Goal: Task Accomplishment & Management: Complete application form

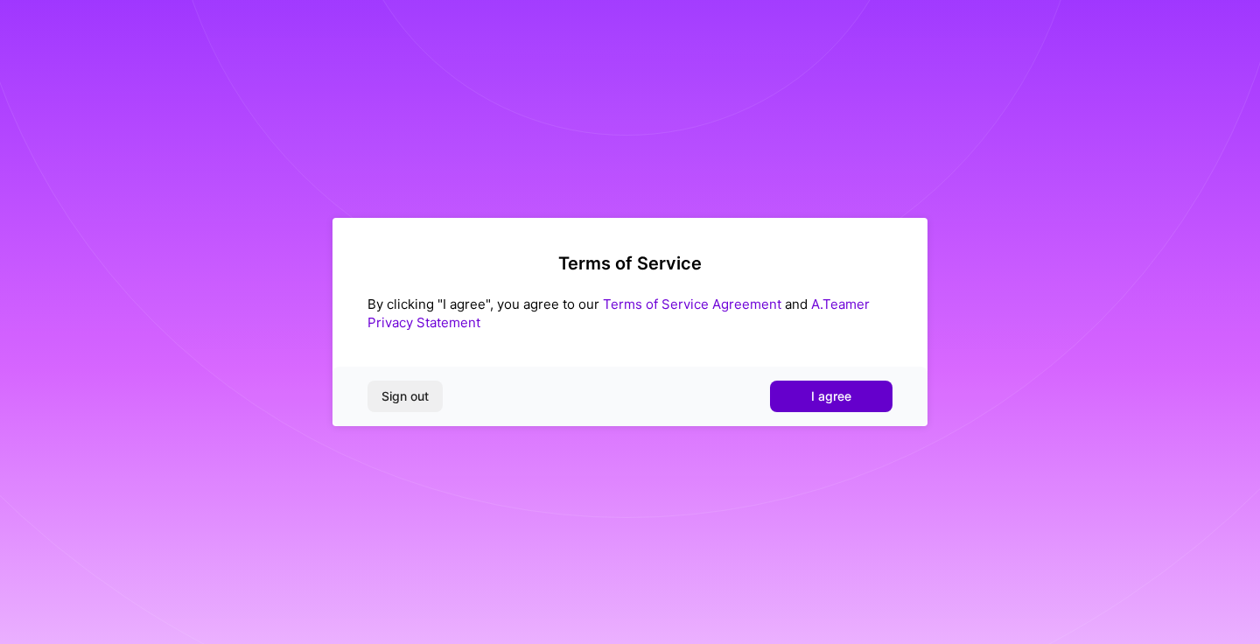
click at [801, 402] on button "I agree" at bounding box center [831, 396] width 122 height 31
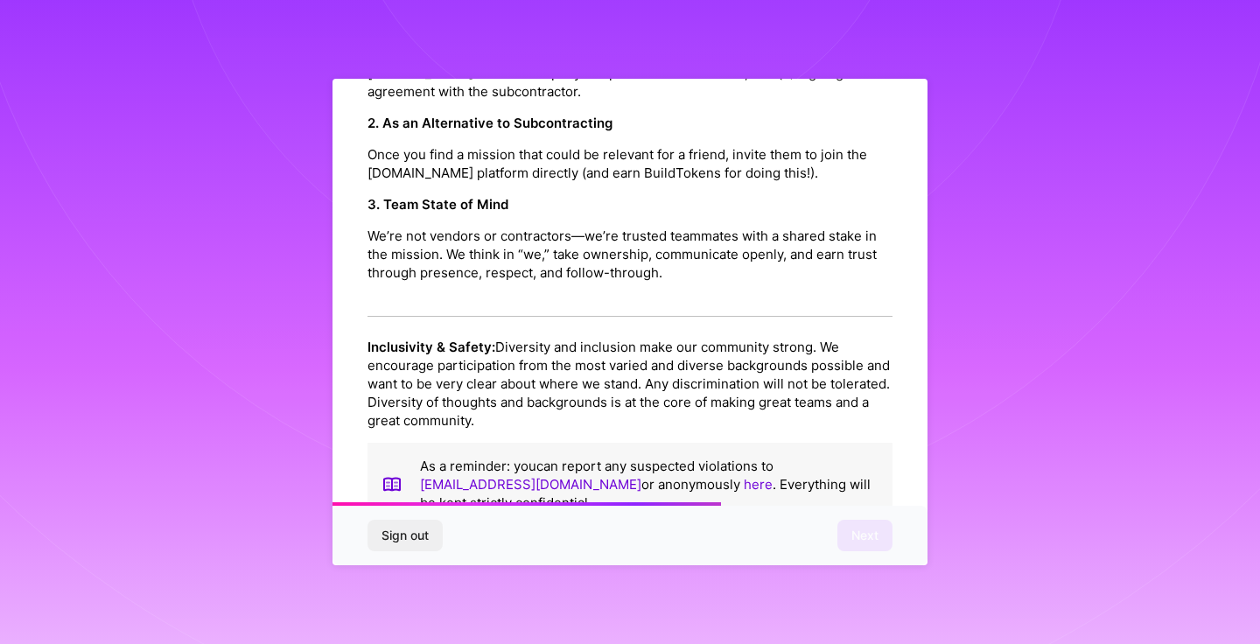
scroll to position [1920, 0]
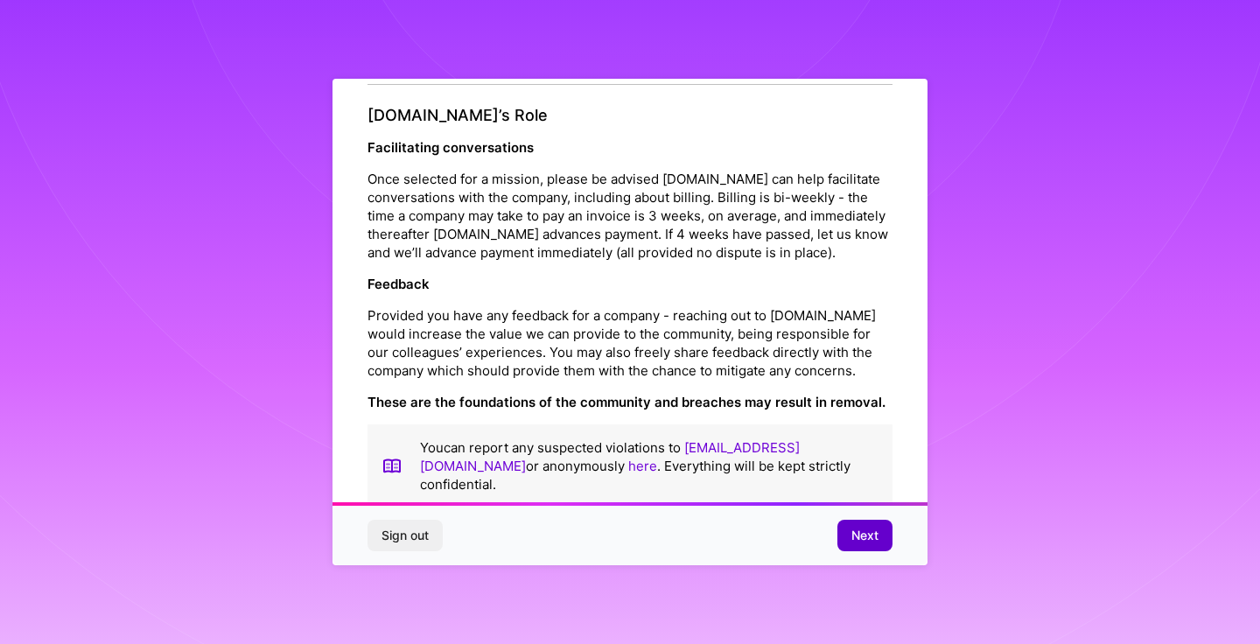
click at [841, 531] on button "Next" at bounding box center [864, 535] width 55 height 31
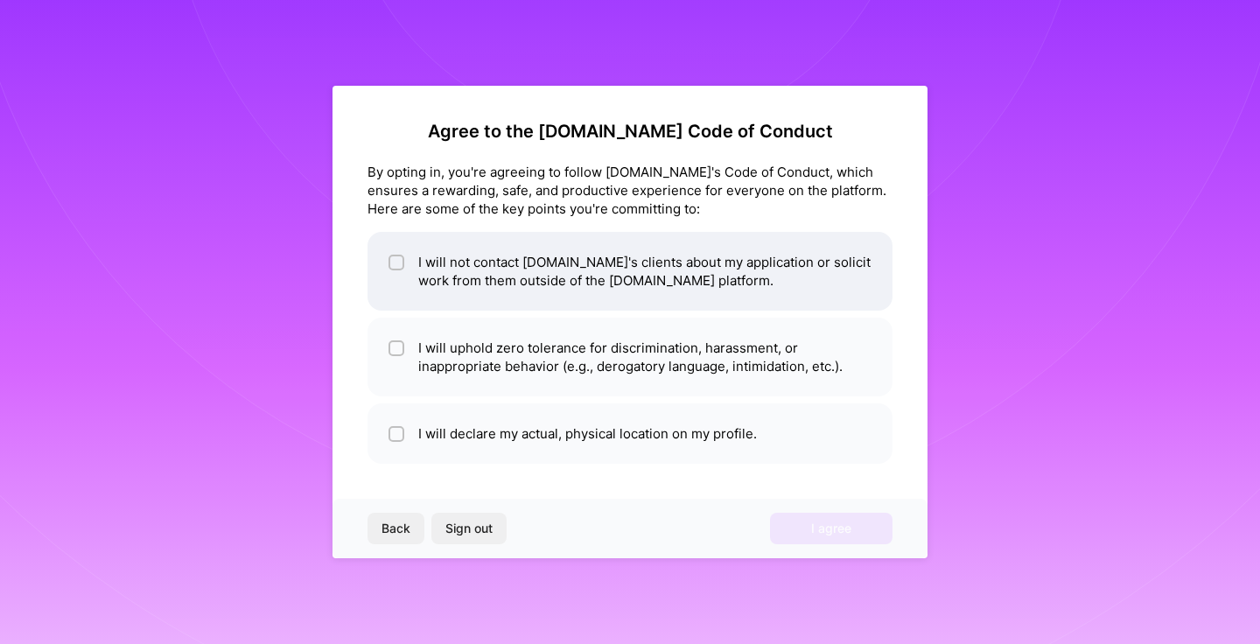
click at [395, 263] on input "checkbox" at bounding box center [398, 263] width 12 height 12
checkbox input "true"
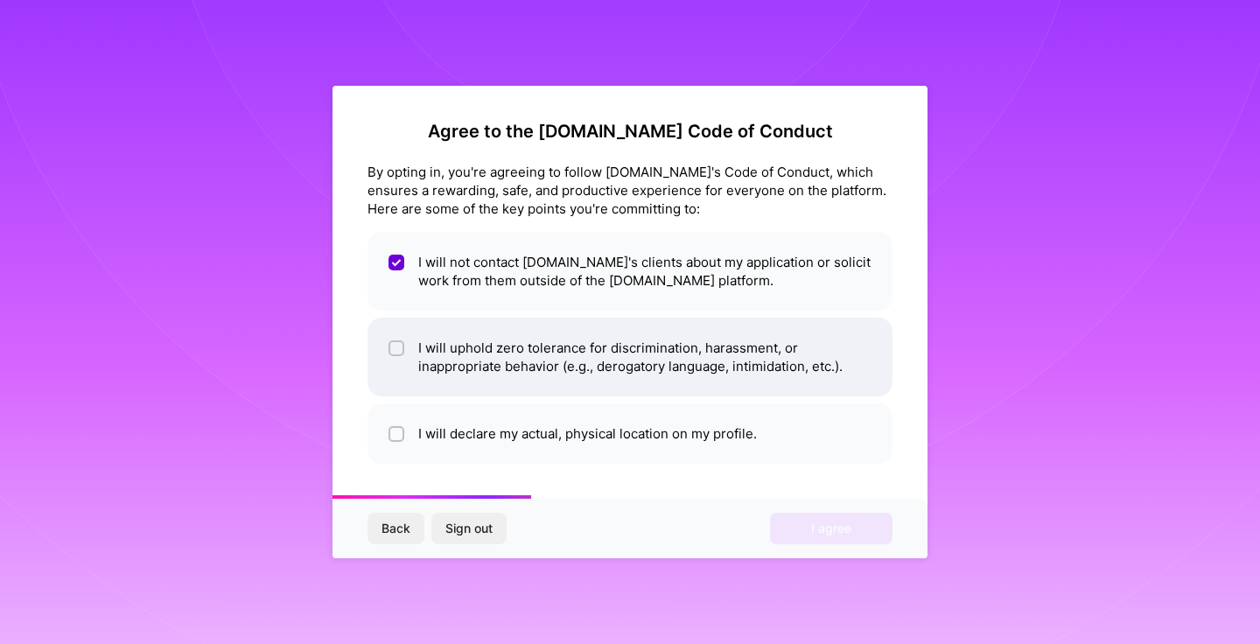
click at [395, 345] on input "checkbox" at bounding box center [398, 349] width 12 height 12
checkbox input "true"
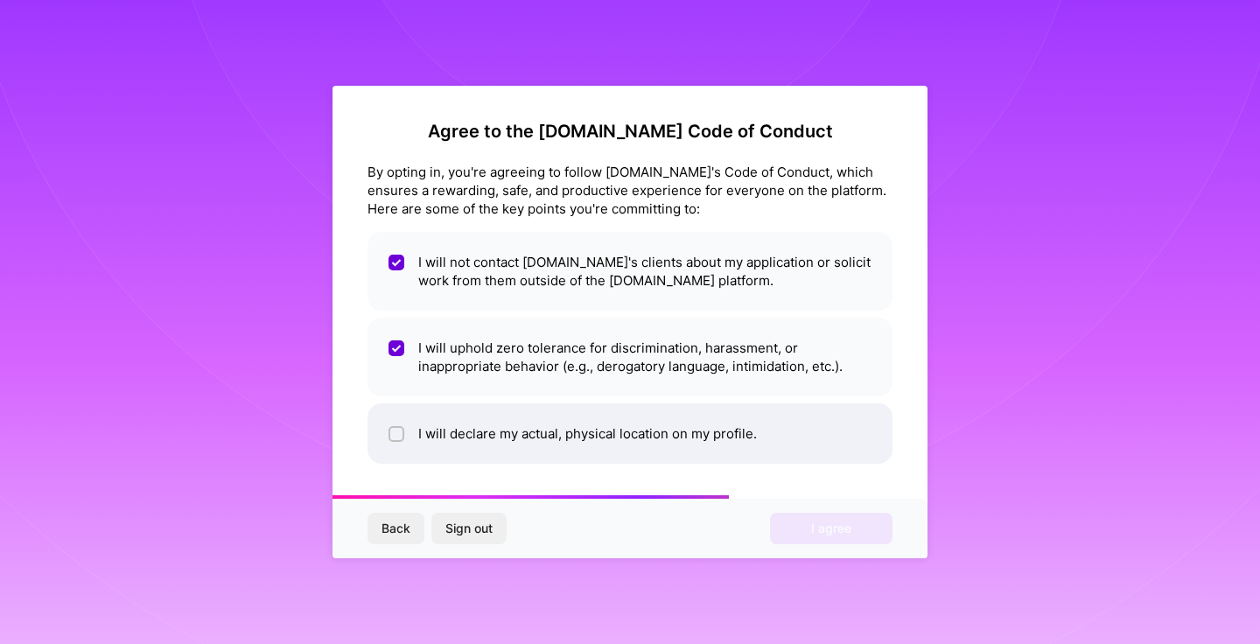
click at [398, 431] on input "checkbox" at bounding box center [398, 435] width 12 height 12
checkbox input "true"
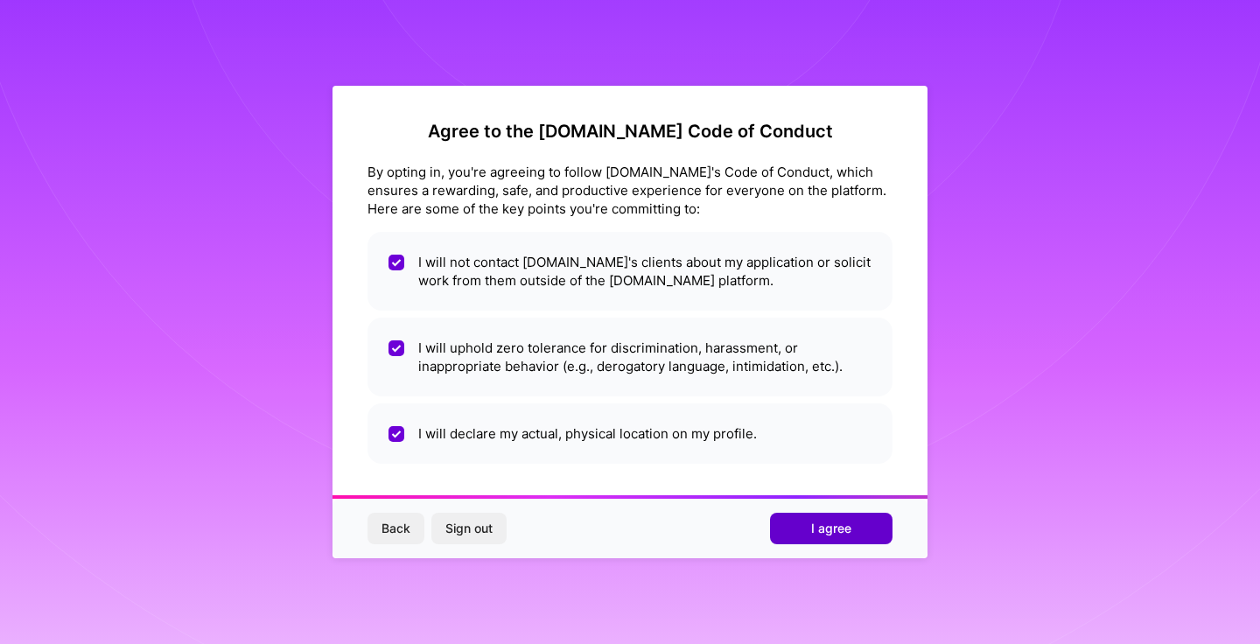
click at [815, 526] on span "I agree" at bounding box center [831, 528] width 40 height 17
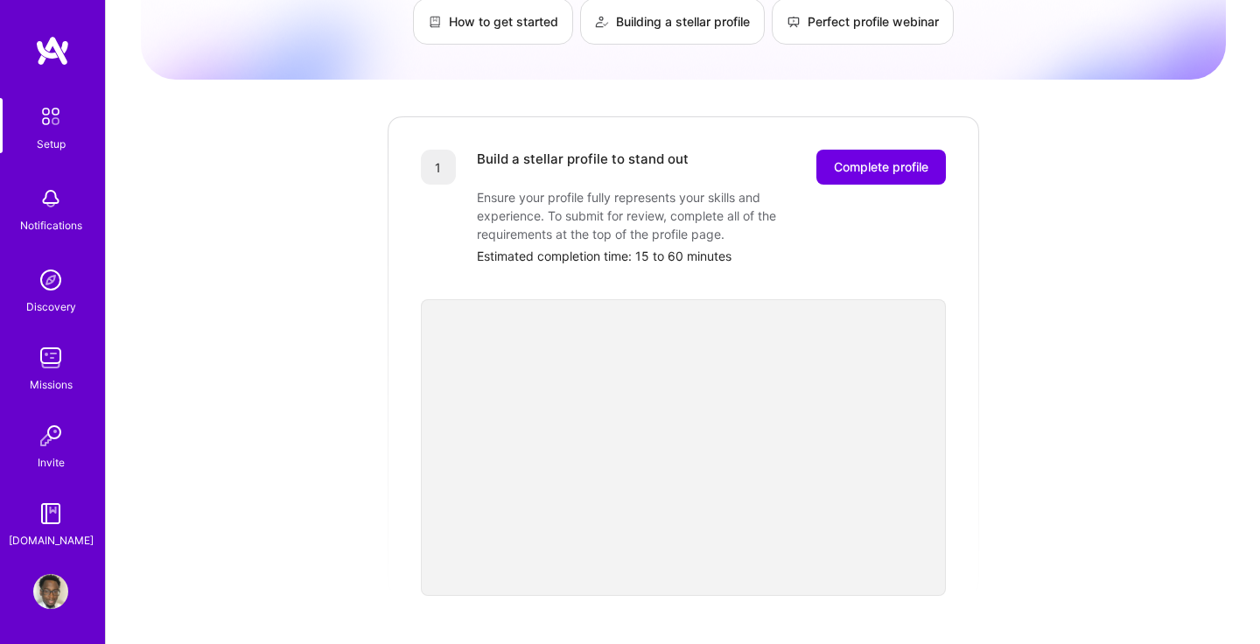
scroll to position [139, 0]
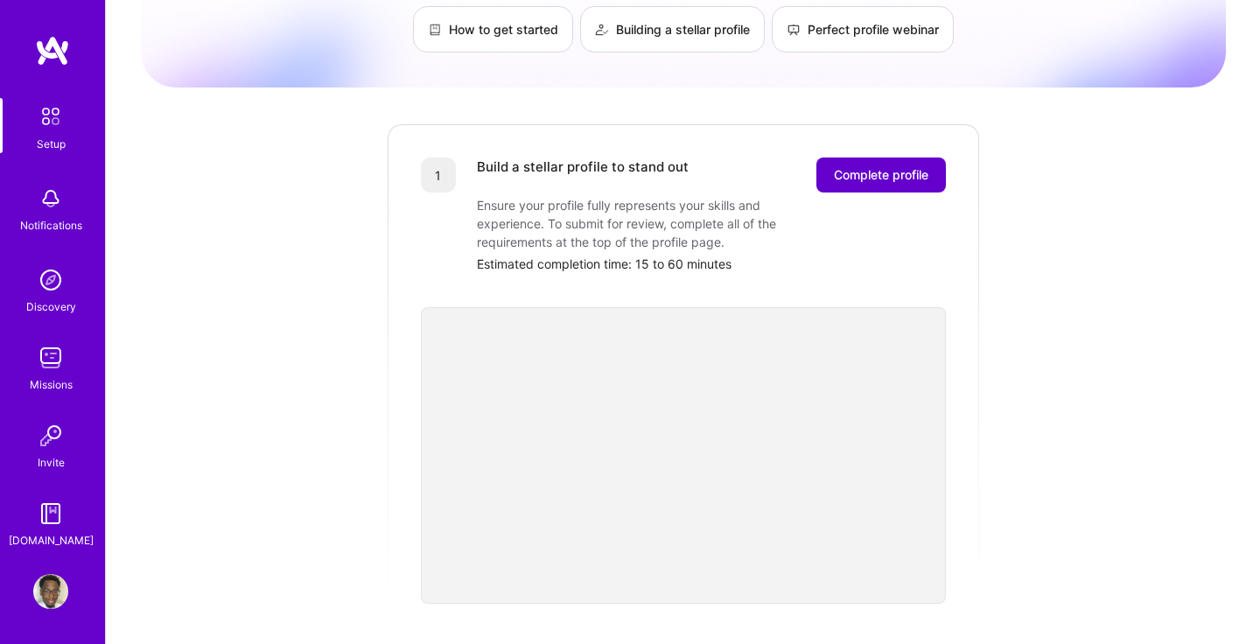
click at [891, 166] on span "Complete profile" at bounding box center [881, 174] width 94 height 17
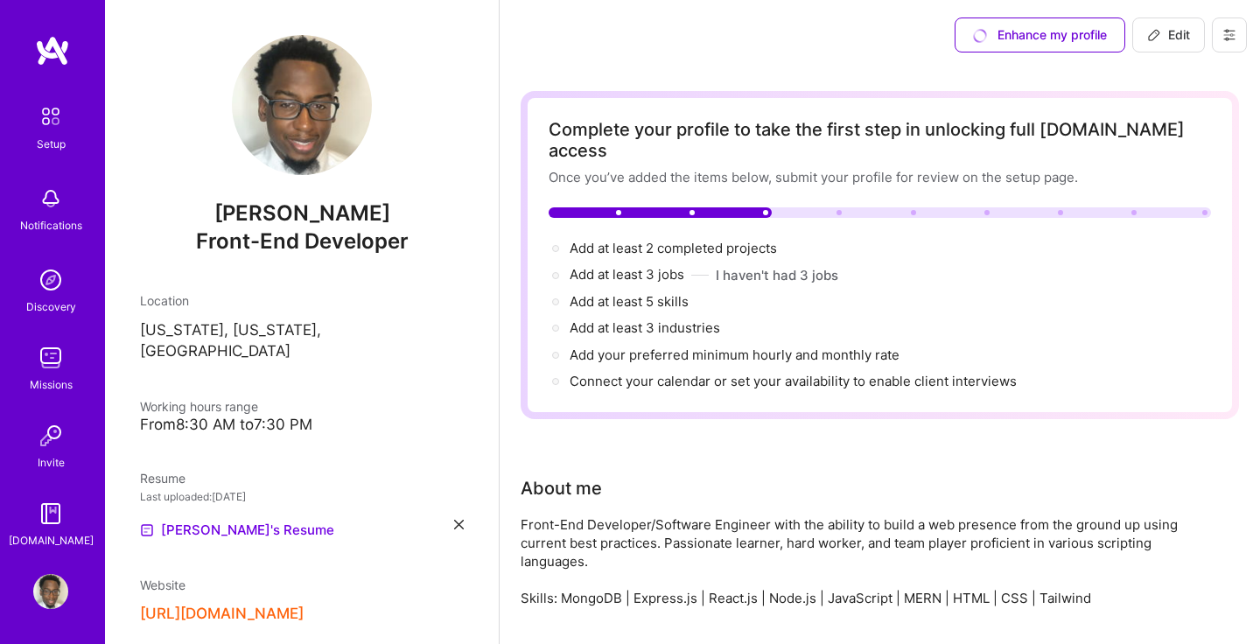
click at [1158, 39] on icon at bounding box center [1154, 35] width 14 height 14
select select "US"
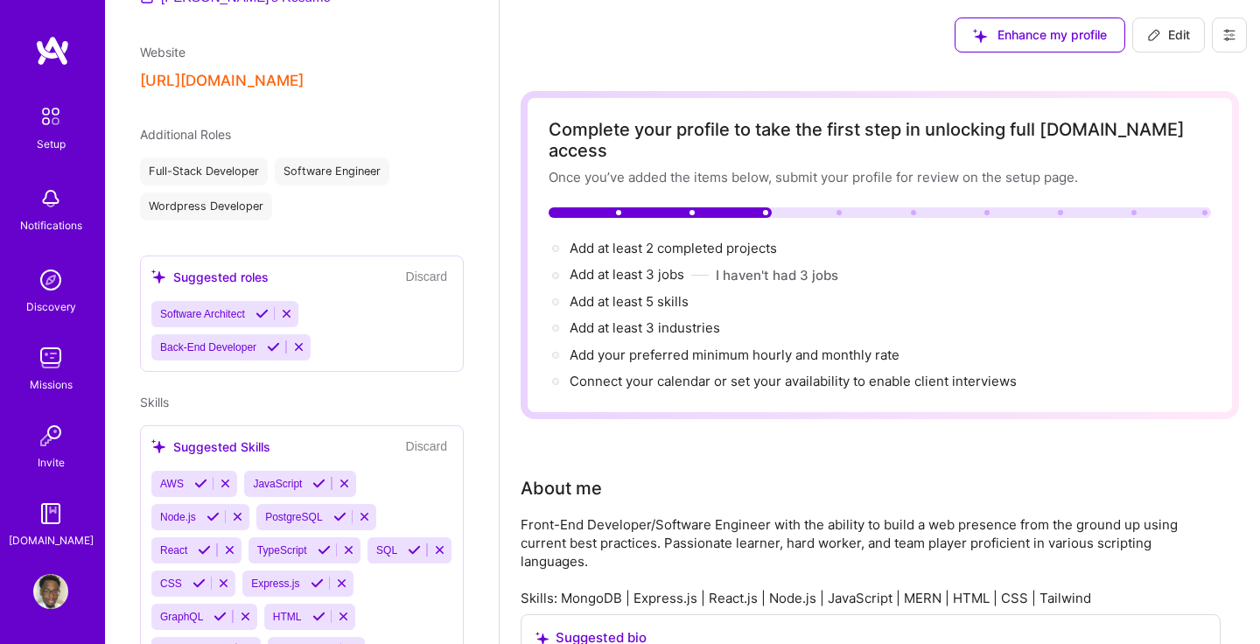
scroll to position [672, 0]
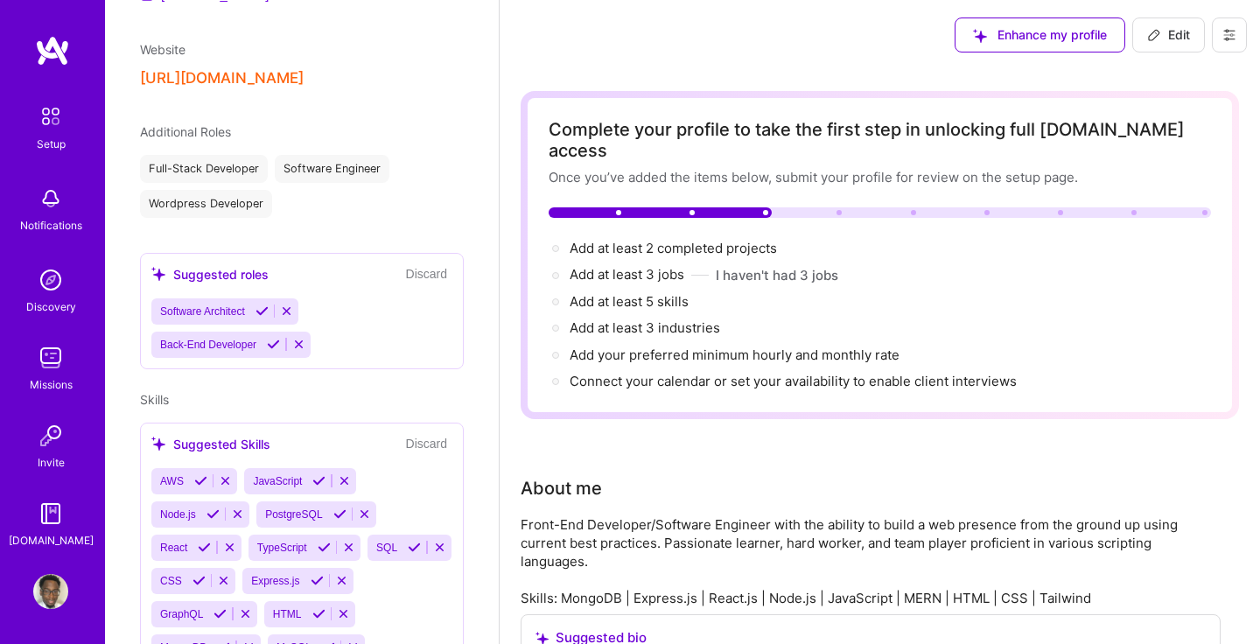
click at [180, 390] on div "Skills Suggested Skills Discard AWS JavaScript Node.js PostgreSQL React TypeScr…" at bounding box center [302, 547] width 324 height 315
click at [415, 434] on button "Discard" at bounding box center [427, 444] width 52 height 20
click at [293, 304] on icon at bounding box center [286, 310] width 13 height 13
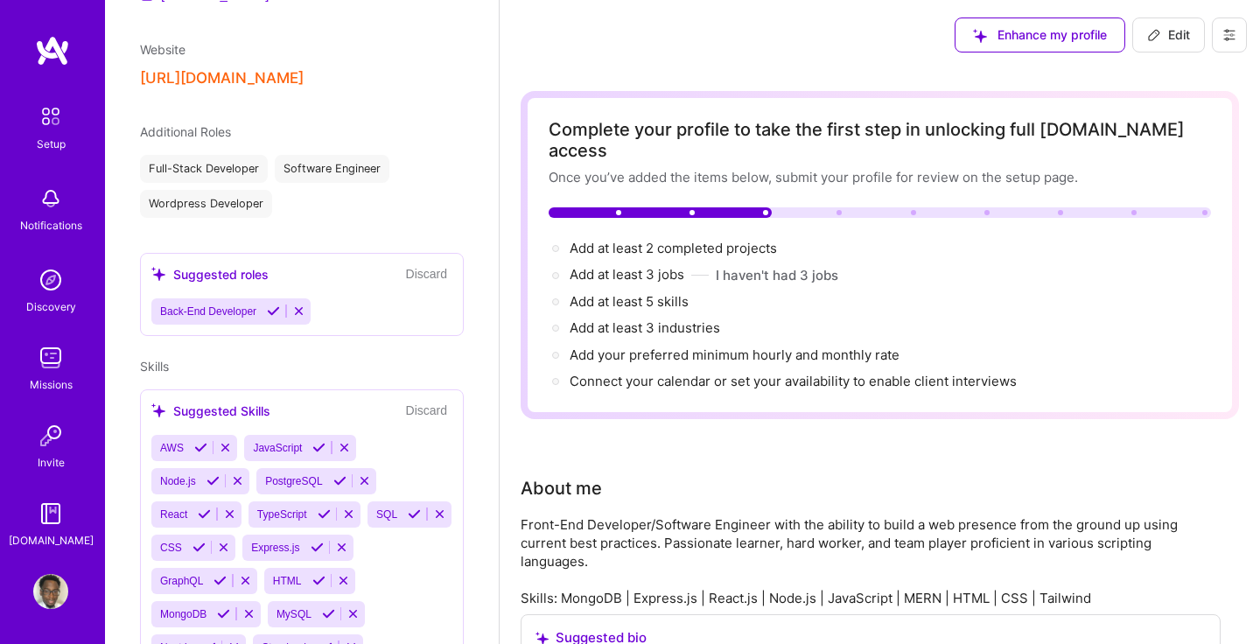
click at [302, 304] on icon at bounding box center [298, 310] width 13 height 13
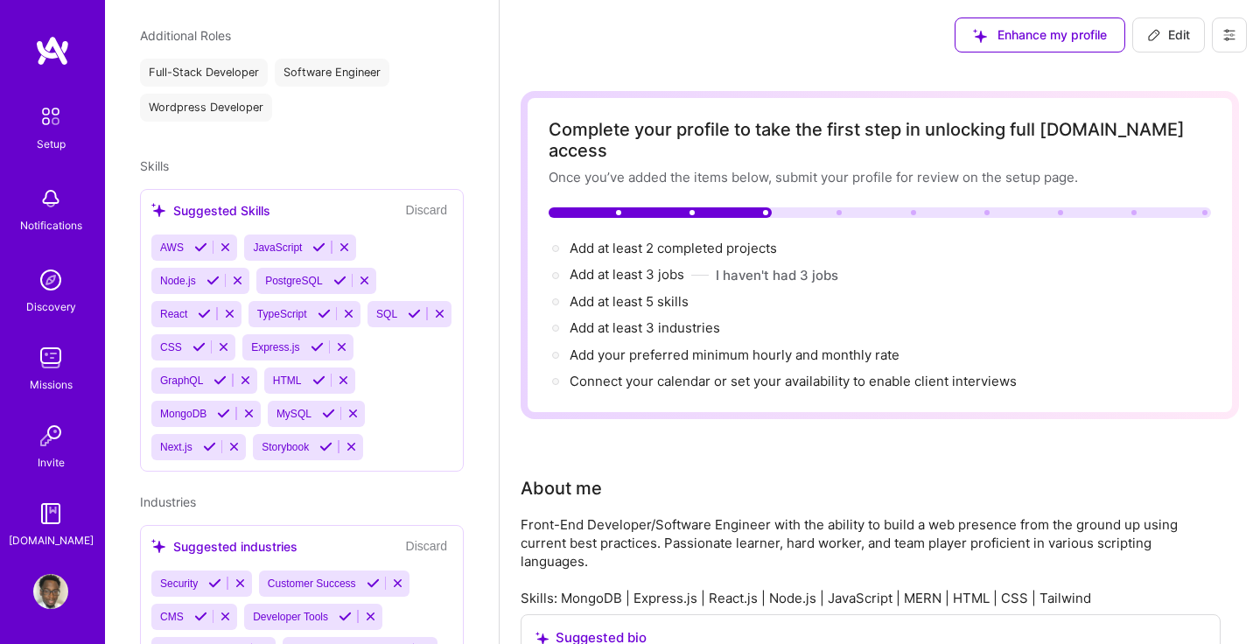
scroll to position [777, 0]
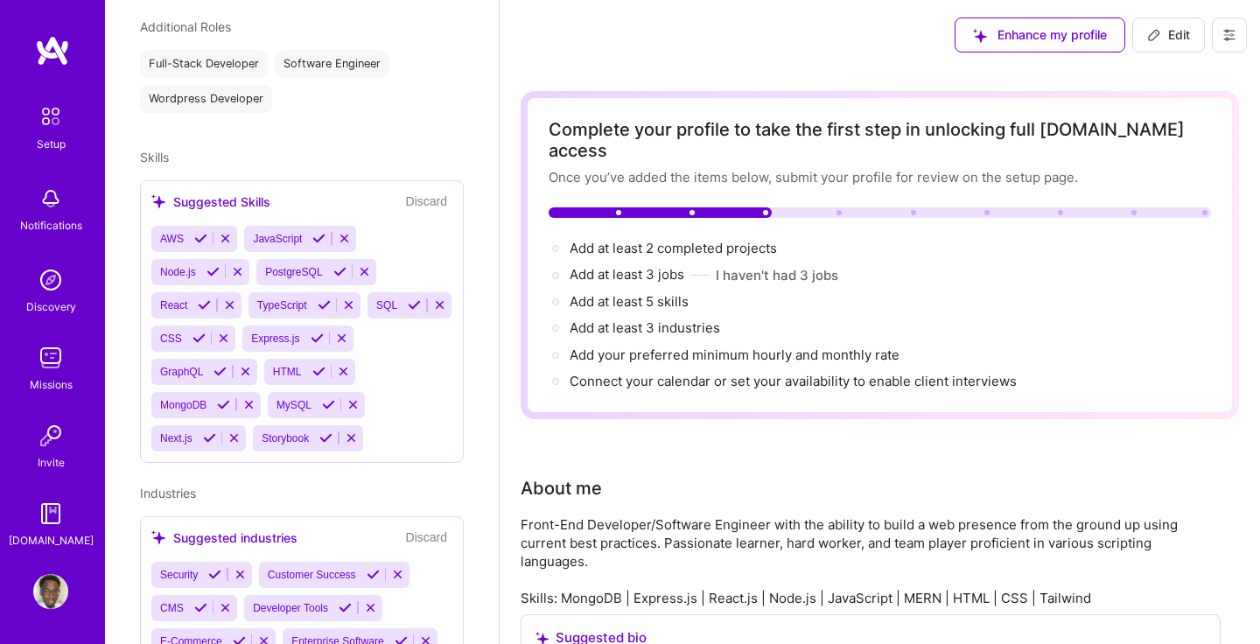
click at [425, 192] on button "Discard" at bounding box center [427, 202] width 52 height 20
click at [227, 232] on icon at bounding box center [225, 238] width 13 height 13
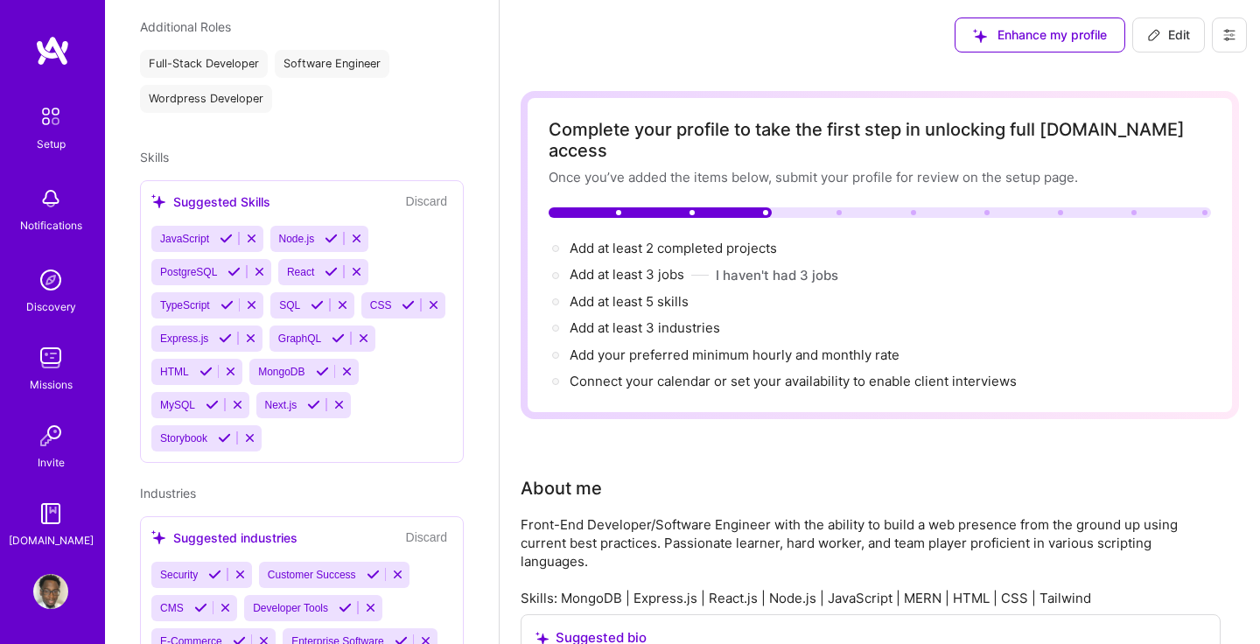
click at [359, 232] on icon at bounding box center [356, 238] width 13 height 13
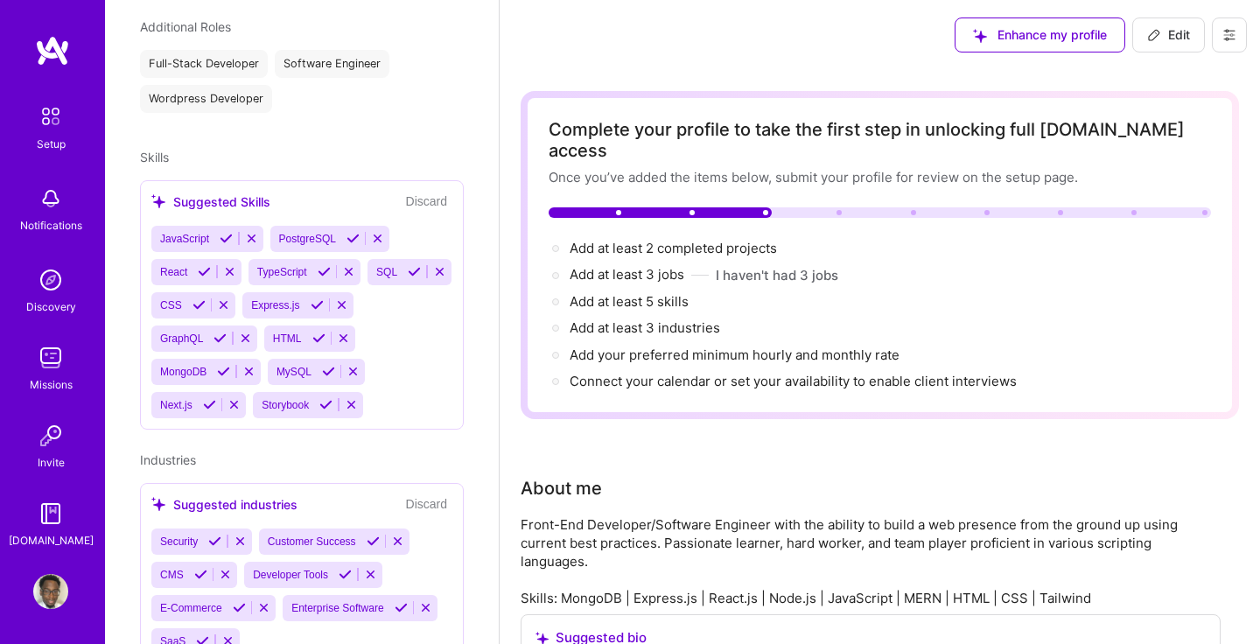
click at [252, 232] on icon at bounding box center [251, 238] width 13 height 13
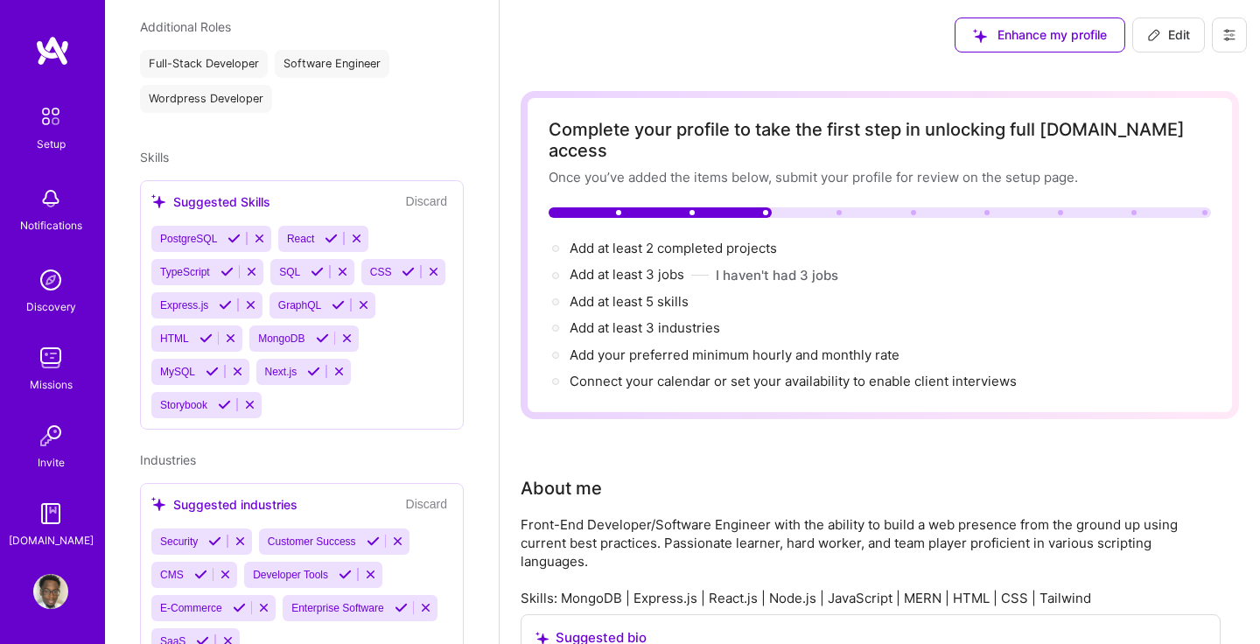
click at [259, 232] on icon at bounding box center [259, 238] width 13 height 13
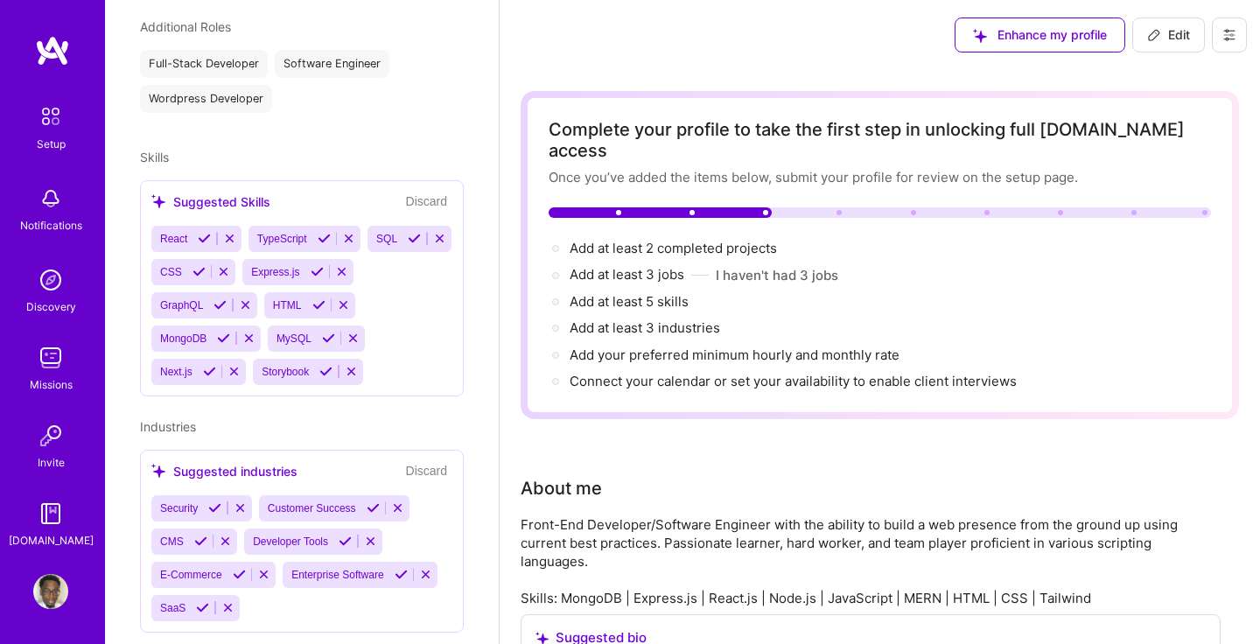
click at [348, 265] on icon at bounding box center [341, 271] width 13 height 13
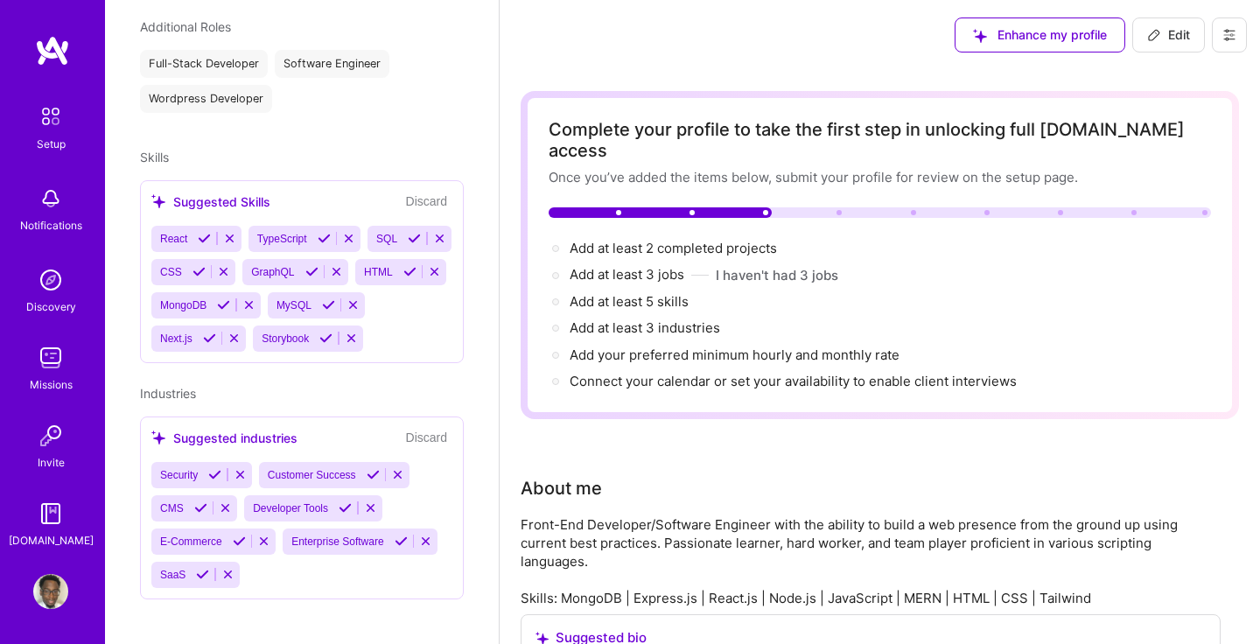
click at [433, 245] on icon at bounding box center [439, 238] width 13 height 13
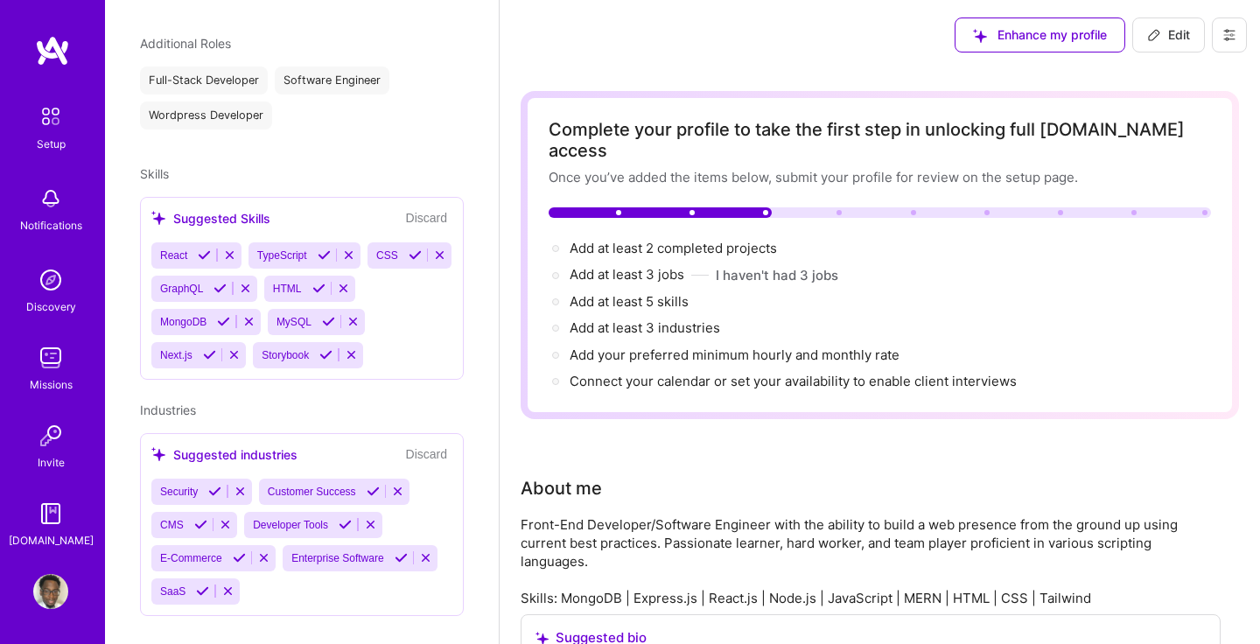
click at [393, 329] on div "React TypeScript CSS GraphQL HTML MongoDB MySQL Next.js Storybook" at bounding box center [301, 305] width 301 height 126
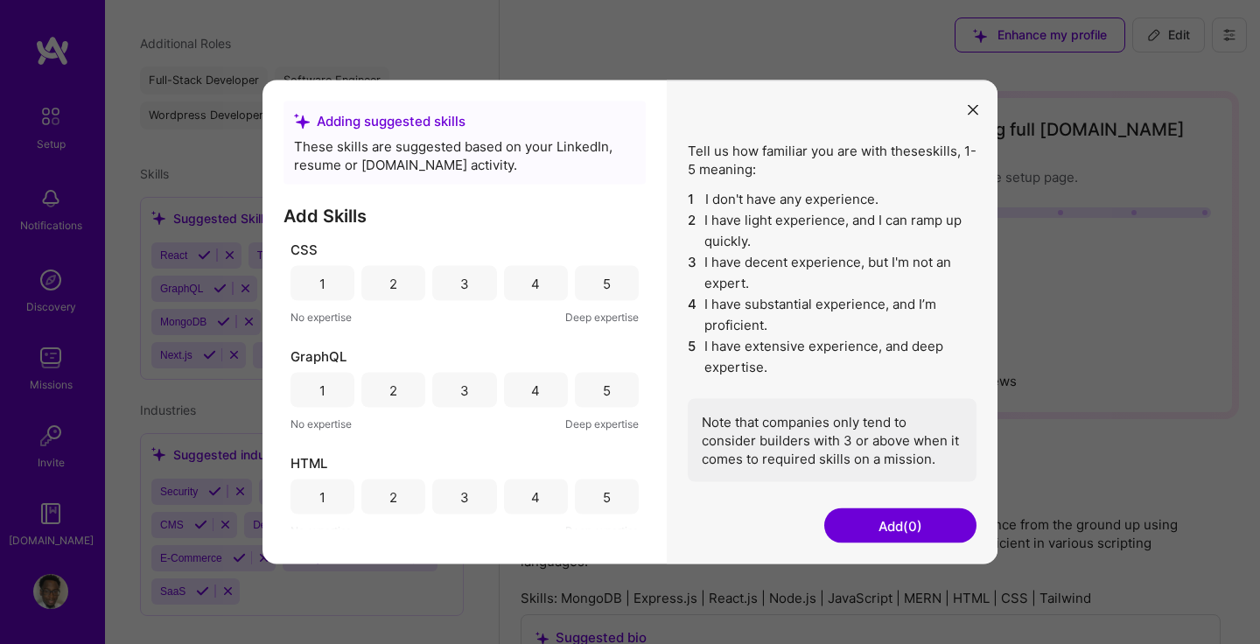
click at [968, 110] on icon "modal" at bounding box center [973, 109] width 10 height 10
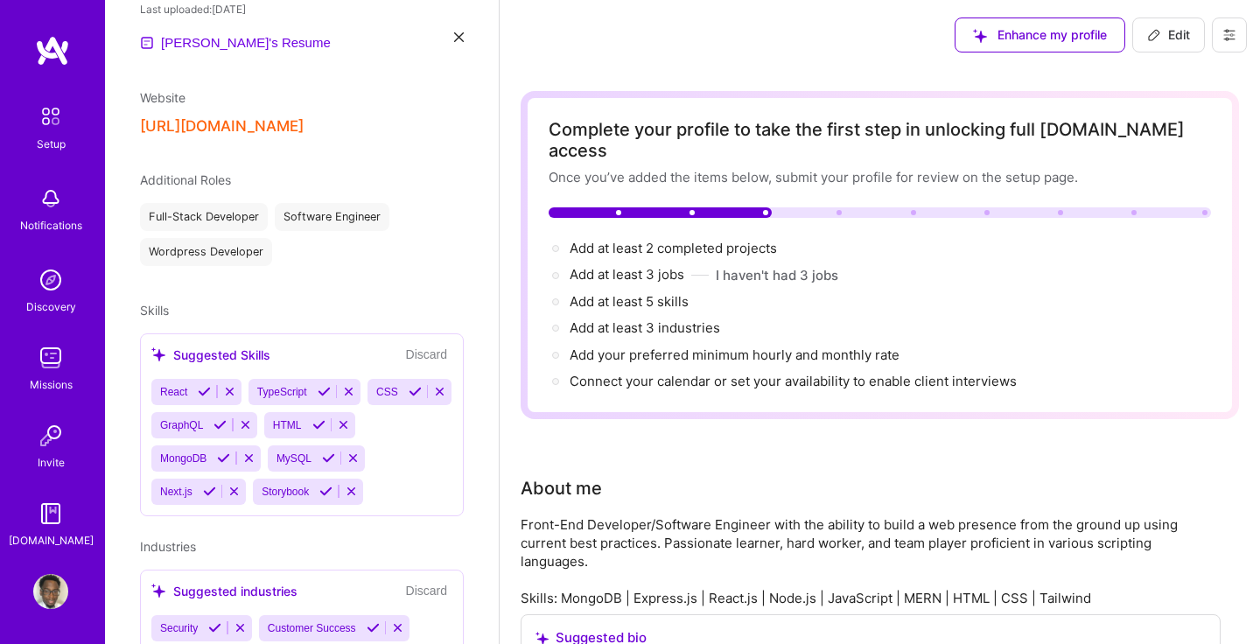
scroll to position [604, 0]
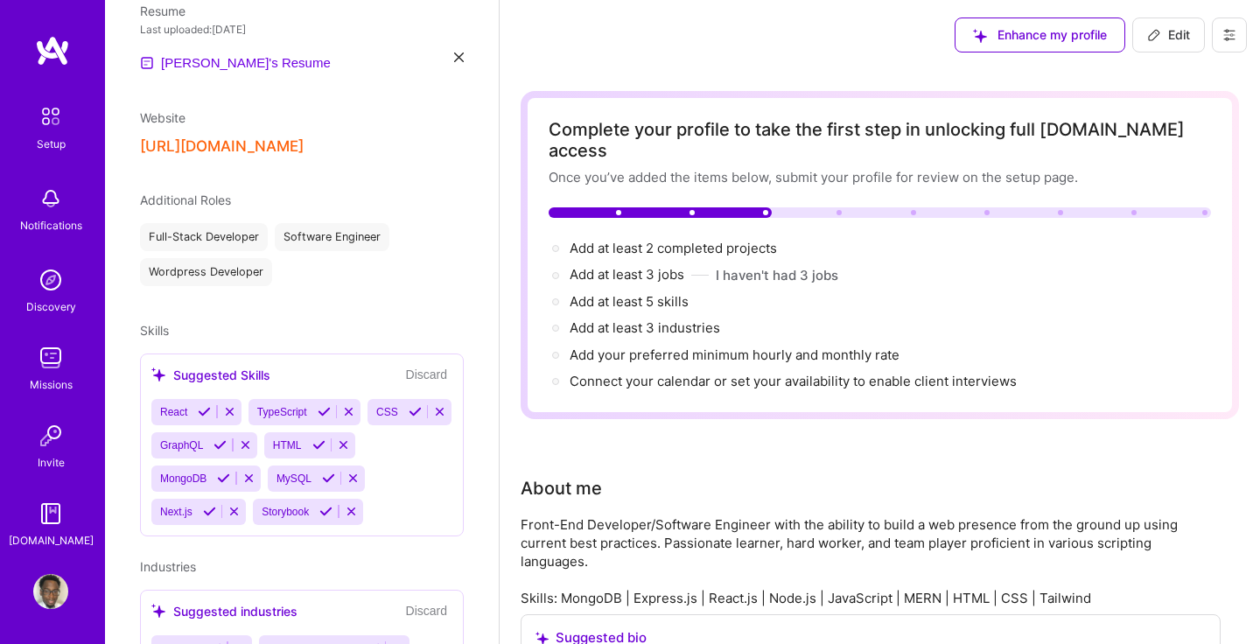
click at [342, 191] on div "Additional Roles" at bounding box center [302, 200] width 324 height 18
click at [341, 223] on div "Software Engineer" at bounding box center [332, 237] width 115 height 28
click at [318, 253] on div "Full-Stack Developer Software Engineer Wordpress Developer" at bounding box center [302, 254] width 324 height 63
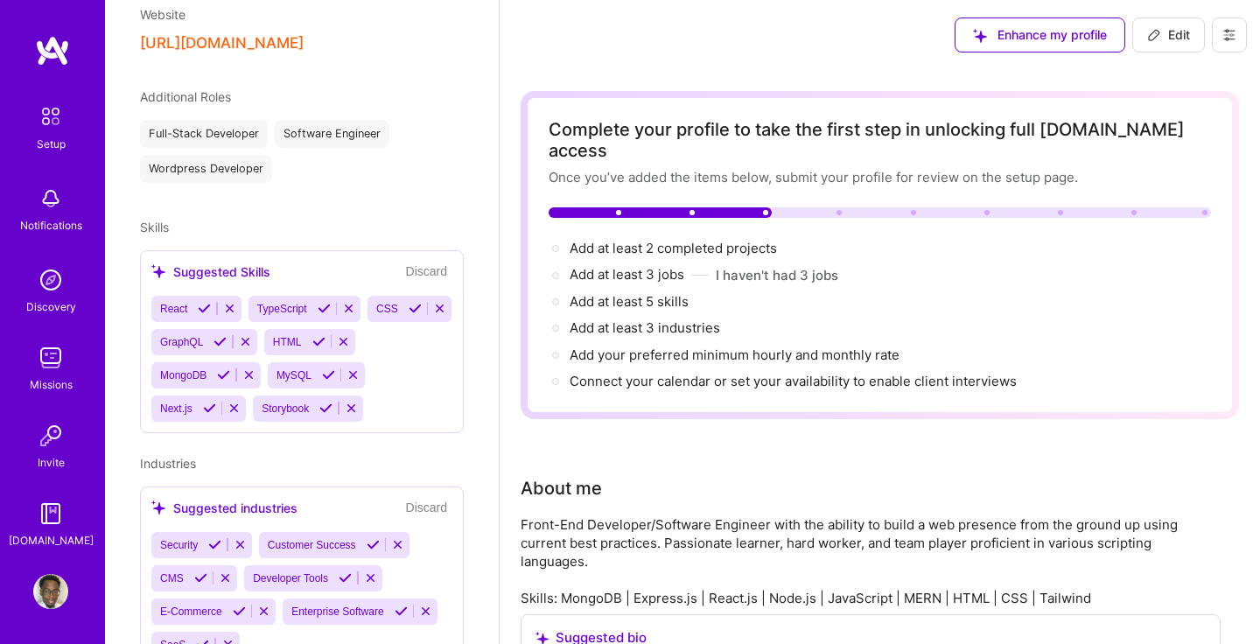
scroll to position [760, 0]
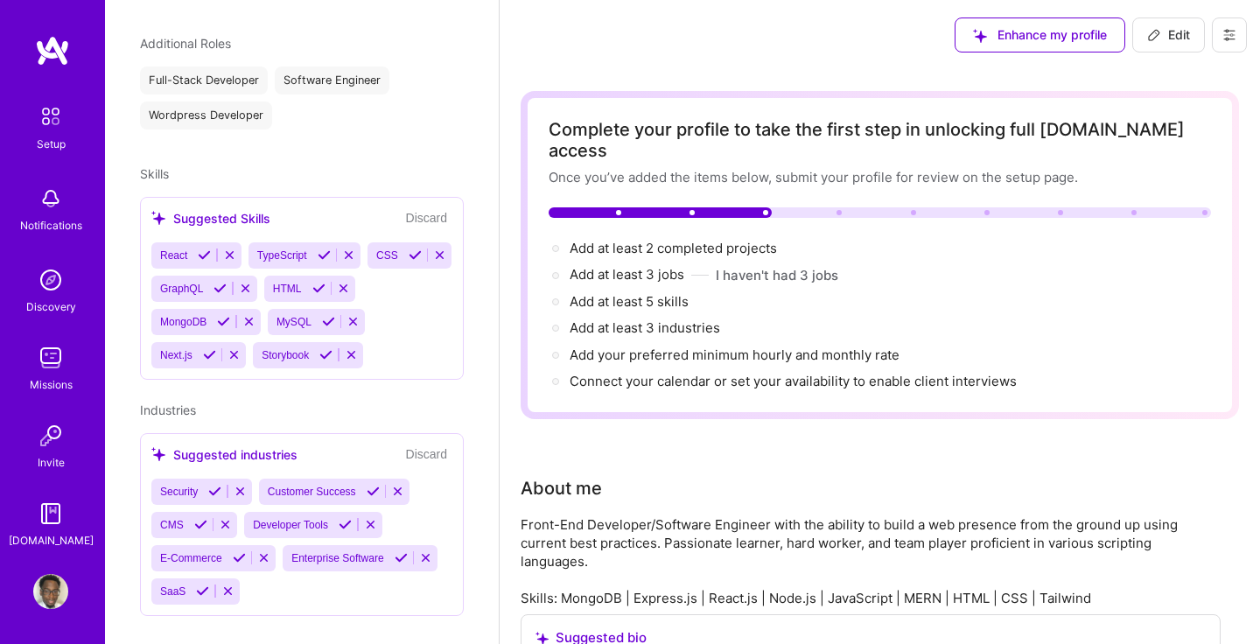
click at [430, 208] on button "Discard" at bounding box center [427, 218] width 52 height 20
click at [267, 209] on div "Suggested Skills" at bounding box center [210, 218] width 119 height 18
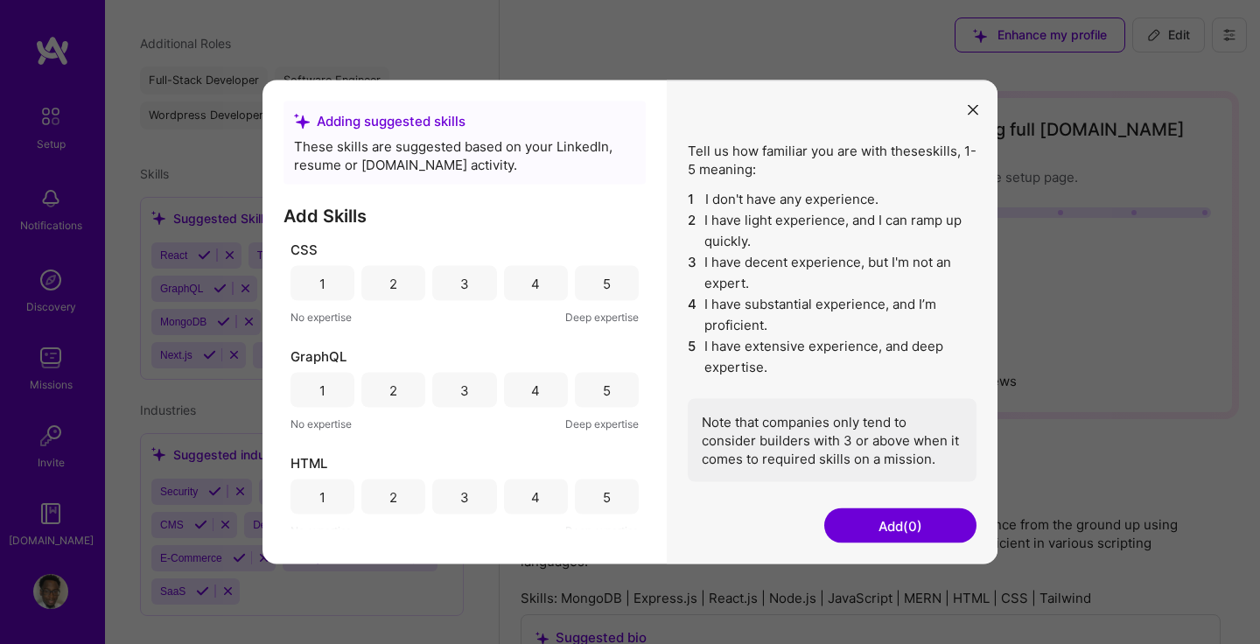
click at [979, 106] on button "modal" at bounding box center [972, 108] width 21 height 29
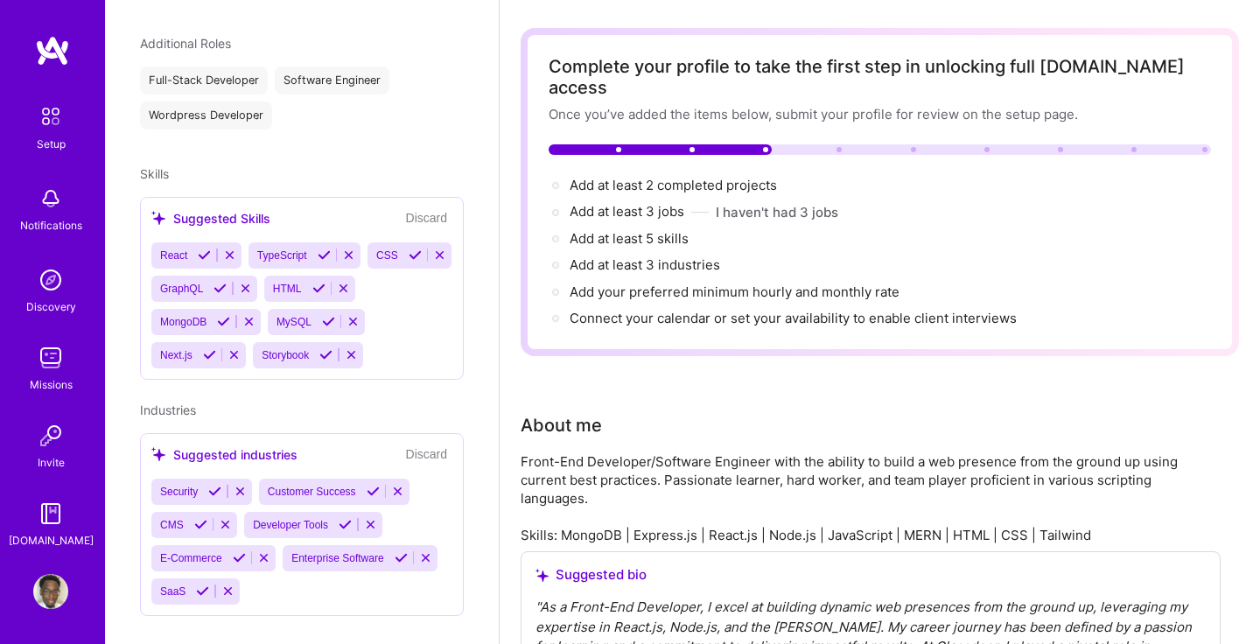
scroll to position [67, 0]
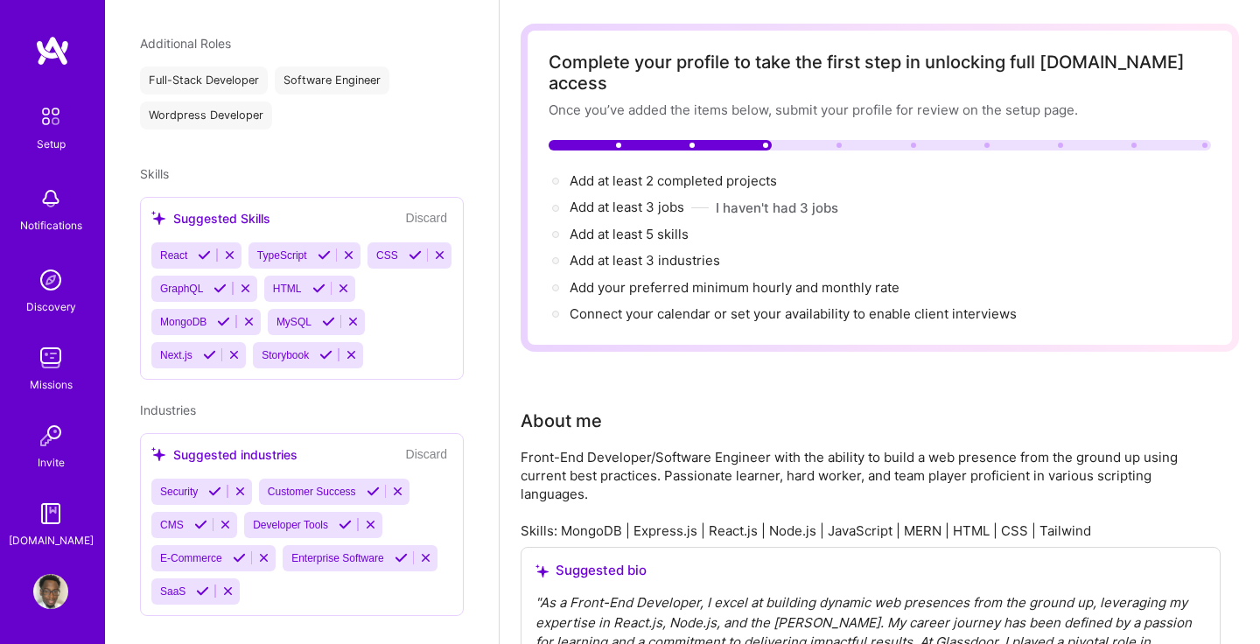
click at [359, 315] on icon at bounding box center [352, 321] width 13 height 13
click at [250, 315] on icon at bounding box center [248, 321] width 13 height 13
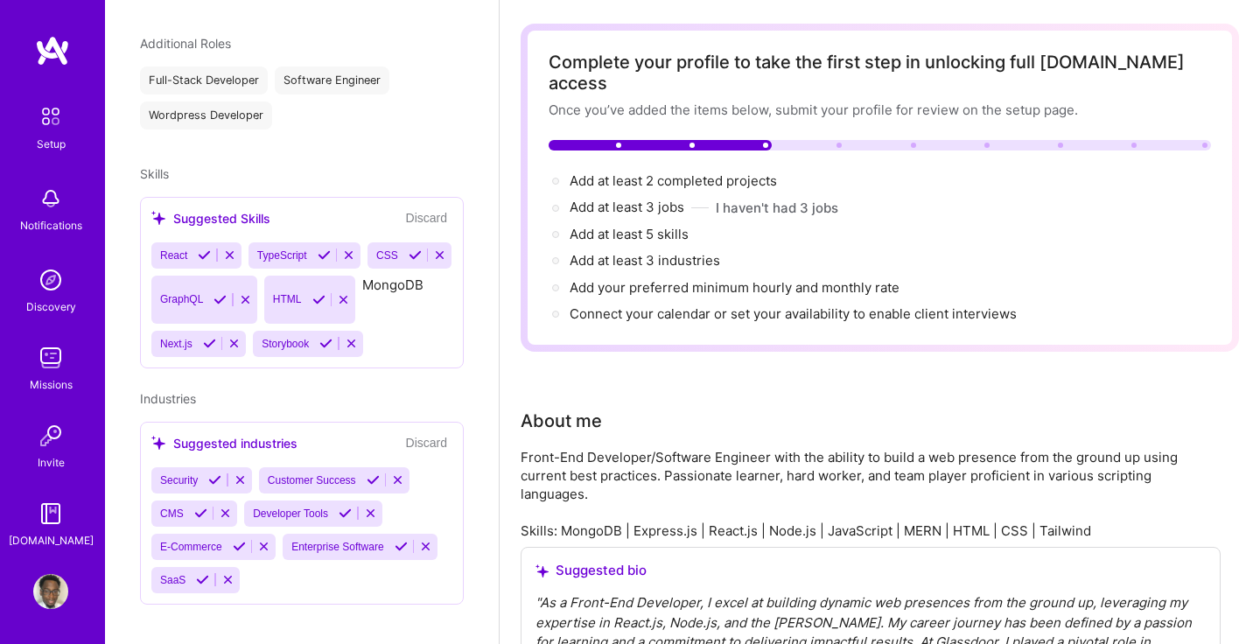
scroll to position [728, 0]
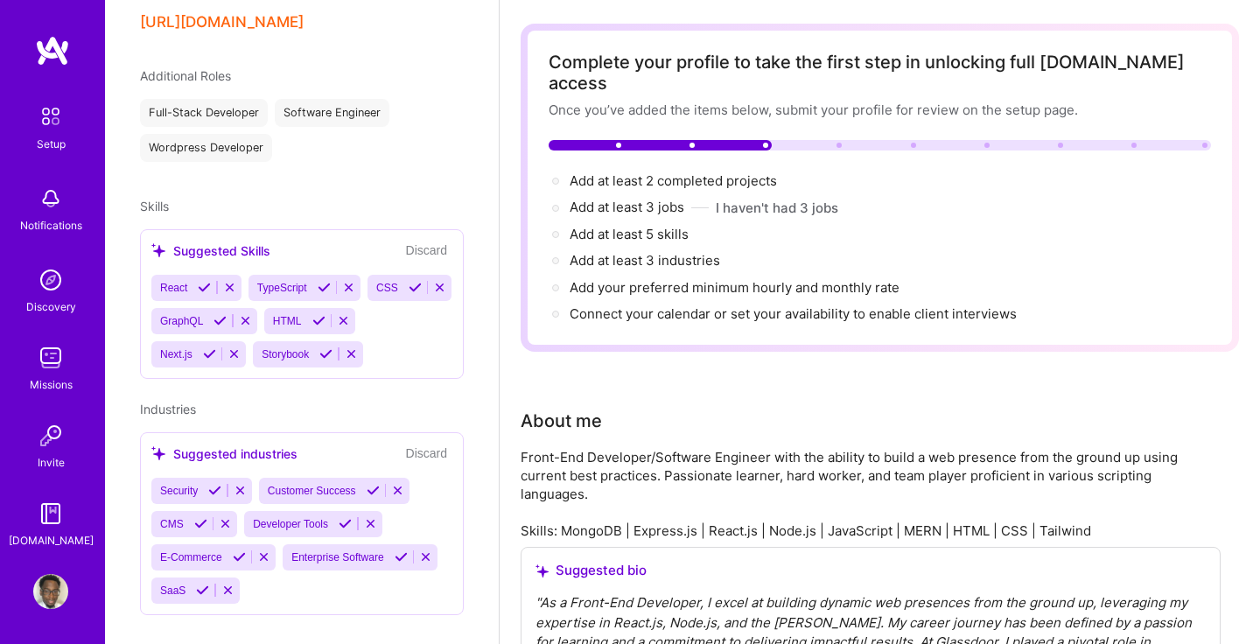
click at [392, 331] on div "React TypeScript CSS GraphQL HTML Next.js Storybook" at bounding box center [301, 321] width 301 height 93
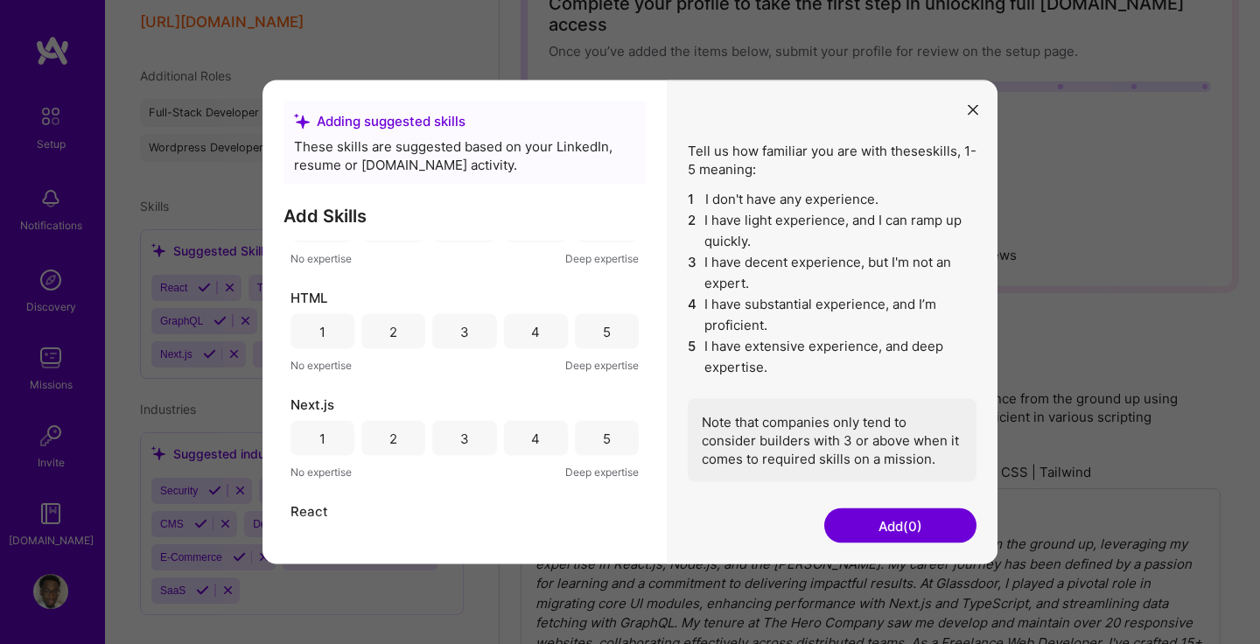
scroll to position [168, 0]
click at [318, 402] on span "Next.js" at bounding box center [312, 402] width 44 height 18
click at [392, 216] on h3 "Add Skills" at bounding box center [464, 216] width 362 height 21
click at [974, 108] on icon "modal" at bounding box center [973, 109] width 10 height 10
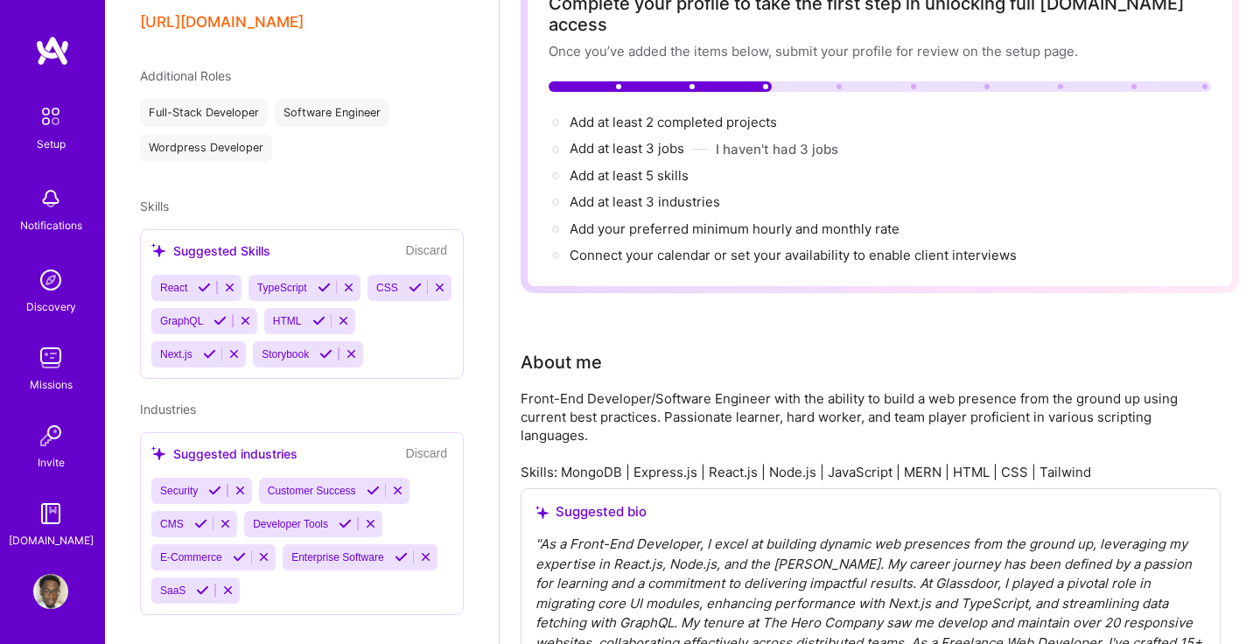
click at [350, 314] on icon at bounding box center [343, 320] width 13 height 13
click at [256, 347] on icon at bounding box center [249, 353] width 13 height 13
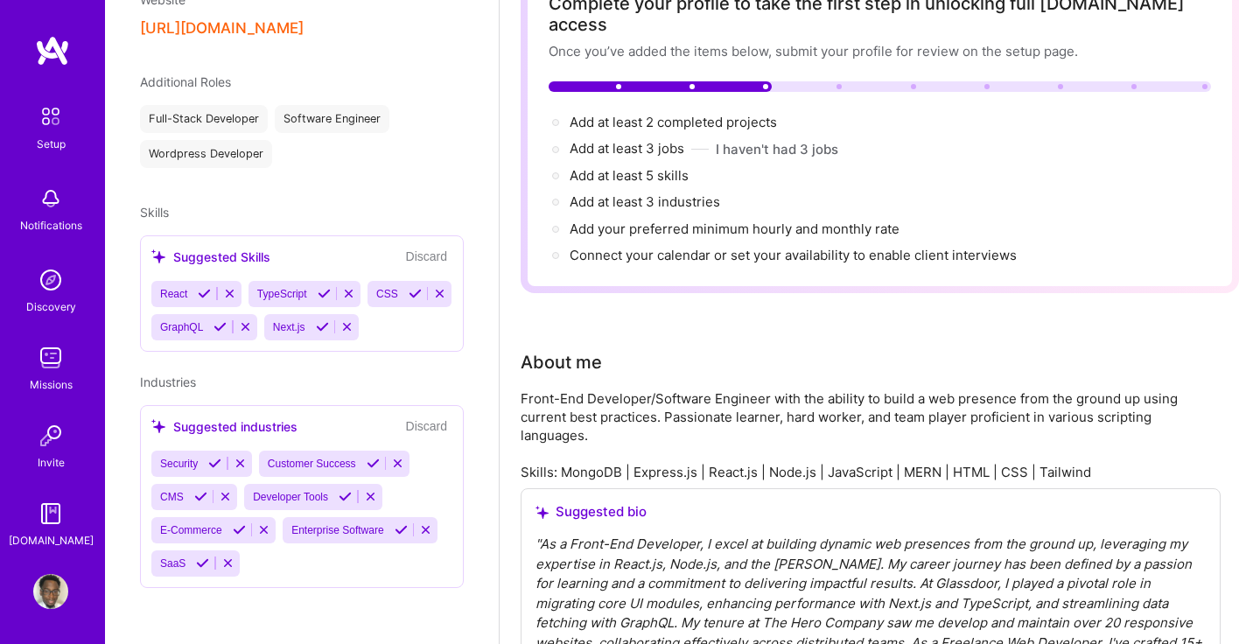
click at [340, 327] on icon at bounding box center [346, 326] width 13 height 13
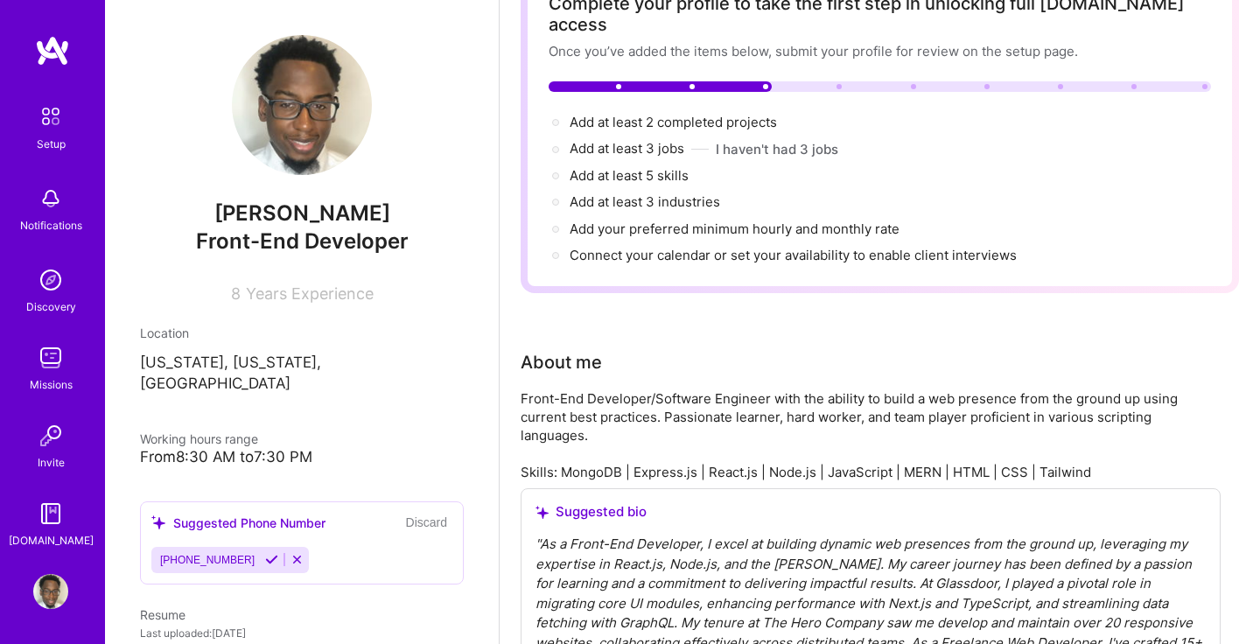
scroll to position [0, 0]
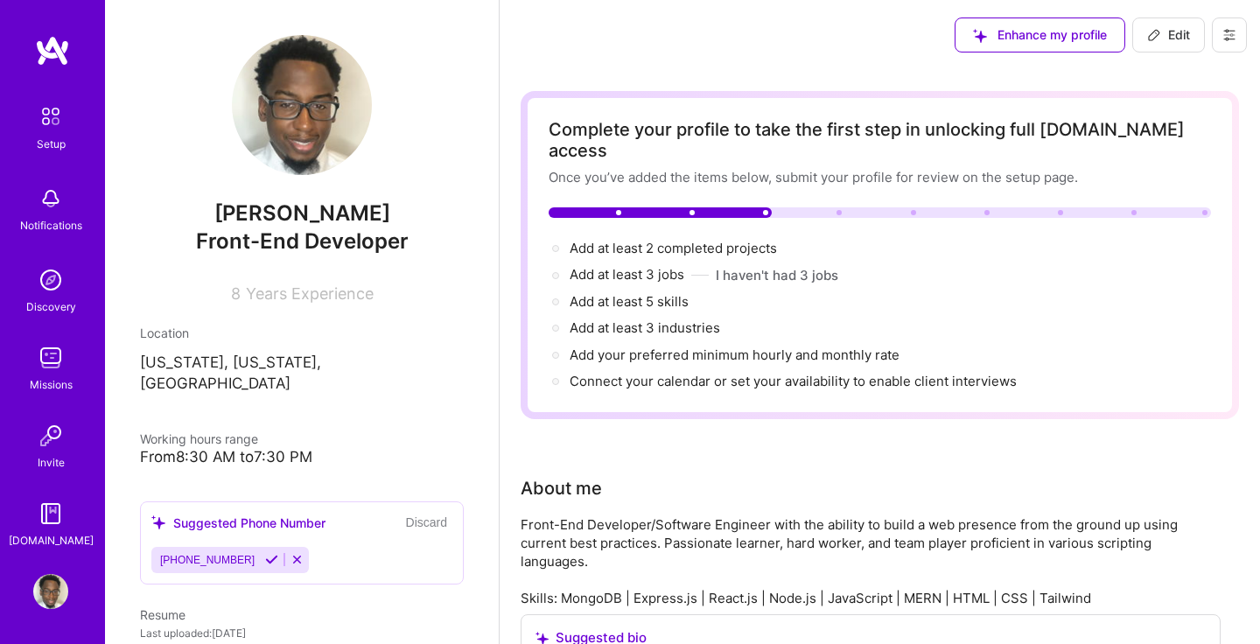
click at [1150, 39] on icon at bounding box center [1154, 35] width 10 height 10
select select "US"
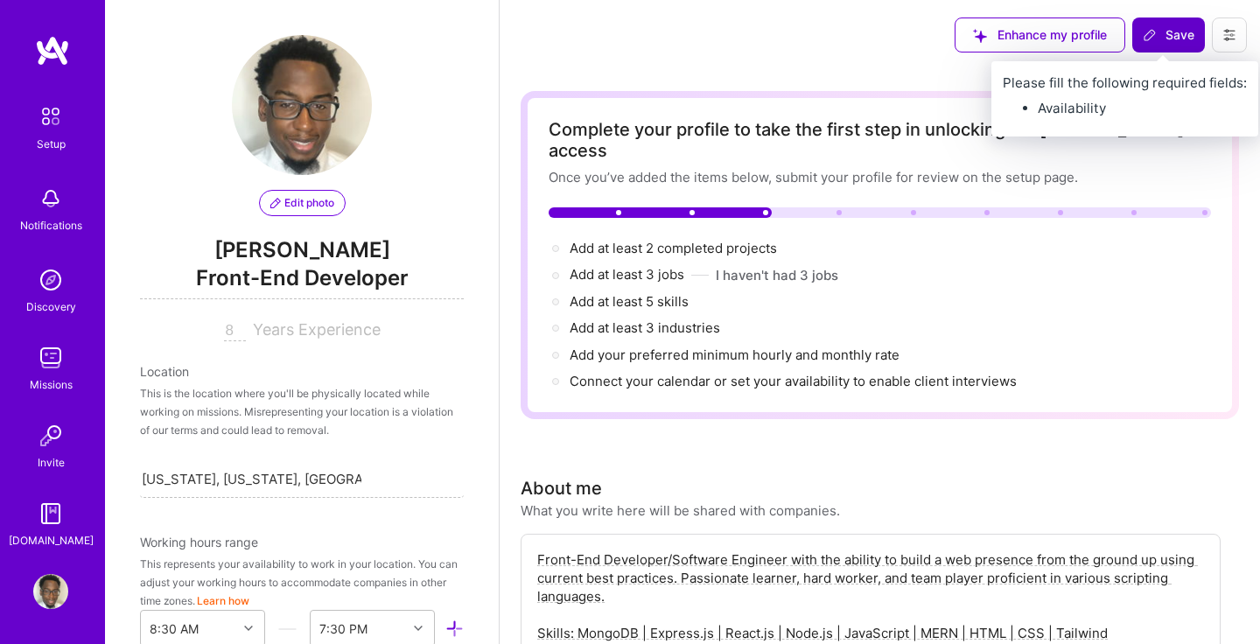
scroll to position [837, 0]
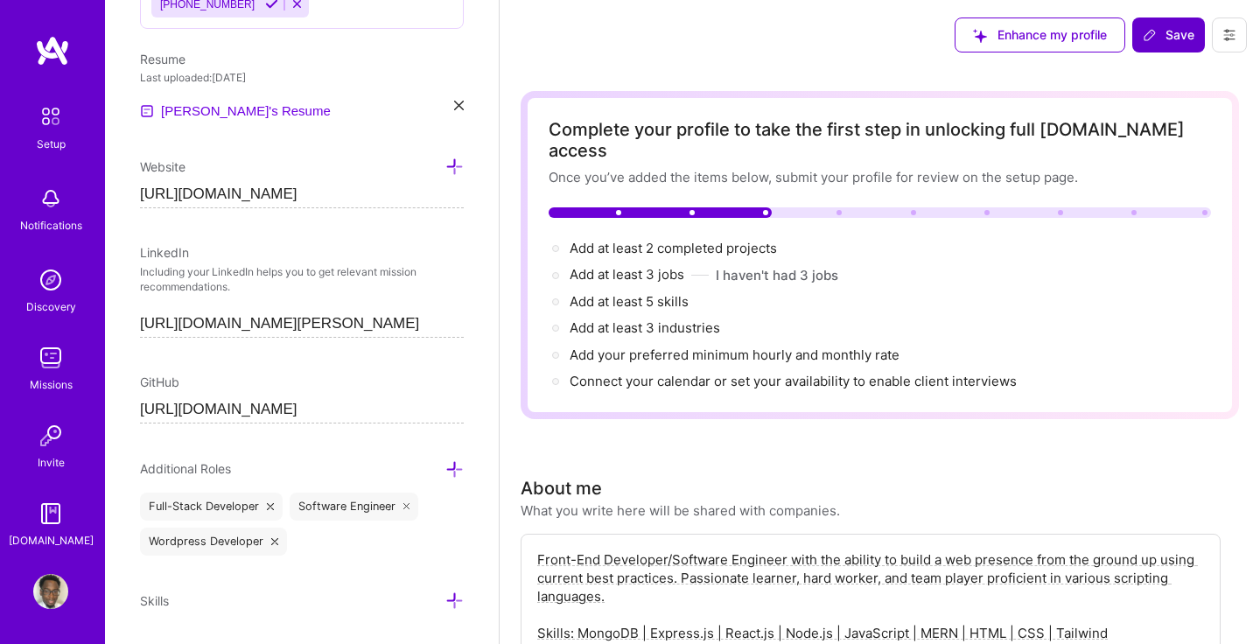
click at [1232, 41] on icon at bounding box center [1229, 35] width 14 height 14
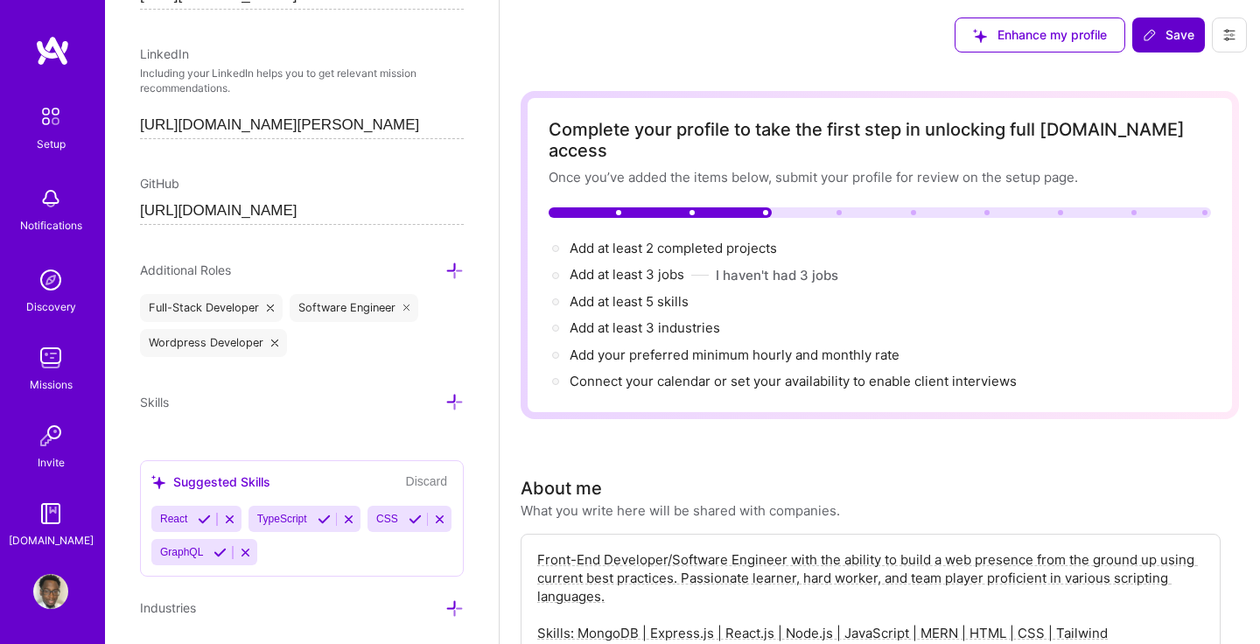
scroll to position [1040, 0]
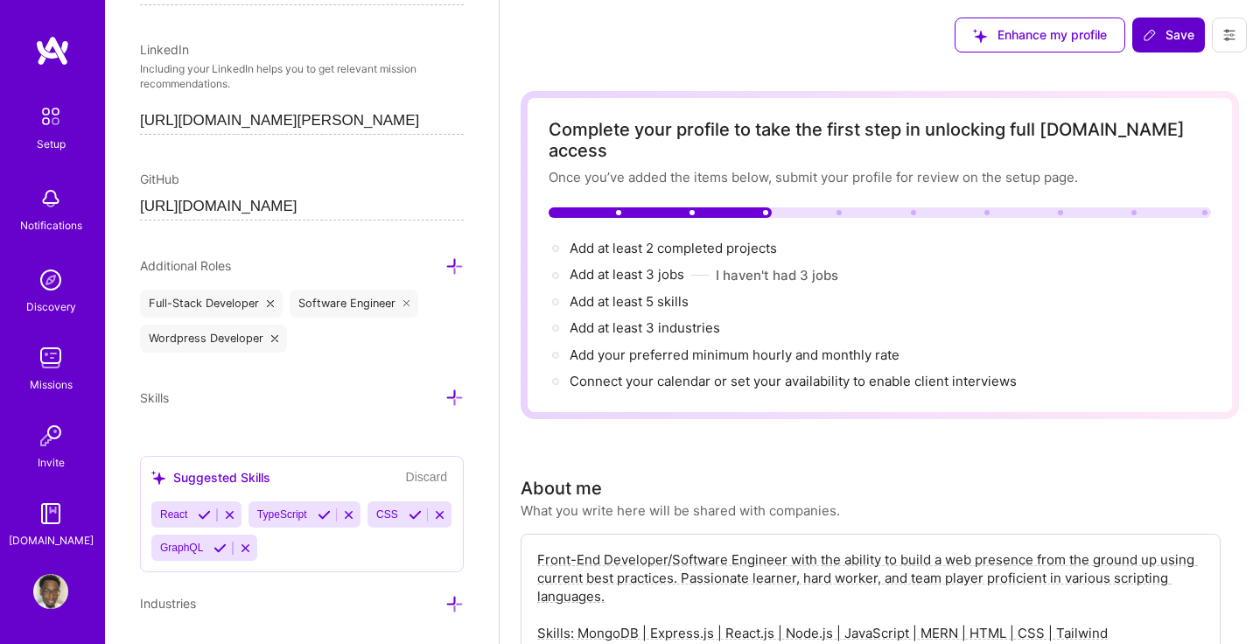
click at [270, 300] on icon at bounding box center [270, 303] width 7 height 7
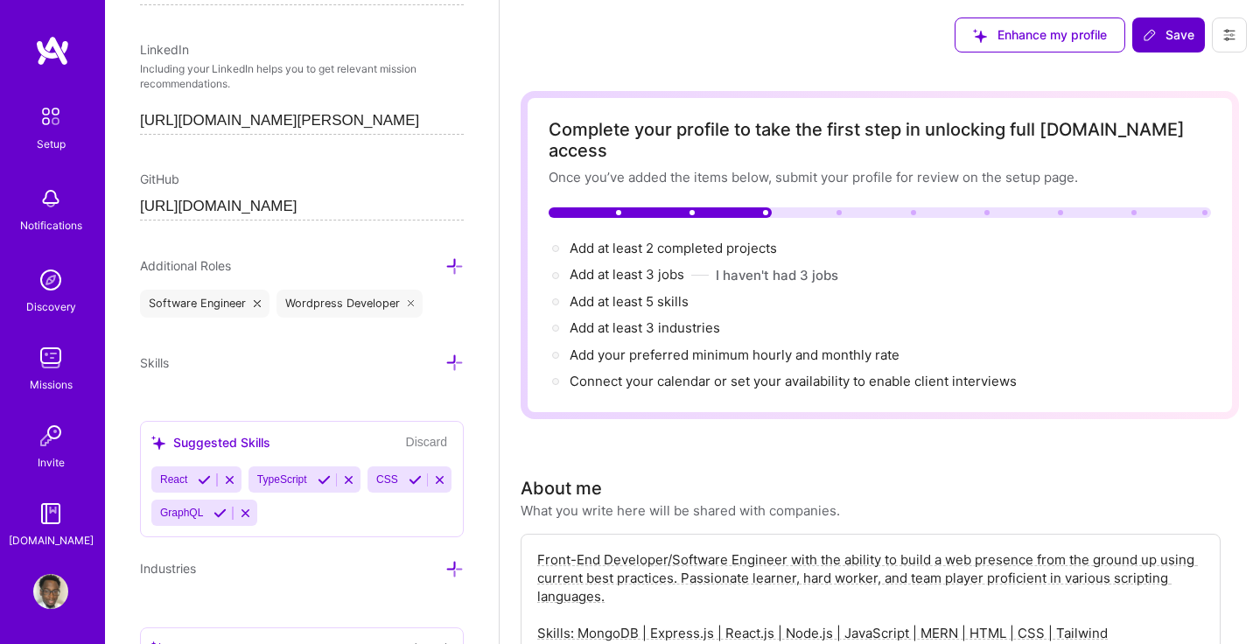
click at [252, 302] on div "Software Engineer" at bounding box center [204, 304] width 129 height 28
click at [257, 301] on icon at bounding box center [257, 303] width 7 height 7
click at [273, 302] on icon at bounding box center [274, 303] width 7 height 7
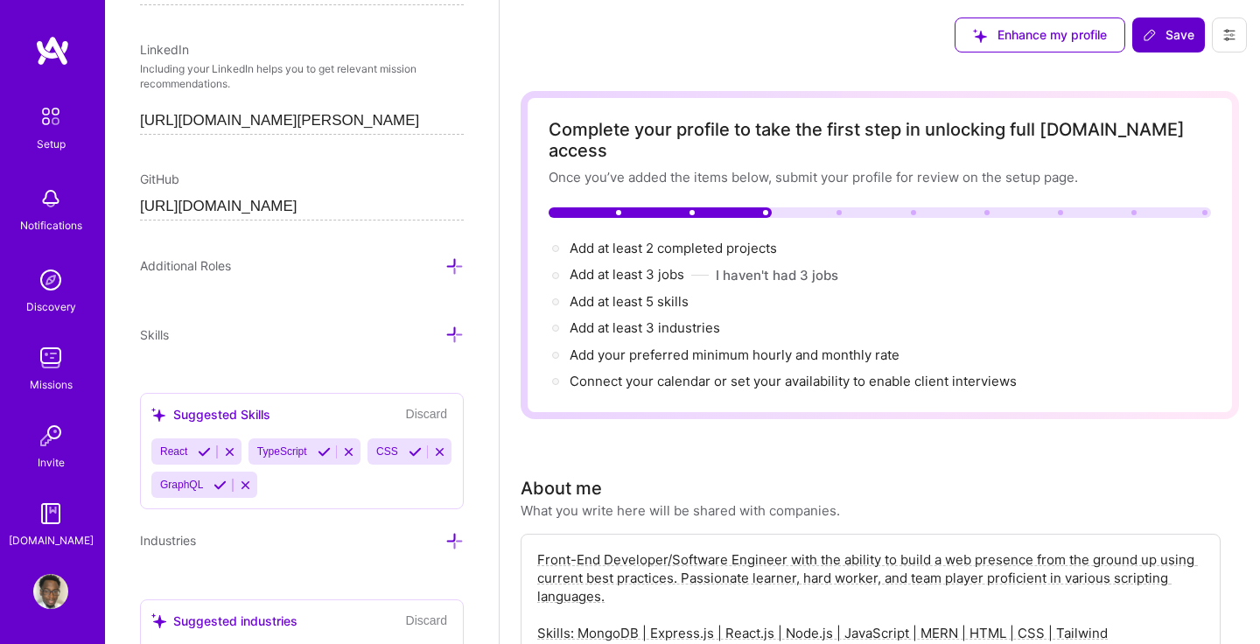
click at [457, 264] on icon at bounding box center [454, 266] width 18 height 18
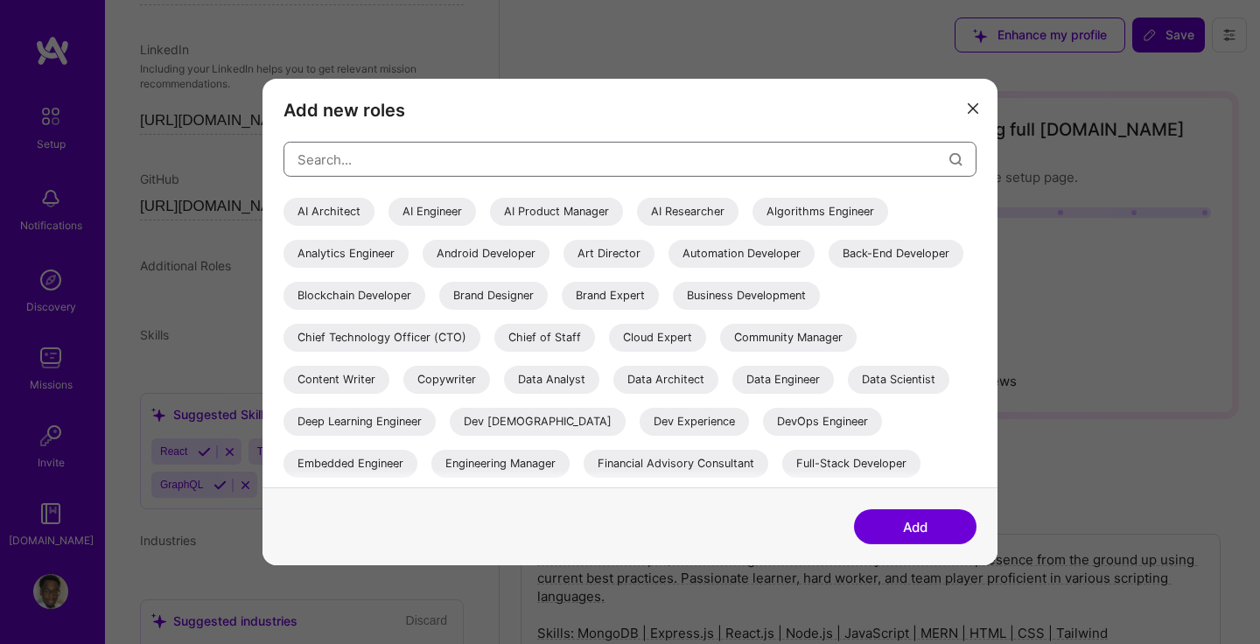
click at [446, 160] on input "modal" at bounding box center [623, 158] width 652 height 45
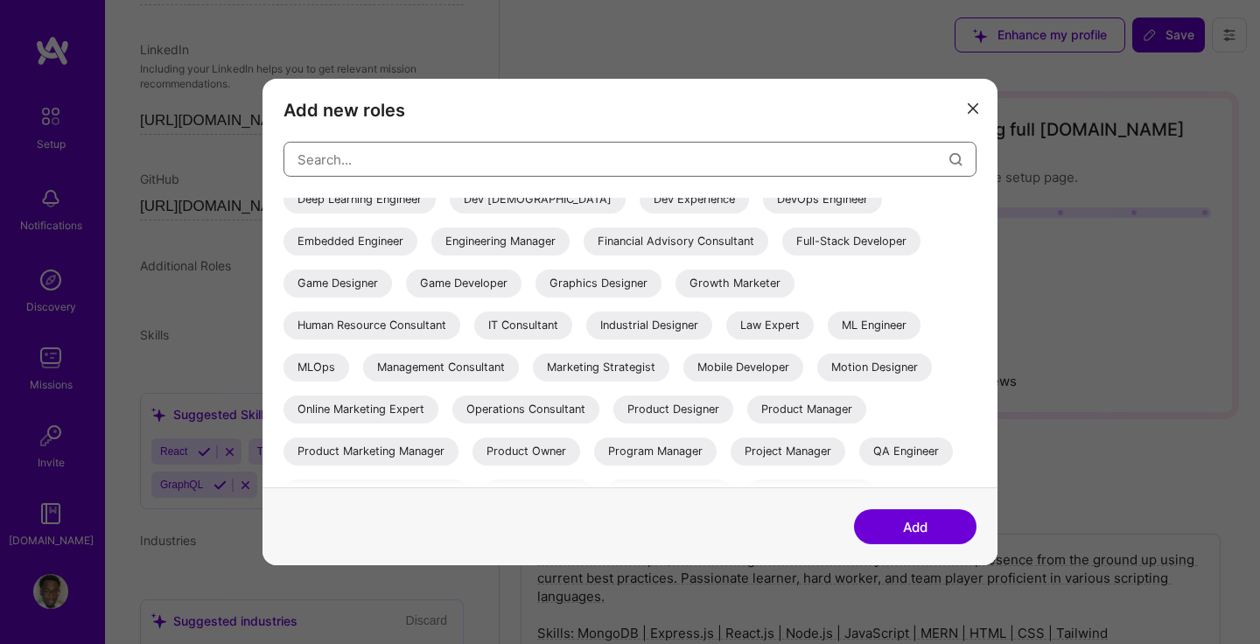
scroll to position [227, 0]
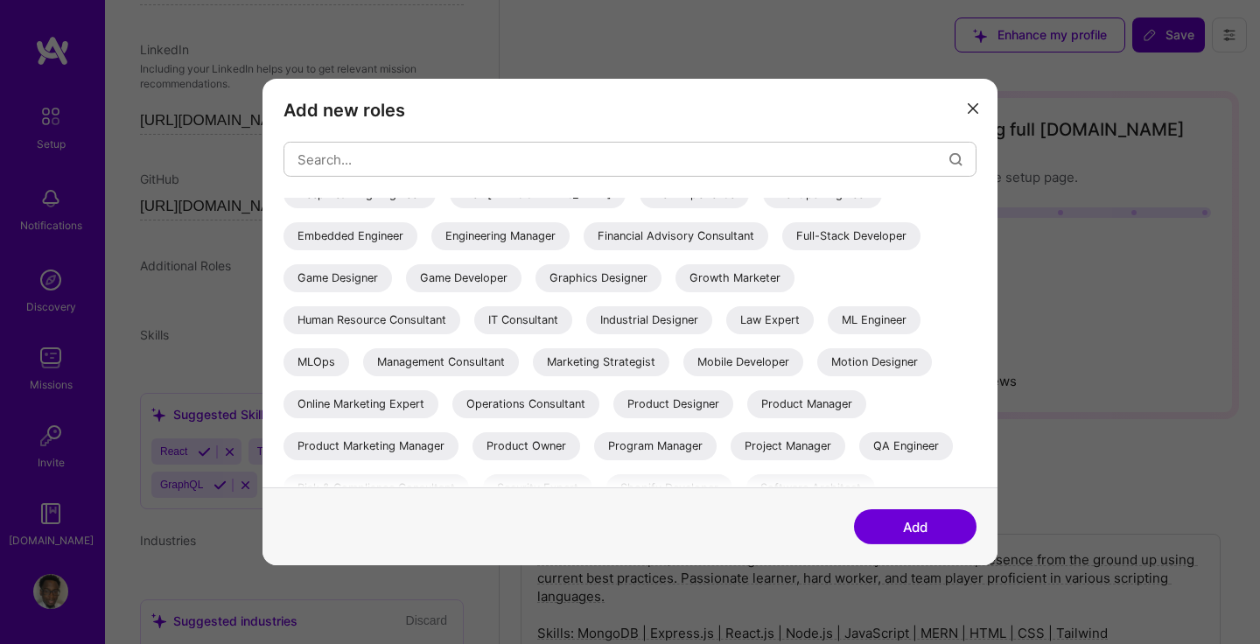
click at [782, 250] on div "Full-Stack Developer" at bounding box center [851, 236] width 138 height 28
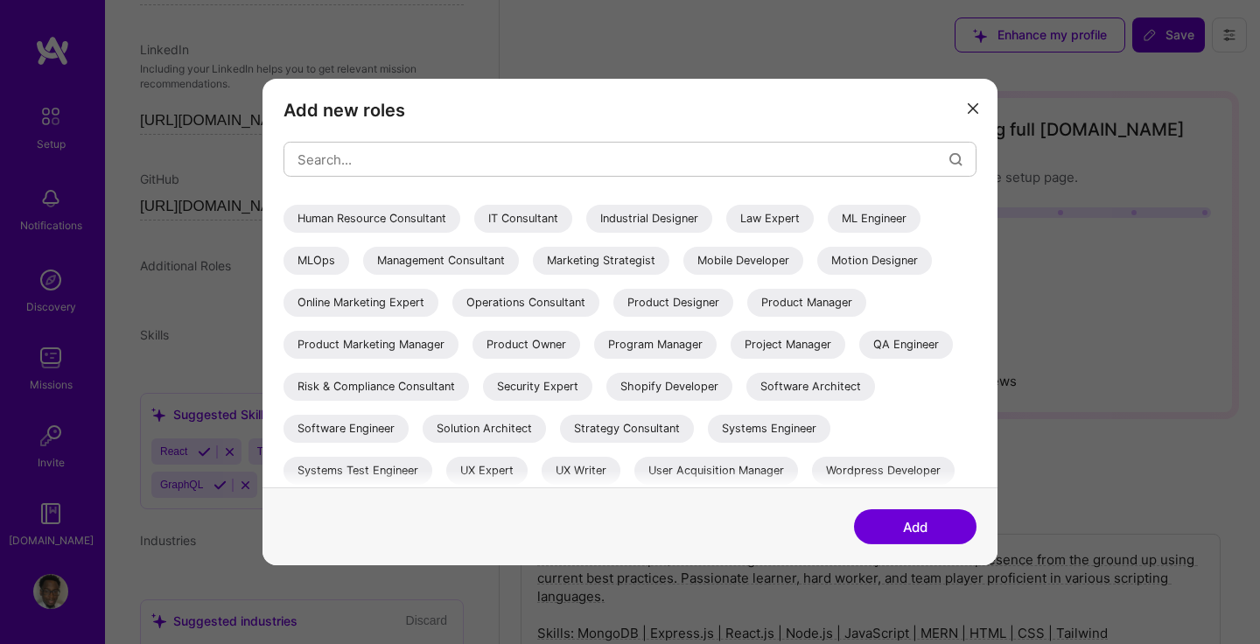
scroll to position [334, 0]
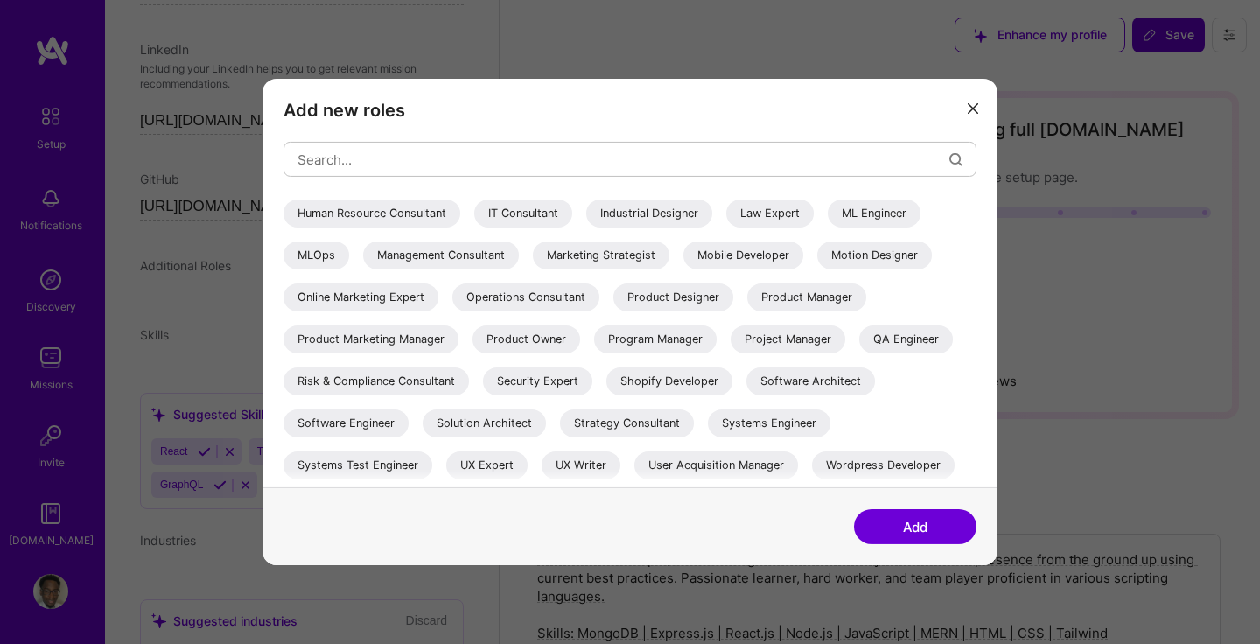
click at [336, 422] on div "Software Engineer" at bounding box center [345, 423] width 125 height 28
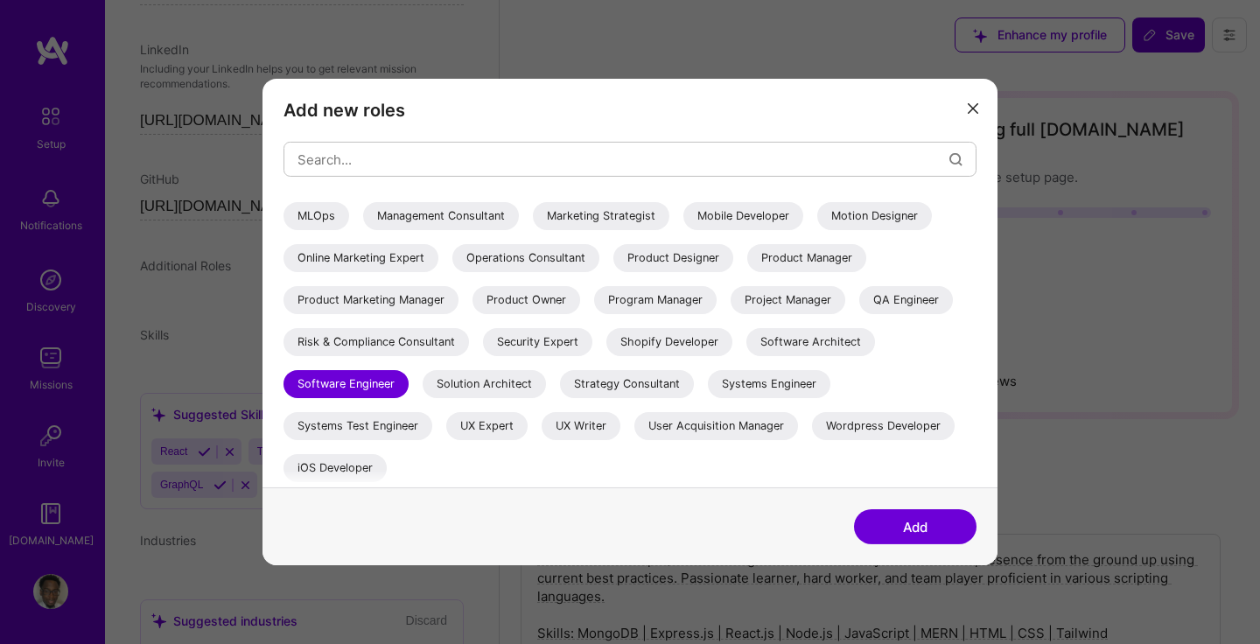
scroll to position [375, 0]
click at [933, 529] on button "Add" at bounding box center [915, 526] width 122 height 35
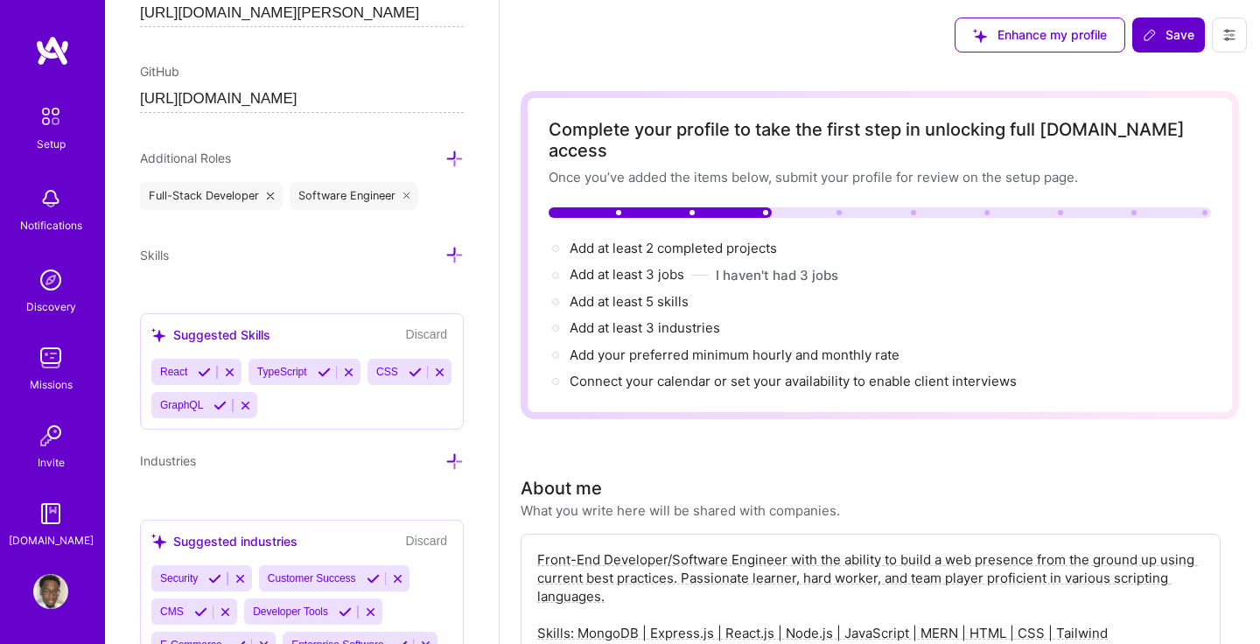
scroll to position [1151, 0]
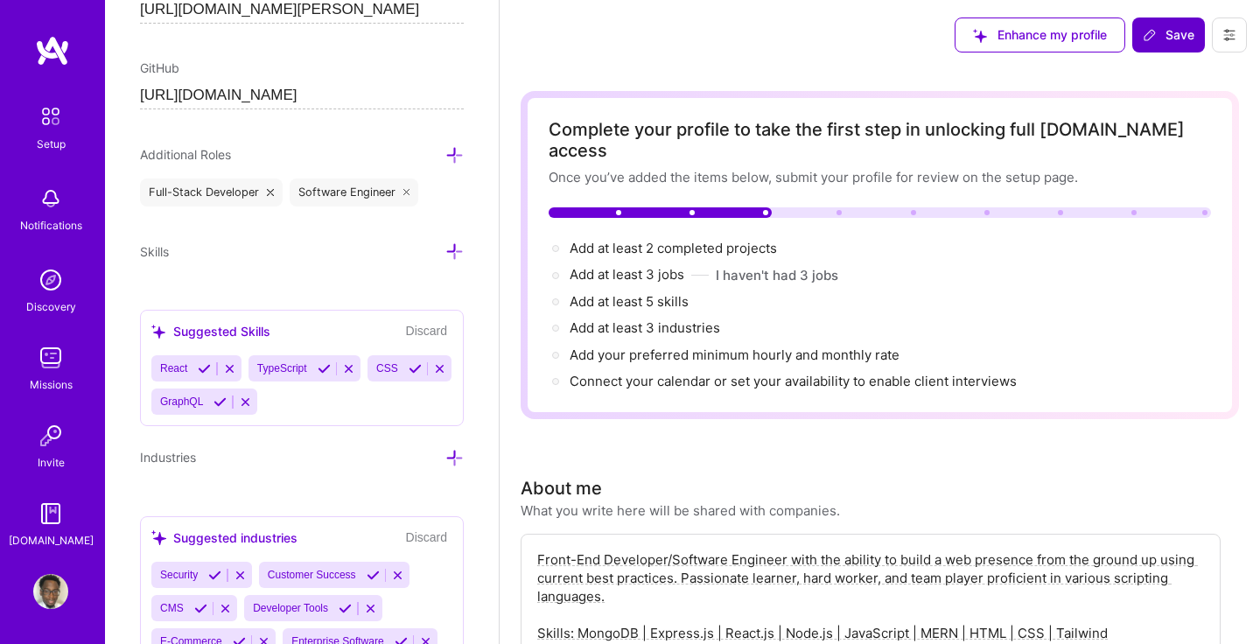
click at [433, 375] on icon at bounding box center [439, 368] width 13 height 13
click at [227, 367] on icon at bounding box center [229, 368] width 13 height 13
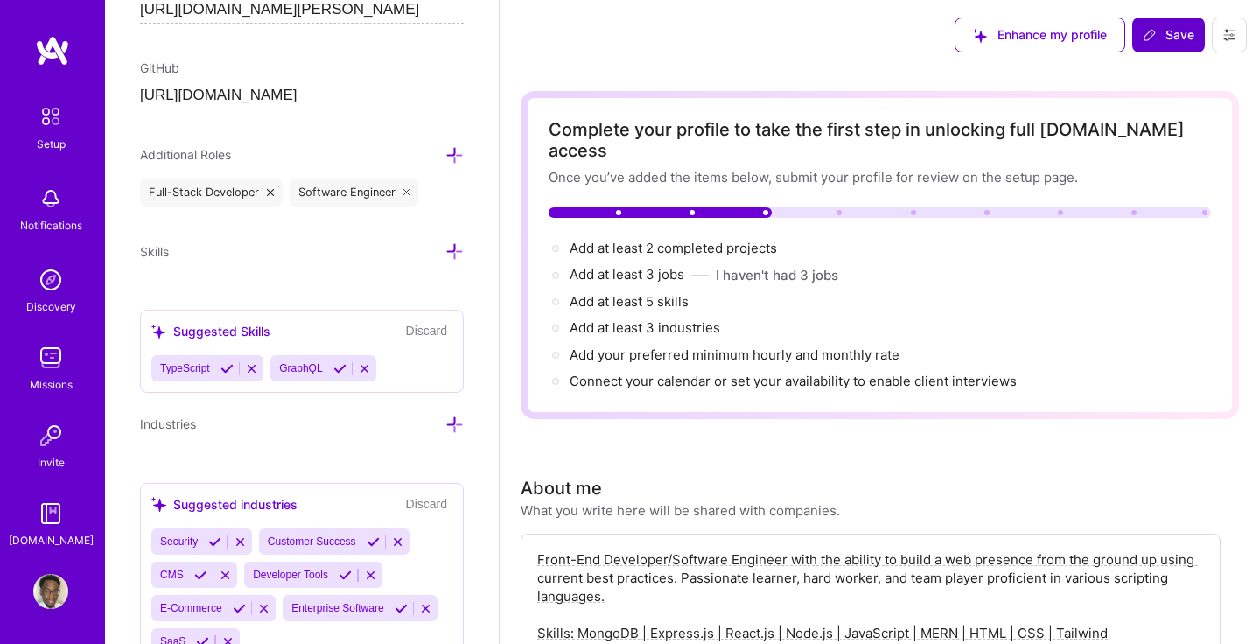
click at [254, 367] on icon at bounding box center [251, 368] width 13 height 13
click at [248, 367] on icon at bounding box center [245, 368] width 13 height 13
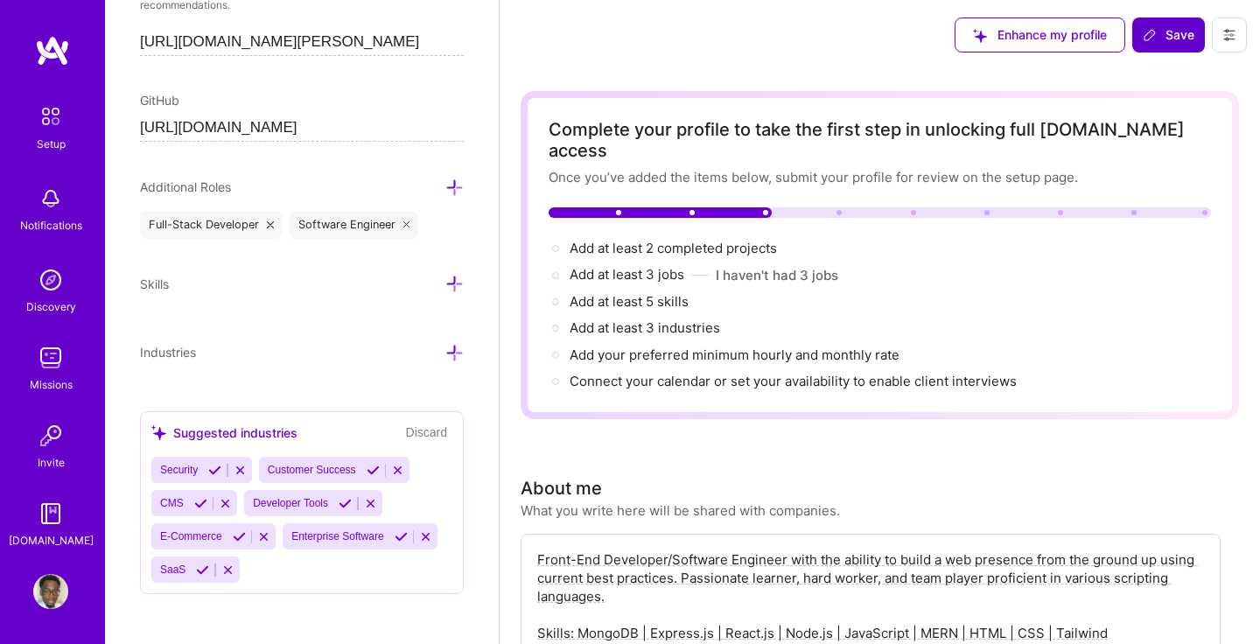
click at [450, 286] on icon at bounding box center [454, 284] width 18 height 18
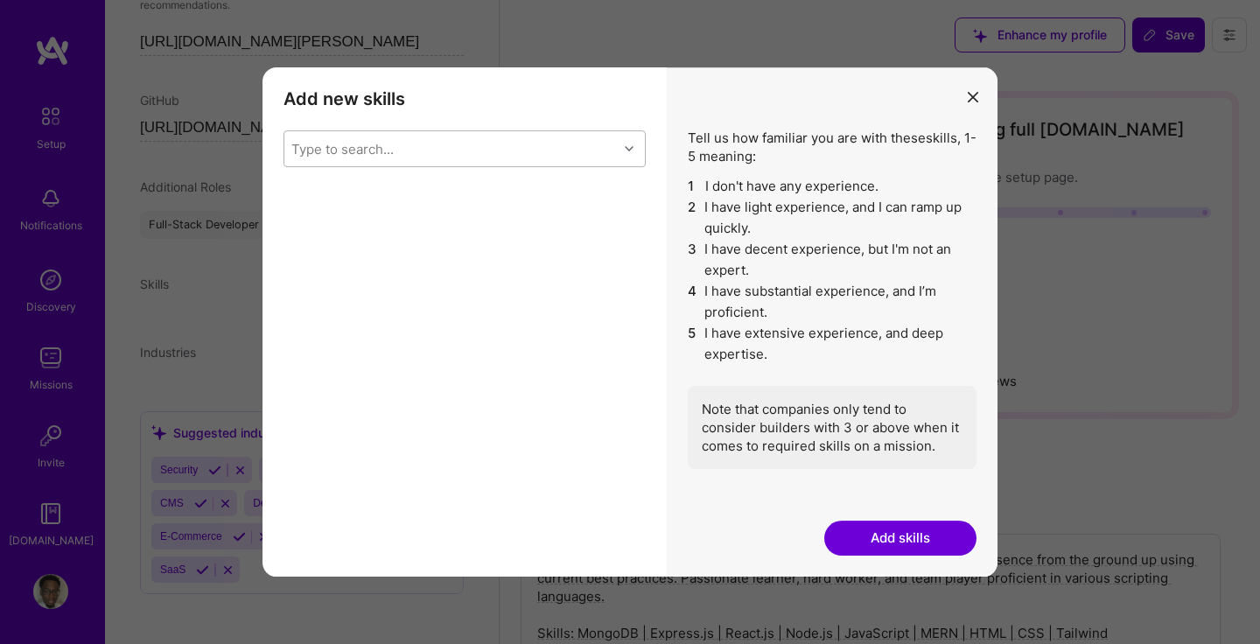
click at [396, 154] on div "Type to search..." at bounding box center [450, 148] width 333 height 35
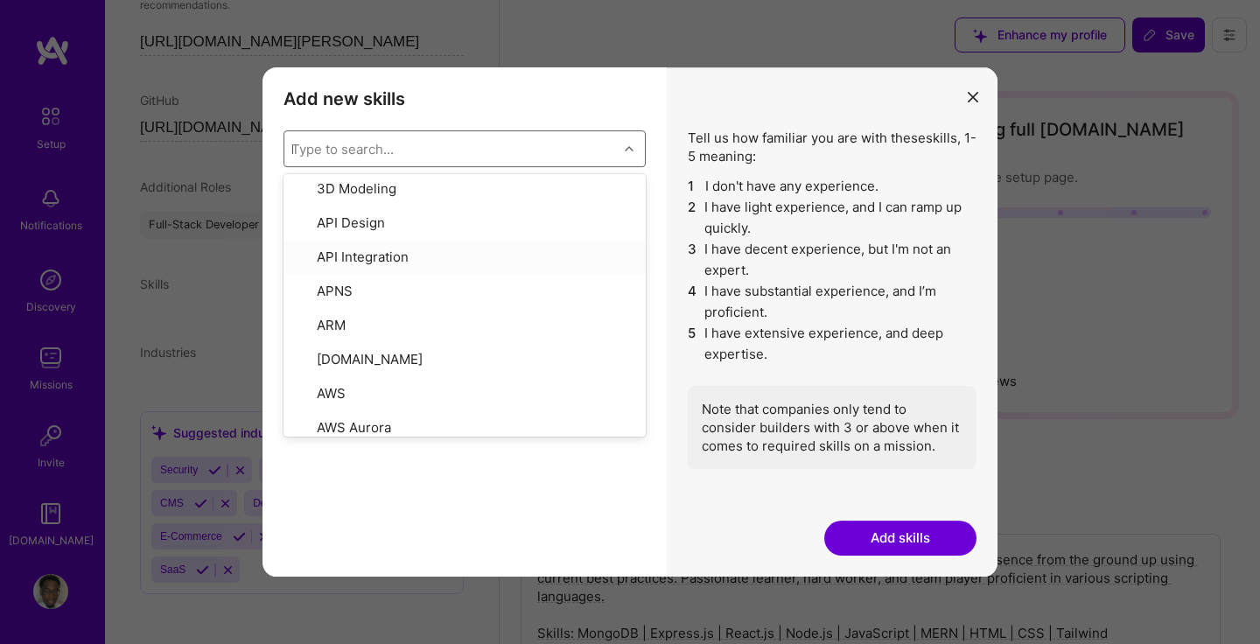
scroll to position [0, 0]
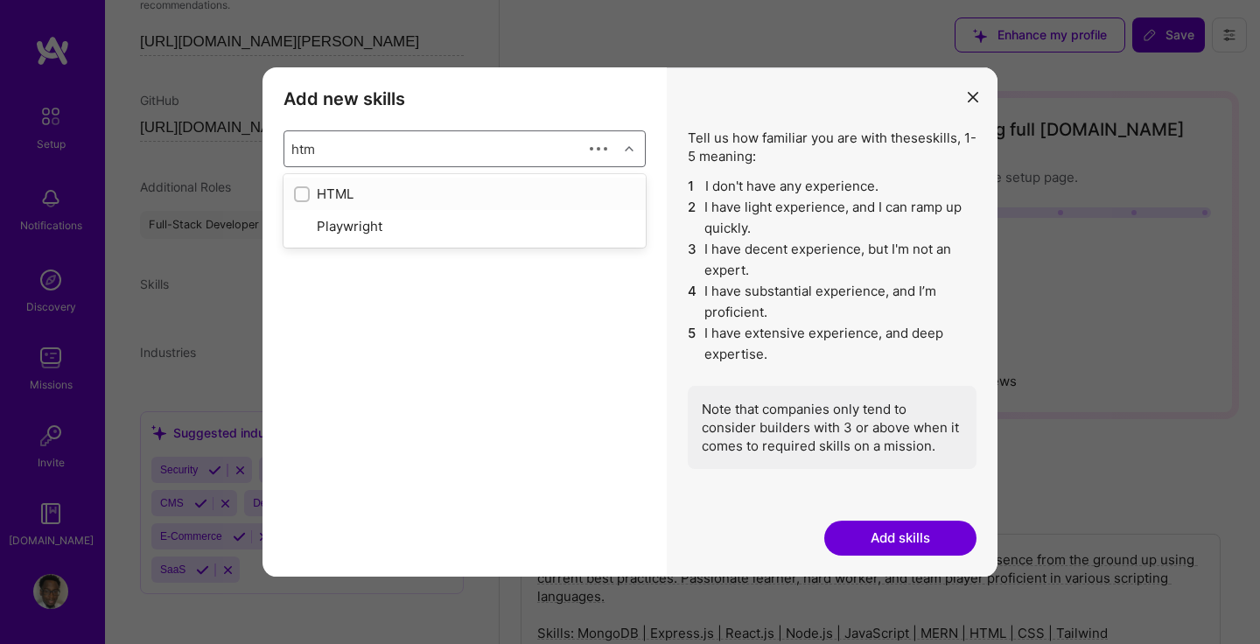
type input "html"
click at [302, 192] on input "modal" at bounding box center [303, 195] width 12 height 12
checkbox input "false"
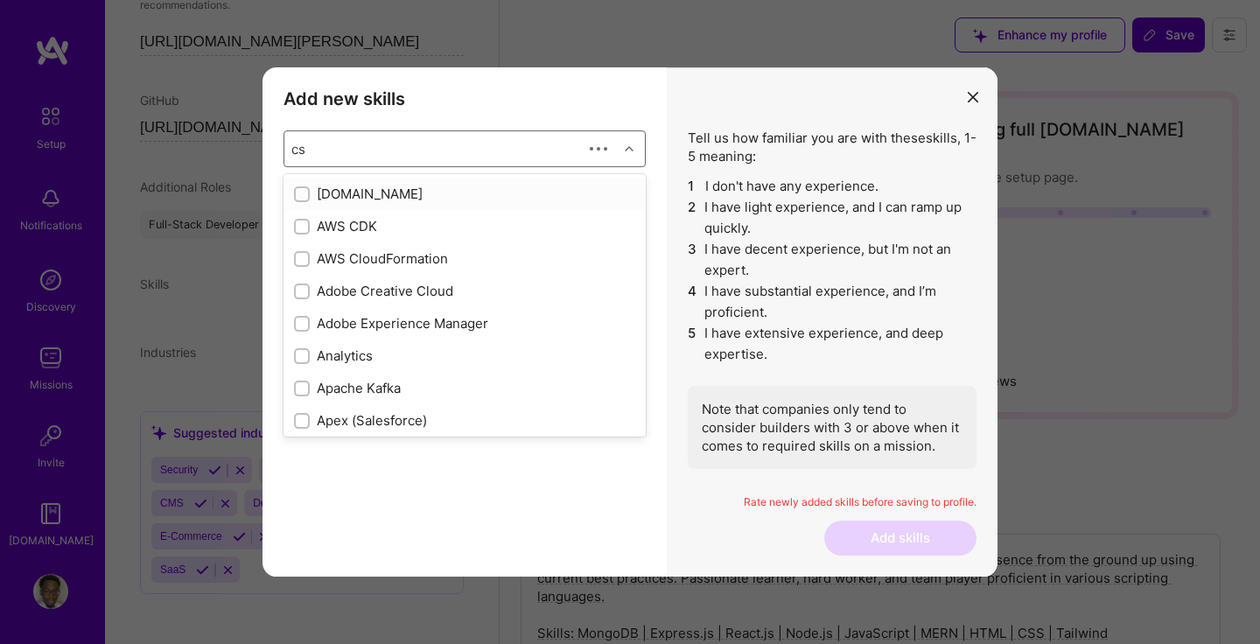
type input "css"
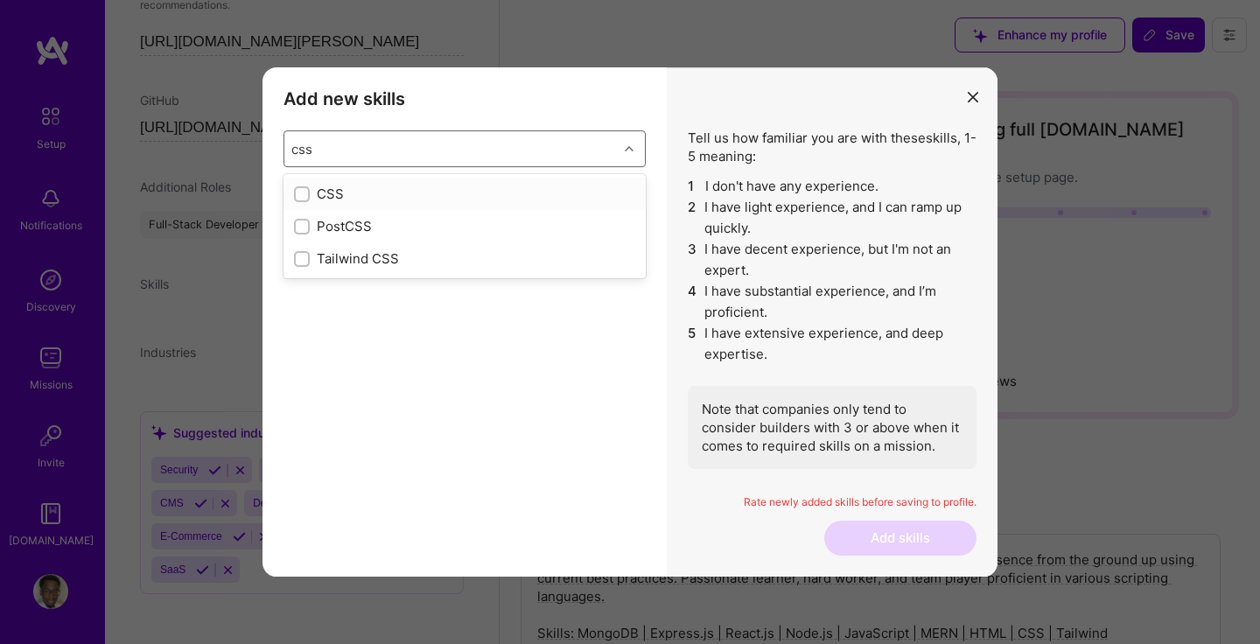
click at [304, 194] on input "modal" at bounding box center [303, 195] width 12 height 12
checkbox input "false"
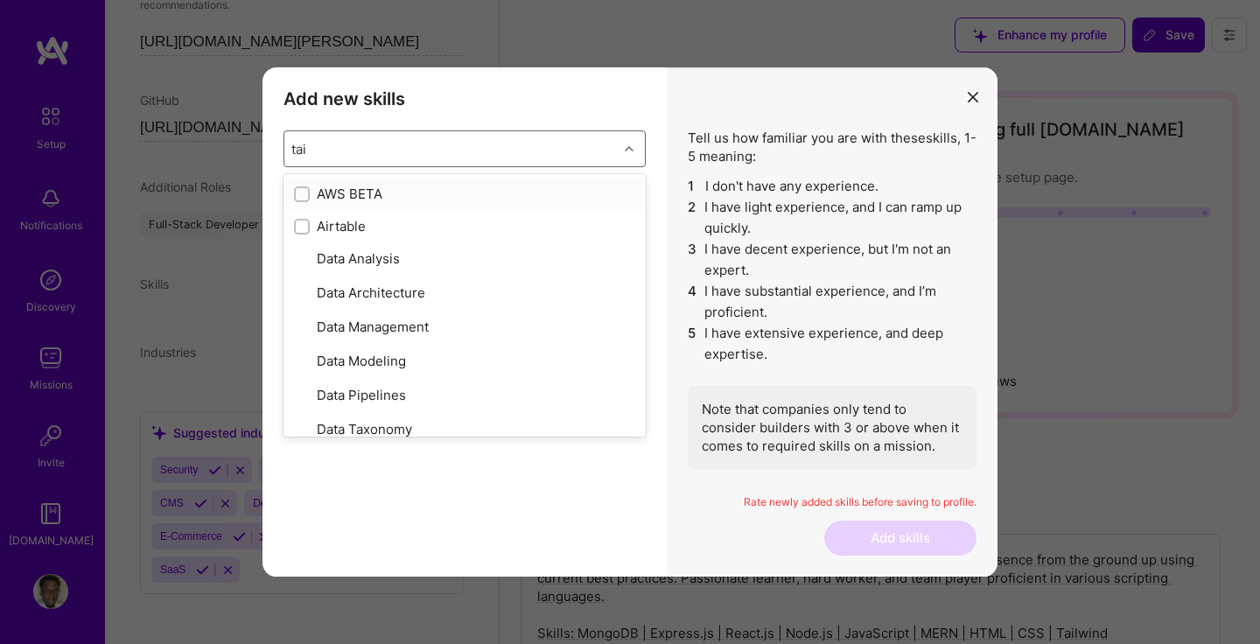
type input "tail"
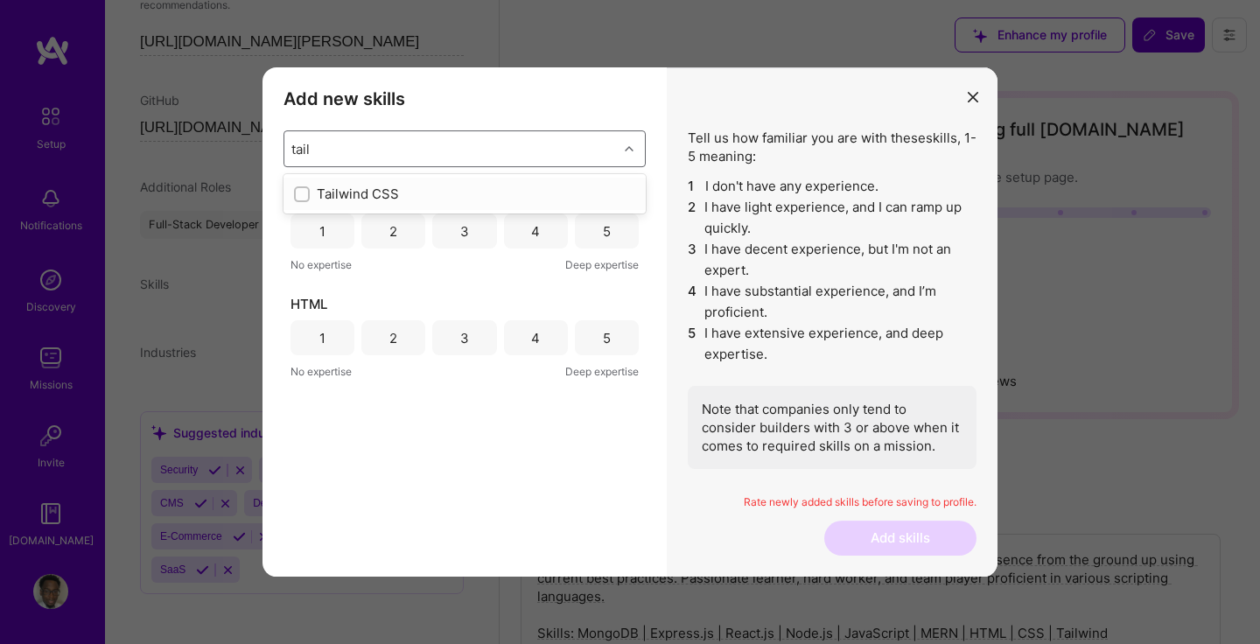
click at [297, 197] on input "modal" at bounding box center [303, 195] width 12 height 12
checkbox input "false"
type input "java"
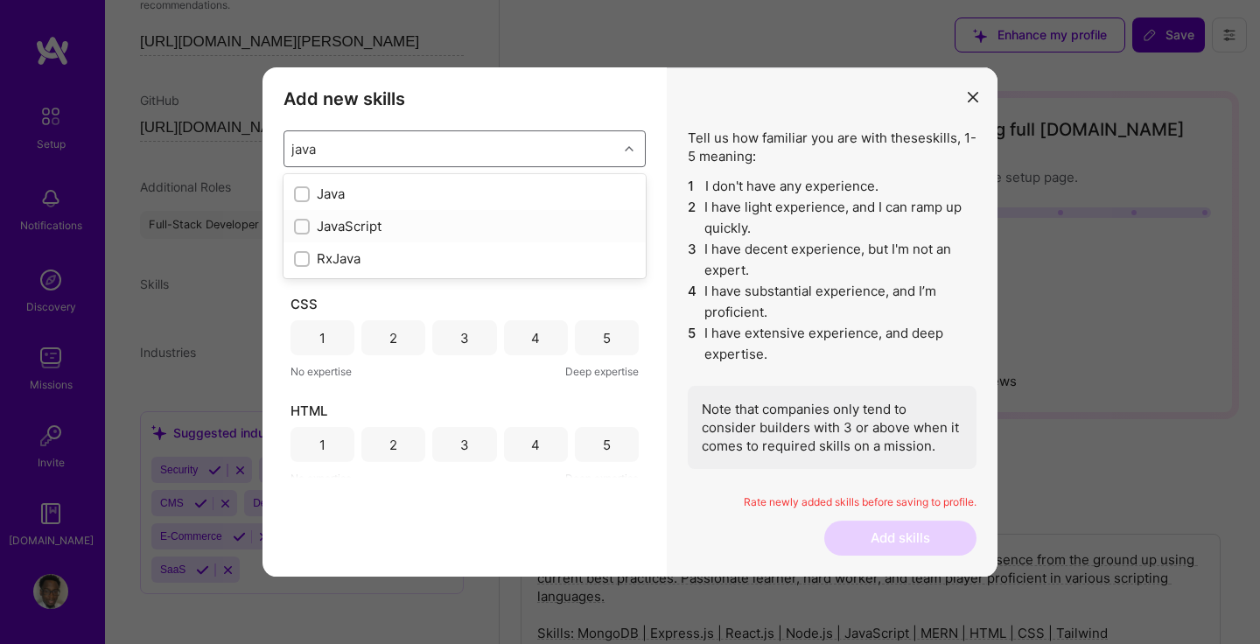
click at [304, 224] on input "modal" at bounding box center [303, 227] width 12 height 12
checkbox input "false"
type input "react"
click at [299, 233] on div "modal" at bounding box center [302, 227] width 16 height 16
click at [311, 151] on div "Type to search..." at bounding box center [342, 149] width 102 height 18
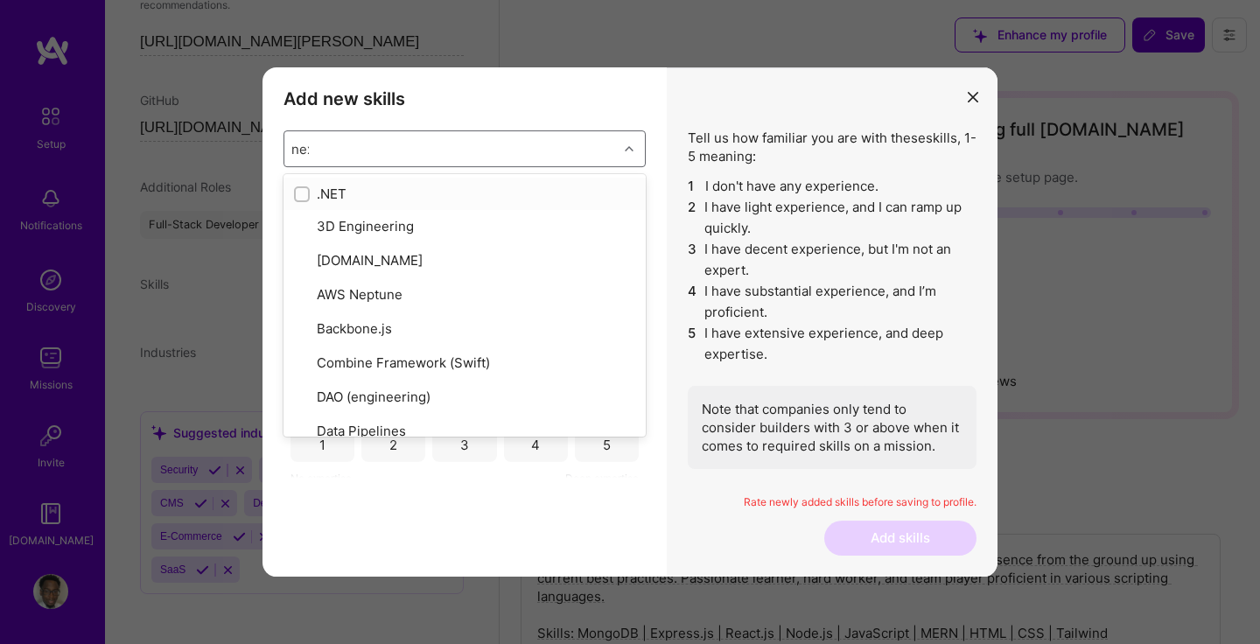
type input "next"
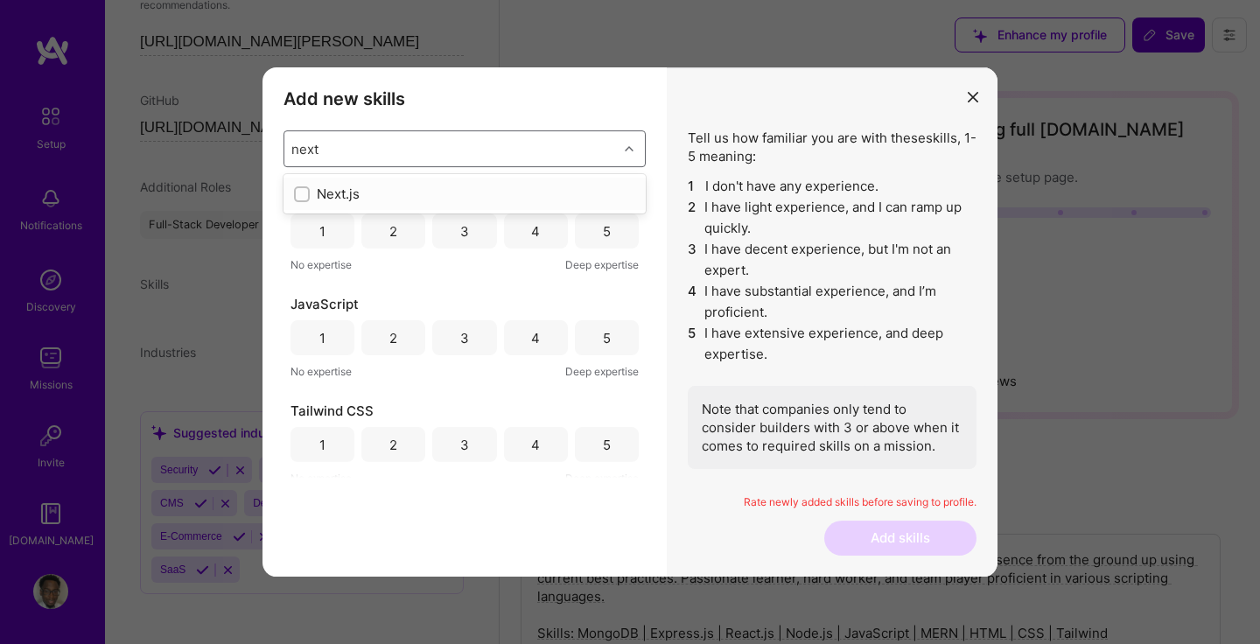
click at [300, 192] on input "modal" at bounding box center [303, 195] width 12 height 12
checkbox input "false"
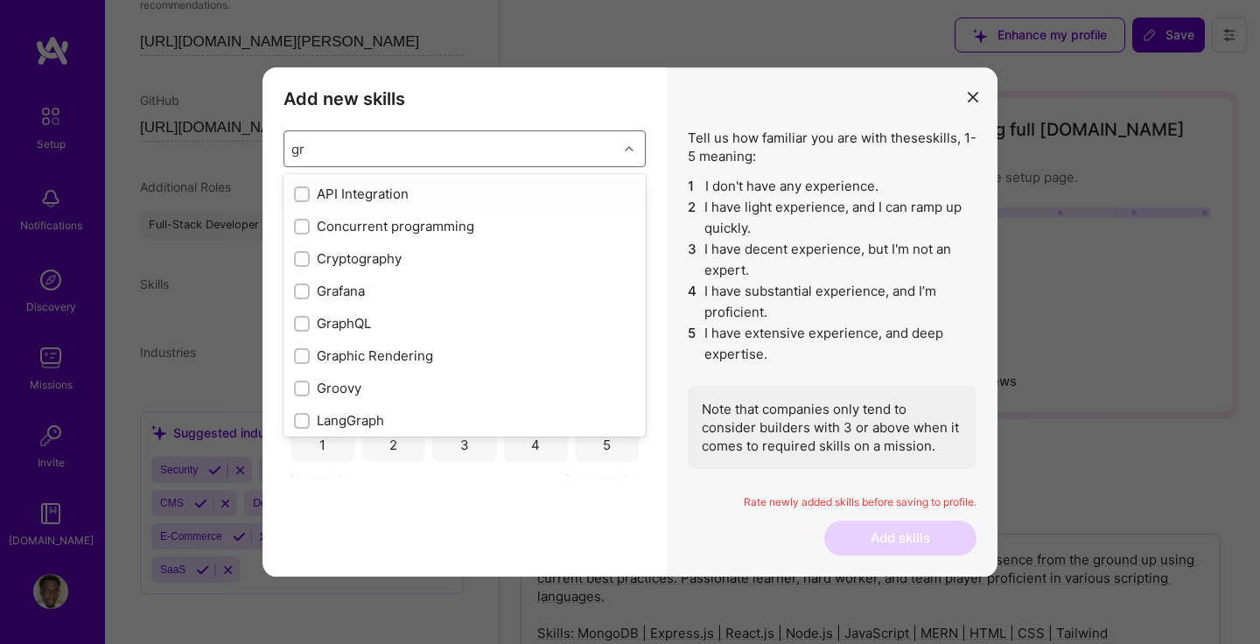
type input "gra"
click at [304, 323] on input "modal" at bounding box center [303, 324] width 12 height 12
checkbox input "false"
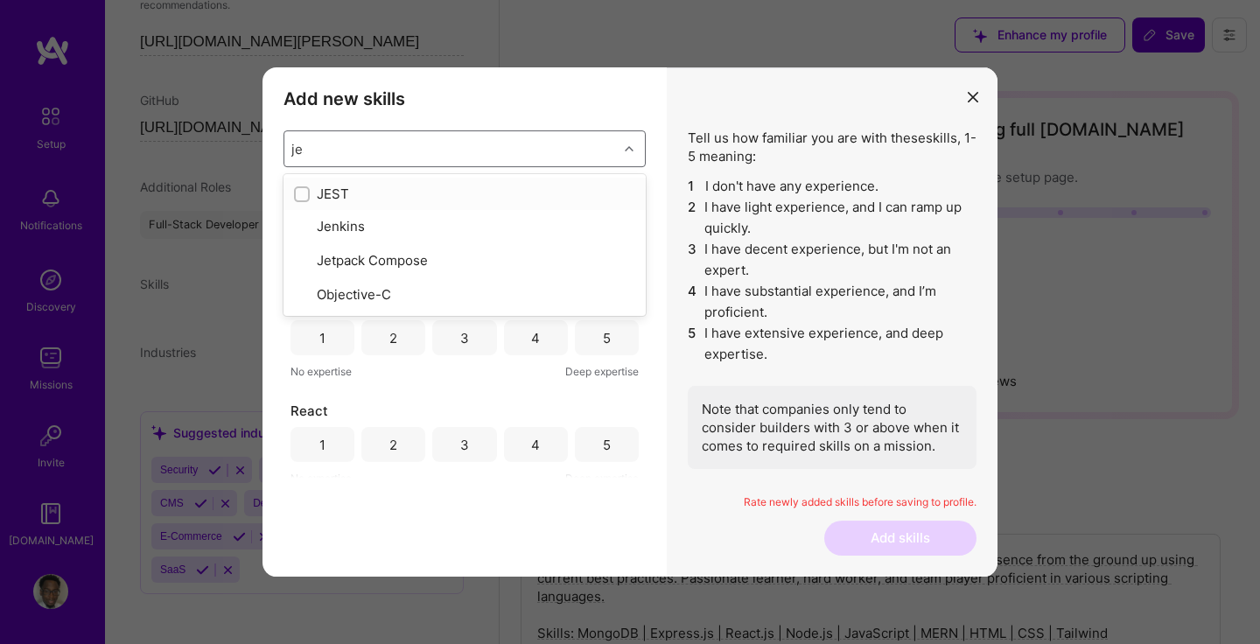
type input "jest"
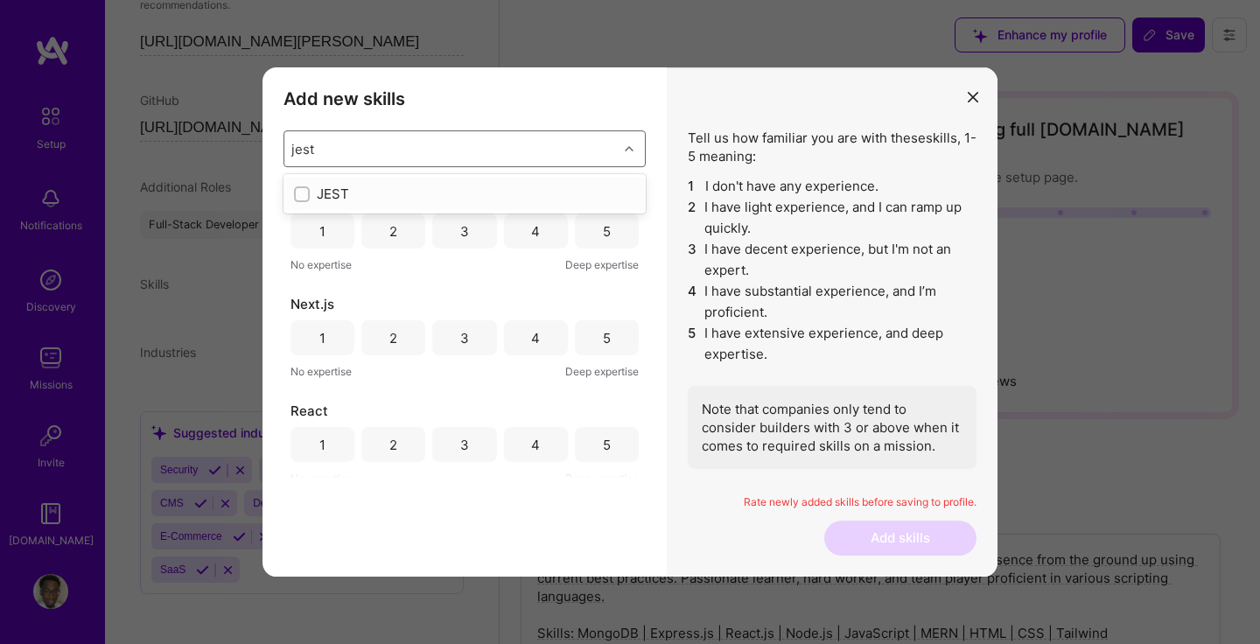
click at [304, 193] on input "modal" at bounding box center [303, 195] width 12 height 12
checkbox input "false"
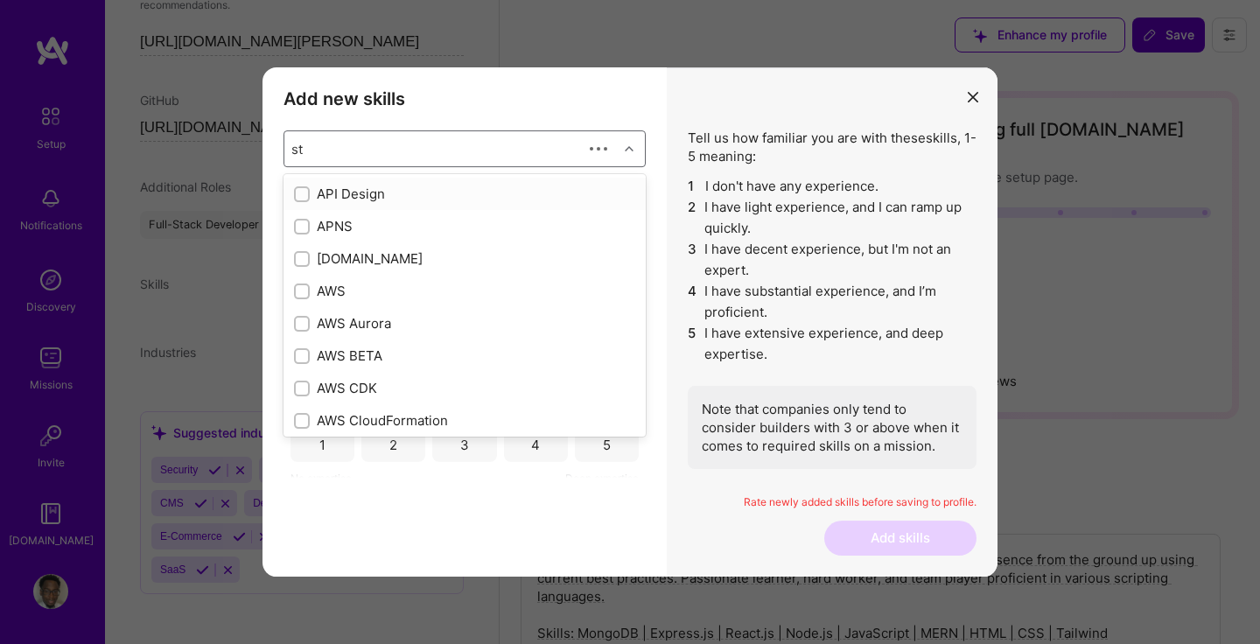
type input "sto"
checkbox input "true"
checkbox input "false"
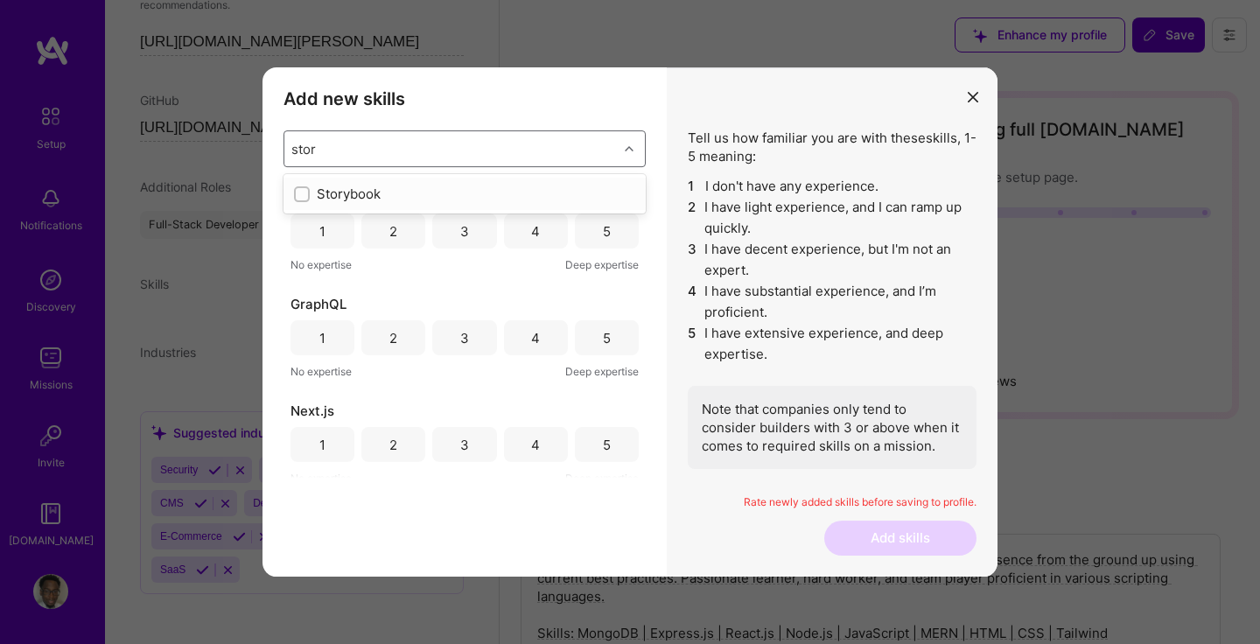
type input "story"
click at [300, 197] on input "modal" at bounding box center [303, 195] width 12 height 12
checkbox input "false"
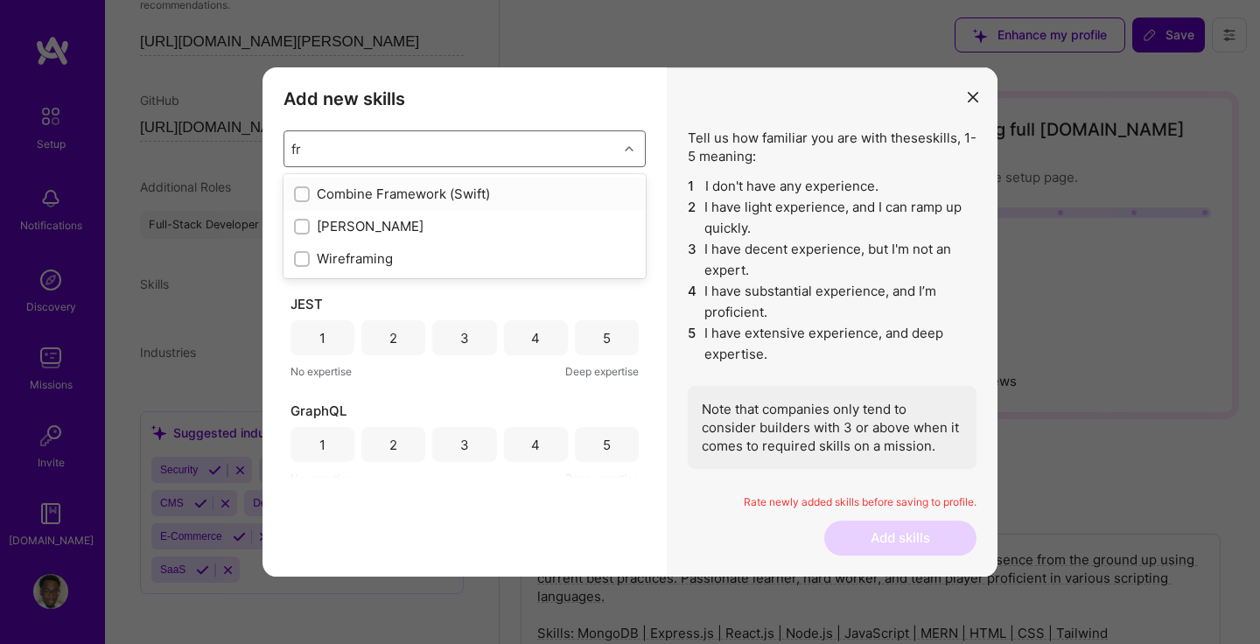
type input "f"
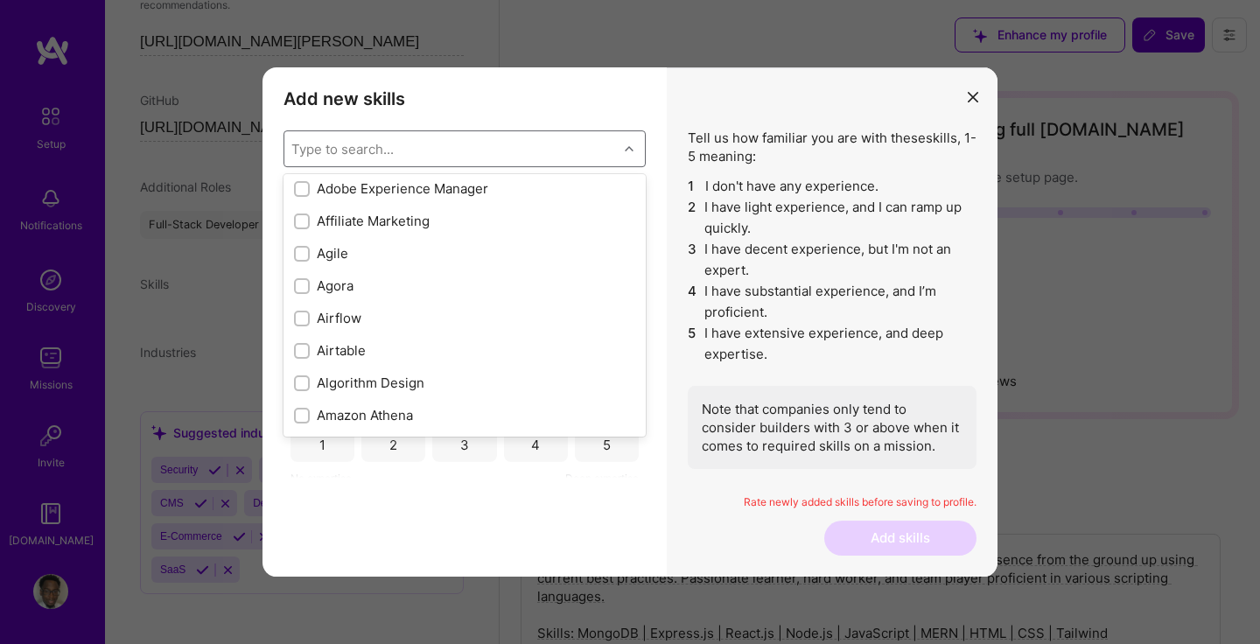
scroll to position [605, 0]
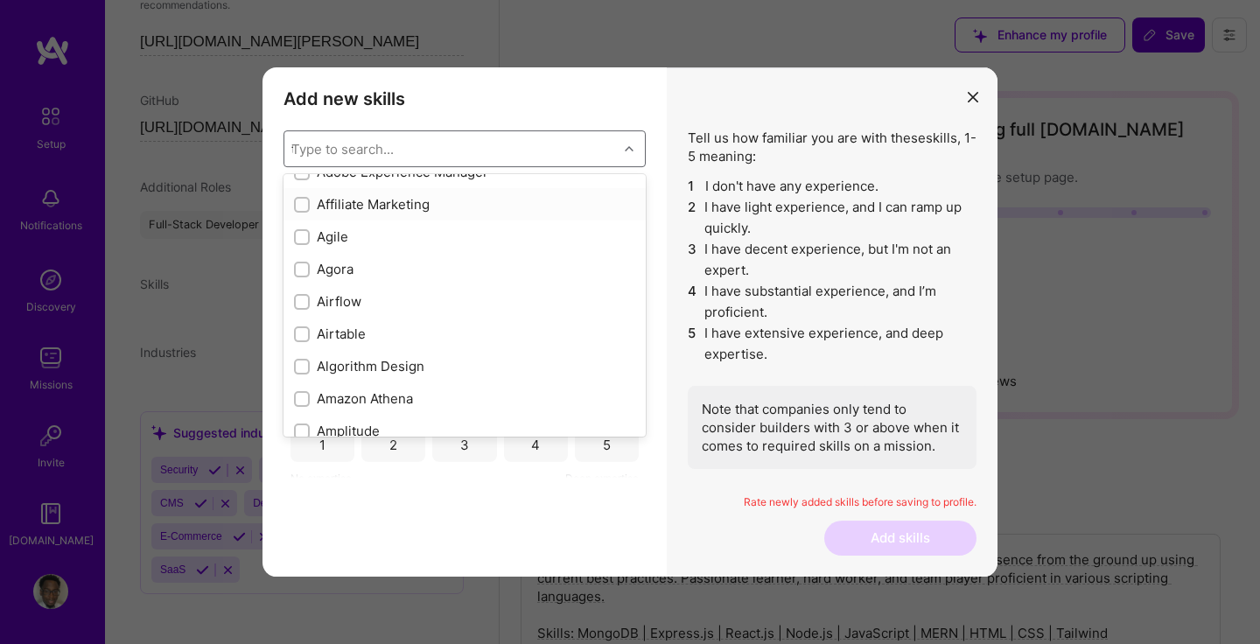
type input "ty"
checkbox input "false"
checkbox input "true"
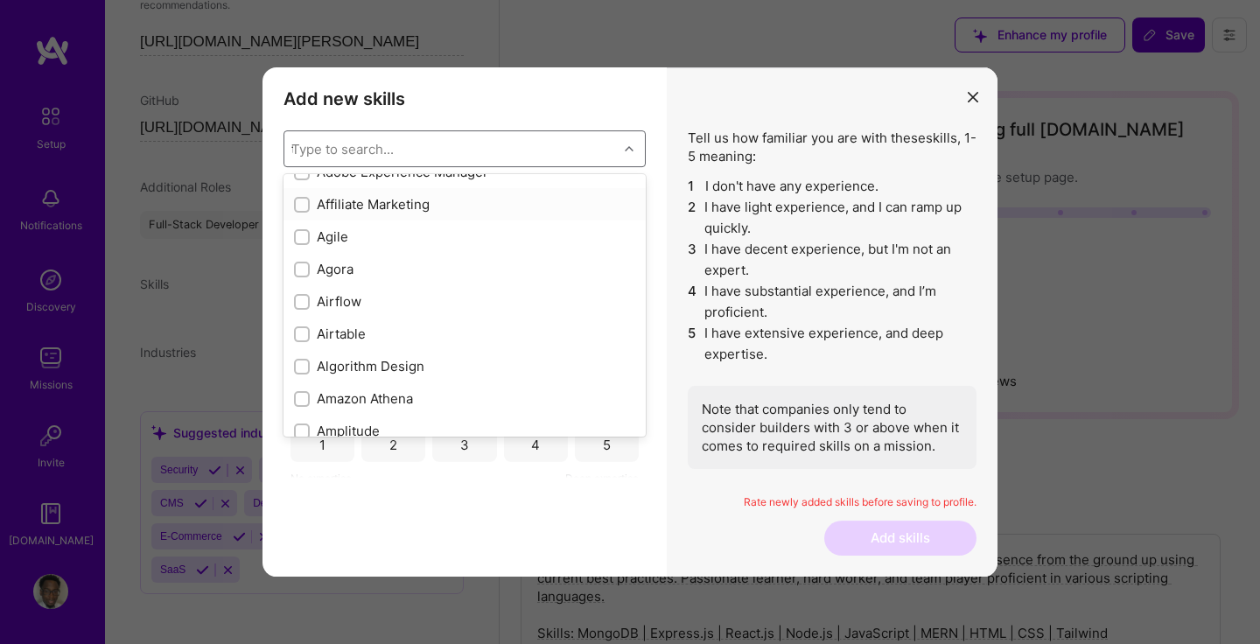
checkbox input "true"
checkbox input "false"
checkbox input "true"
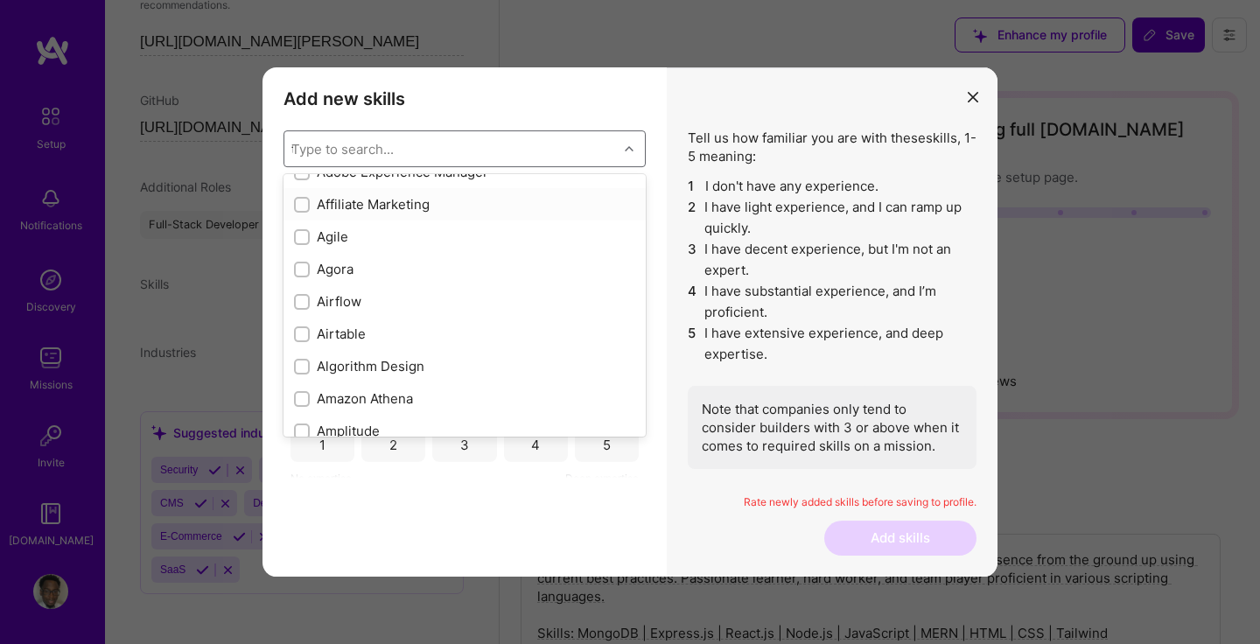
checkbox input "false"
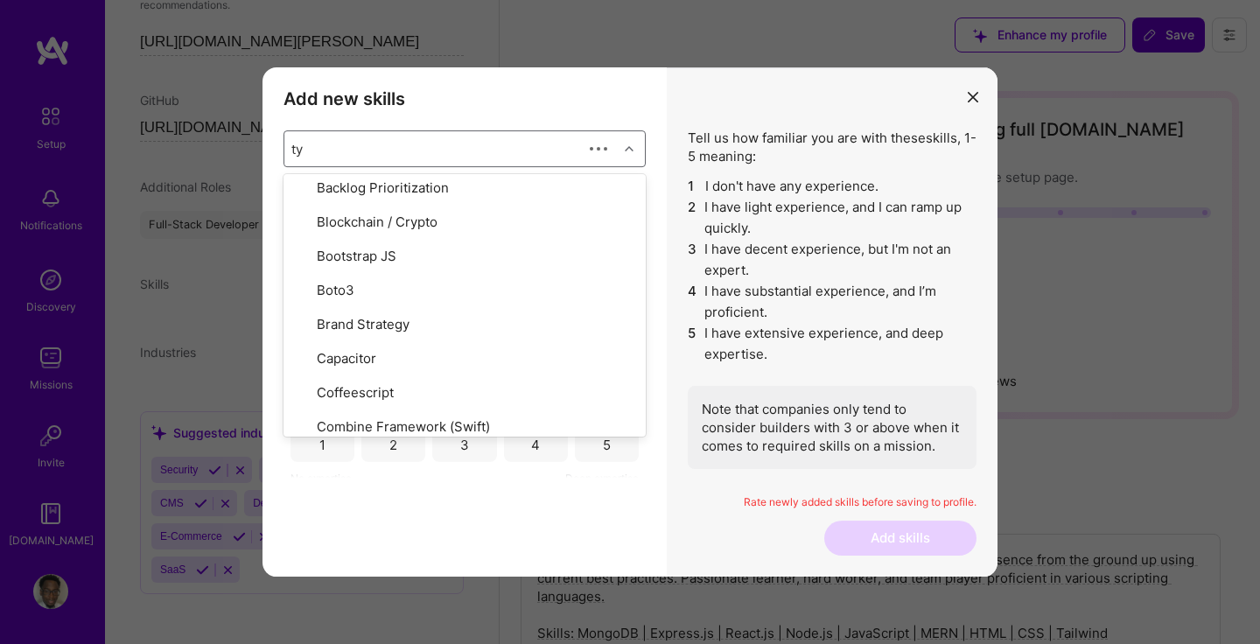
scroll to position [36, 0]
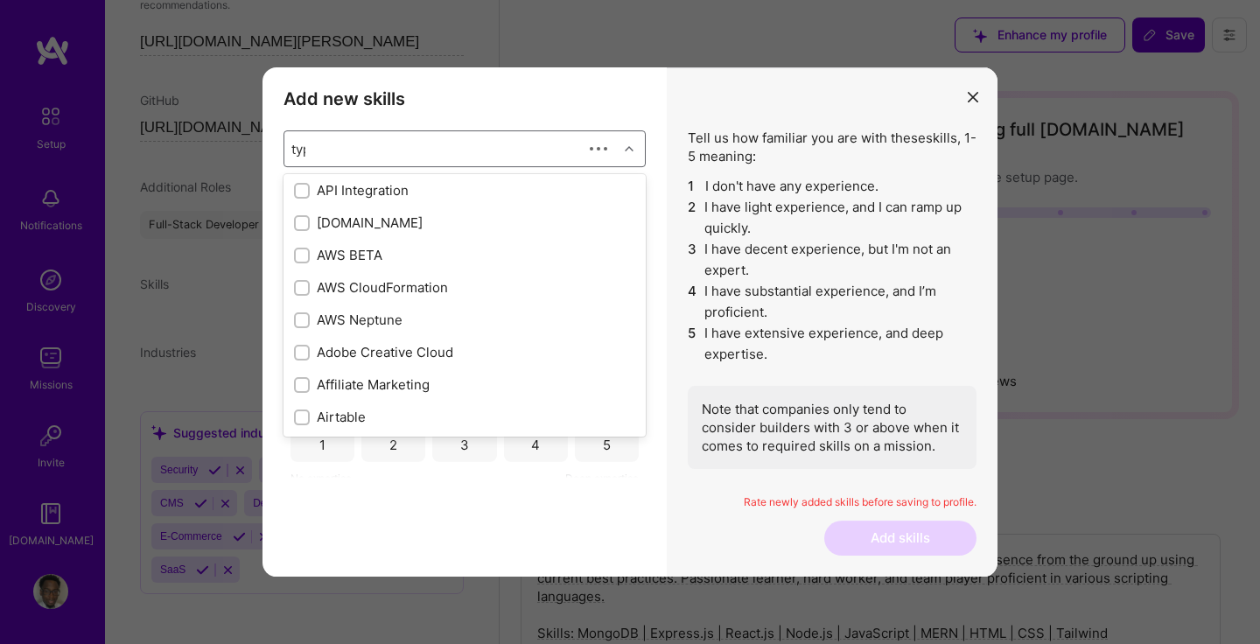
type input "type"
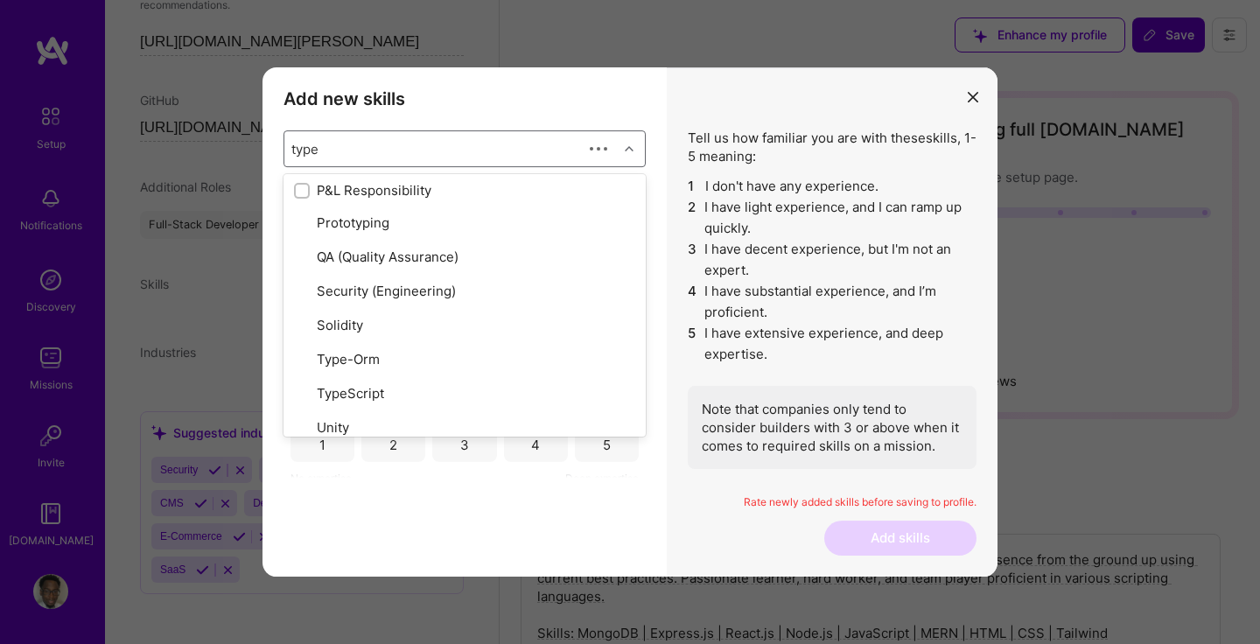
scroll to position [0, 0]
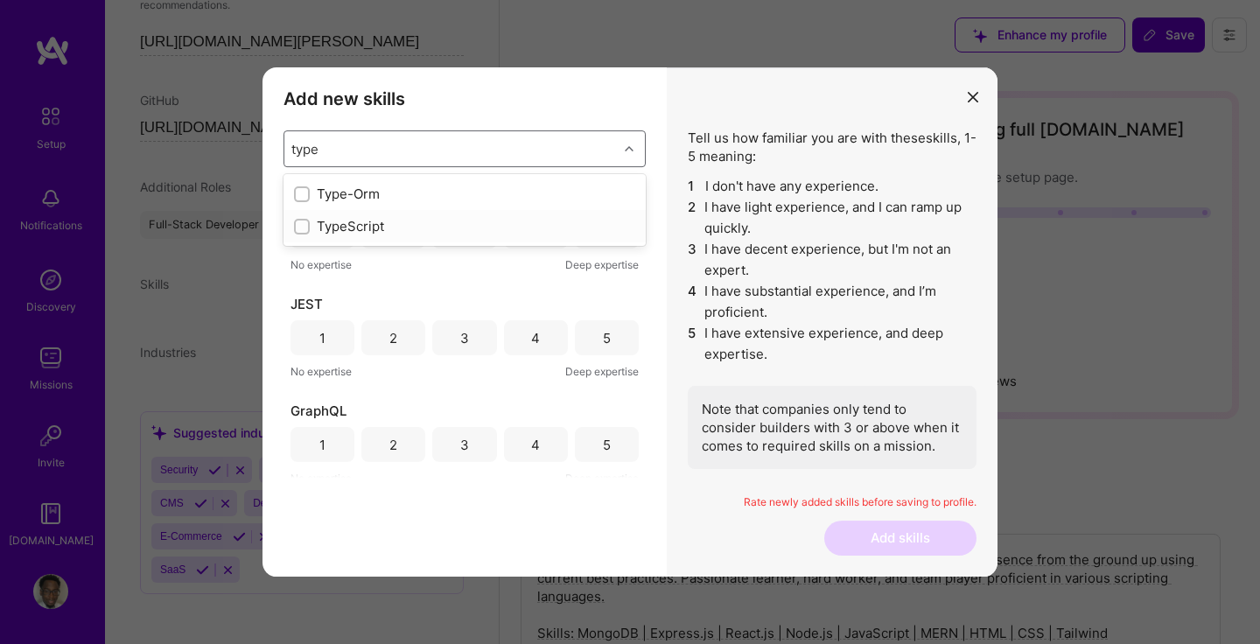
click at [306, 224] on input "modal" at bounding box center [303, 227] width 12 height 12
checkbox input "false"
type input "figm"
click at [613, 125] on div "Add new skills Tell us how familiar you are with given skills, using between 1 …" at bounding box center [464, 321] width 404 height 509
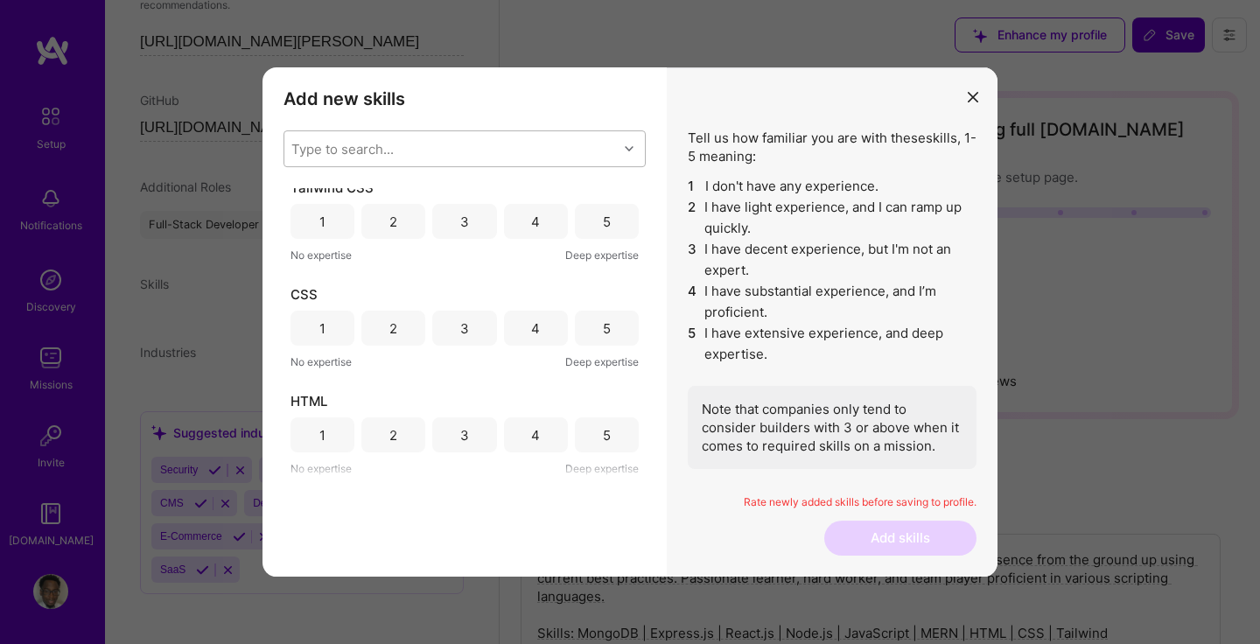
click at [473, 146] on div "Type to search..." at bounding box center [450, 148] width 333 height 35
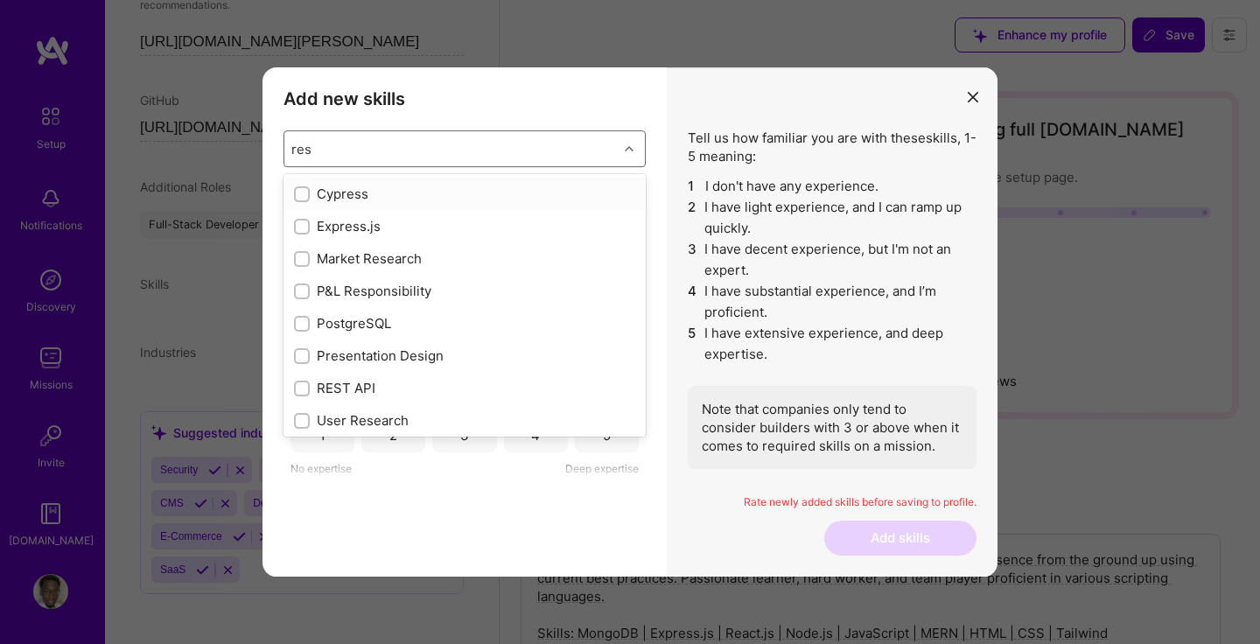
type input "rest"
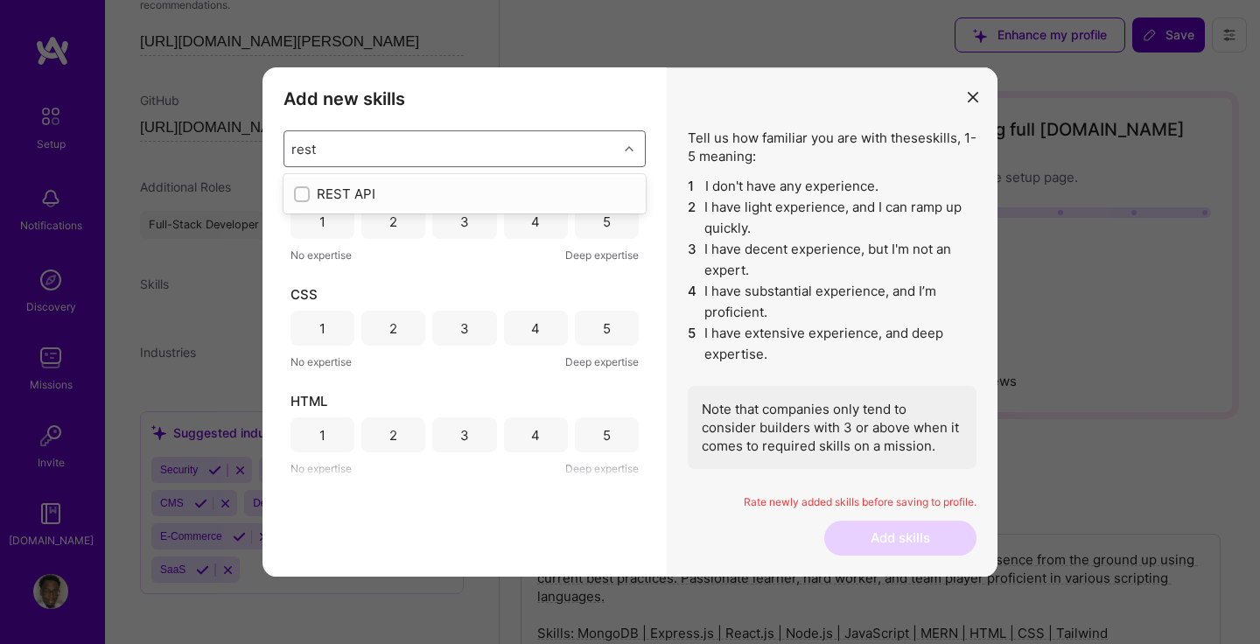
click at [398, 200] on div "REST API" at bounding box center [464, 194] width 341 height 18
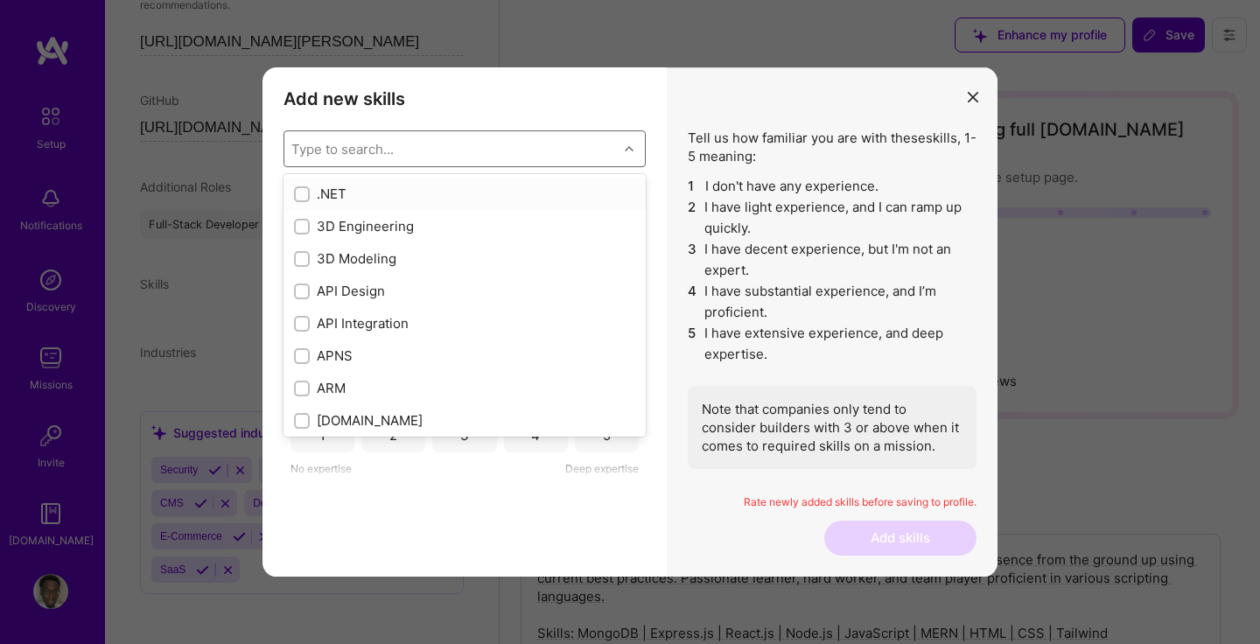
scroll to position [863, 0]
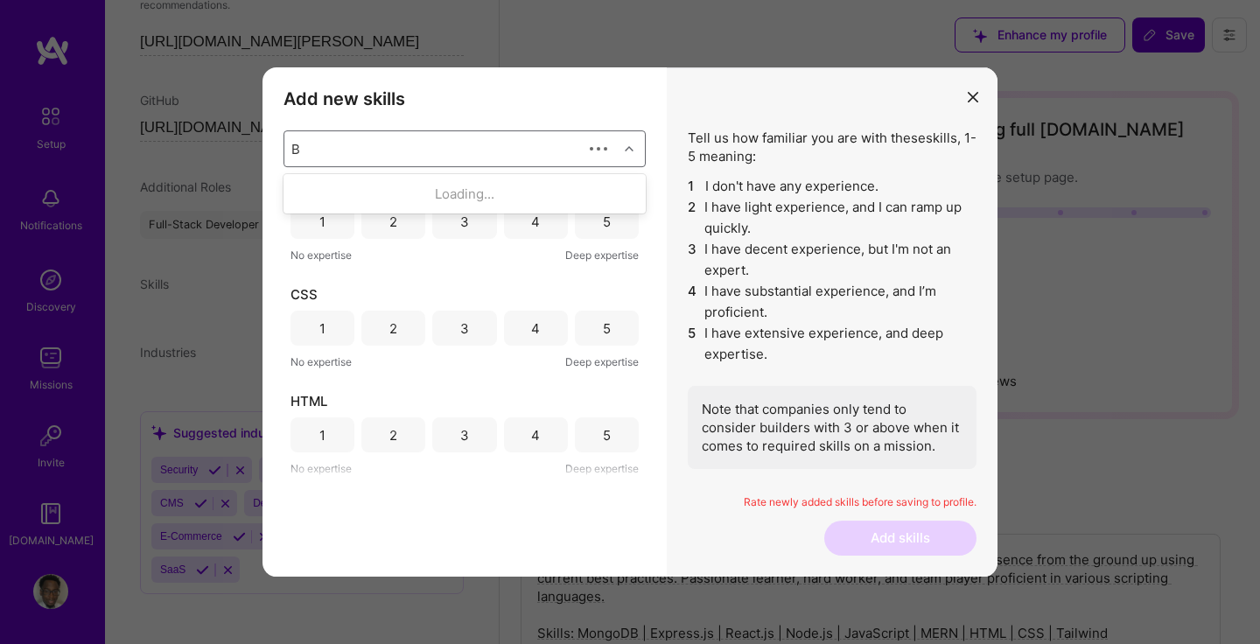
type input "Bo"
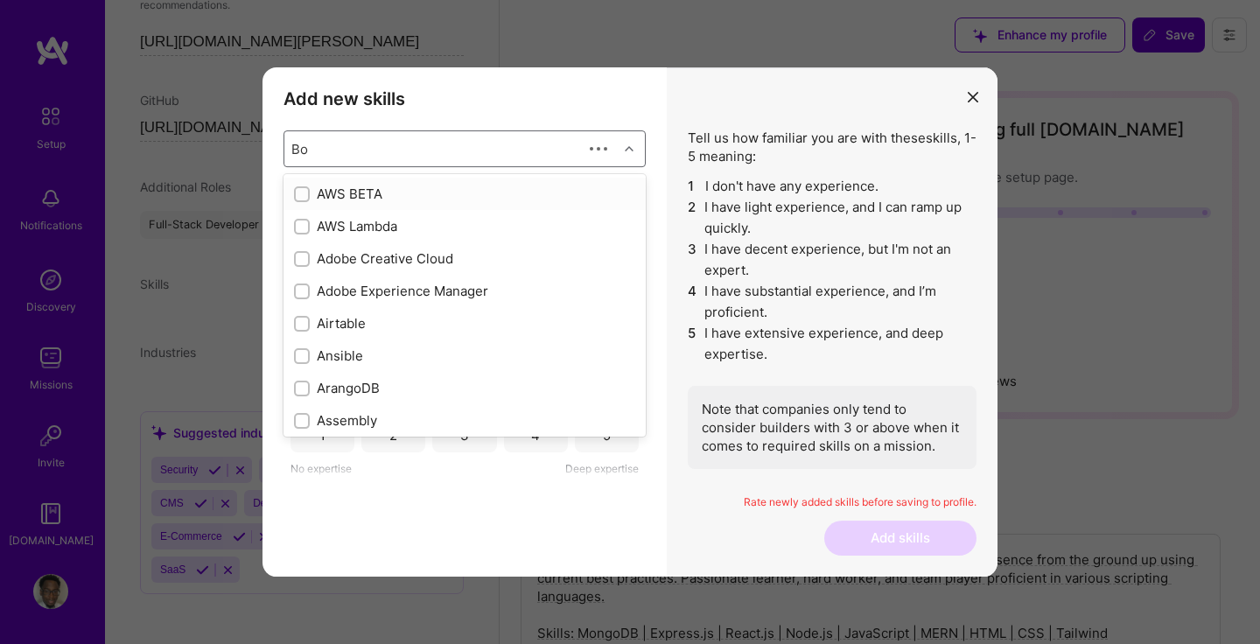
checkbox input "true"
type input "Boo"
checkbox input "true"
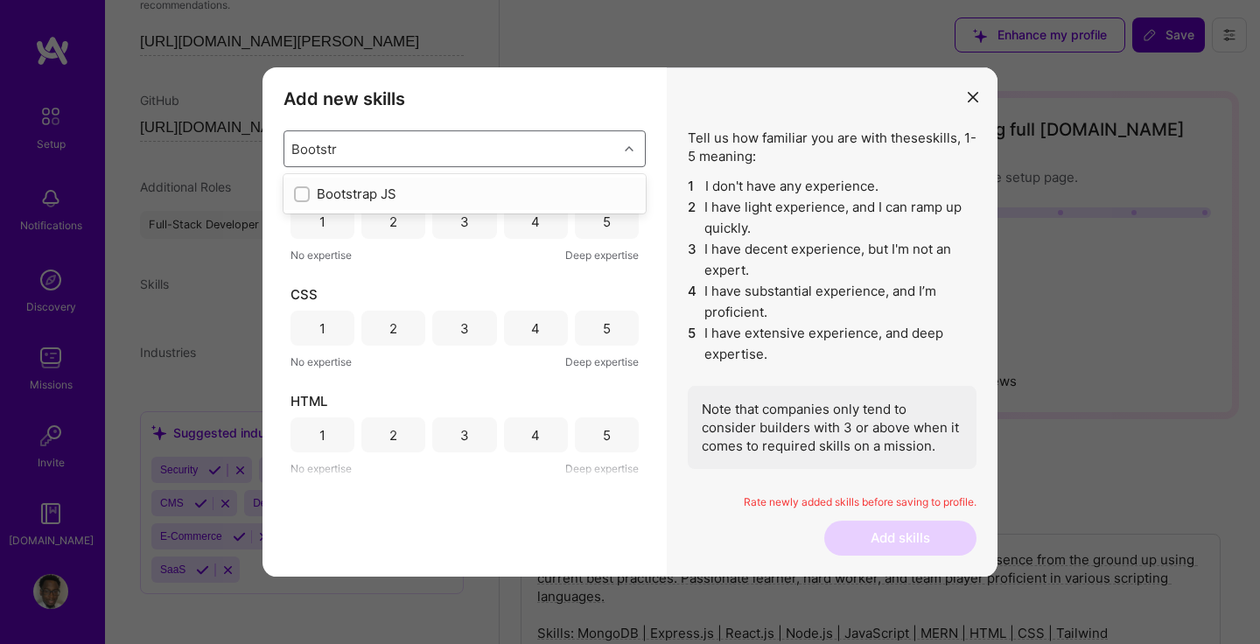
type input "Bootstra"
click at [299, 195] on input "modal" at bounding box center [303, 195] width 12 height 12
checkbox input "false"
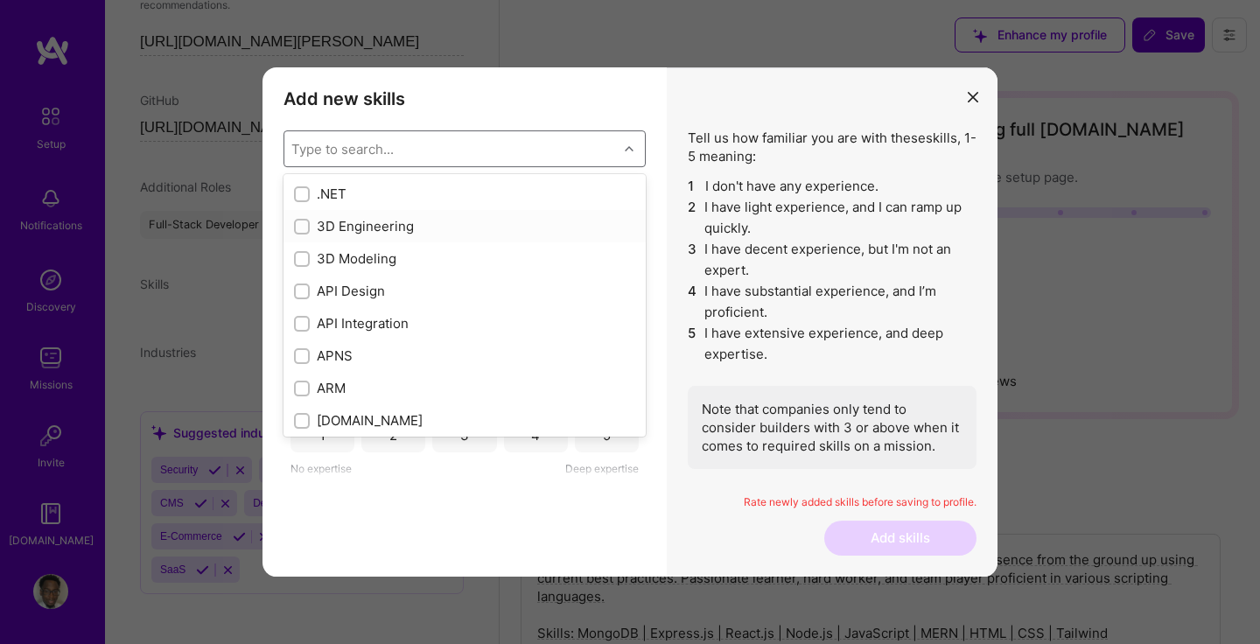
scroll to position [970, 0]
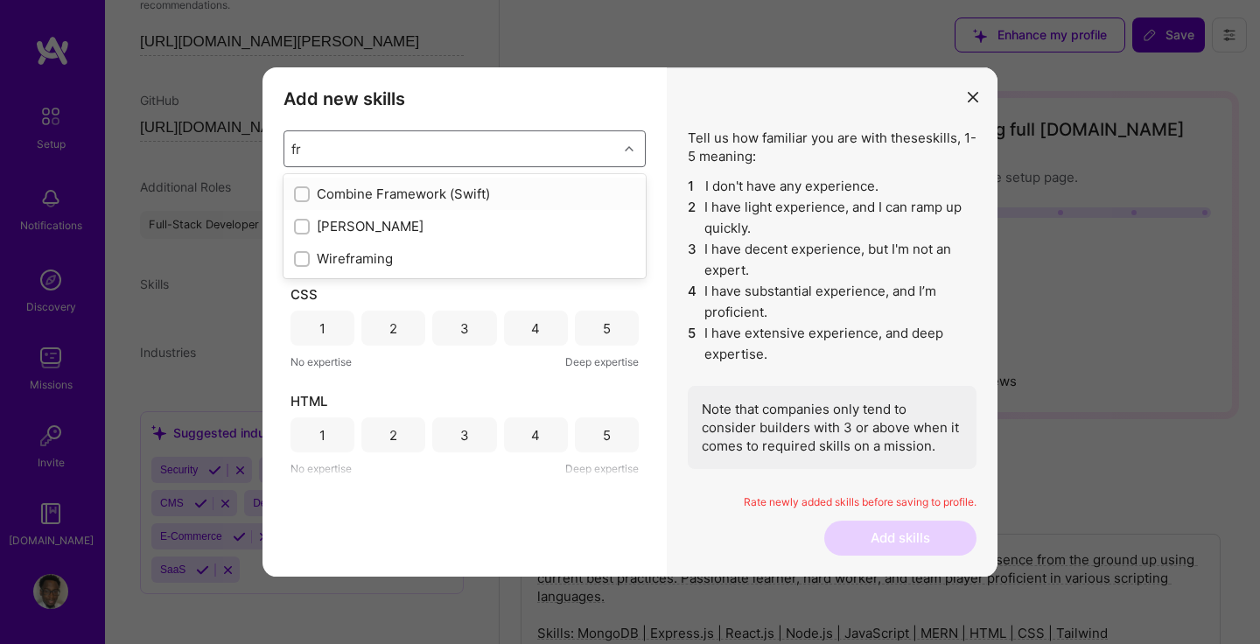
type input "f"
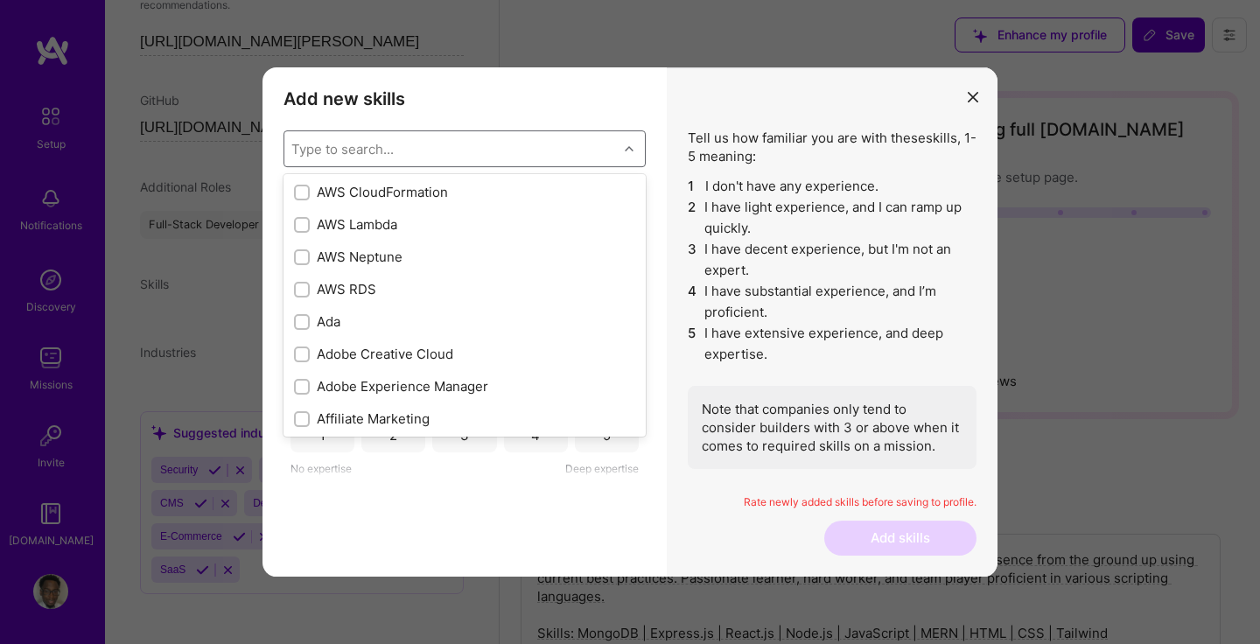
scroll to position [391, 0]
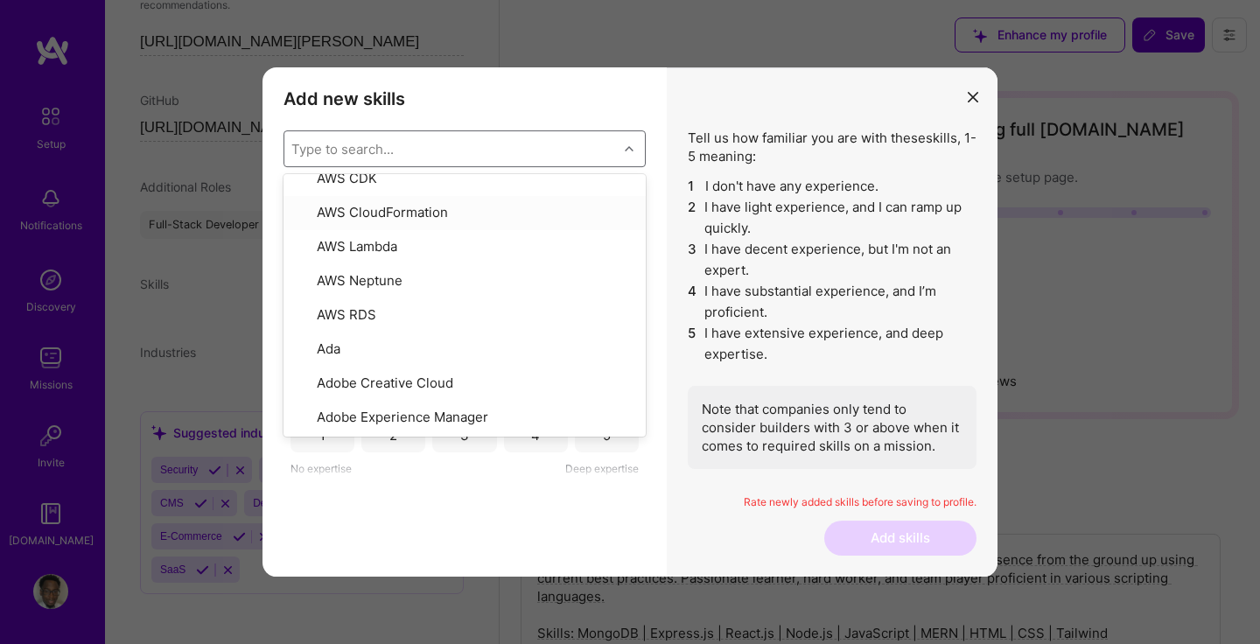
click at [625, 143] on div "modal" at bounding box center [631, 148] width 27 height 23
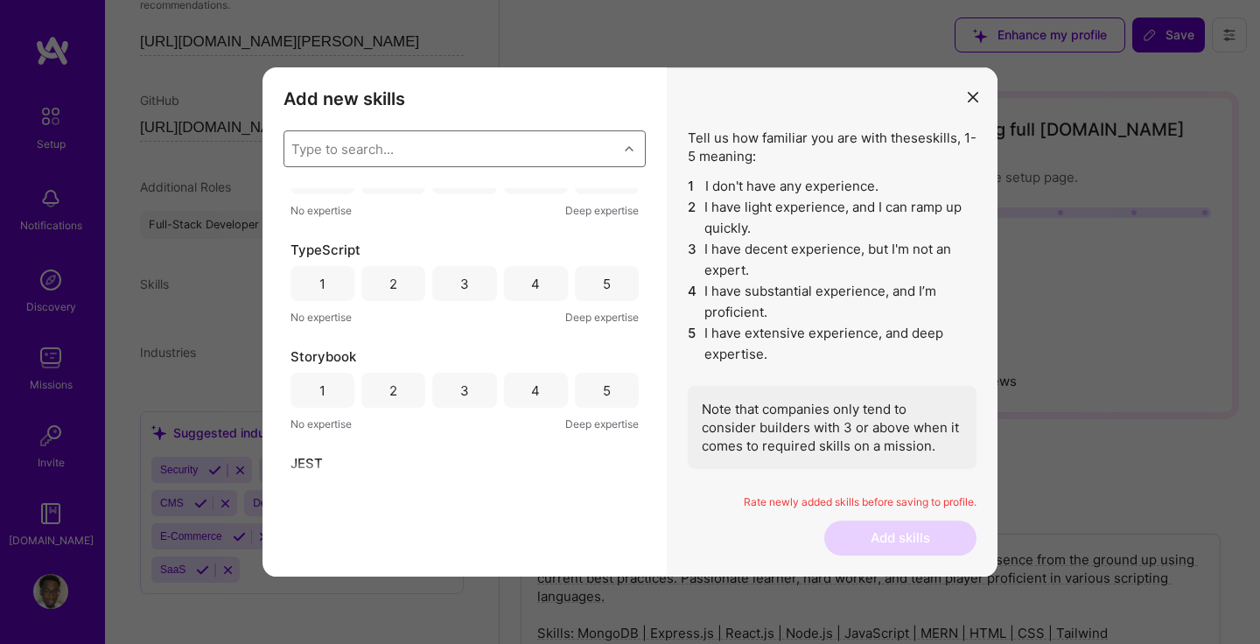
scroll to position [0, 0]
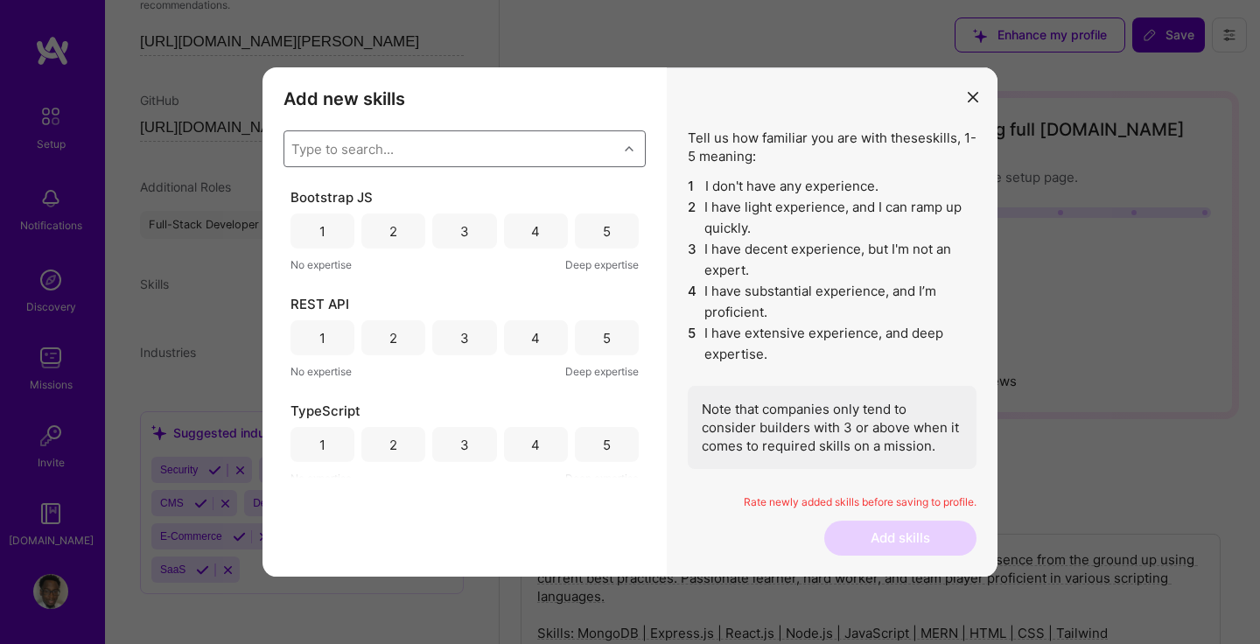
click at [514, 231] on div "4" at bounding box center [536, 230] width 64 height 35
click at [522, 336] on div "4" at bounding box center [536, 337] width 64 height 35
click at [531, 440] on div "4" at bounding box center [535, 445] width 9 height 18
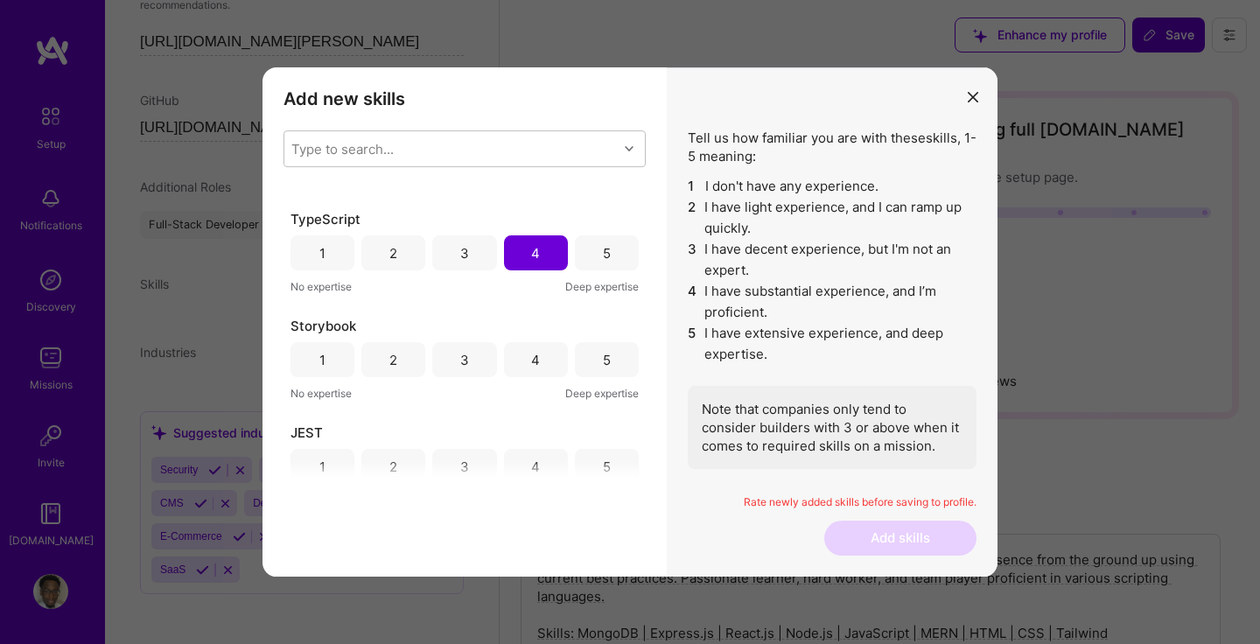
scroll to position [218, 0]
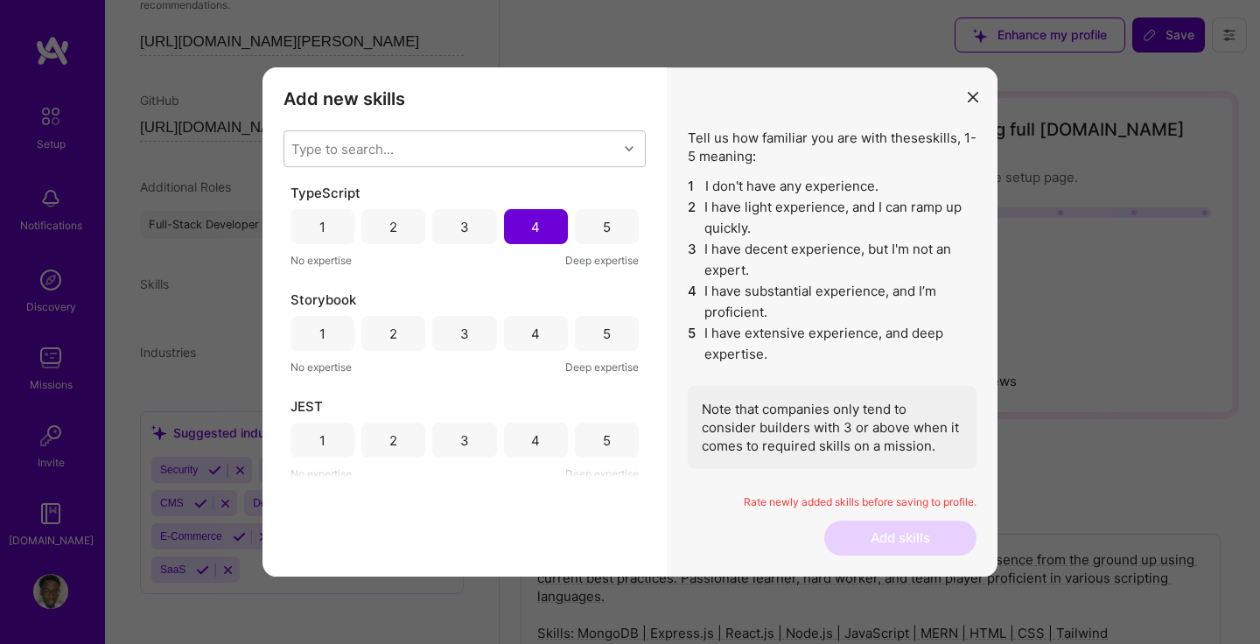
click at [533, 339] on div "4" at bounding box center [535, 334] width 9 height 18
click at [532, 446] on div "4" at bounding box center [535, 440] width 9 height 18
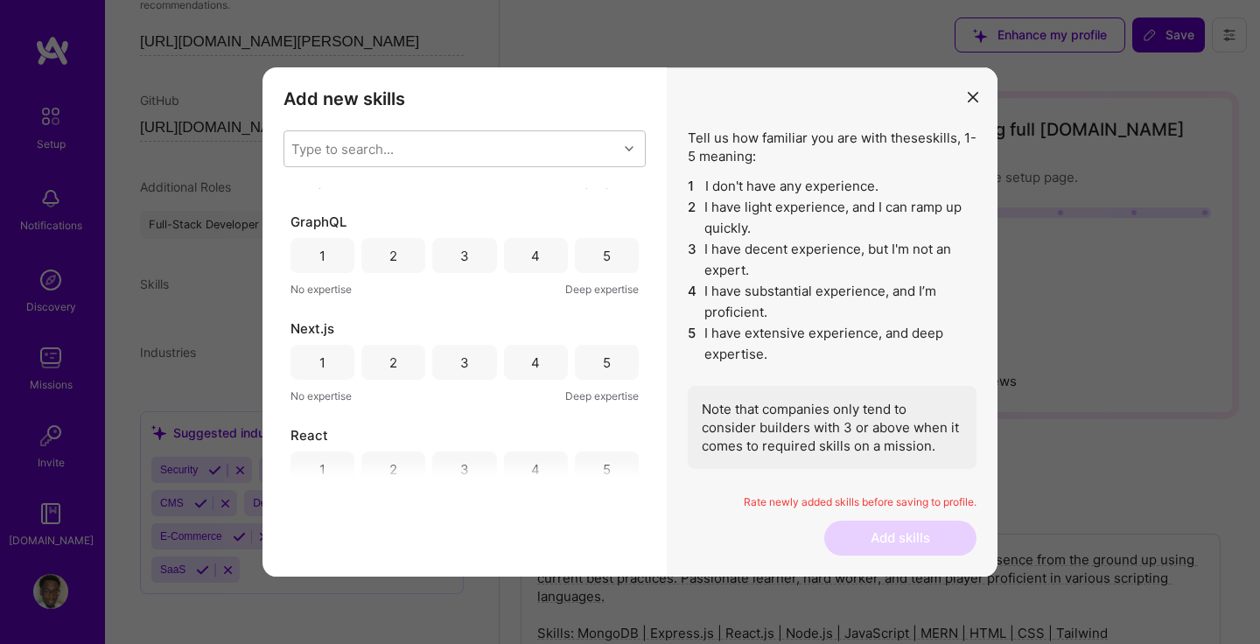
click at [528, 269] on div "4" at bounding box center [536, 255] width 64 height 35
click at [532, 351] on div "4" at bounding box center [536, 362] width 64 height 35
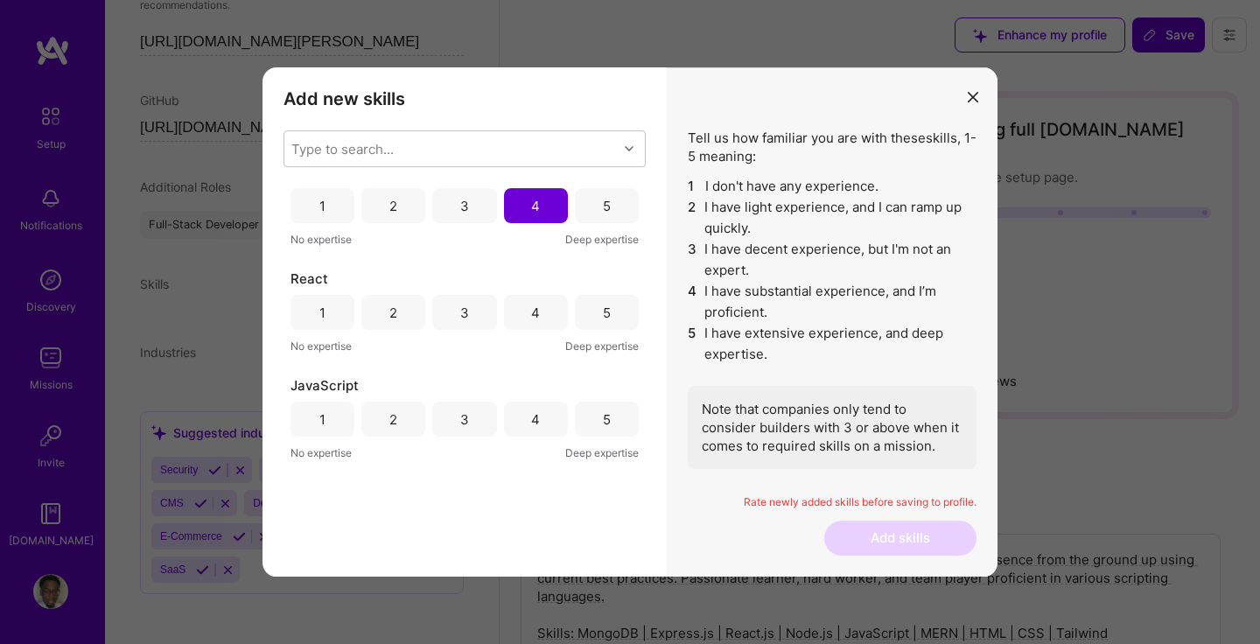
click at [521, 322] on div "4" at bounding box center [536, 312] width 64 height 35
click at [531, 421] on div "4" at bounding box center [535, 419] width 9 height 18
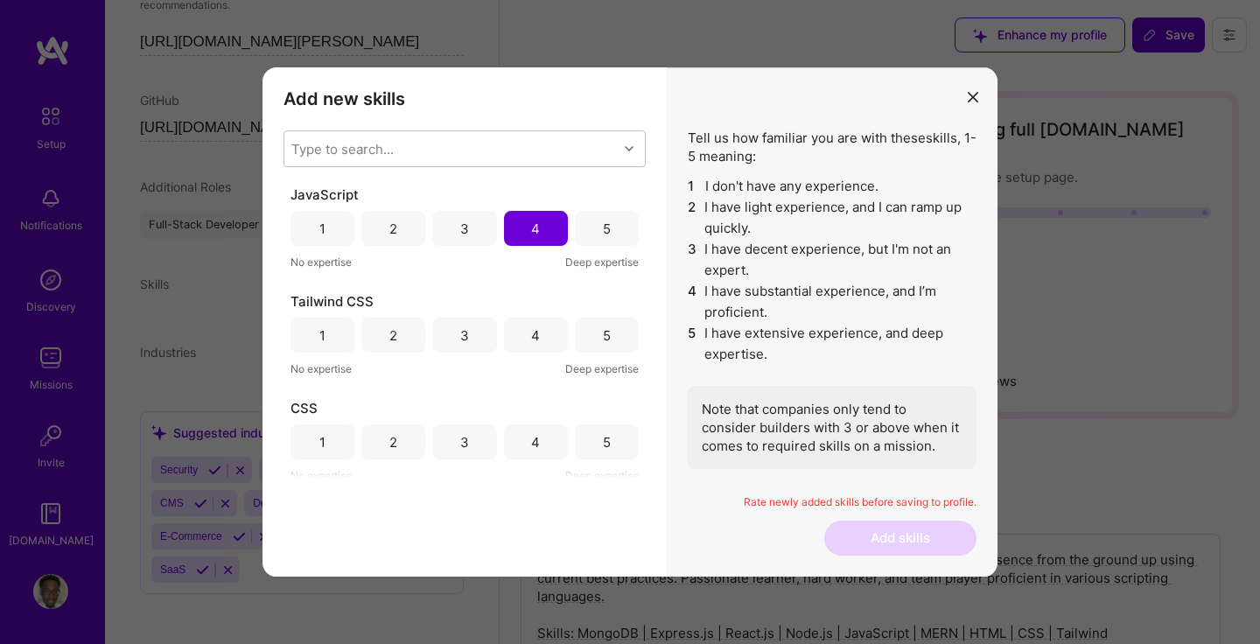
scroll to position [959, 0]
click at [531, 238] on div "4" at bounding box center [535, 233] width 9 height 18
click at [531, 335] on div "4" at bounding box center [535, 340] width 9 height 18
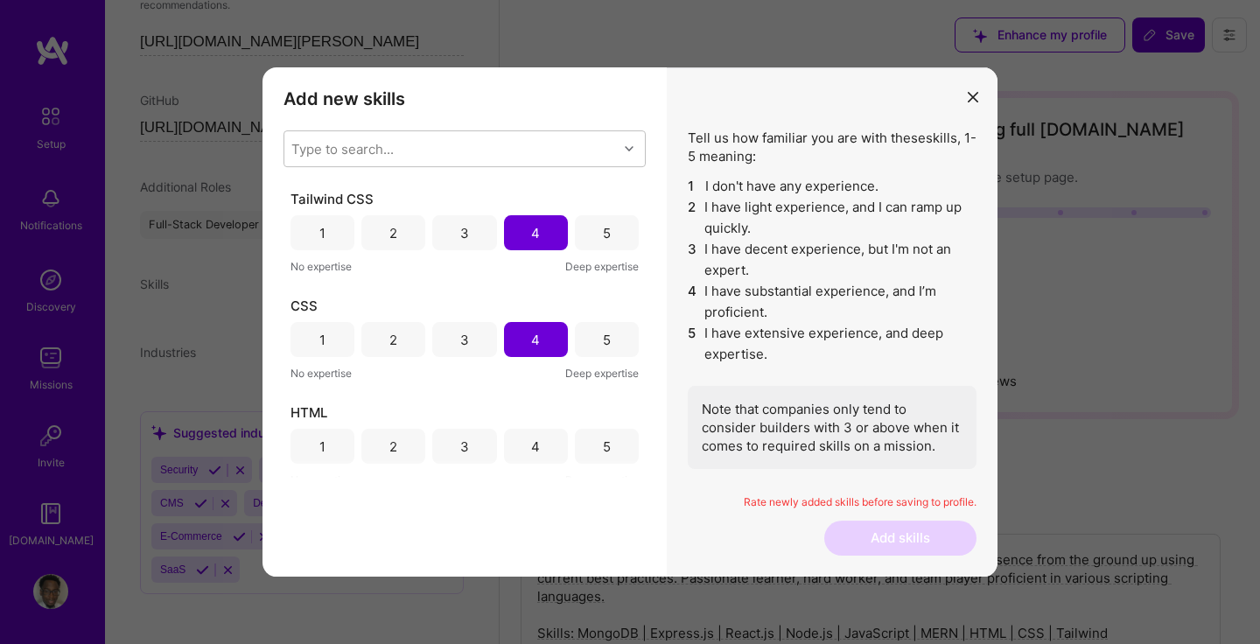
click at [533, 434] on div "4" at bounding box center [536, 446] width 64 height 35
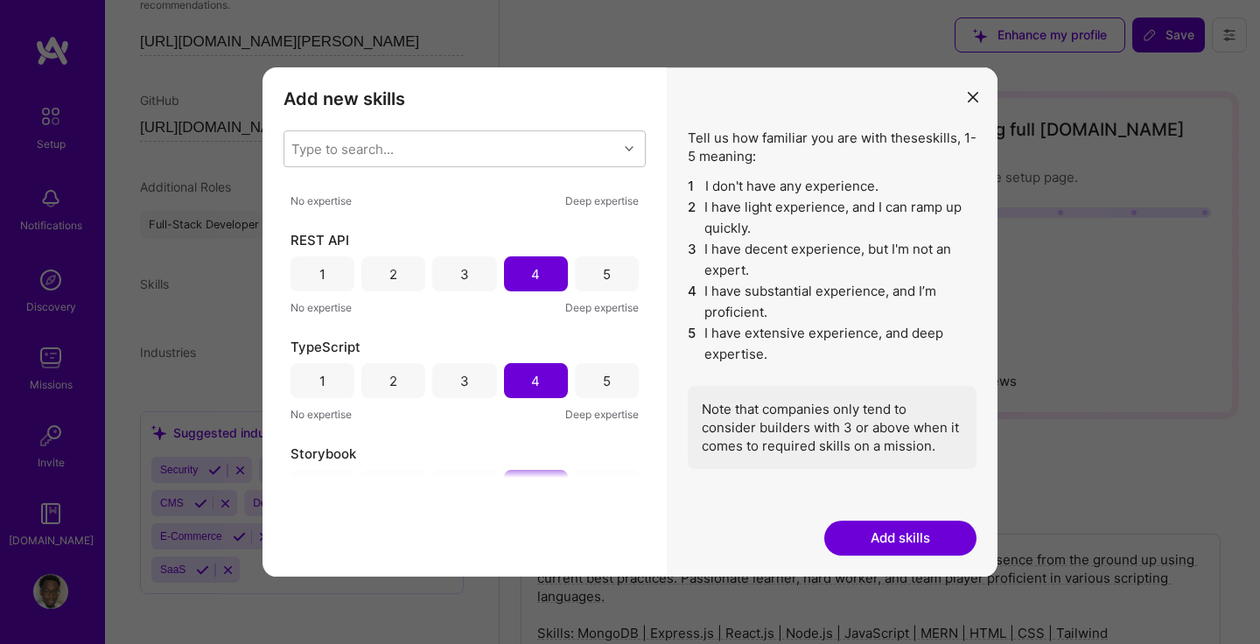
scroll to position [0, 0]
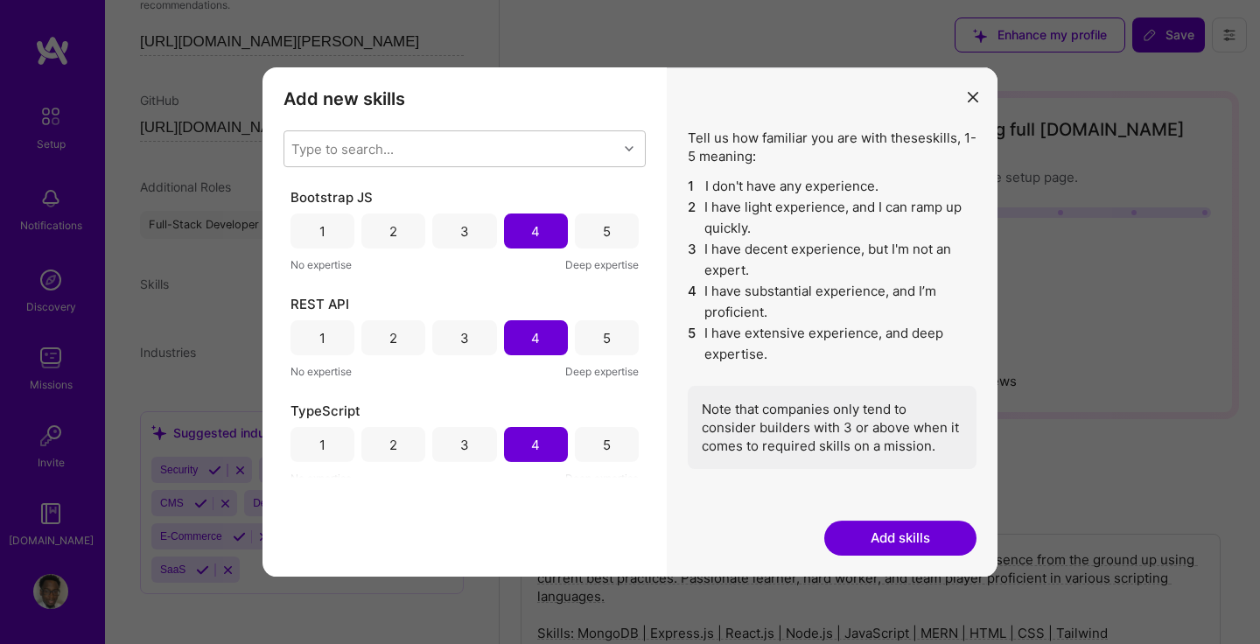
click at [887, 529] on button "Add skills" at bounding box center [900, 538] width 152 height 35
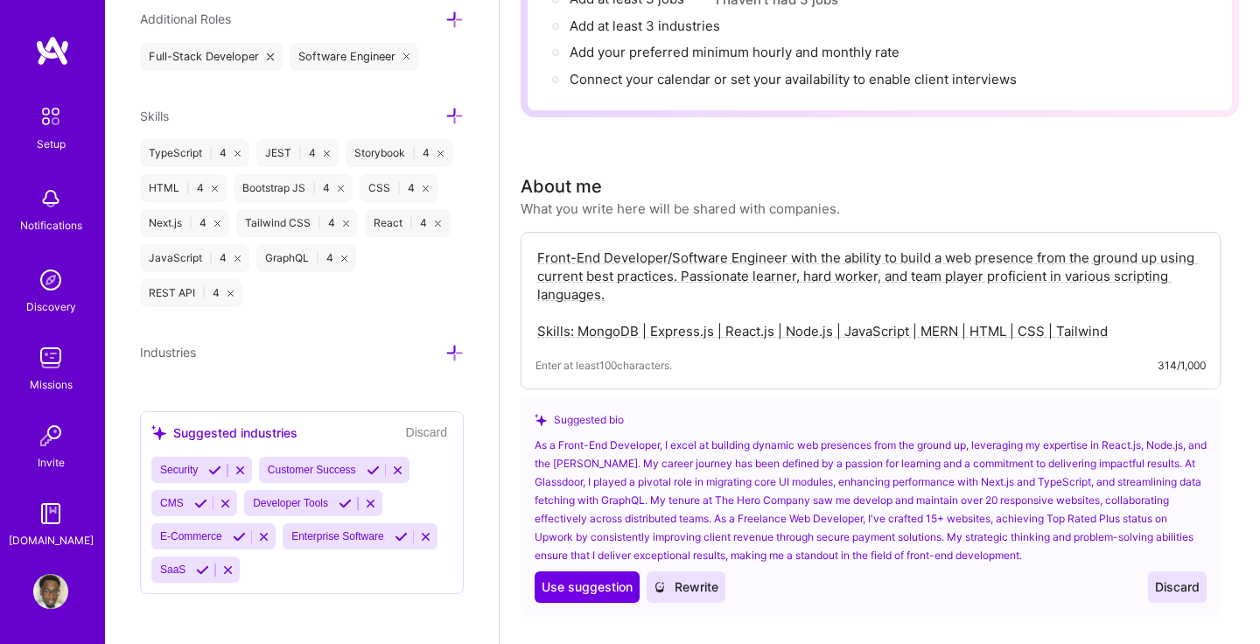
scroll to position [282, 0]
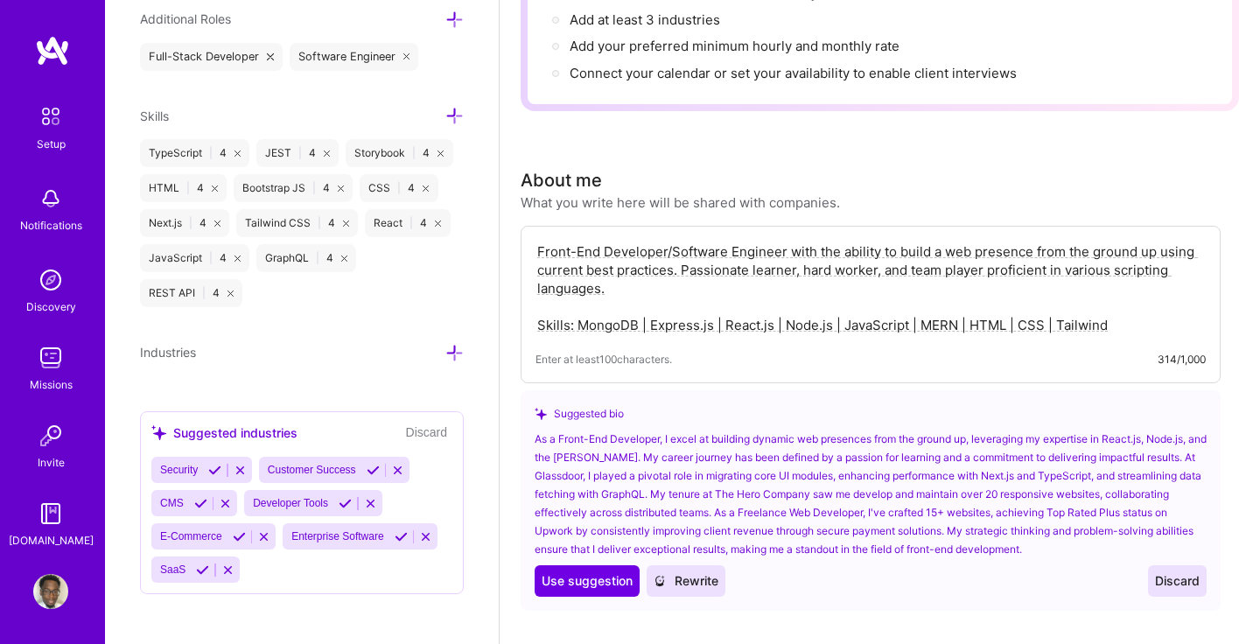
click at [696, 571] on button "Rewrite" at bounding box center [686, 580] width 79 height 31
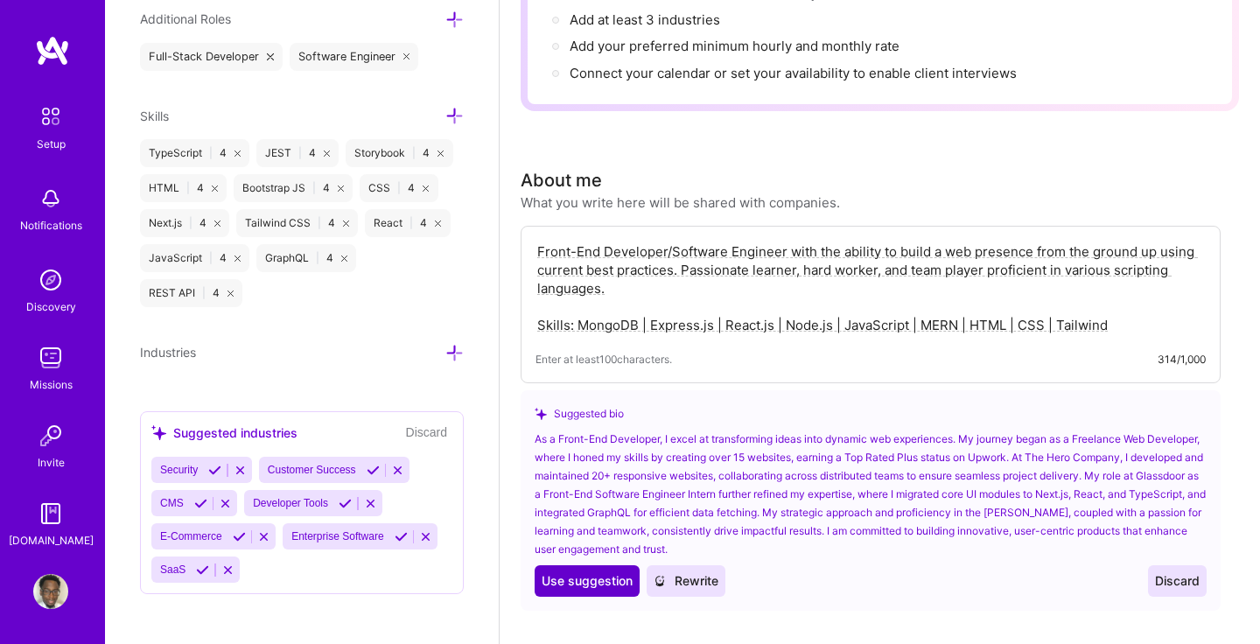
click at [598, 572] on span "Use suggestion" at bounding box center [587, 580] width 91 height 17
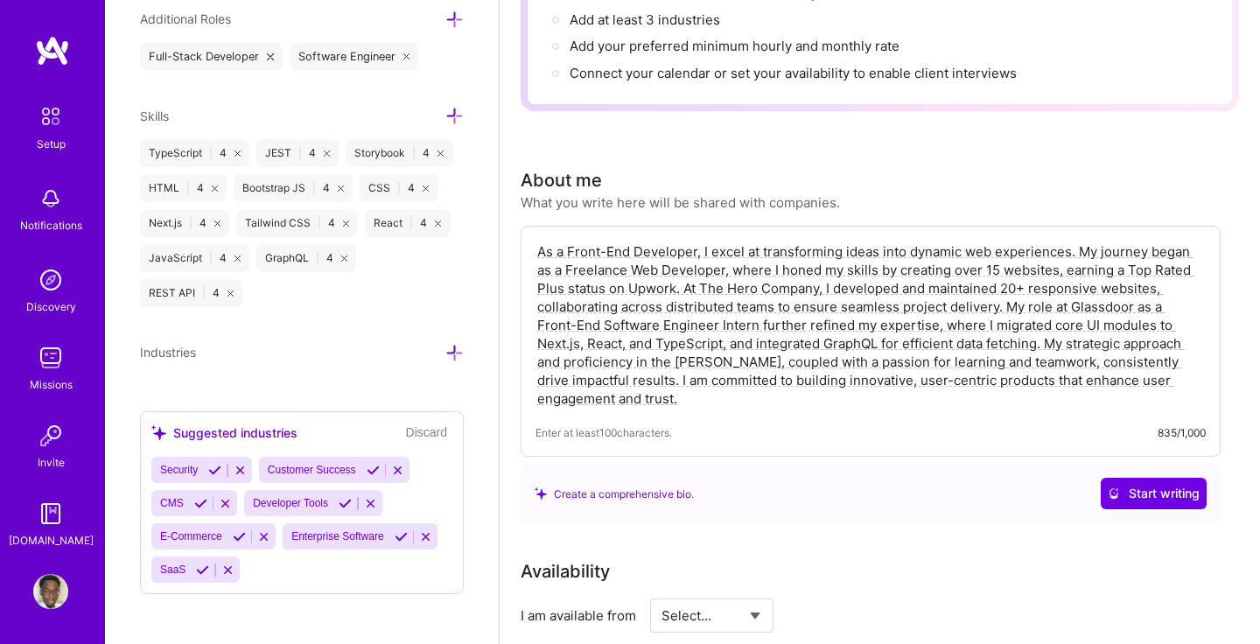
drag, startPoint x: 1050, startPoint y: 324, endPoint x: 1030, endPoint y: 381, distance: 60.3
click at [1030, 381] on textarea "As a Front-End Developer, I excel at transforming ideas into dynamic web experi…" at bounding box center [870, 325] width 670 height 169
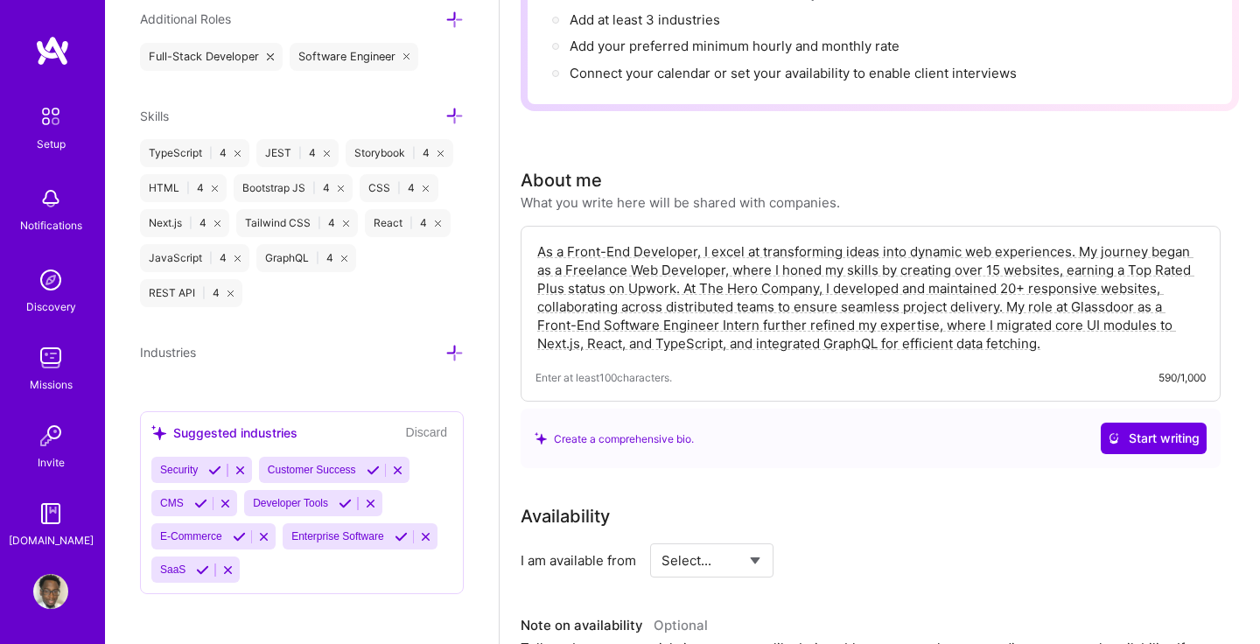
drag, startPoint x: 1051, startPoint y: 321, endPoint x: 752, endPoint y: 260, distance: 305.4
click at [752, 260] on textarea "As a Front-End Developer, I excel at transforming ideas into dynamic web experi…" at bounding box center [870, 298] width 670 height 114
click at [1081, 323] on textarea "As a Front-End Developer, I excel at transforming ideas into dynamic web experi…" at bounding box center [870, 298] width 670 height 114
drag, startPoint x: 1051, startPoint y: 325, endPoint x: 535, endPoint y: 231, distance: 524.6
click at [535, 231] on div "As a Front-End Developer, I excel at transforming ideas into dynamic web experi…" at bounding box center [871, 314] width 700 height 176
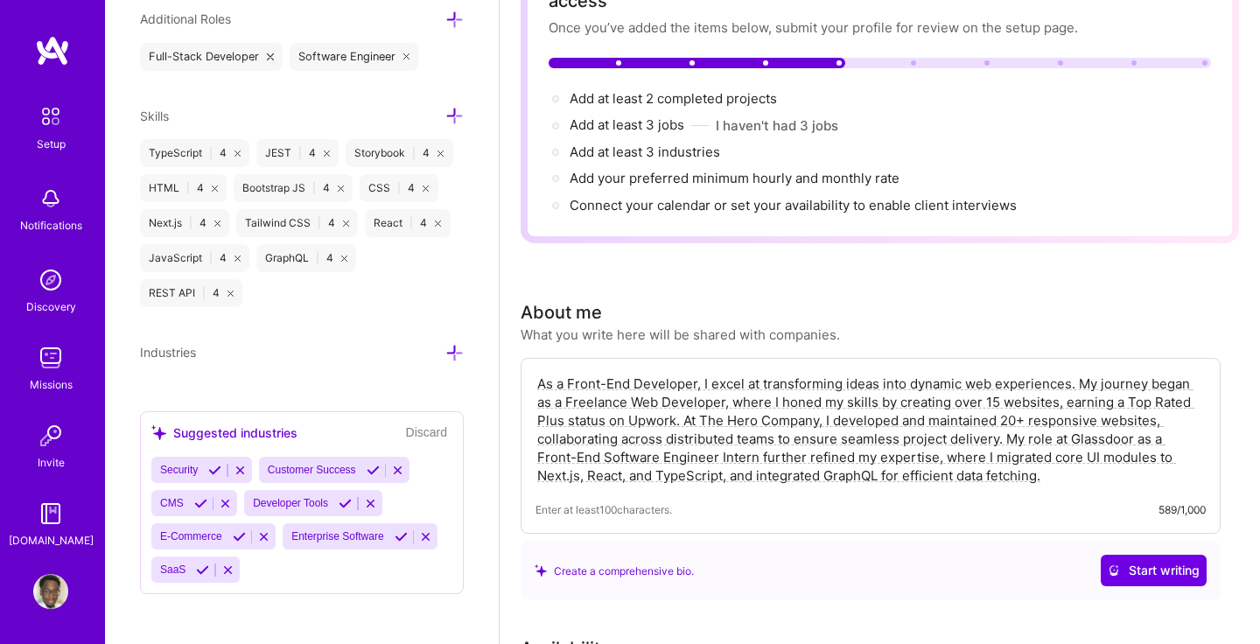
scroll to position [164, 0]
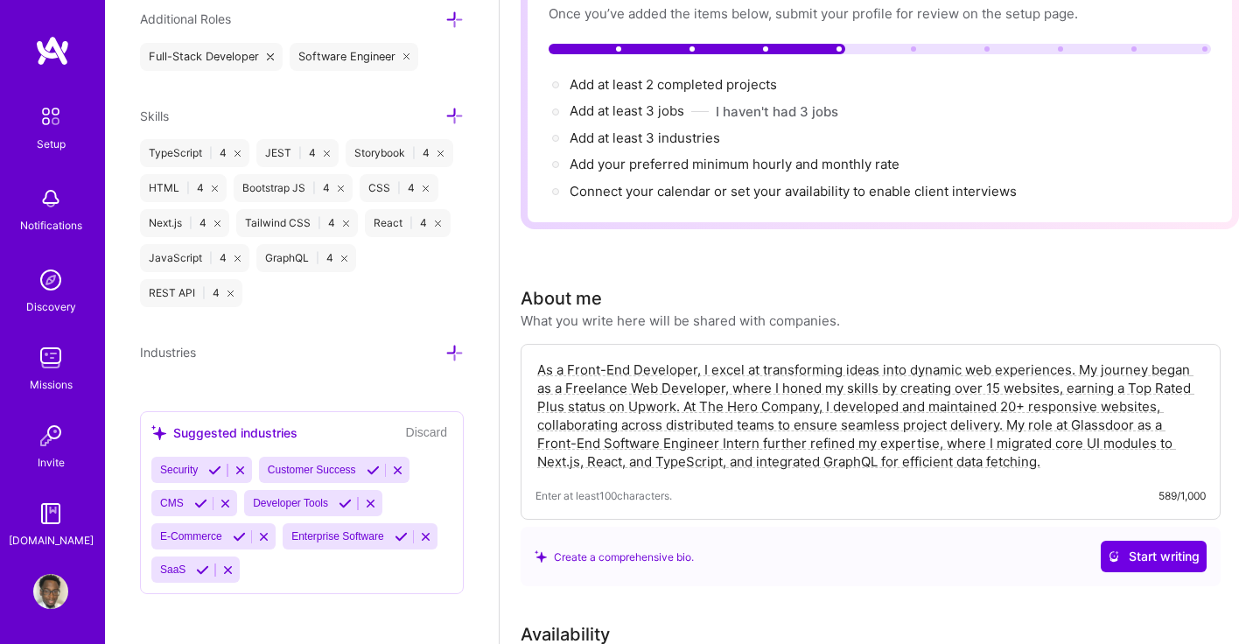
click at [1052, 444] on textarea "As a Front-End Developer, I excel at transforming ideas into dynamic web experi…" at bounding box center [870, 416] width 670 height 114
paste textarea "I’m now eager to bring my skills and passion for building intuitive, high-quali…"
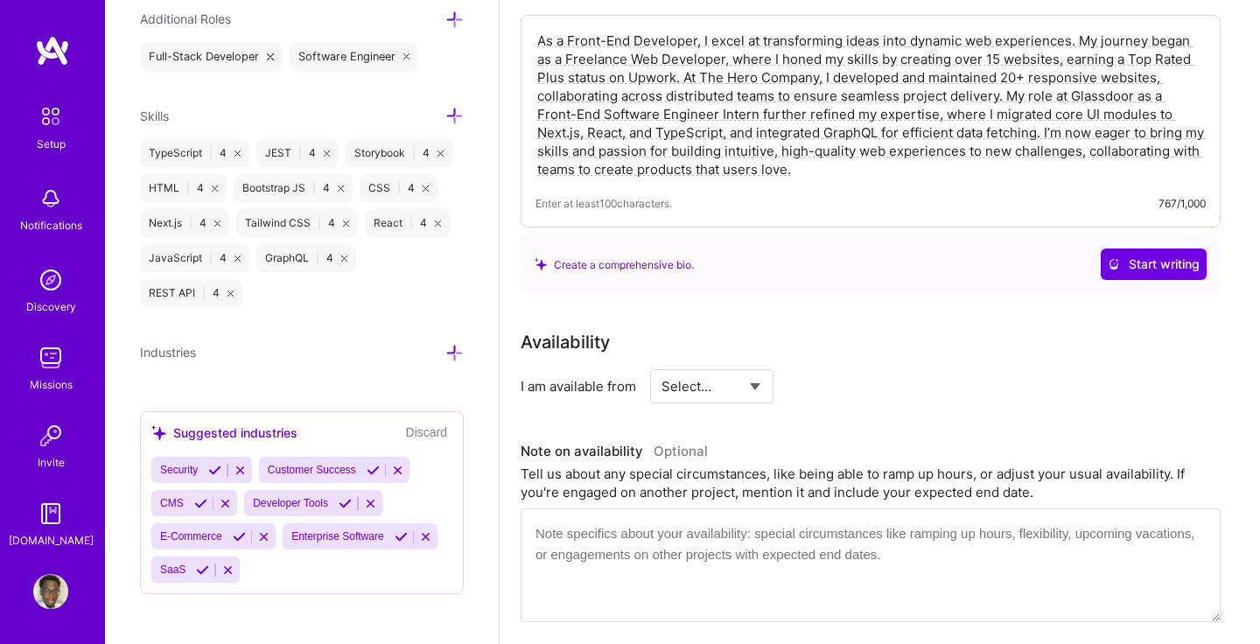
scroll to position [516, 0]
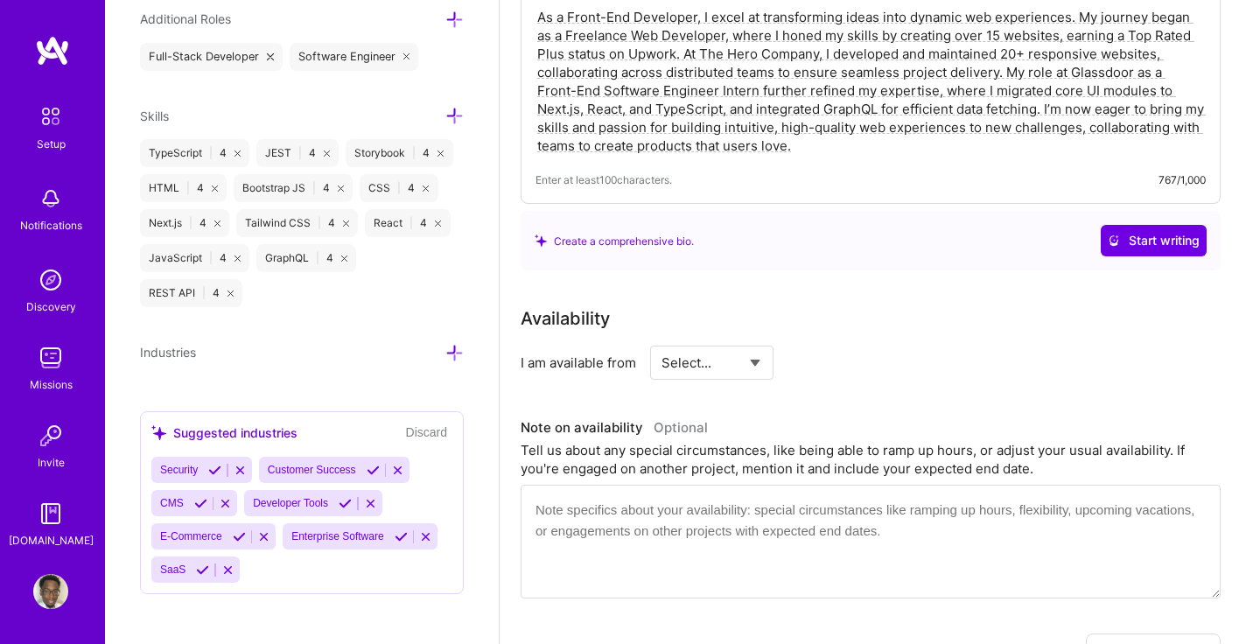
type textarea "As a Front-End Developer, I excel at transforming ideas into dynamic web experi…"
click at [758, 343] on select "Select... Right Now Future Date Not Available" at bounding box center [711, 362] width 101 height 45
select select "Right Now"
click at [661, 340] on select "Select... Right Now Future Date Not Available" at bounding box center [711, 362] width 101 height 45
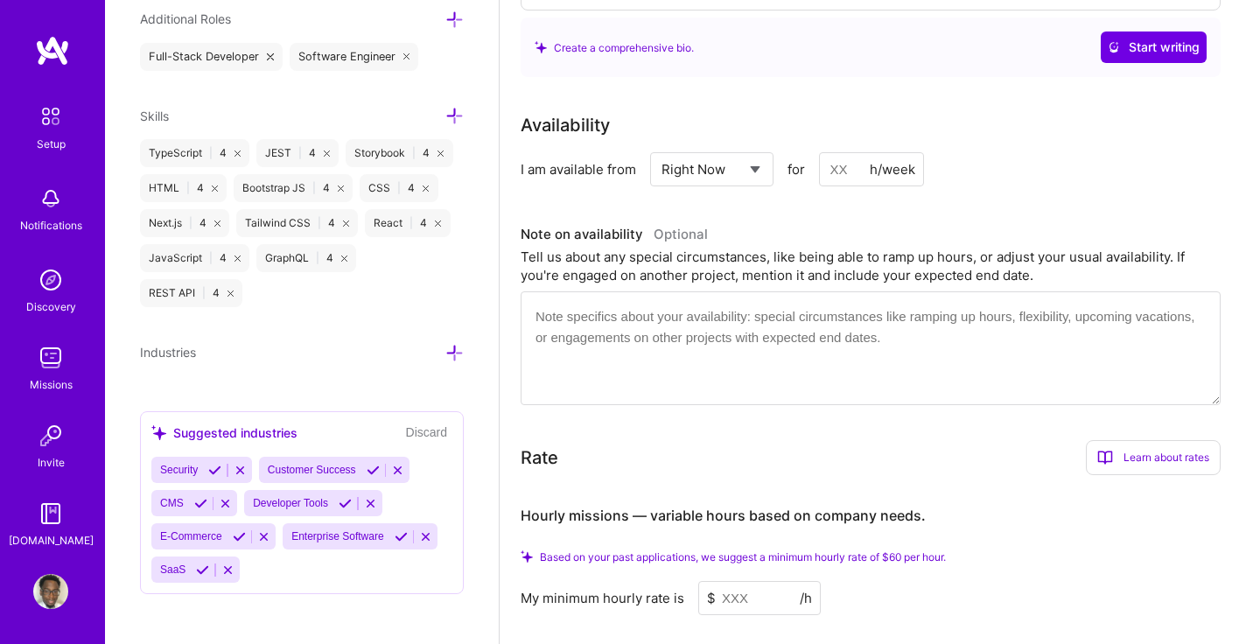
scroll to position [713, 0]
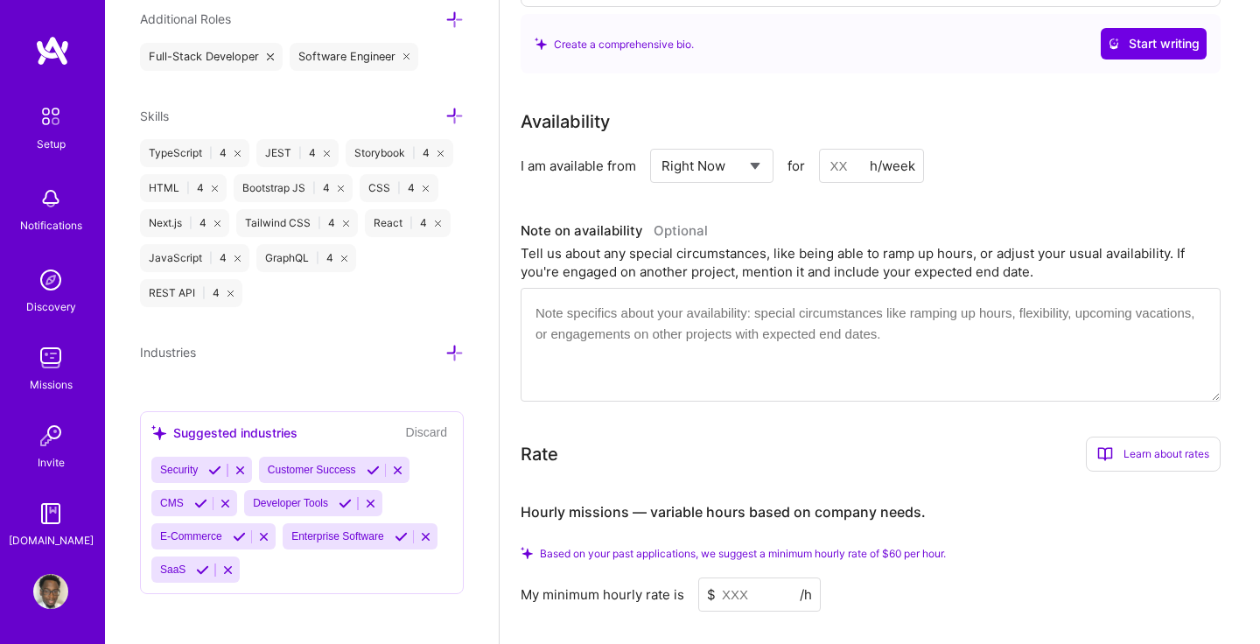
click at [738, 579] on input at bounding box center [759, 594] width 122 height 34
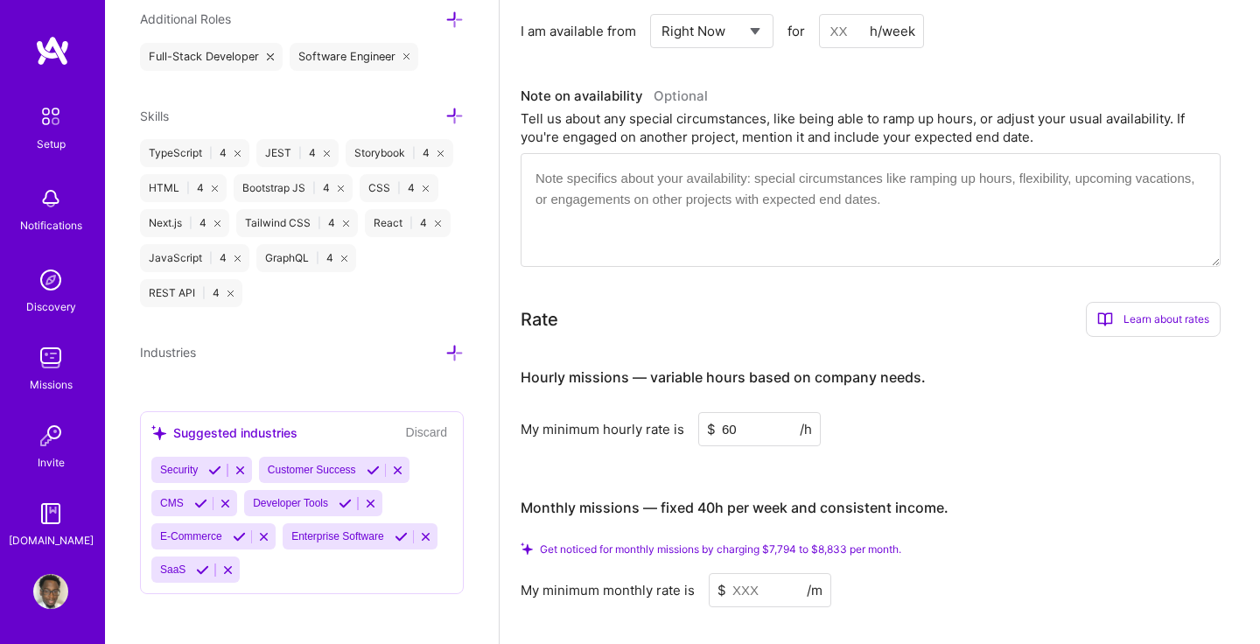
scroll to position [850, 0]
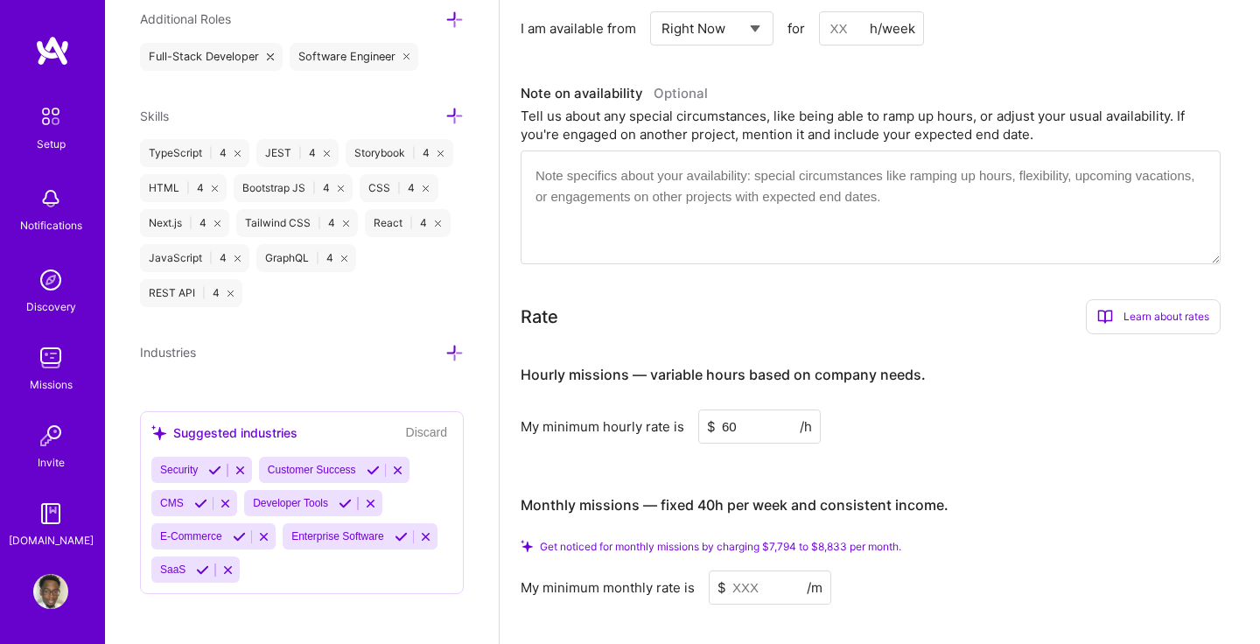
type input "60"
click at [759, 570] on input at bounding box center [770, 587] width 122 height 34
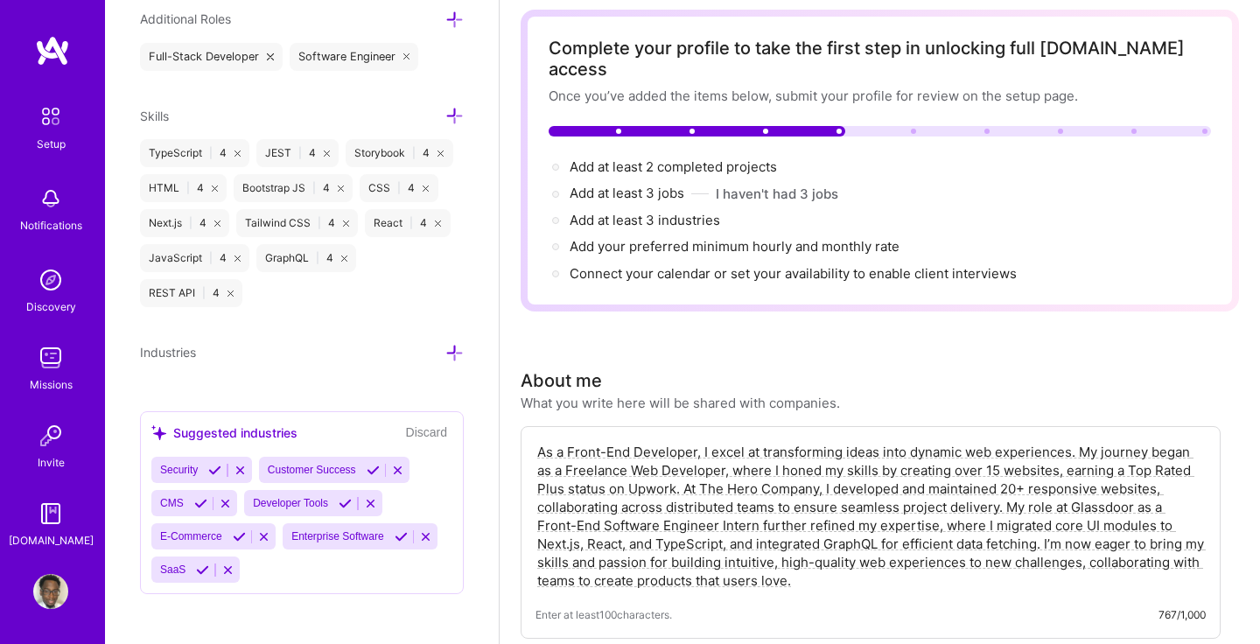
scroll to position [80, 0]
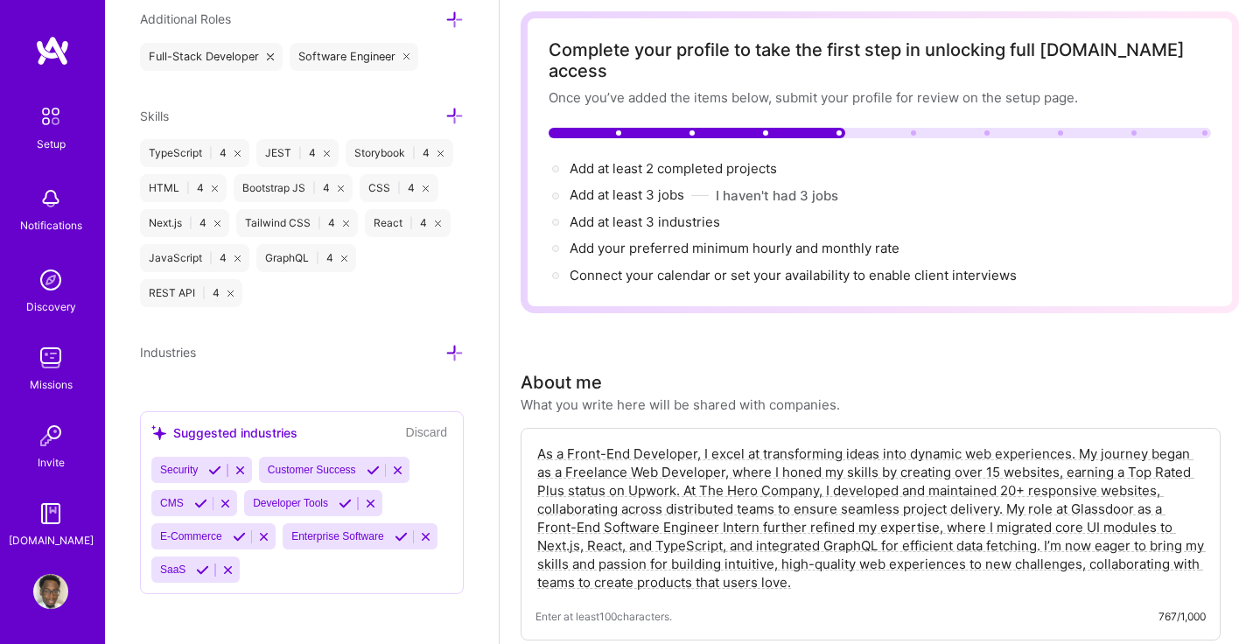
click at [245, 465] on icon at bounding box center [240, 470] width 13 height 13
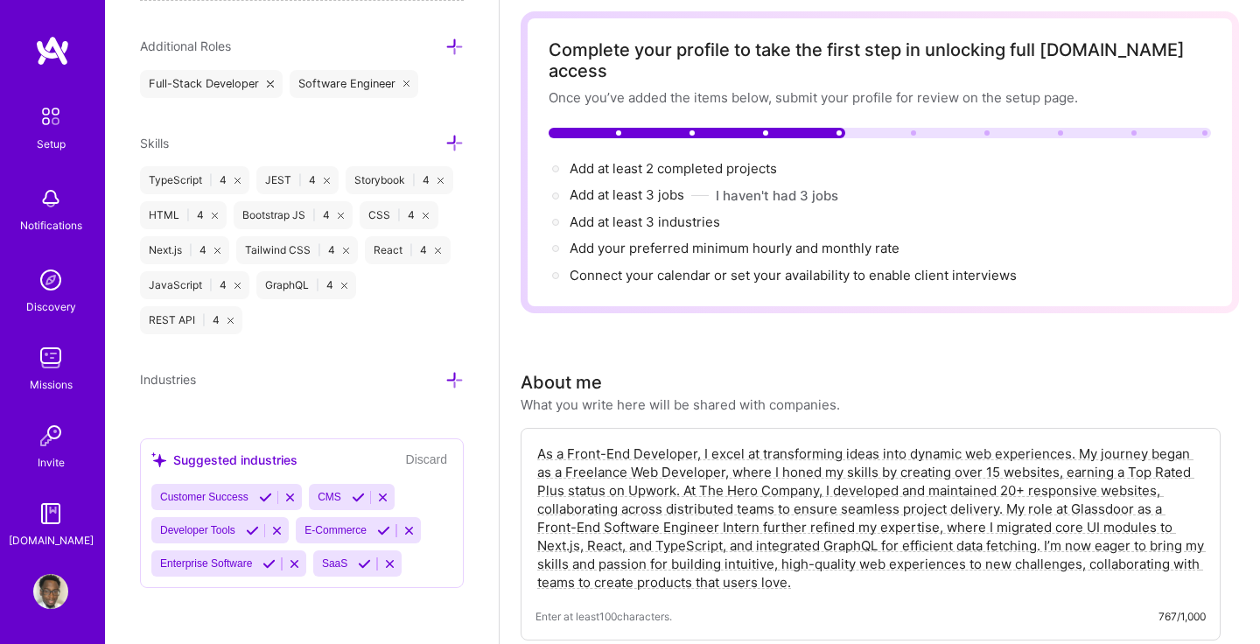
scroll to position [1255, 0]
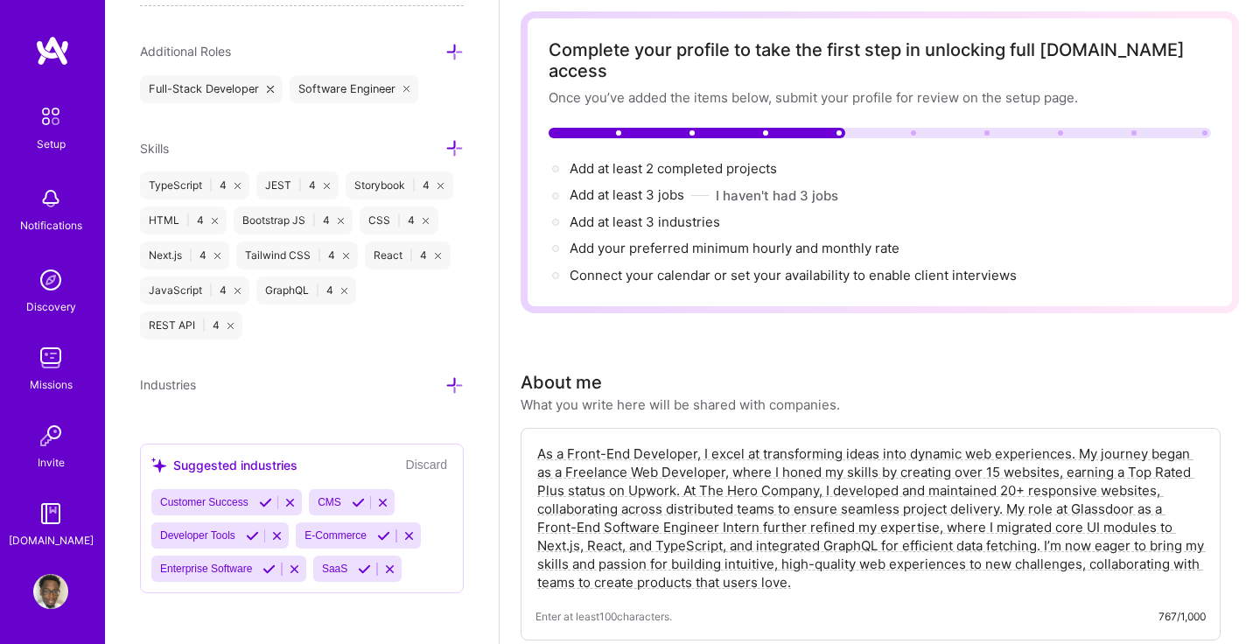
click at [294, 499] on icon at bounding box center [289, 502] width 13 height 13
click at [228, 500] on icon at bounding box center [225, 502] width 13 height 13
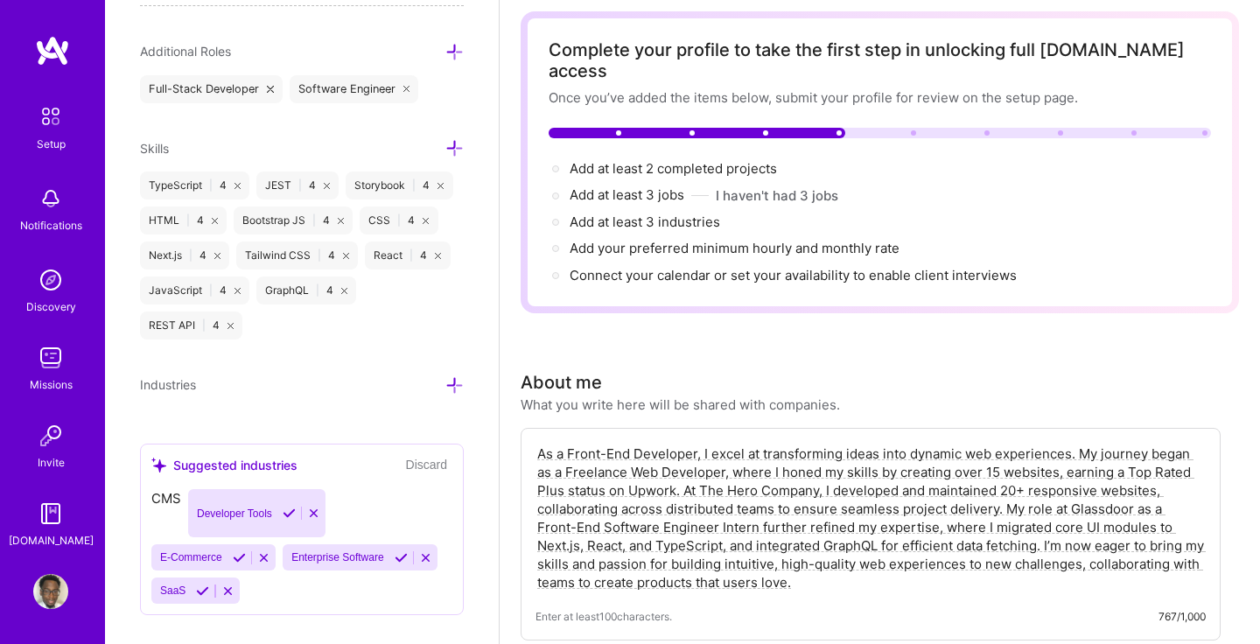
scroll to position [1222, 0]
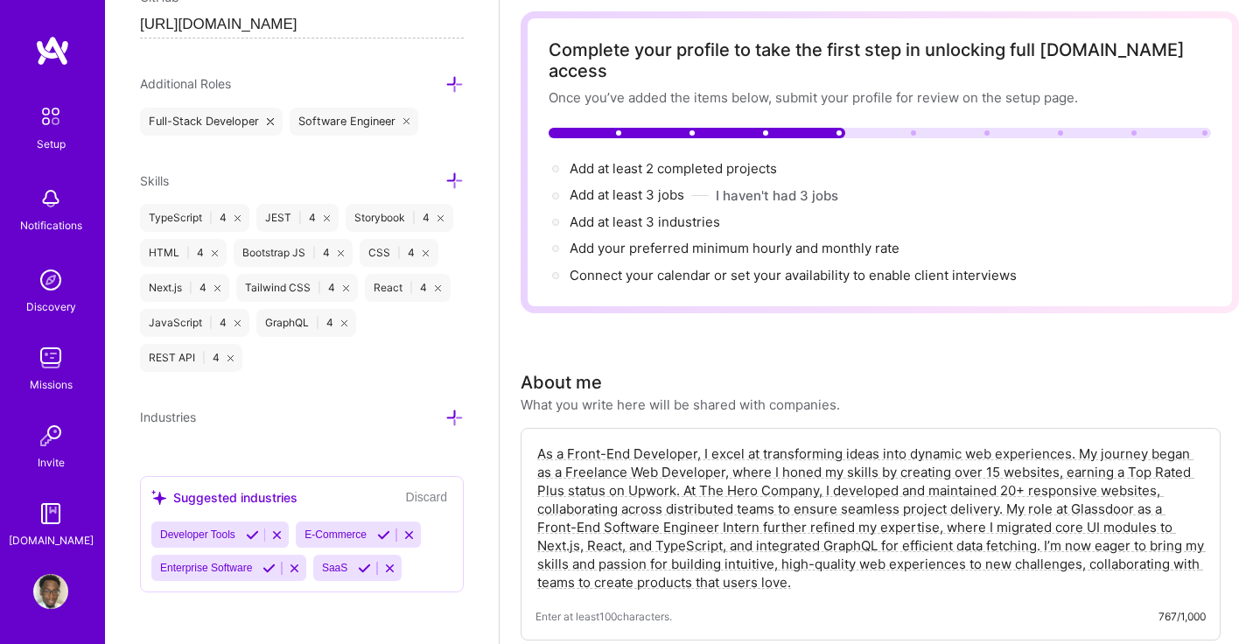
click at [280, 533] on icon at bounding box center [276, 534] width 13 height 13
click at [270, 531] on icon at bounding box center [263, 534] width 13 height 13
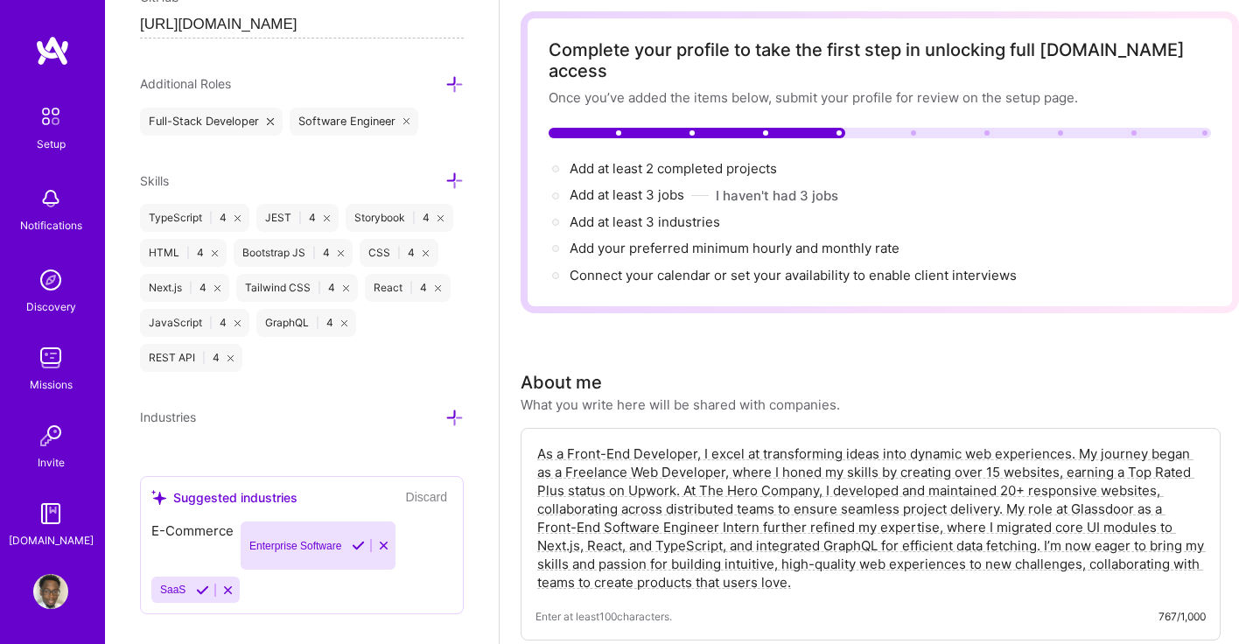
scroll to position [1190, 0]
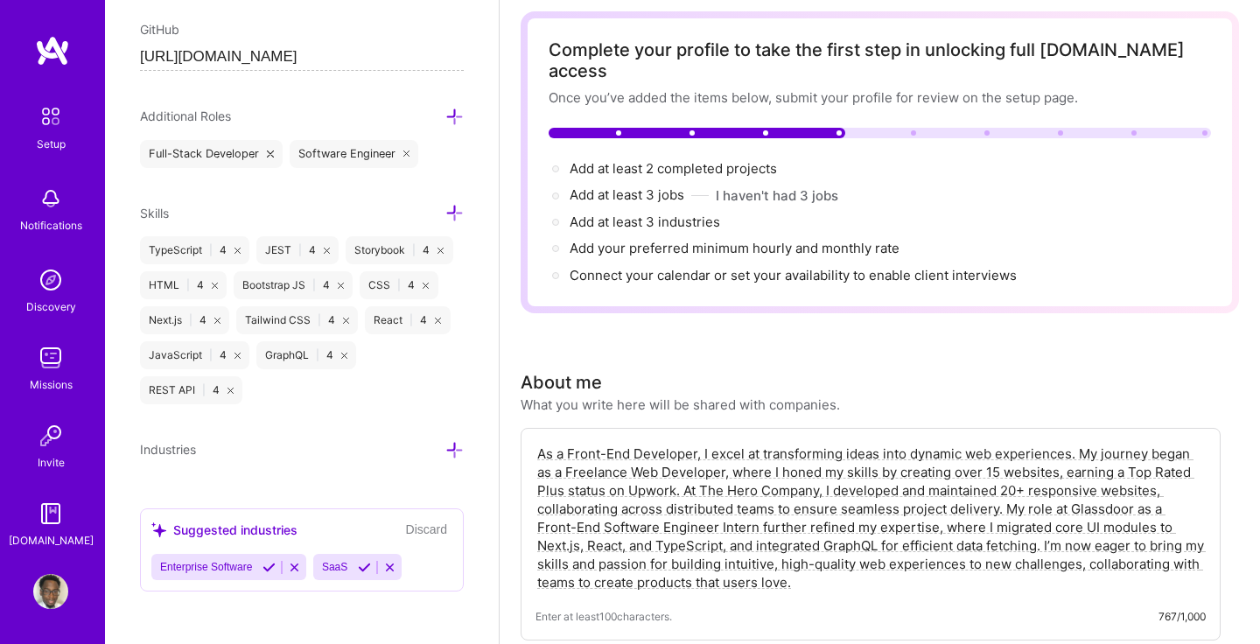
click at [301, 565] on icon at bounding box center [294, 567] width 13 height 13
click at [227, 567] on icon at bounding box center [227, 567] width 13 height 13
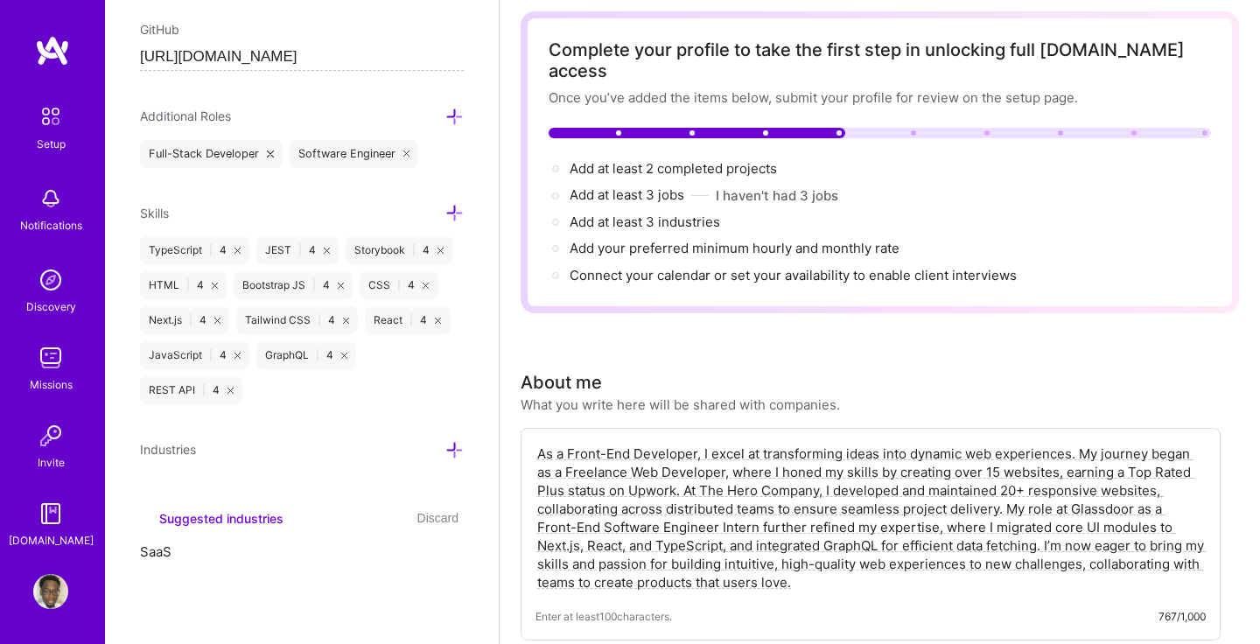
scroll to position [1087, 0]
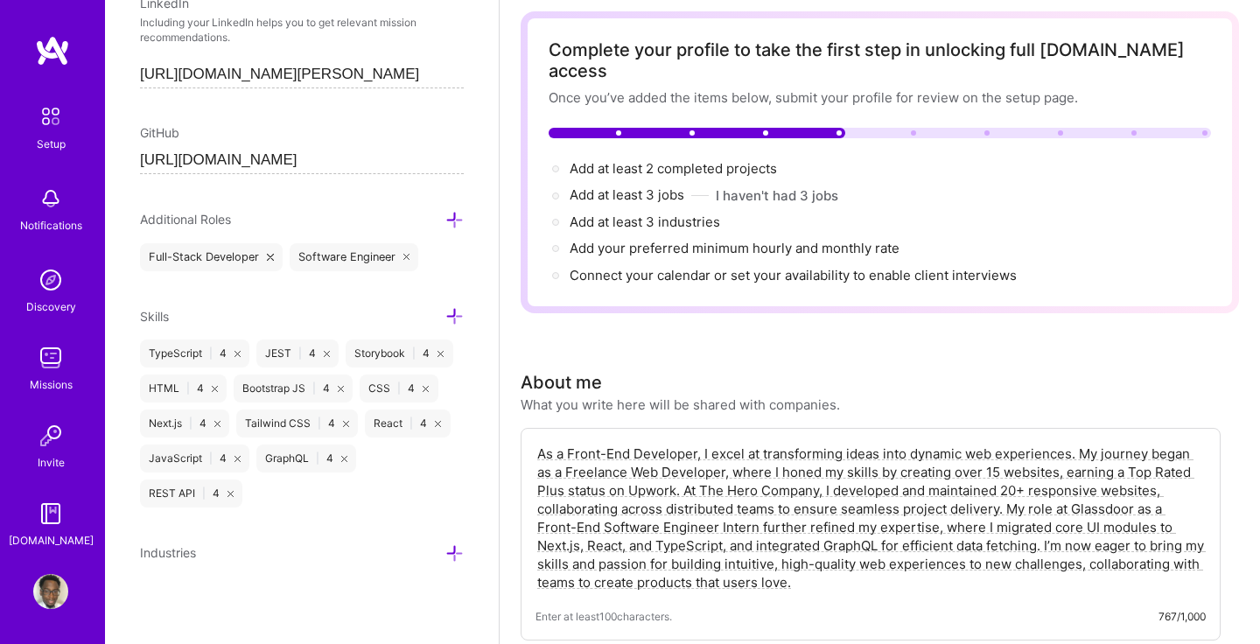
click at [453, 556] on icon at bounding box center [454, 553] width 18 height 18
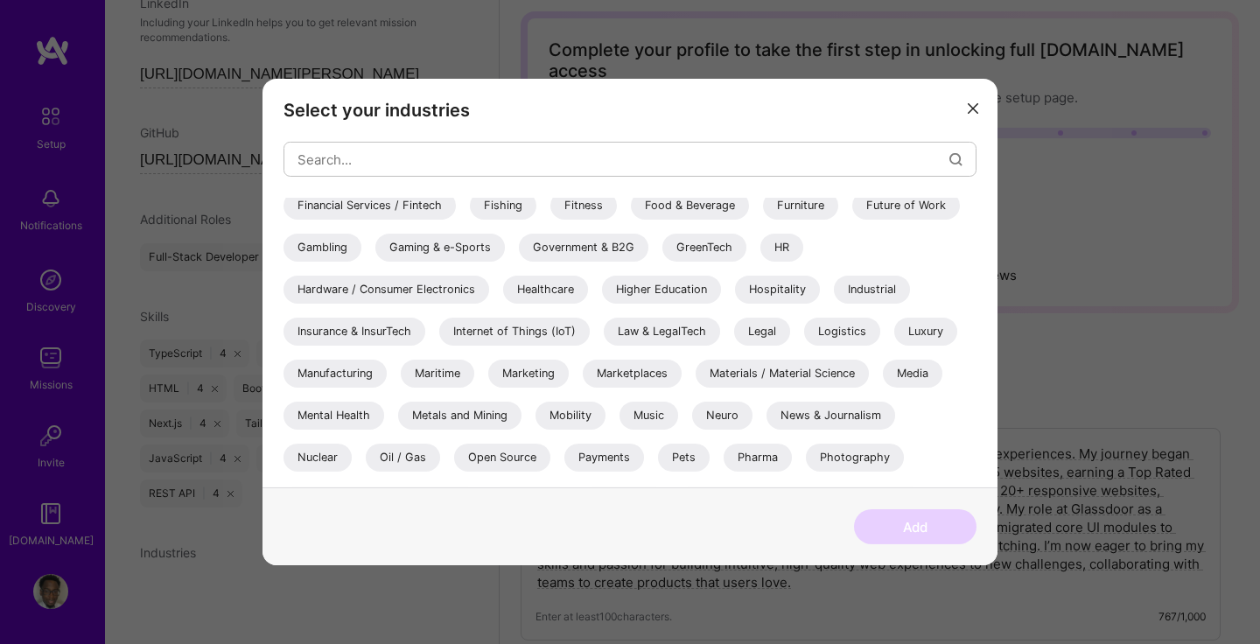
scroll to position [585, 0]
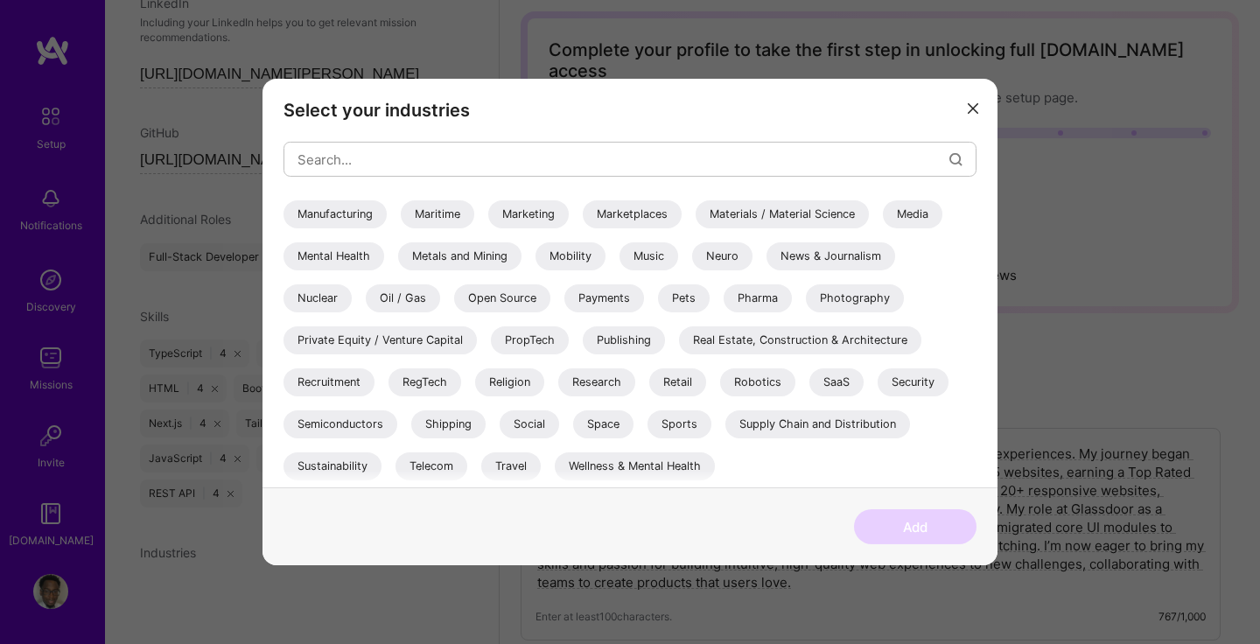
click at [606, 465] on div "Wellness & Mental Health" at bounding box center [635, 466] width 160 height 28
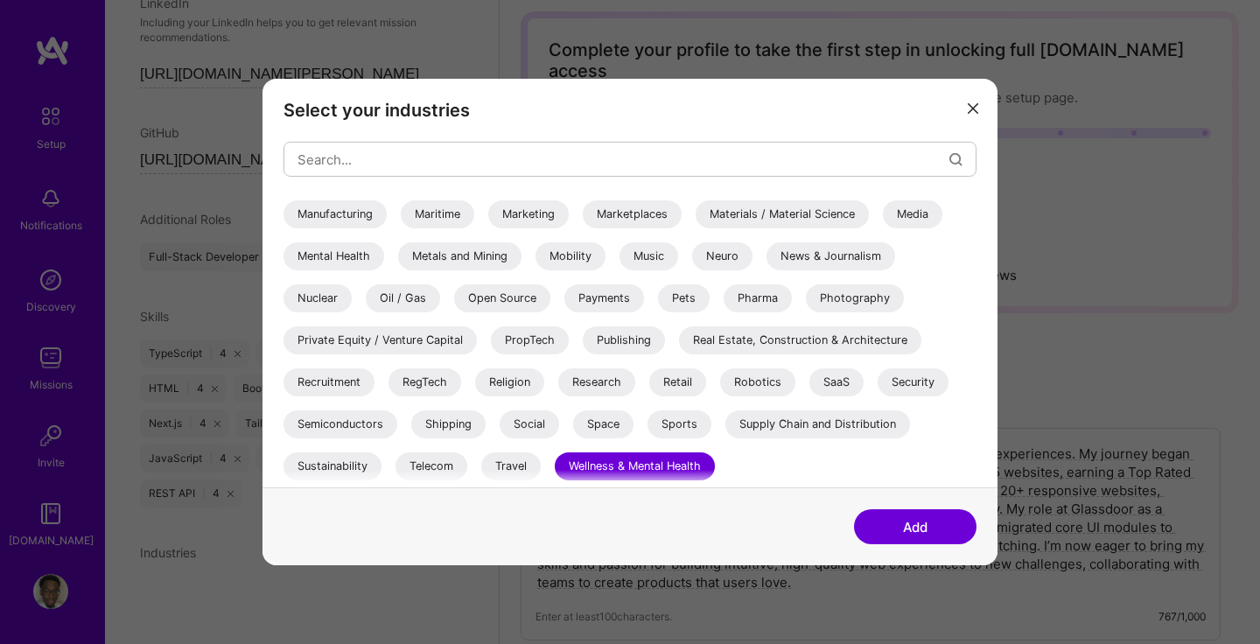
click at [832, 388] on div "SaaS" at bounding box center [836, 382] width 54 height 28
click at [835, 341] on div "Real Estate, Construction & Architecture" at bounding box center [800, 340] width 242 height 28
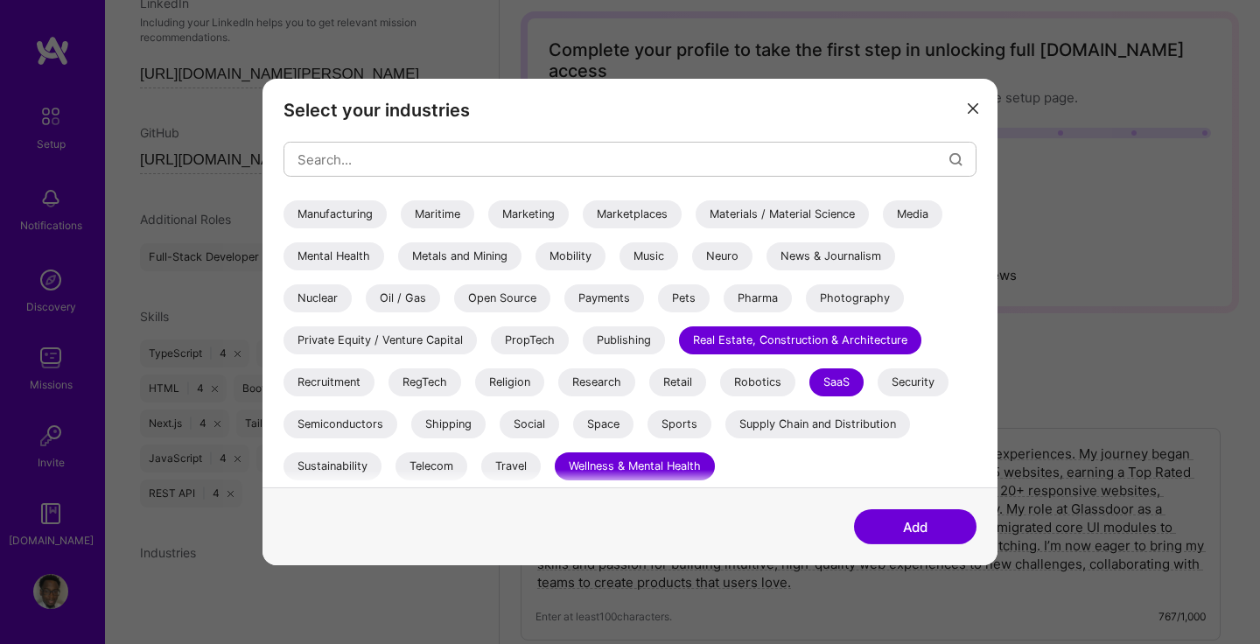
click at [916, 380] on div "Security" at bounding box center [912, 382] width 71 height 28
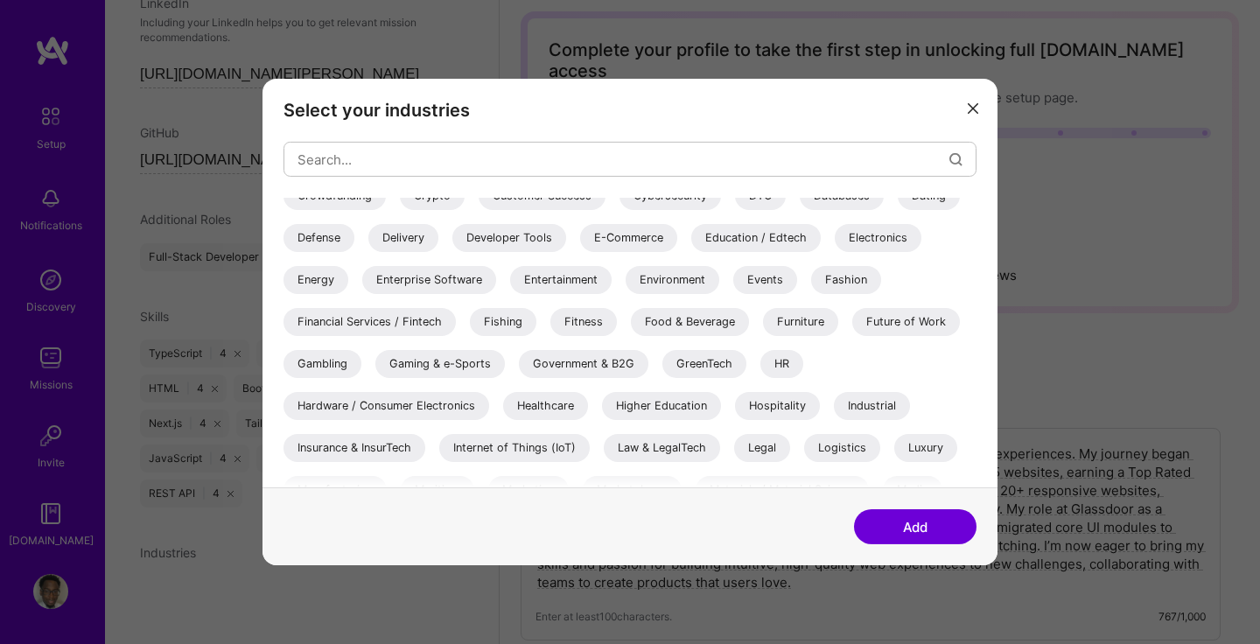
scroll to position [302, 0]
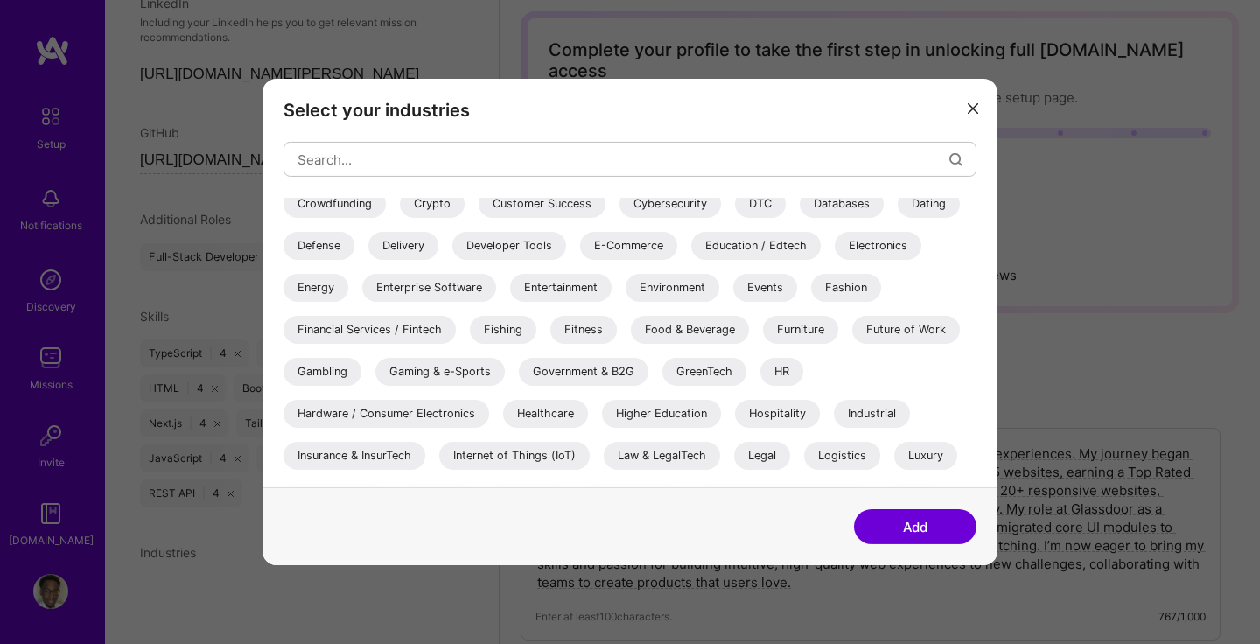
click at [583, 335] on div "Fitness" at bounding box center [583, 330] width 66 height 28
click at [434, 376] on div "Gaming & e-Sports" at bounding box center [439, 372] width 129 height 28
click at [598, 374] on div "Government & B2G" at bounding box center [583, 372] width 129 height 28
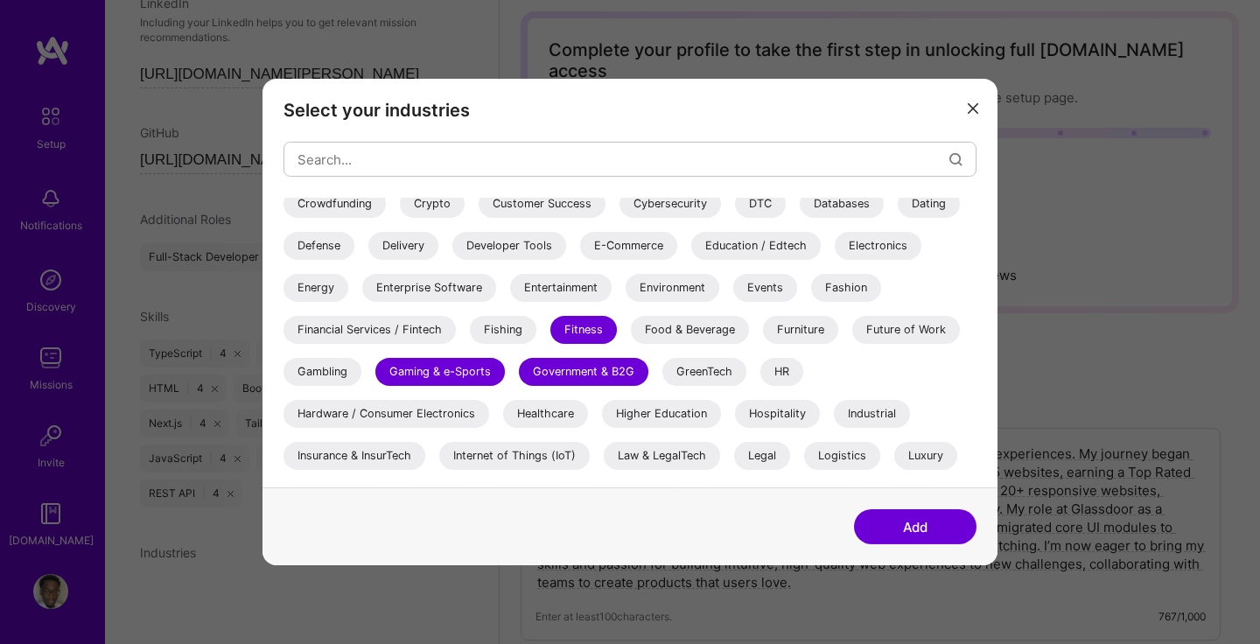
click at [677, 336] on div "Food & Beverage" at bounding box center [690, 330] width 118 height 28
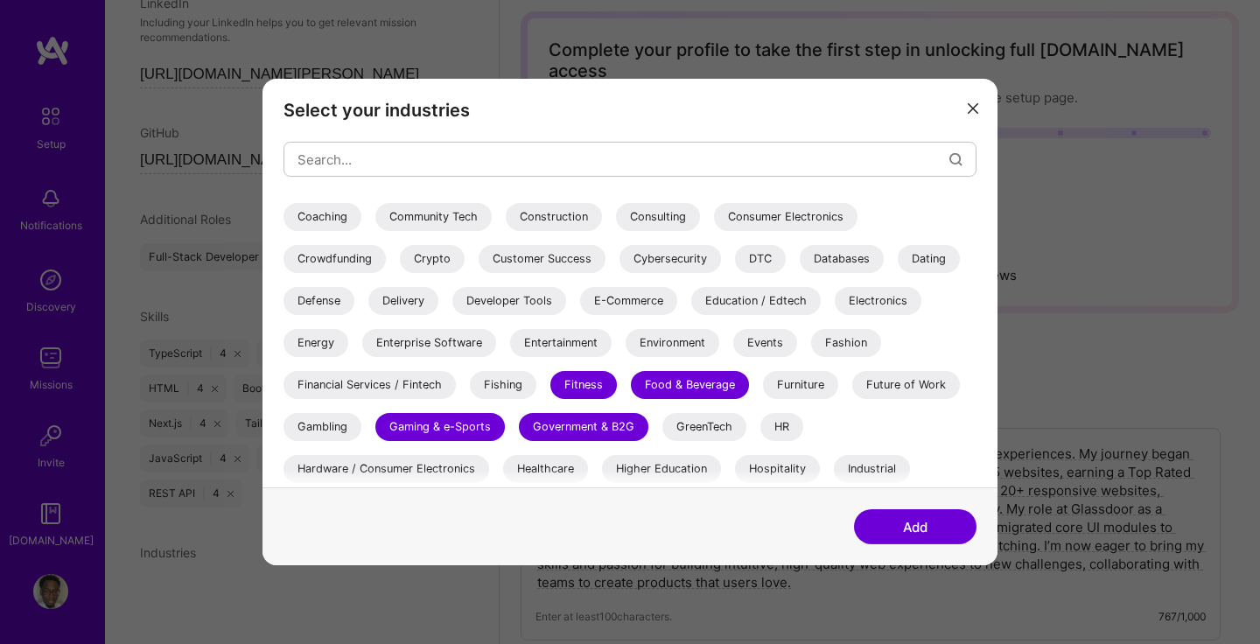
scroll to position [243, 0]
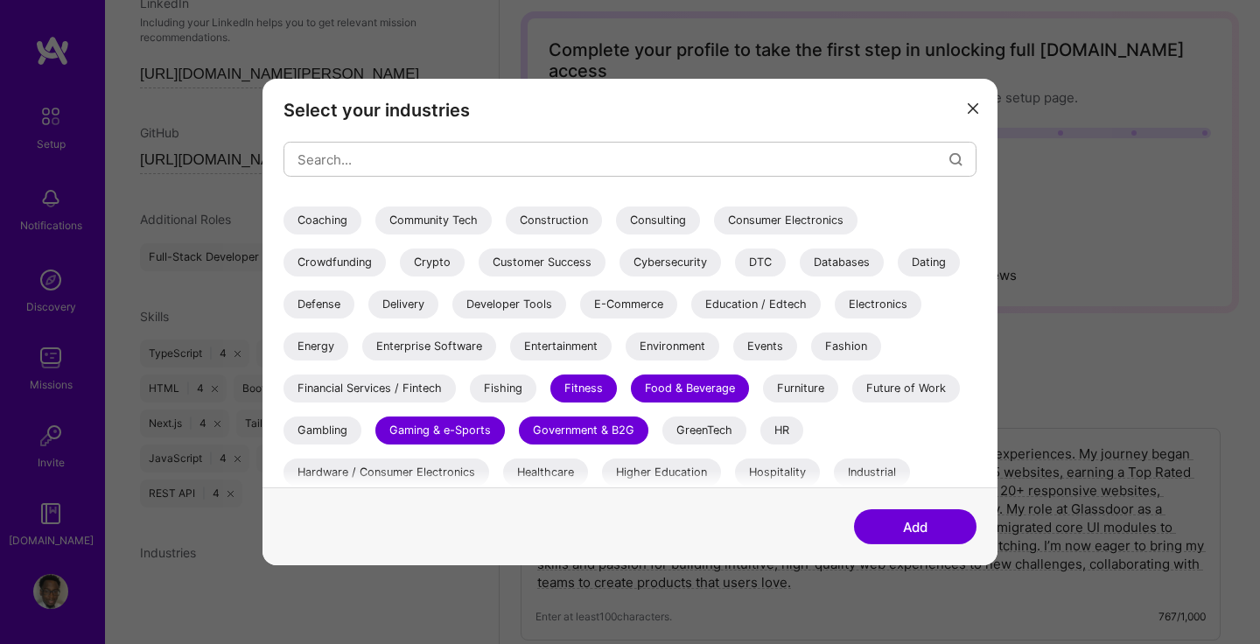
click at [687, 343] on div "Environment" at bounding box center [673, 346] width 94 height 28
click at [556, 343] on div "Entertainment" at bounding box center [560, 346] width 101 height 28
click at [613, 308] on div "E-Commerce" at bounding box center [628, 304] width 97 height 28
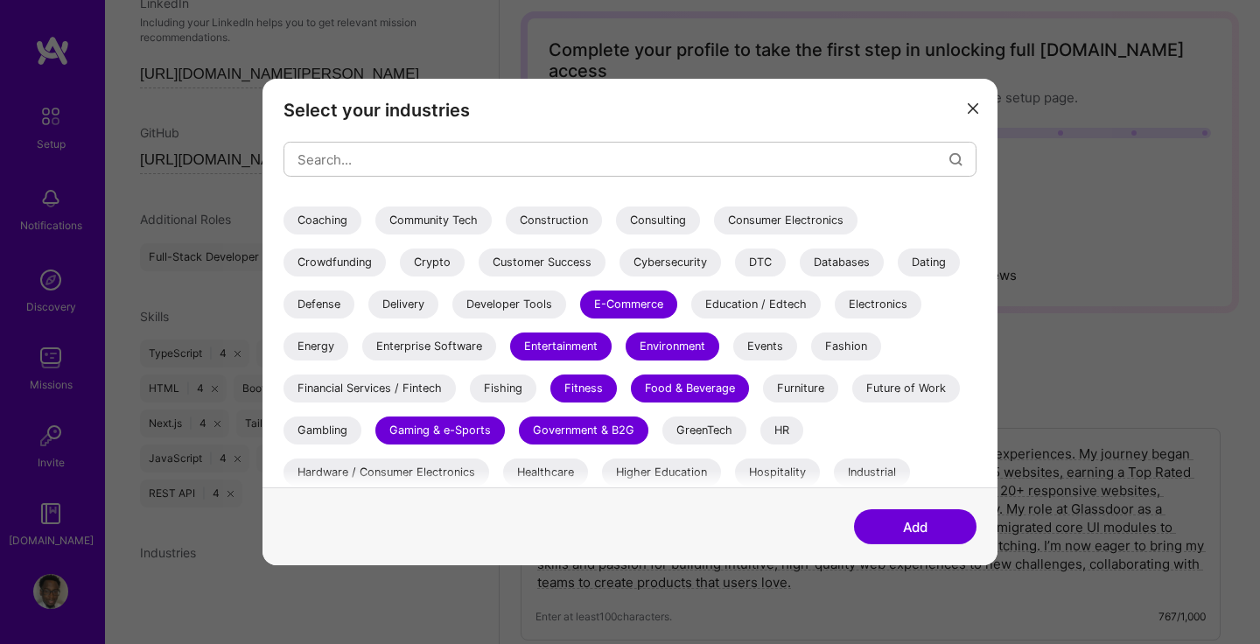
click at [758, 304] on div "Education / Edtech" at bounding box center [755, 304] width 129 height 28
click at [465, 217] on div "Community Tech" at bounding box center [433, 220] width 116 height 28
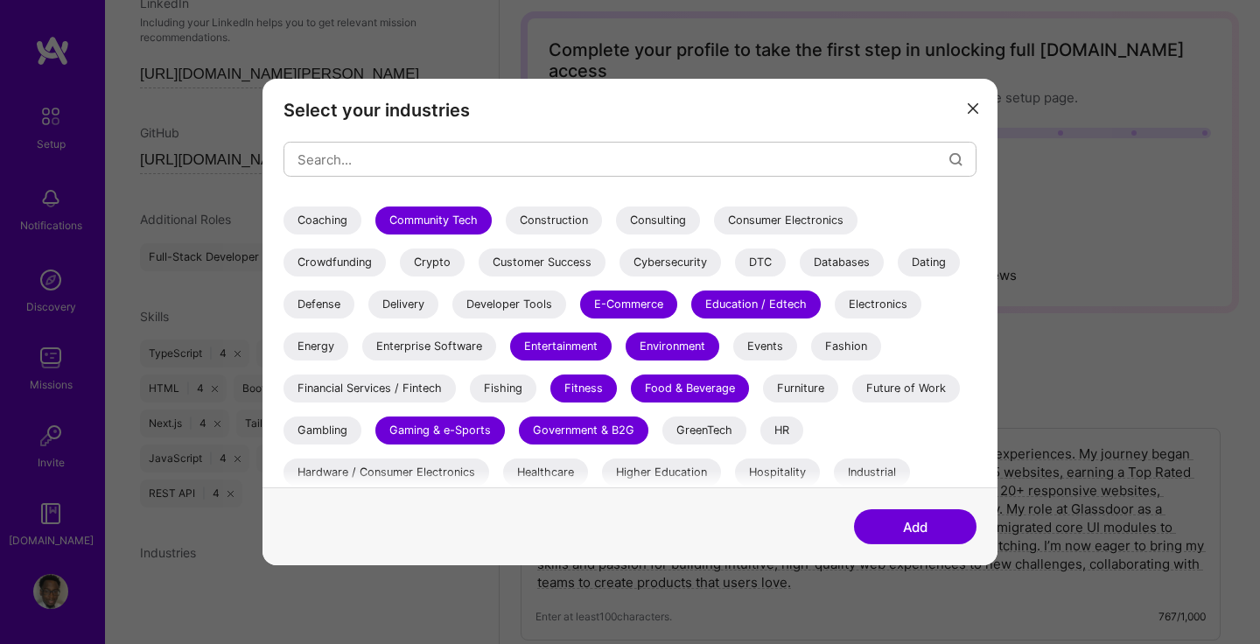
click at [556, 217] on div "Construction" at bounding box center [554, 220] width 96 height 28
click at [770, 221] on div "Consumer Electronics" at bounding box center [785, 220] width 143 height 28
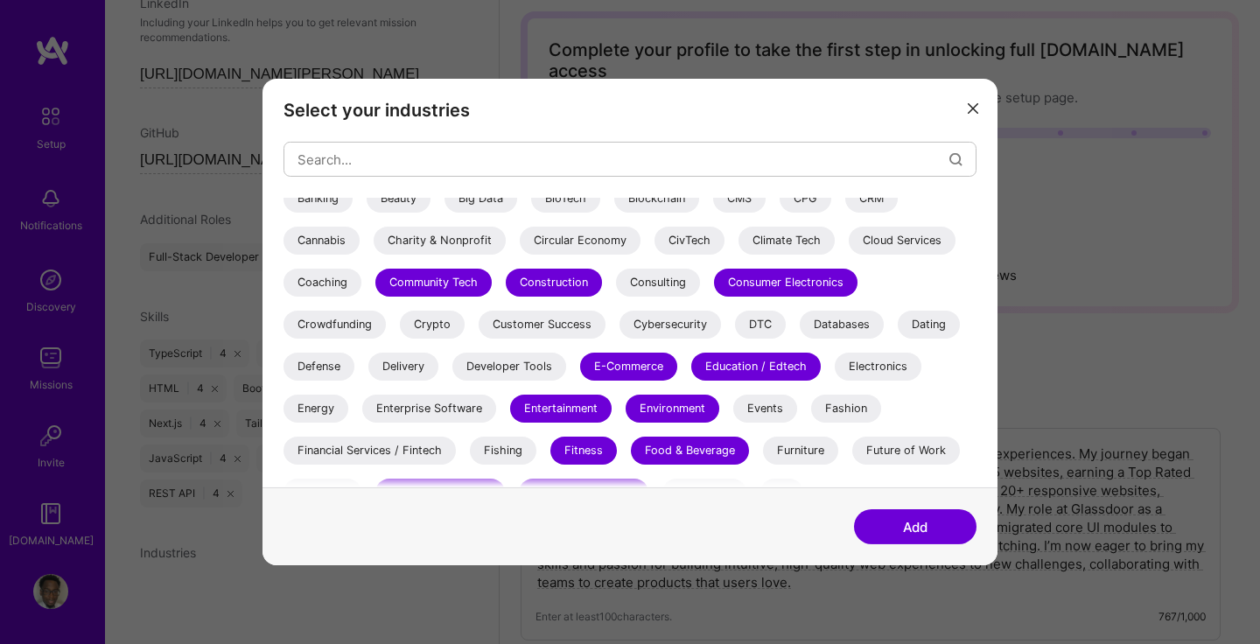
scroll to position [167, 0]
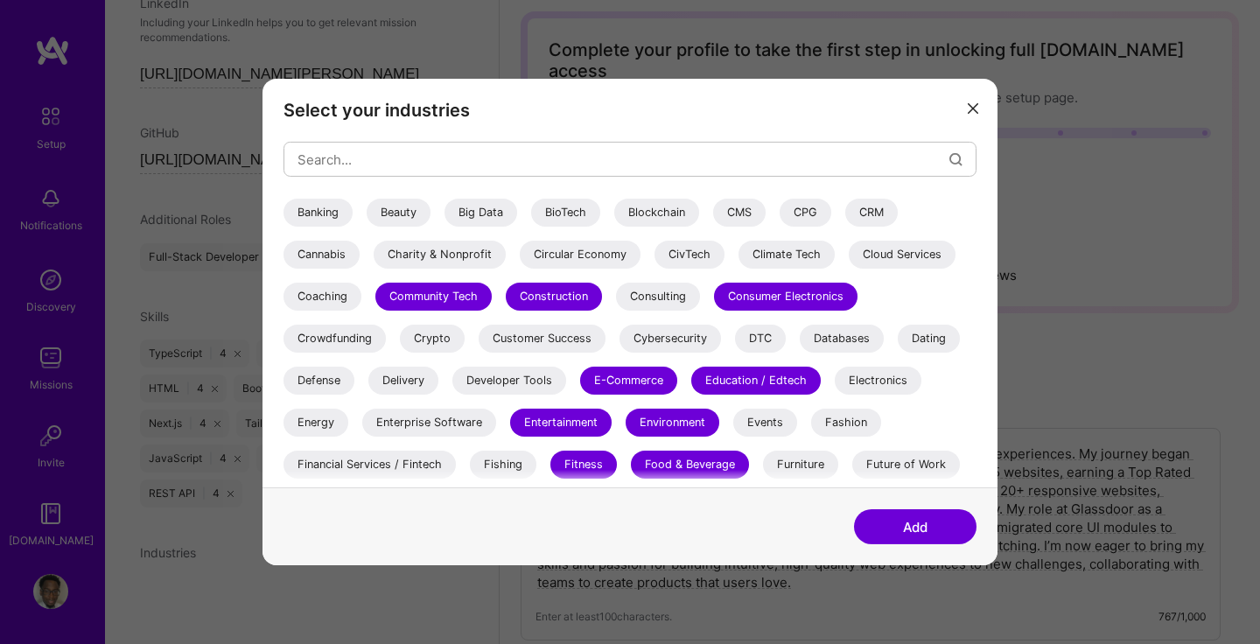
click at [662, 302] on div "Consulting" at bounding box center [658, 297] width 84 height 28
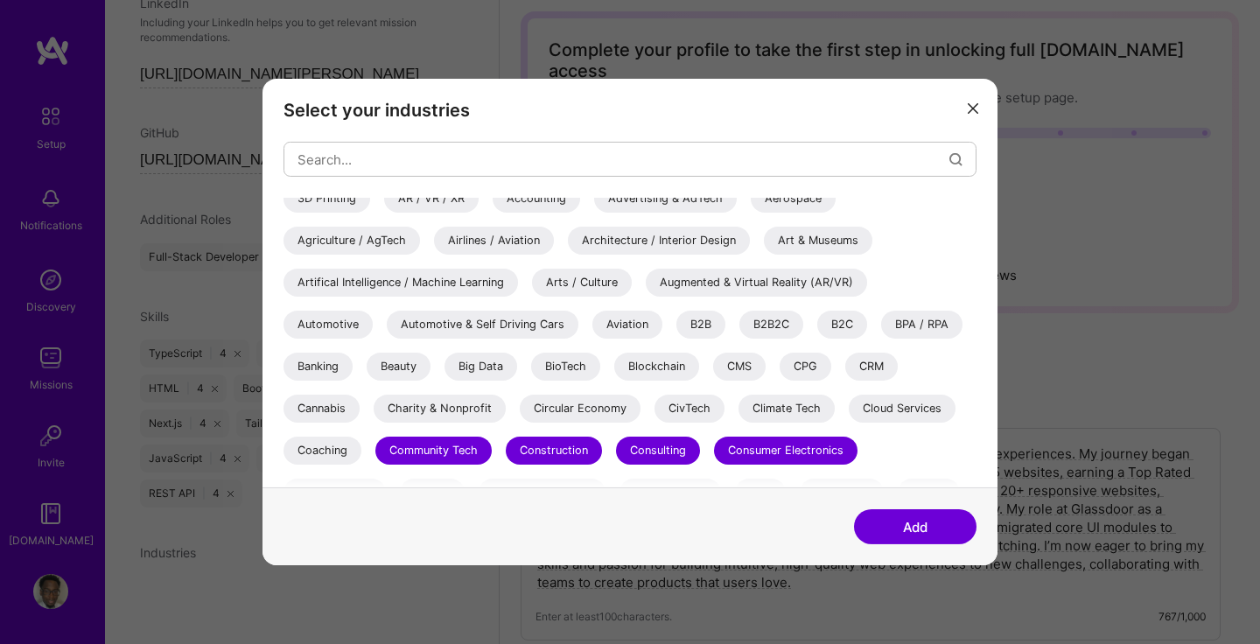
scroll to position [0, 0]
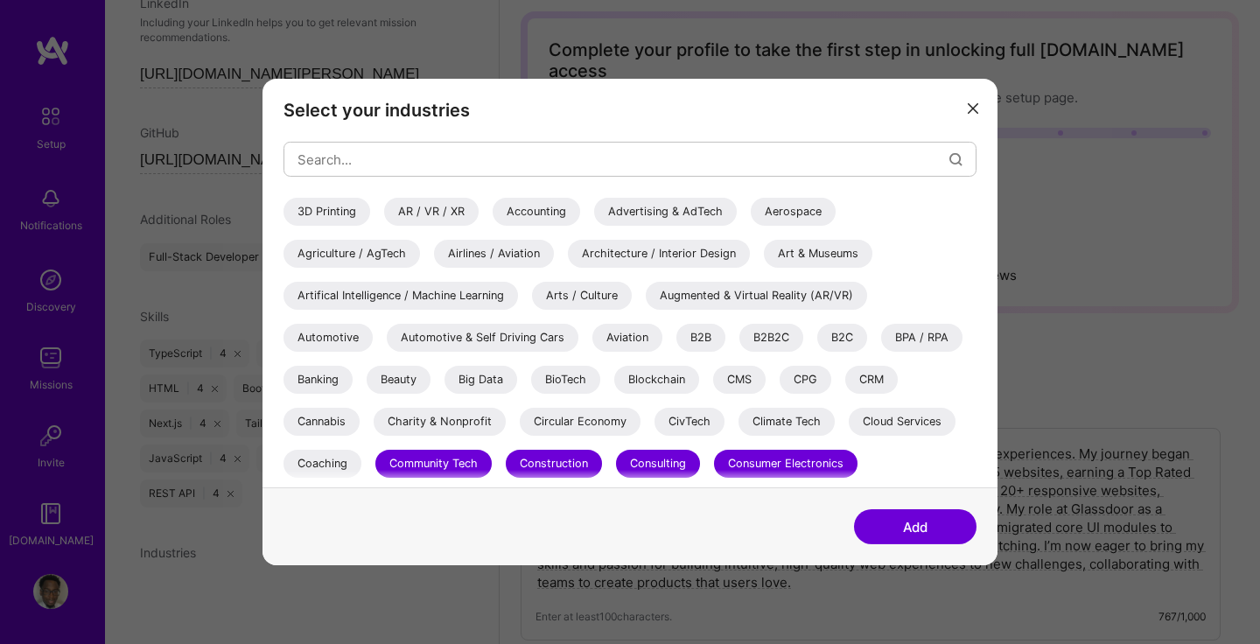
click at [663, 376] on div "Blockchain" at bounding box center [656, 380] width 85 height 28
click at [774, 423] on div "Climate Tech" at bounding box center [786, 422] width 96 height 28
click at [919, 528] on button "Add" at bounding box center [915, 526] width 122 height 35
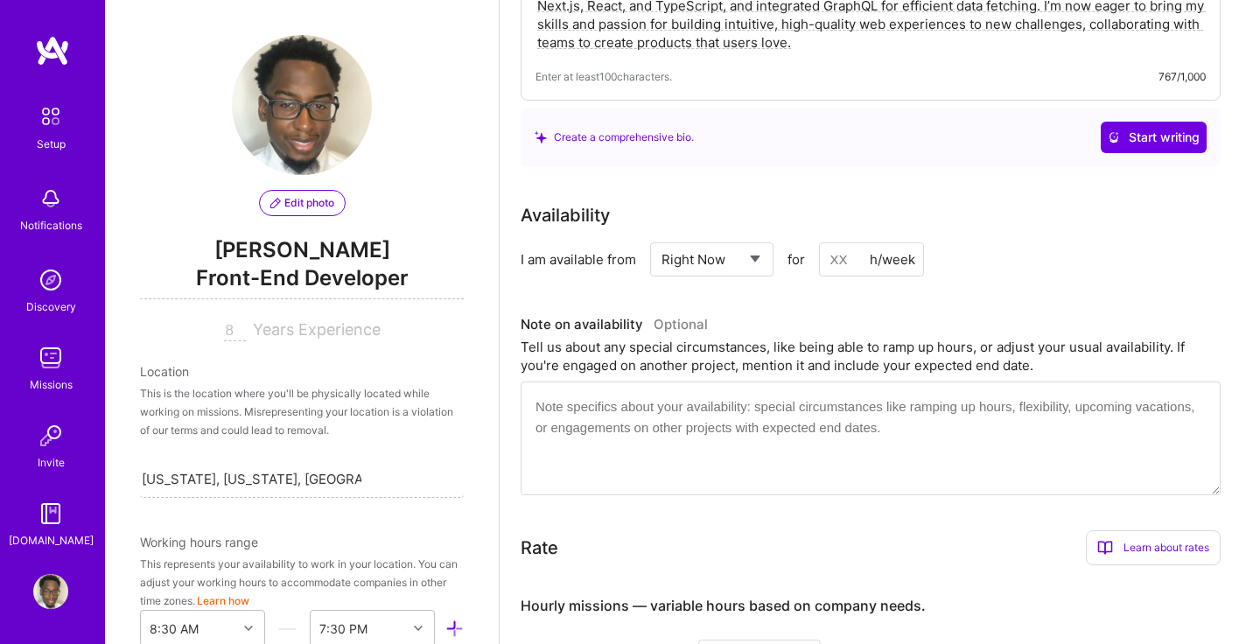
scroll to position [597, 0]
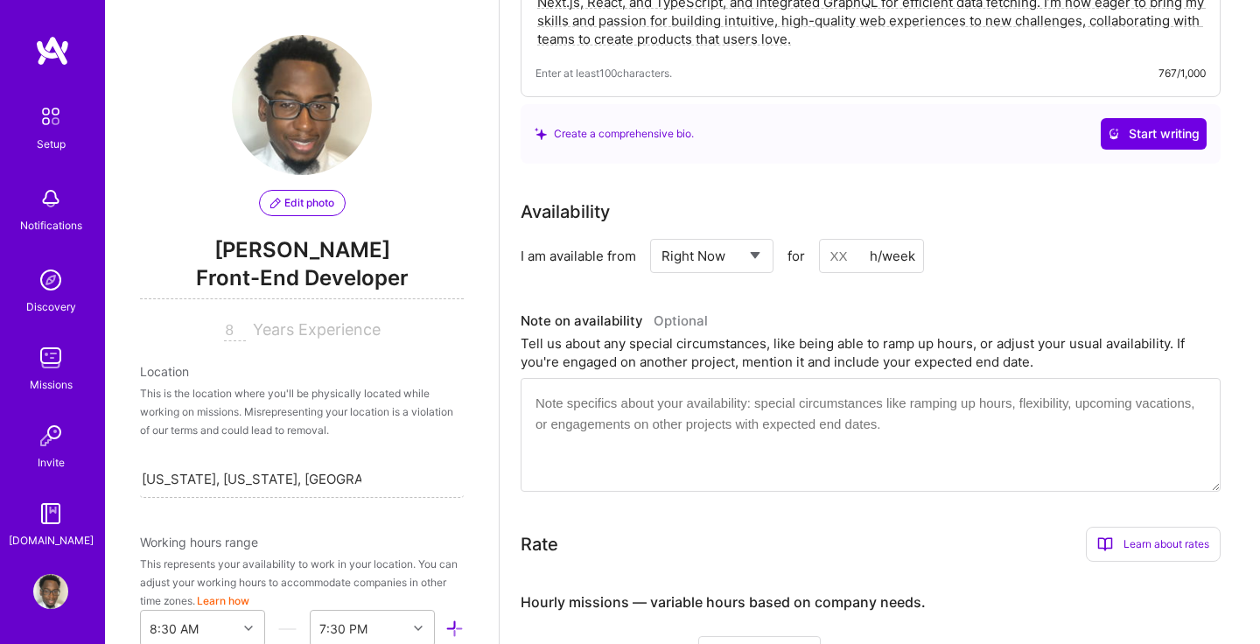
click at [851, 239] on input at bounding box center [871, 256] width 105 height 34
type input "40"
click at [938, 308] on h3 "Note on availability Optional" at bounding box center [871, 321] width 700 height 26
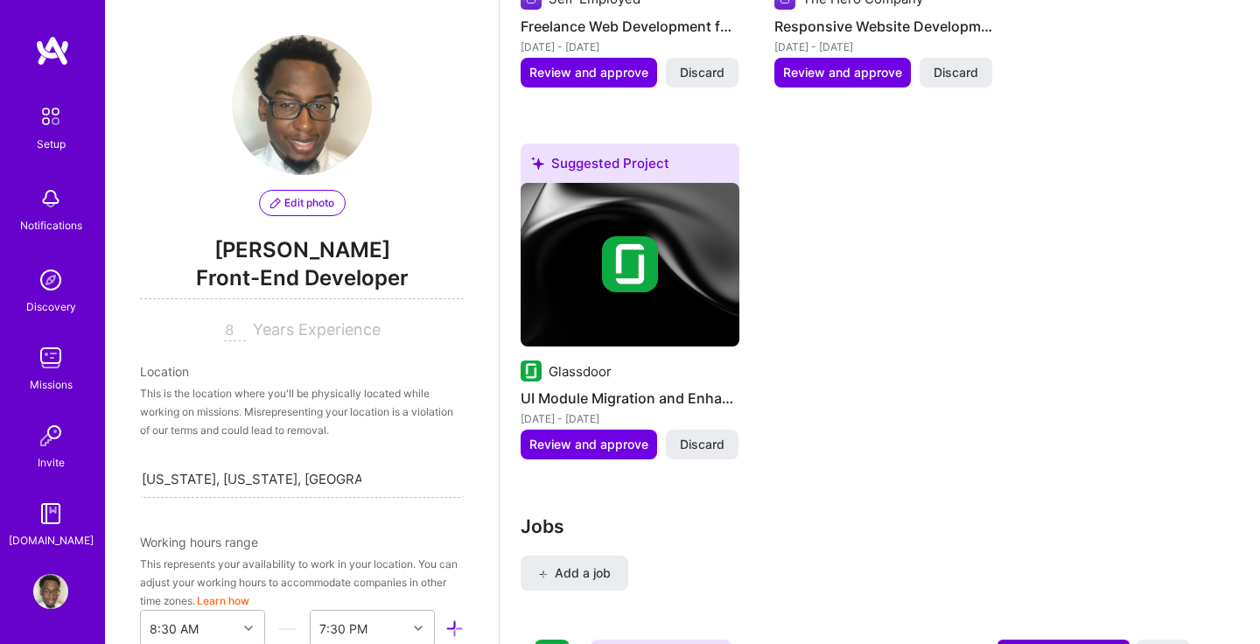
scroll to position [1800, 0]
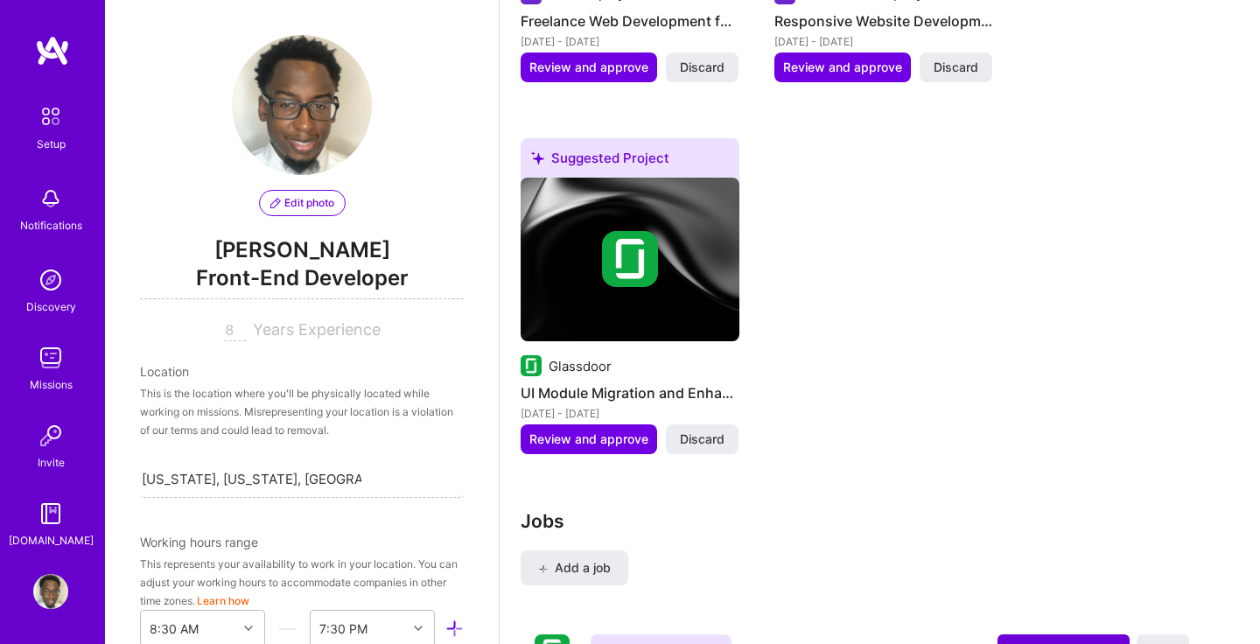
click at [714, 288] on img at bounding box center [630, 260] width 219 height 164
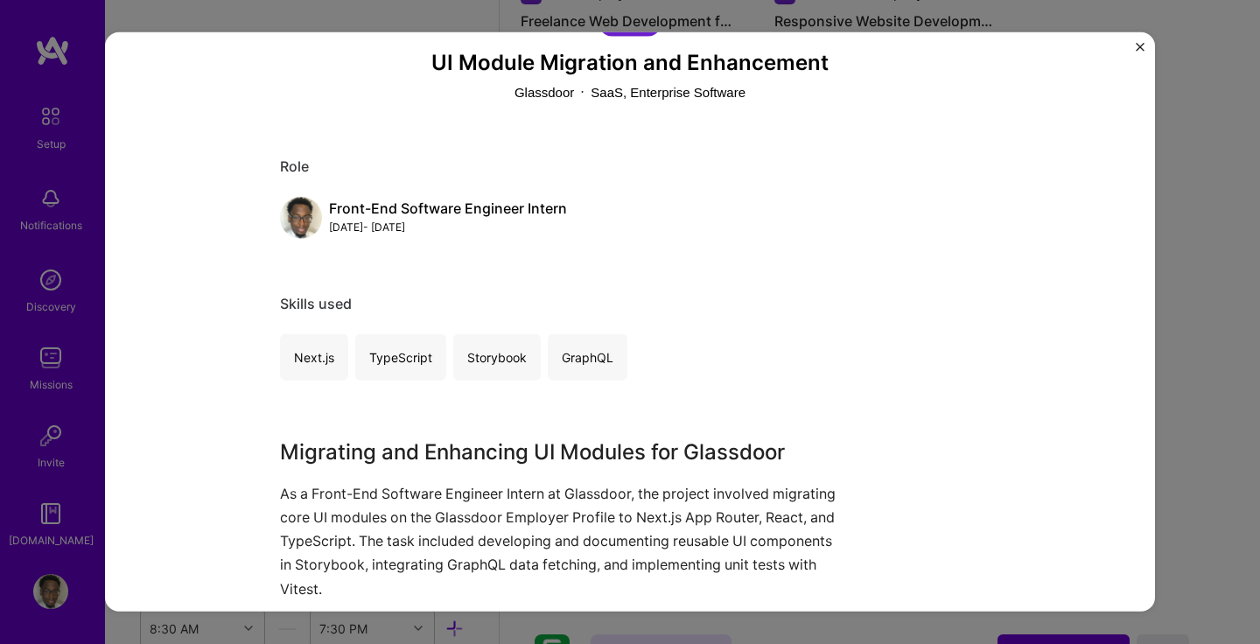
scroll to position [88, 0]
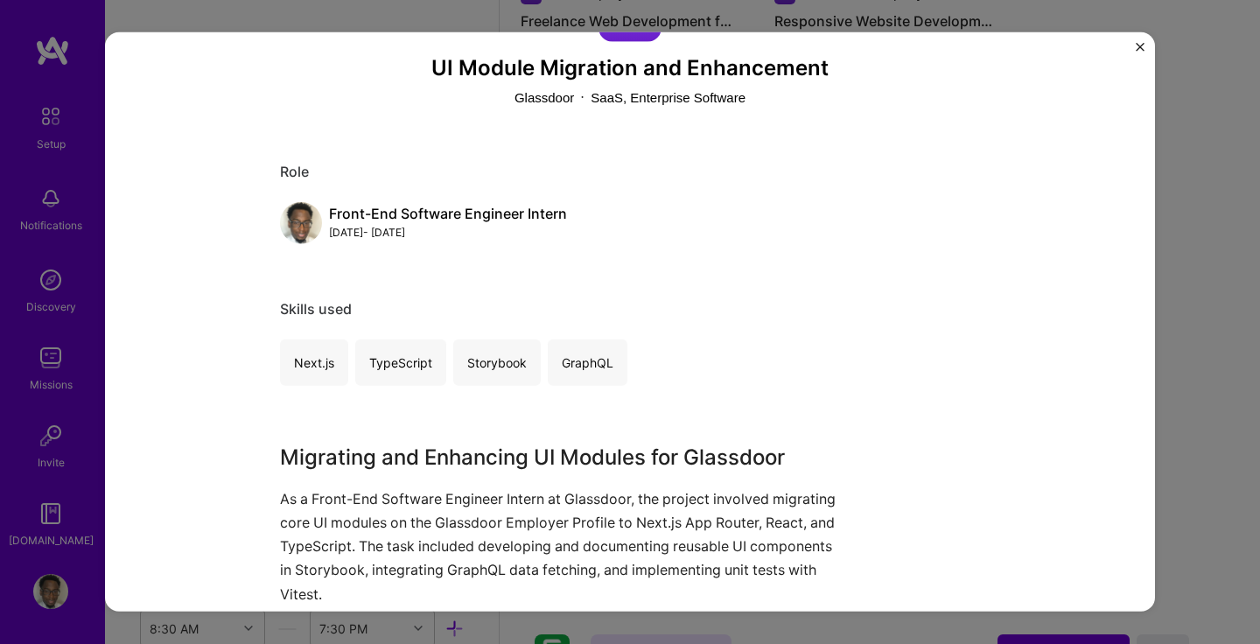
click at [1136, 49] on img "Close" at bounding box center [1140, 47] width 9 height 9
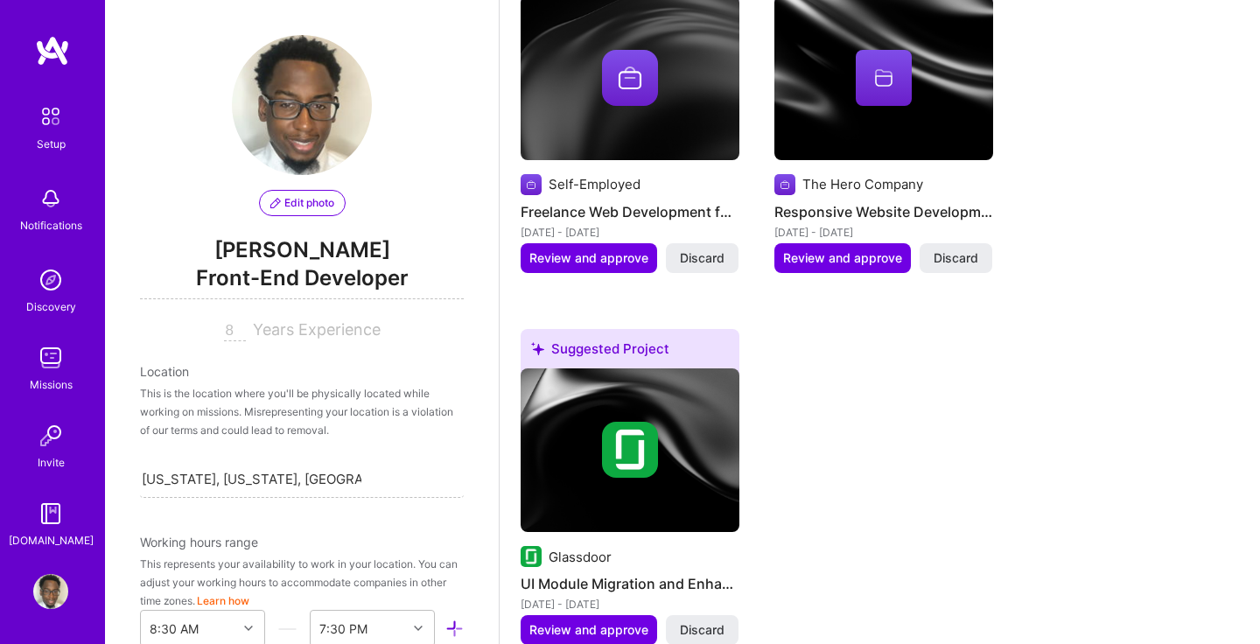
scroll to position [1407, 0]
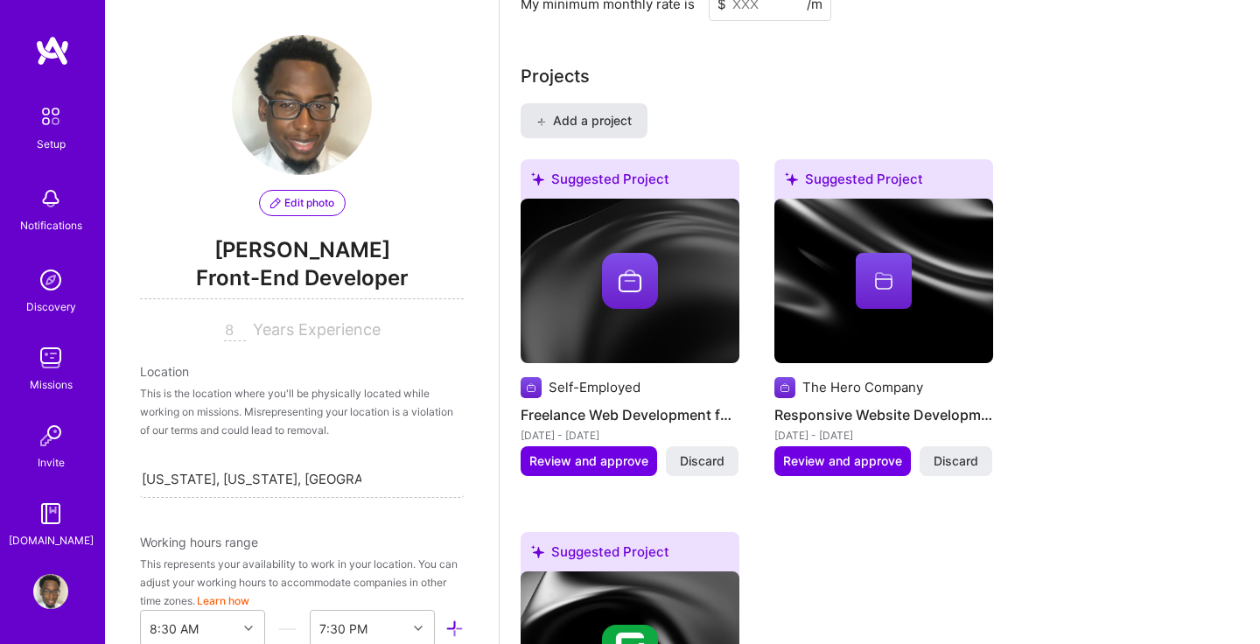
click at [600, 112] on span "Add a project" at bounding box center [583, 120] width 95 height 17
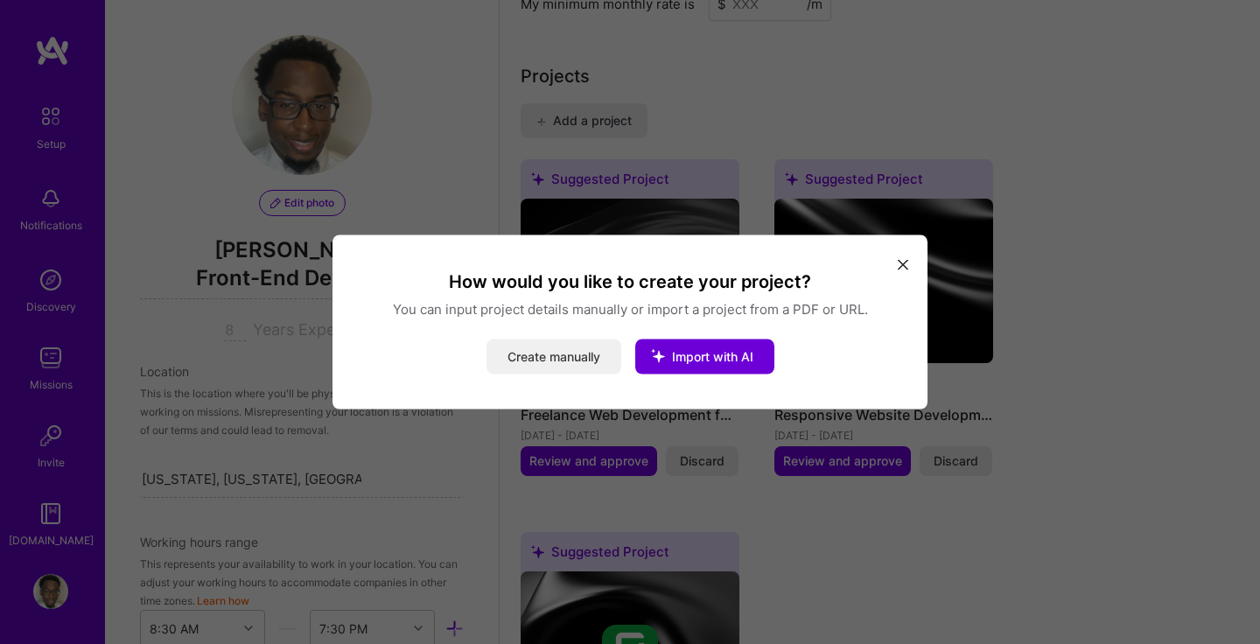
click at [593, 360] on button "Create manually" at bounding box center [553, 356] width 135 height 35
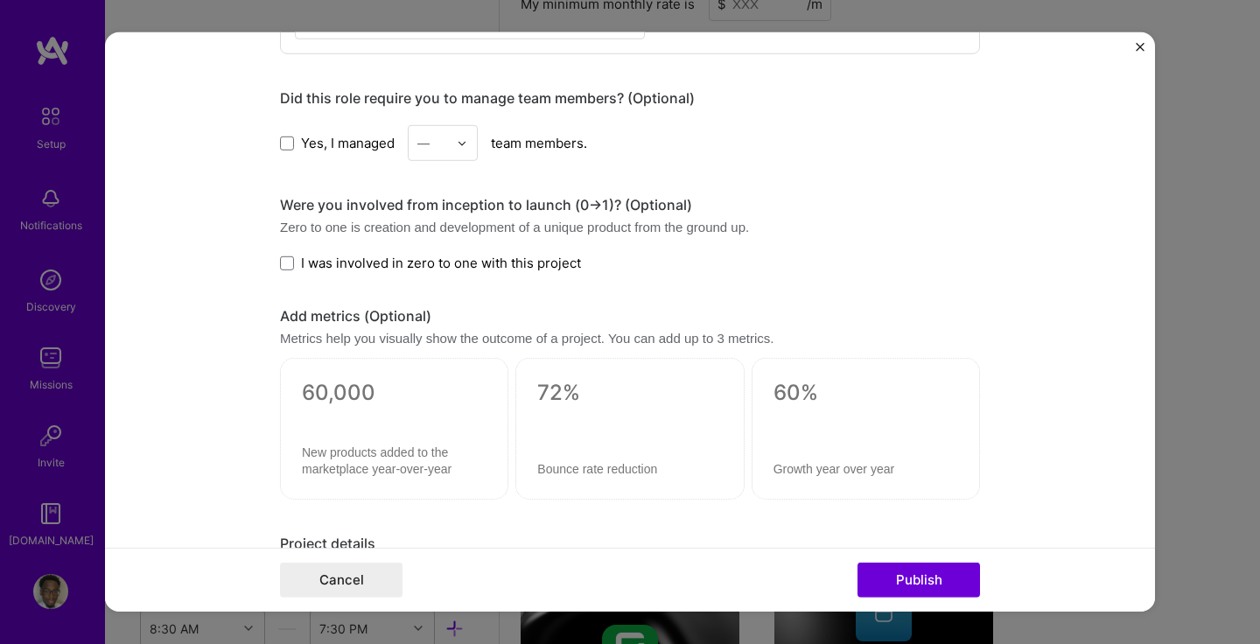
scroll to position [906, 0]
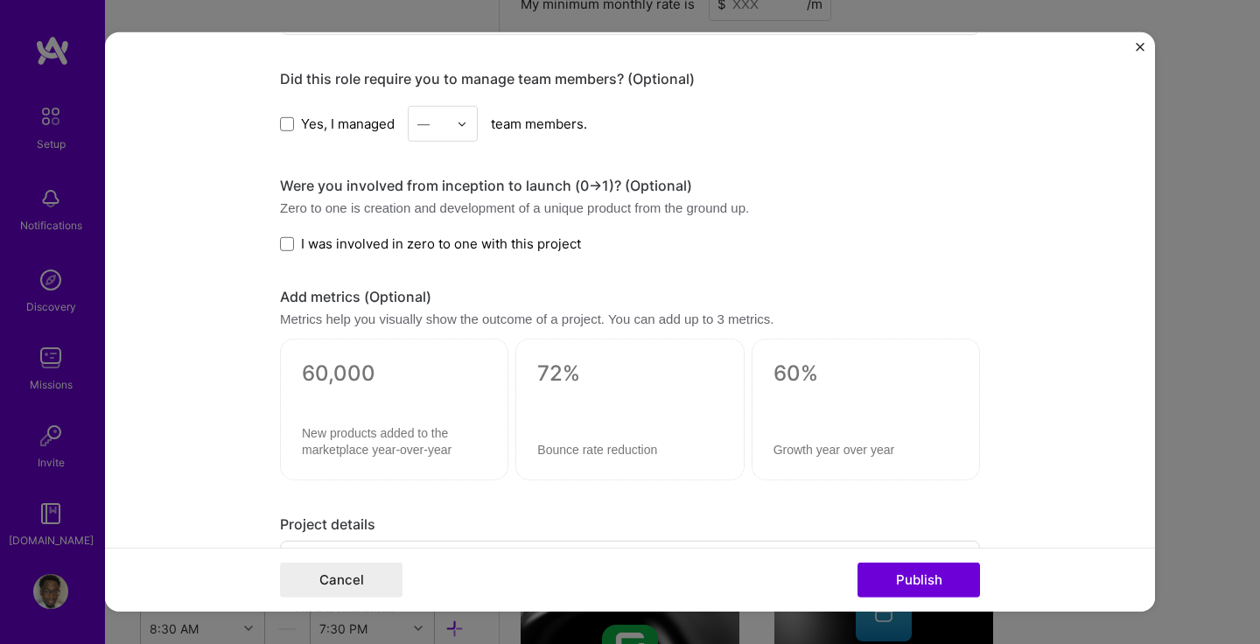
click at [1139, 45] on img "Close" at bounding box center [1140, 47] width 9 height 9
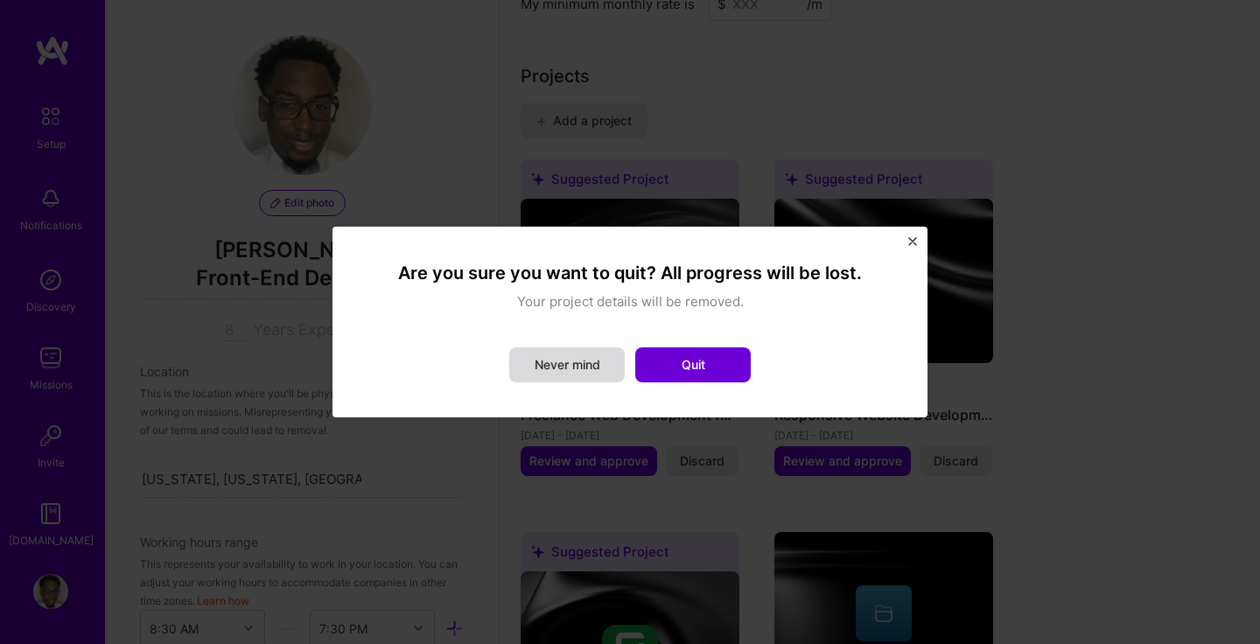
click at [606, 374] on button "Never mind" at bounding box center [566, 364] width 115 height 35
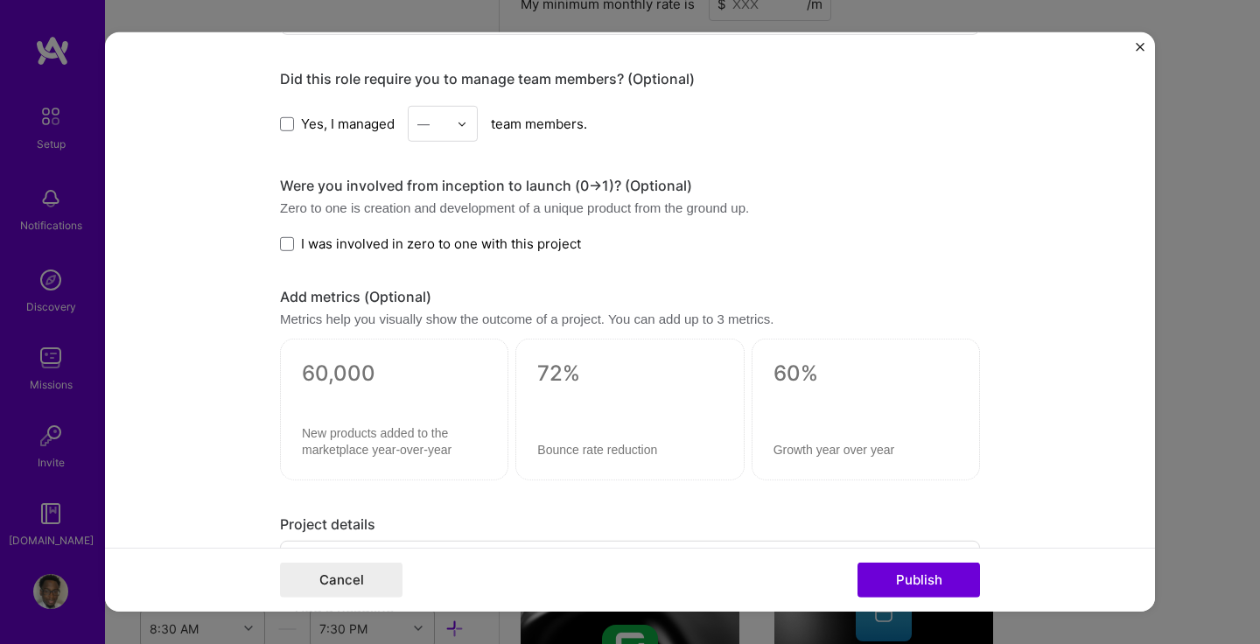
click at [1141, 44] on img "Close" at bounding box center [1140, 47] width 9 height 9
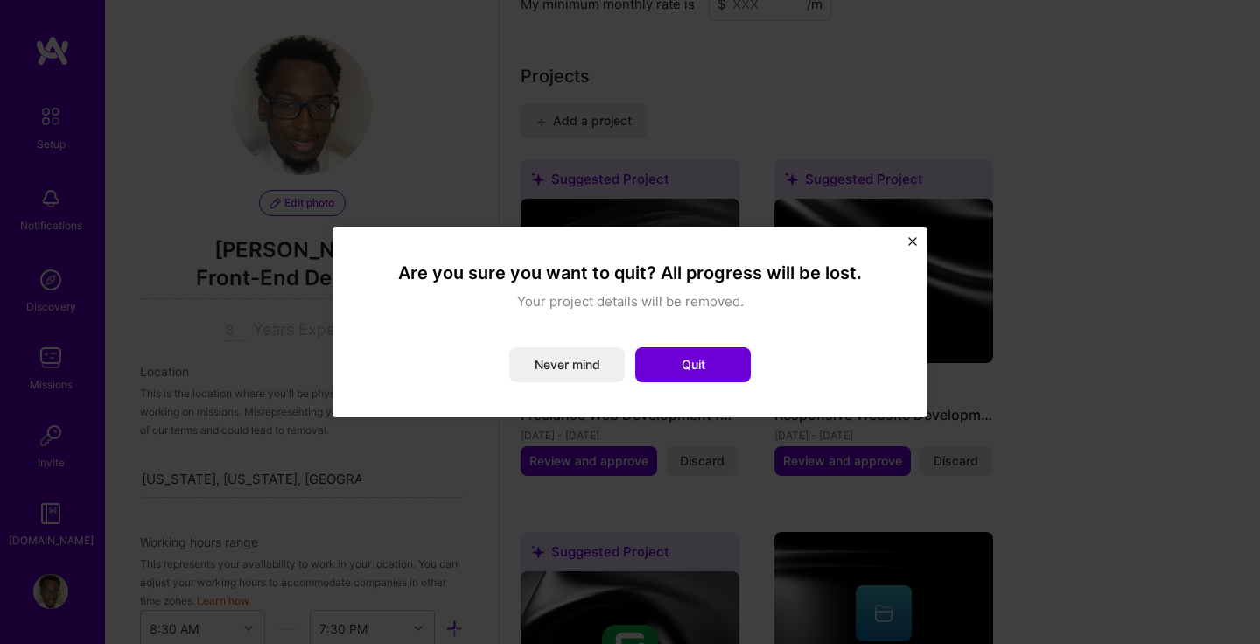
click at [722, 383] on div "Are you sure you want to quit? All progress will be lost. Your project details …" at bounding box center [629, 322] width 553 height 149
click at [721, 365] on button "Quit" at bounding box center [692, 364] width 115 height 35
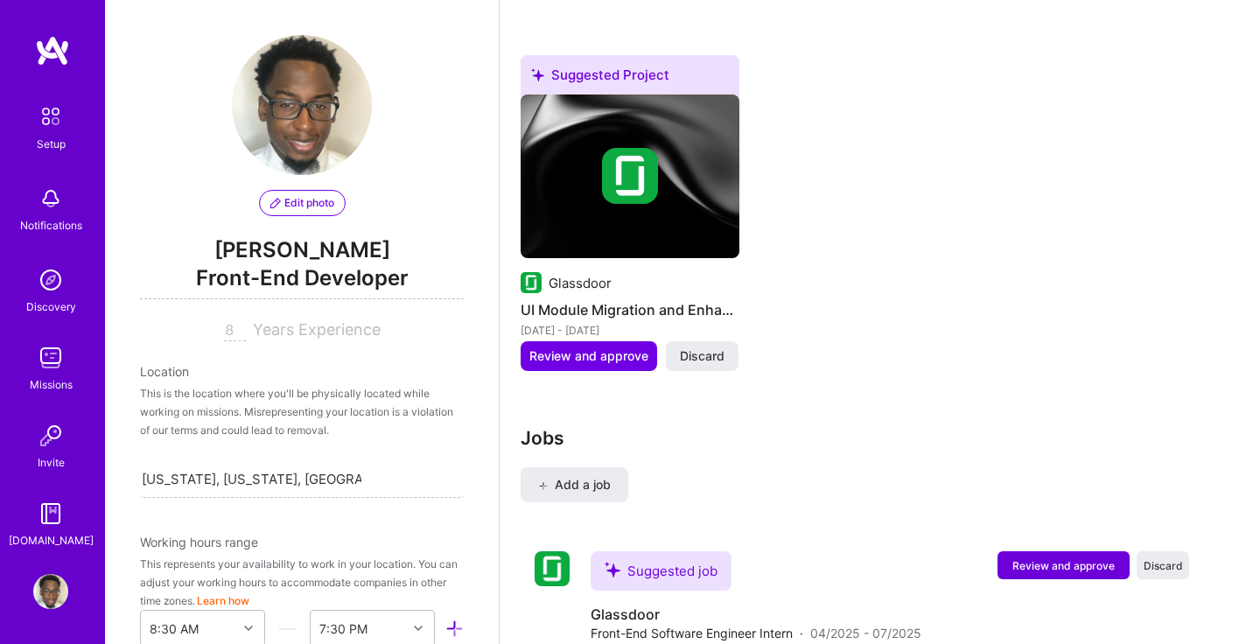
scroll to position [1931, 0]
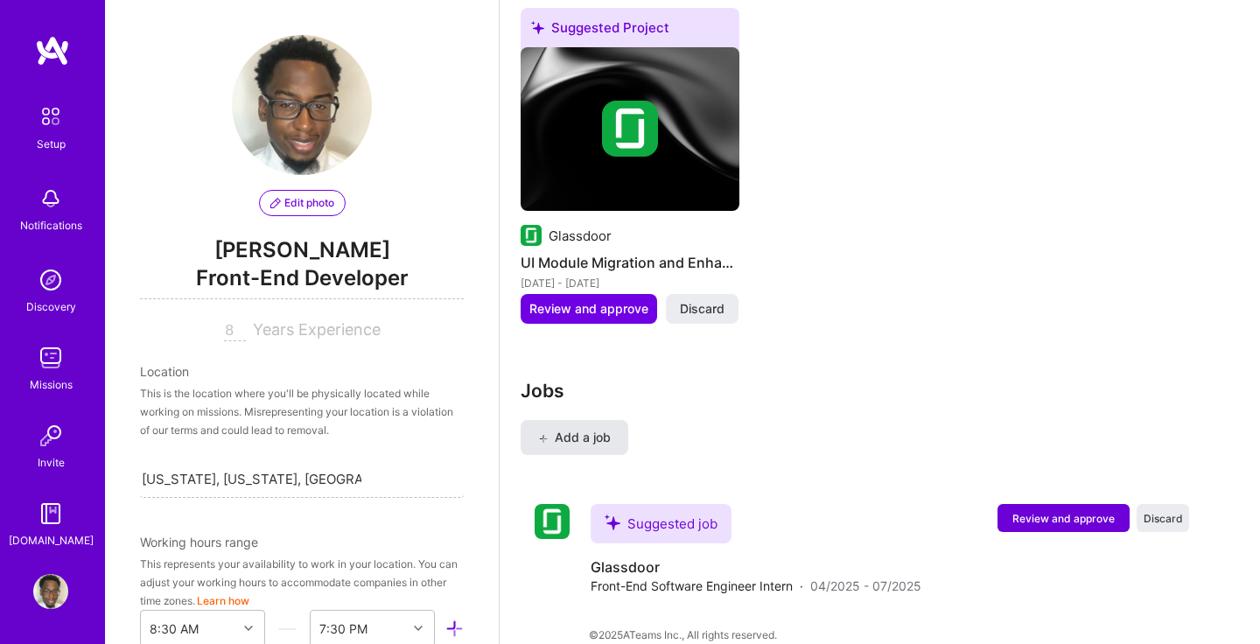
click at [553, 429] on span "Add a job" at bounding box center [574, 437] width 73 height 17
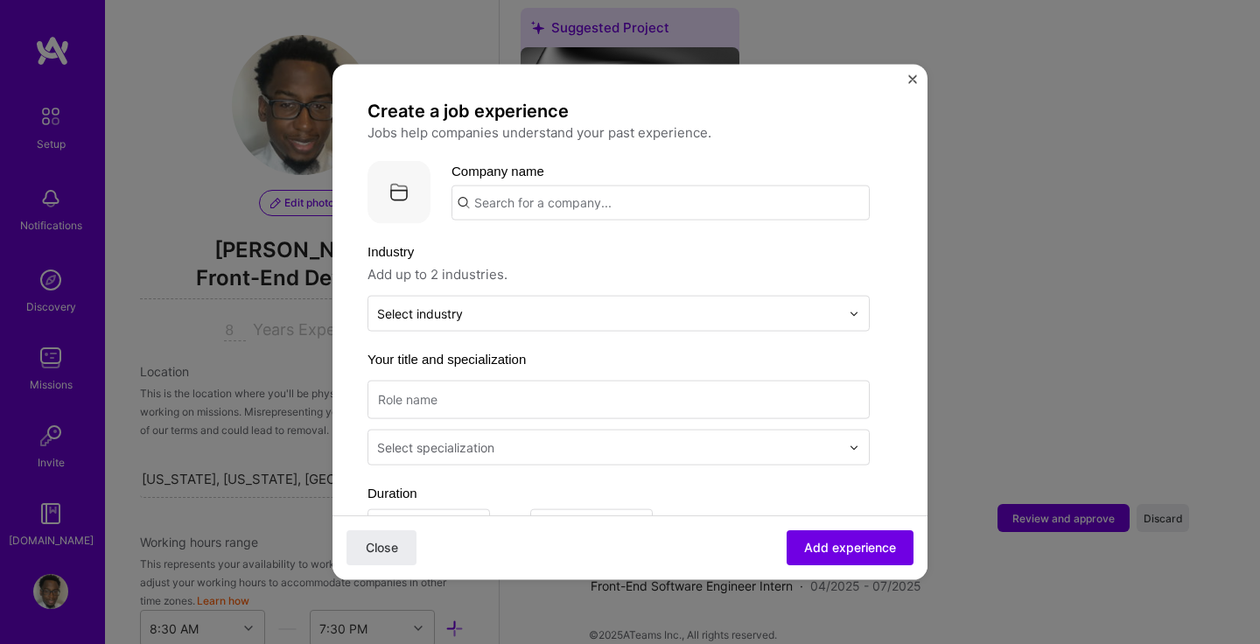
click at [559, 209] on input "text" at bounding box center [660, 202] width 418 height 35
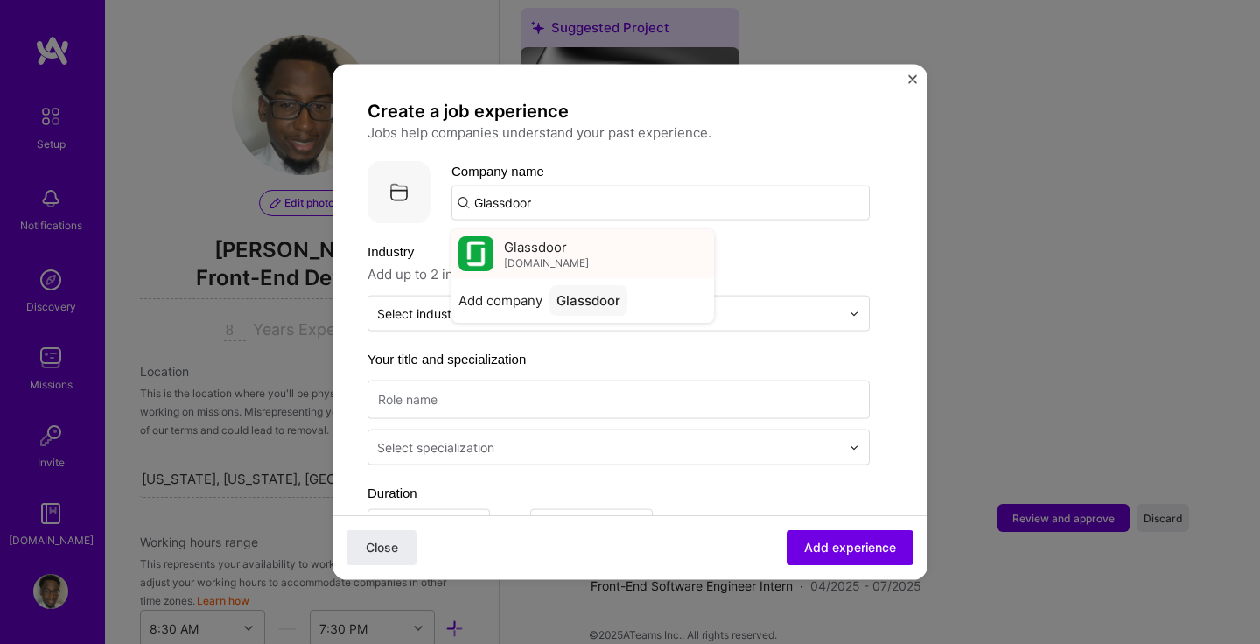
type input "Glassdoor"
click at [554, 243] on span "Glassdoor" at bounding box center [535, 246] width 63 height 18
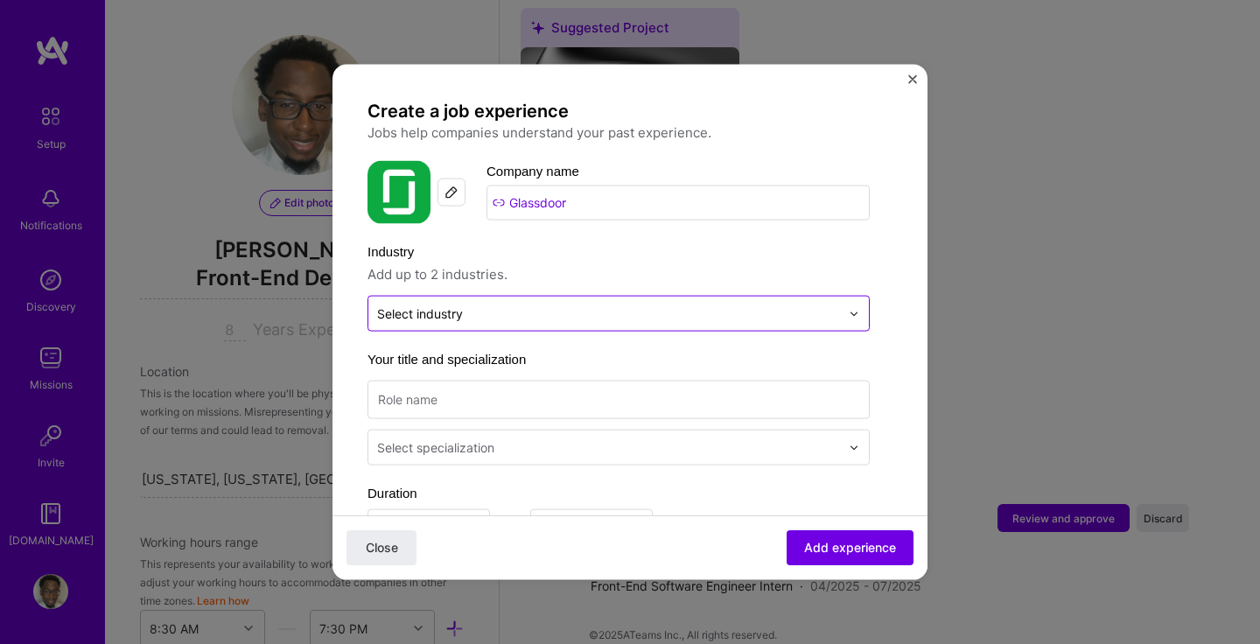
click at [542, 314] on input "text" at bounding box center [608, 313] width 463 height 18
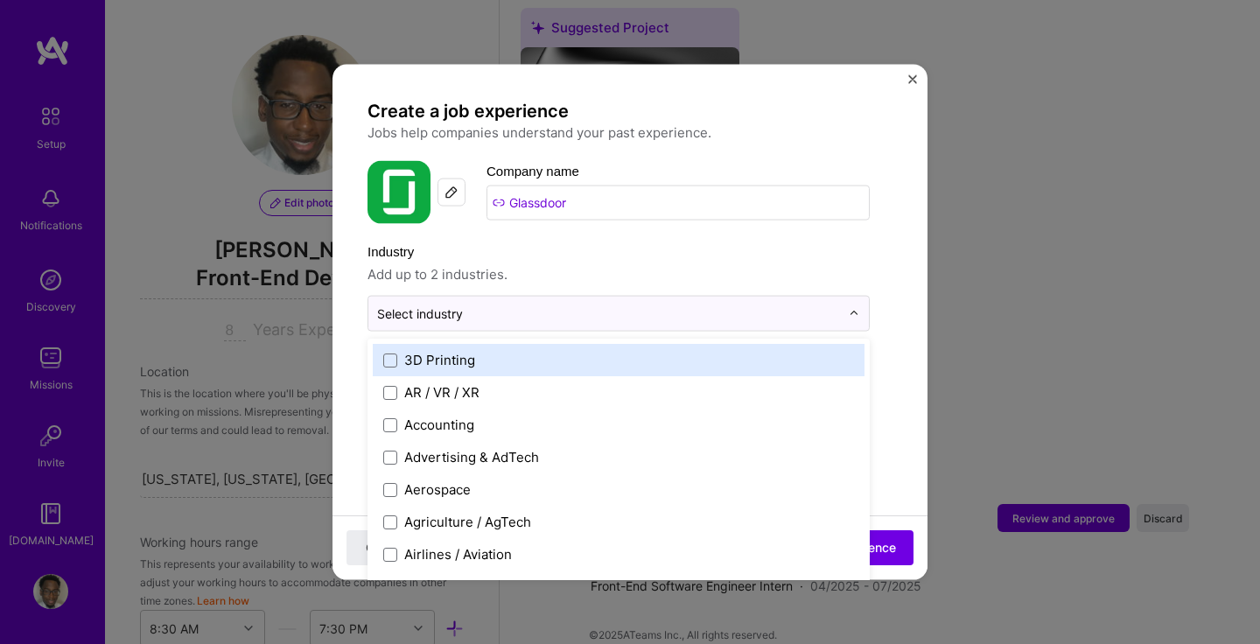
click at [563, 268] on span "Add up to 2 industries." at bounding box center [618, 274] width 502 height 21
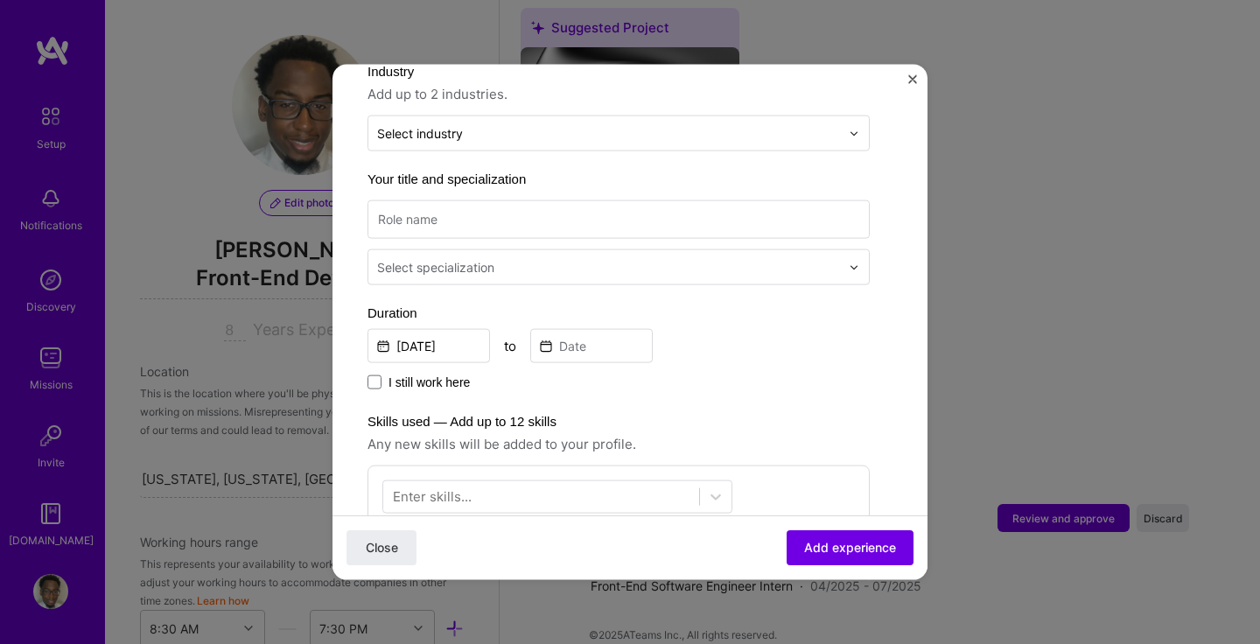
scroll to position [178, 0]
click at [909, 77] on img "Close" at bounding box center [912, 79] width 9 height 9
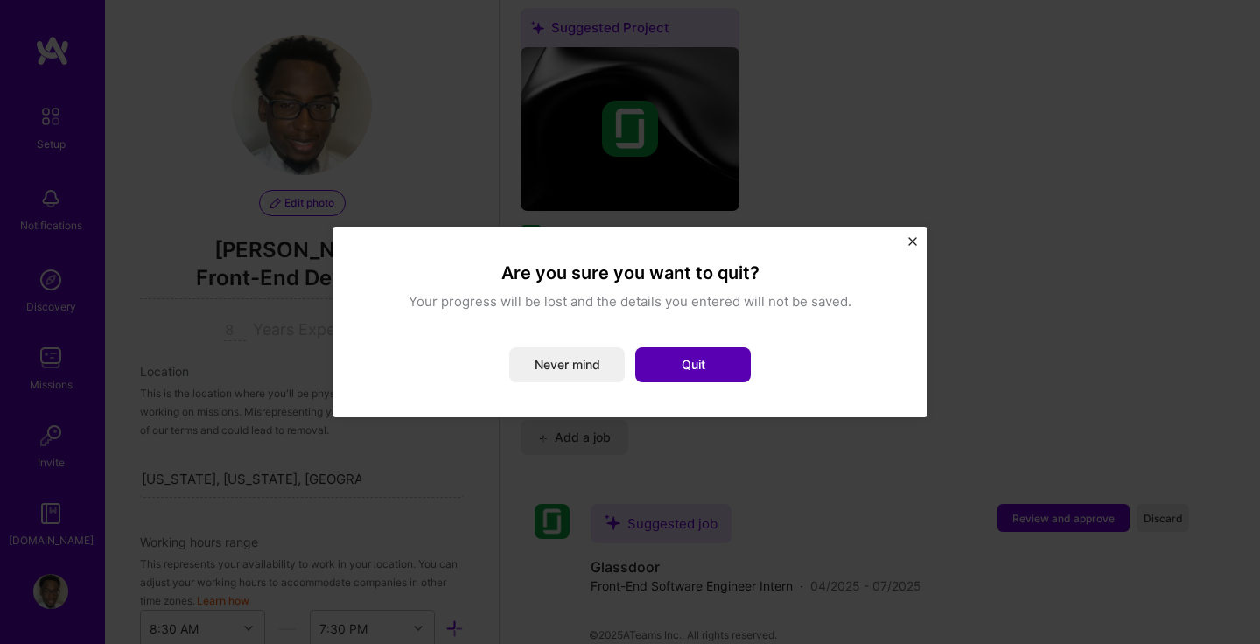
click at [705, 362] on button "Quit" at bounding box center [692, 364] width 115 height 35
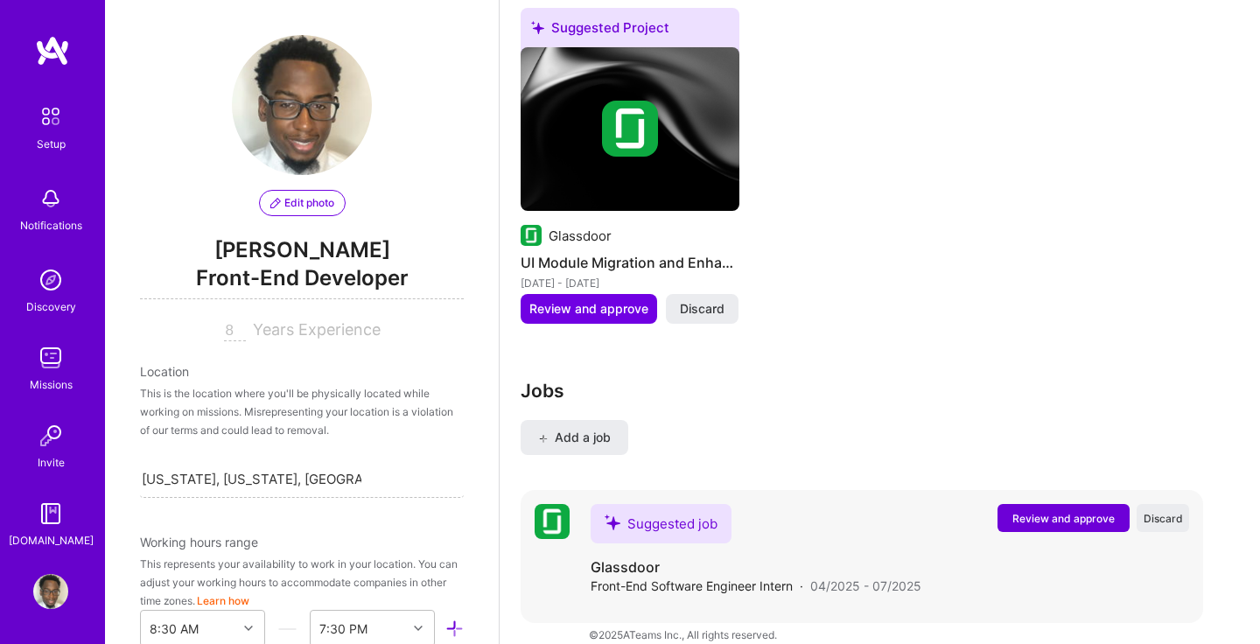
click at [1049, 511] on span "Review and approve" at bounding box center [1063, 518] width 102 height 15
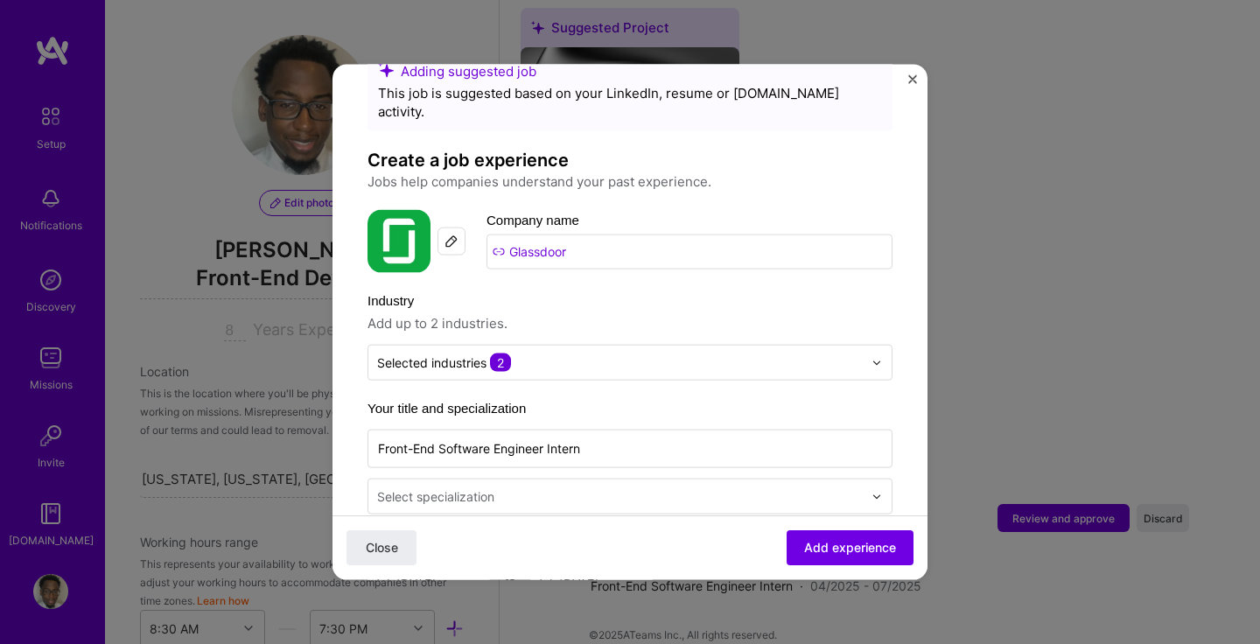
scroll to position [54, 0]
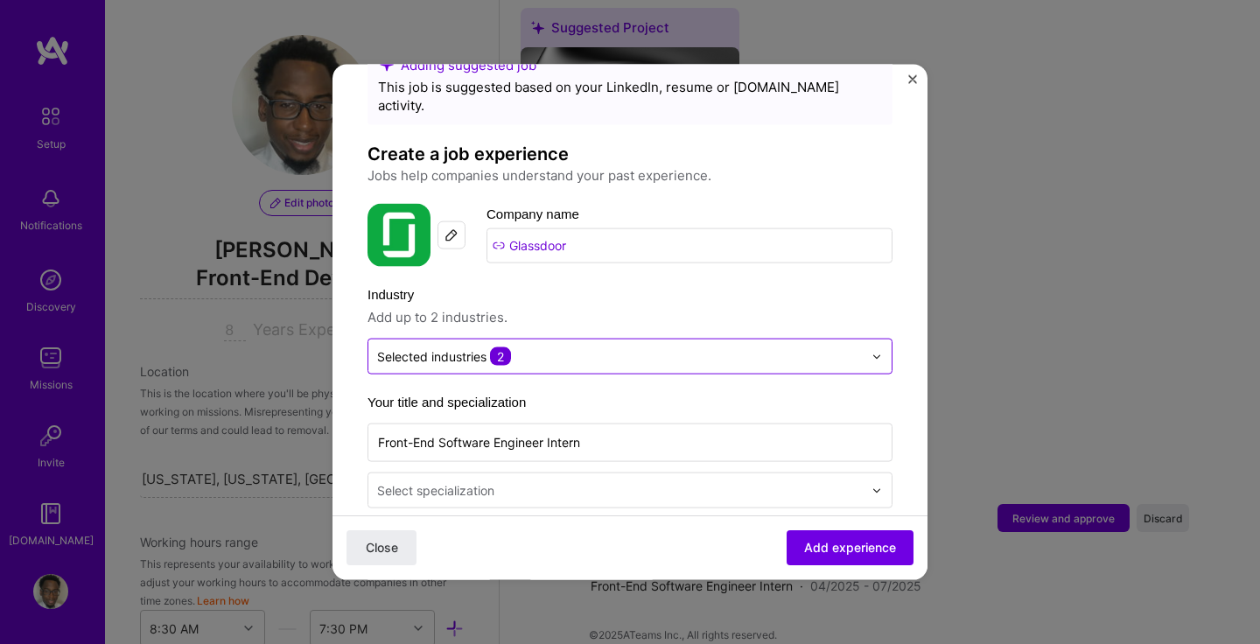
click at [729, 347] on input "text" at bounding box center [620, 356] width 486 height 18
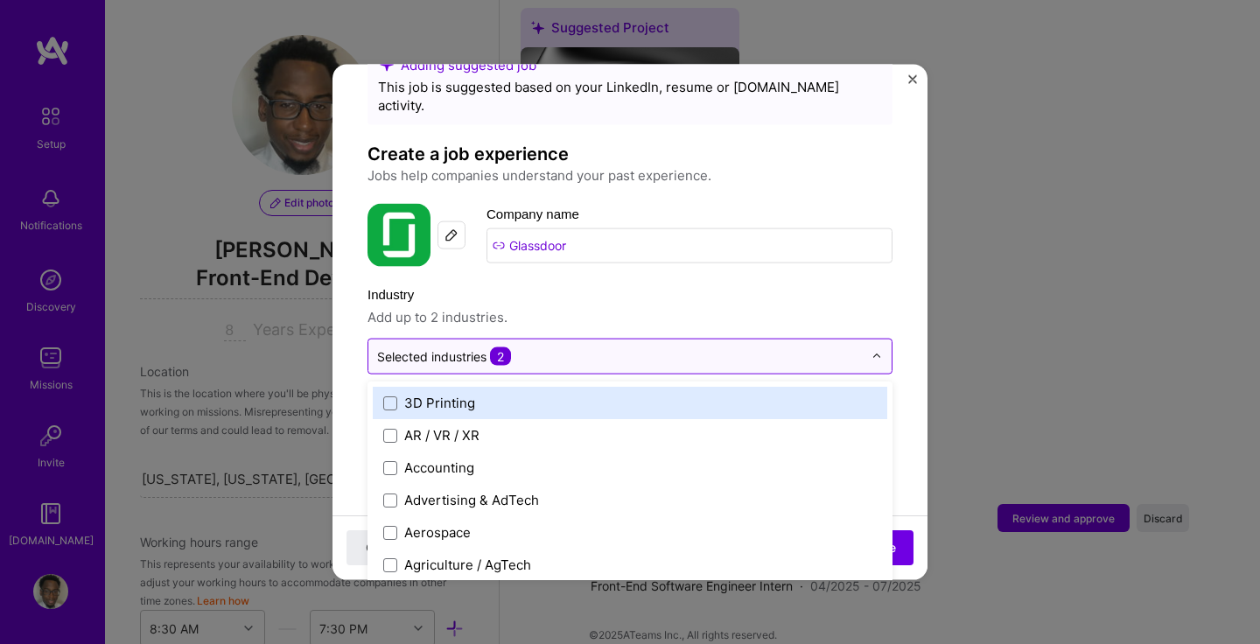
click at [729, 347] on input "text" at bounding box center [620, 356] width 486 height 18
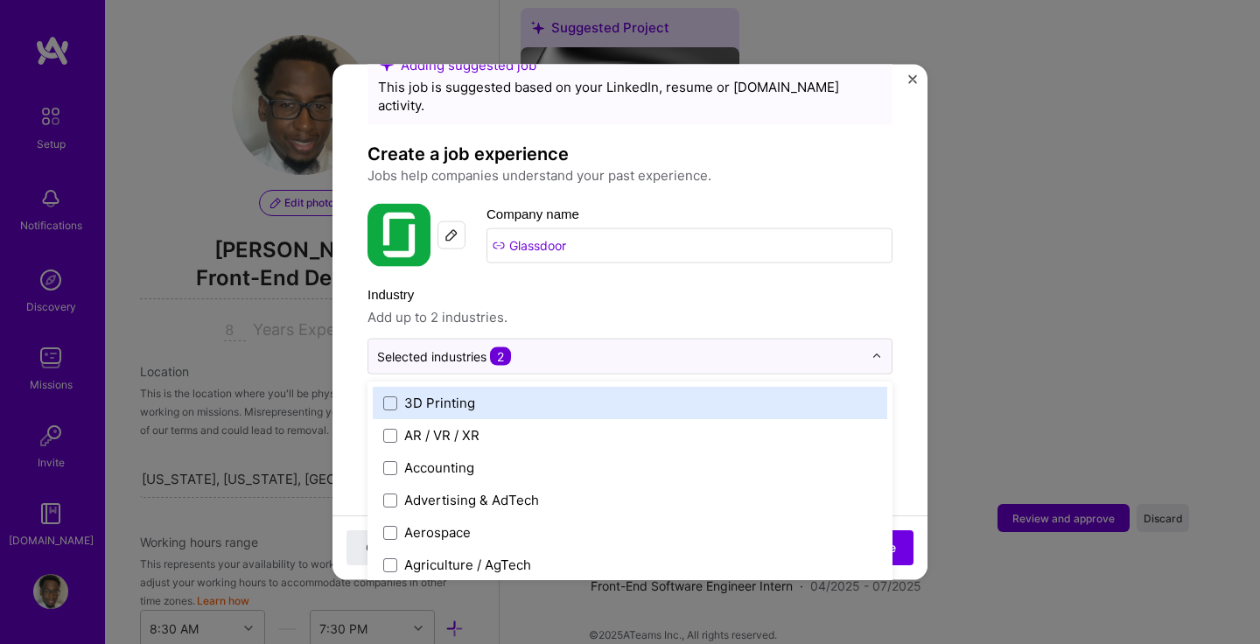
click at [809, 307] on span "Add up to 2 industries." at bounding box center [629, 317] width 525 height 21
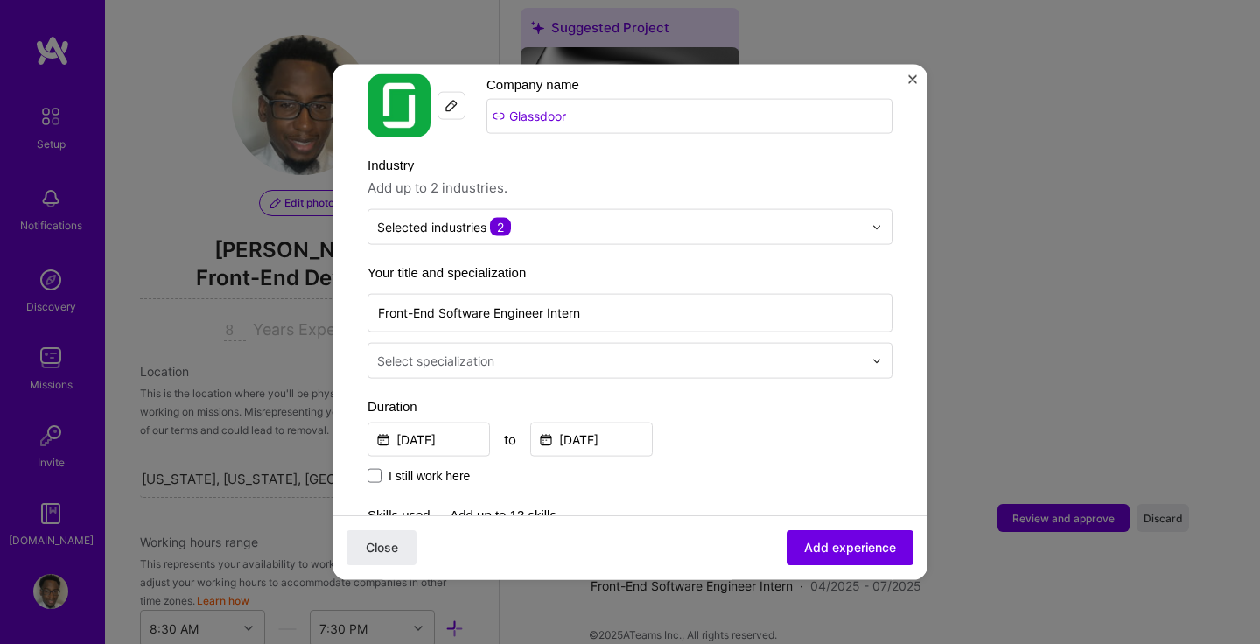
scroll to position [190, 0]
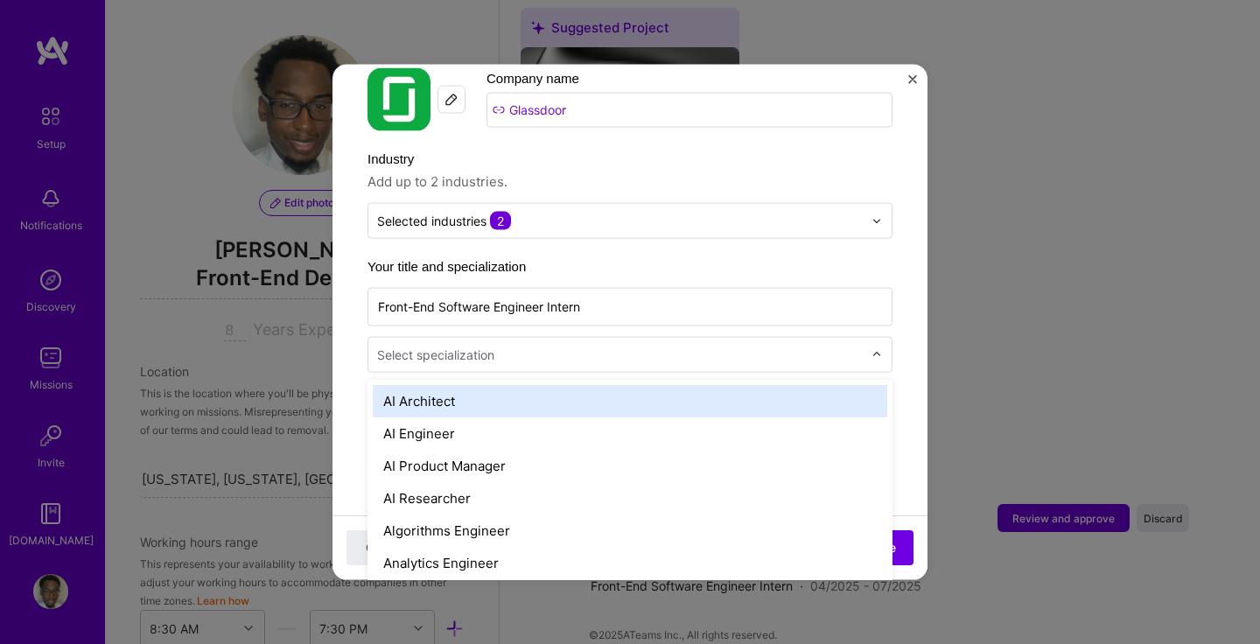
click at [787, 346] on input "text" at bounding box center [621, 355] width 489 height 18
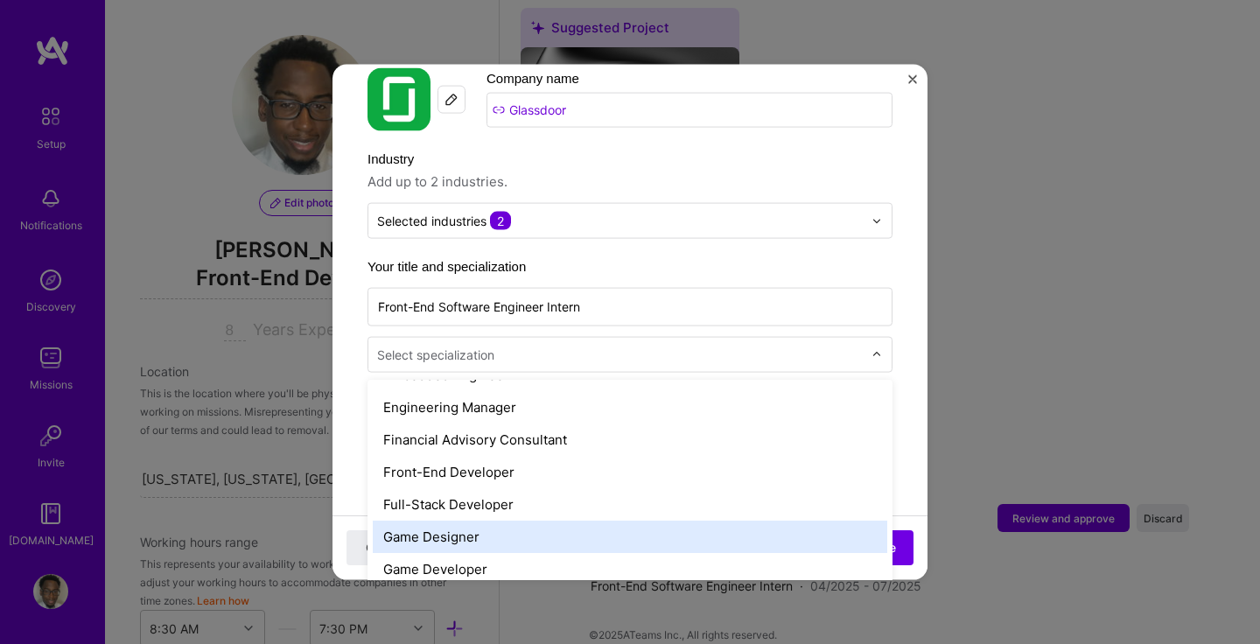
scroll to position [926, 0]
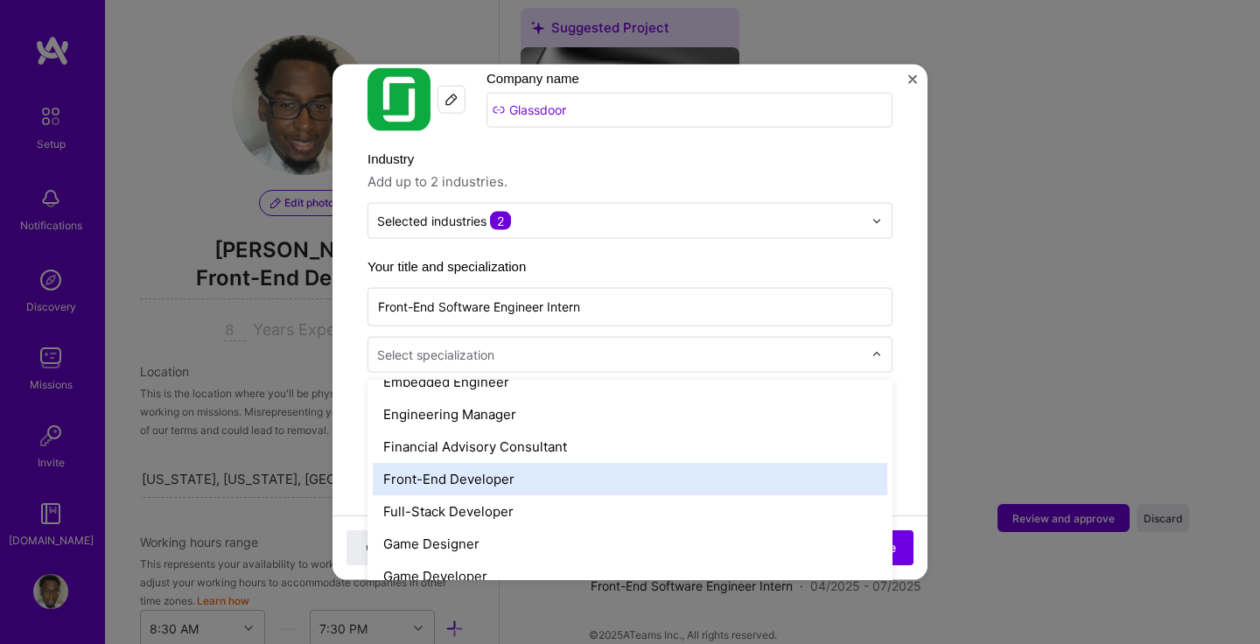
click at [458, 463] on div "Front-End Developer" at bounding box center [630, 479] width 514 height 32
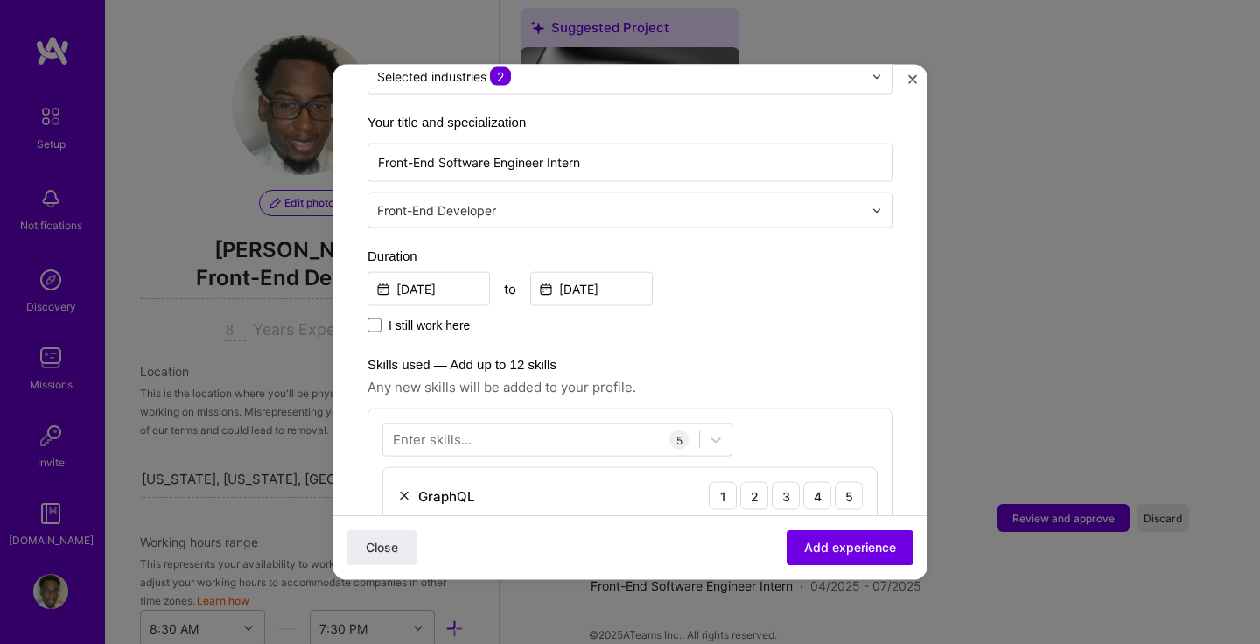
scroll to position [343, 0]
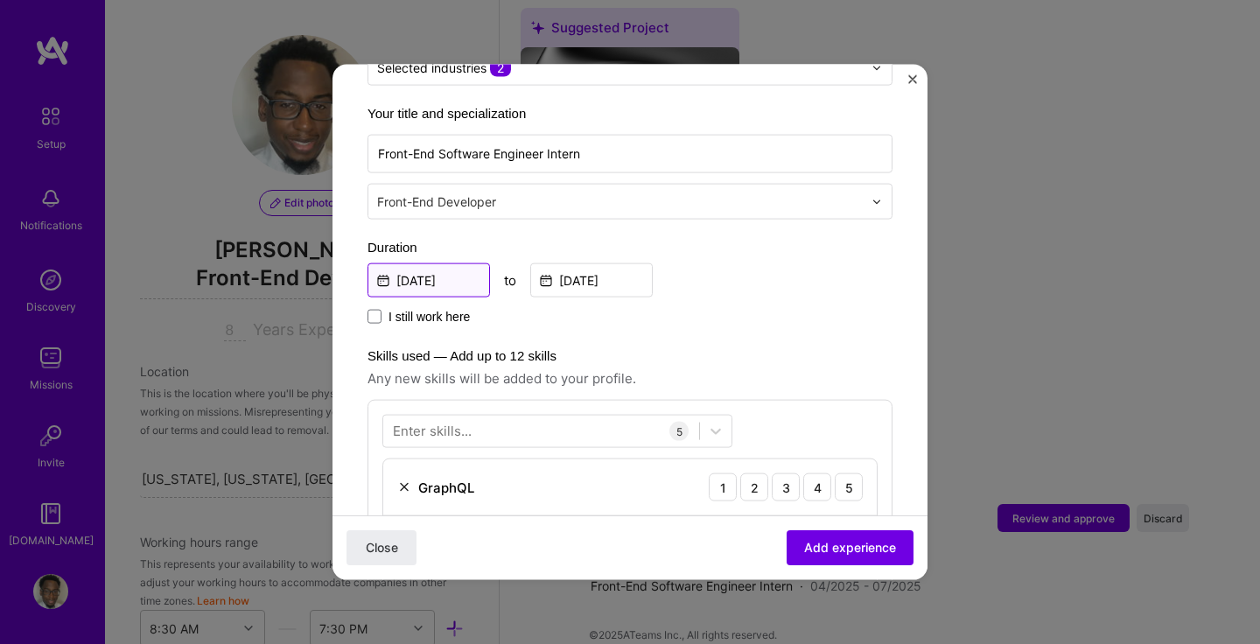
click at [439, 263] on input "[DATE]" at bounding box center [428, 280] width 122 height 34
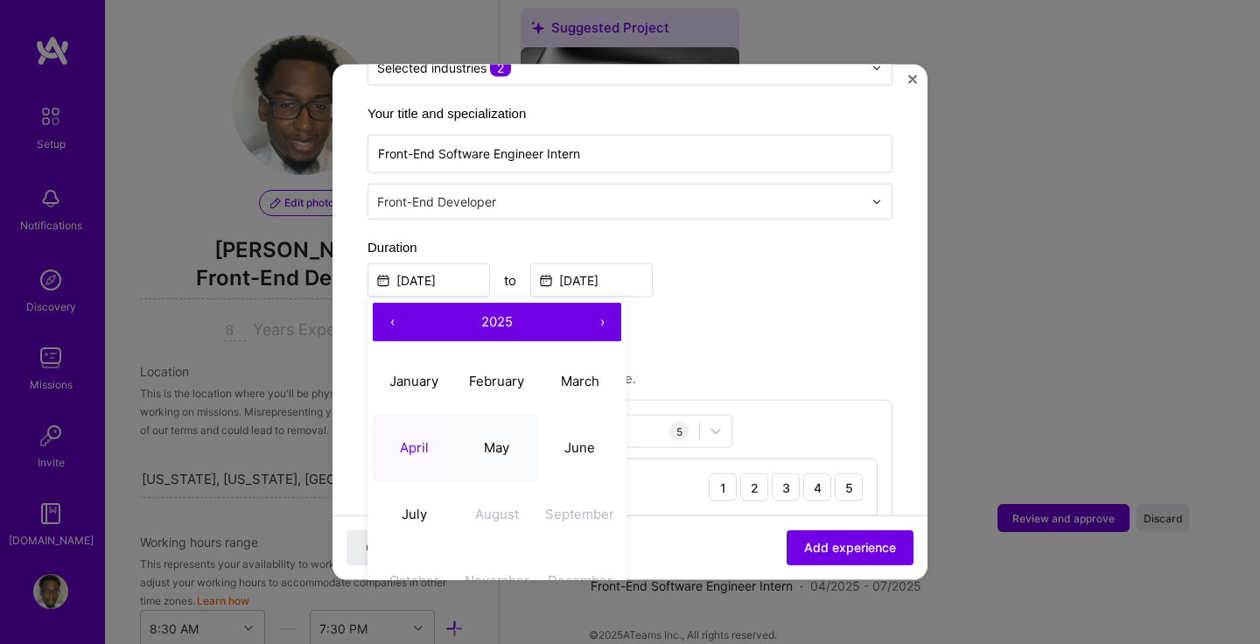
click at [493, 438] on abbr "May" at bounding box center [496, 446] width 25 height 17
type input "[DATE]"
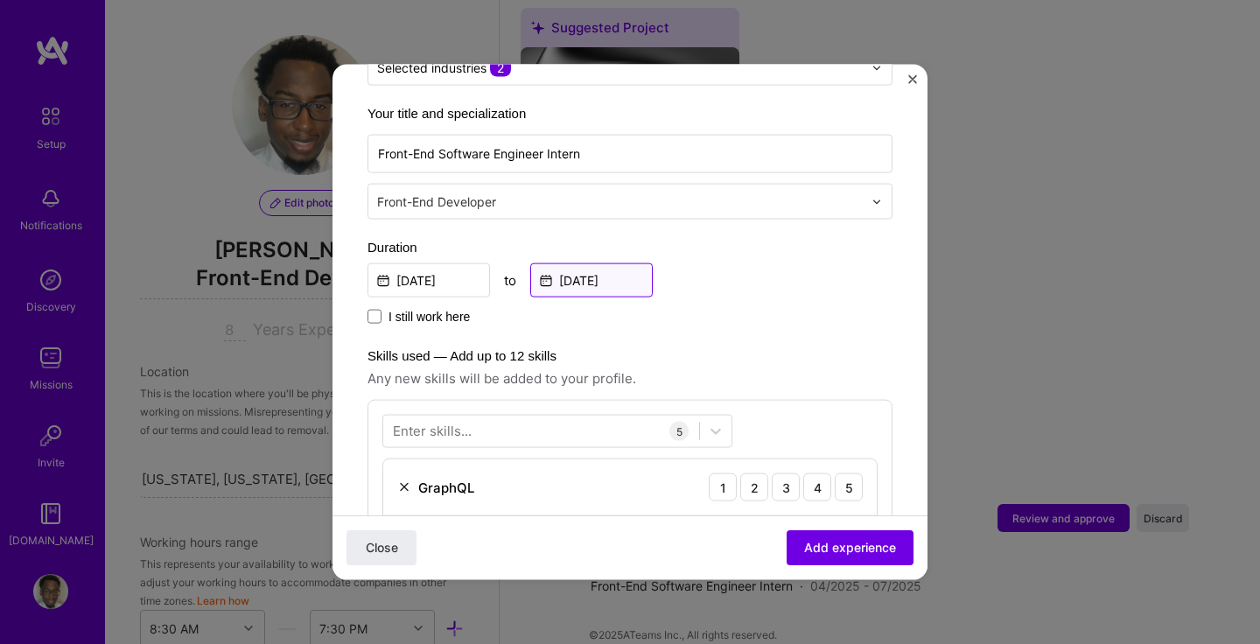
click at [581, 263] on input "[DATE]" at bounding box center [591, 280] width 122 height 34
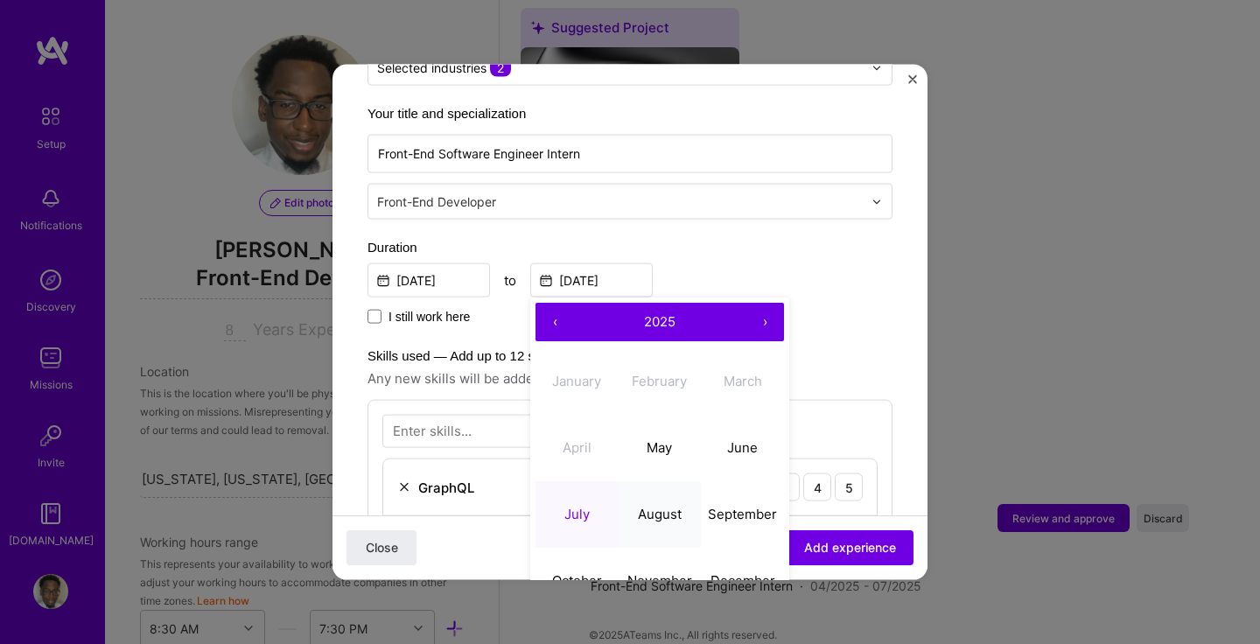
click at [664, 483] on button "August" at bounding box center [660, 513] width 83 height 66
type input "[DATE]"
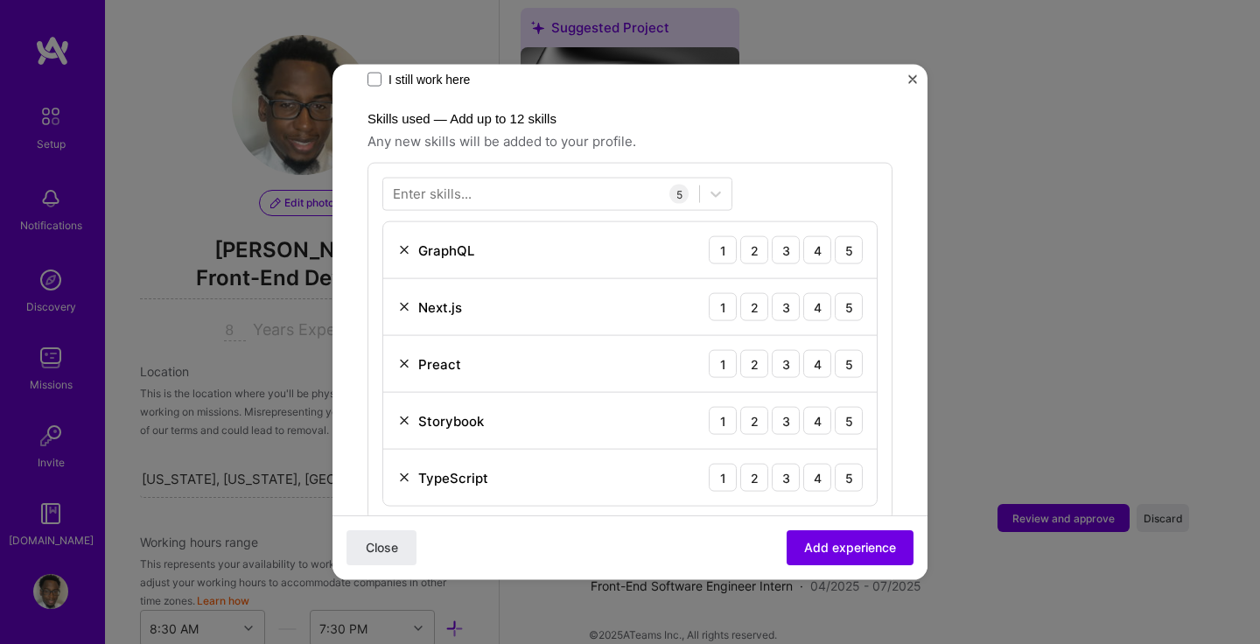
scroll to position [593, 0]
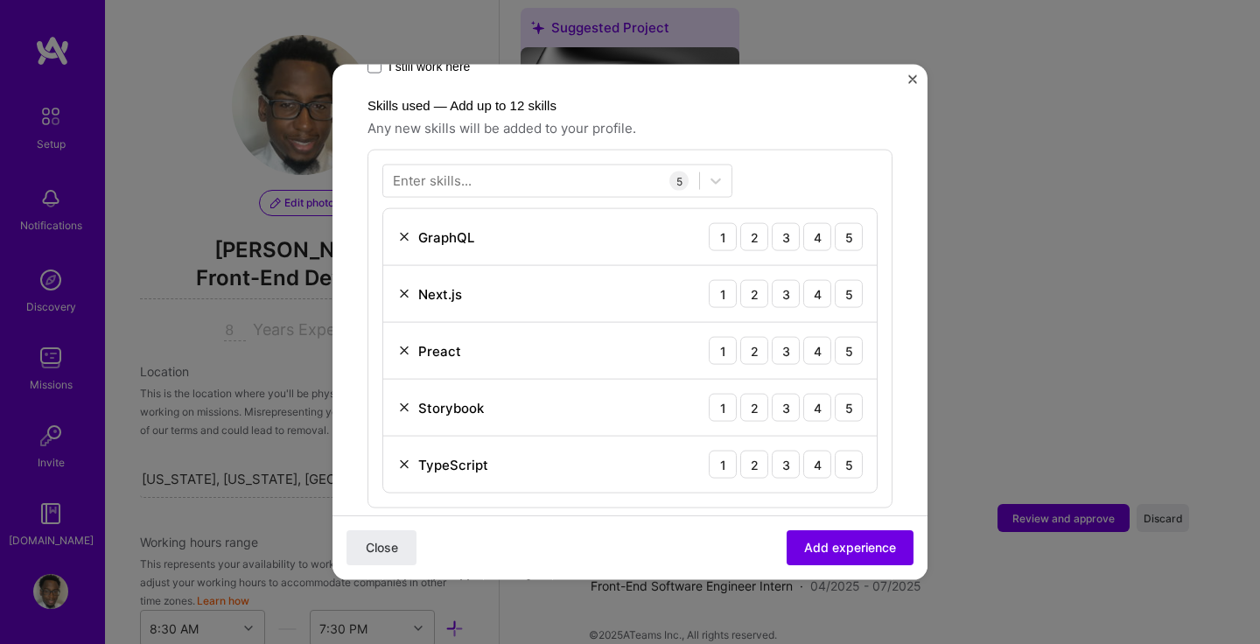
click at [401, 344] on img at bounding box center [404, 351] width 14 height 14
click at [495, 166] on div at bounding box center [541, 180] width 316 height 29
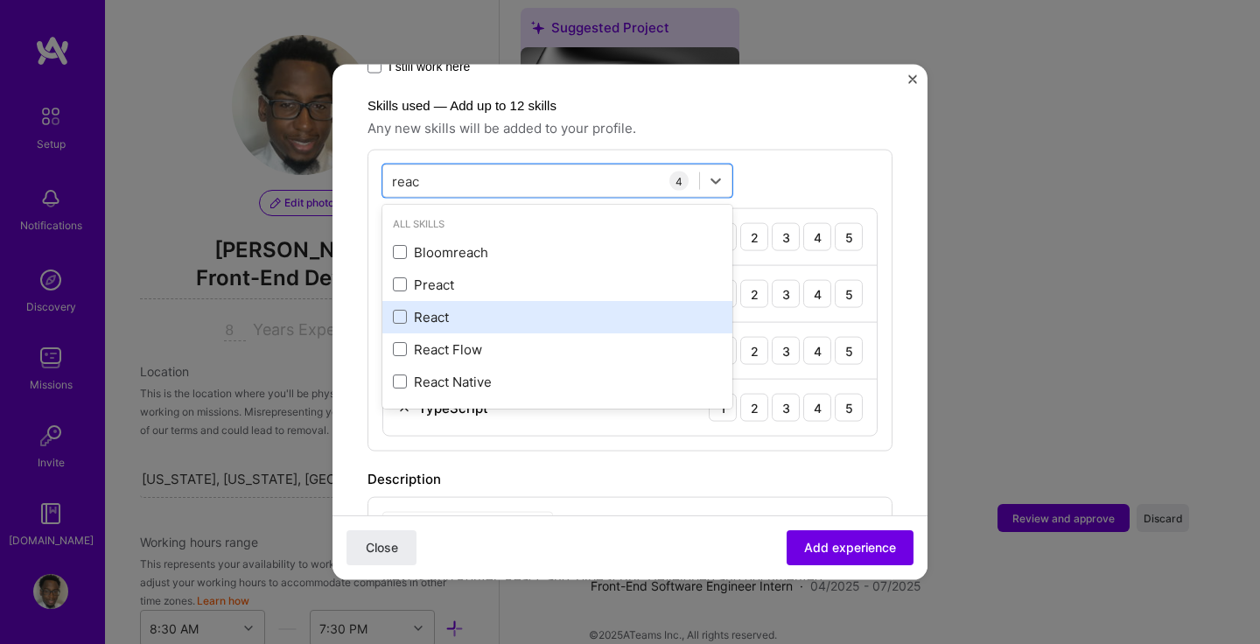
click at [428, 307] on div "React" at bounding box center [557, 316] width 329 height 18
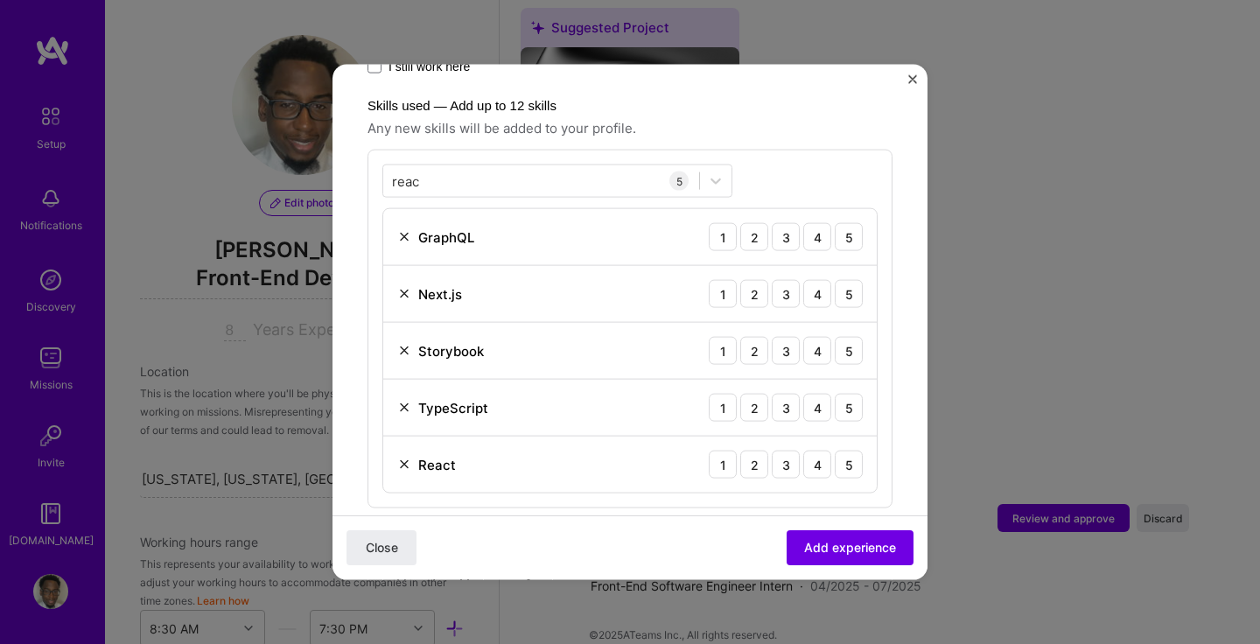
click at [744, 157] on div "reac reac 5 GraphQL 1 2 3 4 5 Next.js 1 2 3 4 5 Storybook 1 2 3 4 5 TypeScript …" at bounding box center [629, 329] width 525 height 359
click at [542, 166] on div "reac reac" at bounding box center [541, 180] width 316 height 29
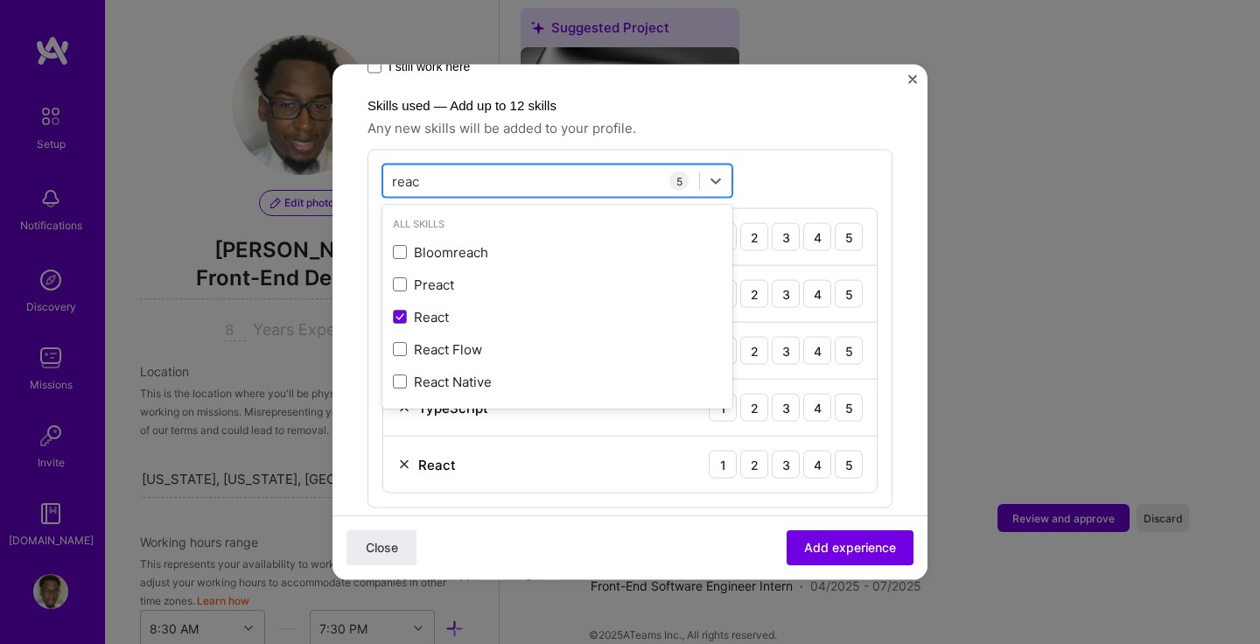
click at [542, 166] on div "reac reac" at bounding box center [541, 180] width 316 height 29
type input "r"
type input "V"
type input "U"
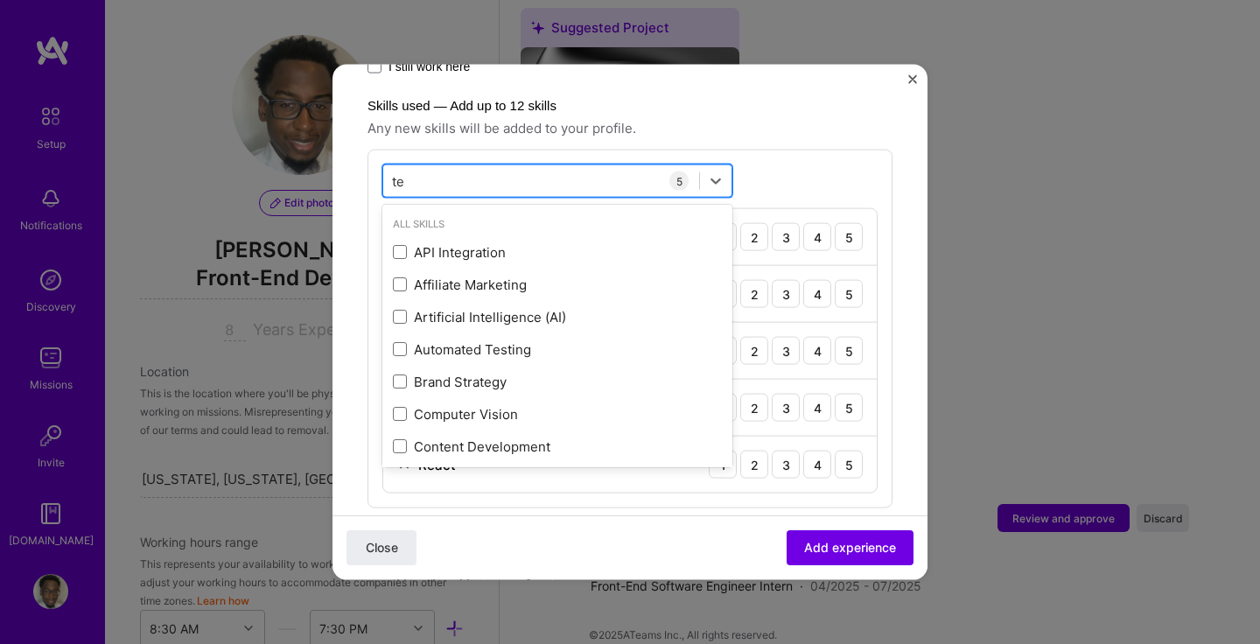
type input "t"
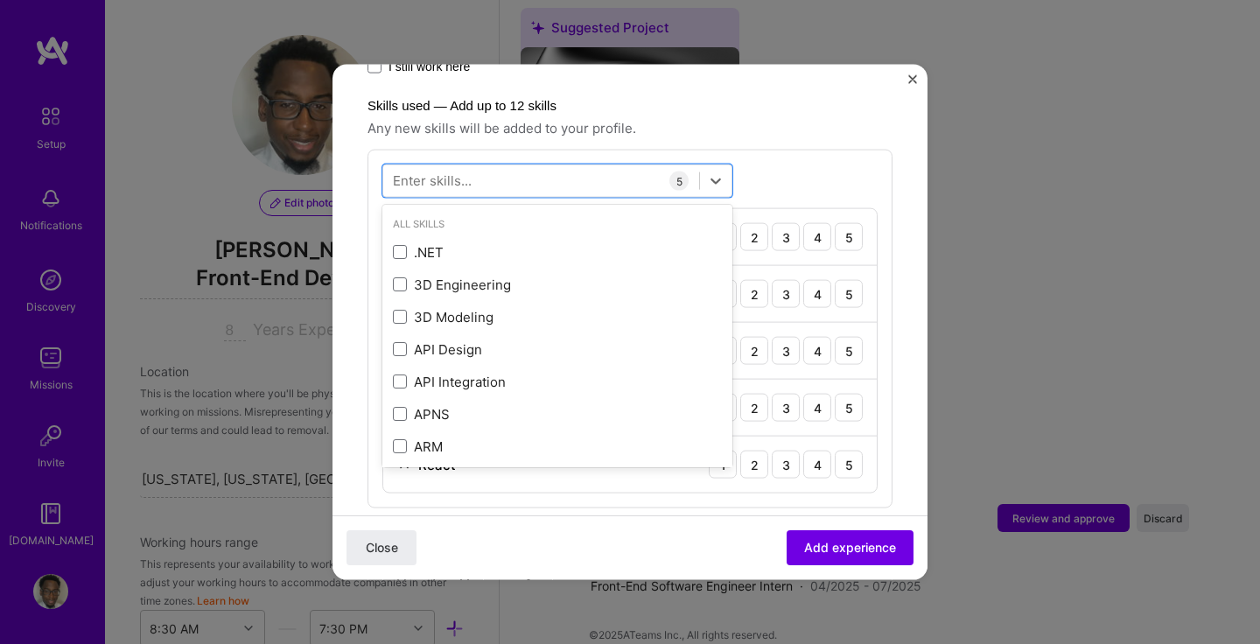
click at [784, 162] on div "option React, selected. option Automated Testing focused, 0 of 2. 378 results a…" at bounding box center [629, 329] width 525 height 359
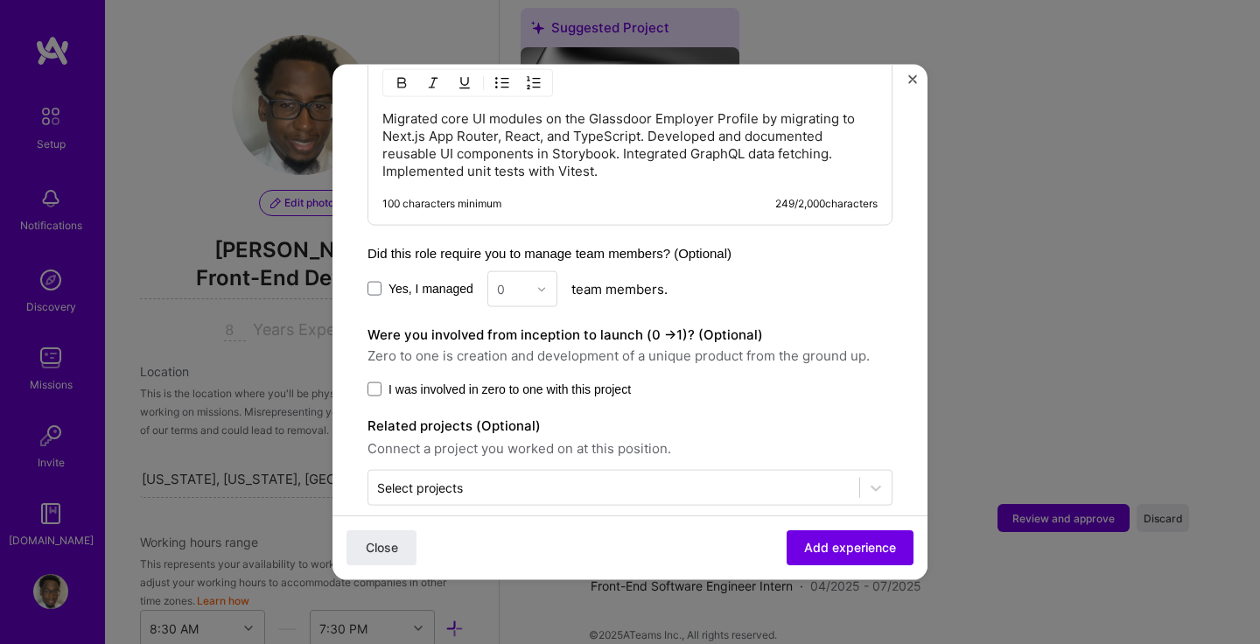
scroll to position [1099, 0]
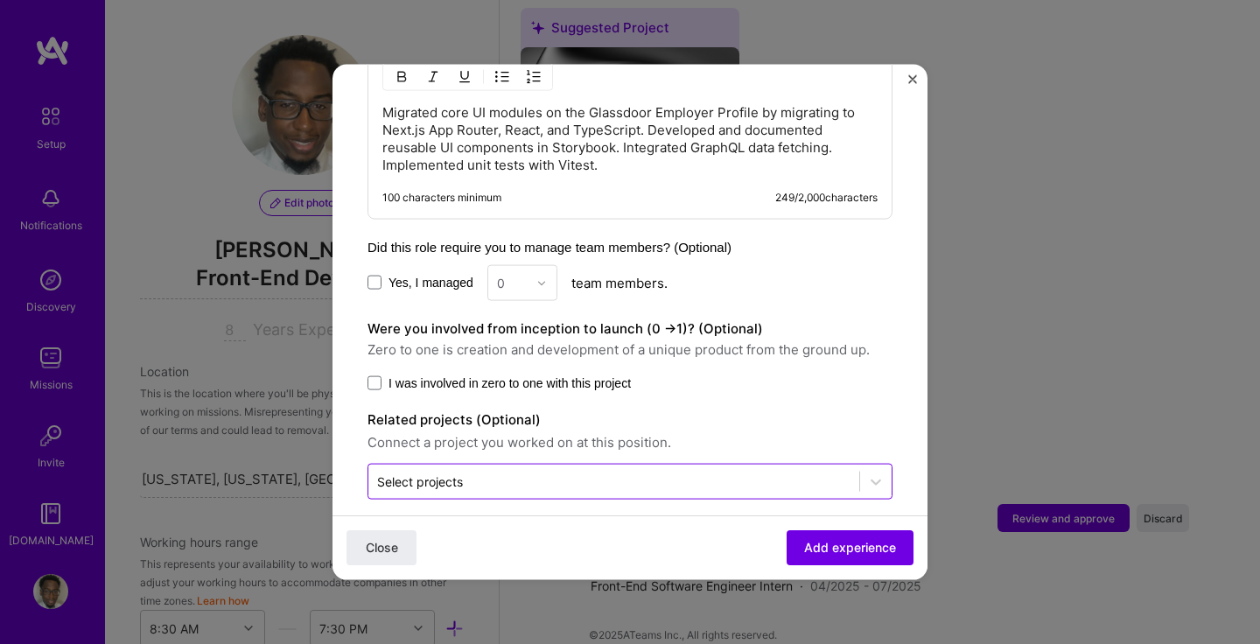
click at [654, 472] on input "text" at bounding box center [613, 481] width 473 height 18
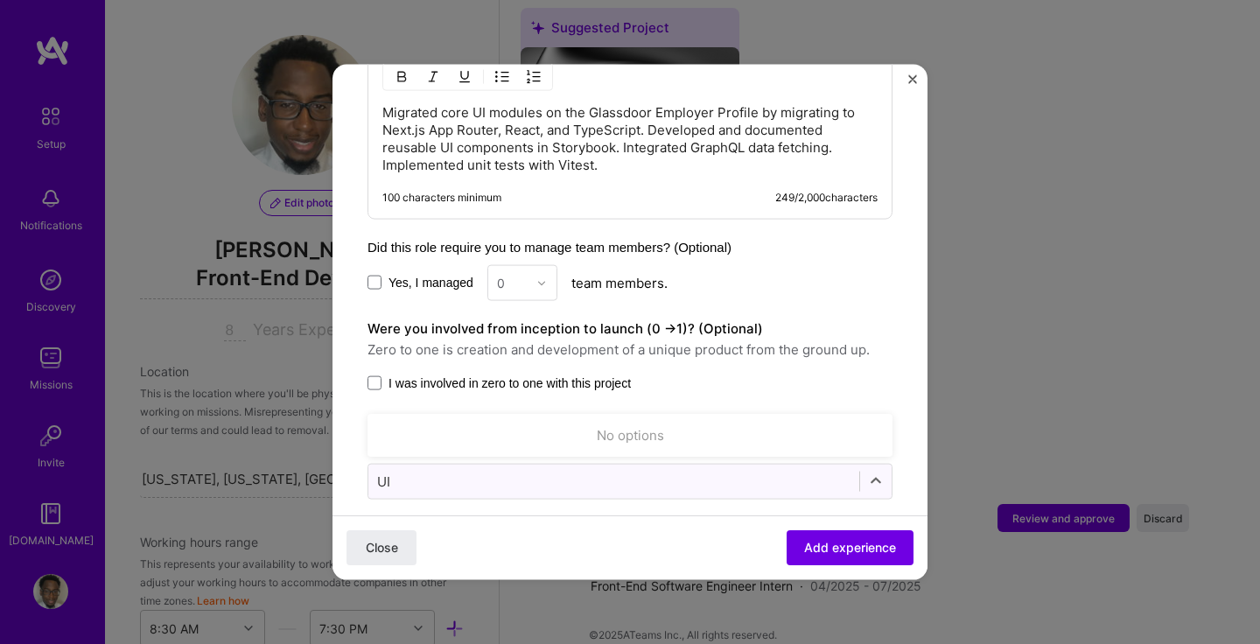
type input "U"
click at [847, 265] on div "Yes, I managed 0 team members." at bounding box center [629, 283] width 525 height 36
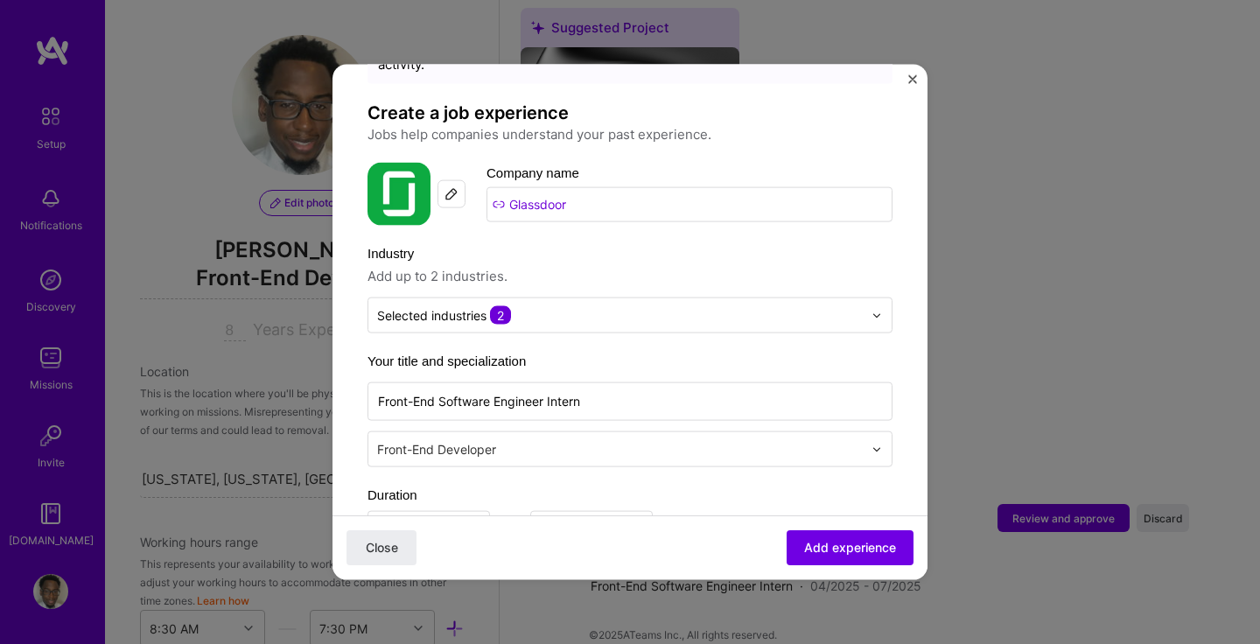
scroll to position [0, 0]
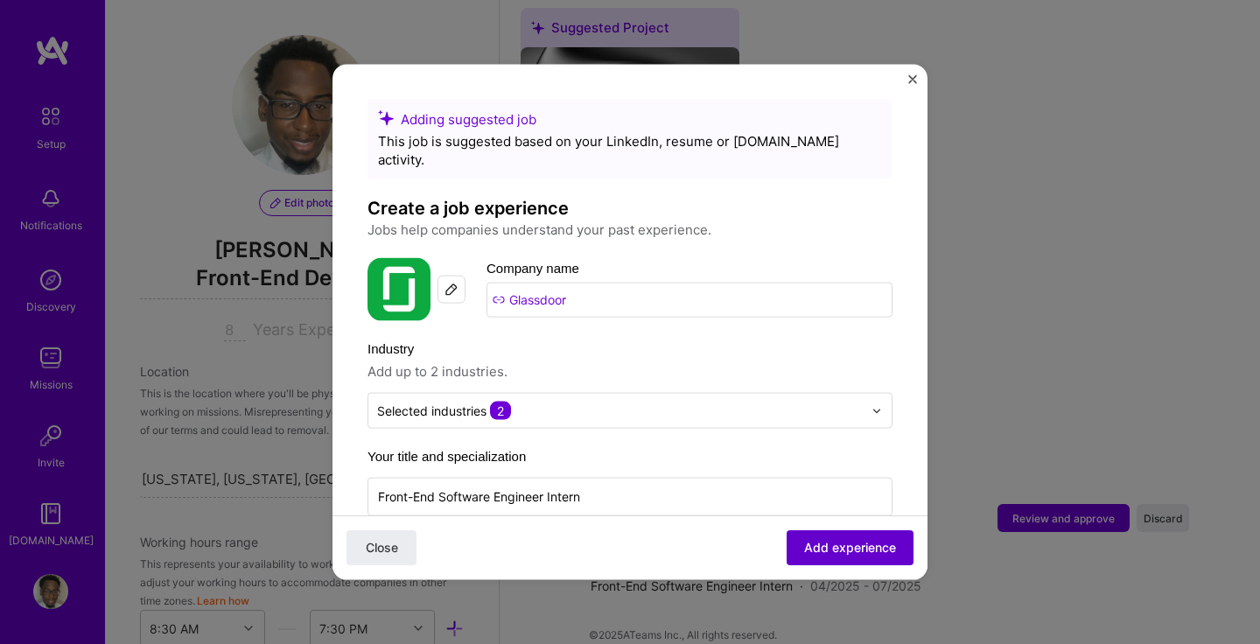
click at [864, 555] on span "Add experience" at bounding box center [850, 547] width 92 height 17
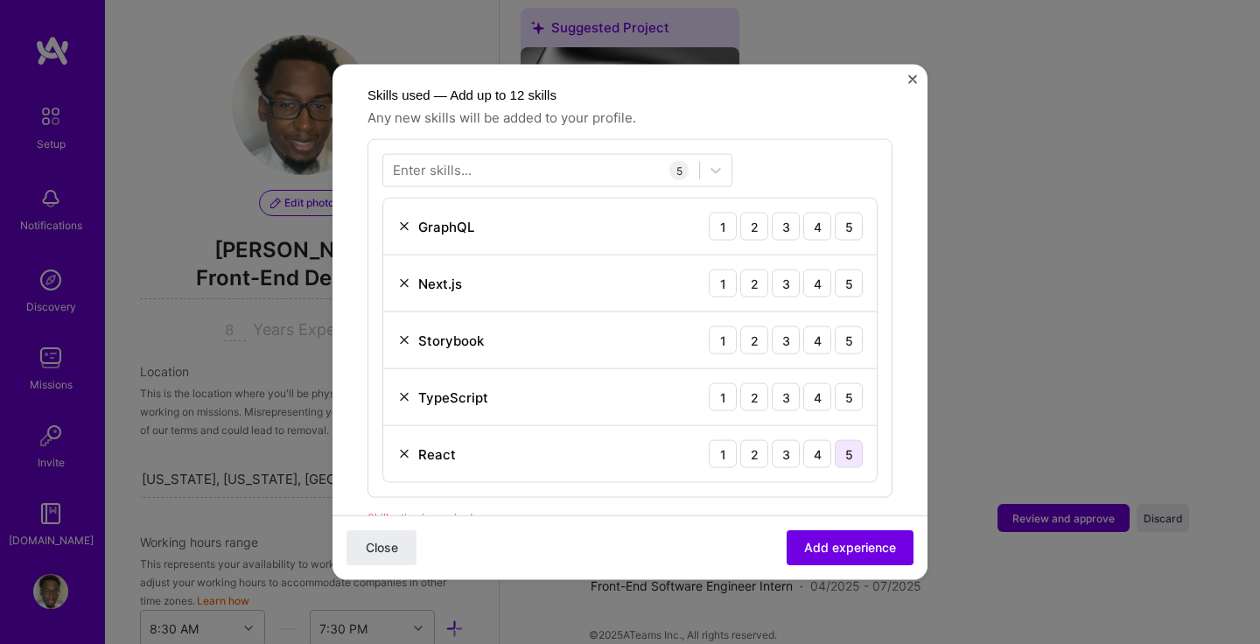
scroll to position [605, 0]
click at [808, 211] on div "4" at bounding box center [817, 225] width 28 height 28
click at [815, 268] on div "4" at bounding box center [817, 282] width 28 height 28
click at [816, 325] on div "4" at bounding box center [817, 339] width 28 height 28
click at [816, 381] on div "4" at bounding box center [817, 395] width 28 height 28
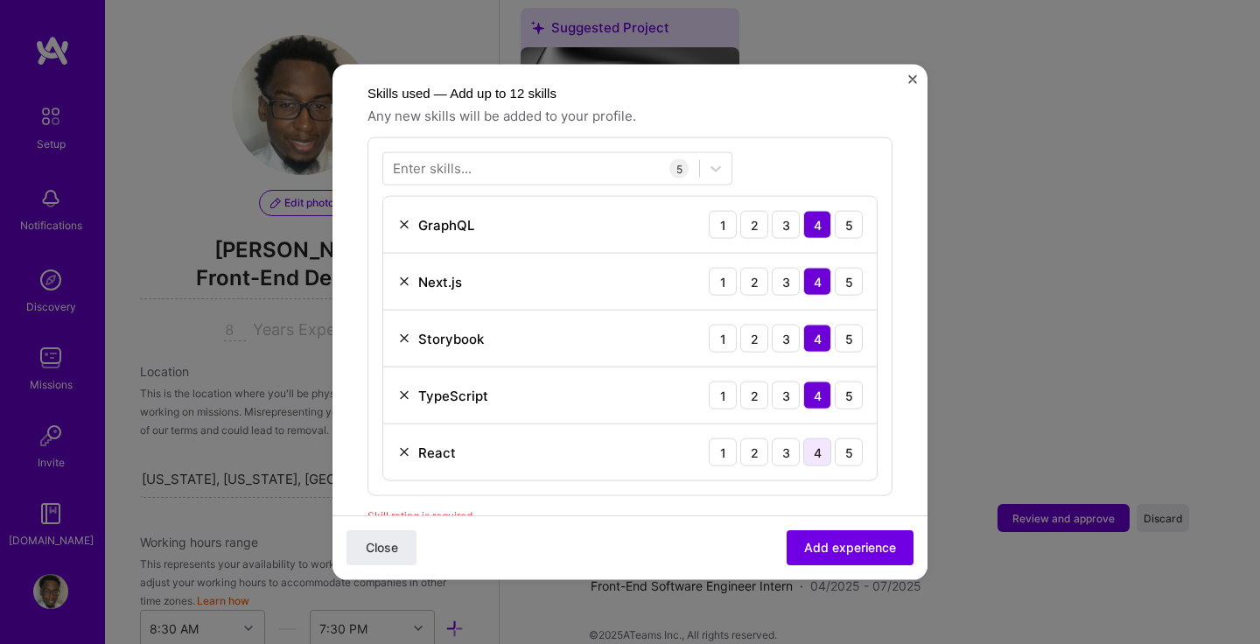
click at [818, 438] on div "4" at bounding box center [817, 452] width 28 height 28
click at [849, 544] on span "Add experience" at bounding box center [850, 547] width 92 height 17
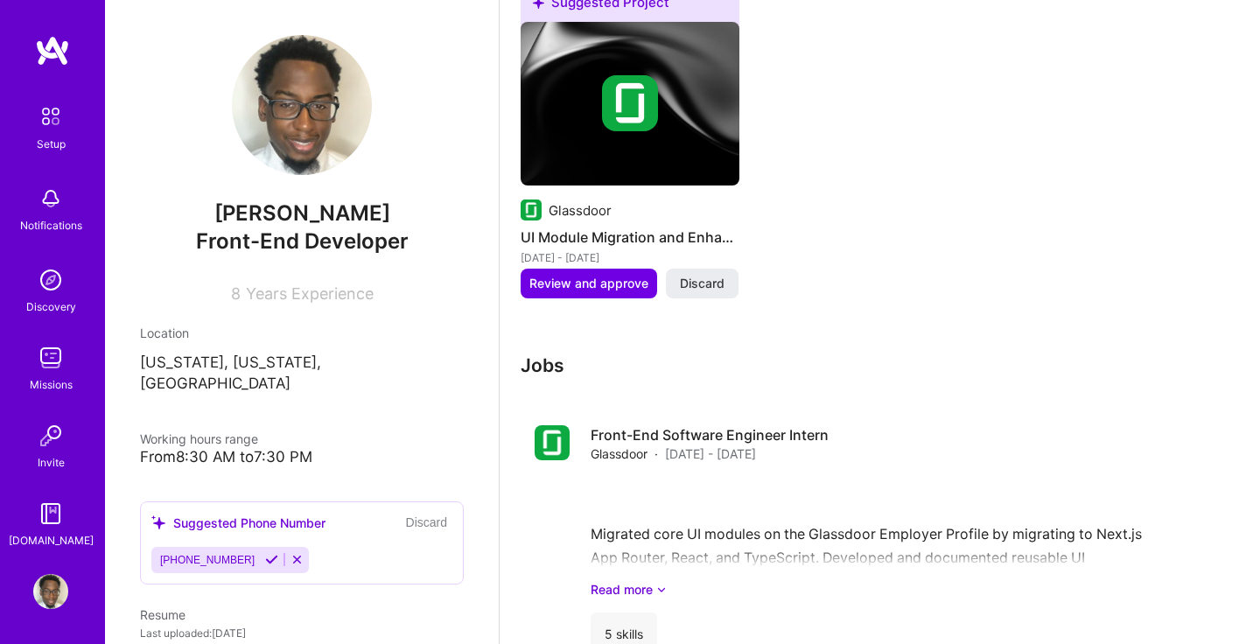
scroll to position [1154, 0]
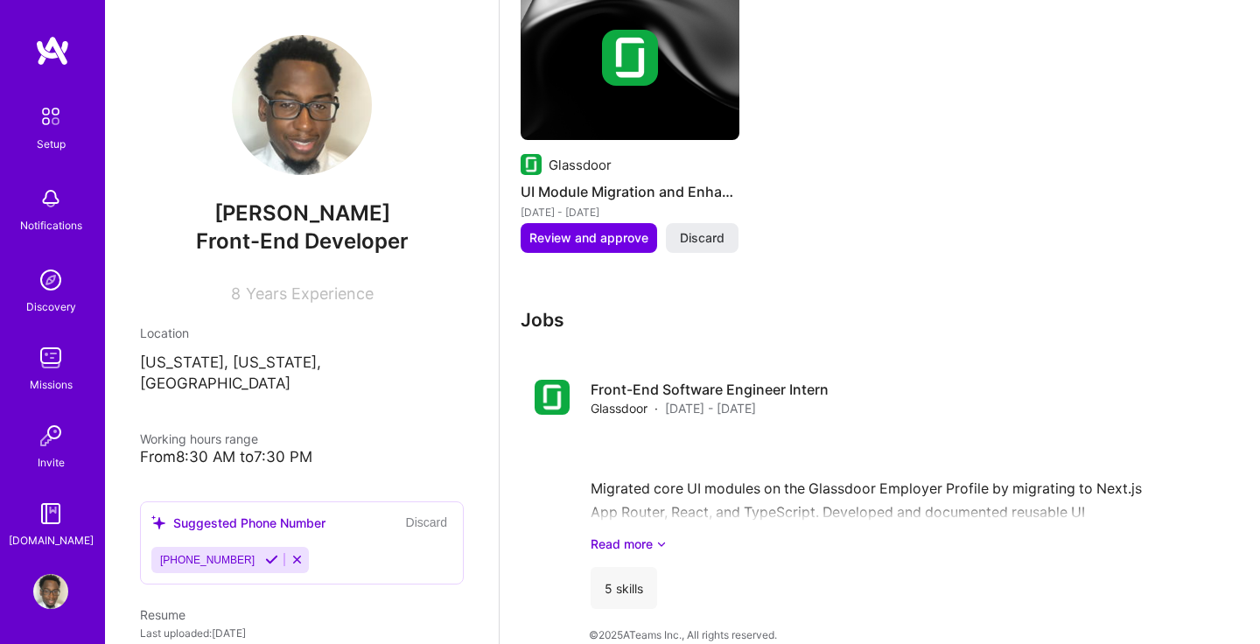
click at [893, 327] on div "Jobs Front-End Software Engineer Intern Glassdoor · [DATE] - [DATE] Migrated co…" at bounding box center [862, 466] width 682 height 314
click at [657, 318] on div "Jobs Front-End Software Engineer Intern Glassdoor · [DATE] - [DATE] Migrated co…" at bounding box center [862, 466] width 682 height 314
click at [783, 409] on div "Front-End Software Engineer Intern Glassdoor · [DATE] - [DATE] Migrated core UI…" at bounding box center [890, 494] width 598 height 229
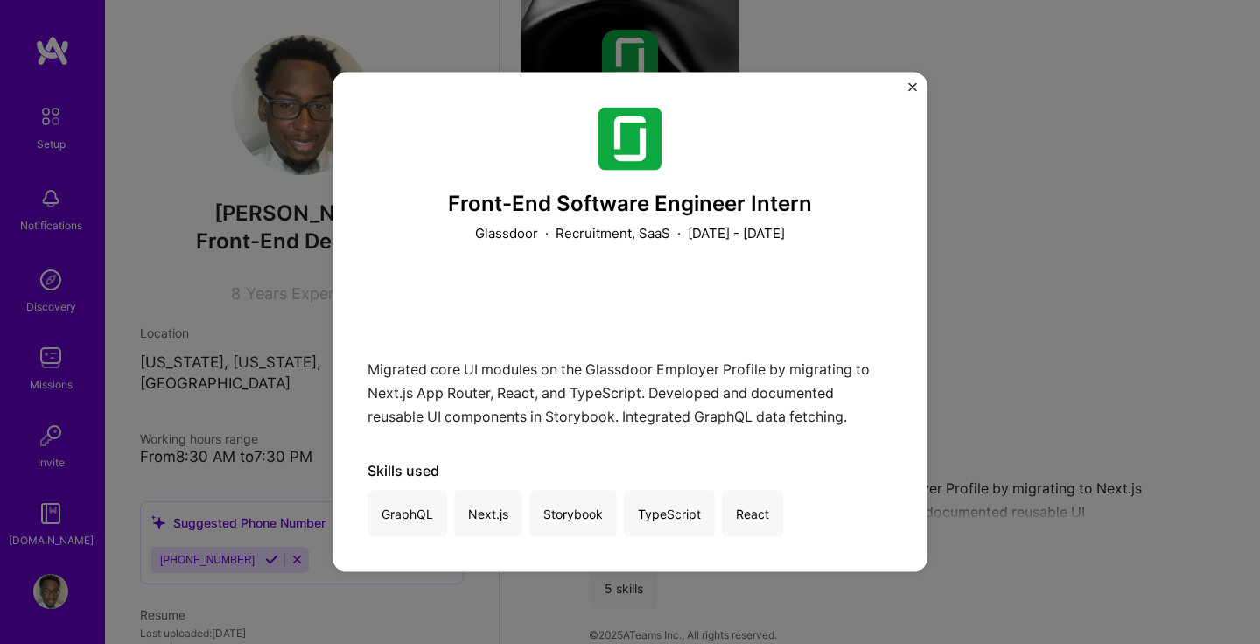
click at [909, 89] on img "Close" at bounding box center [912, 87] width 9 height 9
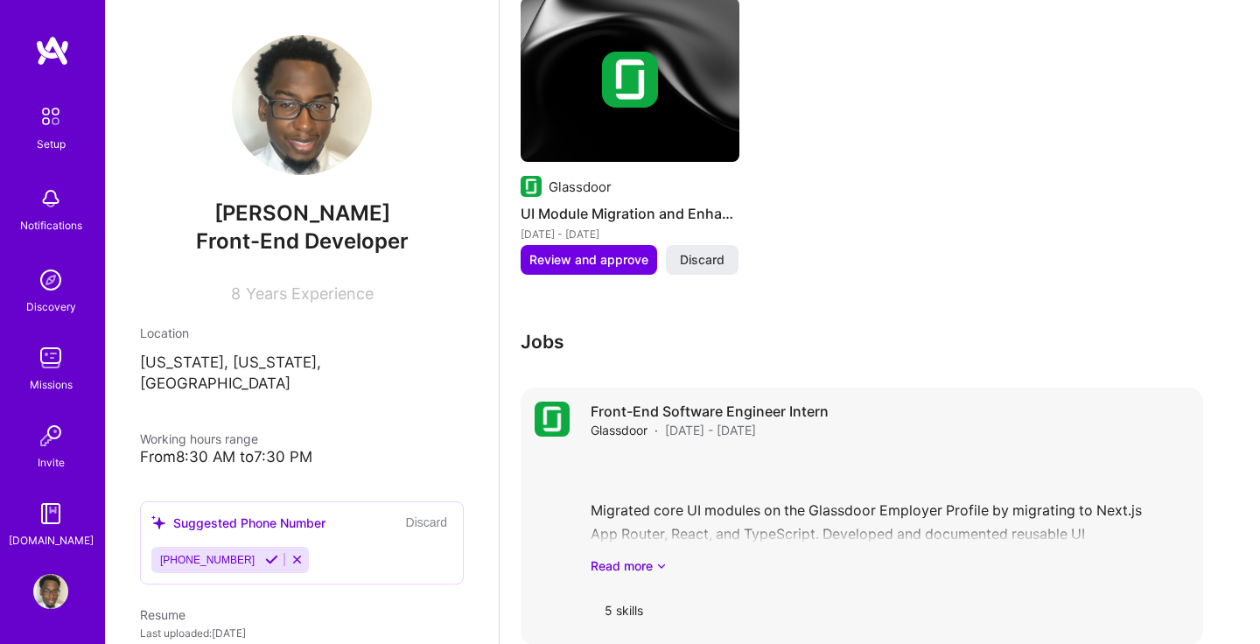
scroll to position [1121, 0]
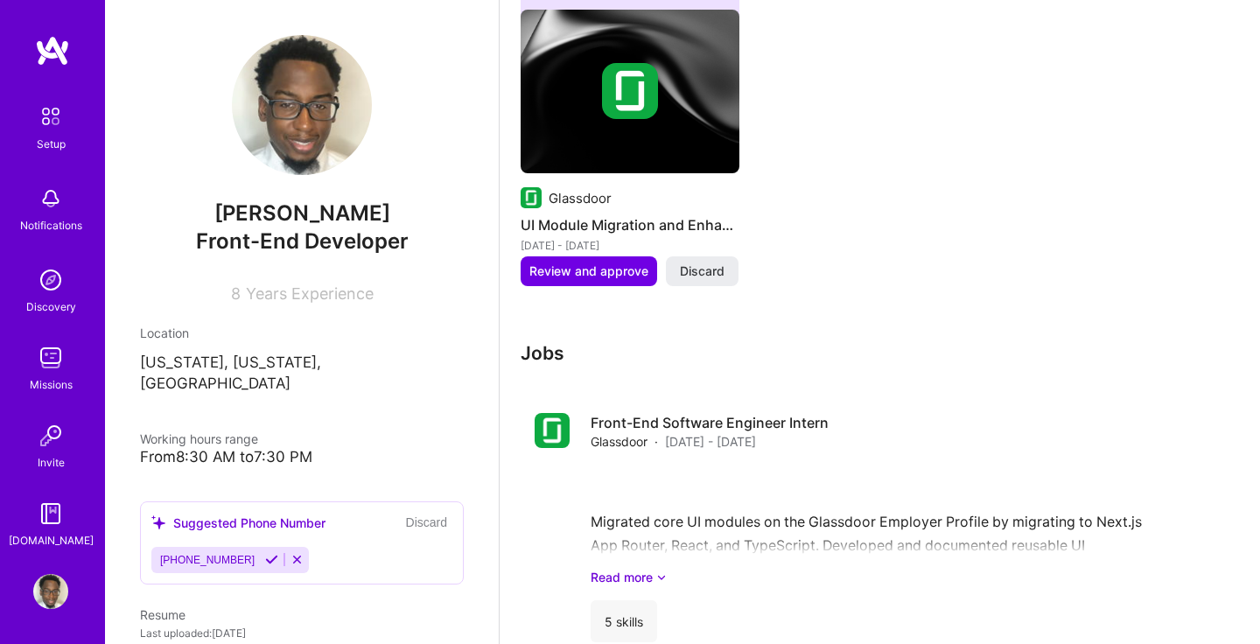
click at [1020, 345] on div "Jobs Front-End Software Engineer Intern Glassdoor · [DATE] - [DATE] Migrated co…" at bounding box center [862, 499] width 682 height 314
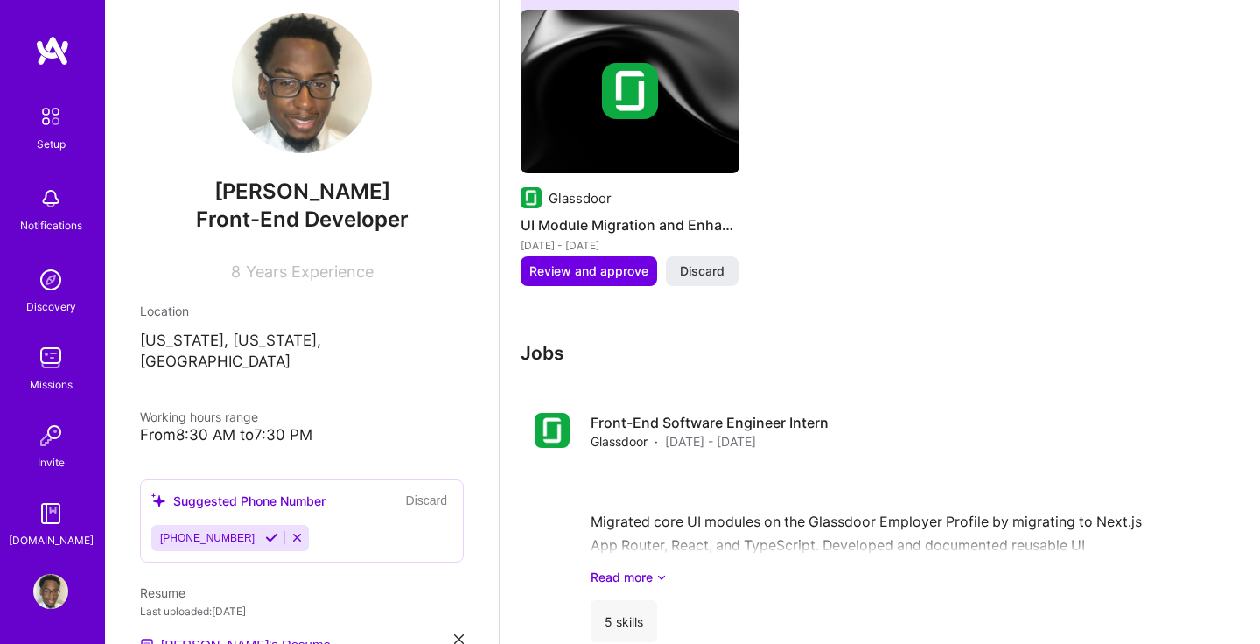
scroll to position [0, 0]
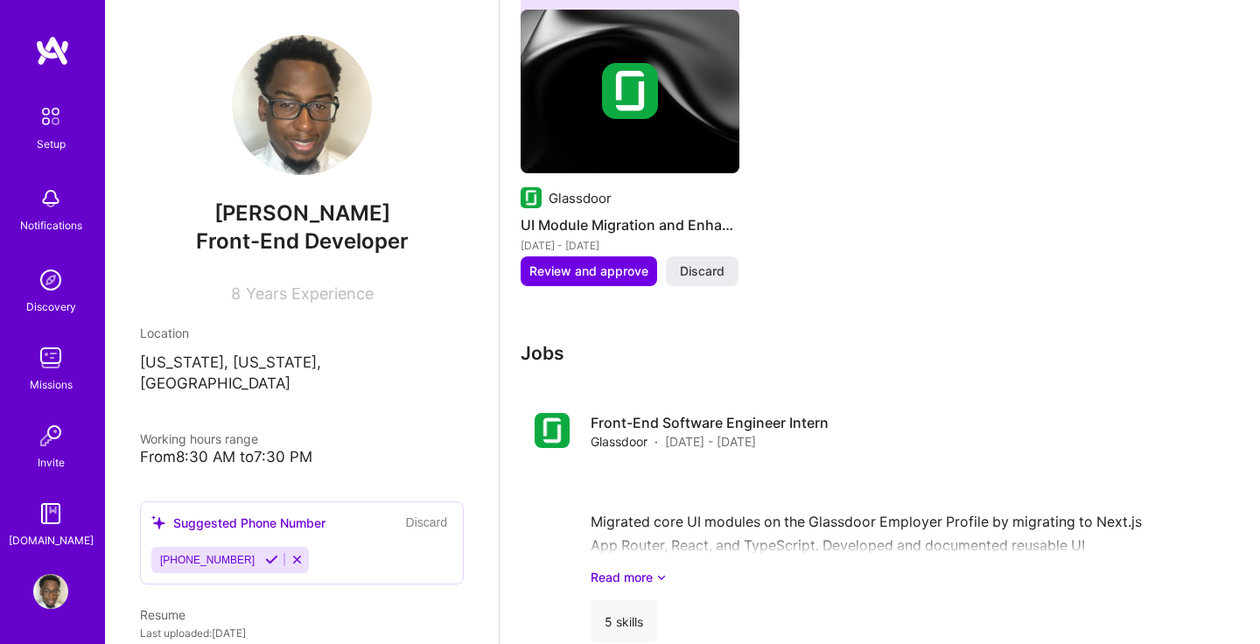
click at [876, 364] on div "Jobs Front-End Software Engineer Intern Glassdoor · [DATE] - [DATE] Migrated co…" at bounding box center [862, 499] width 682 height 314
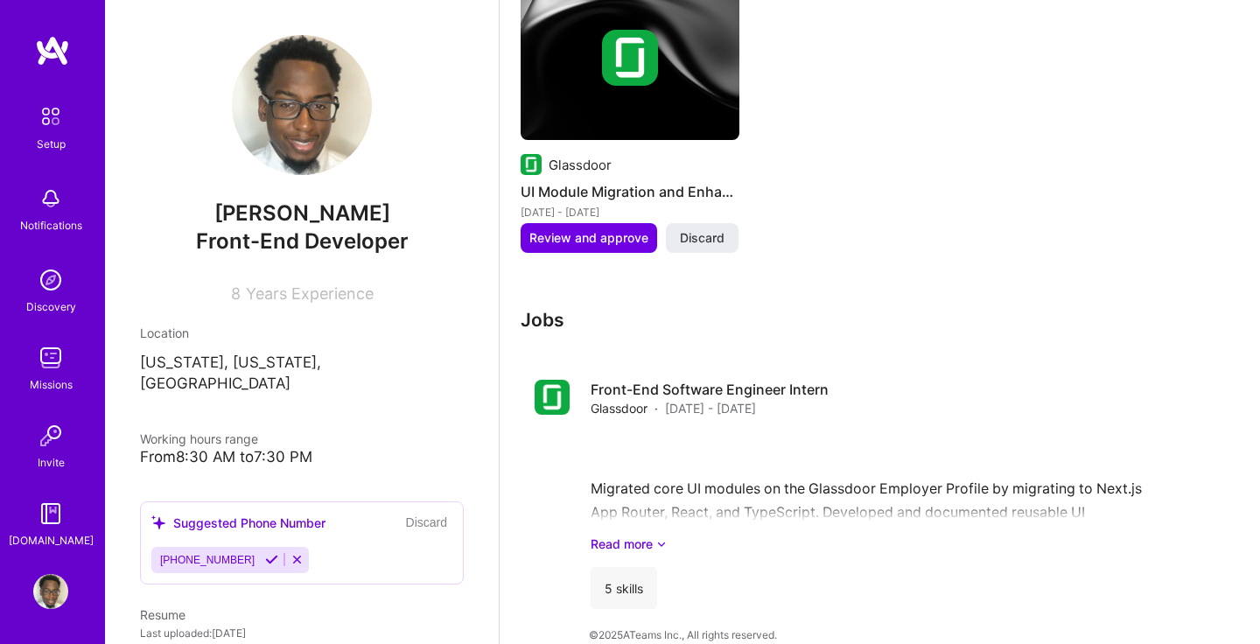
click at [996, 309] on h3 "Jobs" at bounding box center [862, 320] width 682 height 22
click at [1117, 309] on h3 "Jobs" at bounding box center [862, 320] width 682 height 22
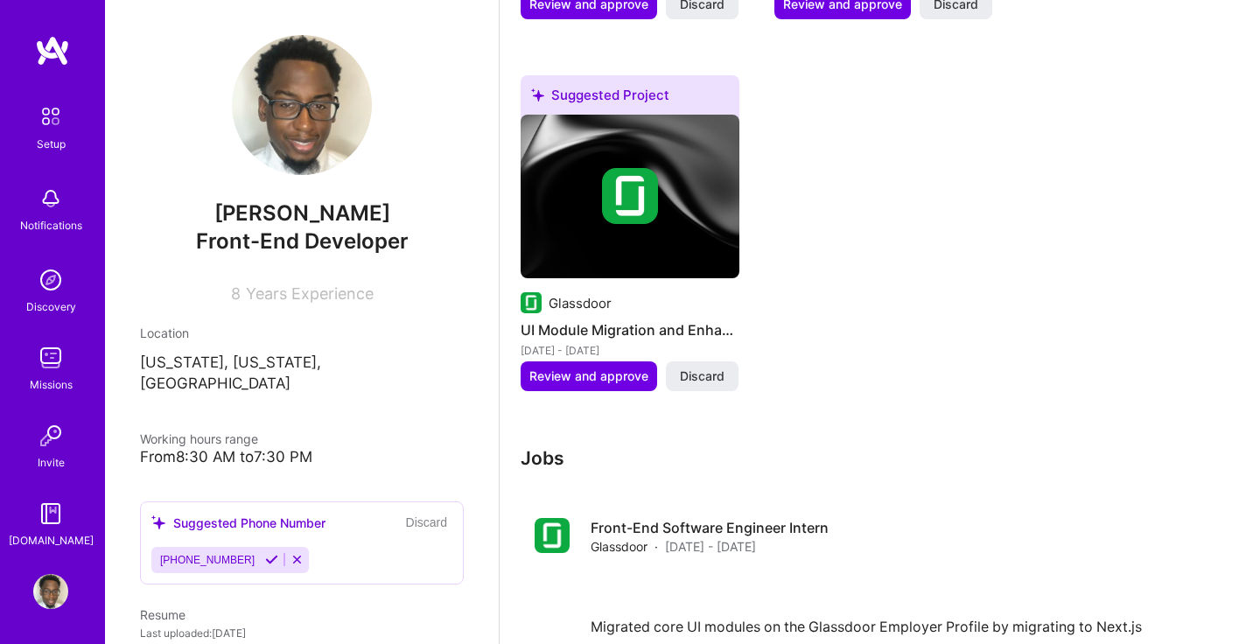
scroll to position [835, 0]
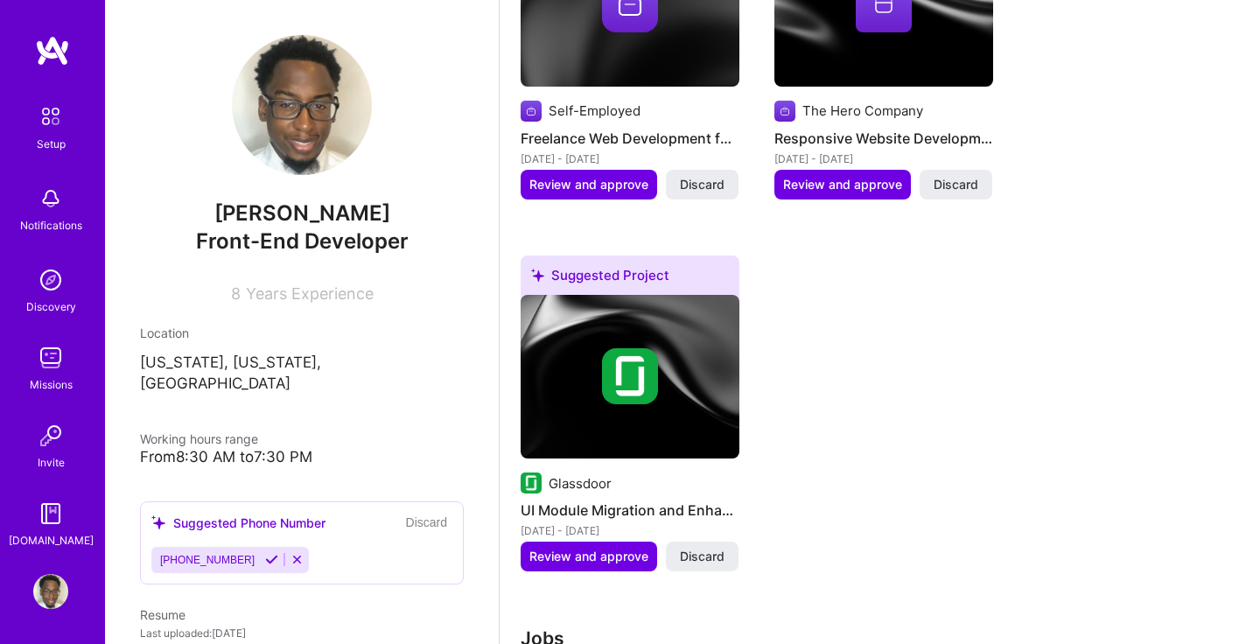
click at [703, 350] on div at bounding box center [630, 376] width 219 height 56
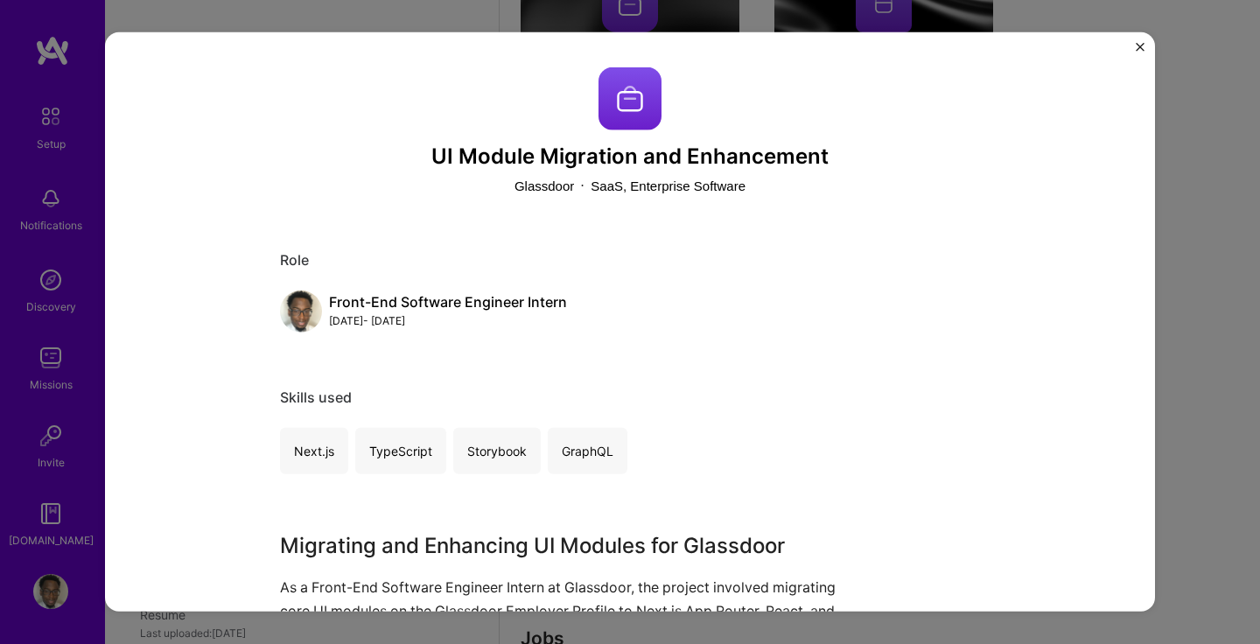
click at [1136, 46] on img "Close" at bounding box center [1140, 47] width 9 height 9
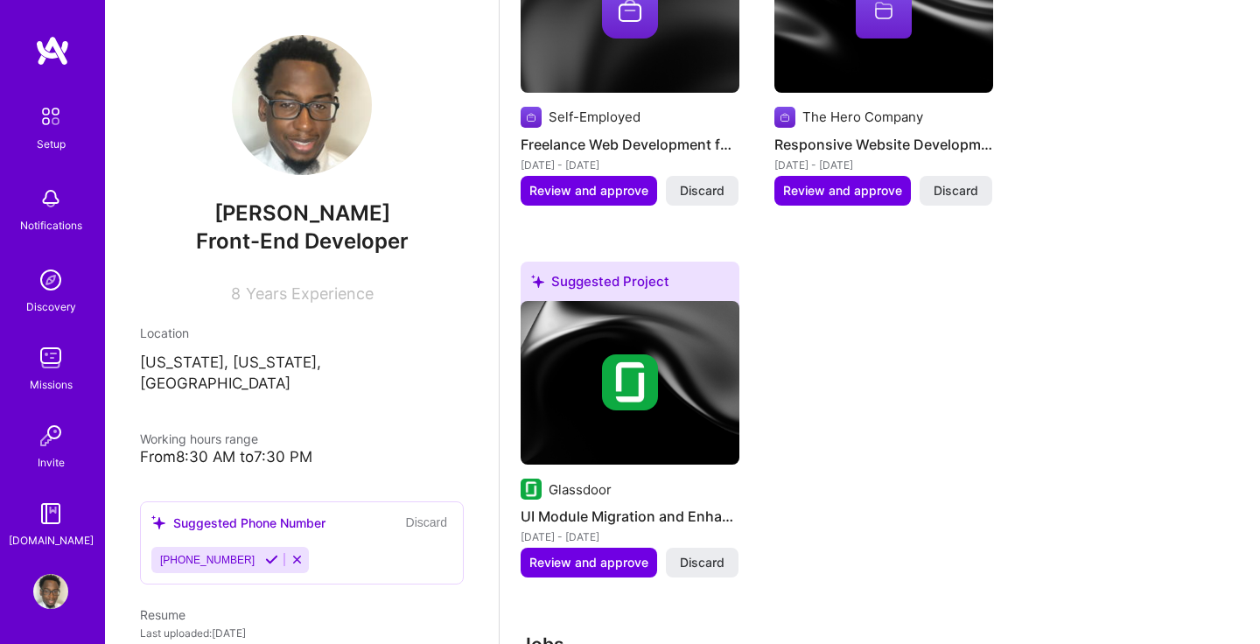
scroll to position [833, 0]
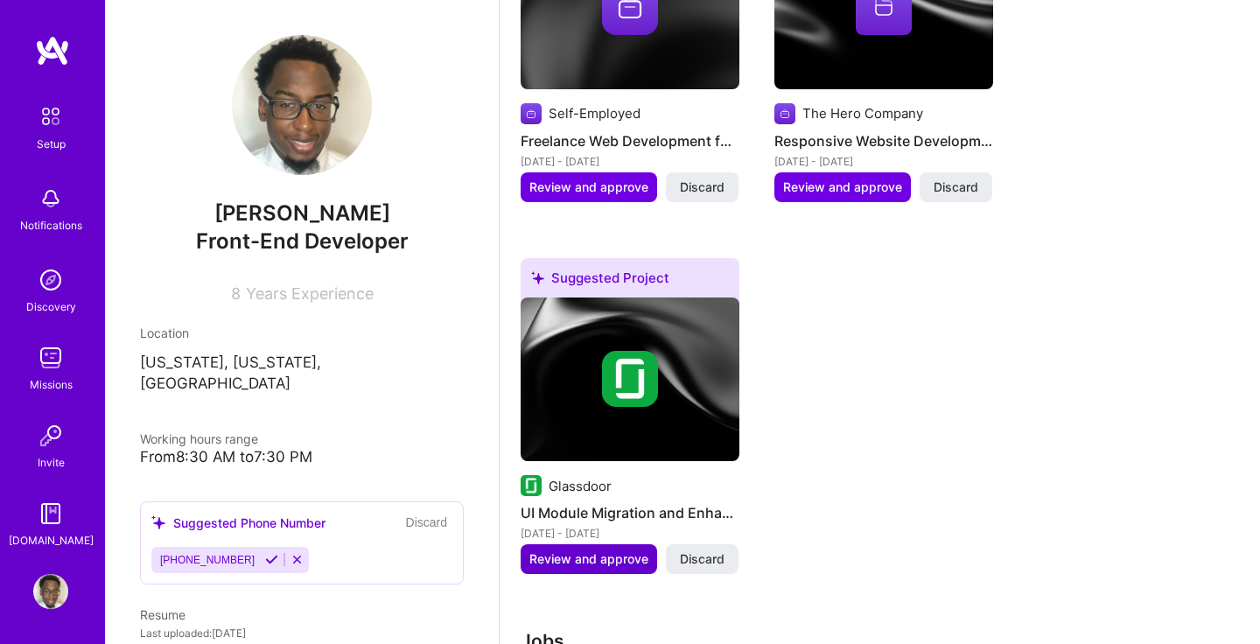
click at [603, 550] on span "Review and approve" at bounding box center [588, 558] width 119 height 17
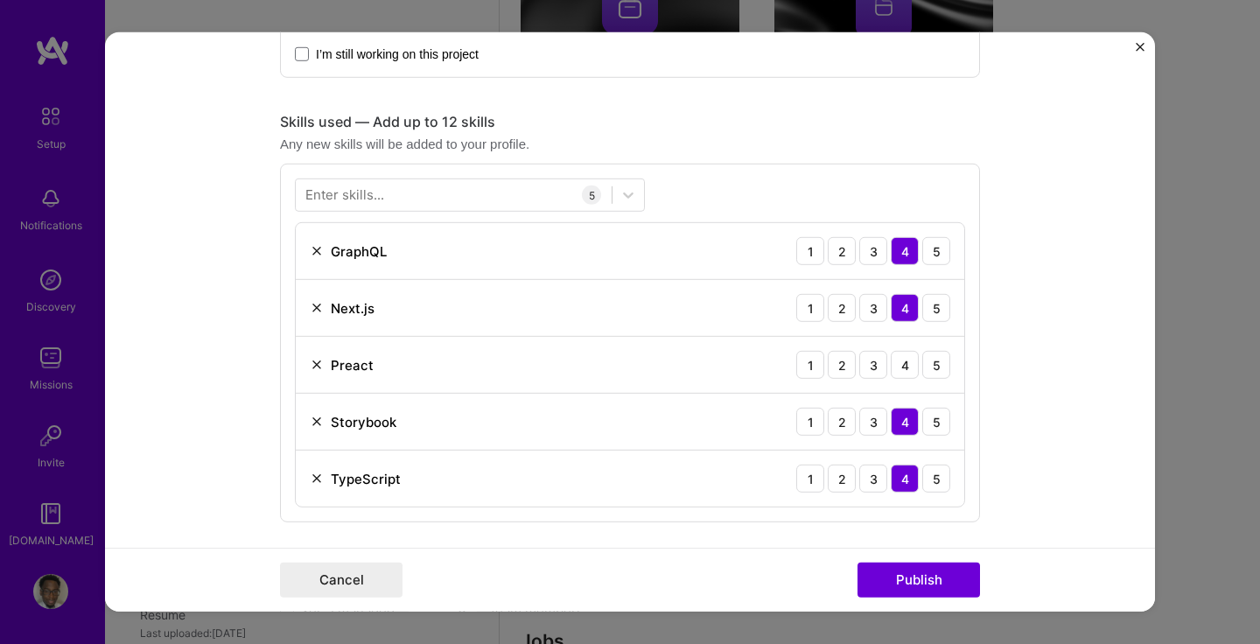
scroll to position [795, 0]
click at [318, 363] on img at bounding box center [317, 364] width 14 height 14
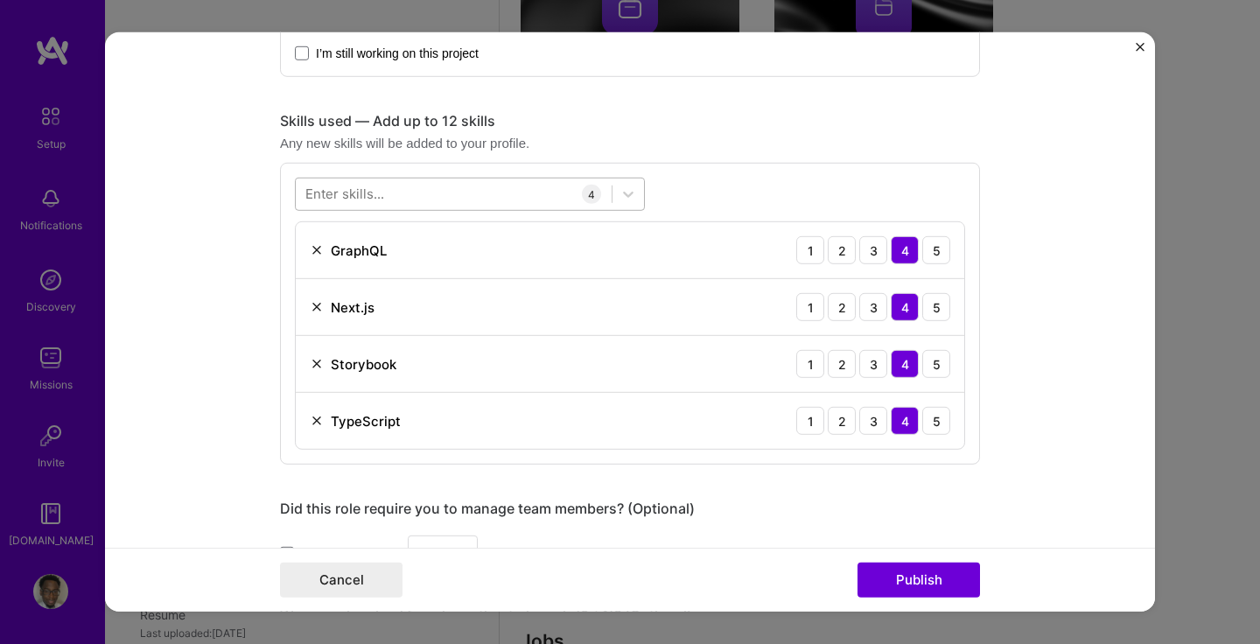
click at [499, 195] on div at bounding box center [454, 193] width 316 height 29
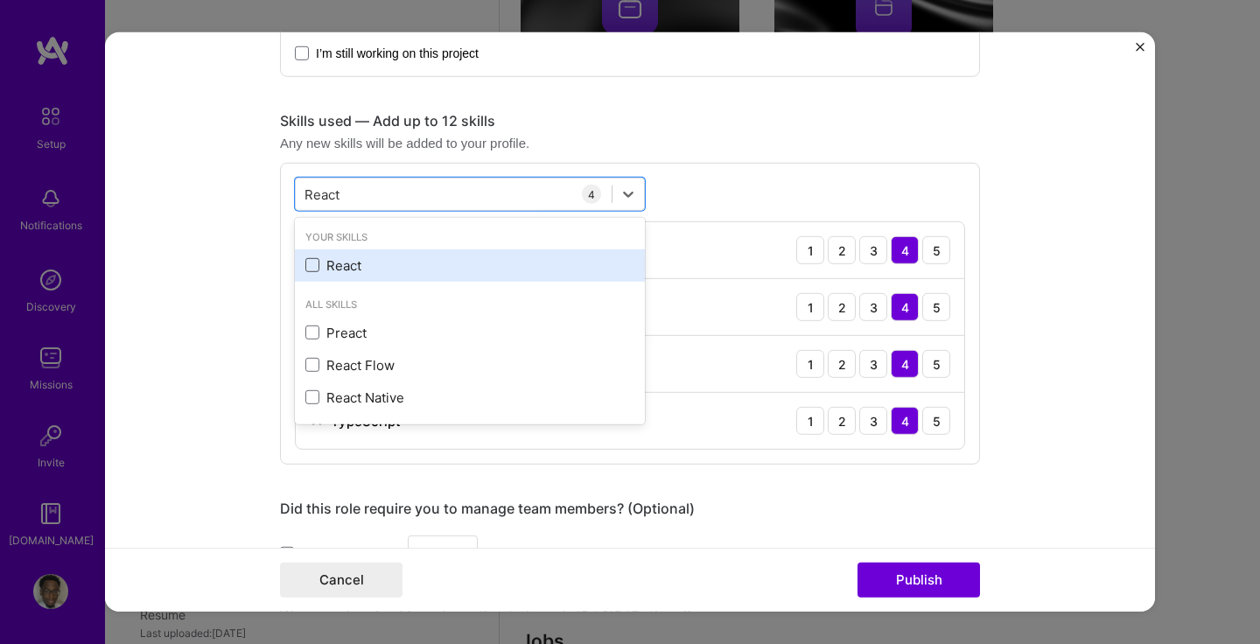
click at [317, 266] on span at bounding box center [312, 265] width 14 height 14
click at [0, 0] on input "checkbox" at bounding box center [0, 0] width 0 height 0
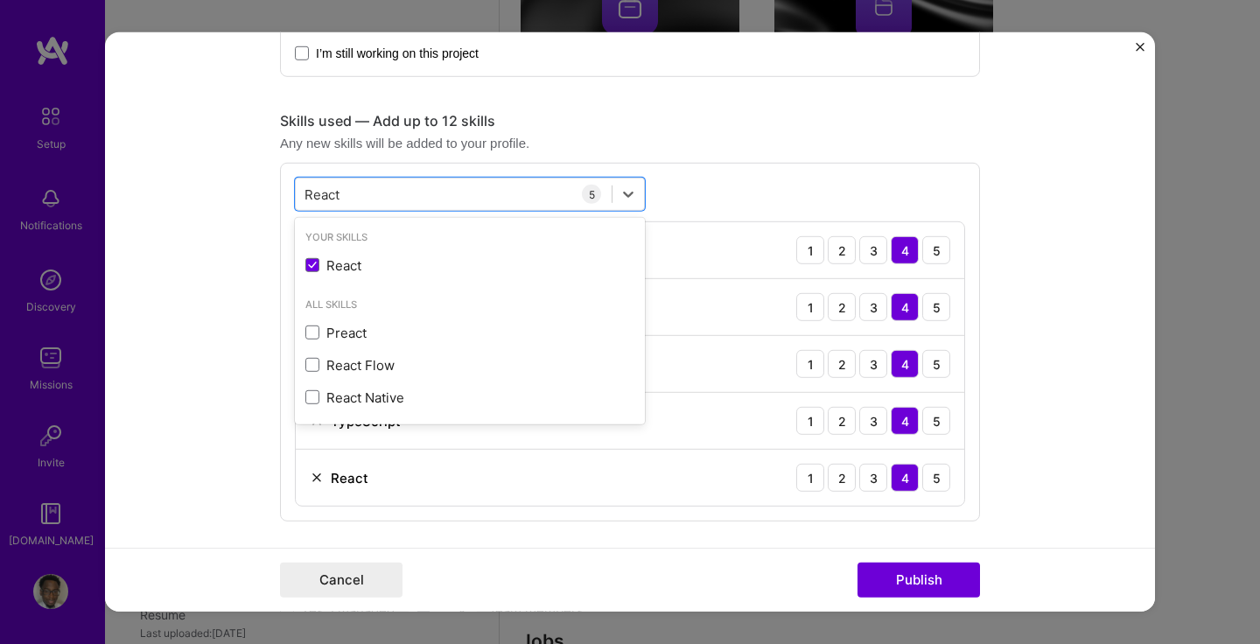
type input "React"
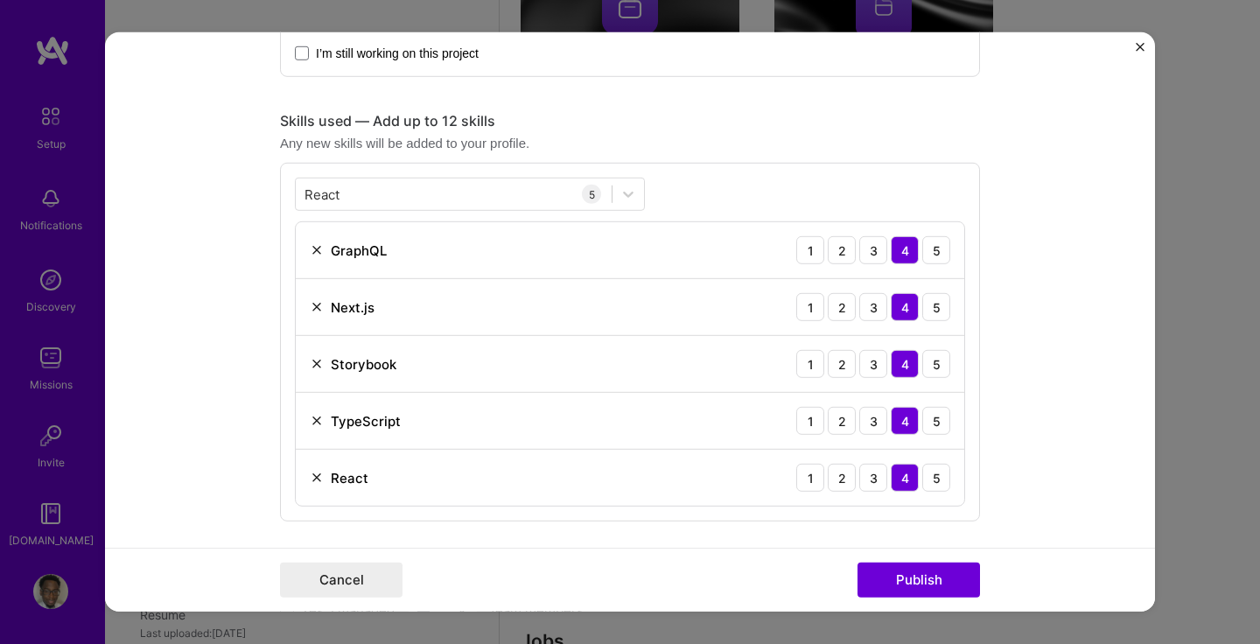
click at [778, 205] on div "React React 5 GraphQL 1 2 3 4 5 Next.js 1 2 3 4 5 Storybook 1 2 3 4 5 TypeScrip…" at bounding box center [630, 342] width 700 height 359
click at [901, 577] on button "Publish" at bounding box center [918, 580] width 122 height 35
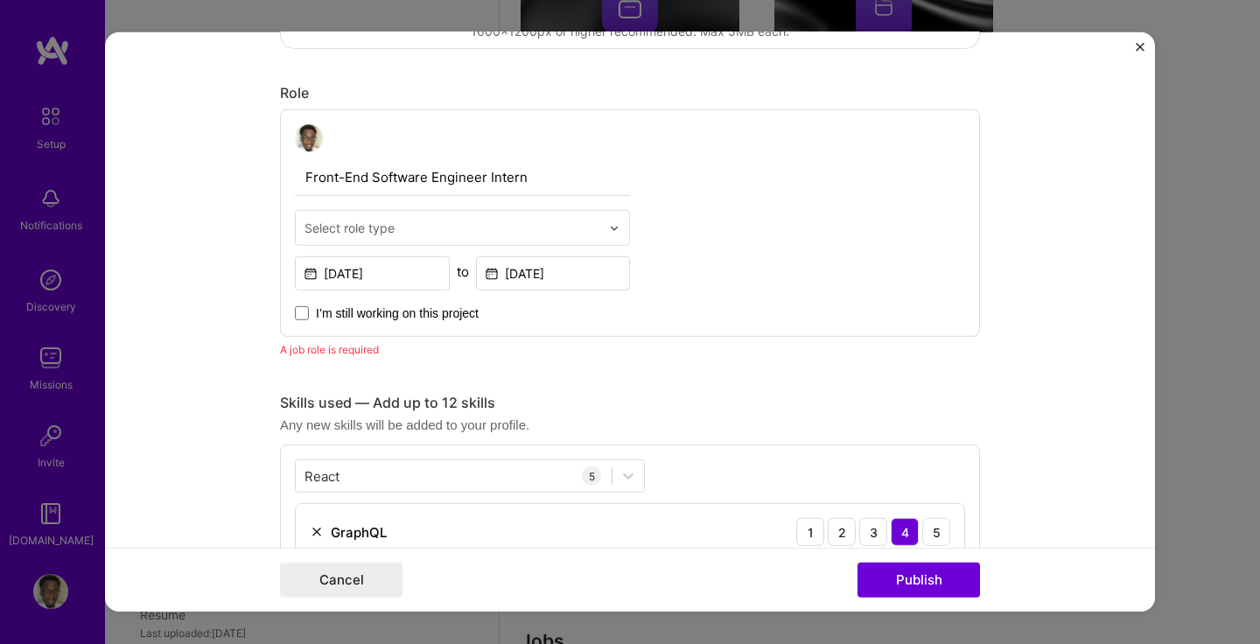
scroll to position [533, 0]
click at [560, 231] on input "text" at bounding box center [452, 230] width 296 height 18
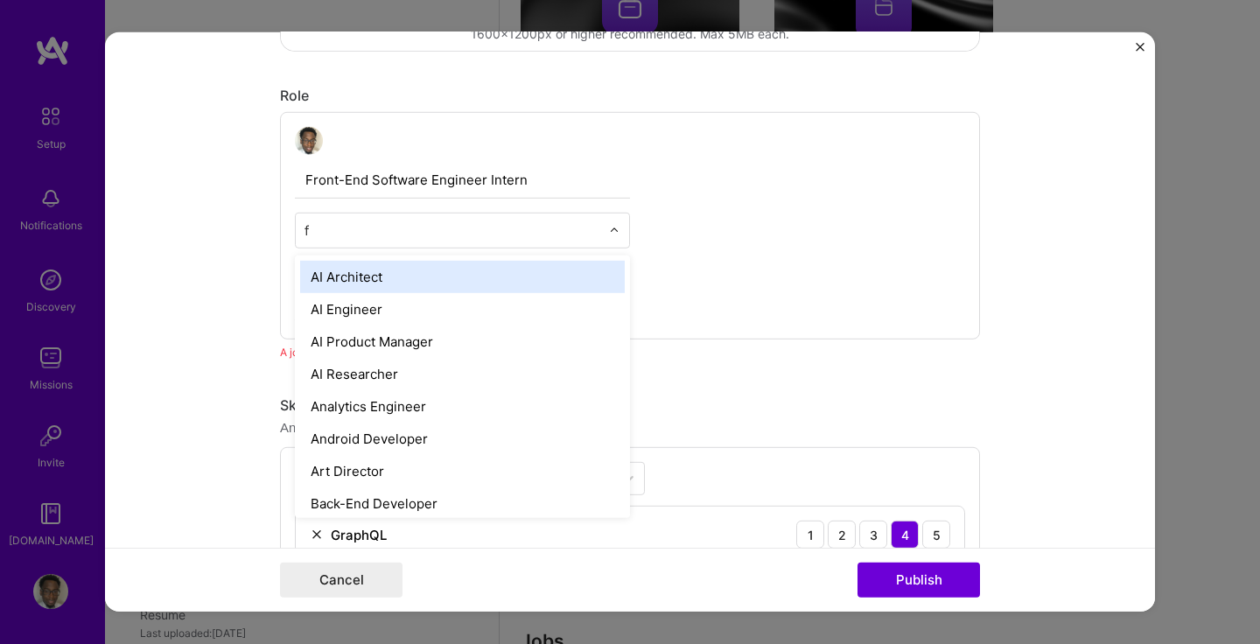
type input "fr"
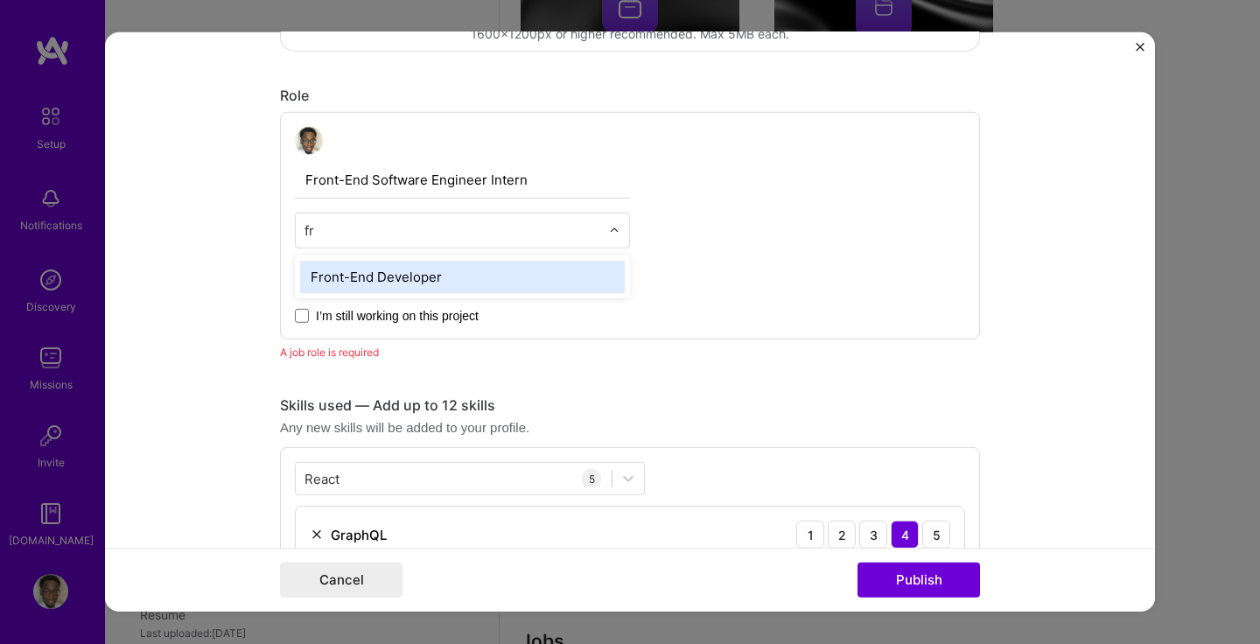
click at [459, 281] on div "Front-End Developer" at bounding box center [462, 277] width 325 height 32
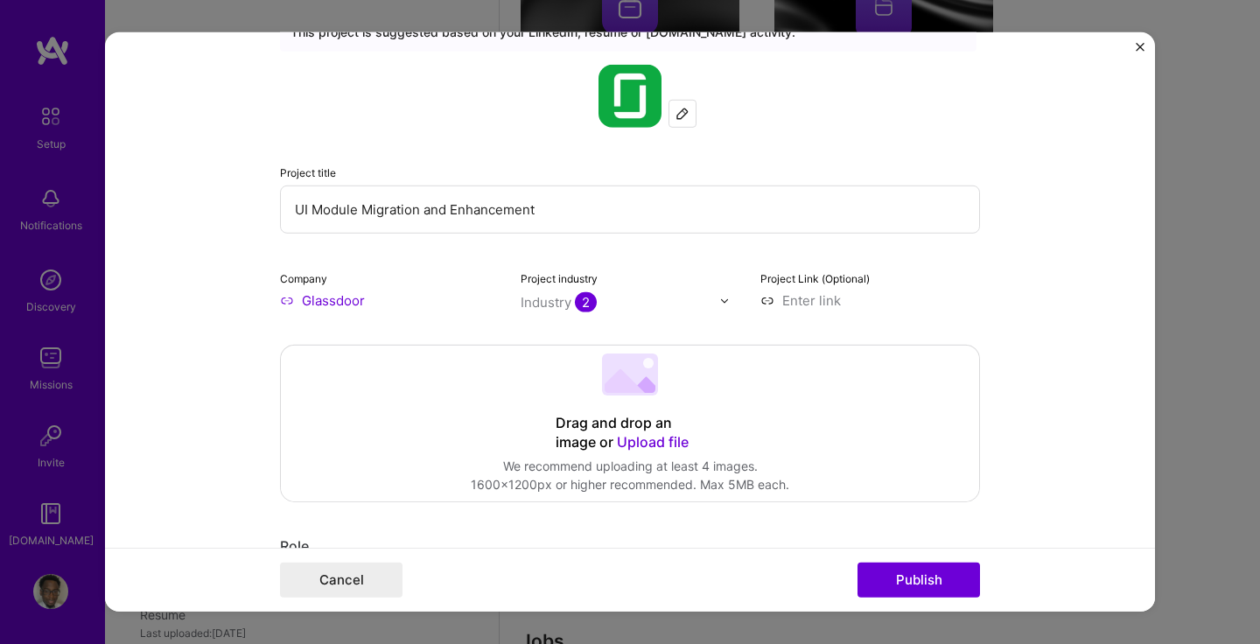
scroll to position [0, 0]
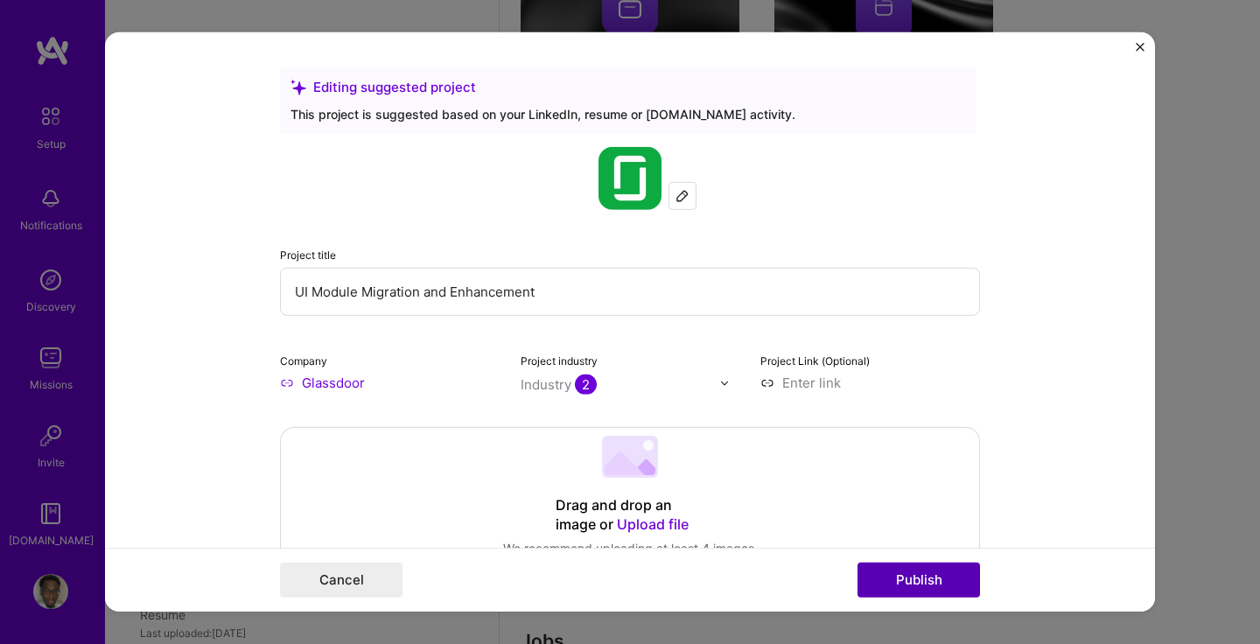
click at [912, 586] on button "Publish" at bounding box center [918, 580] width 122 height 35
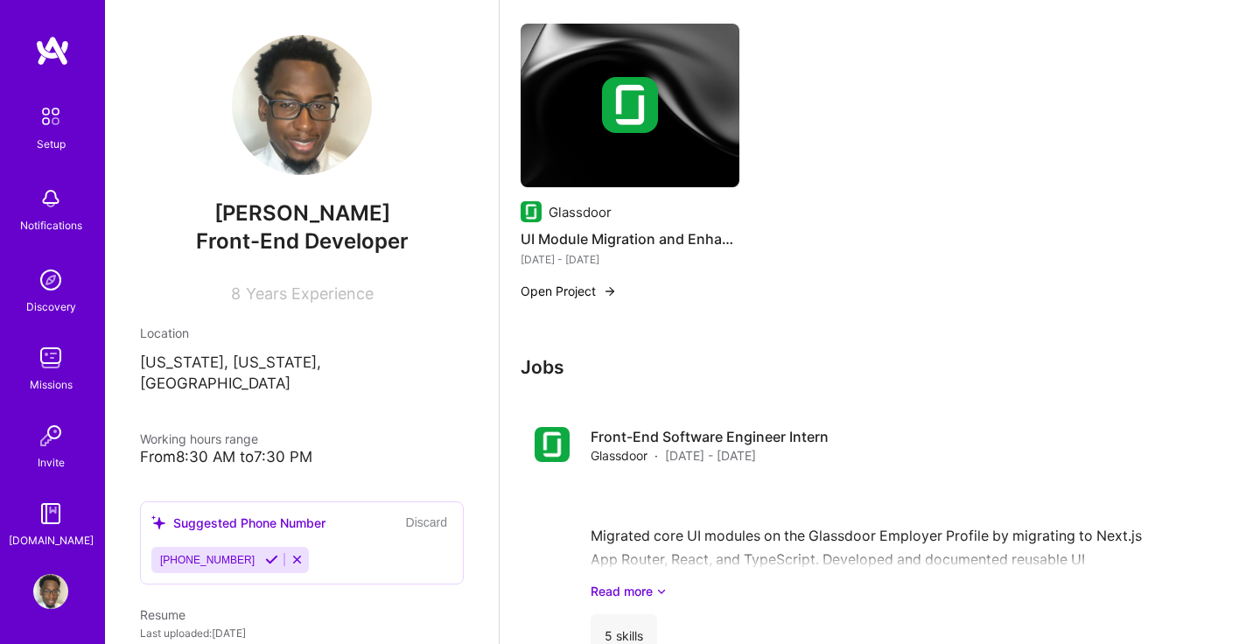
scroll to position [1115, 0]
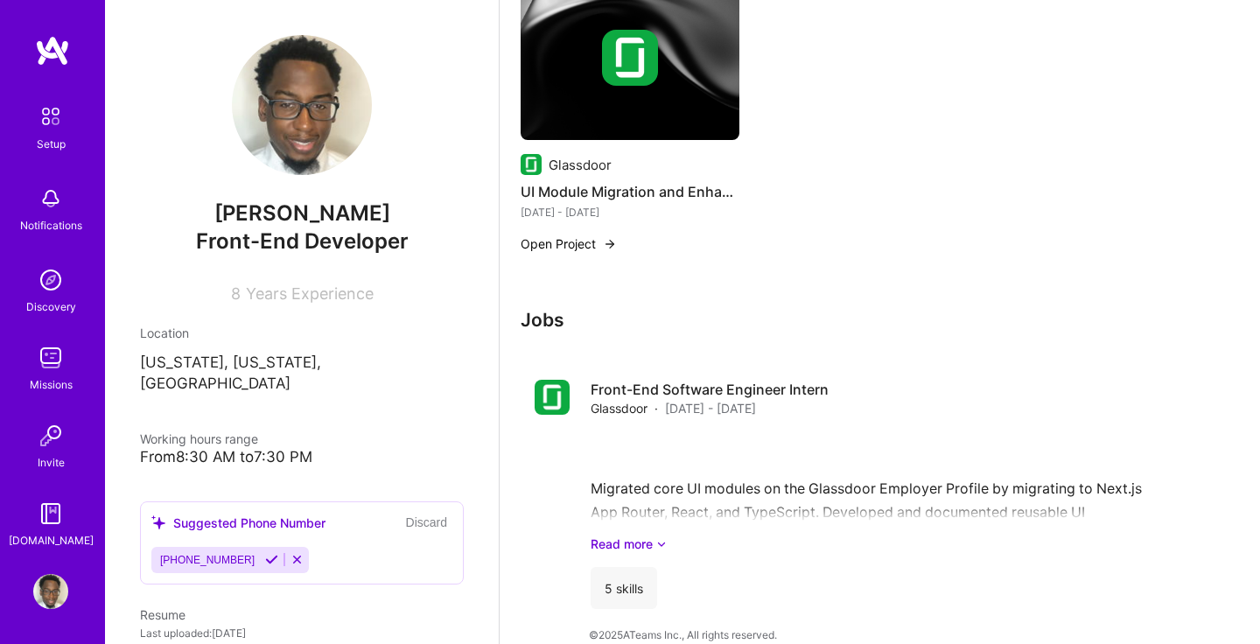
click at [1142, 309] on h3 "Jobs" at bounding box center [862, 320] width 682 height 22
click at [1178, 309] on h3 "Jobs" at bounding box center [862, 320] width 682 height 22
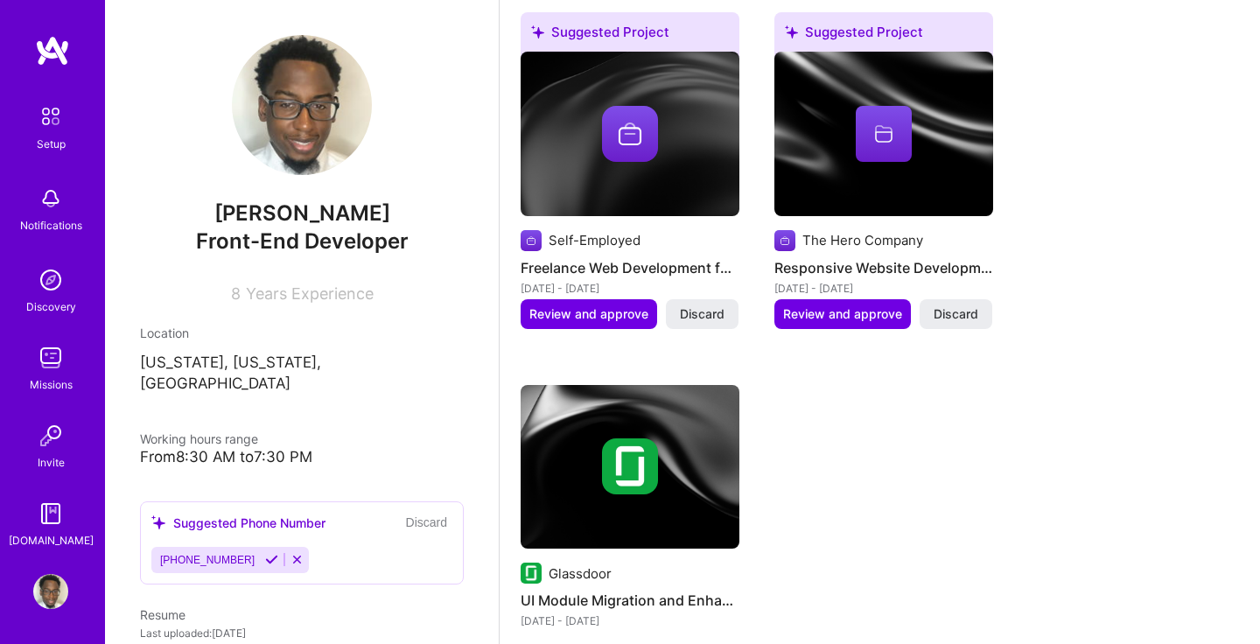
scroll to position [675, 0]
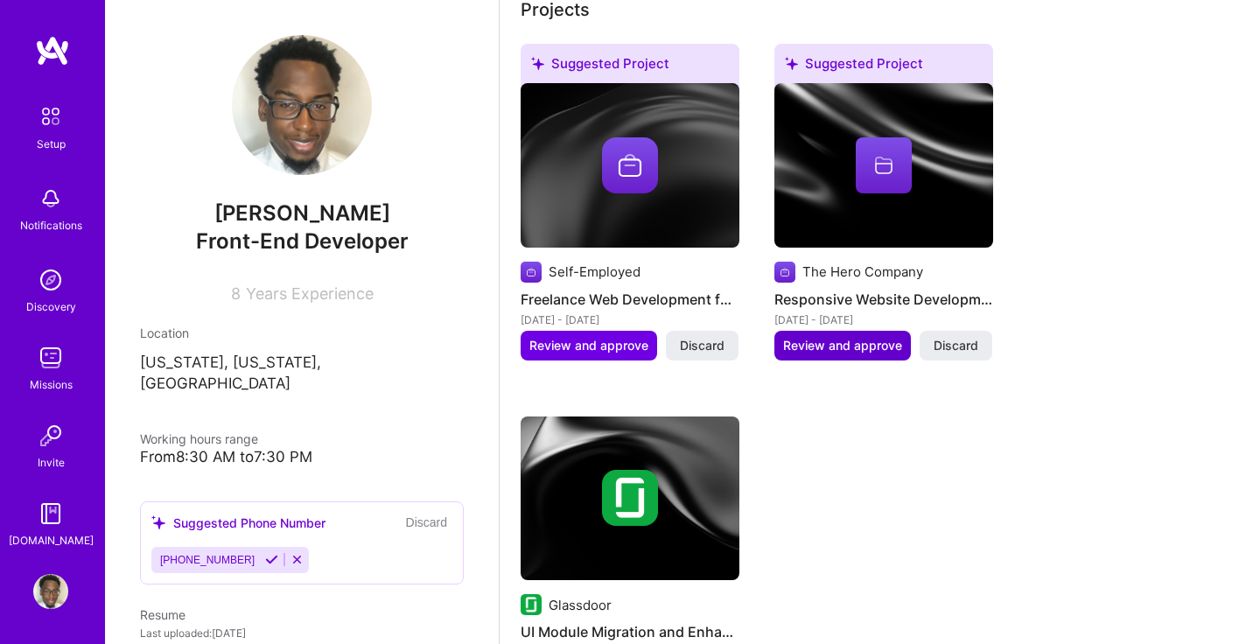
click at [851, 337] on span "Review and approve" at bounding box center [842, 345] width 119 height 17
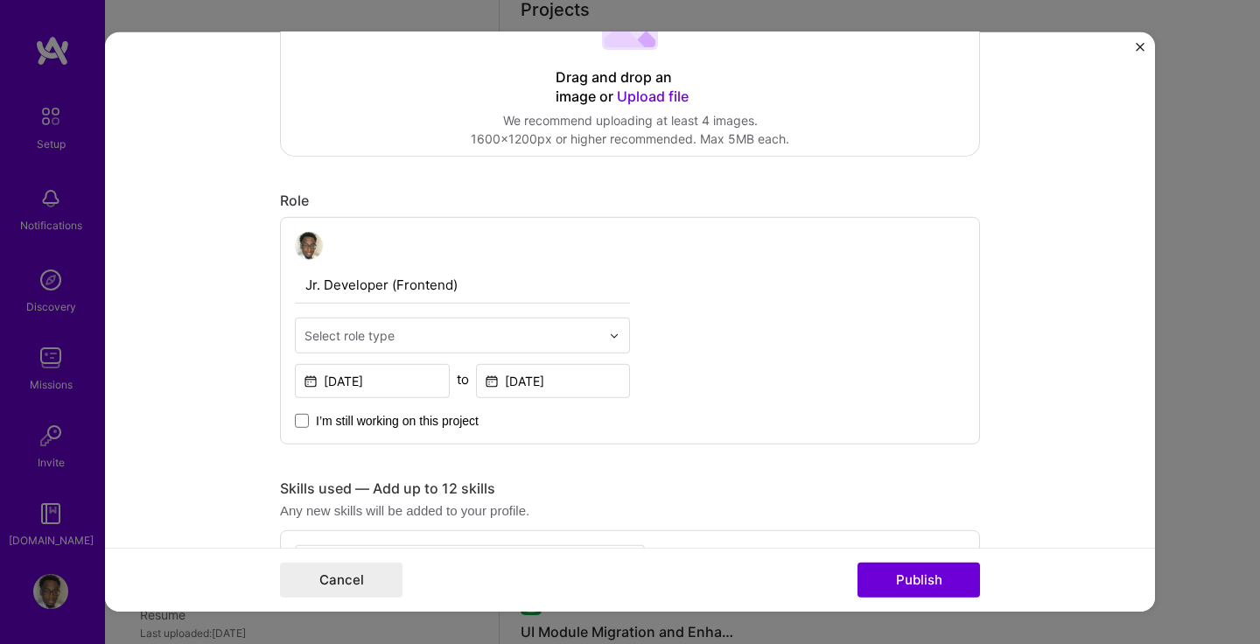
scroll to position [475, 0]
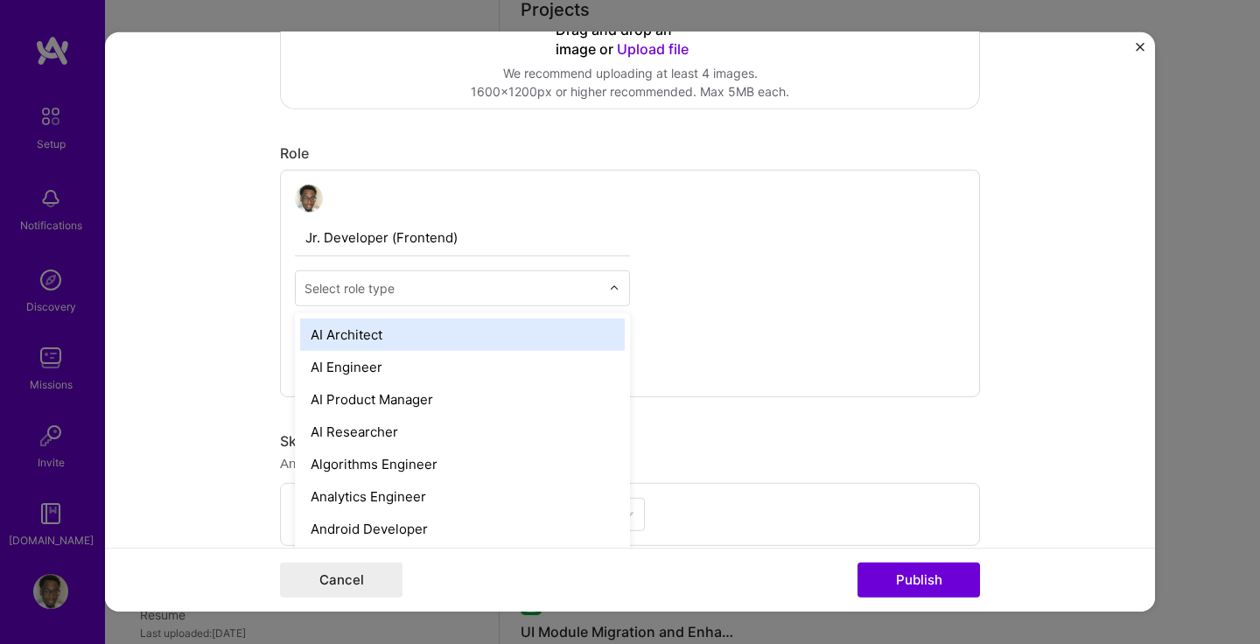
click at [551, 294] on input "text" at bounding box center [452, 288] width 296 height 18
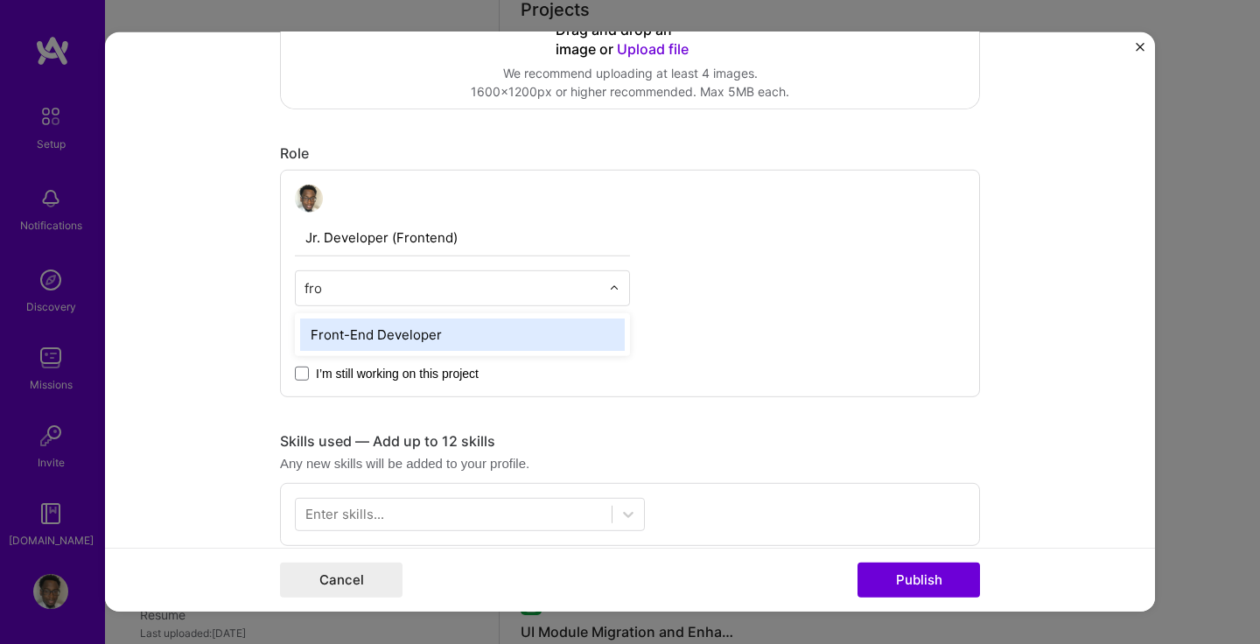
type input "fron"
click at [449, 335] on div "Front-End Developer" at bounding box center [462, 334] width 325 height 32
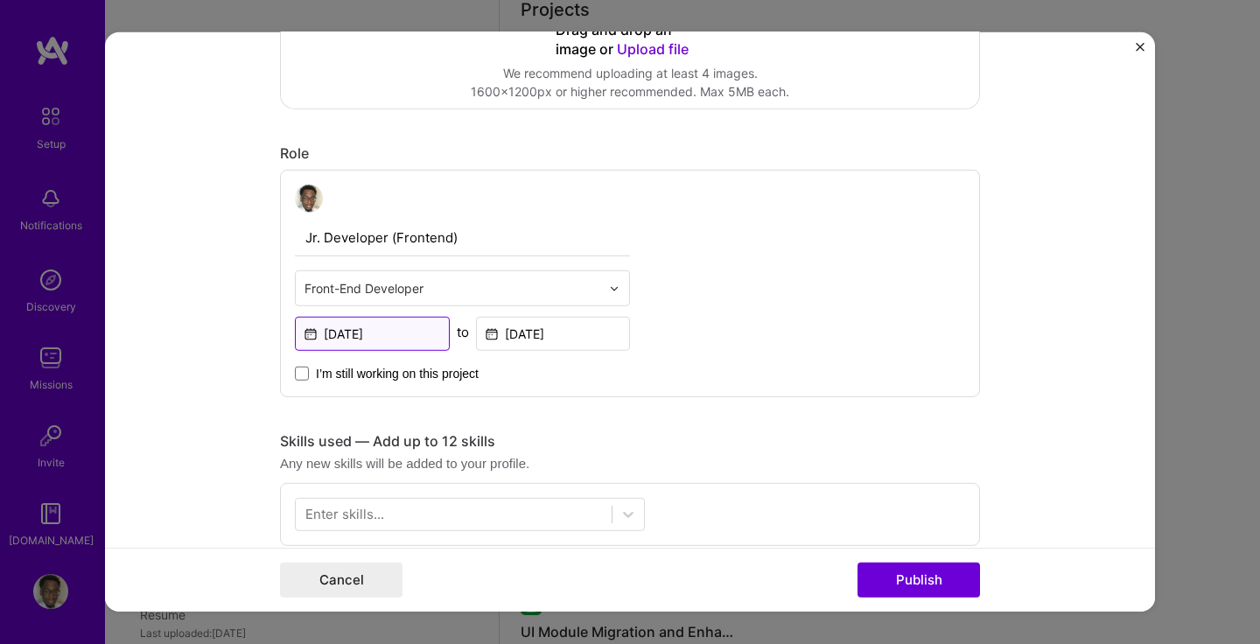
click at [416, 334] on input "[DATE]" at bounding box center [372, 334] width 155 height 34
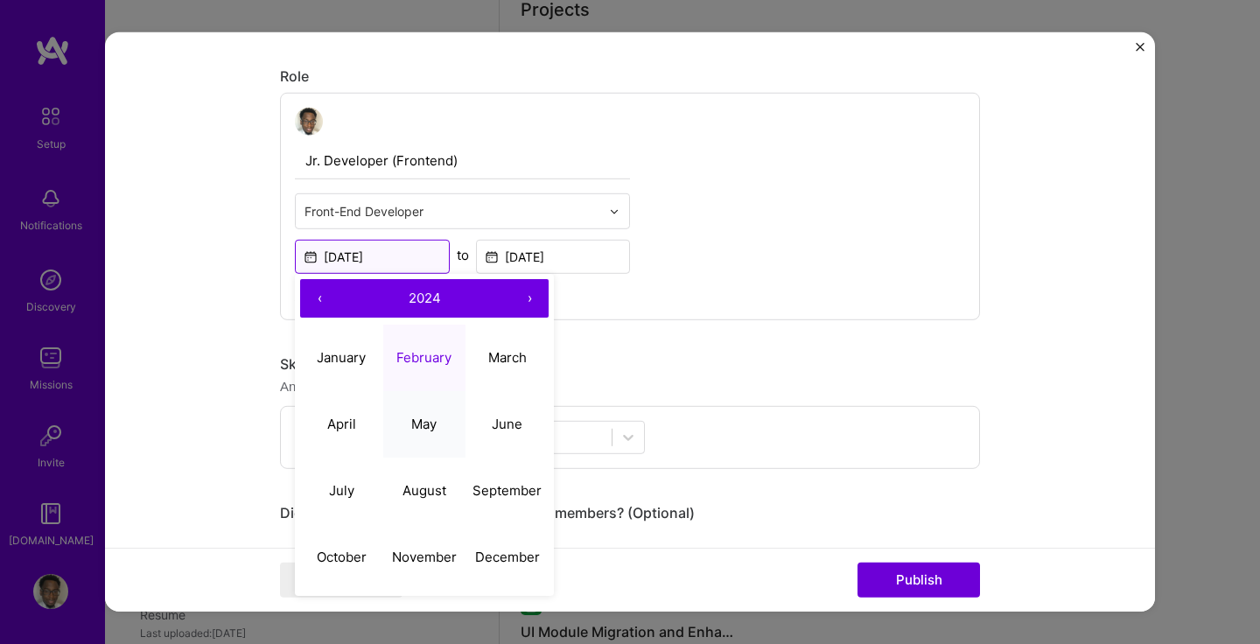
scroll to position [558, 0]
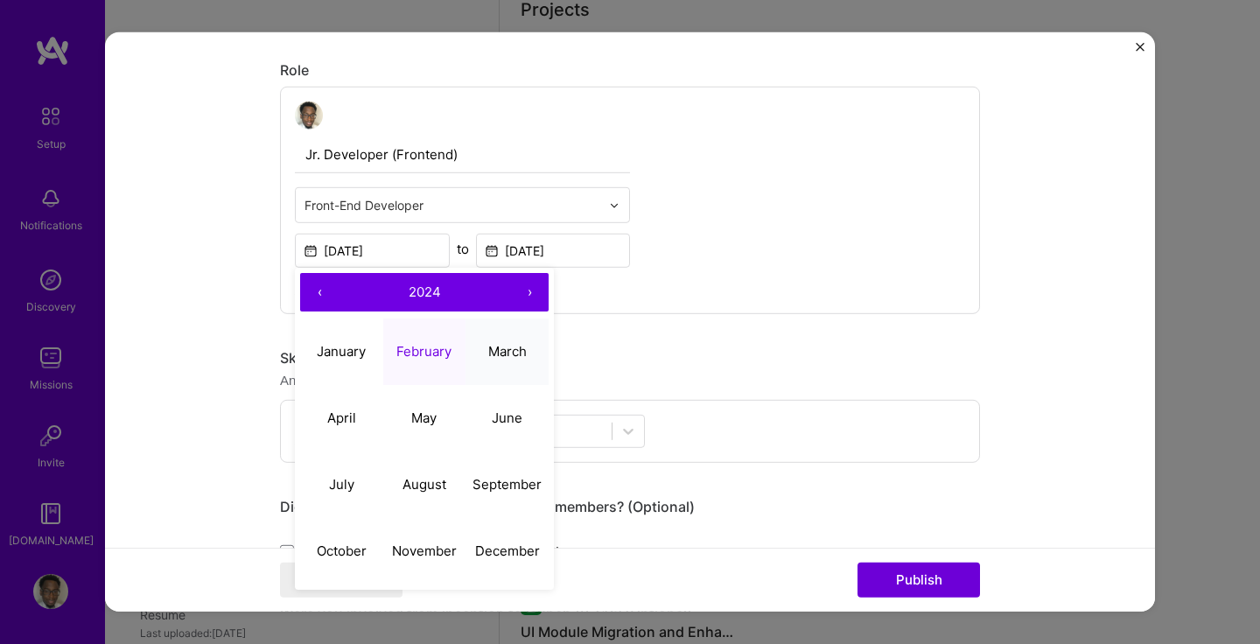
click at [507, 345] on abbr "March" at bounding box center [507, 350] width 38 height 17
type input "[DATE]"
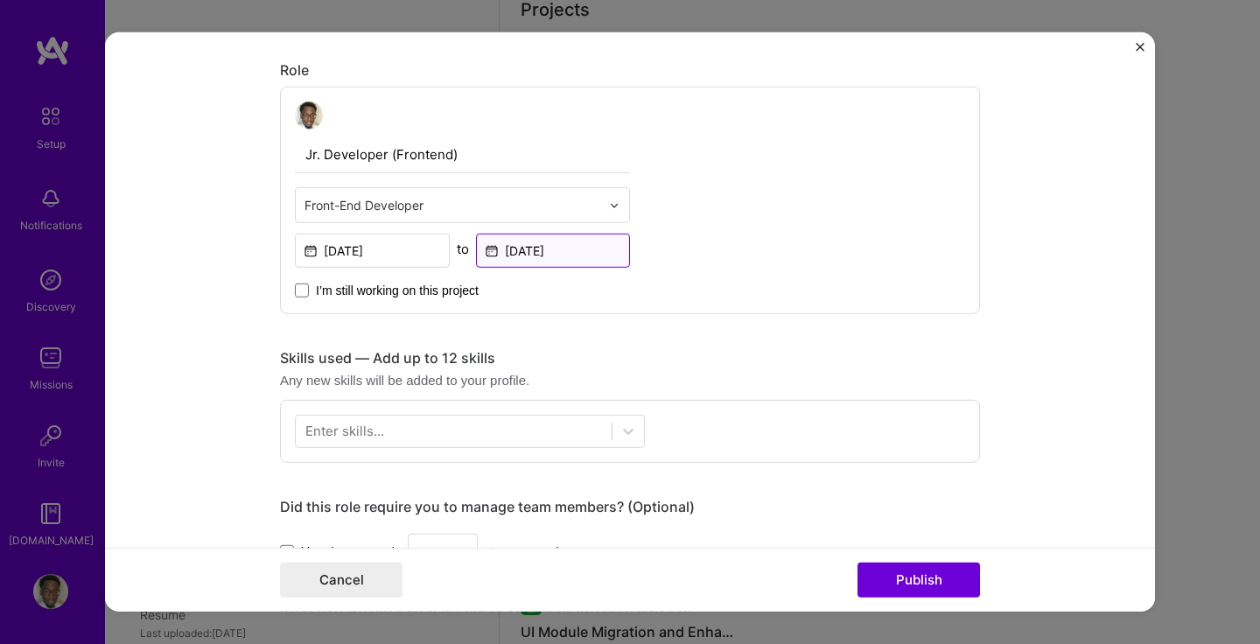
click at [544, 254] on input "[DATE]" at bounding box center [553, 251] width 155 height 34
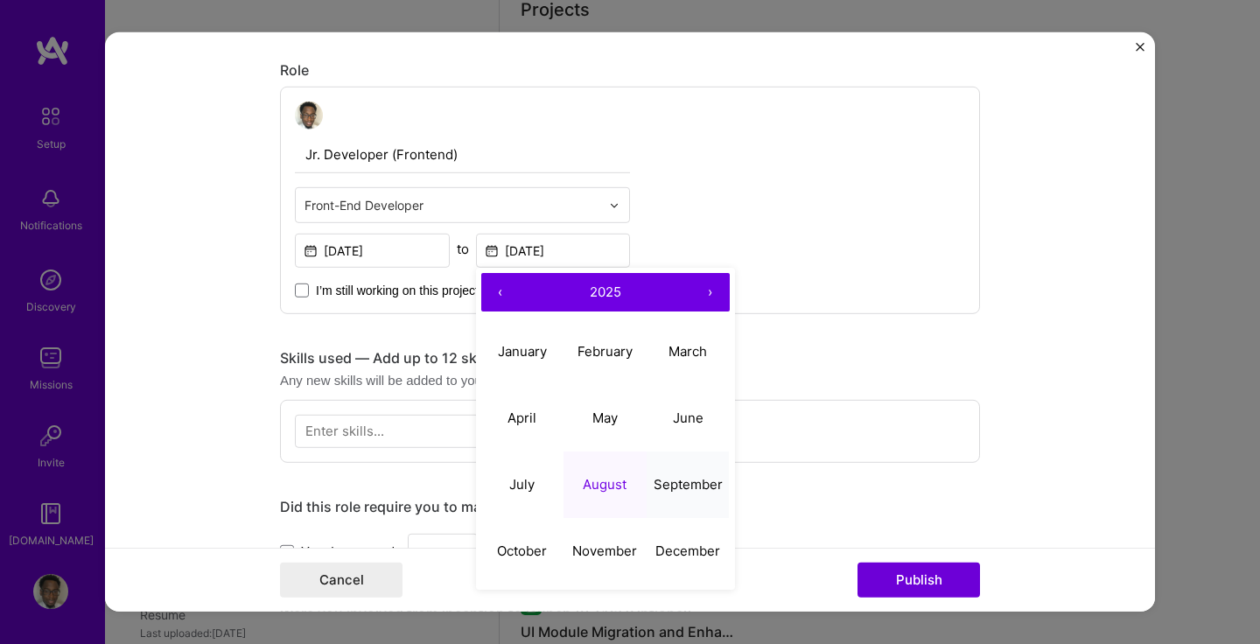
click at [670, 475] on button "September" at bounding box center [688, 484] width 83 height 66
type input "[DATE]"
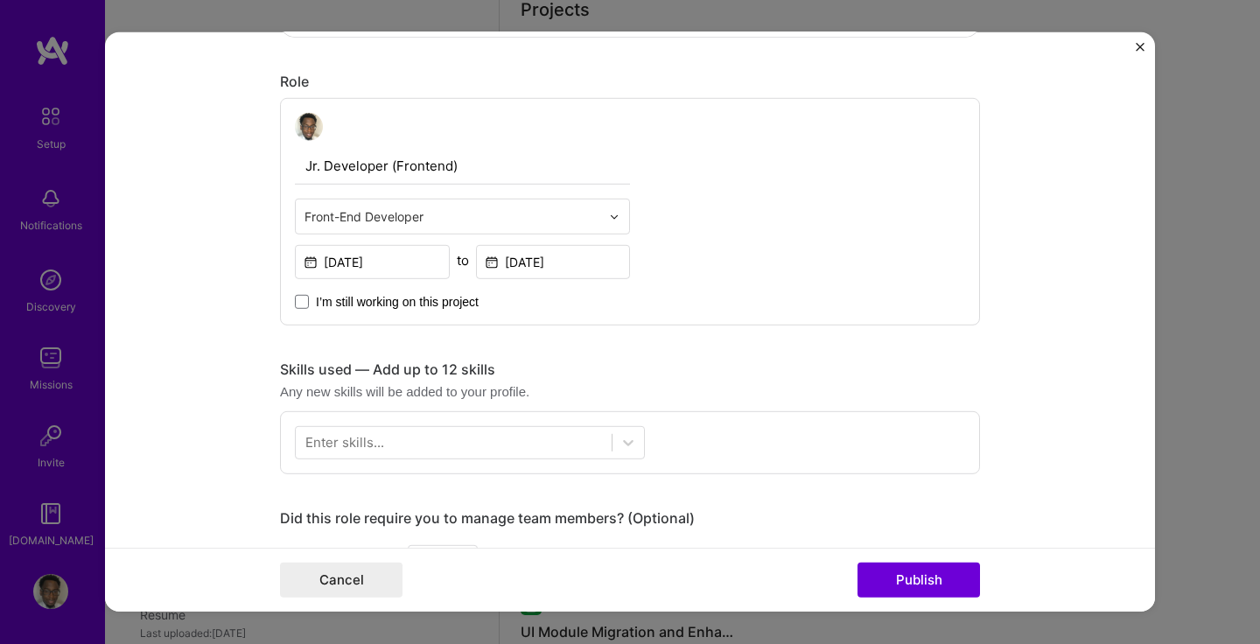
scroll to position [546, 0]
click at [523, 445] on div at bounding box center [454, 443] width 316 height 29
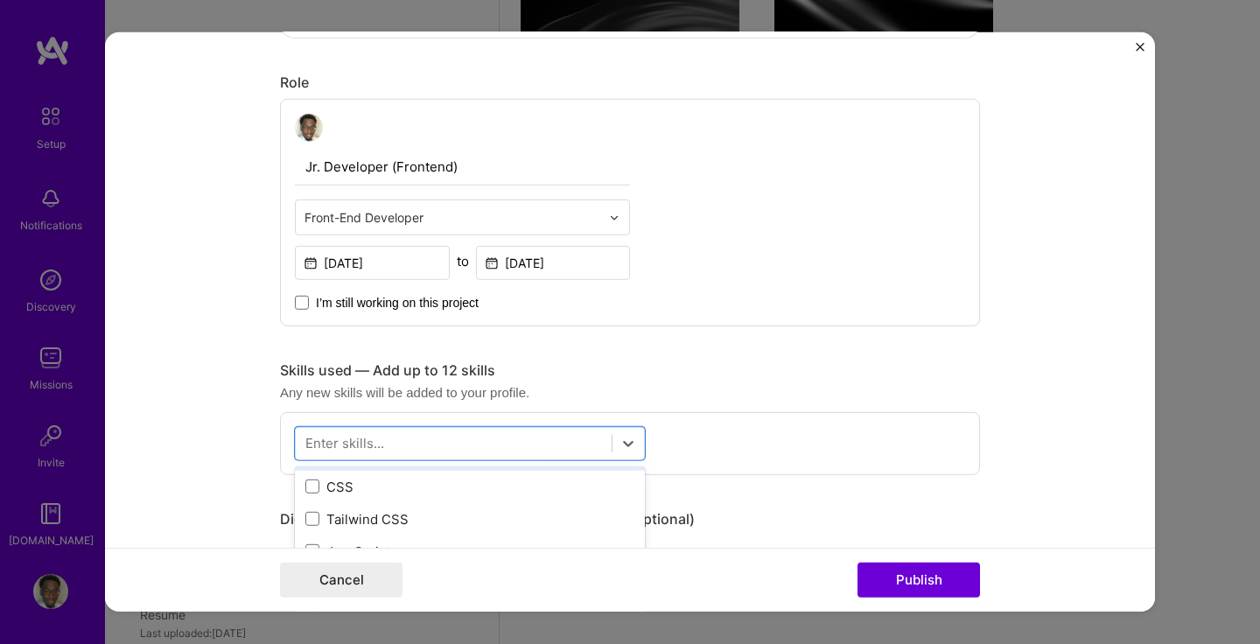
scroll to position [57, 0]
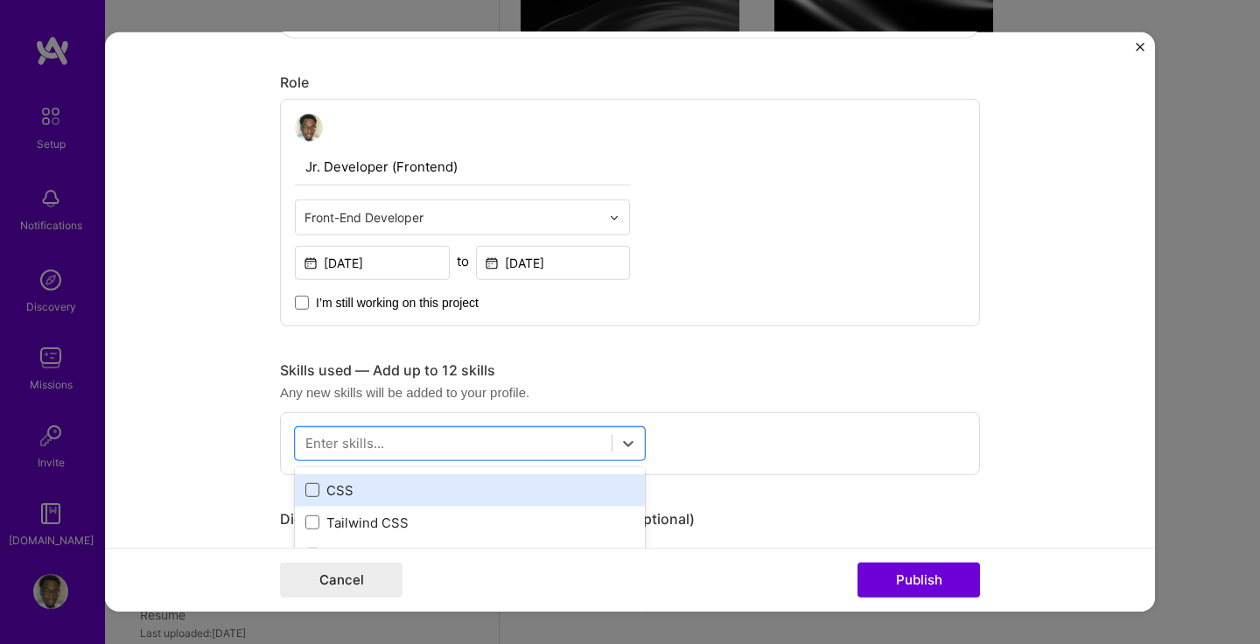
click at [314, 494] on span at bounding box center [312, 490] width 14 height 14
click at [0, 0] on input "checkbox" at bounding box center [0, 0] width 0 height 0
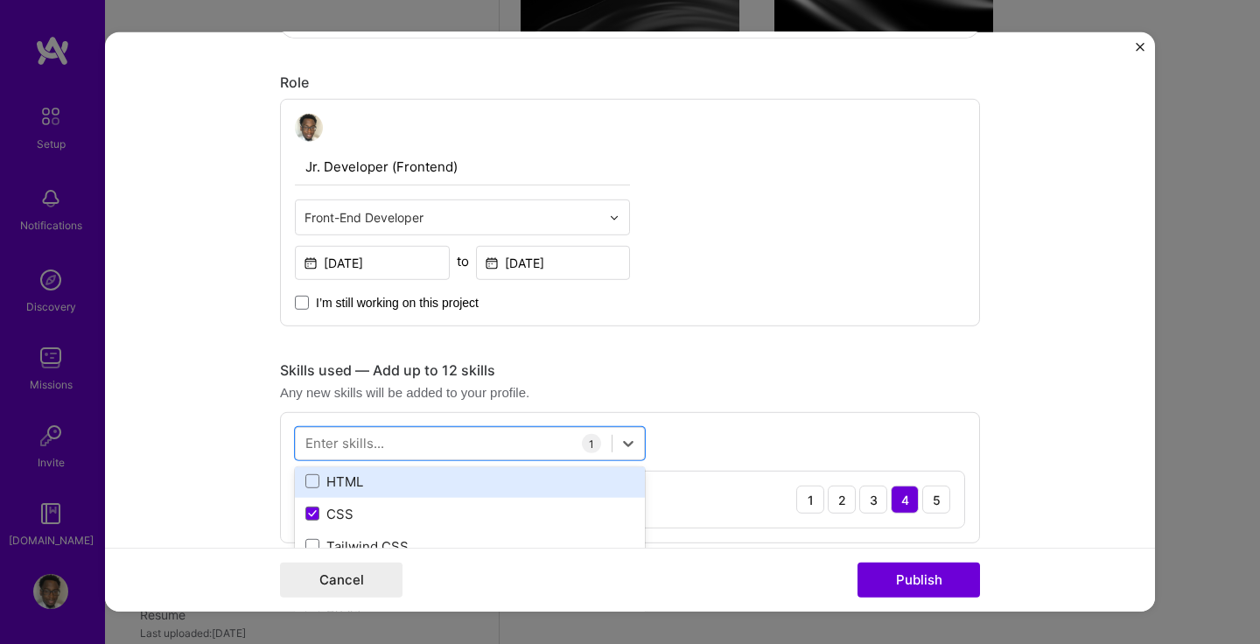
scroll to position [37, 0]
click at [313, 490] on div "HTML" at bounding box center [470, 478] width 350 height 32
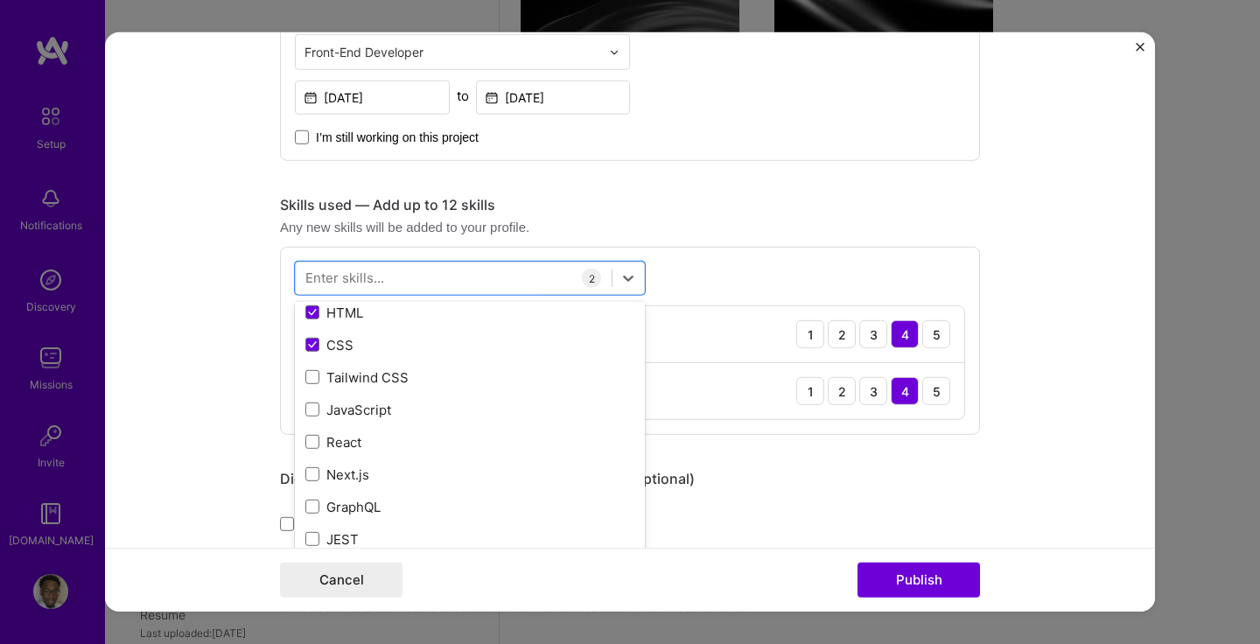
scroll to position [756, 0]
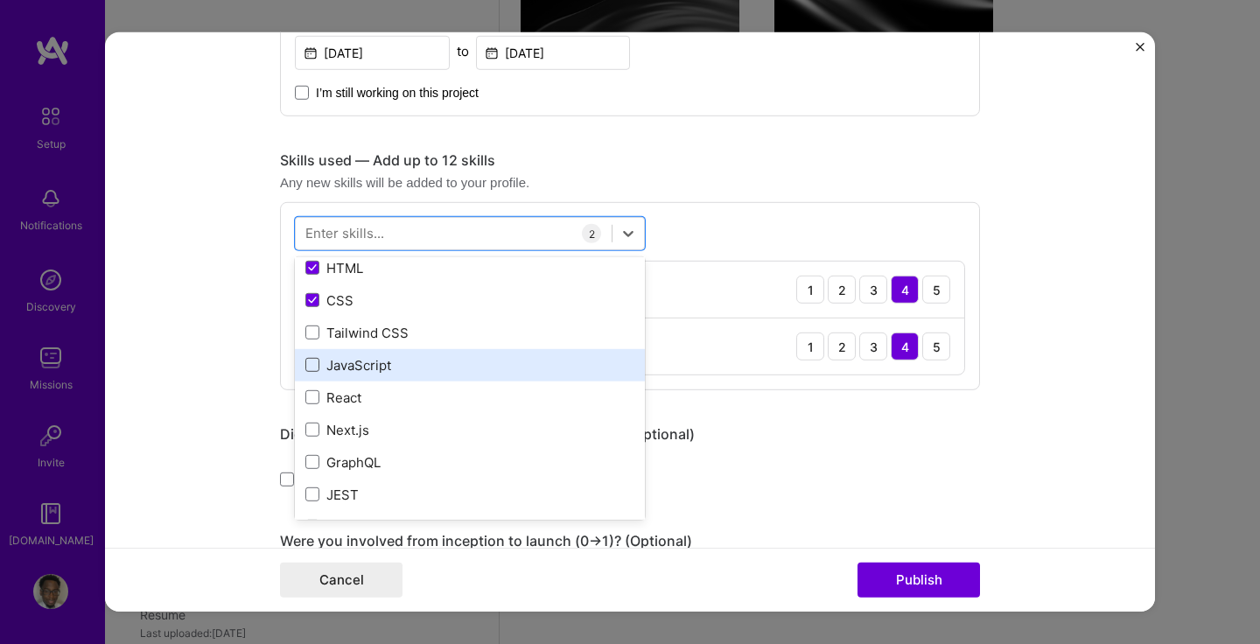
click at [311, 371] on span at bounding box center [312, 365] width 14 height 14
click at [0, 0] on input "checkbox" at bounding box center [0, 0] width 0 height 0
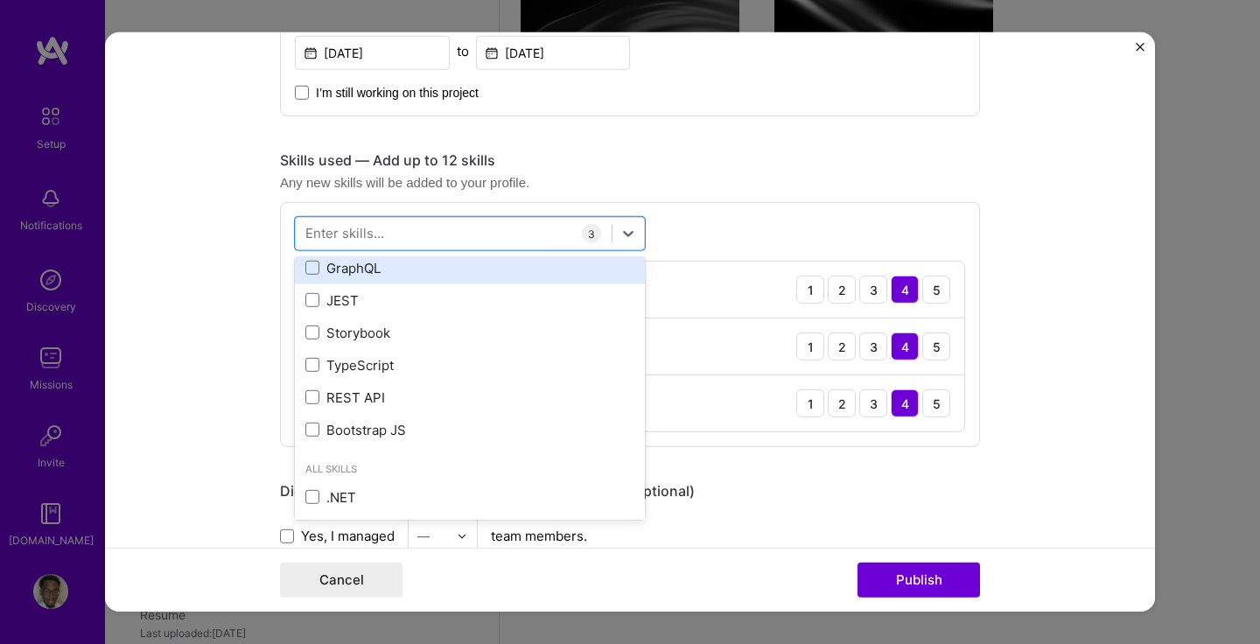
scroll to position [236, 0]
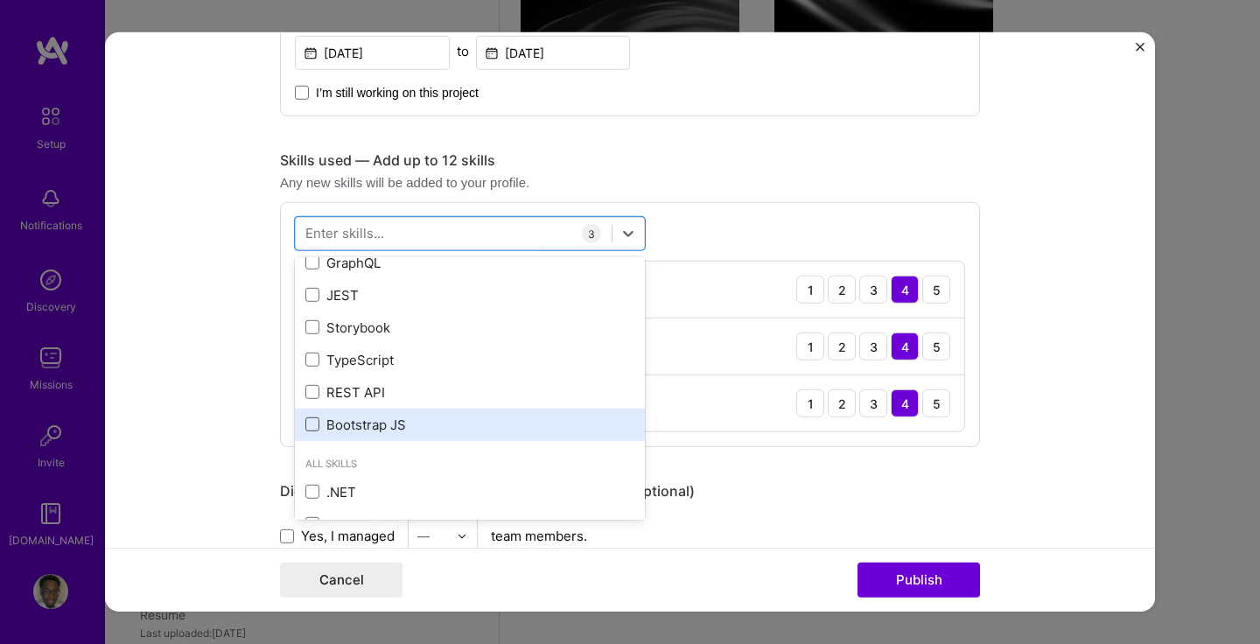
click at [313, 429] on span at bounding box center [312, 424] width 14 height 14
click at [0, 0] on input "checkbox" at bounding box center [0, 0] width 0 height 0
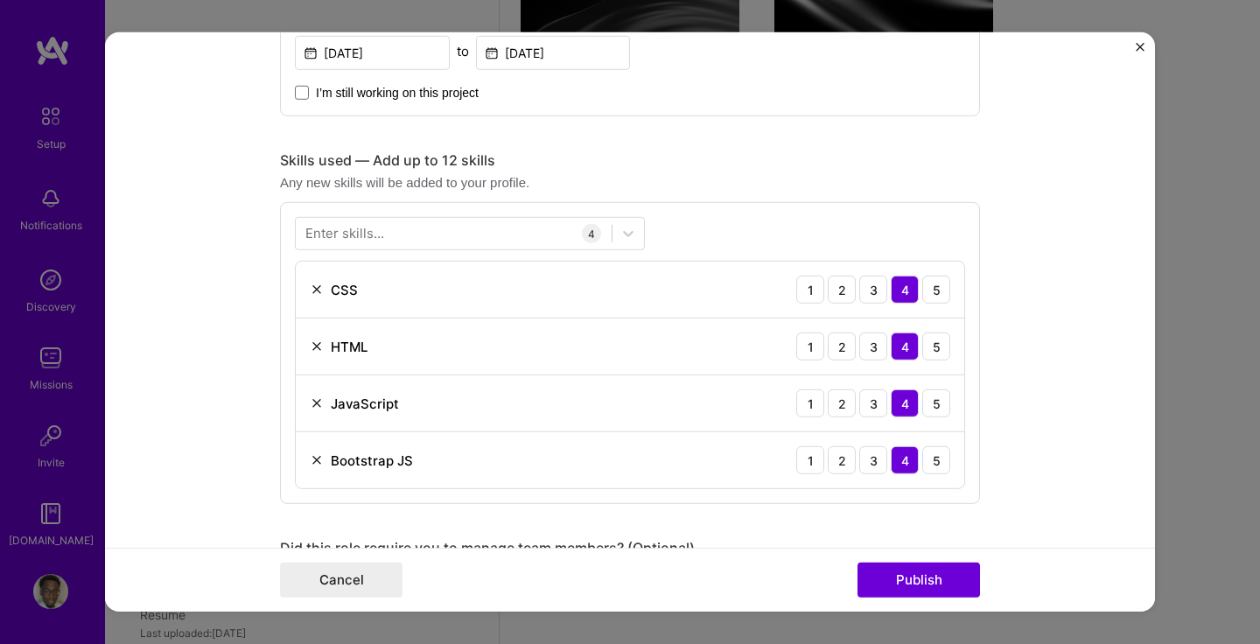
click at [690, 184] on div "Any new skills will be added to your profile." at bounding box center [630, 182] width 700 height 18
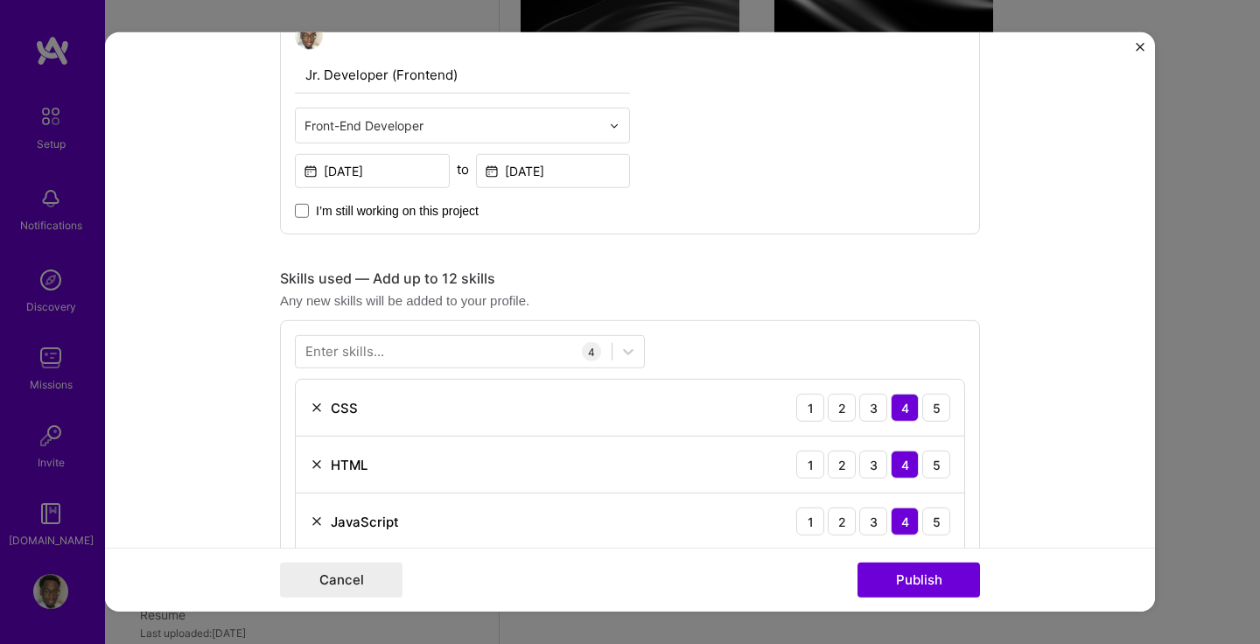
scroll to position [0, 0]
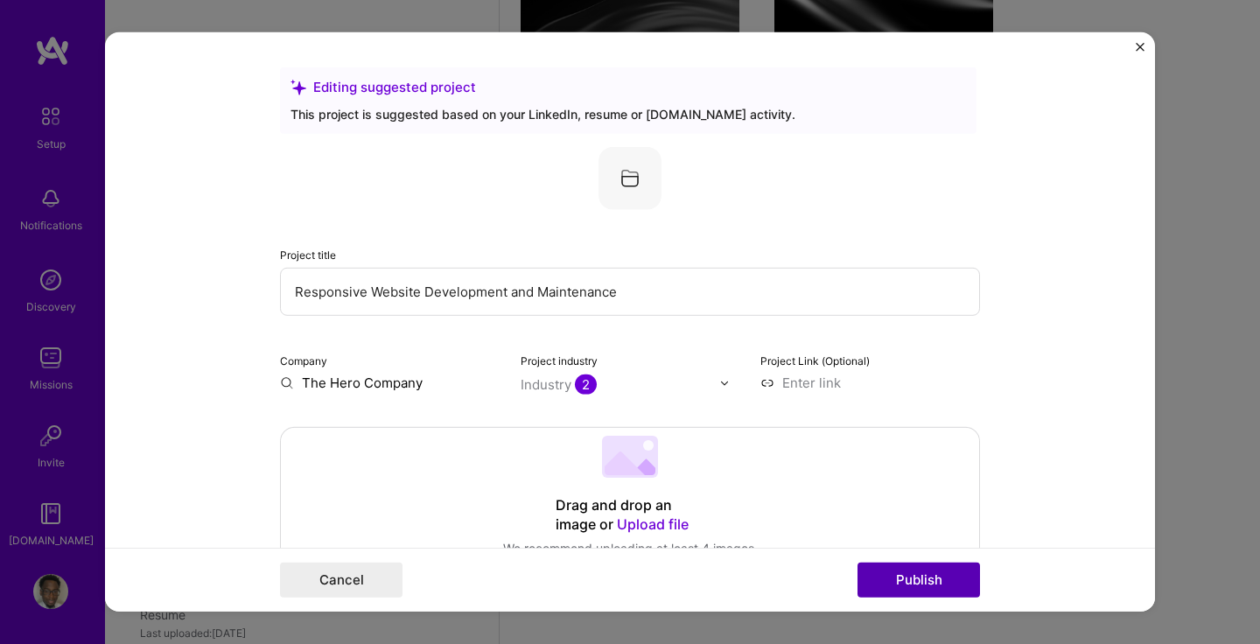
click at [943, 583] on button "Publish" at bounding box center [918, 580] width 122 height 35
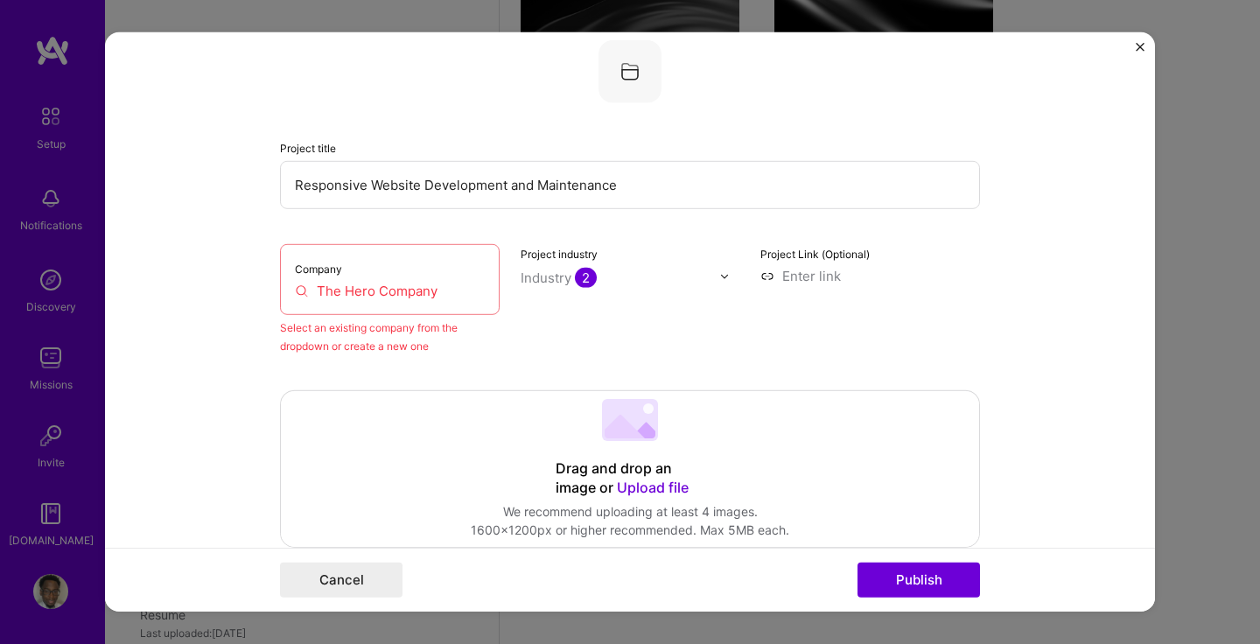
scroll to position [115, 0]
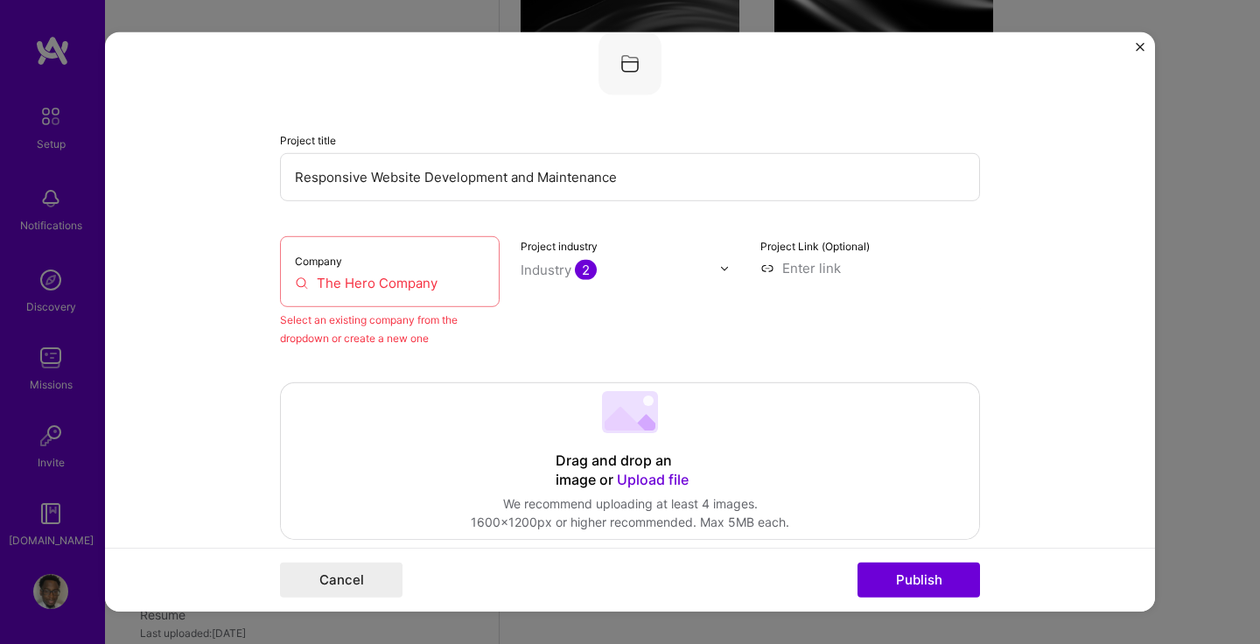
click at [438, 279] on input "The Hero Company" at bounding box center [390, 283] width 190 height 18
click at [528, 333] on div "Project industry Industry 2" at bounding box center [631, 291] width 220 height 111
click at [416, 286] on input "The Hero Company" at bounding box center [390, 283] width 190 height 18
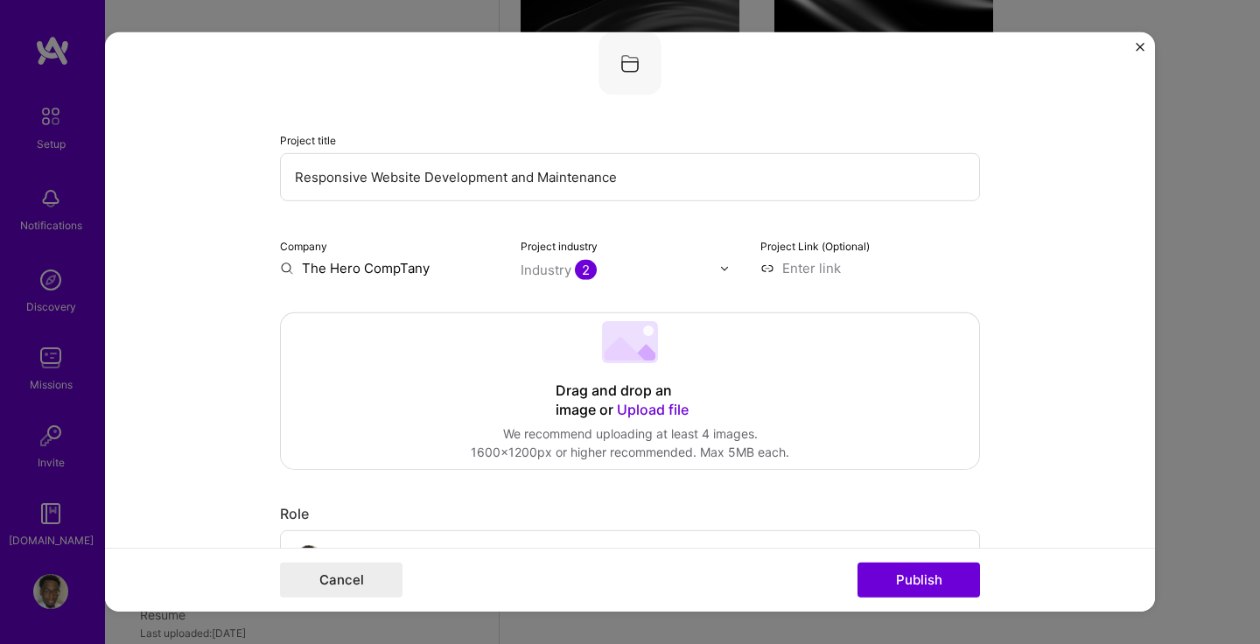
type input "The Hero Company"
click at [433, 312] on div "The Hero Company" at bounding box center [446, 308] width 136 height 31
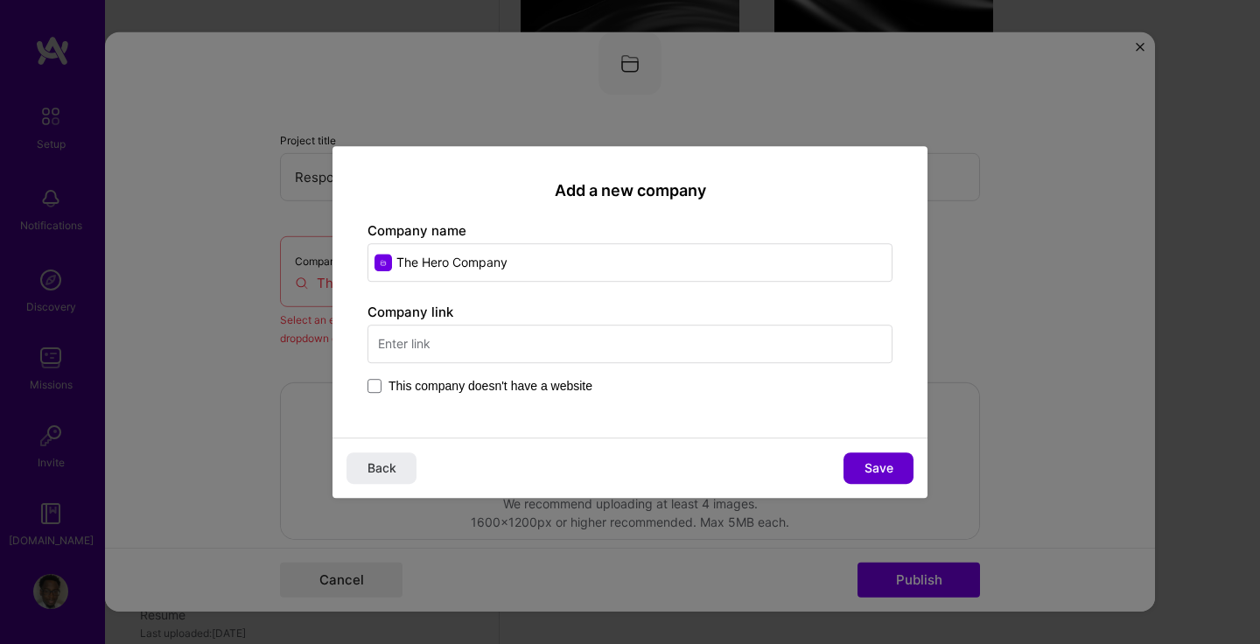
click at [862, 464] on button "Save" at bounding box center [878, 467] width 70 height 31
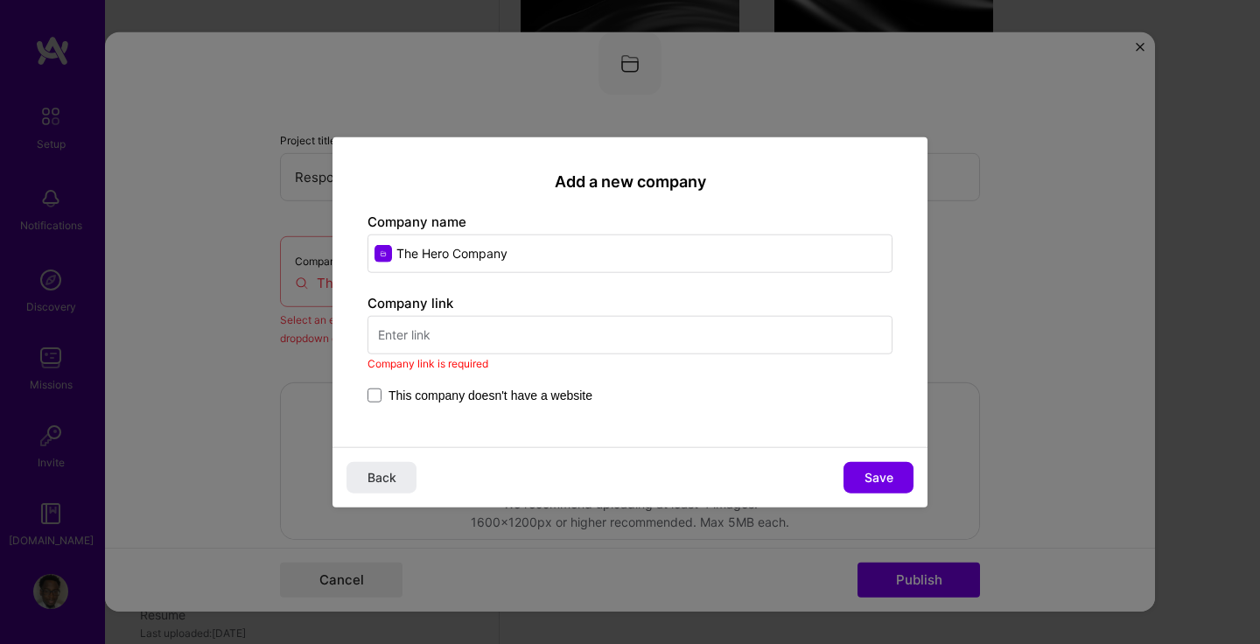
click at [404, 346] on input "text" at bounding box center [629, 334] width 525 height 38
click at [376, 393] on span at bounding box center [374, 395] width 14 height 14
click at [0, 0] on input "This company doesn't have a website" at bounding box center [0, 0] width 0 height 0
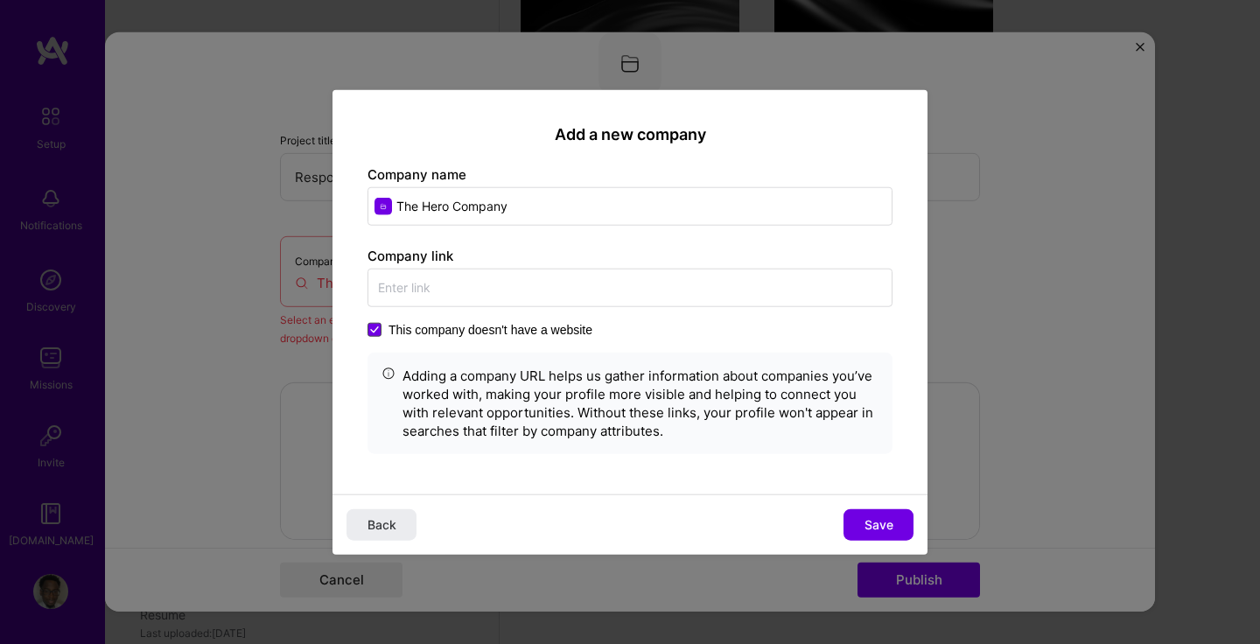
click at [381, 323] on span at bounding box center [374, 329] width 14 height 14
click at [0, 0] on input "This company doesn't have a website" at bounding box center [0, 0] width 0 height 0
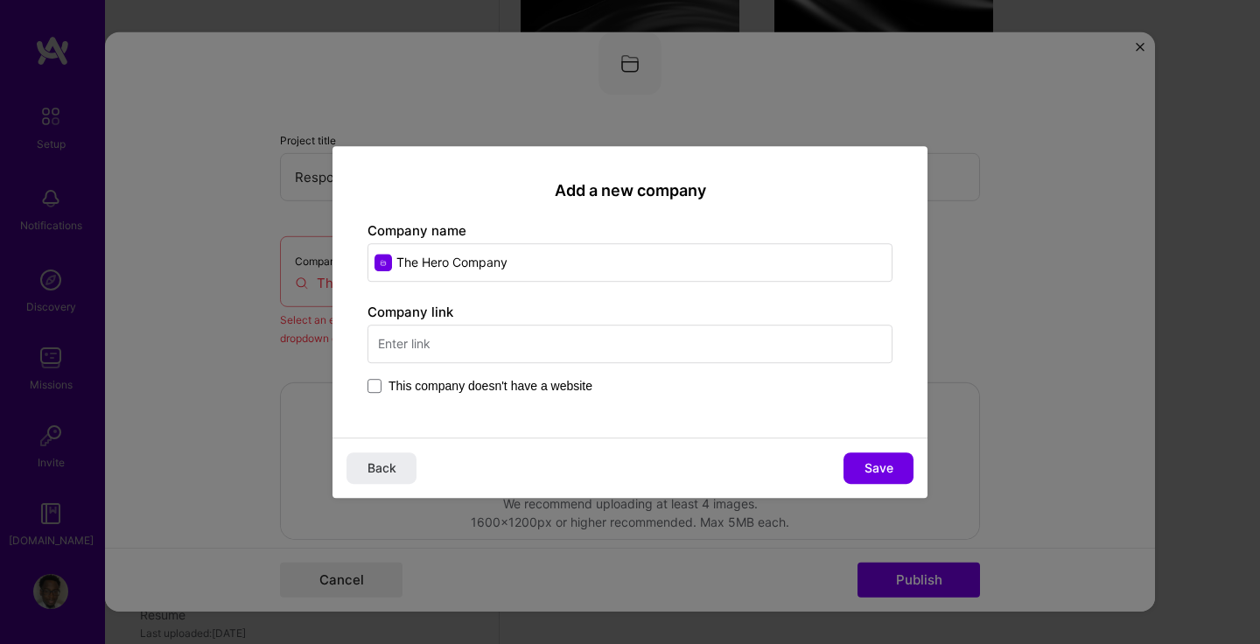
click at [422, 341] on input "text" at bounding box center [629, 344] width 525 height 38
paste input "[URL][DOMAIN_NAME]"
type input "[URL][DOMAIN_NAME]"
click at [884, 467] on span "Save" at bounding box center [878, 467] width 29 height 17
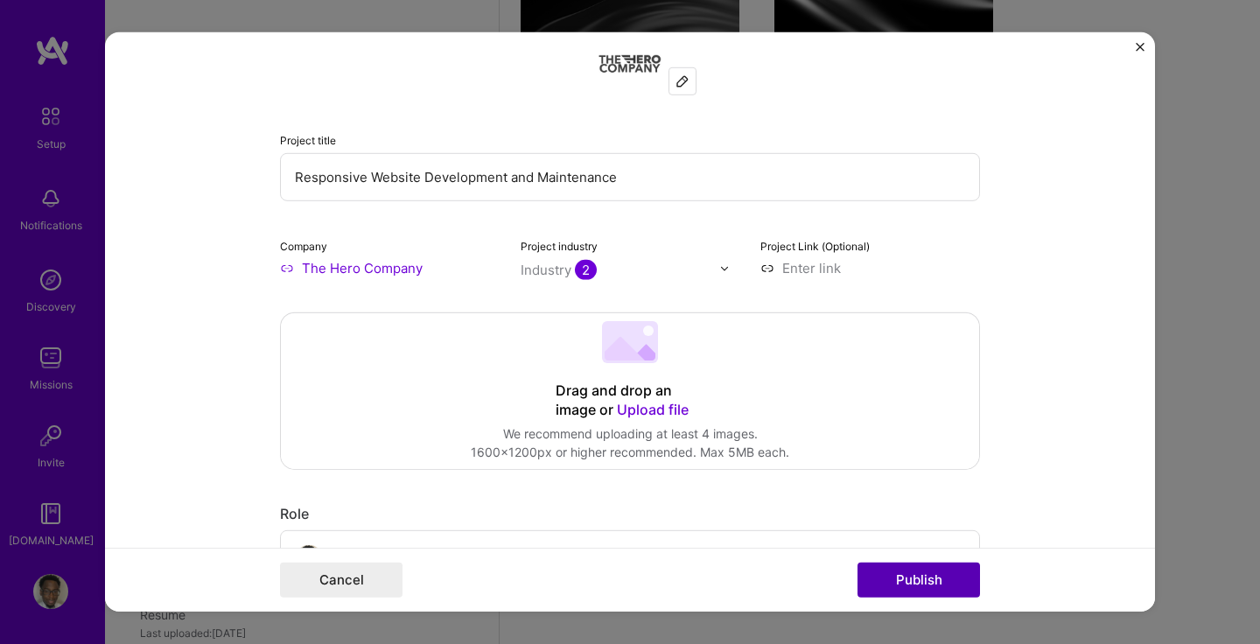
click at [906, 576] on button "Publish" at bounding box center [918, 580] width 122 height 35
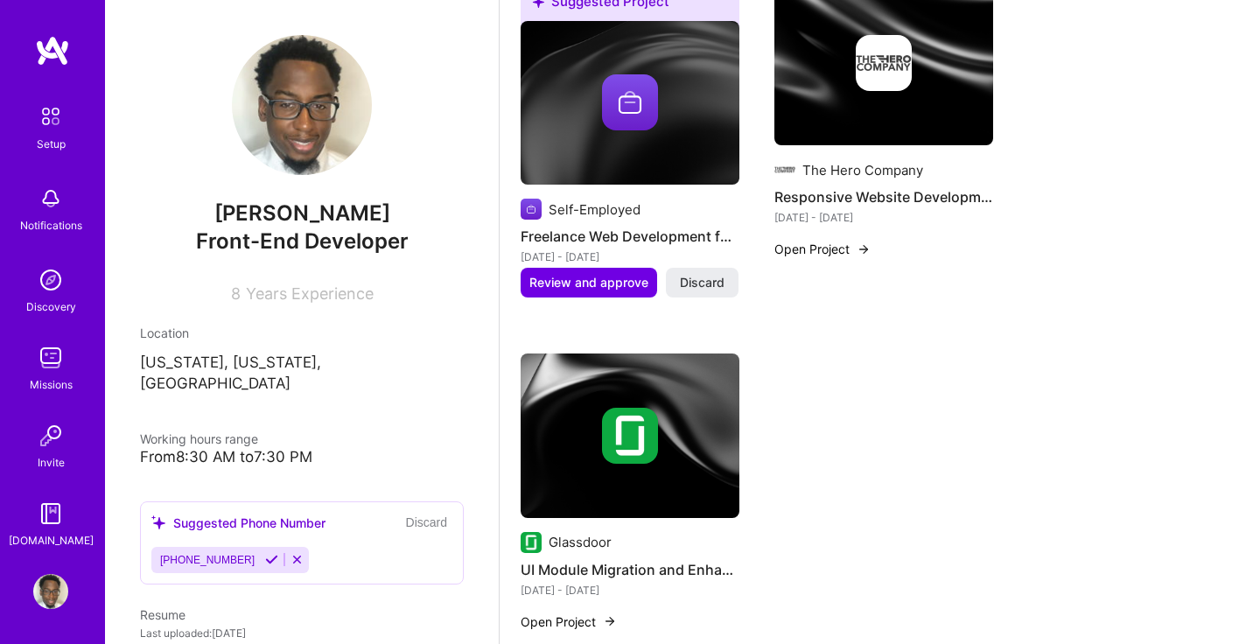
scroll to position [663, 0]
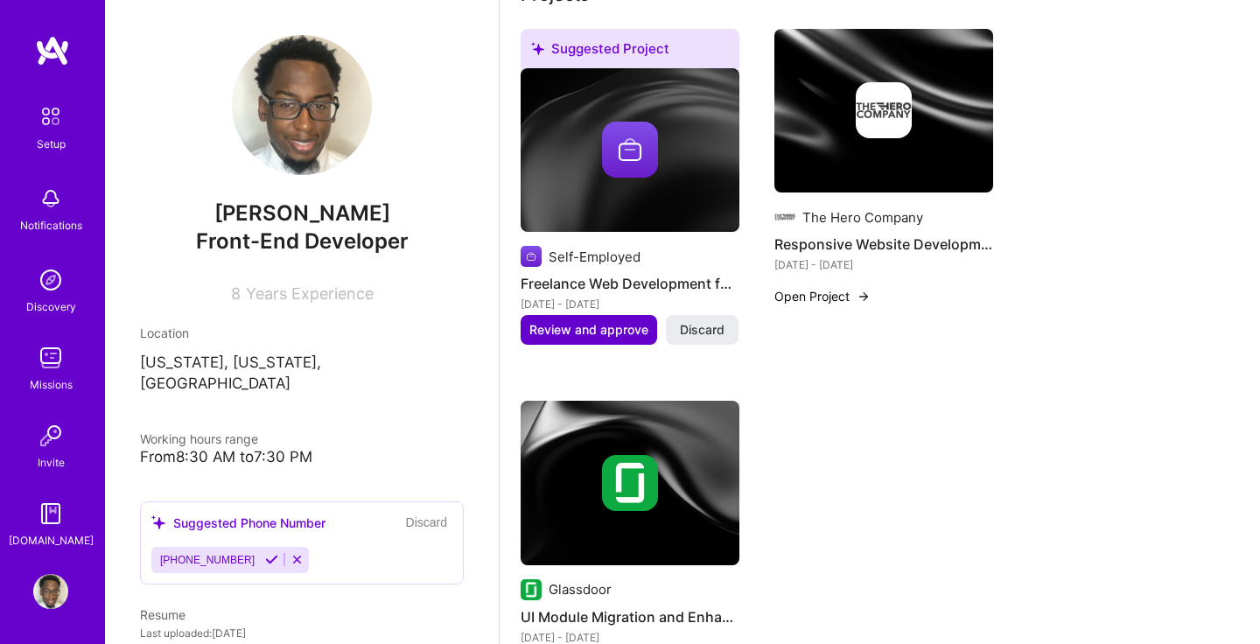
click at [570, 321] on span "Review and approve" at bounding box center [588, 329] width 119 height 17
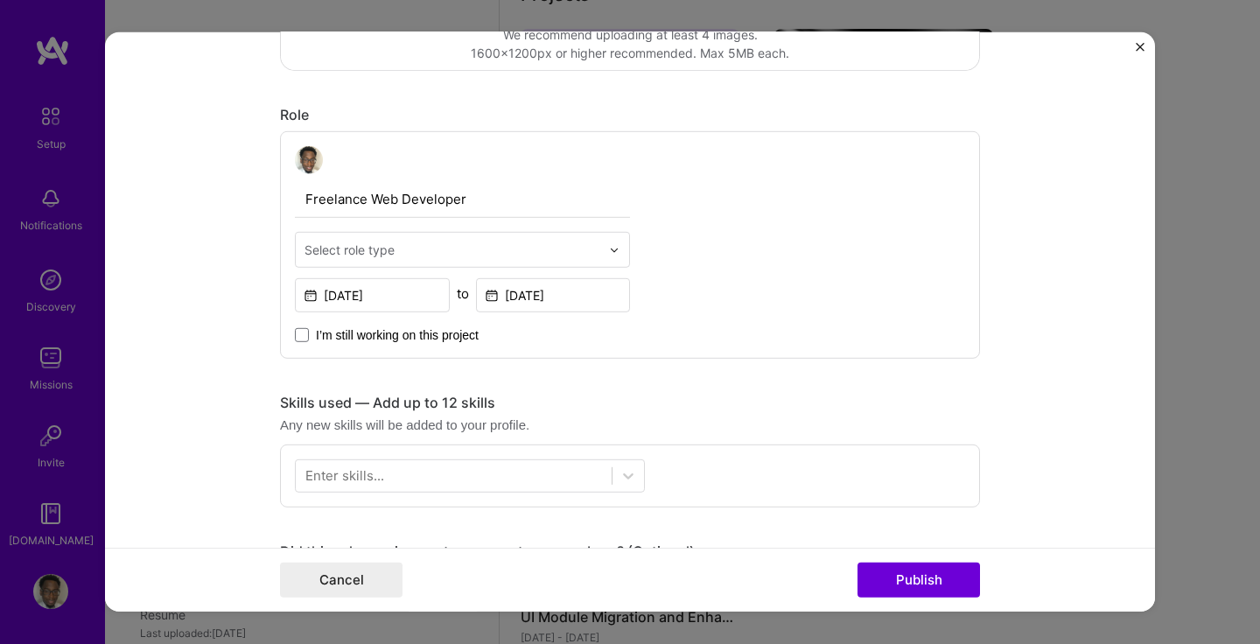
scroll to position [517, 0]
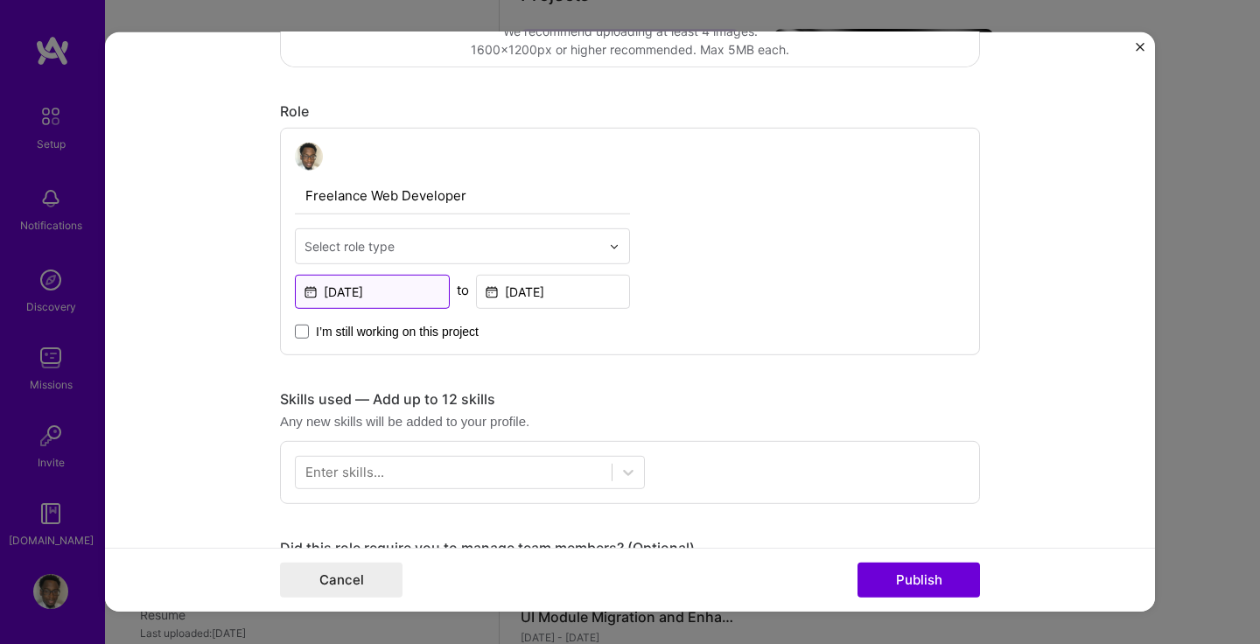
click at [360, 291] on input "[DATE]" at bounding box center [372, 292] width 155 height 34
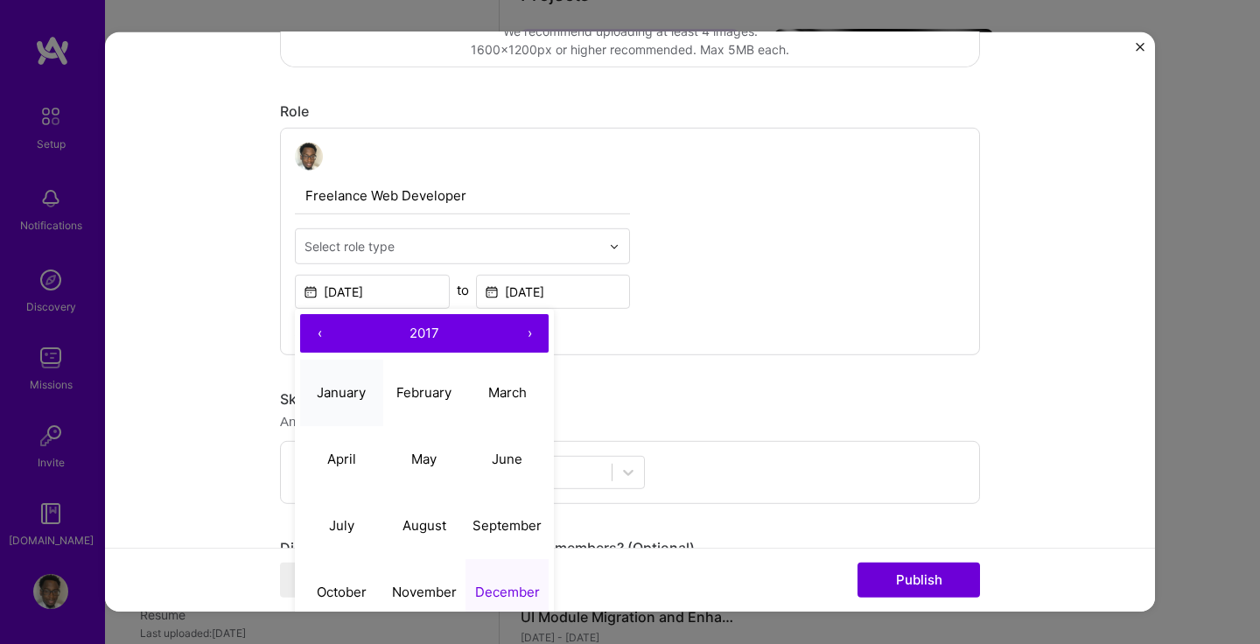
click at [344, 391] on abbr "January" at bounding box center [341, 391] width 49 height 17
type input "[DATE]"
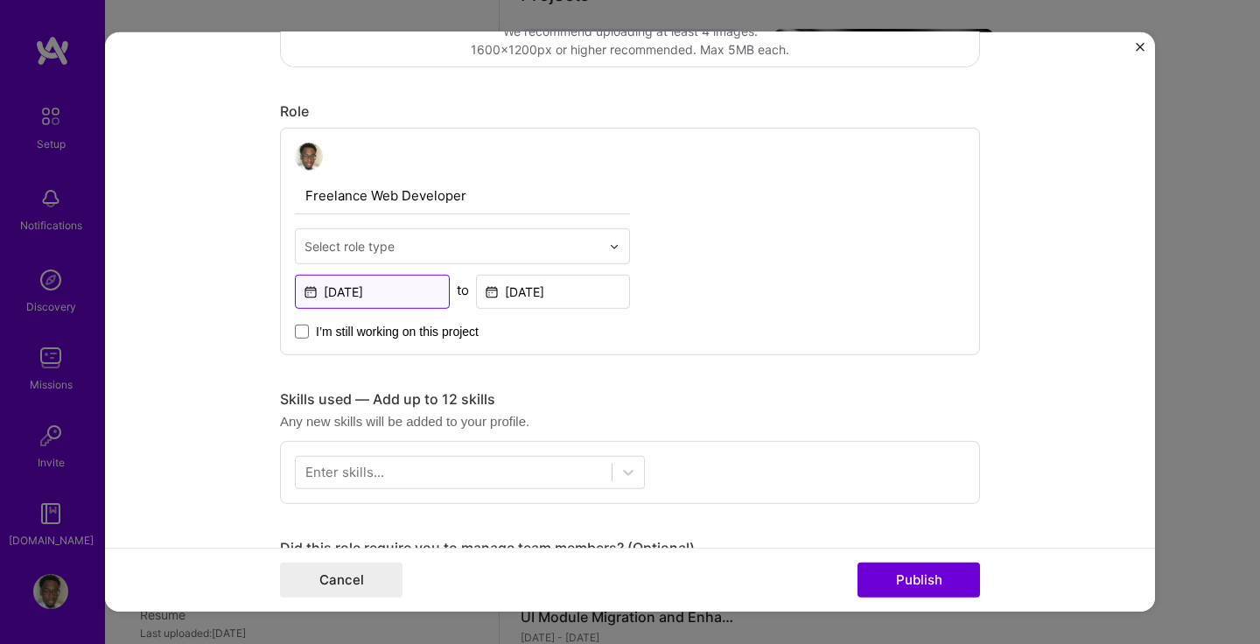
click at [399, 297] on input "[DATE]" at bounding box center [372, 292] width 155 height 34
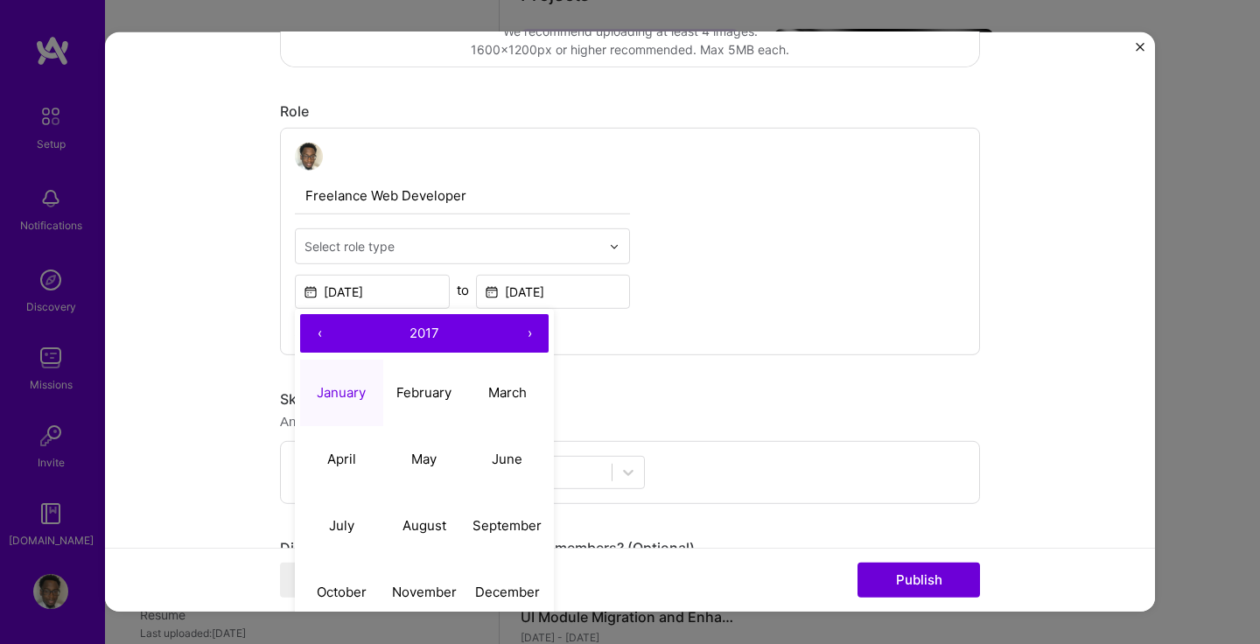
click at [534, 331] on button "›" at bounding box center [529, 333] width 38 height 38
click at [686, 326] on div "Freelance Web Developer Select role type [DATE] ‹ 2018 › January February March…" at bounding box center [630, 241] width 700 height 227
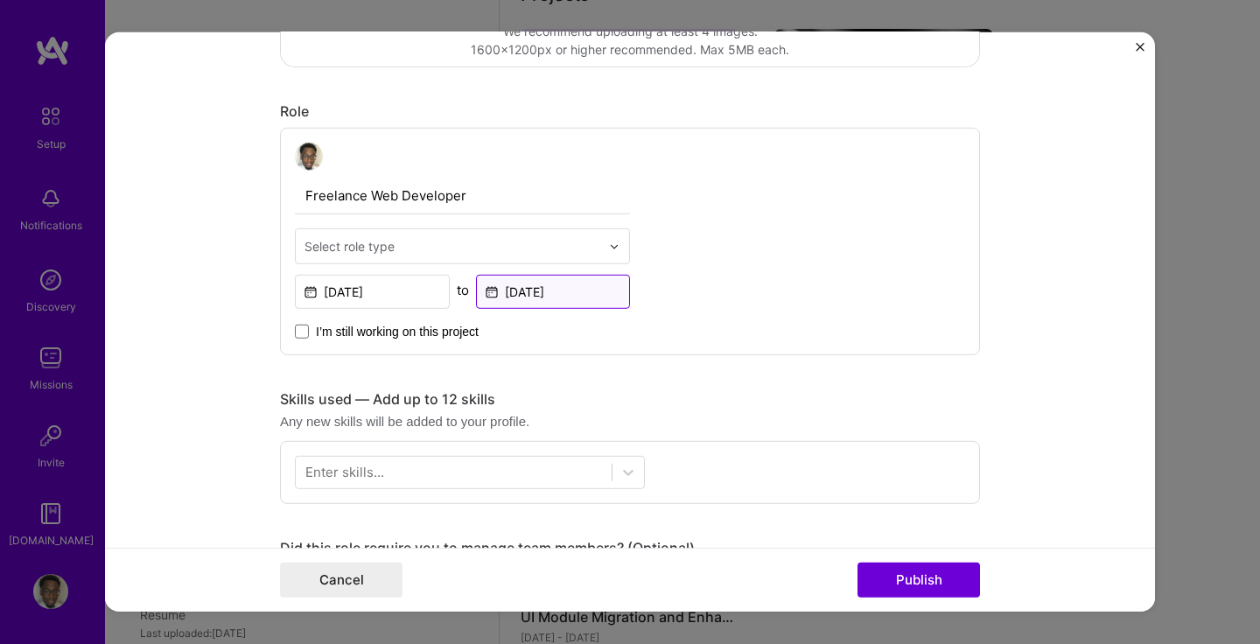
click at [563, 291] on input "[DATE]" at bounding box center [553, 292] width 155 height 34
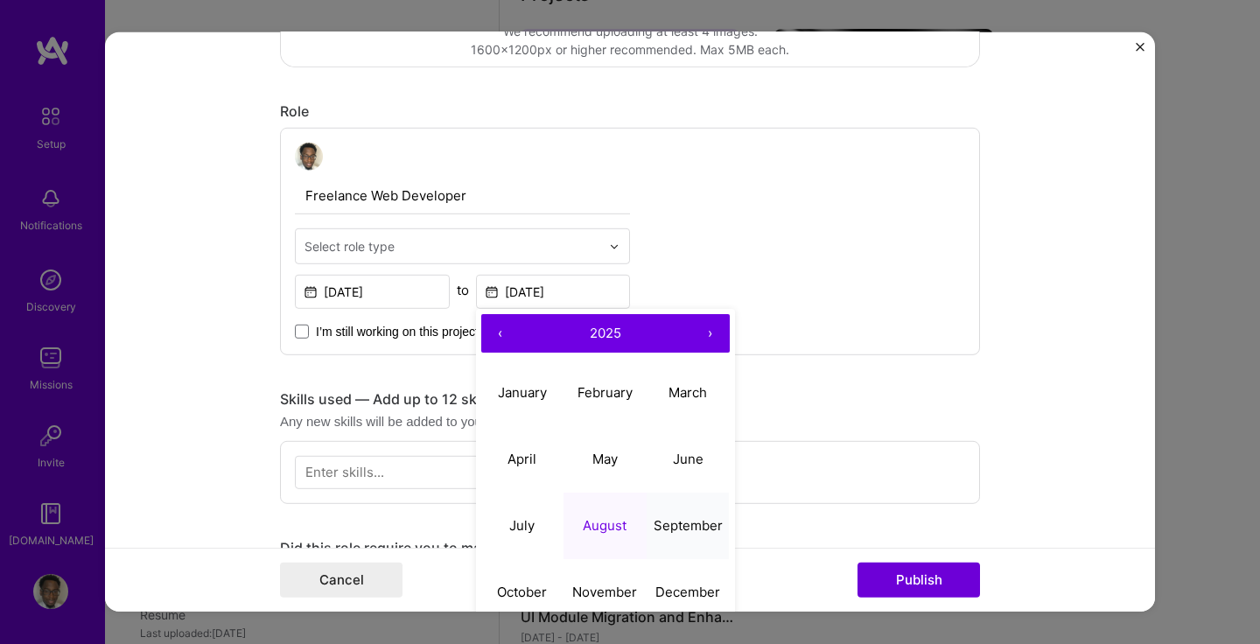
click at [678, 521] on abbr "September" at bounding box center [688, 524] width 69 height 17
type input "[DATE]"
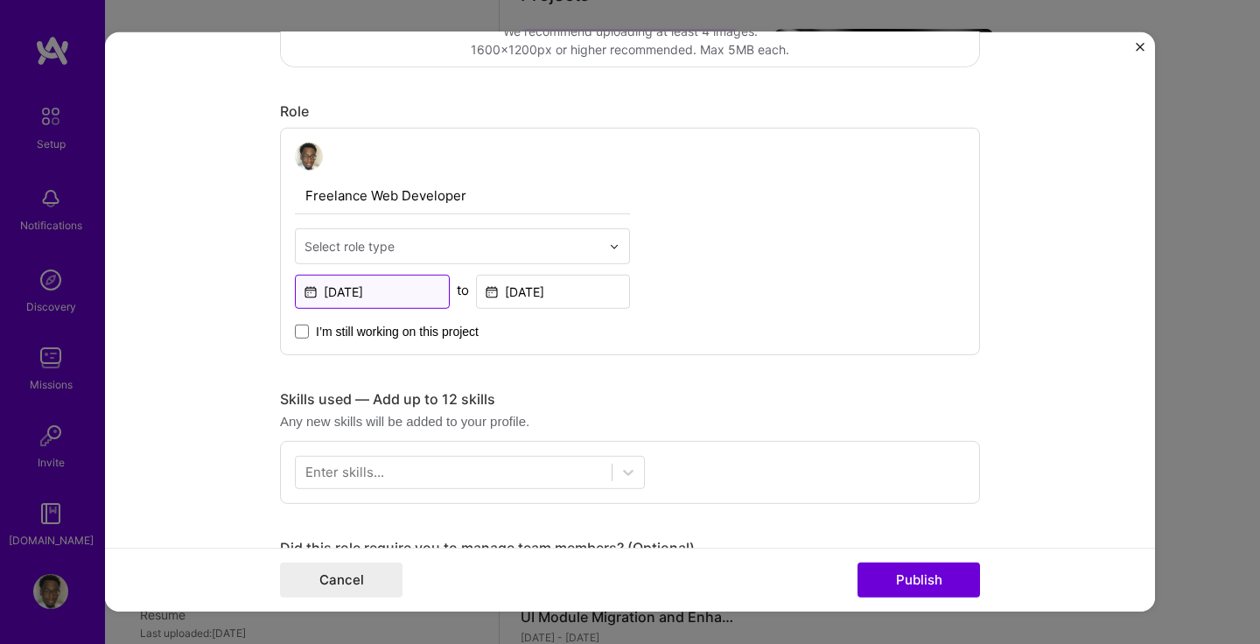
click at [384, 293] on input "[DATE]" at bounding box center [372, 292] width 155 height 34
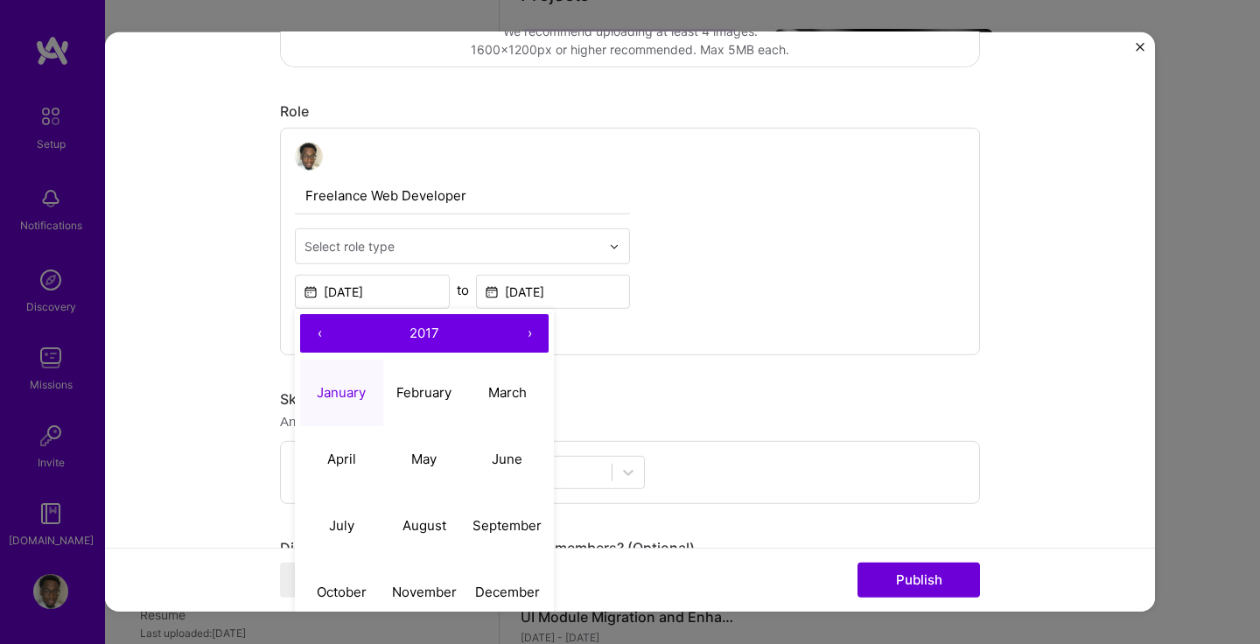
click at [530, 331] on button "›" at bounding box center [529, 333] width 38 height 38
click at [416, 335] on span "2018" at bounding box center [424, 332] width 30 height 17
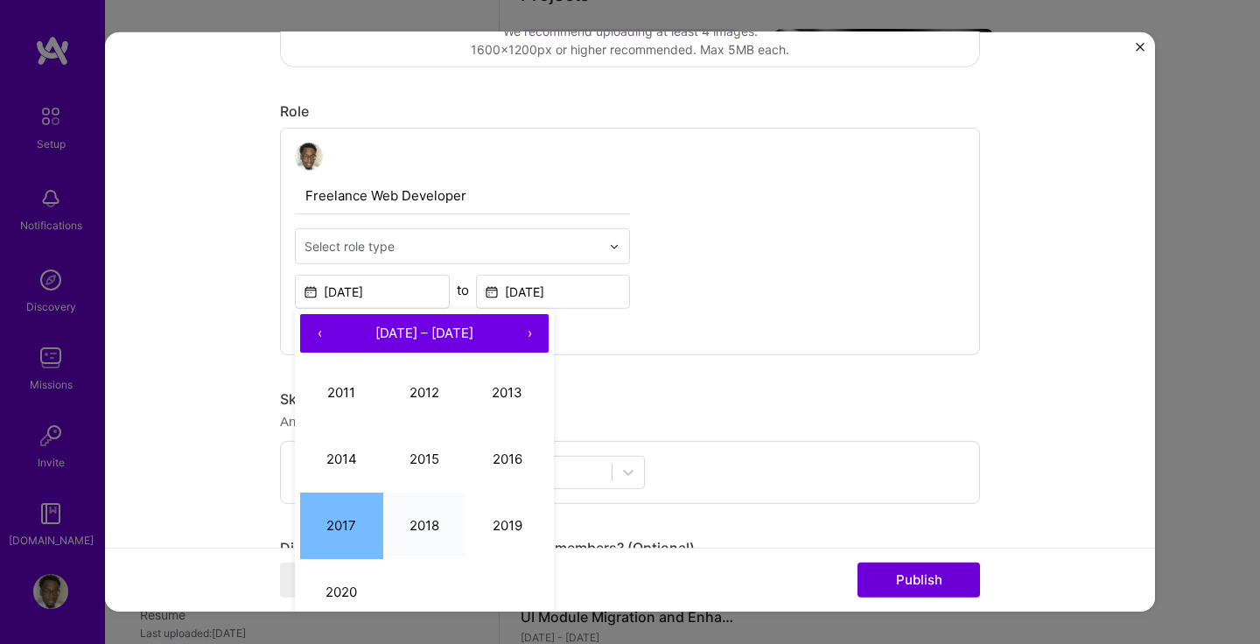
click at [421, 531] on button "2018" at bounding box center [424, 525] width 83 height 66
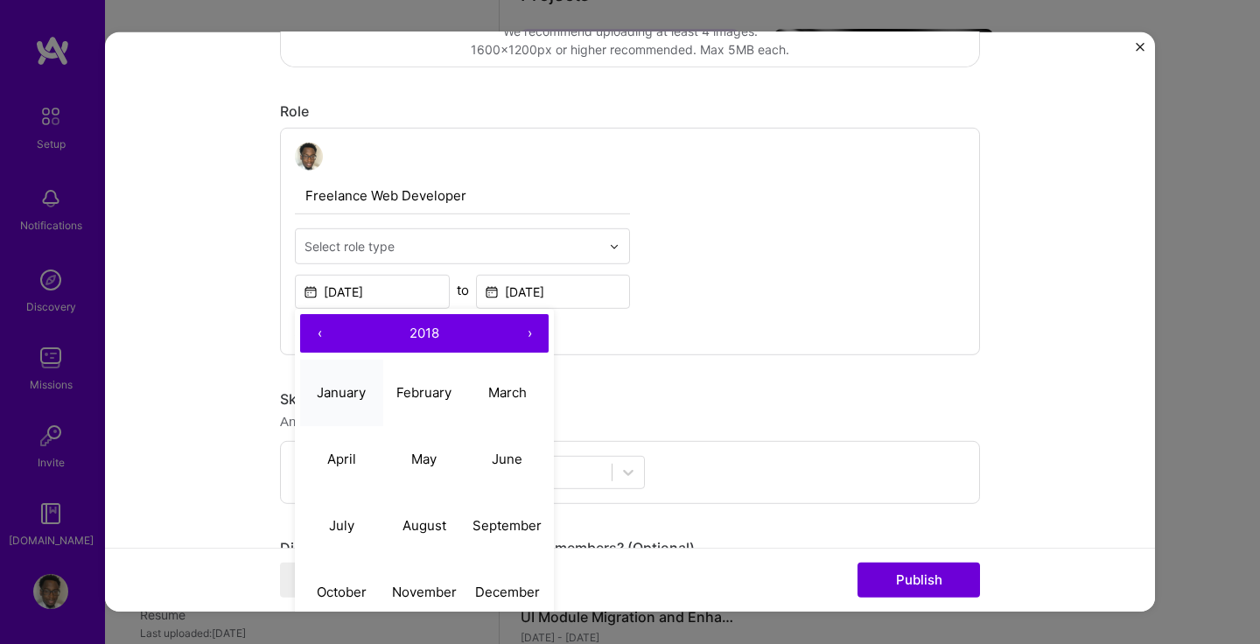
click at [352, 390] on abbr "January" at bounding box center [341, 391] width 49 height 17
type input "[DATE]"
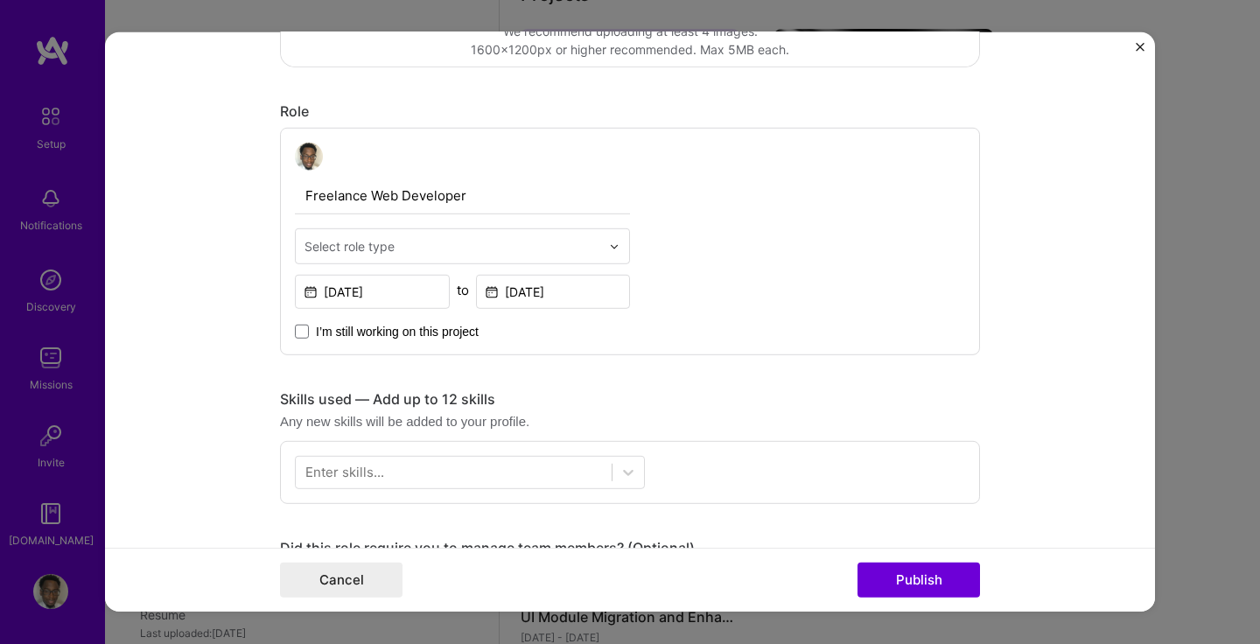
click at [749, 318] on div "Freelance Web Developer Select role type [DATE] to [DATE] I’m still working on …" at bounding box center [630, 241] width 700 height 227
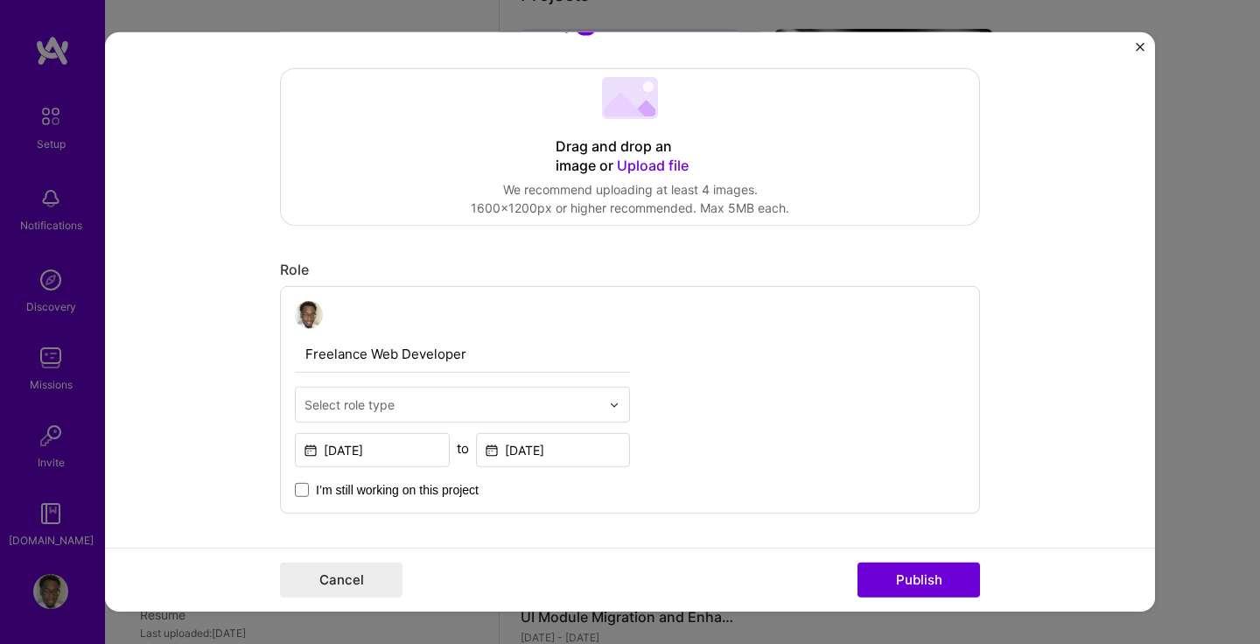
scroll to position [328, 0]
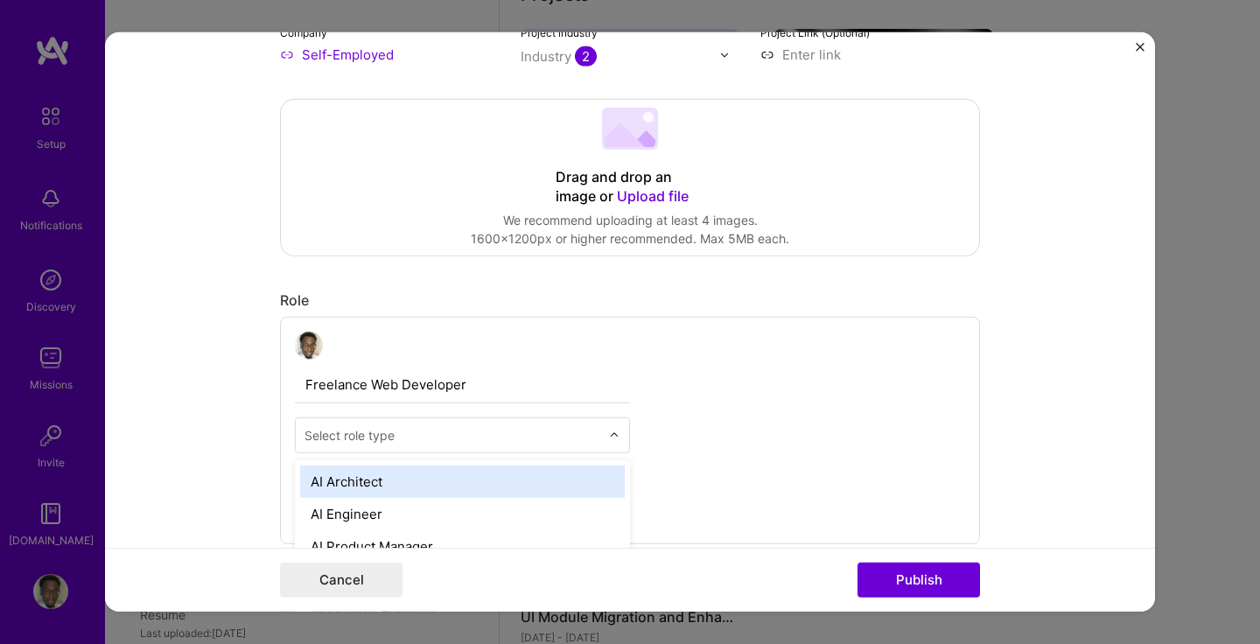
click at [528, 424] on div at bounding box center [452, 435] width 296 height 22
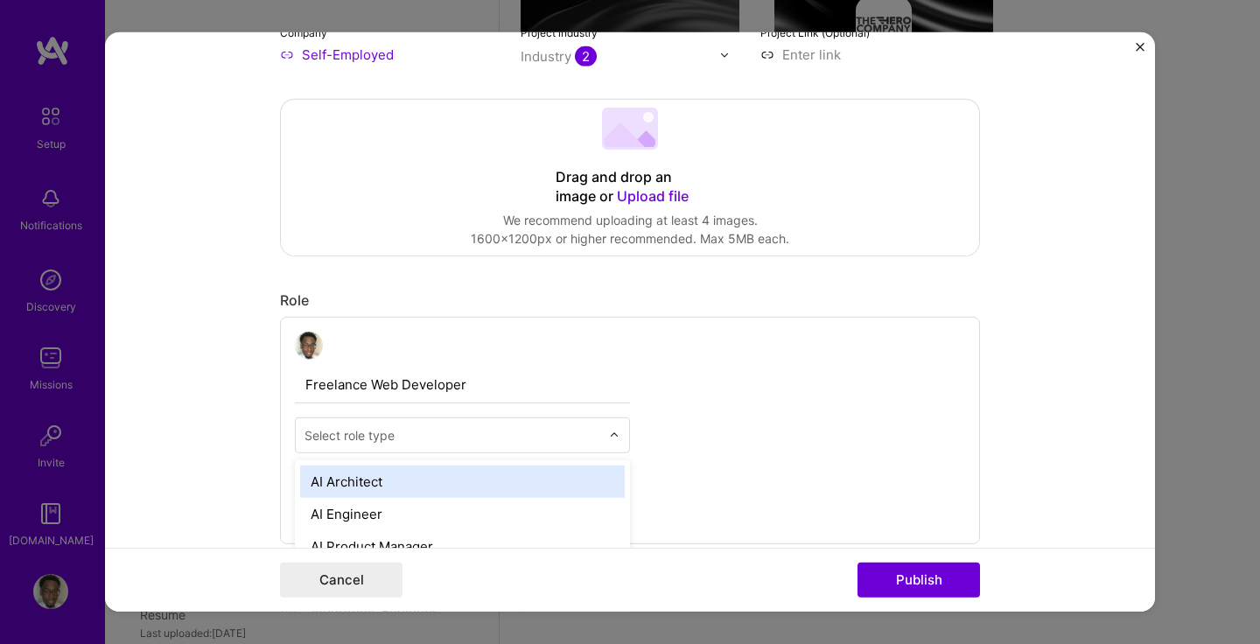
scroll to position [750, 0]
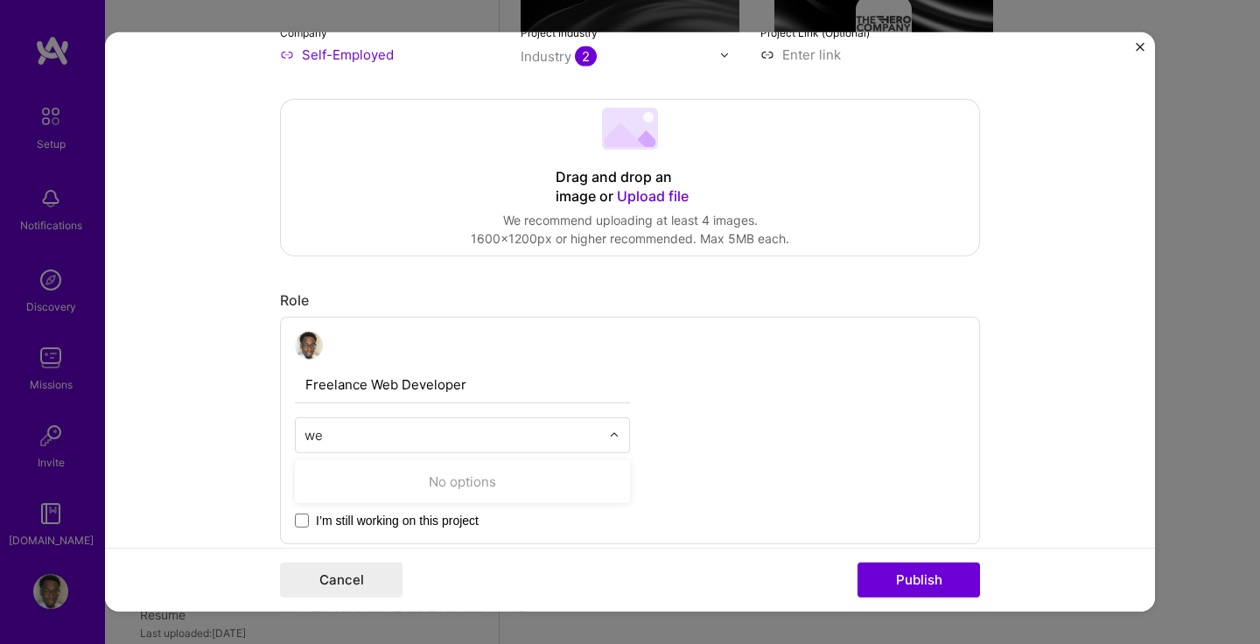
type input "w"
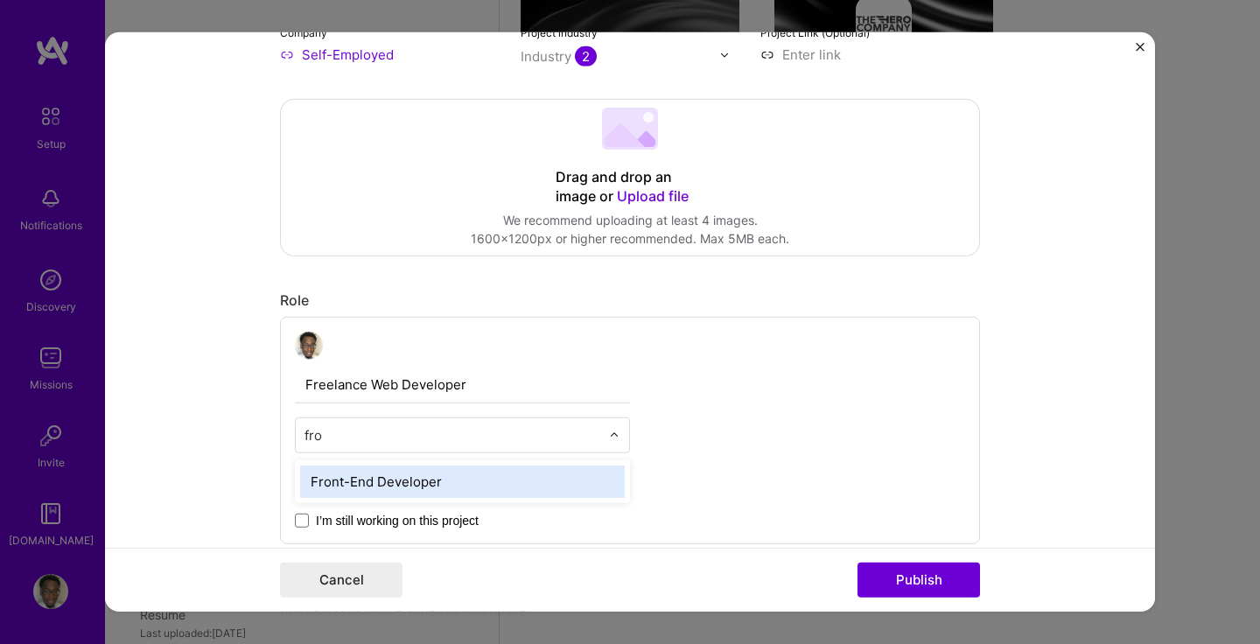
type input "fron"
click at [474, 484] on div "Front-End Developer" at bounding box center [462, 481] width 325 height 32
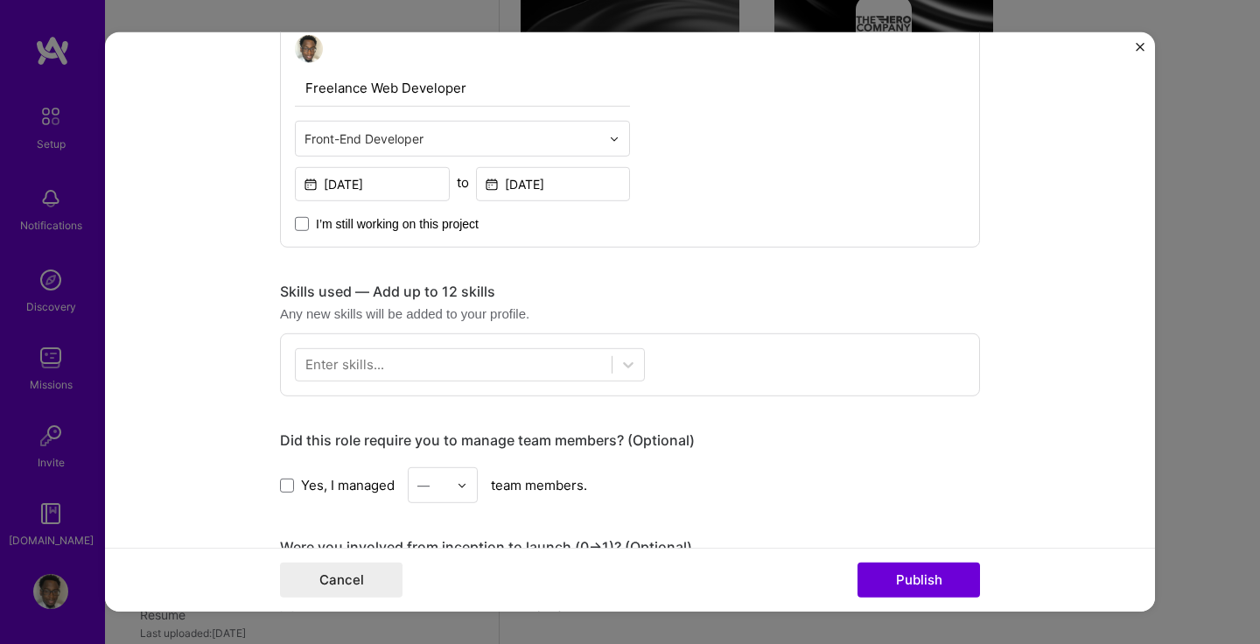
scroll to position [704, 0]
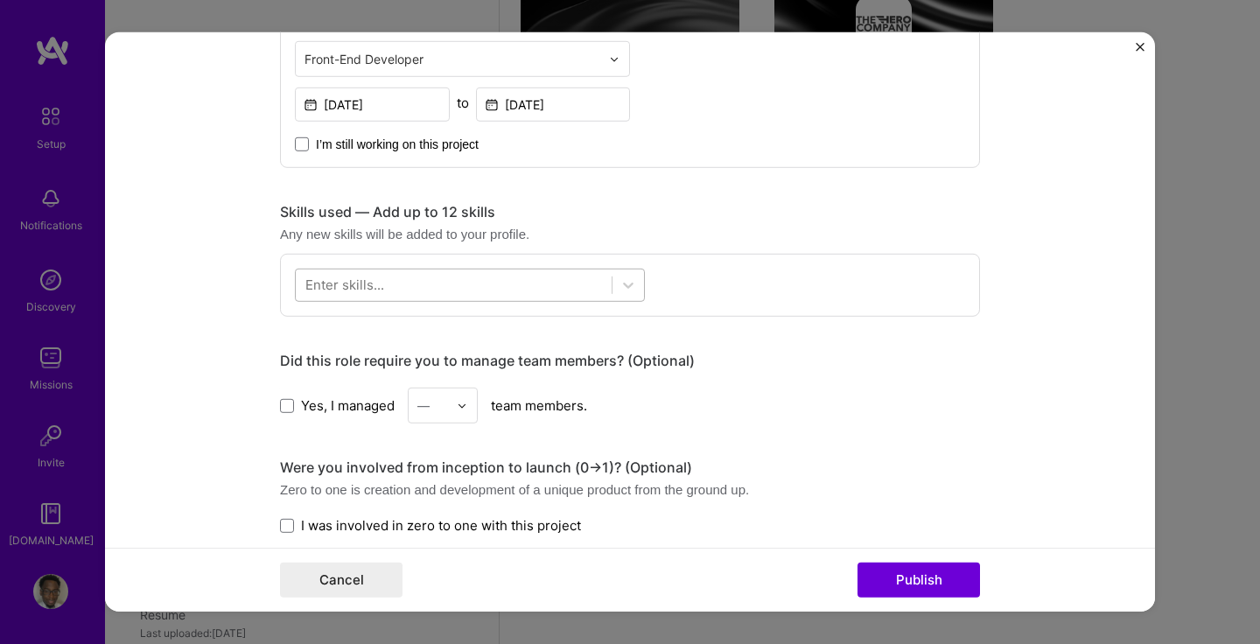
click at [508, 284] on div at bounding box center [454, 284] width 316 height 29
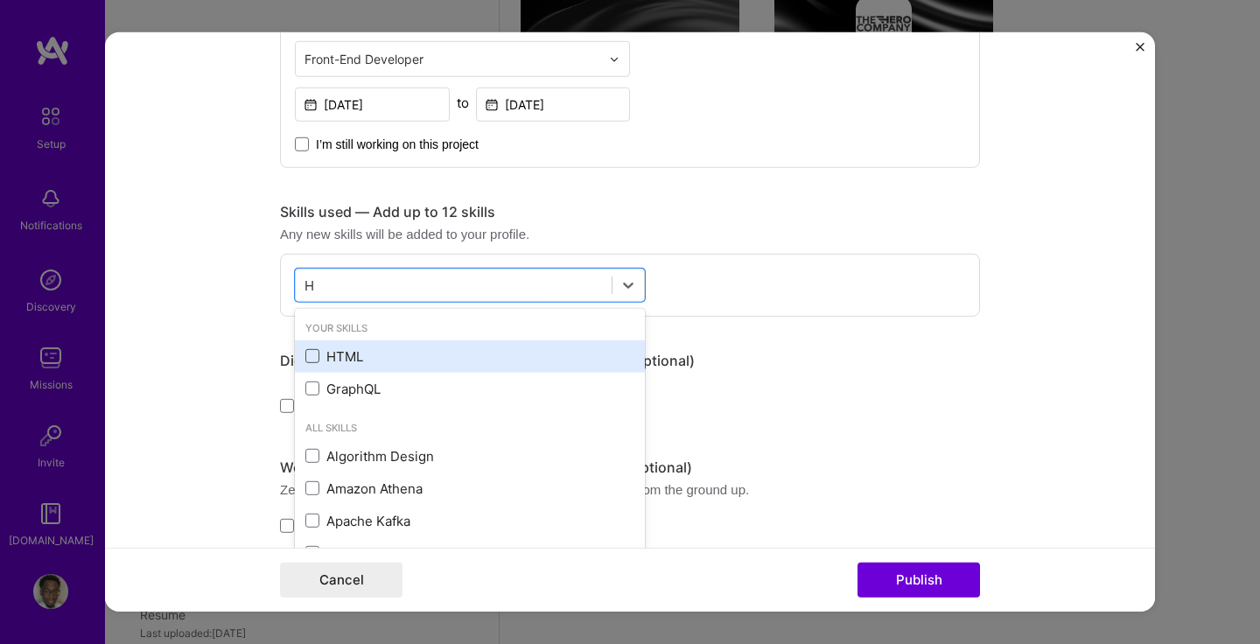
click at [315, 359] on span at bounding box center [312, 356] width 14 height 14
click at [0, 0] on input "checkbox" at bounding box center [0, 0] width 0 height 0
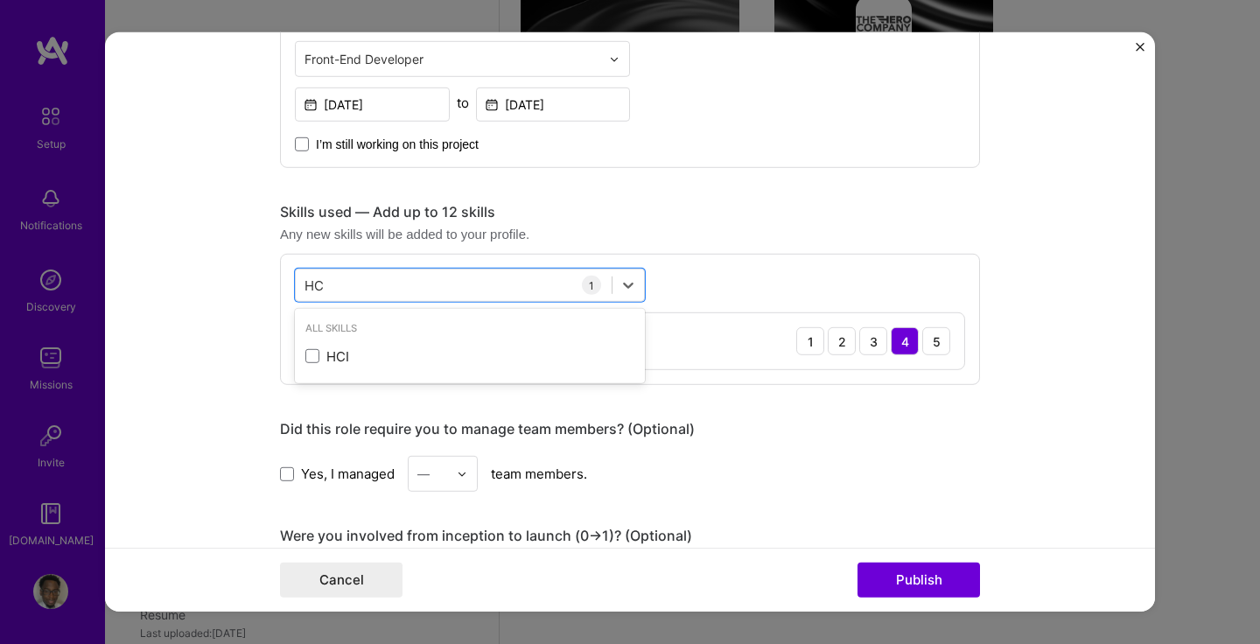
type input "H"
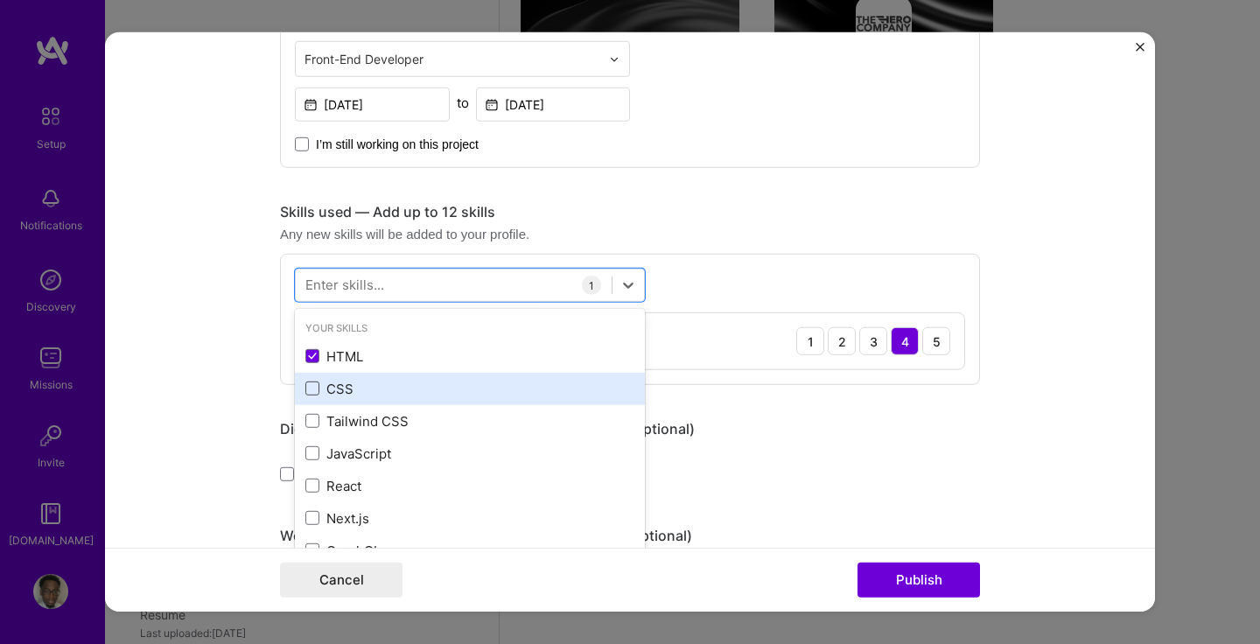
click at [310, 394] on span at bounding box center [312, 388] width 14 height 14
click at [0, 0] on input "checkbox" at bounding box center [0, 0] width 0 height 0
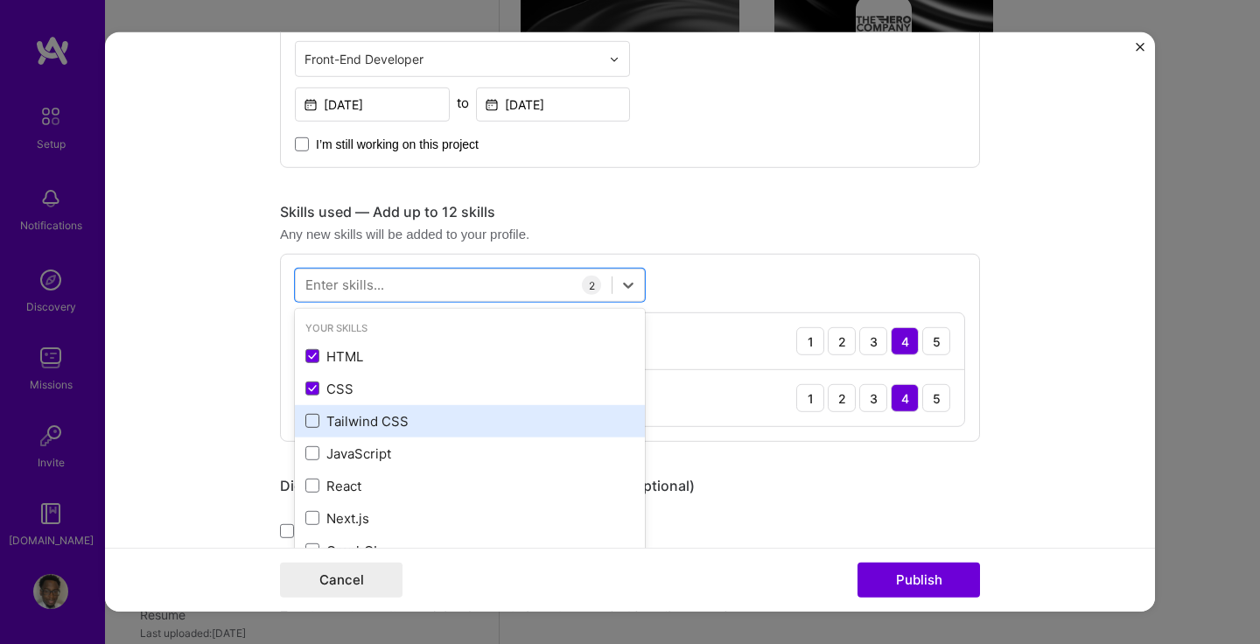
click at [311, 418] on span at bounding box center [312, 421] width 14 height 14
click at [0, 0] on input "checkbox" at bounding box center [0, 0] width 0 height 0
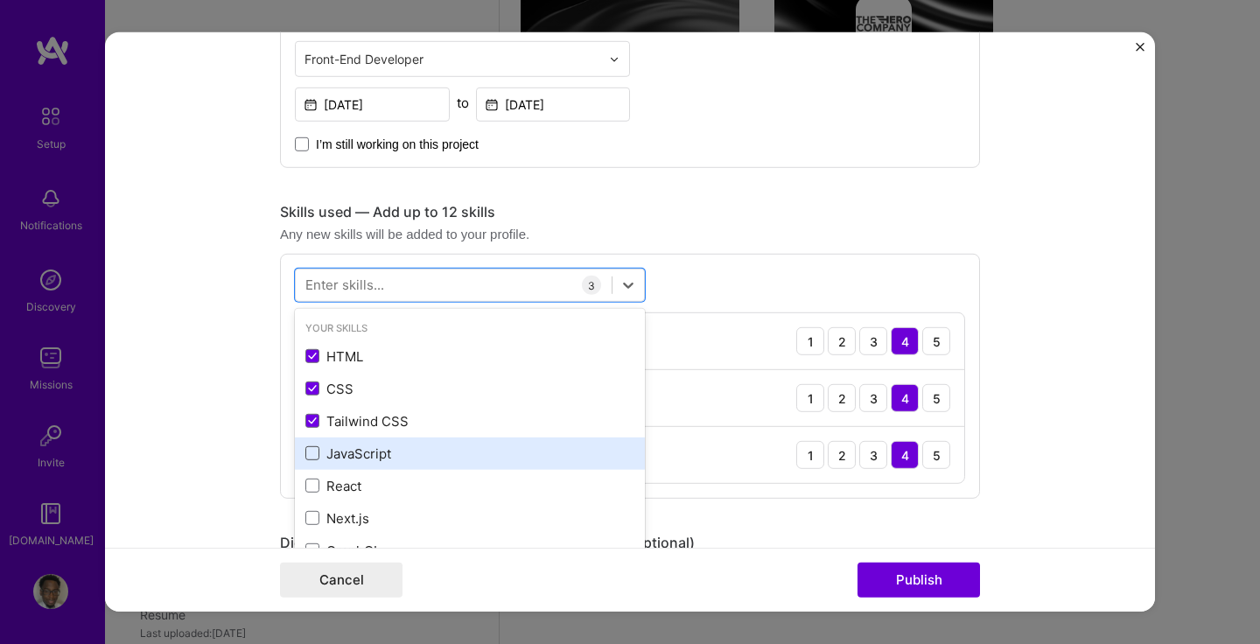
click at [312, 452] on span at bounding box center [312, 453] width 14 height 14
click at [0, 0] on input "checkbox" at bounding box center [0, 0] width 0 height 0
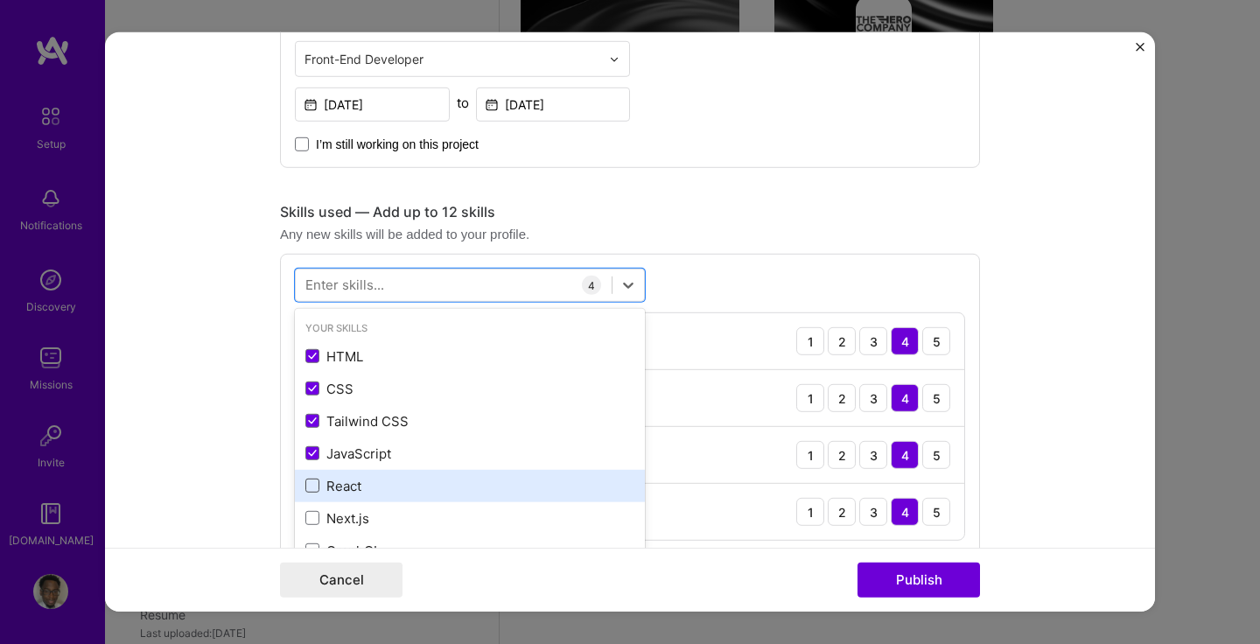
click at [314, 486] on span at bounding box center [312, 486] width 14 height 14
click at [0, 0] on input "checkbox" at bounding box center [0, 0] width 0 height 0
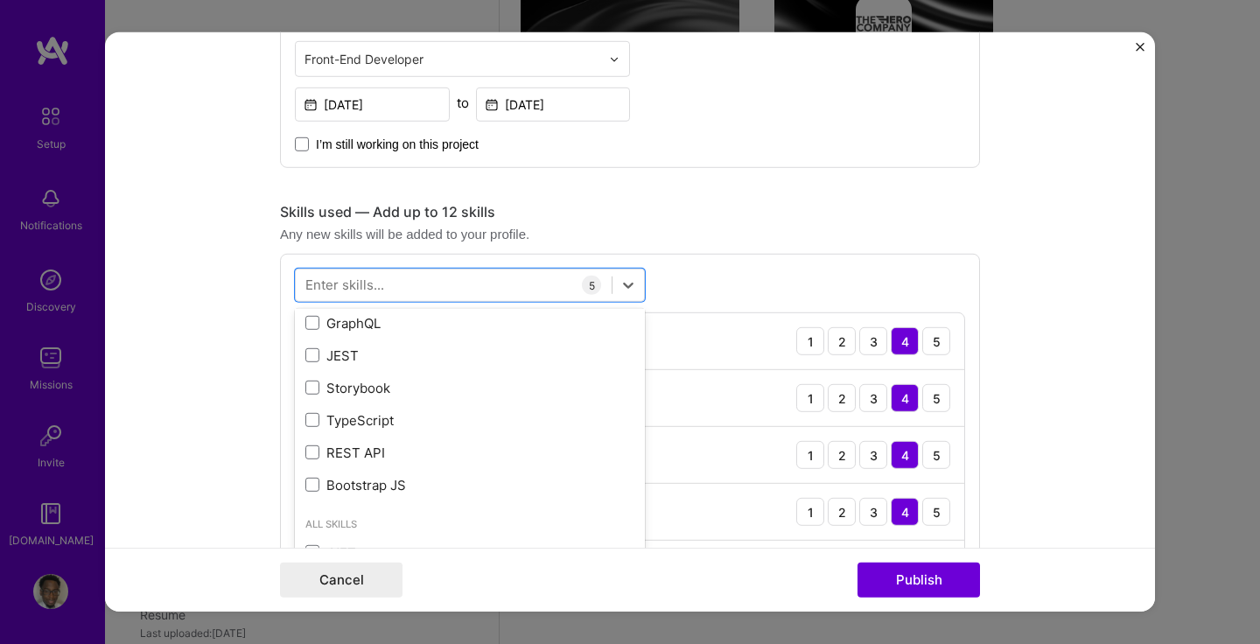
scroll to position [234, 0]
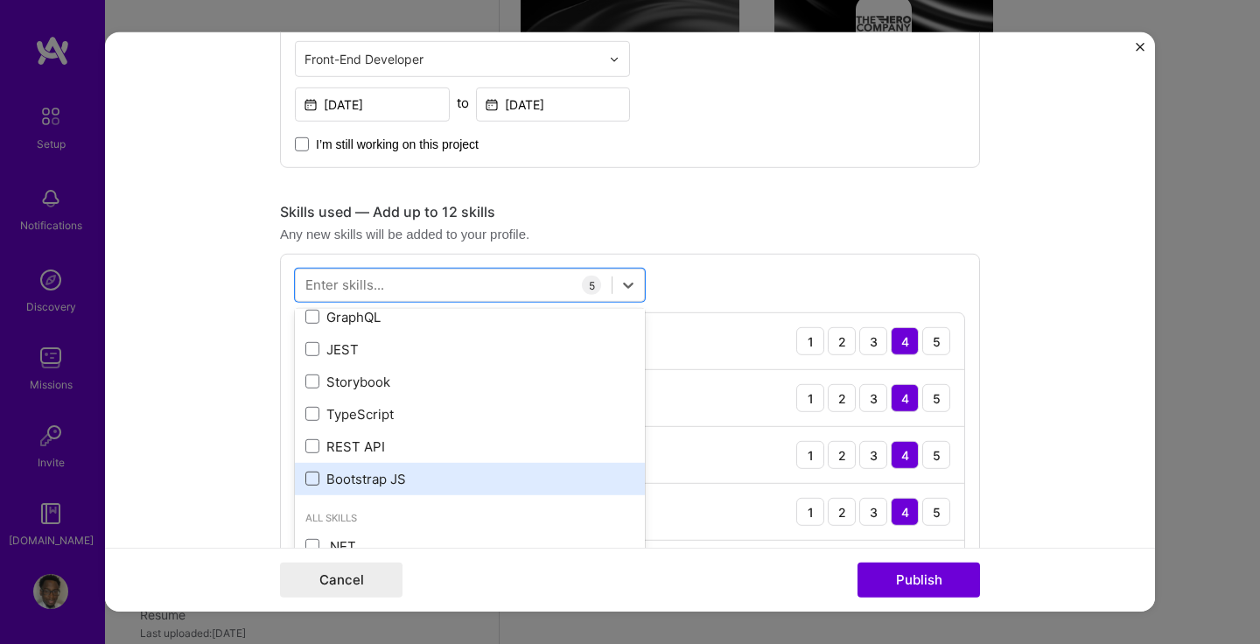
click at [314, 477] on span at bounding box center [312, 479] width 14 height 14
click at [0, 0] on input "checkbox" at bounding box center [0, 0] width 0 height 0
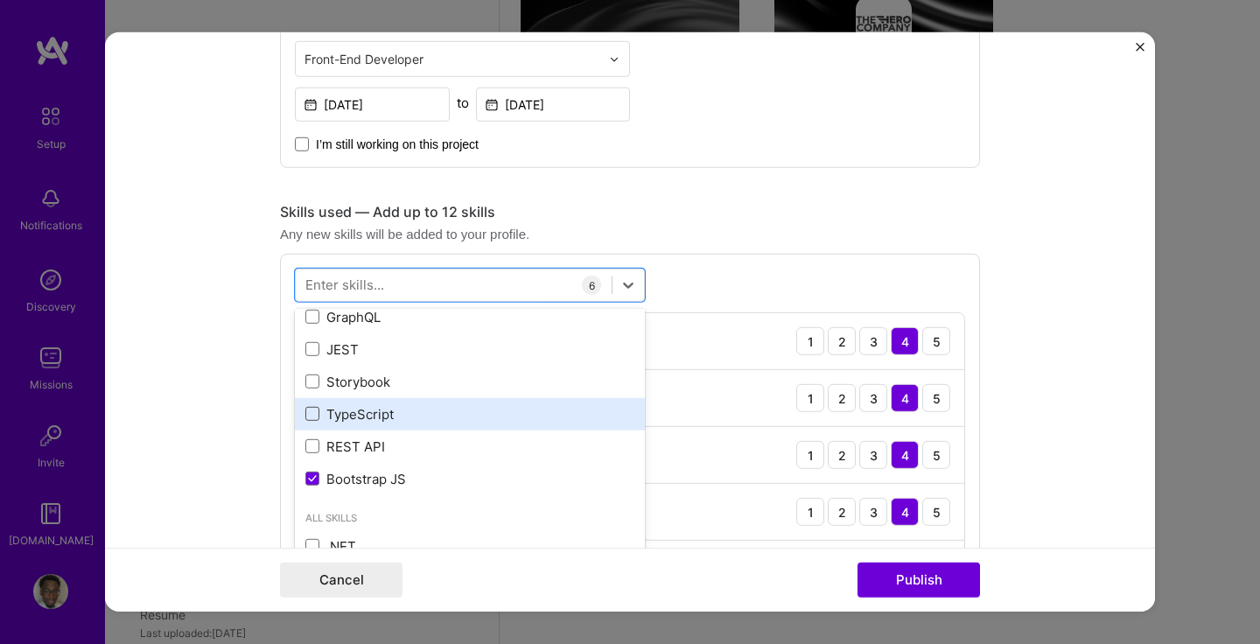
click at [311, 416] on span at bounding box center [312, 414] width 14 height 14
click at [0, 0] on input "checkbox" at bounding box center [0, 0] width 0 height 0
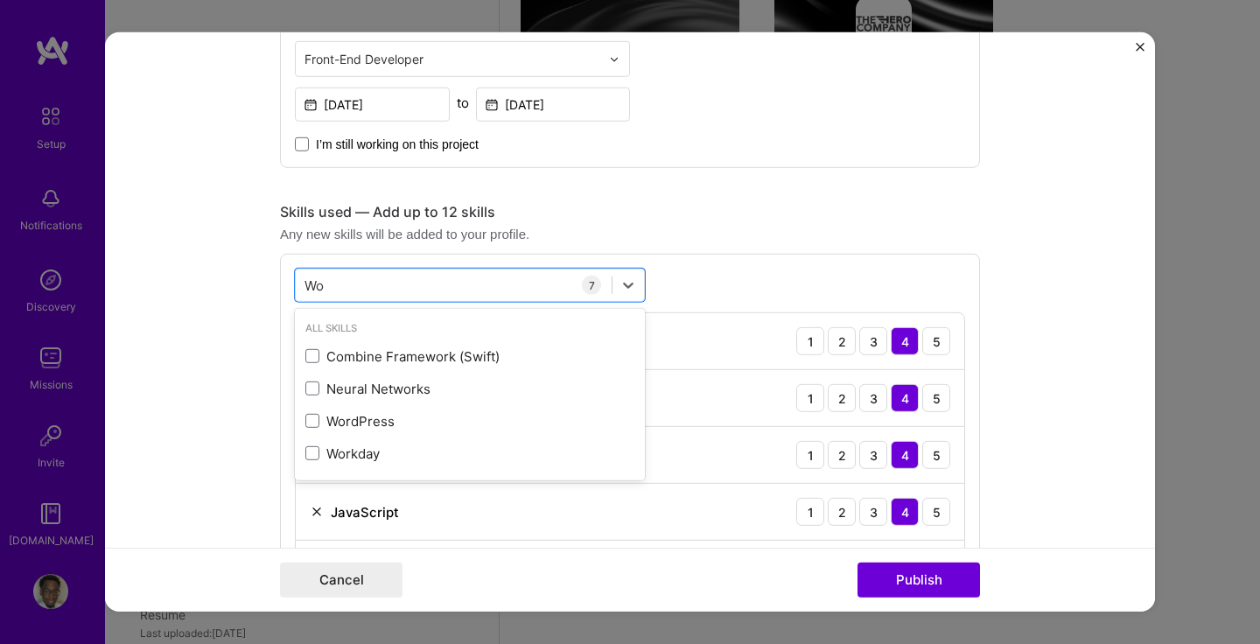
scroll to position [0, 0]
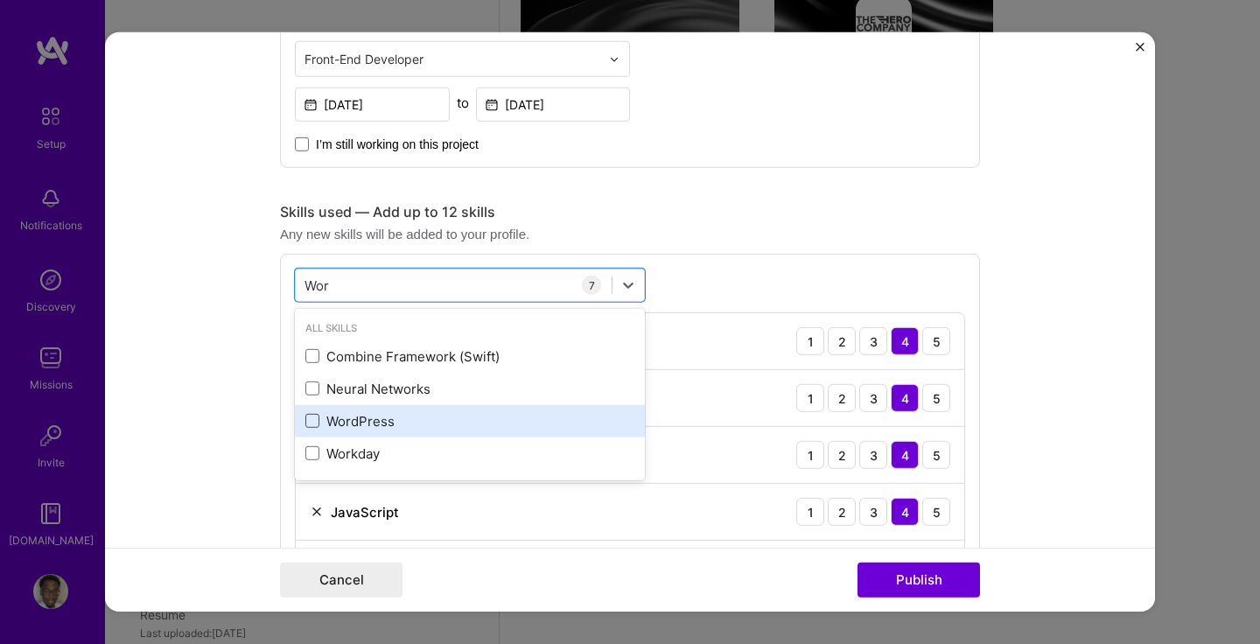
click at [311, 420] on span at bounding box center [312, 421] width 14 height 14
click at [0, 0] on input "checkbox" at bounding box center [0, 0] width 0 height 0
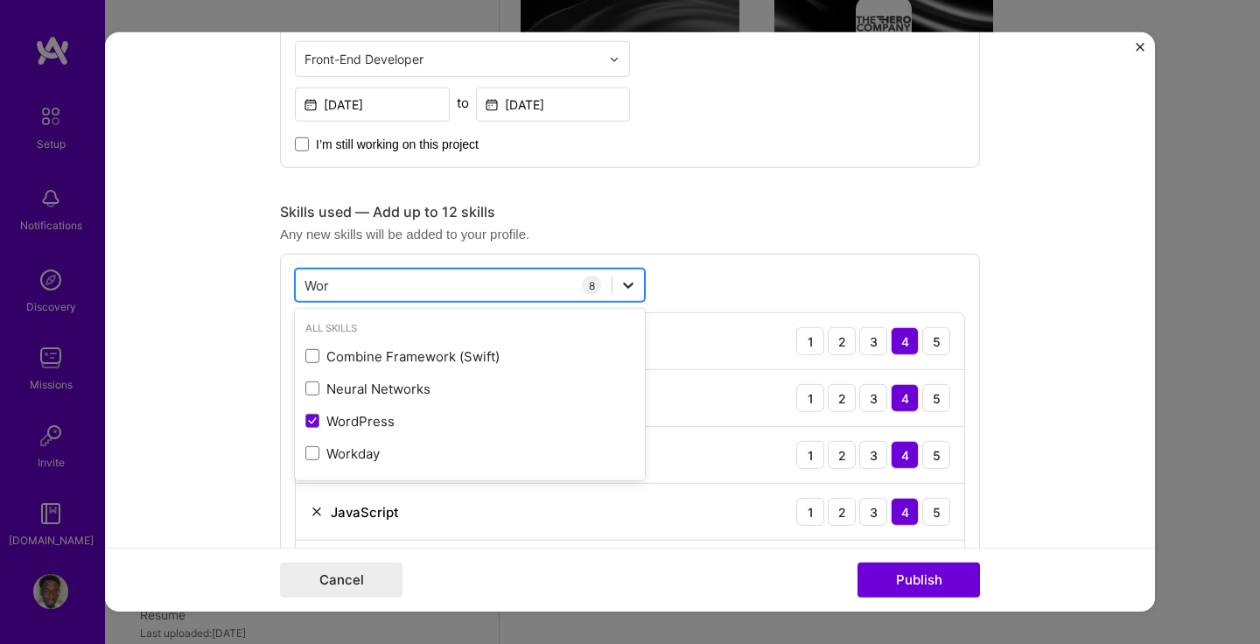
click at [626, 284] on icon at bounding box center [627, 284] width 17 height 17
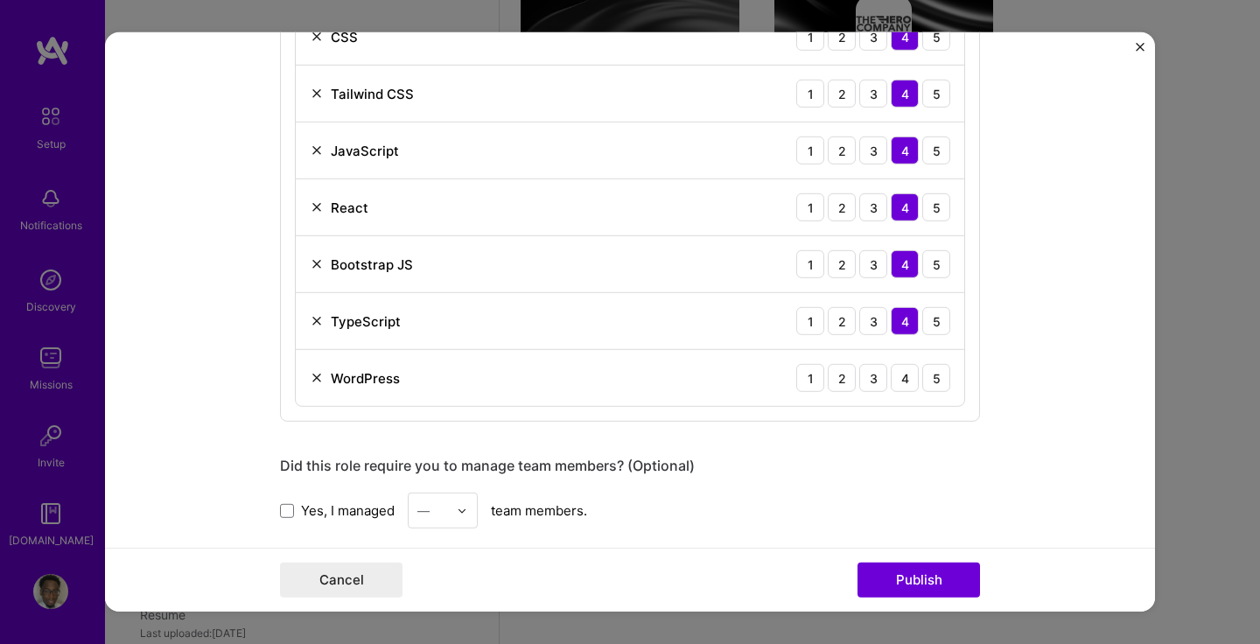
scroll to position [1119, 0]
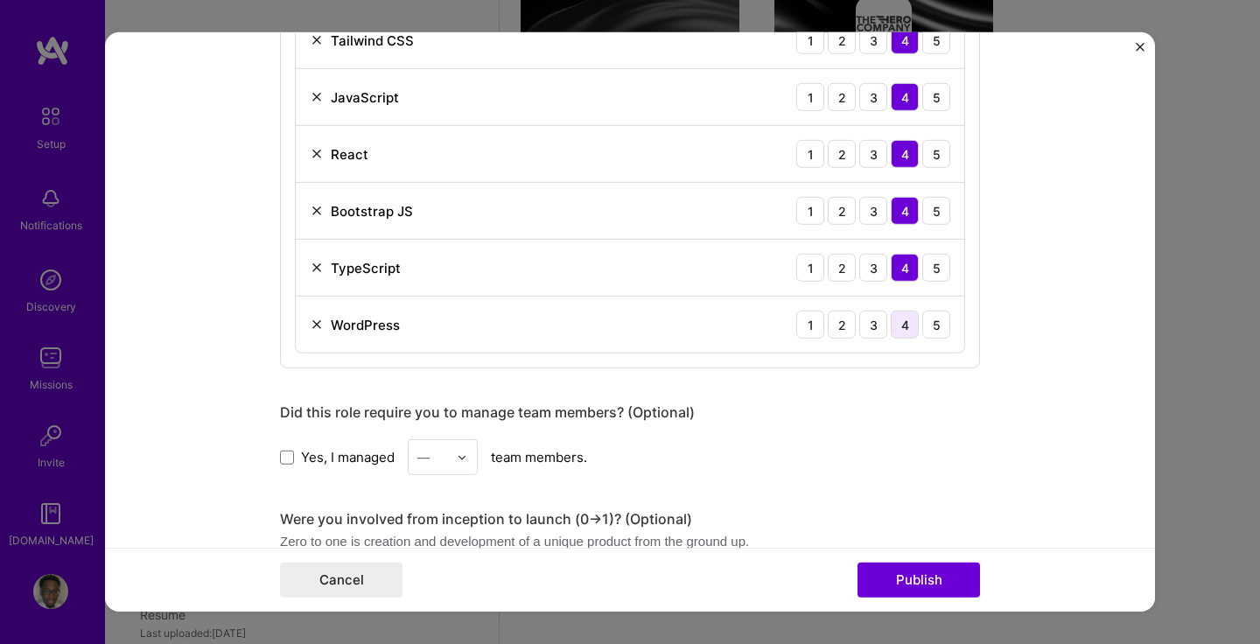
type input "Wor"
click at [907, 329] on div "4" at bounding box center [905, 325] width 28 height 28
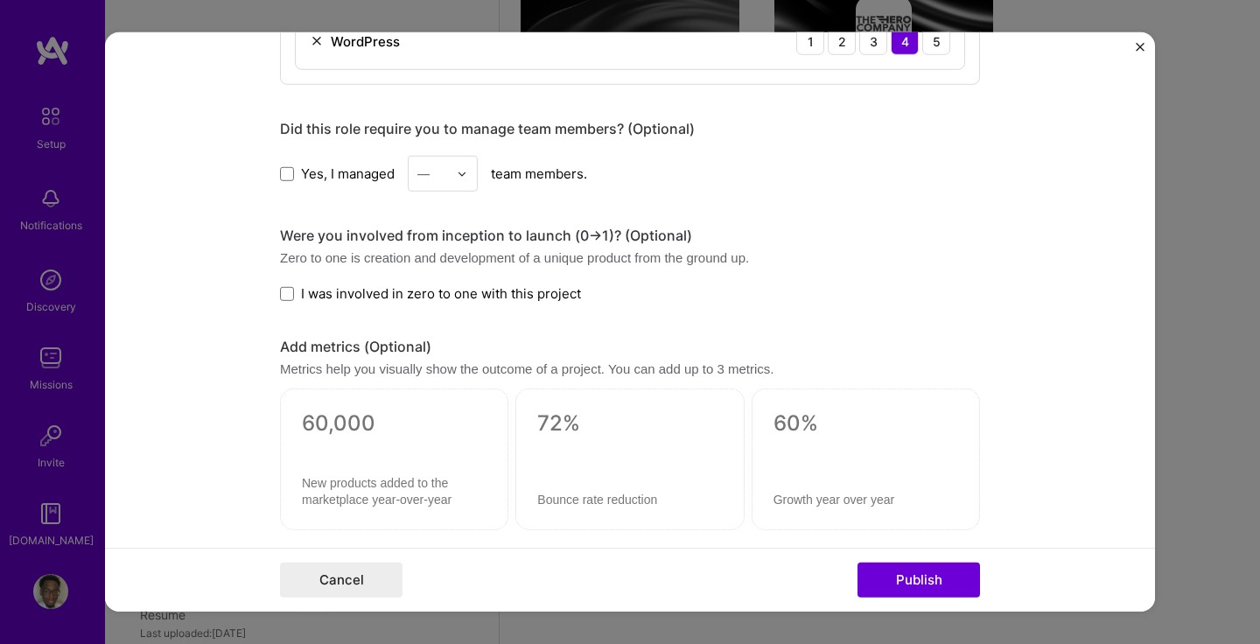
scroll to position [1405, 0]
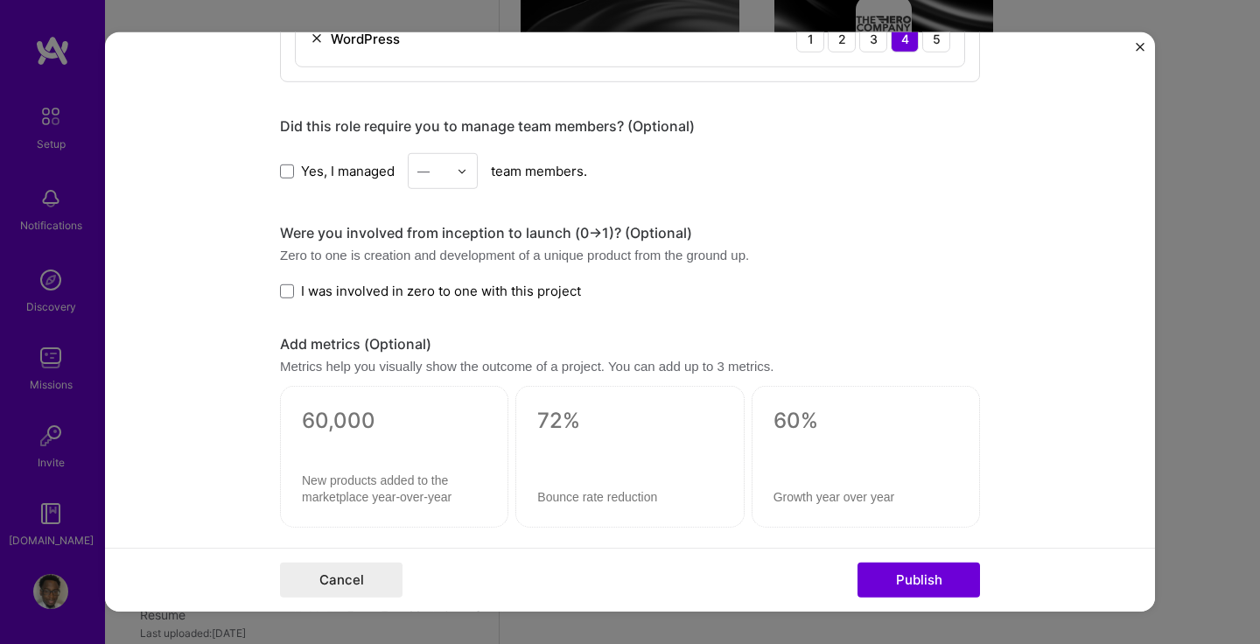
click at [462, 174] on img at bounding box center [462, 170] width 10 height 10
click at [439, 219] on div "1" at bounding box center [442, 217] width 59 height 32
click at [283, 290] on span at bounding box center [287, 291] width 14 height 14
click at [0, 0] on input "I was involved in zero to one with this project" at bounding box center [0, 0] width 0 height 0
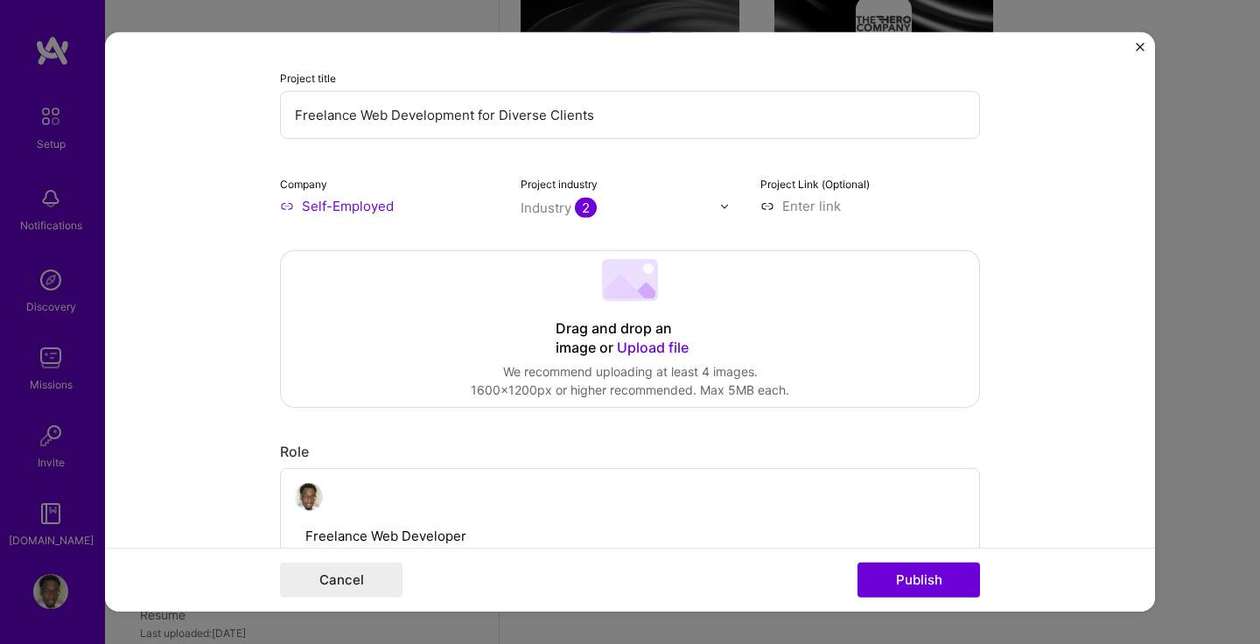
scroll to position [0, 0]
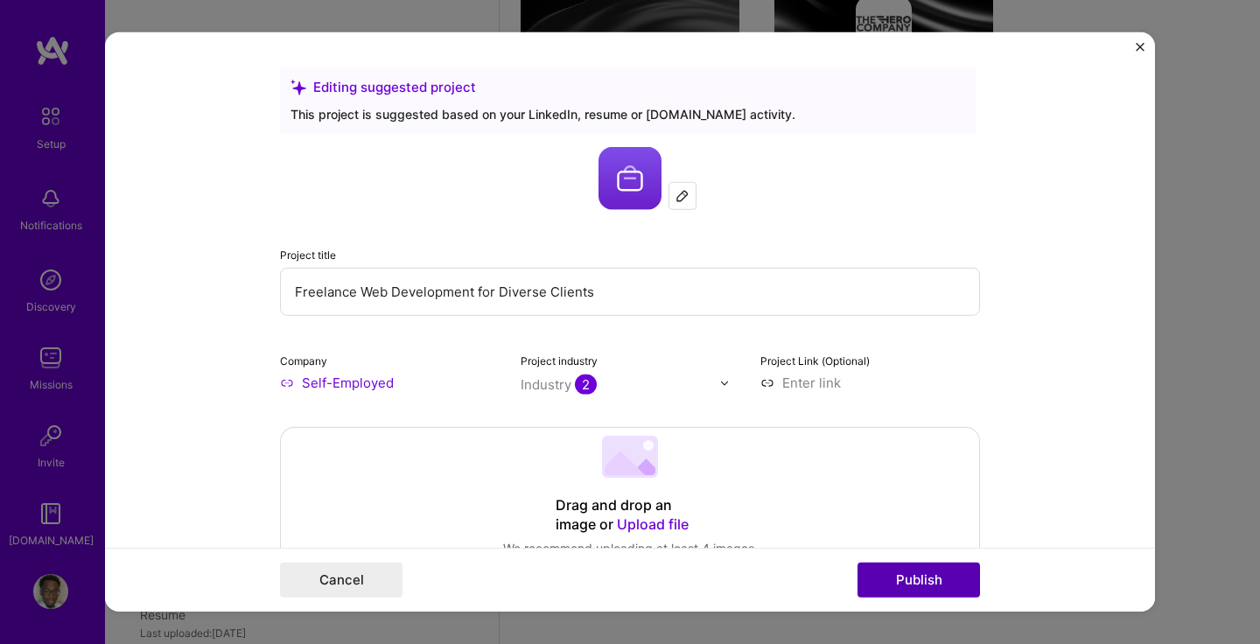
click at [894, 580] on button "Publish" at bounding box center [918, 580] width 122 height 35
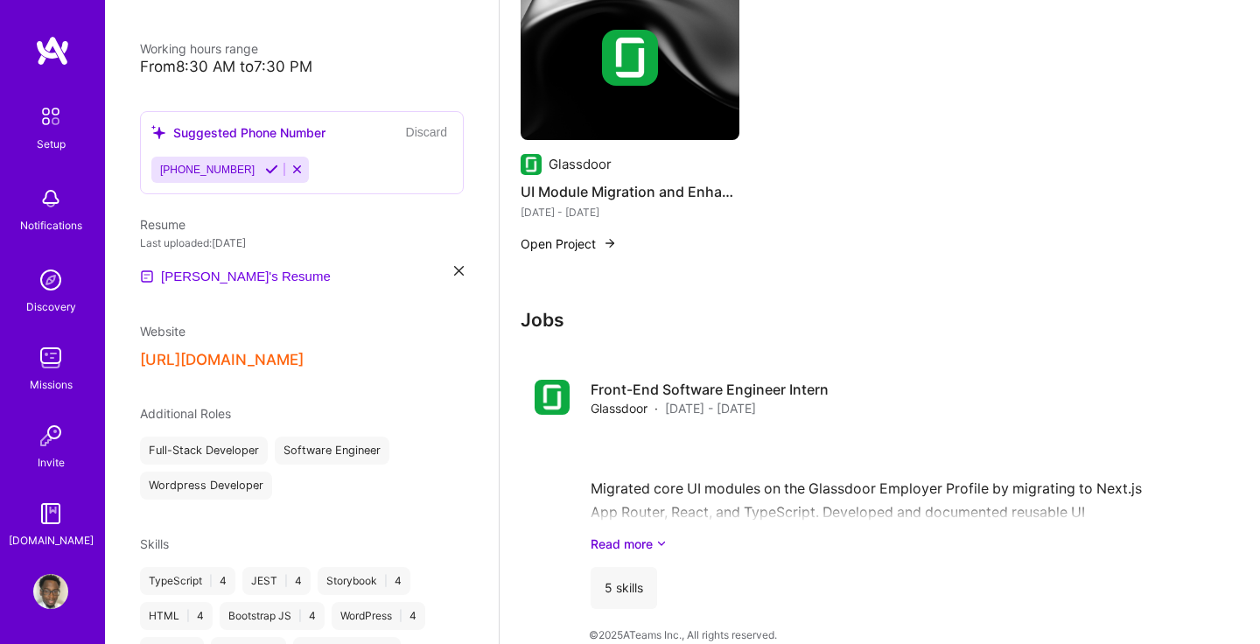
scroll to position [387, 0]
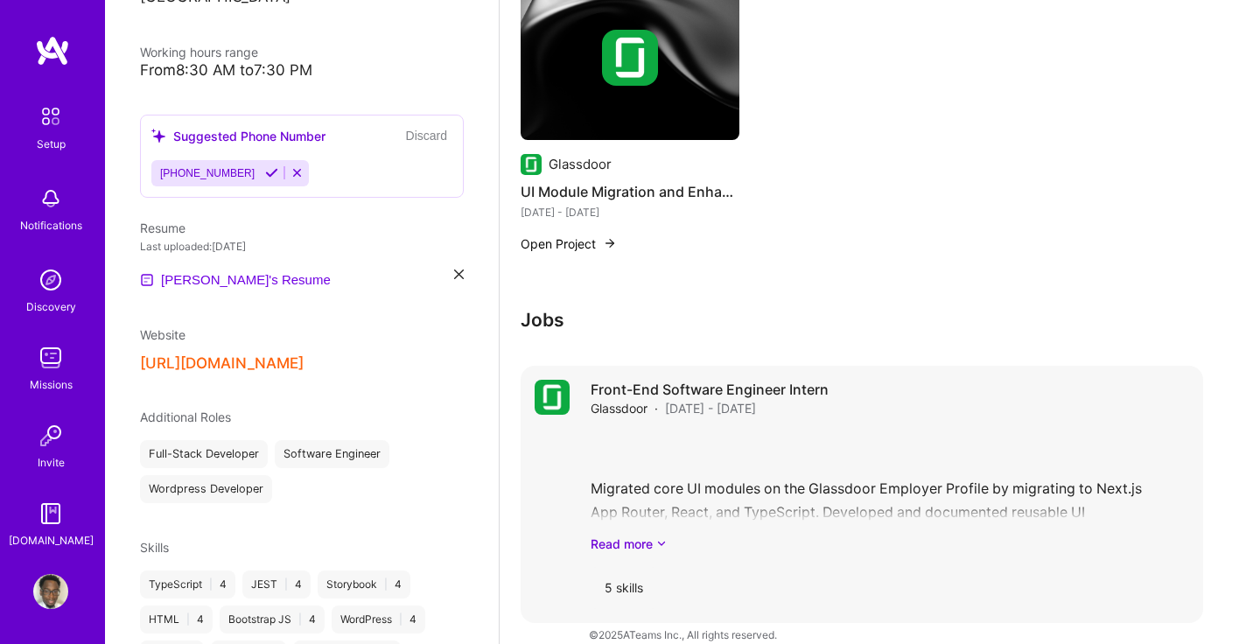
click at [729, 399] on span "[DATE] - [DATE]" at bounding box center [710, 408] width 91 height 18
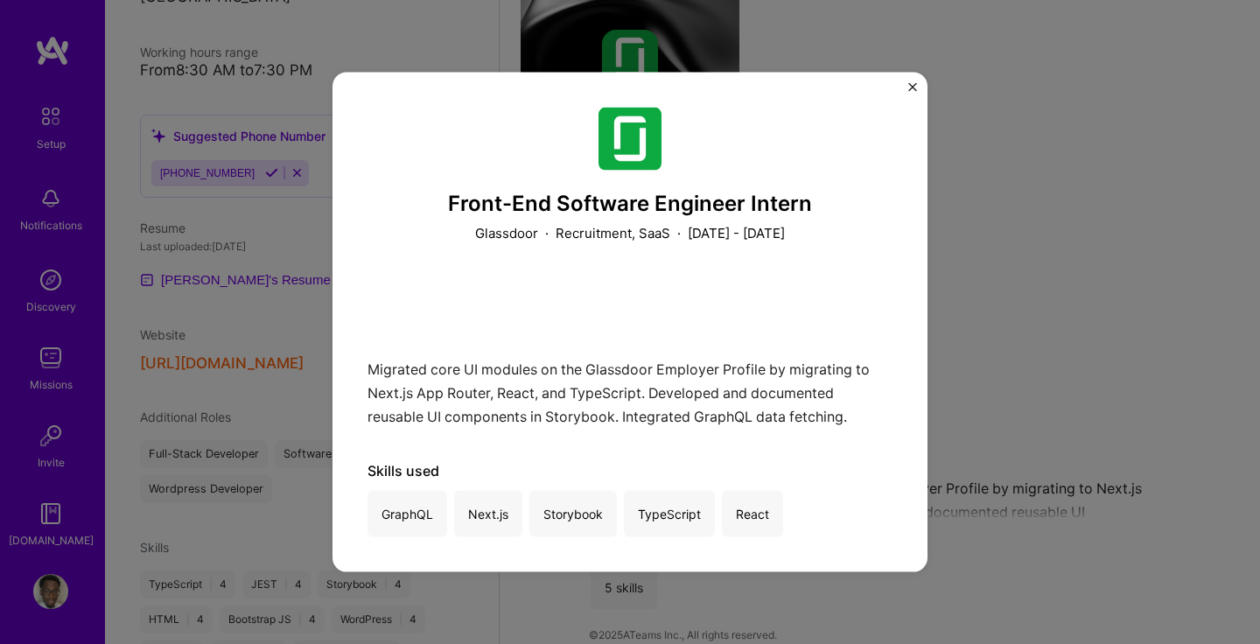
click at [914, 87] on img "Close" at bounding box center [912, 87] width 9 height 9
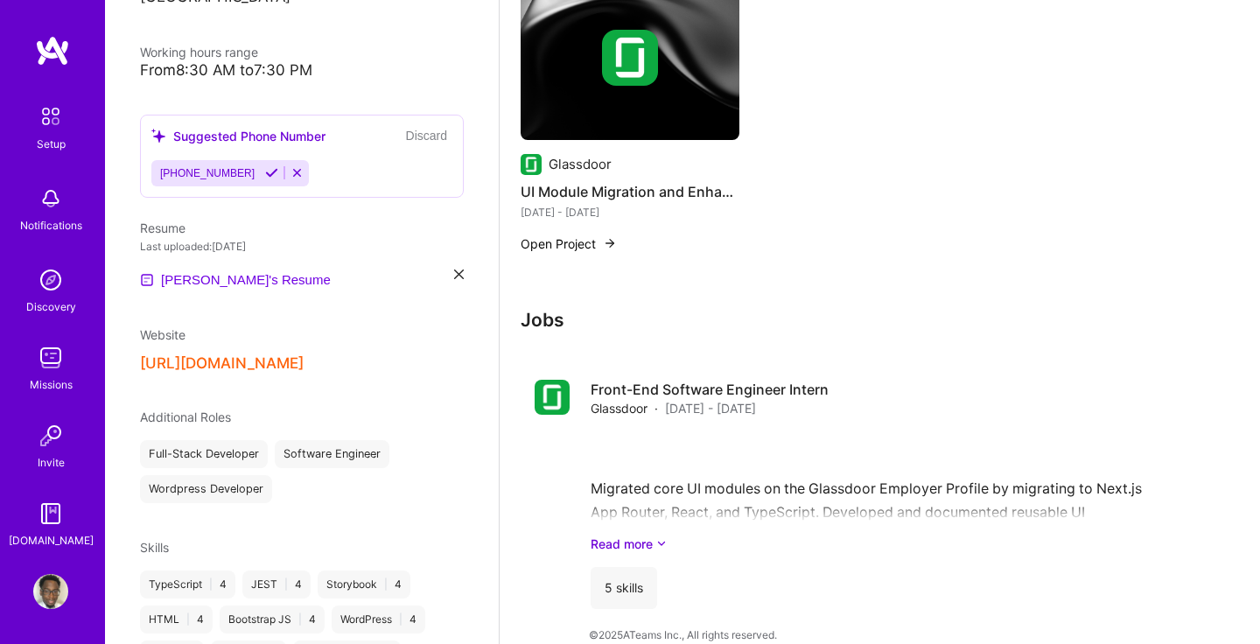
click at [1058, 319] on div "Jobs Front-End Software Engineer Intern Glassdoor · [DATE] - [DATE] Migrated co…" at bounding box center [862, 466] width 682 height 314
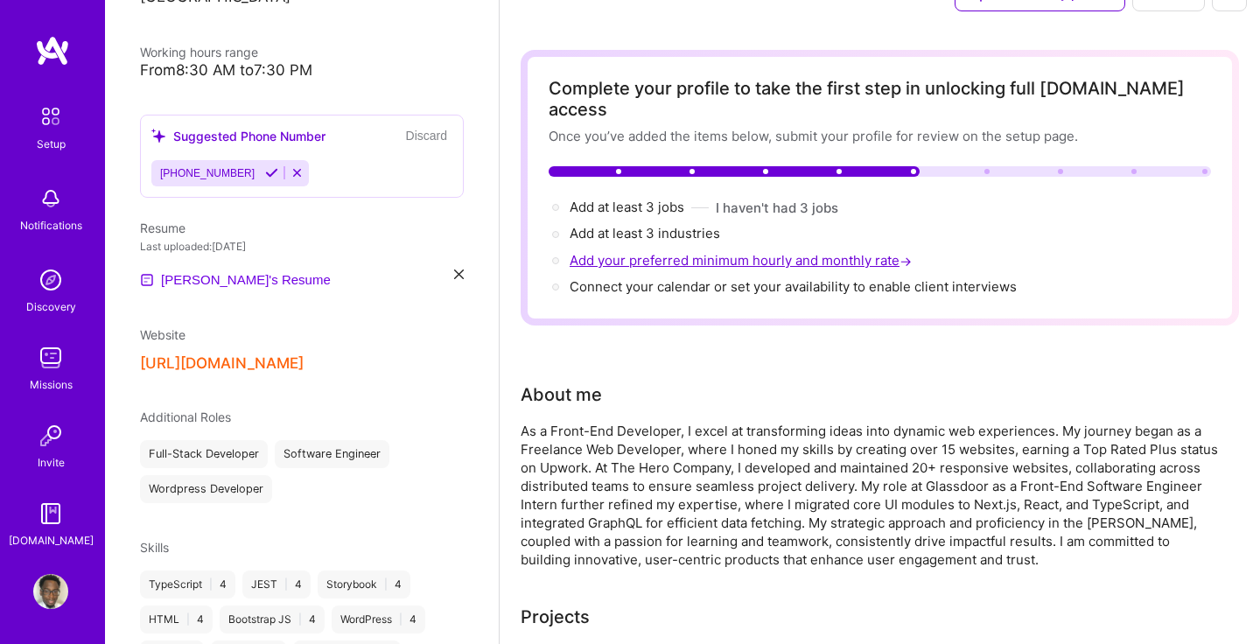
scroll to position [31, 0]
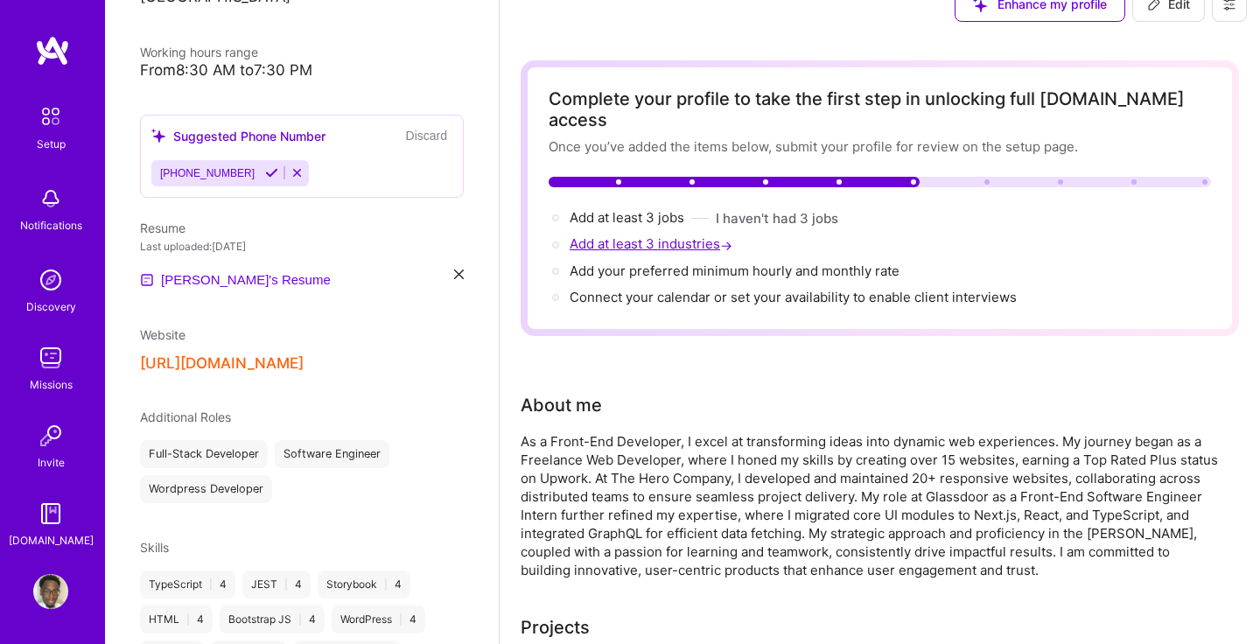
click at [658, 235] on span "Add at least 3 industries →" at bounding box center [653, 243] width 166 height 17
select select "US"
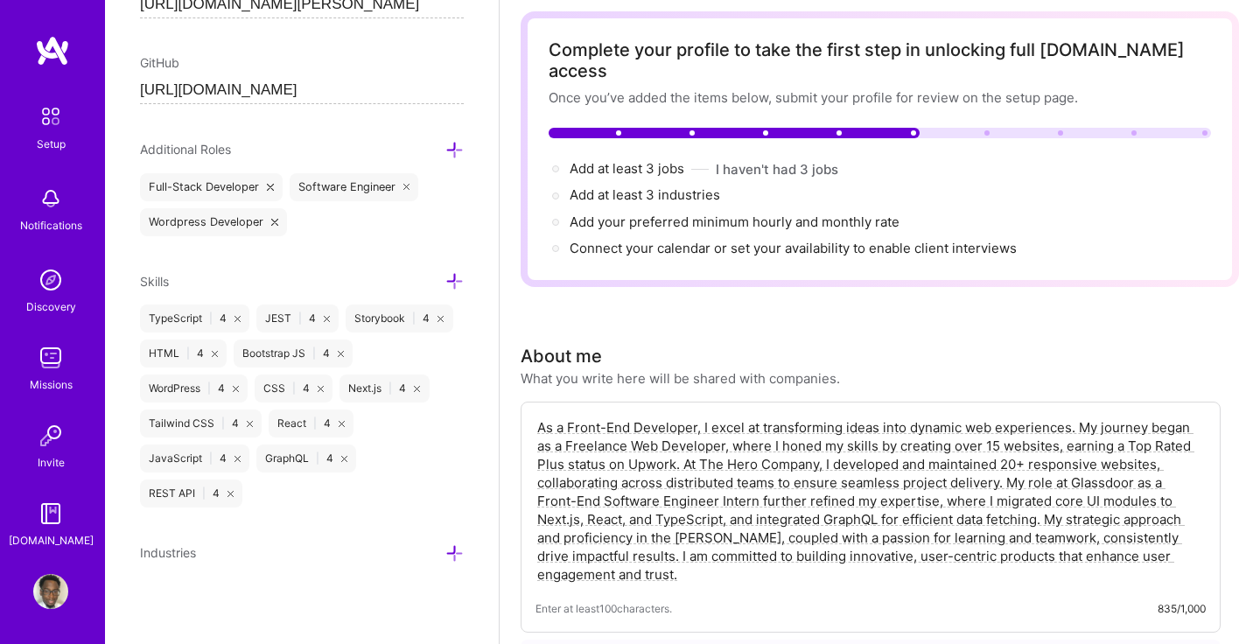
scroll to position [111, 0]
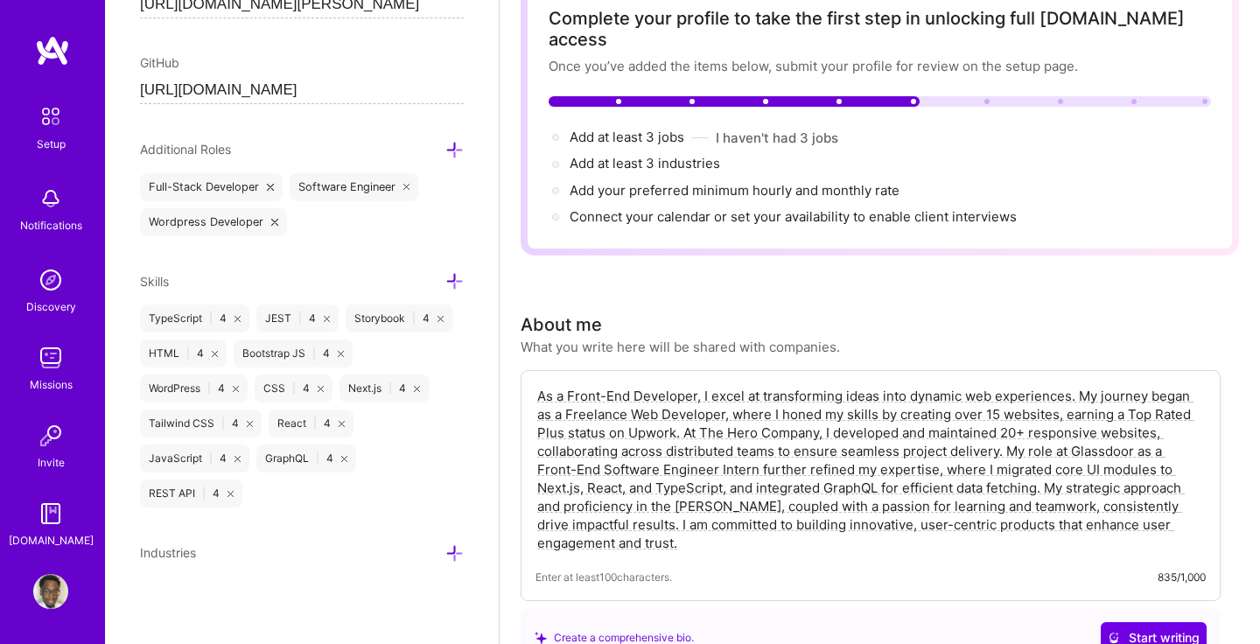
click at [454, 549] on icon at bounding box center [454, 553] width 18 height 18
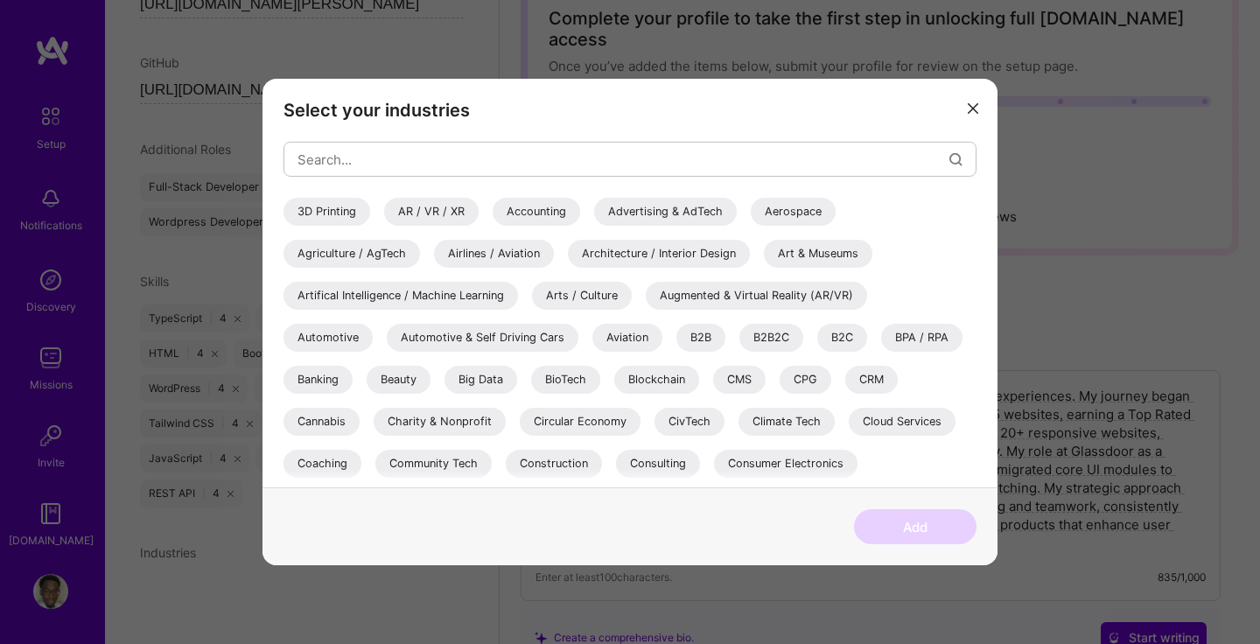
click at [661, 379] on div "Blockchain" at bounding box center [656, 380] width 85 height 28
click at [747, 382] on div "CMS" at bounding box center [739, 380] width 52 height 28
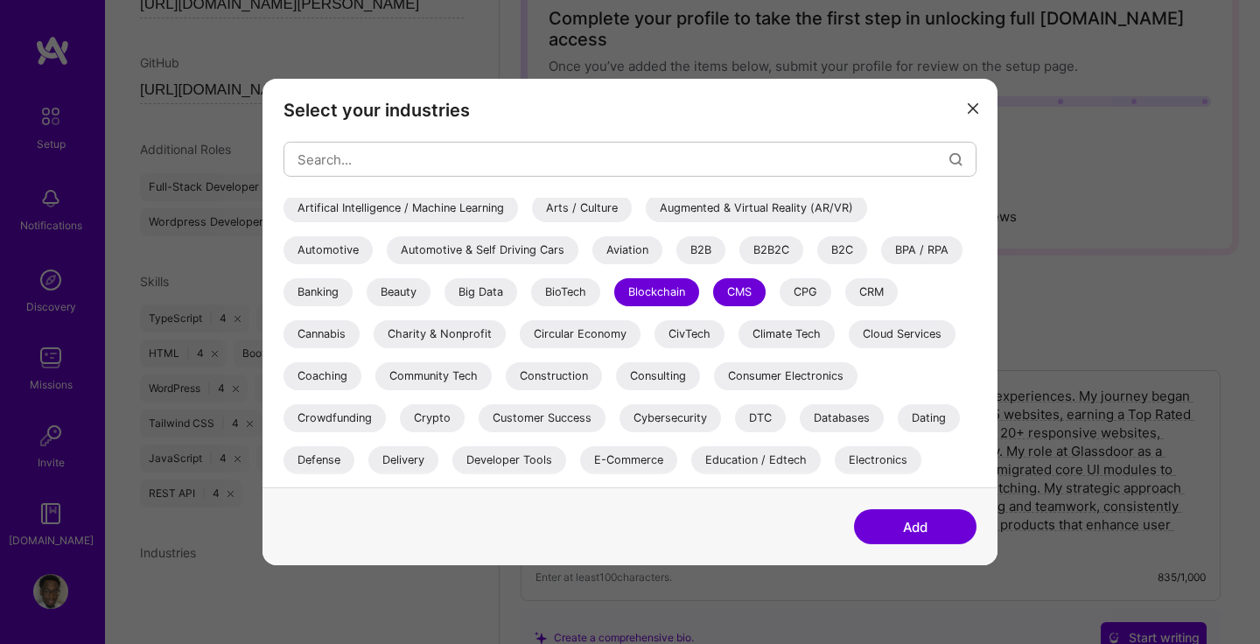
scroll to position [89, 0]
click at [562, 381] on div "Construction" at bounding box center [554, 374] width 96 height 28
click at [564, 413] on div "Customer Success" at bounding box center [542, 416] width 127 height 28
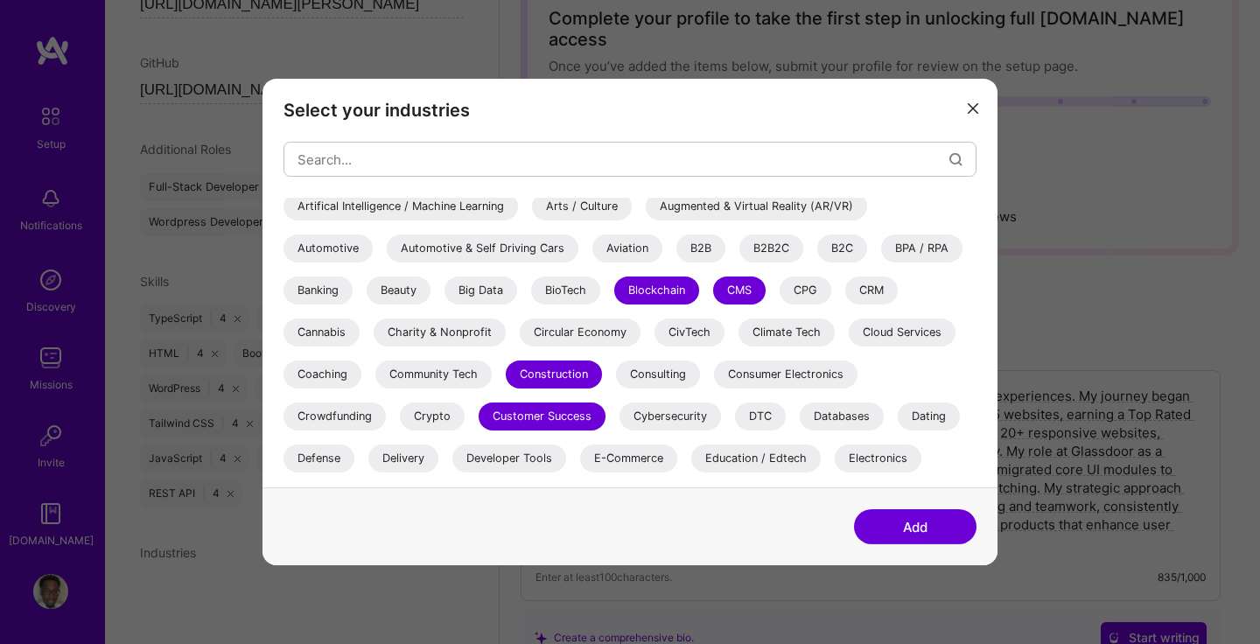
click at [661, 415] on div "Cybersecurity" at bounding box center [669, 416] width 101 height 28
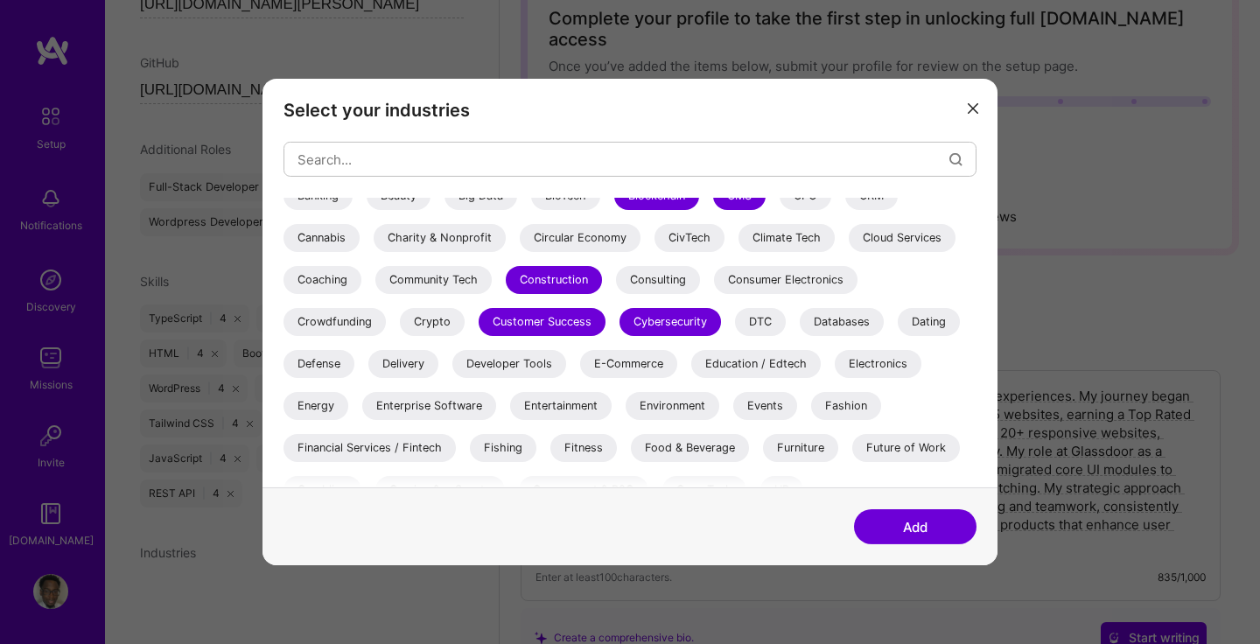
scroll to position [185, 0]
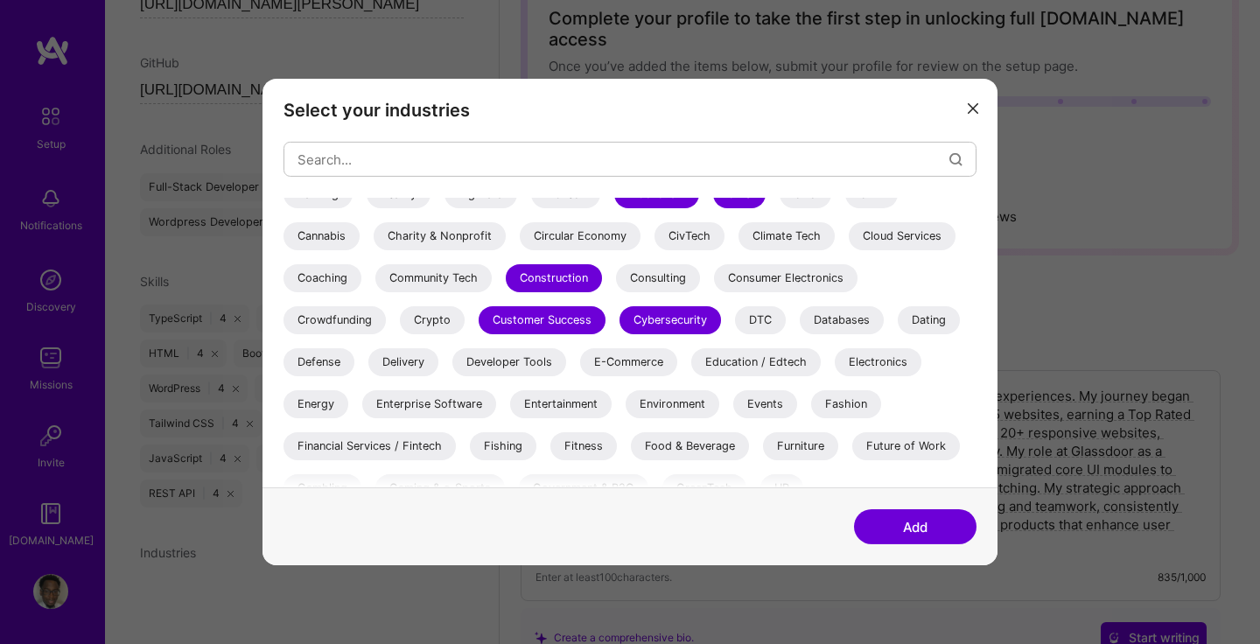
click at [629, 360] on div "E-Commerce" at bounding box center [628, 362] width 97 height 28
click at [717, 356] on div "Education / Edtech" at bounding box center [755, 362] width 129 height 28
click at [845, 361] on div "Electronics" at bounding box center [878, 362] width 87 height 28
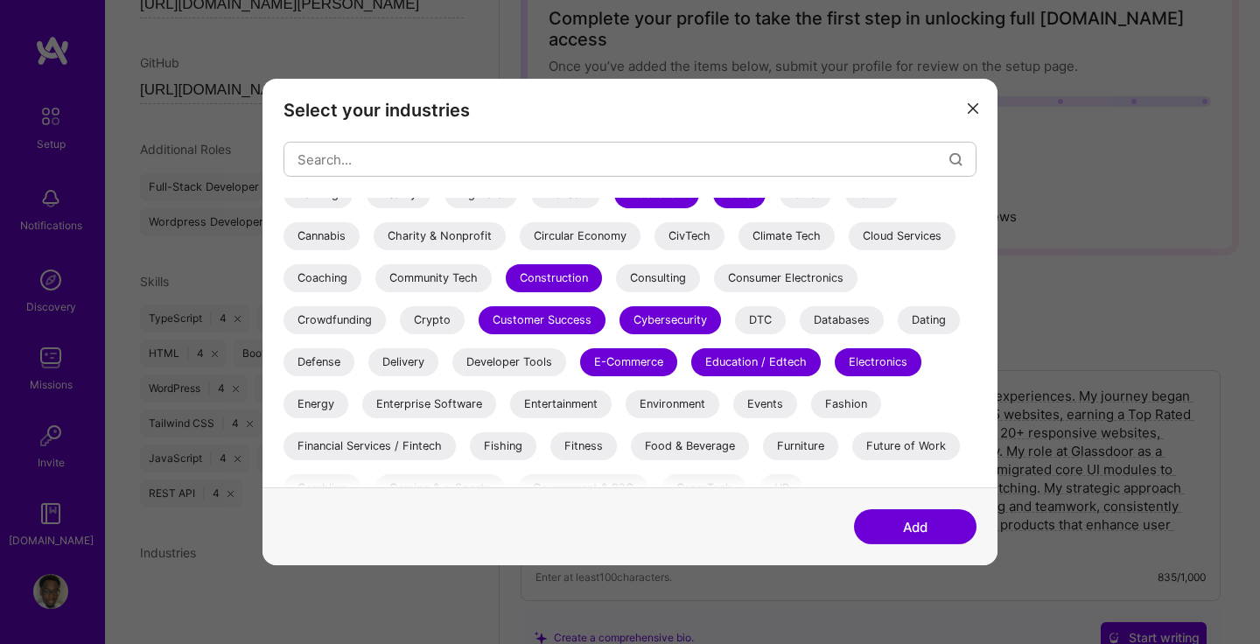
click at [311, 410] on div "Energy" at bounding box center [315, 404] width 65 height 28
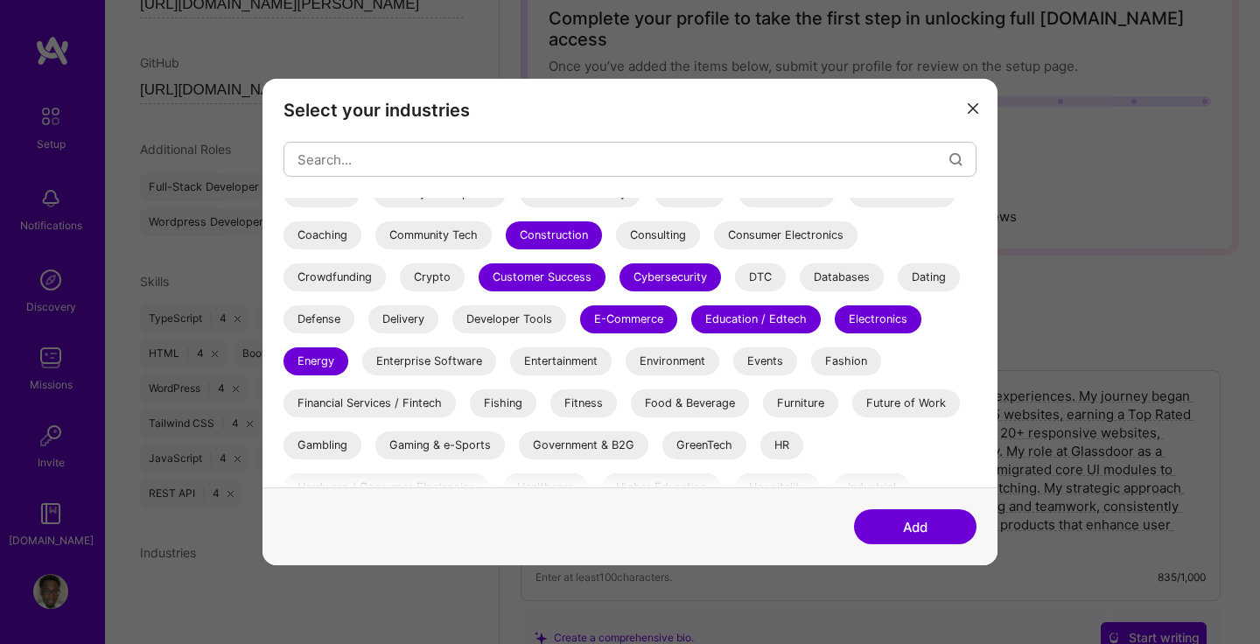
scroll to position [241, 0]
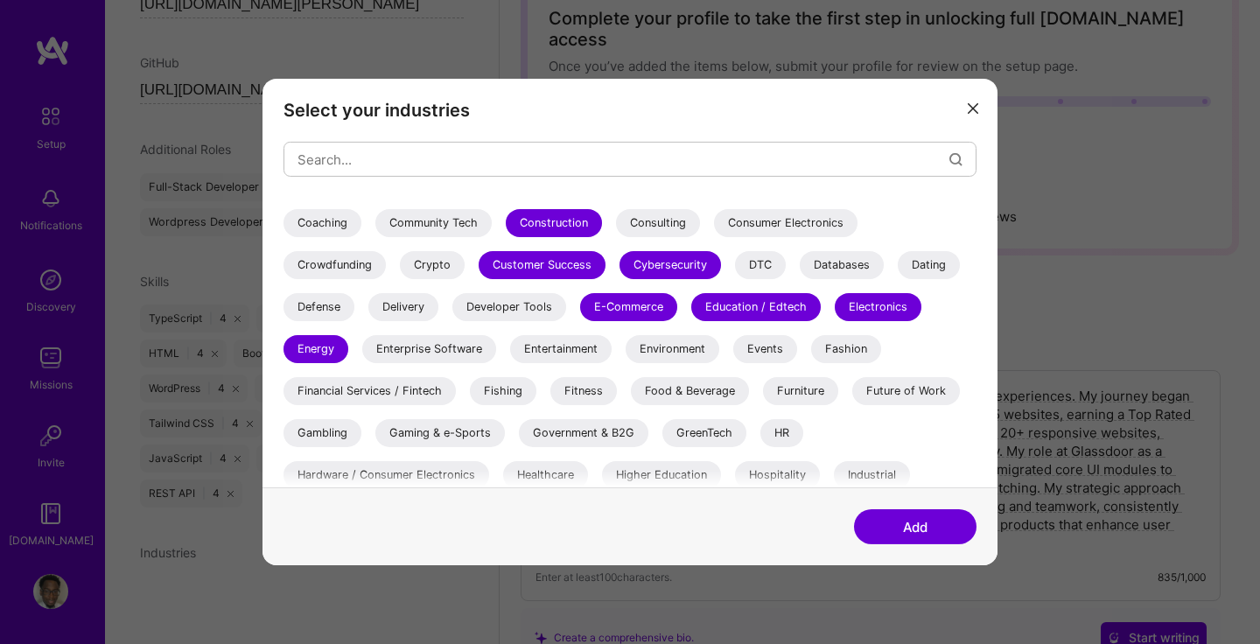
click at [563, 351] on div "Entertainment" at bounding box center [560, 349] width 101 height 28
click at [683, 346] on div "Environment" at bounding box center [673, 349] width 94 height 28
click at [840, 341] on div "Fashion" at bounding box center [846, 349] width 70 height 28
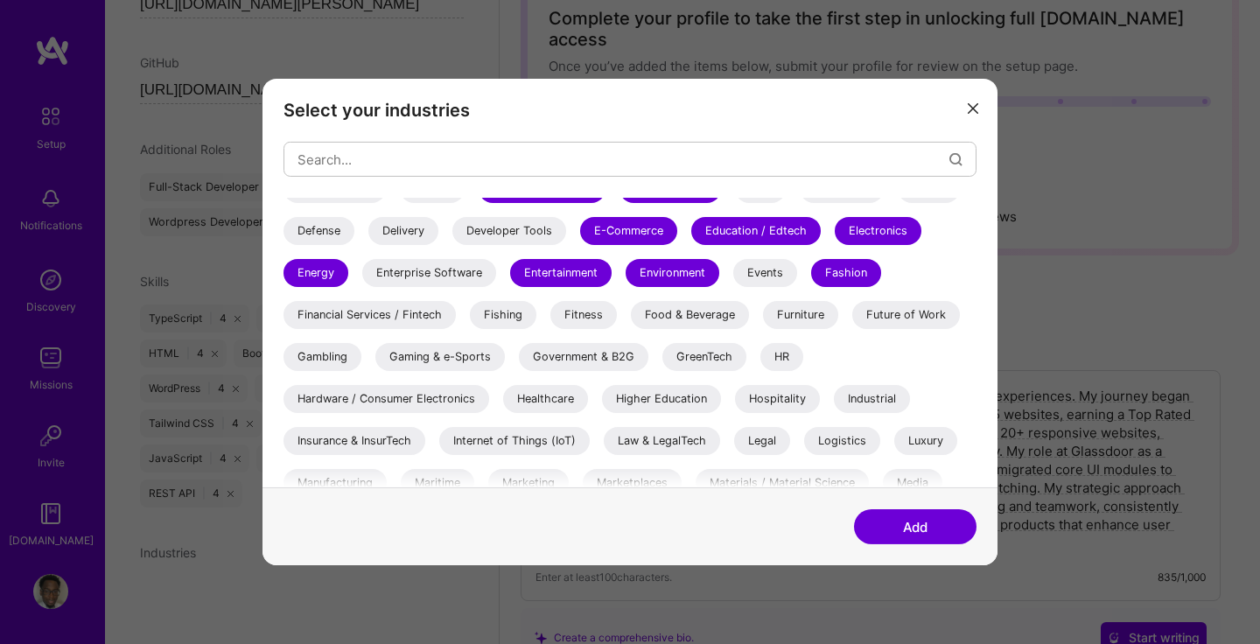
scroll to position [348, 0]
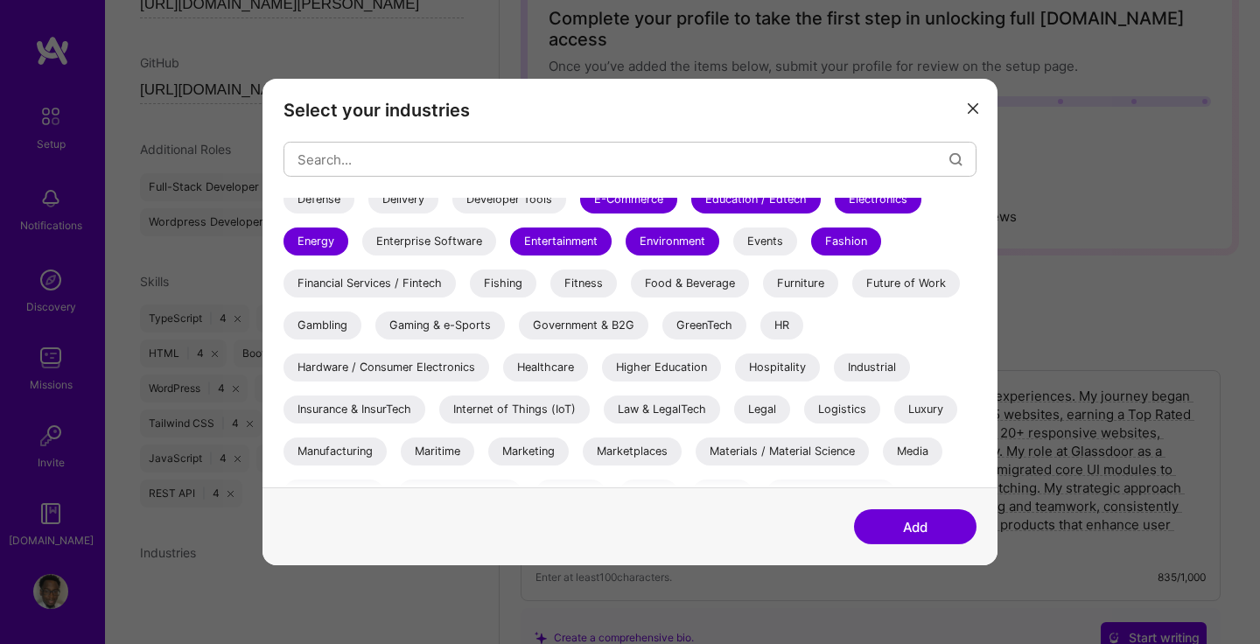
click at [425, 280] on div "Financial Services / Fintech" at bounding box center [369, 283] width 172 height 28
click at [583, 284] on div "Fitness" at bounding box center [583, 283] width 66 height 28
click at [705, 281] on div "Food & Beverage" at bounding box center [690, 283] width 118 height 28
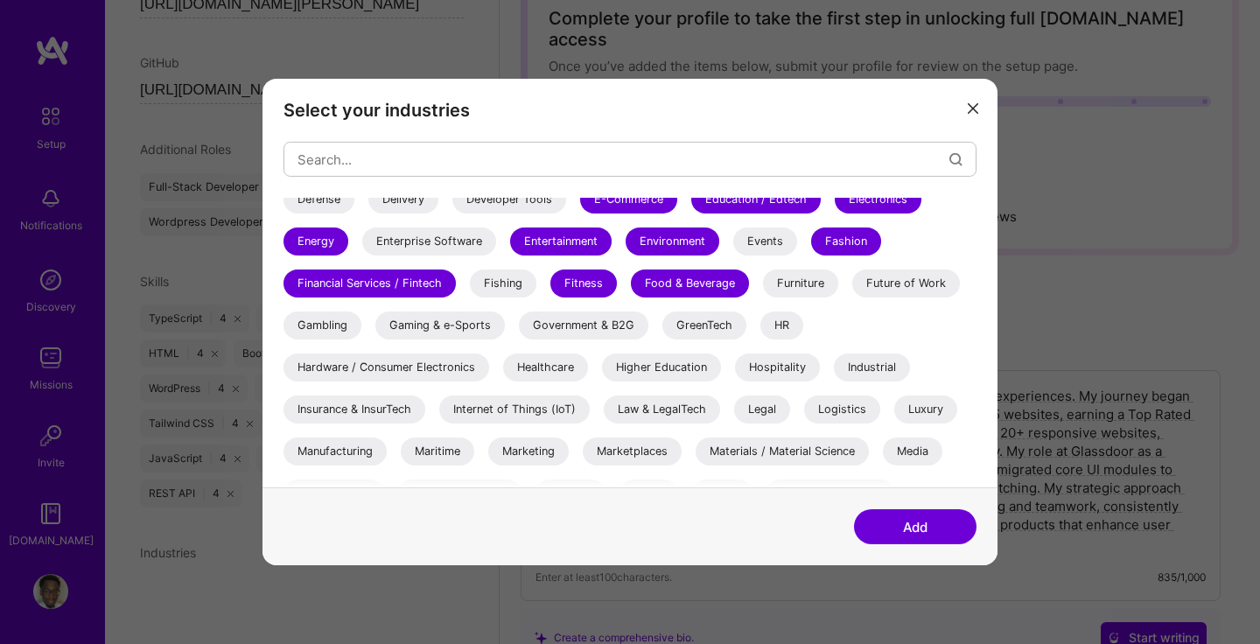
click at [454, 319] on div "Gaming & e-Sports" at bounding box center [439, 325] width 129 height 28
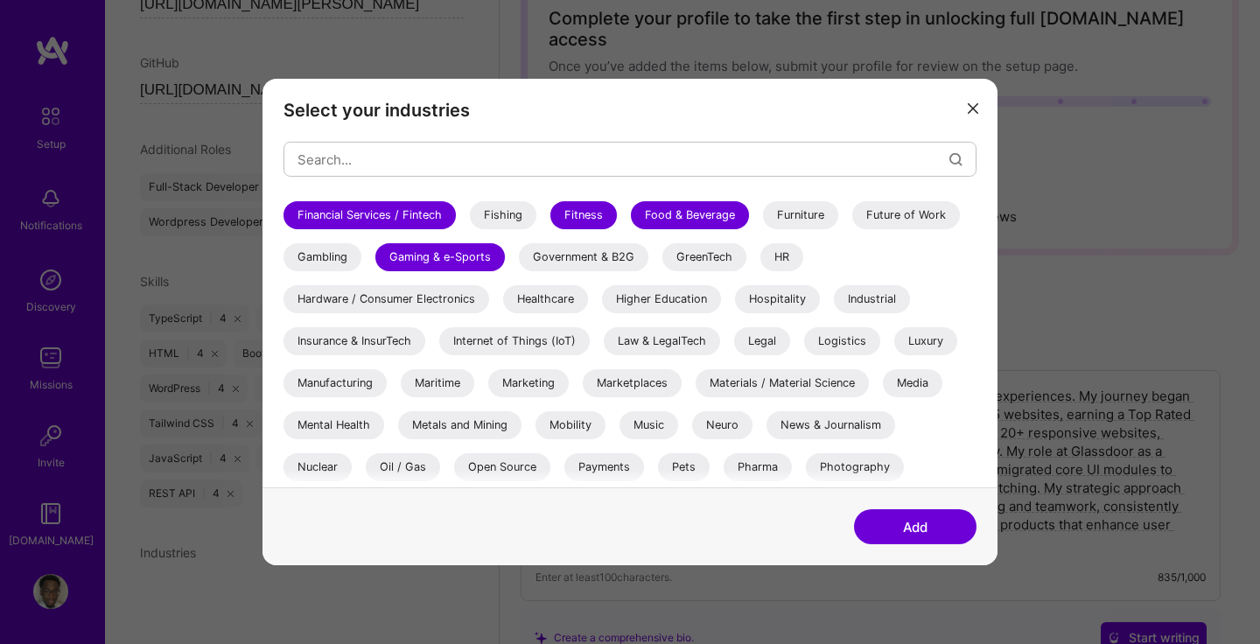
scroll to position [425, 0]
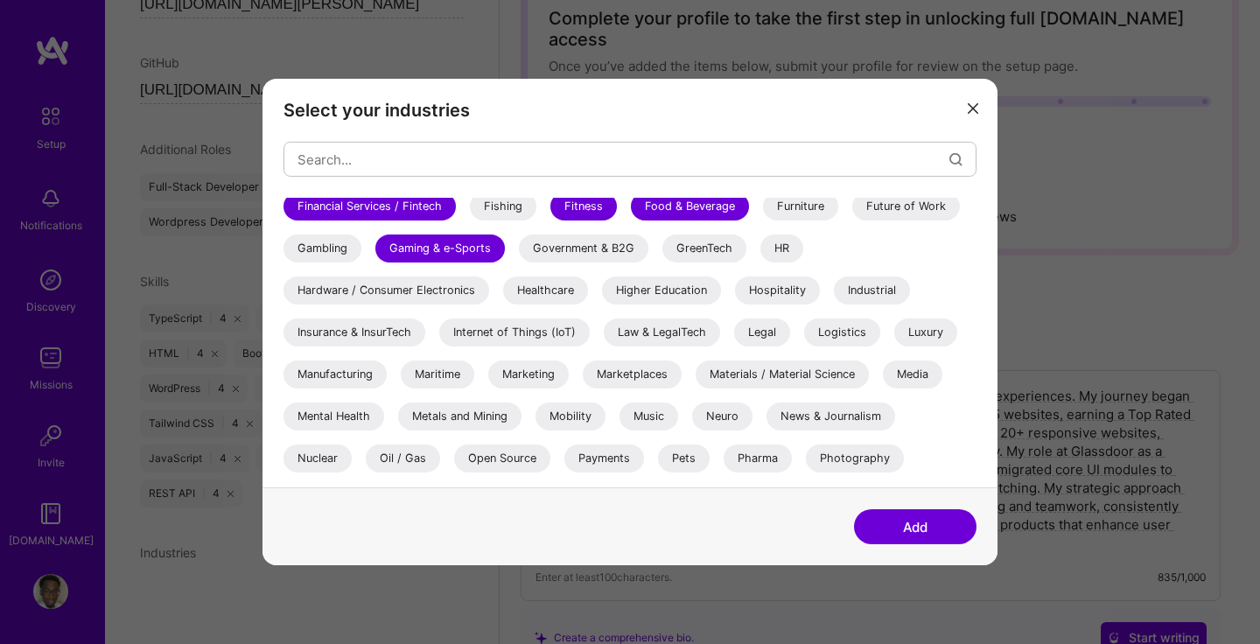
click at [670, 294] on div "Higher Education" at bounding box center [661, 290] width 119 height 28
click at [786, 292] on div "Hospitality" at bounding box center [777, 290] width 85 height 28
click at [876, 290] on div "Industrial" at bounding box center [872, 290] width 76 height 28
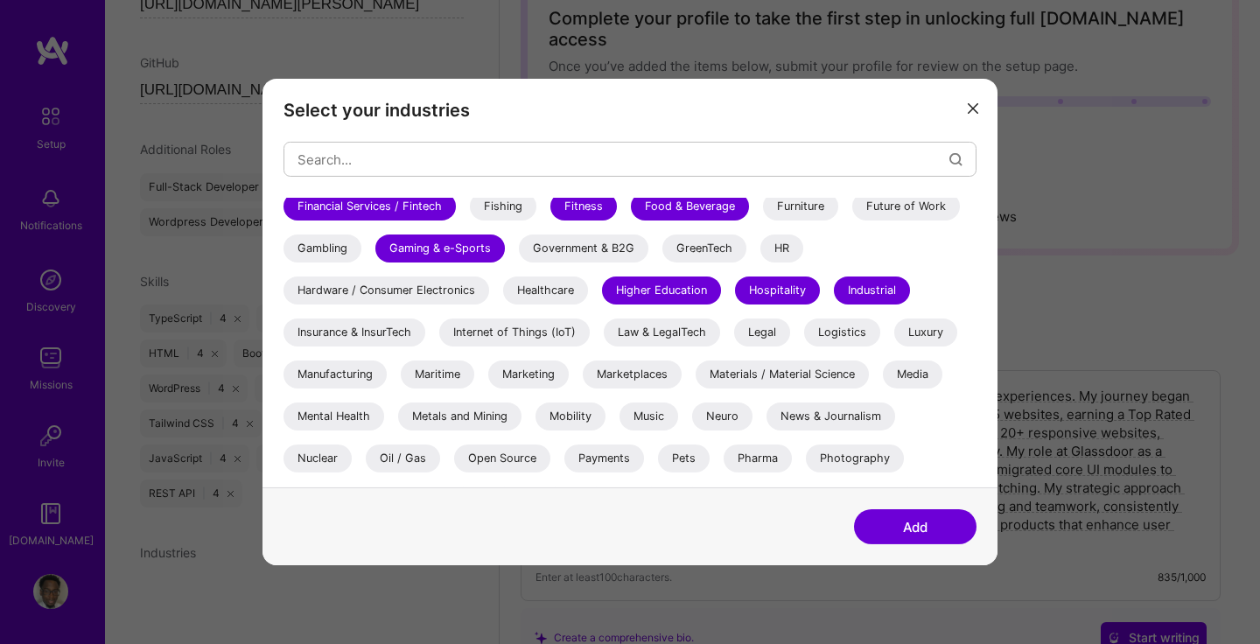
click at [571, 285] on div "Healthcare" at bounding box center [545, 290] width 85 height 28
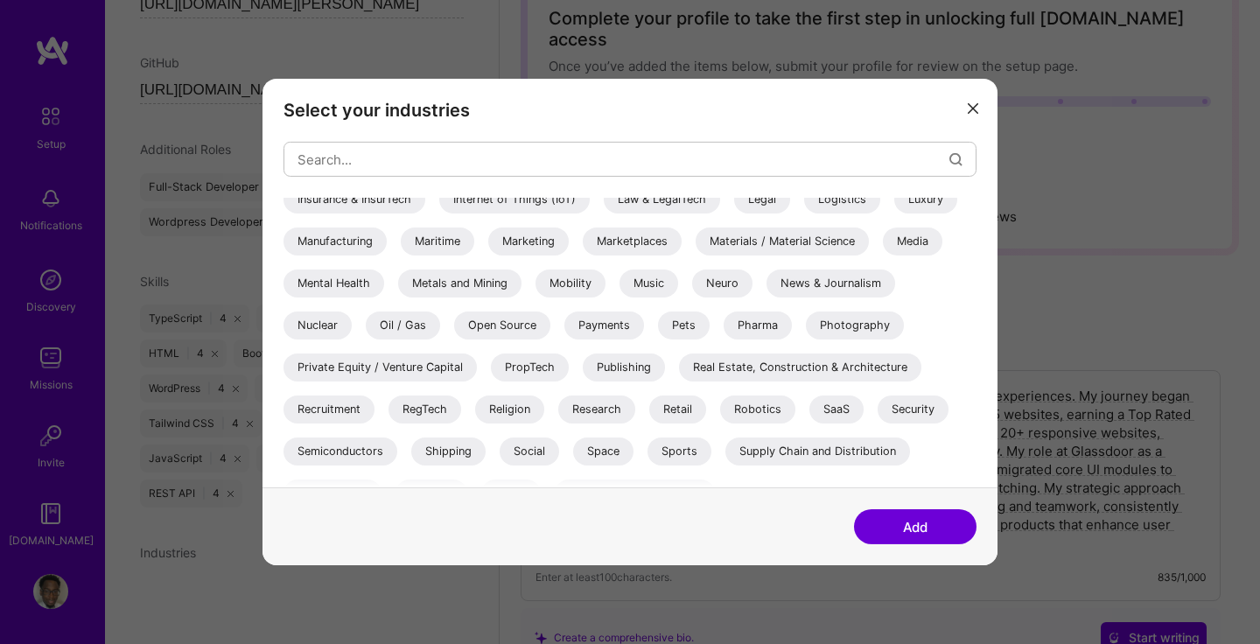
scroll to position [585, 0]
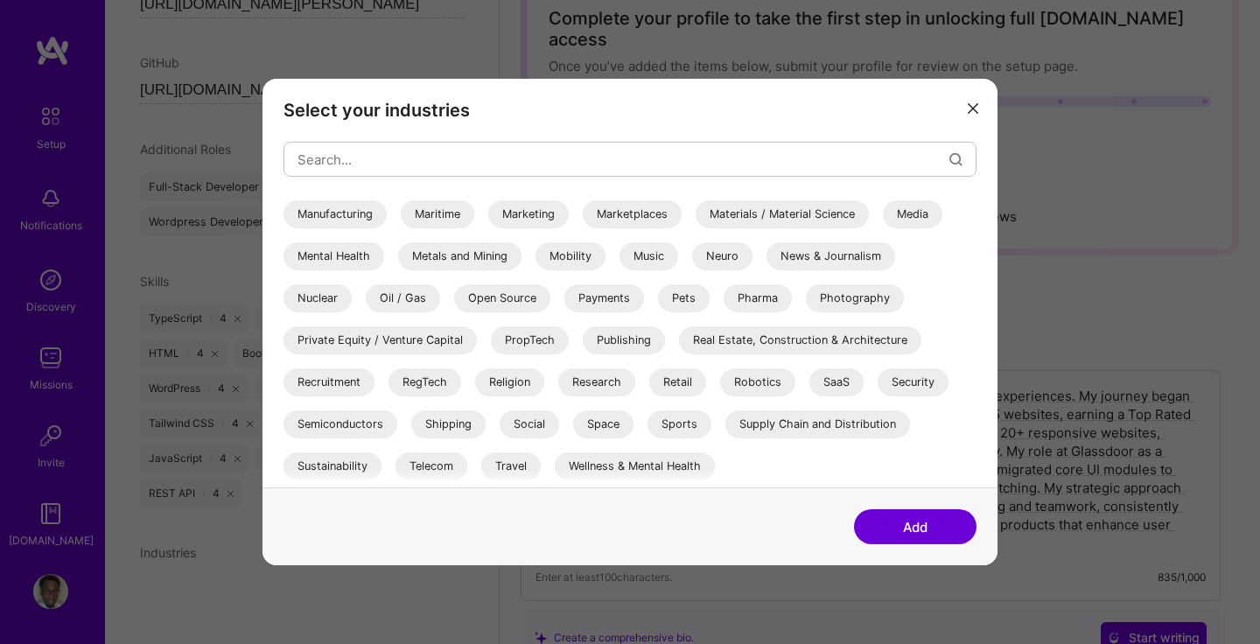
click at [835, 388] on div "SaaS" at bounding box center [836, 382] width 54 height 28
click at [696, 463] on div "Wellness & Mental Health" at bounding box center [635, 466] width 160 height 28
click at [510, 463] on div "Travel" at bounding box center [510, 466] width 59 height 28
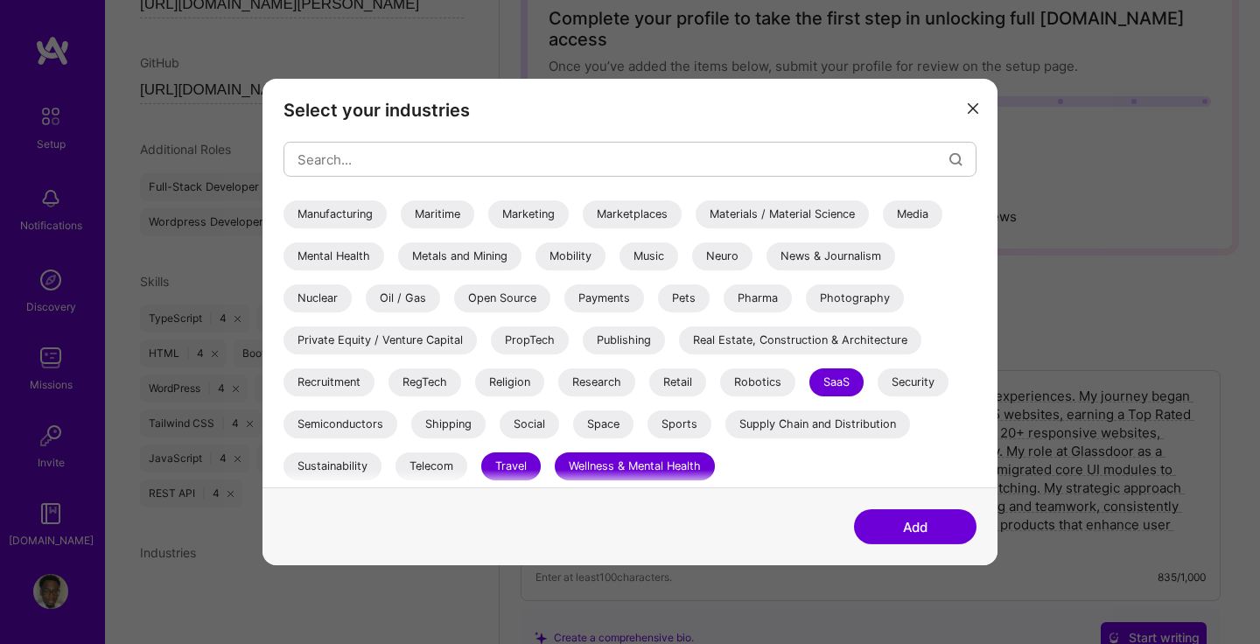
click at [768, 340] on div "Real Estate, Construction & Architecture" at bounding box center [800, 340] width 242 height 28
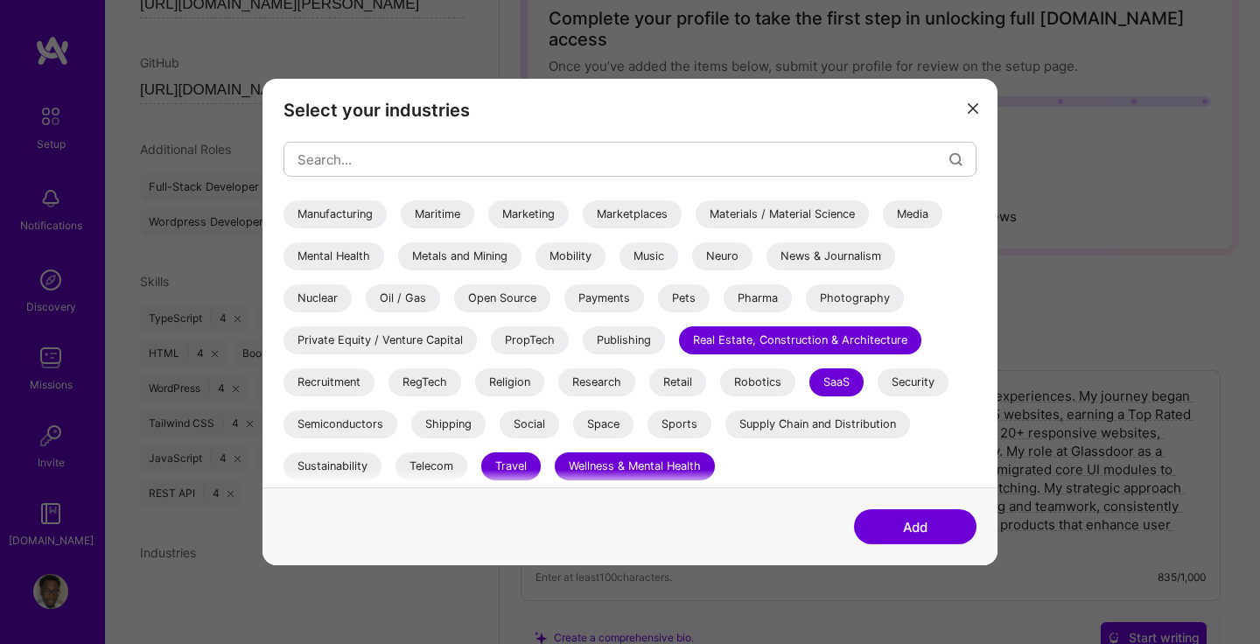
click at [333, 297] on div "Nuclear" at bounding box center [317, 298] width 68 height 28
click at [408, 302] on div "Oil / Gas" at bounding box center [403, 298] width 74 height 28
click at [511, 304] on div "Open Source" at bounding box center [502, 298] width 96 height 28
click at [912, 526] on button "Add" at bounding box center [915, 526] width 122 height 35
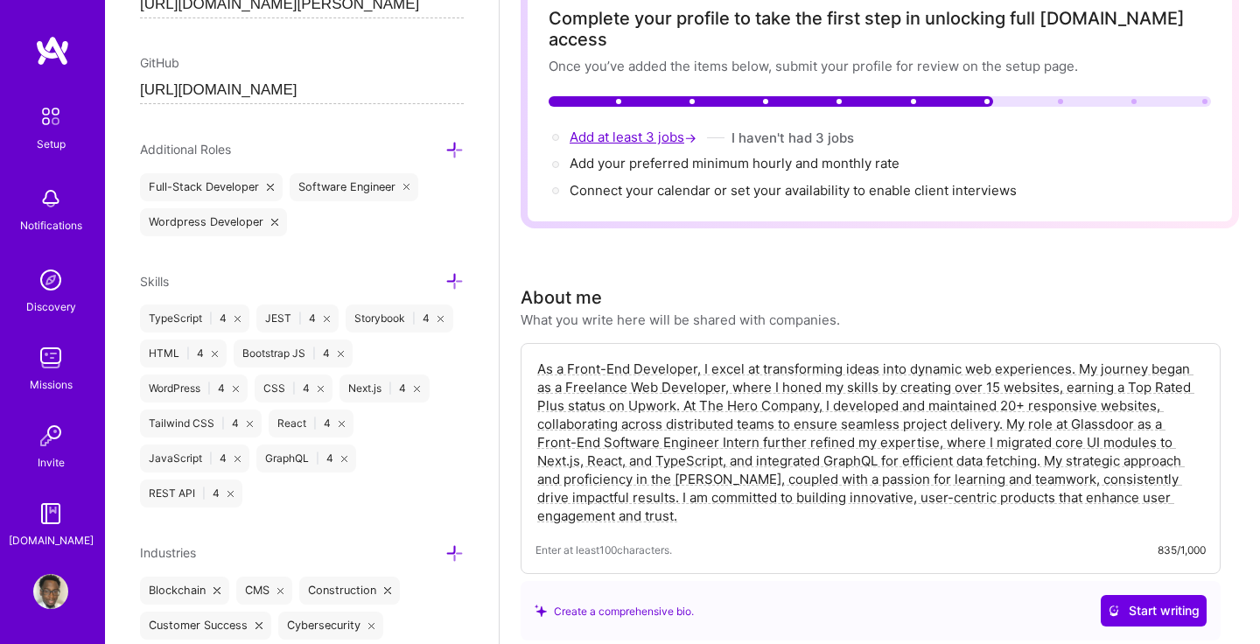
click at [652, 129] on span "Add at least 3 jobs →" at bounding box center [635, 137] width 130 height 17
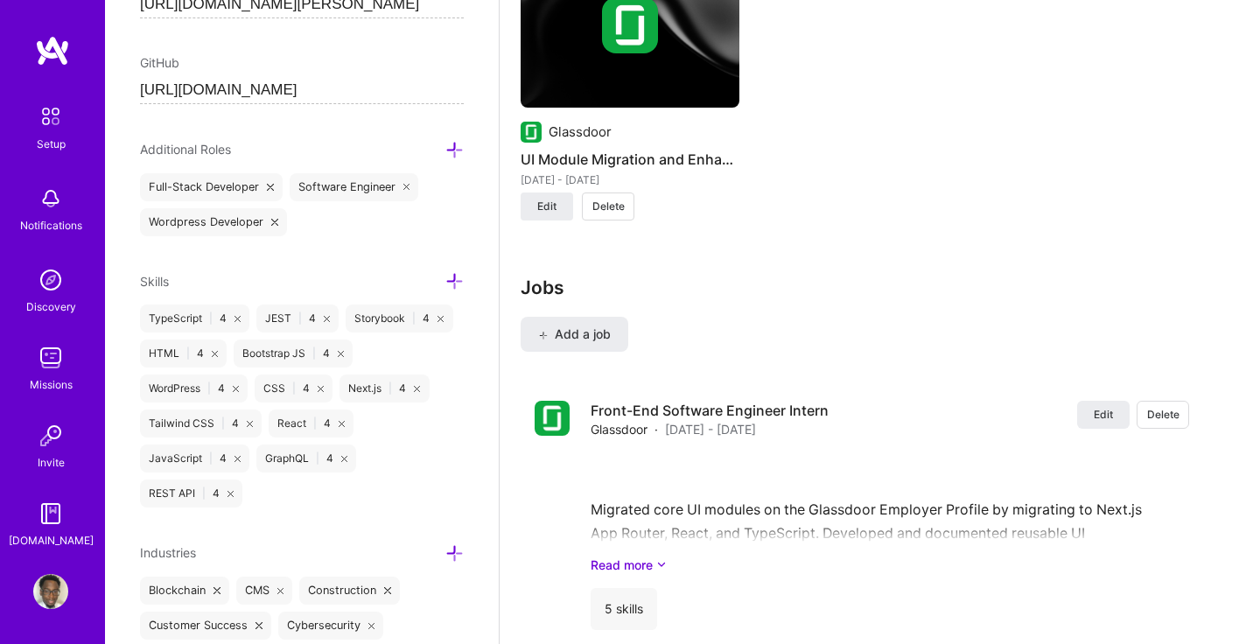
scroll to position [1968, 0]
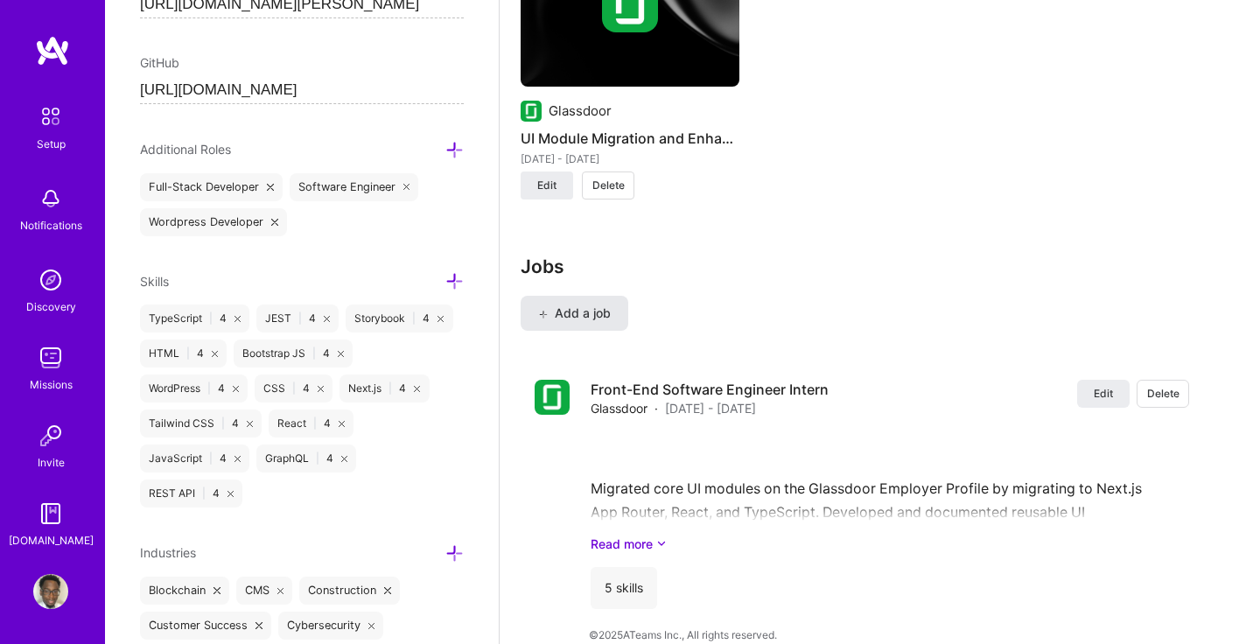
click at [596, 304] on span "Add a job" at bounding box center [574, 312] width 73 height 17
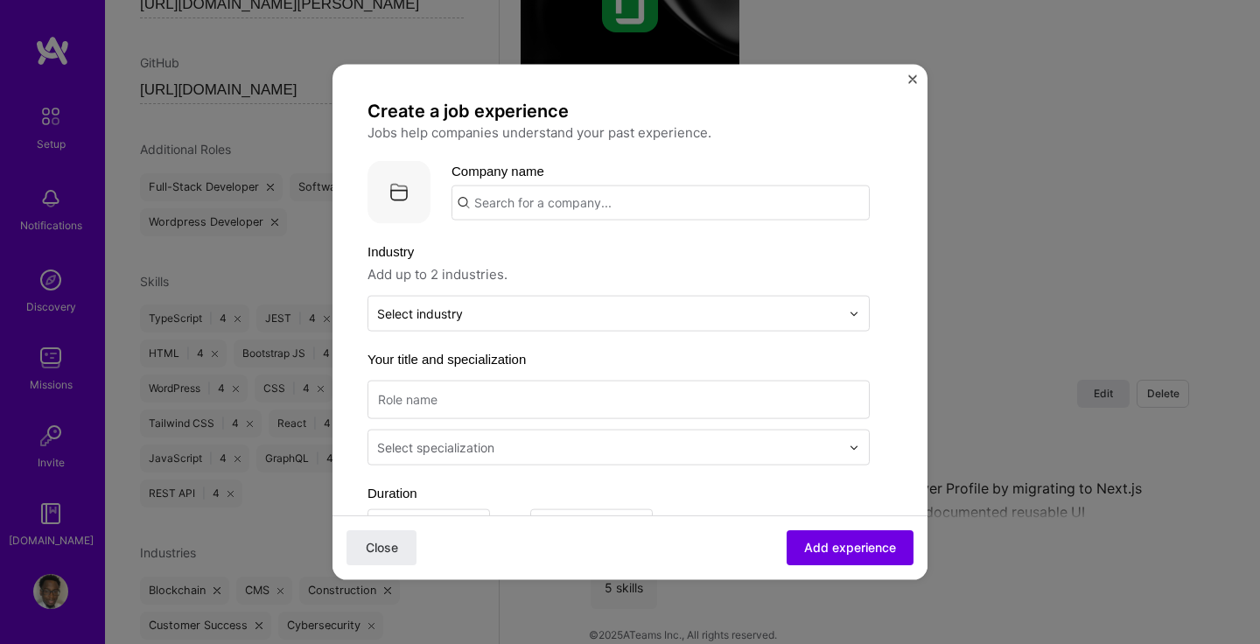
click at [615, 202] on input "text" at bounding box center [660, 202] width 418 height 35
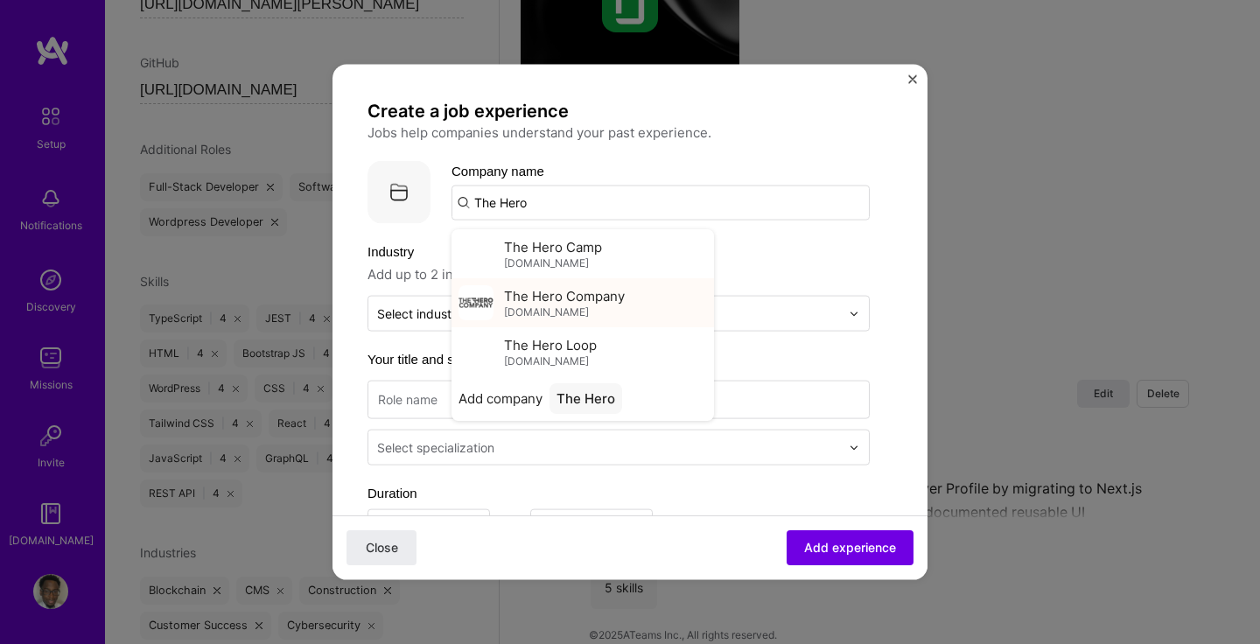
click at [595, 304] on span "The Hero Company" at bounding box center [564, 295] width 121 height 18
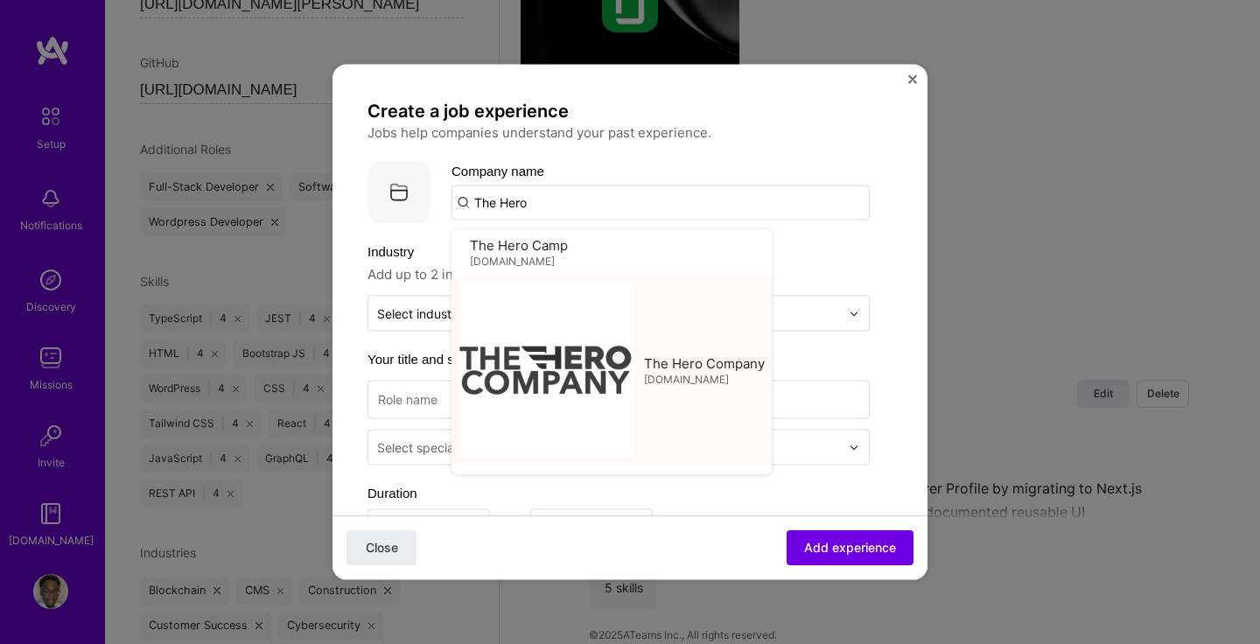
type input "The Hero Company"
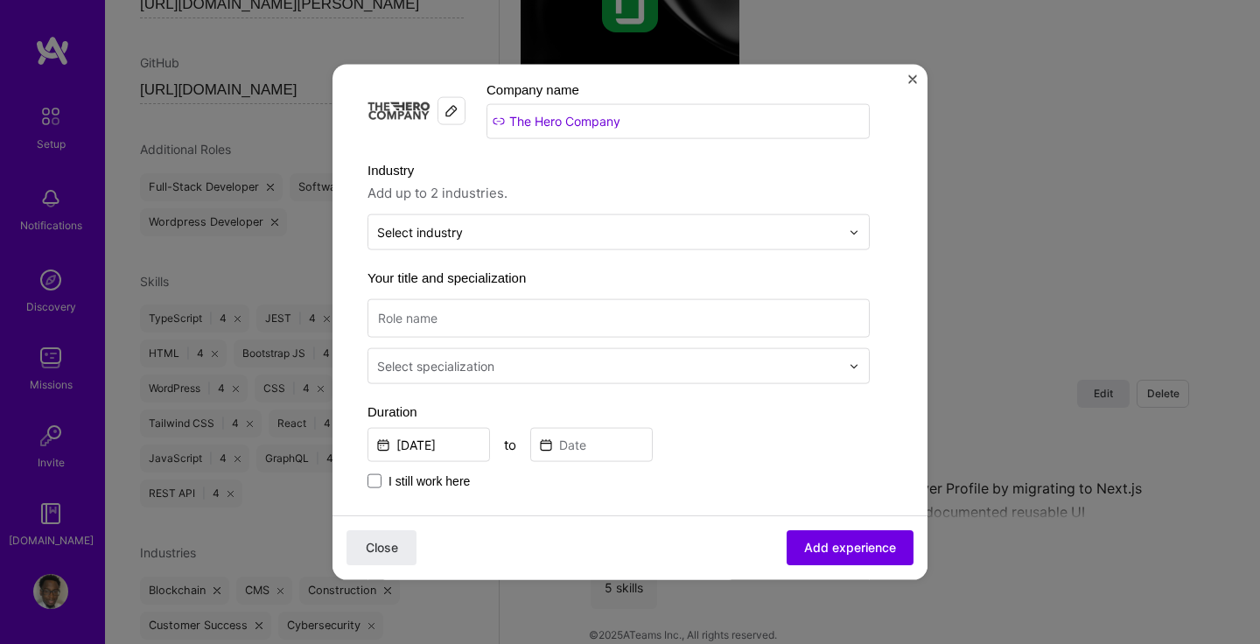
scroll to position [80, 0]
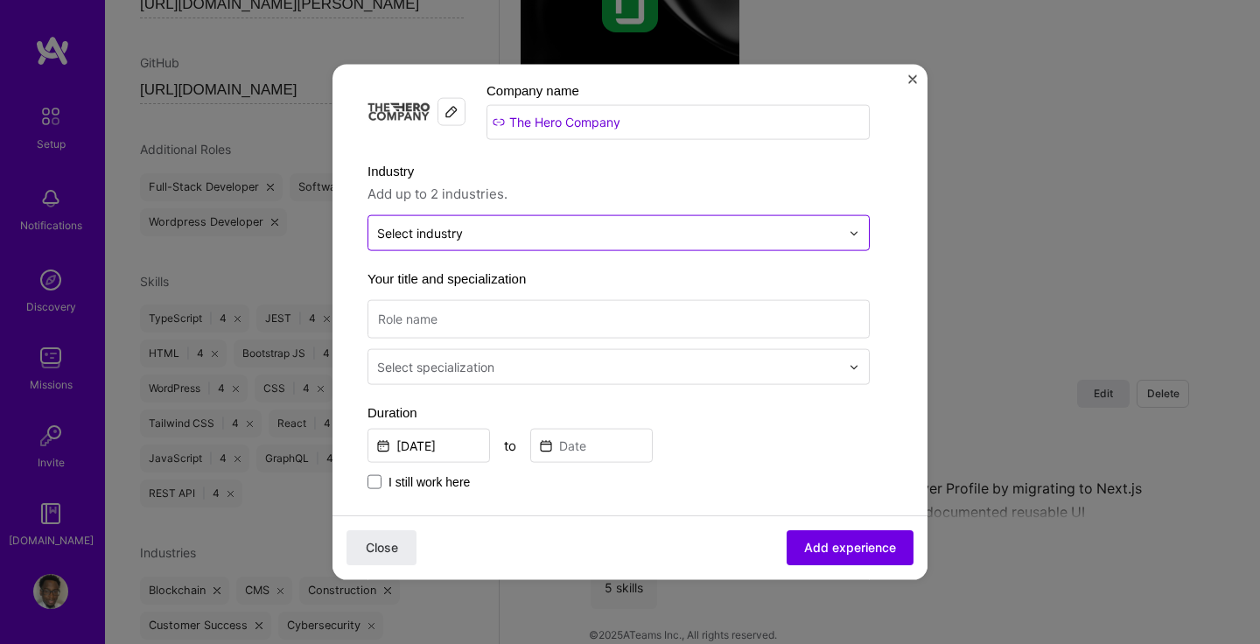
click at [589, 233] on input "text" at bounding box center [608, 233] width 463 height 18
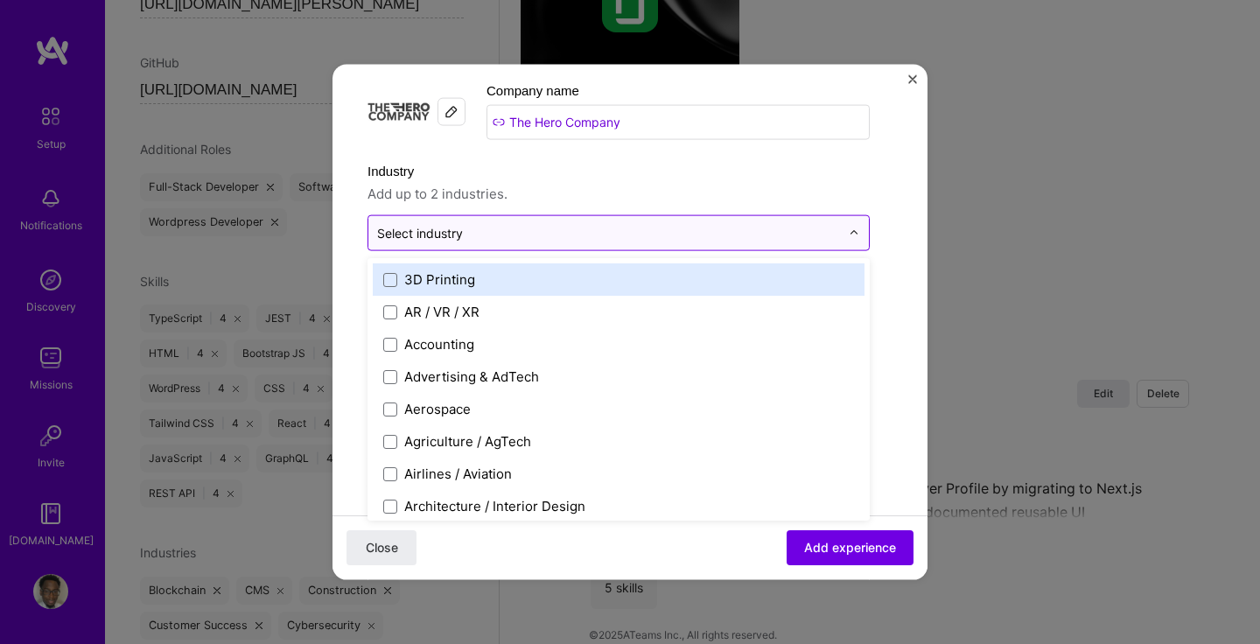
click at [589, 233] on input "text" at bounding box center [608, 233] width 463 height 18
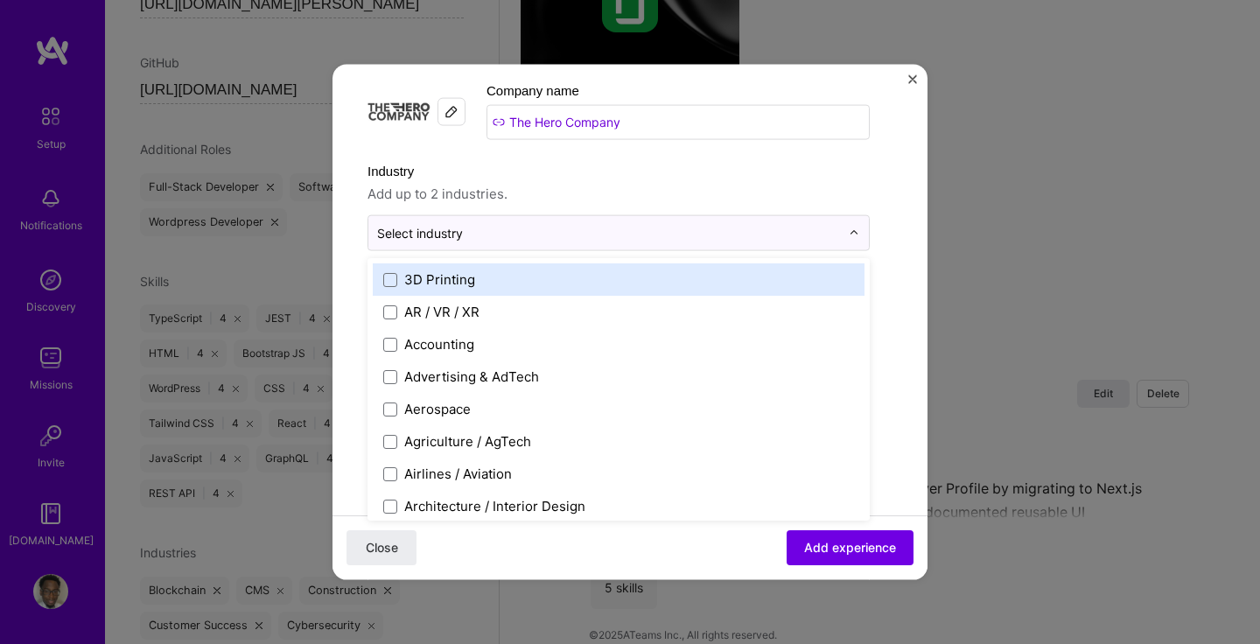
click at [732, 188] on span "Add up to 2 industries." at bounding box center [618, 194] width 502 height 21
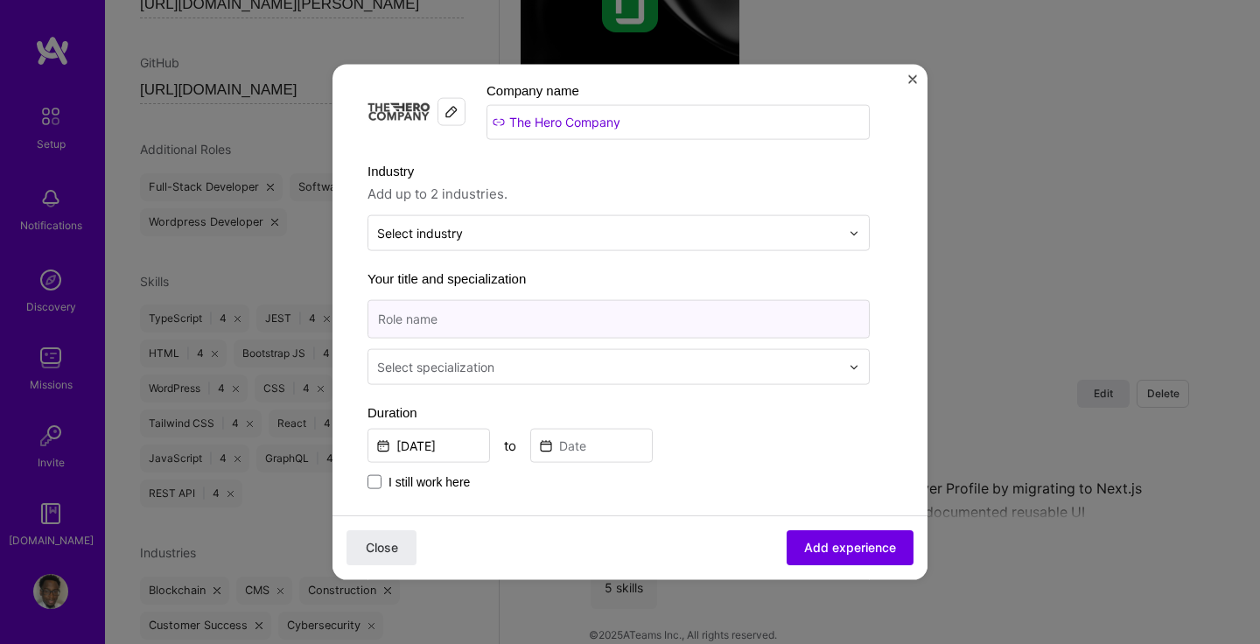
click at [639, 323] on input at bounding box center [618, 319] width 502 height 38
type input "Jr. Developer (Frontend Developer)"
click at [643, 273] on label "Your title and specialization" at bounding box center [618, 279] width 502 height 21
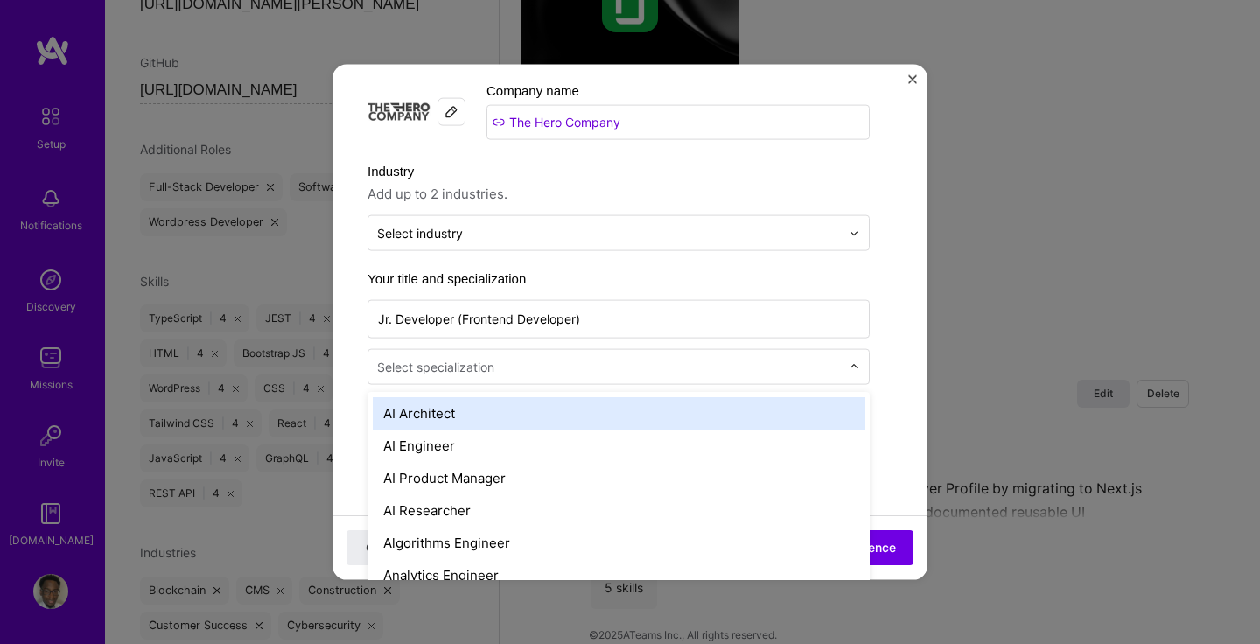
click at [616, 376] on div at bounding box center [610, 367] width 466 height 22
type input "fr"
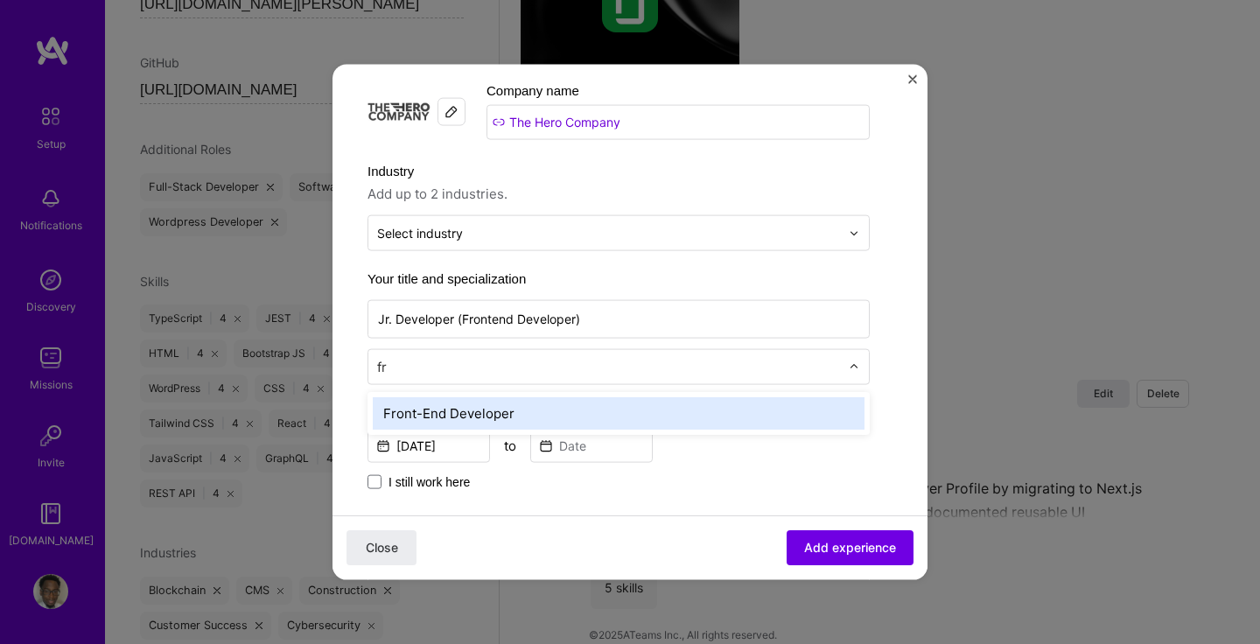
click at [528, 410] on div "Front-End Developer" at bounding box center [619, 413] width 492 height 32
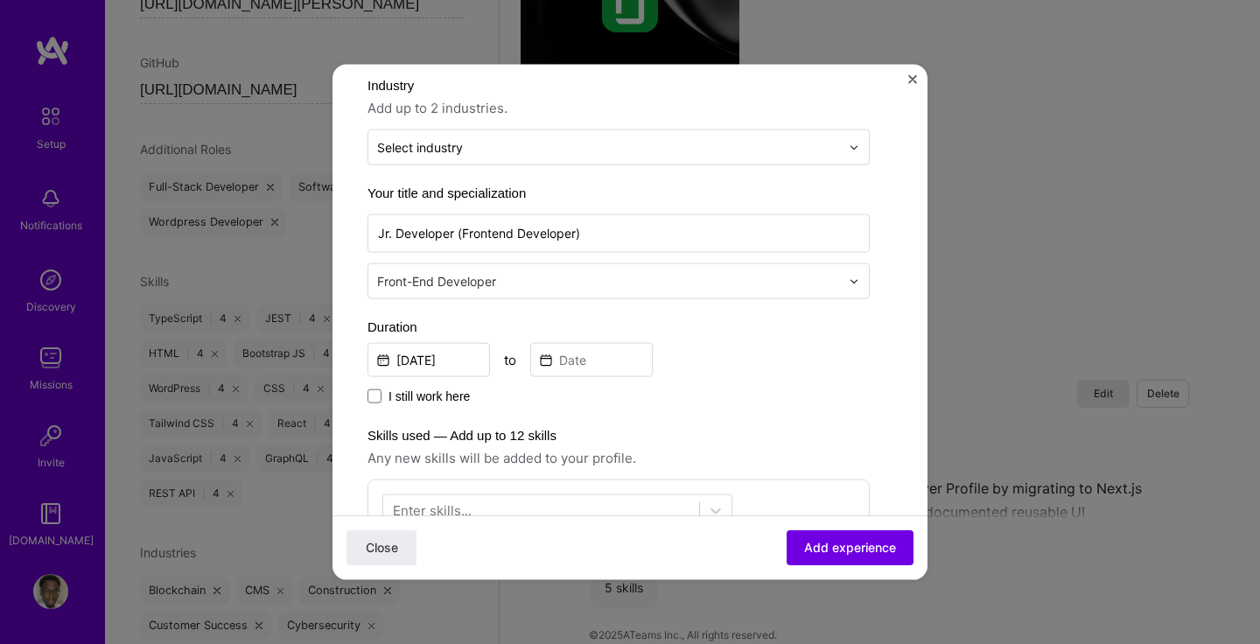
scroll to position [169, 0]
click at [437, 353] on input "[DATE]" at bounding box center [428, 357] width 122 height 34
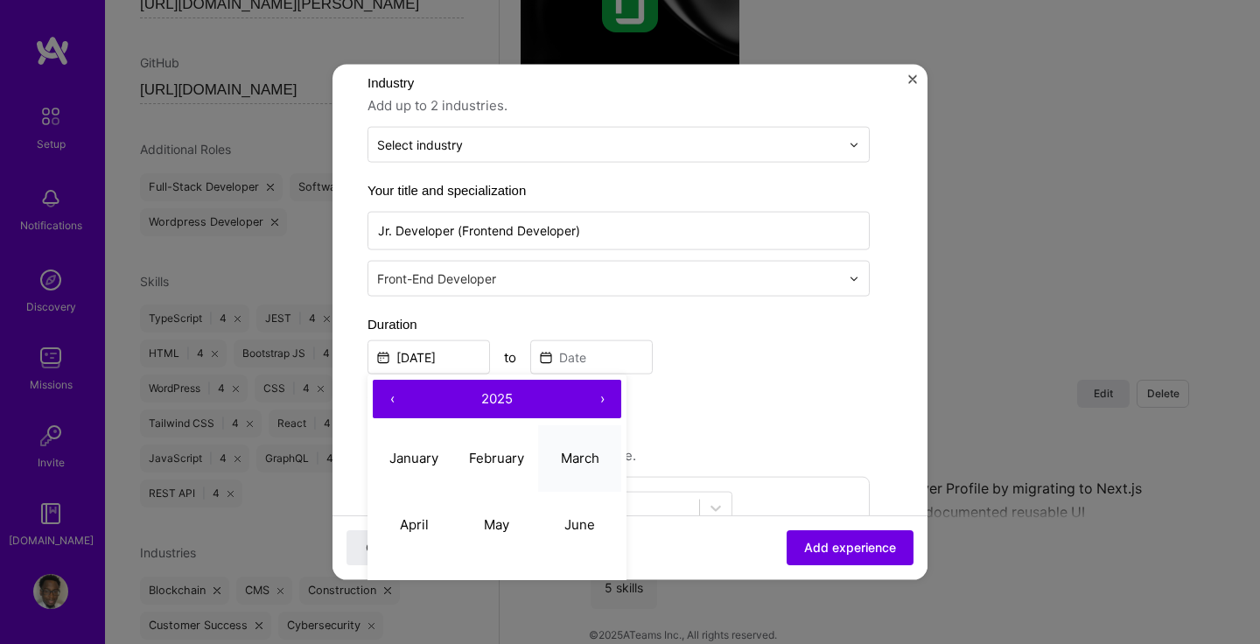
click at [573, 454] on abbr "March" at bounding box center [580, 457] width 38 height 17
type input "[DATE]"
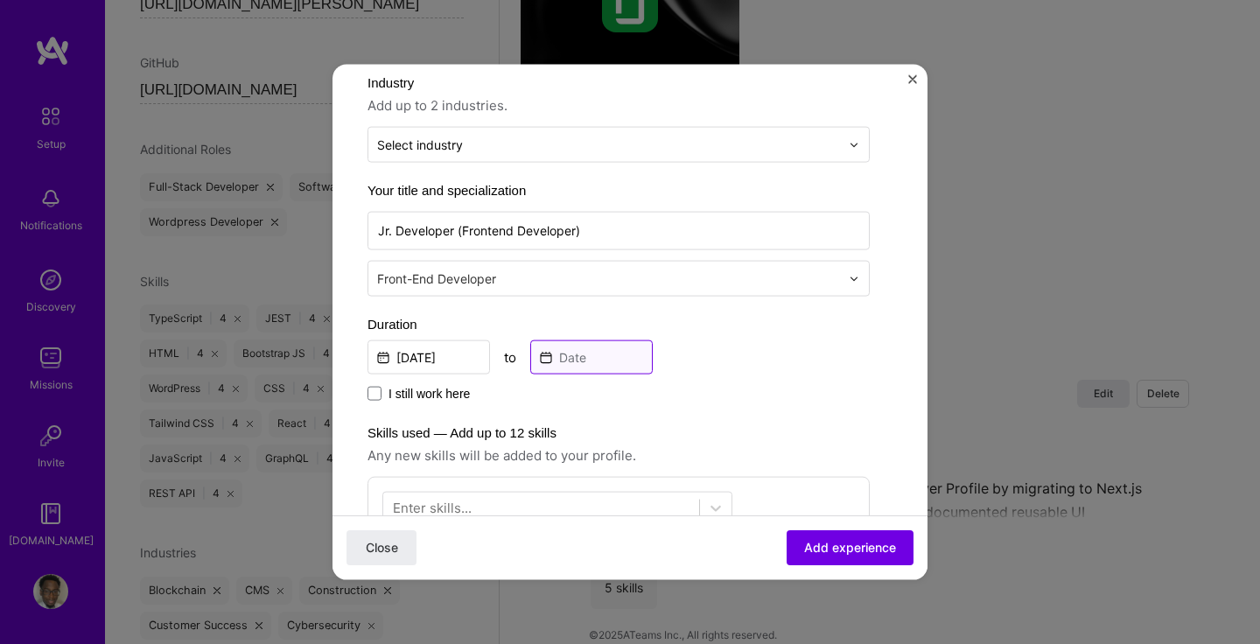
click at [577, 366] on input at bounding box center [591, 357] width 122 height 34
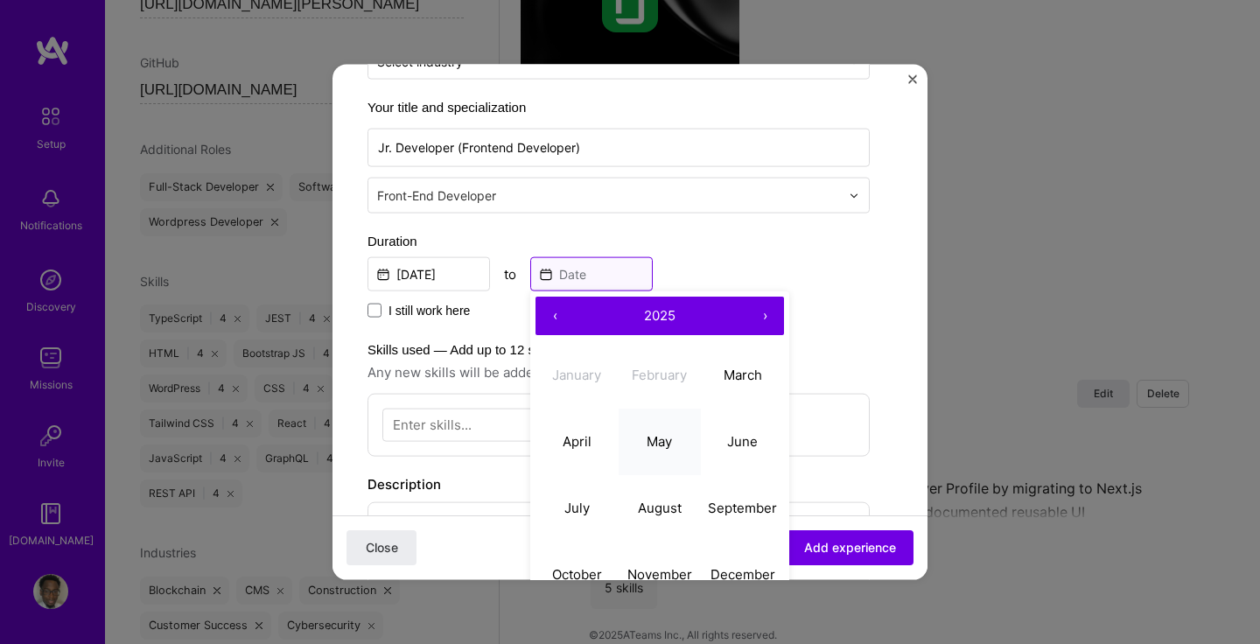
scroll to position [263, 0]
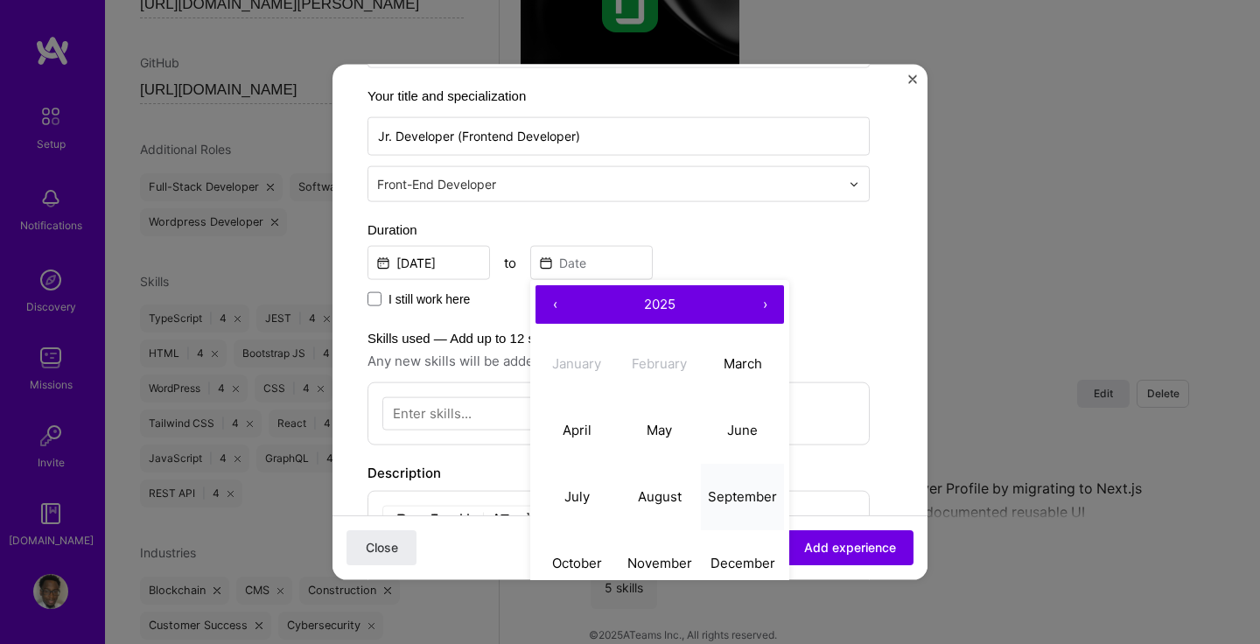
click at [734, 502] on abbr "September" at bounding box center [742, 495] width 69 height 17
type input "[DATE]"
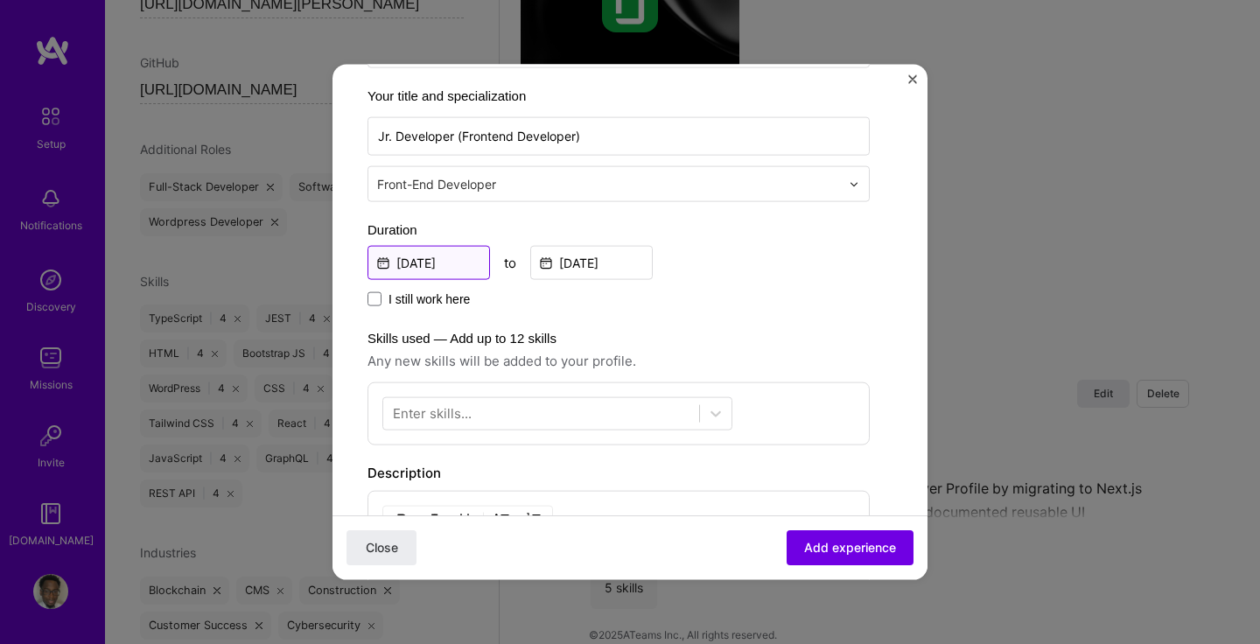
click at [443, 265] on input "[DATE]" at bounding box center [428, 263] width 122 height 34
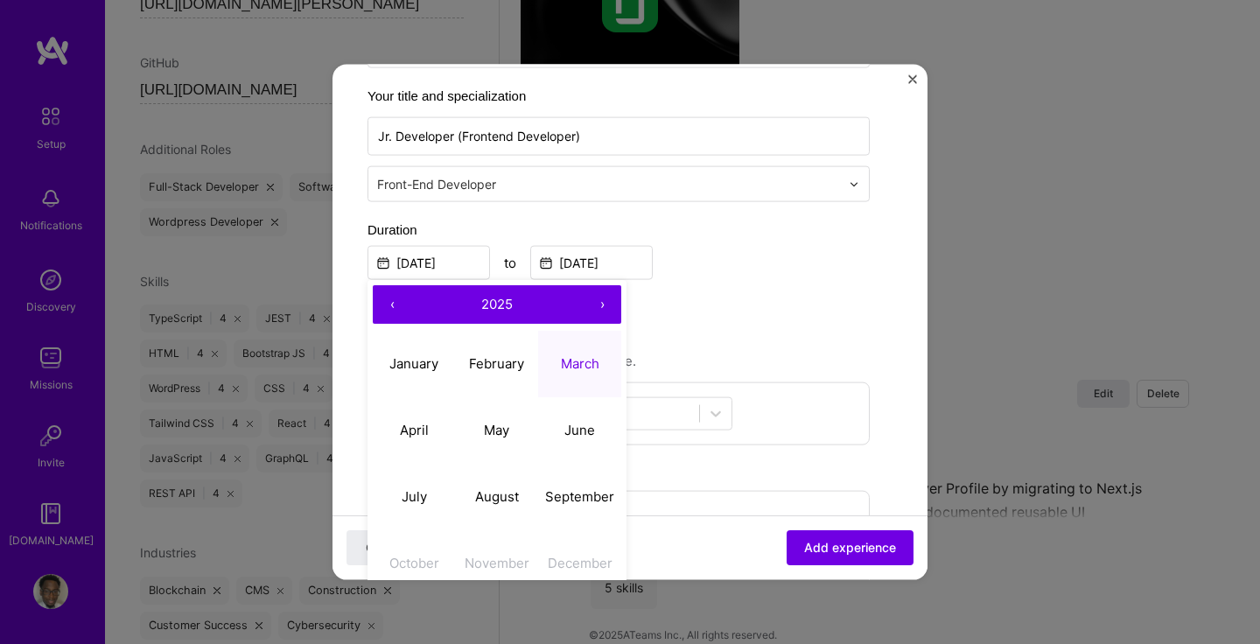
click at [394, 299] on button "‹" at bounding box center [392, 304] width 38 height 38
click at [584, 366] on abbr "March" at bounding box center [580, 362] width 38 height 17
type input "[DATE]"
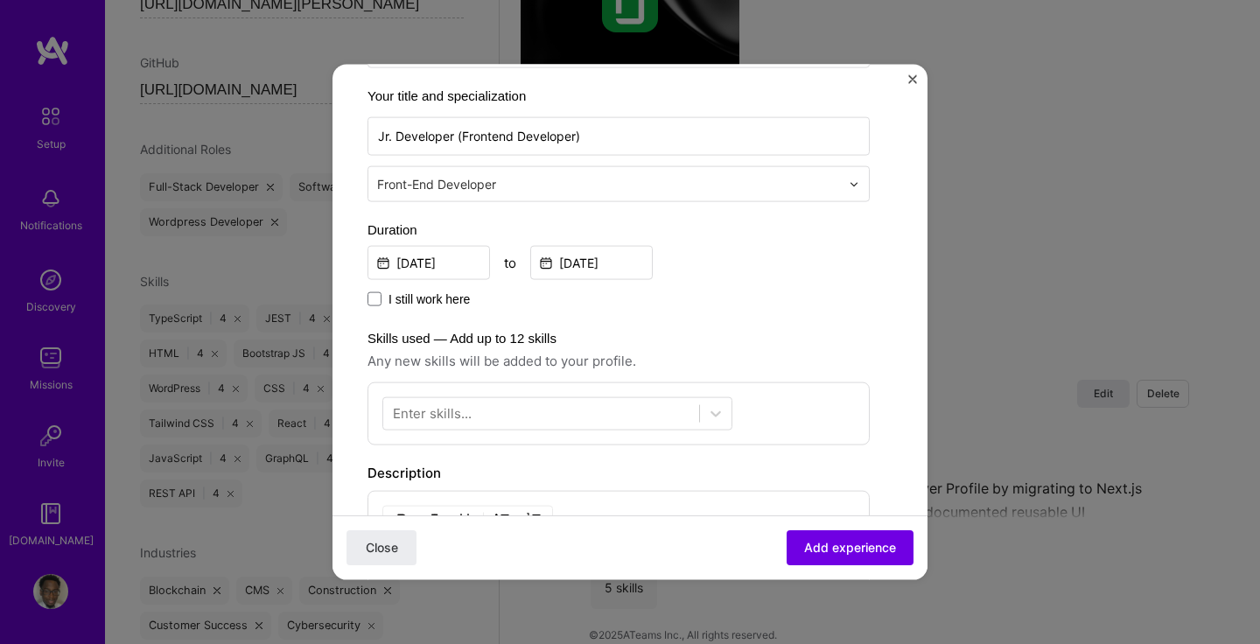
click at [711, 325] on div "Create a job experience Jobs help companies understand your past experience. Co…" at bounding box center [618, 362] width 502 height 1053
click at [547, 408] on div at bounding box center [541, 413] width 316 height 29
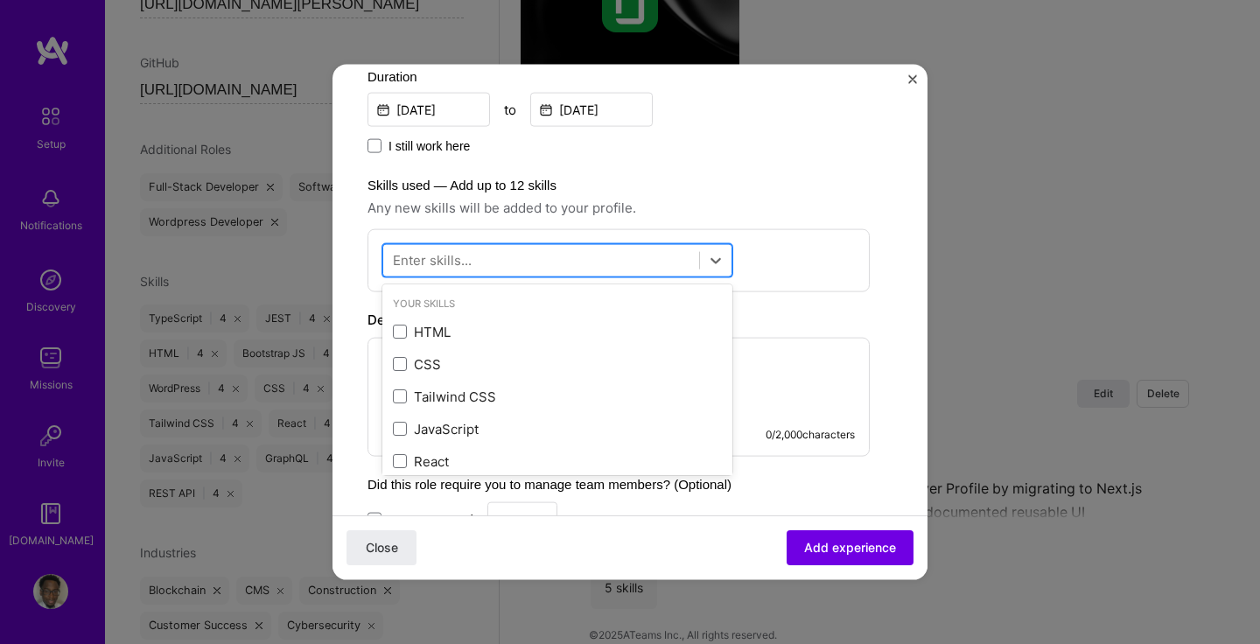
scroll to position [446, 0]
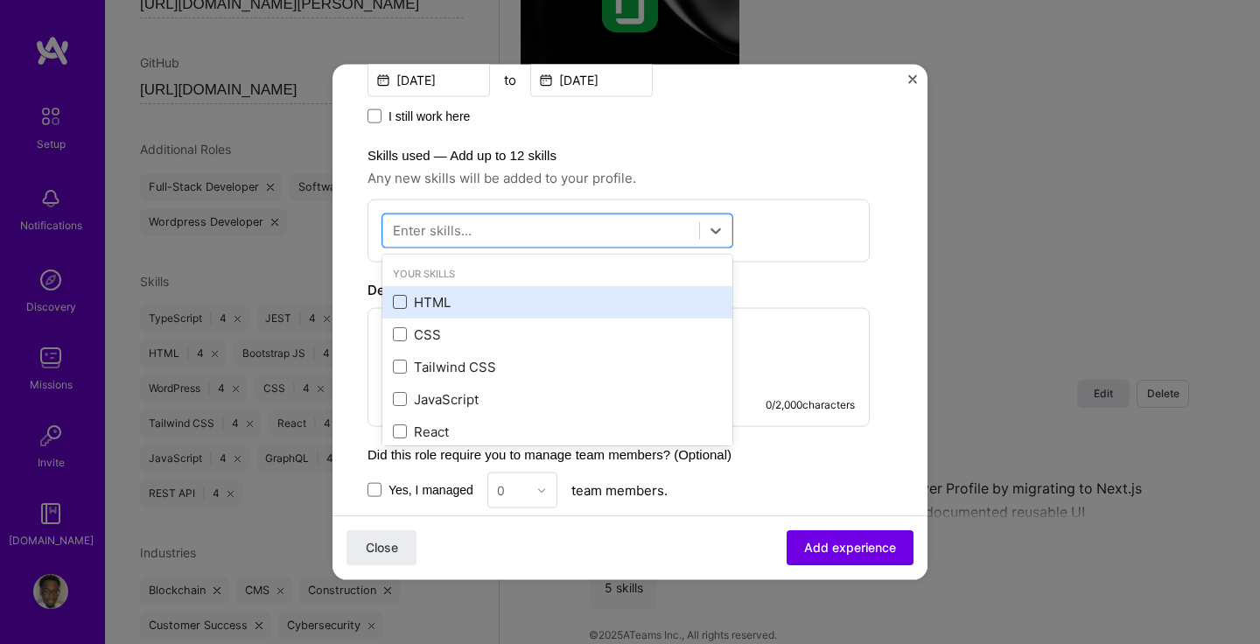
click at [402, 304] on span at bounding box center [400, 302] width 14 height 14
click at [0, 0] on input "checkbox" at bounding box center [0, 0] width 0 height 0
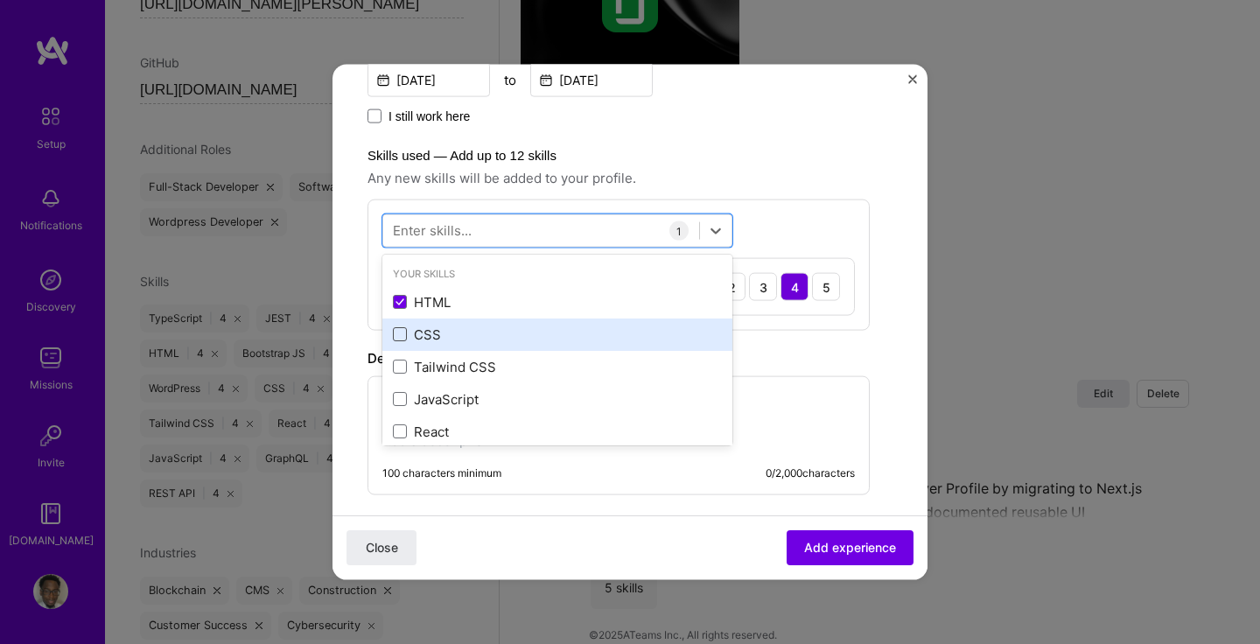
click at [404, 332] on span at bounding box center [400, 334] width 14 height 14
click at [0, 0] on input "checkbox" at bounding box center [0, 0] width 0 height 0
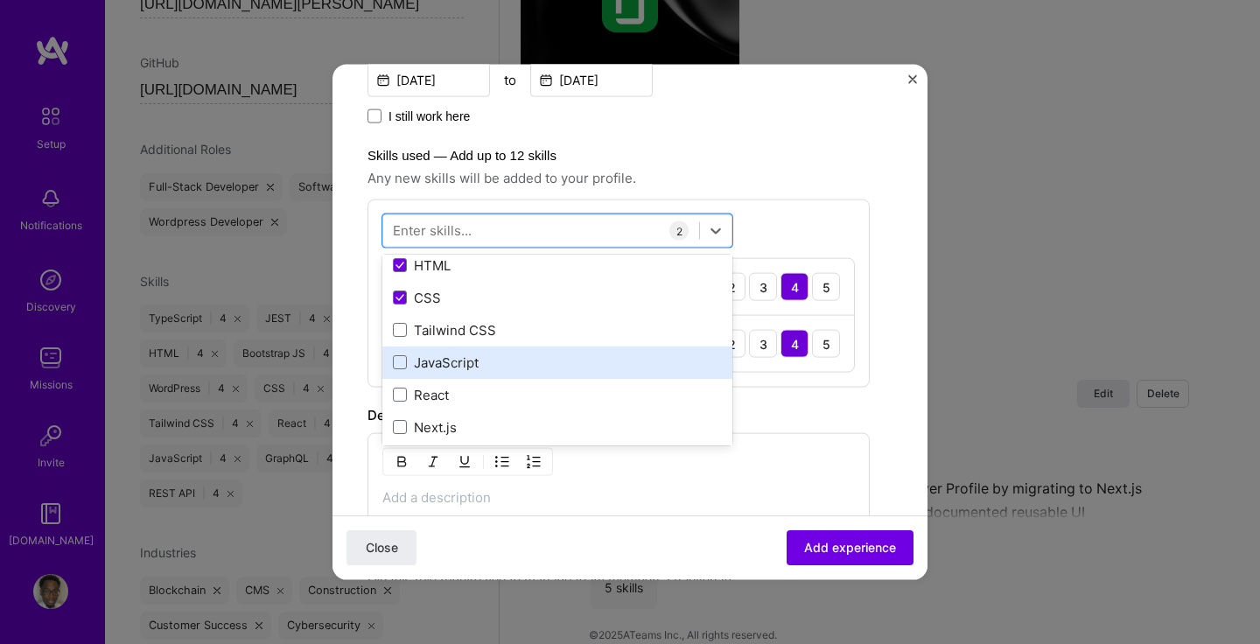
scroll to position [38, 0]
click at [400, 359] on span at bounding box center [400, 360] width 14 height 14
click at [0, 0] on input "checkbox" at bounding box center [0, 0] width 0 height 0
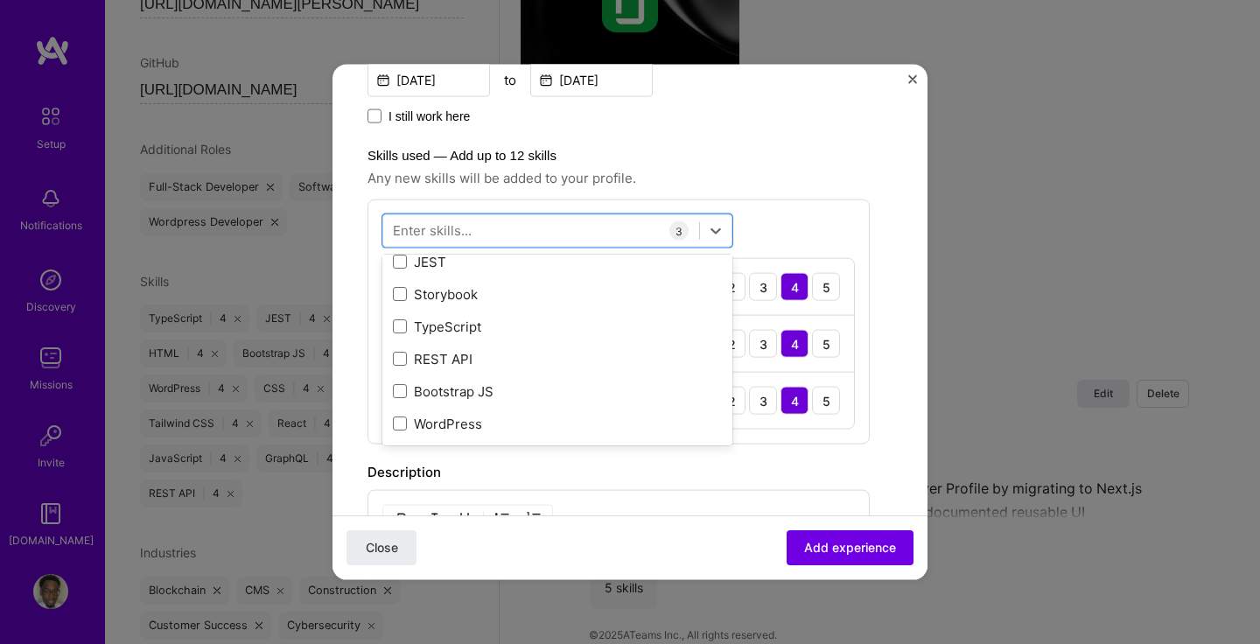
scroll to position [273, 0]
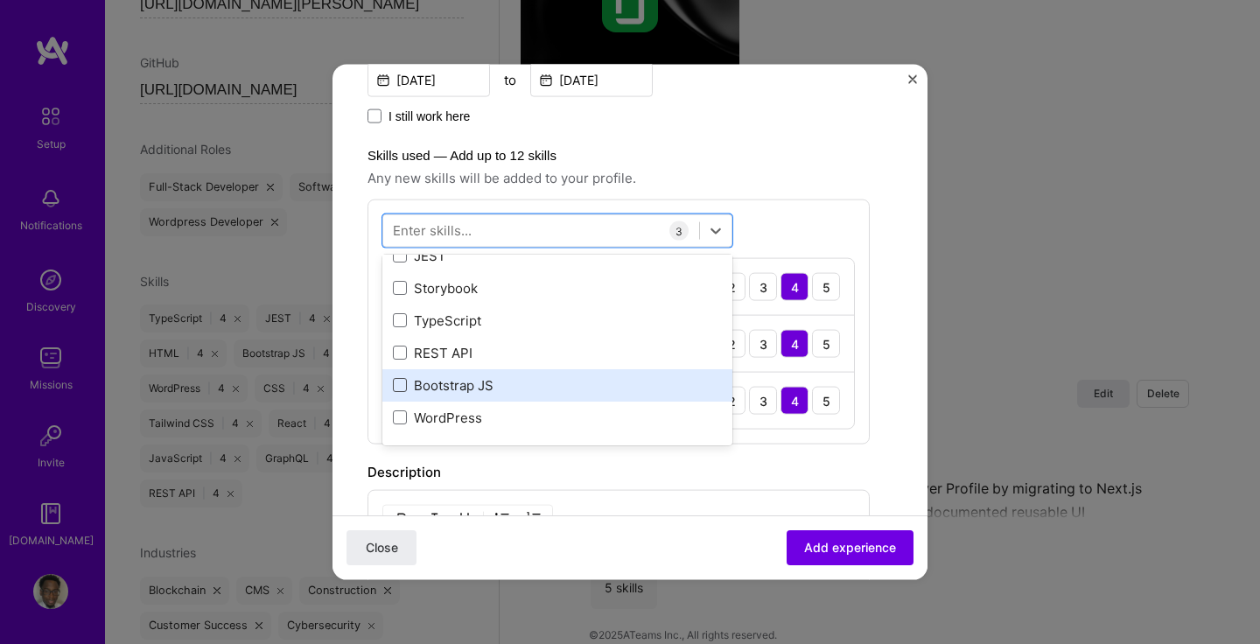
click at [397, 384] on span at bounding box center [400, 385] width 14 height 14
click at [0, 0] on input "checkbox" at bounding box center [0, 0] width 0 height 0
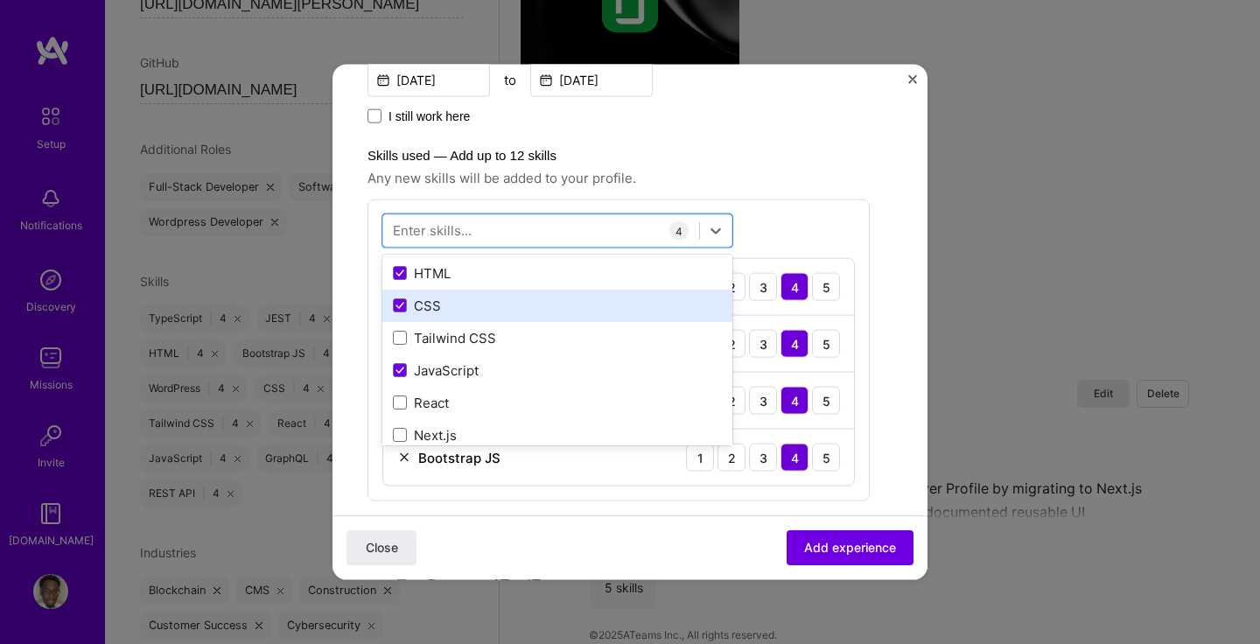
scroll to position [34, 0]
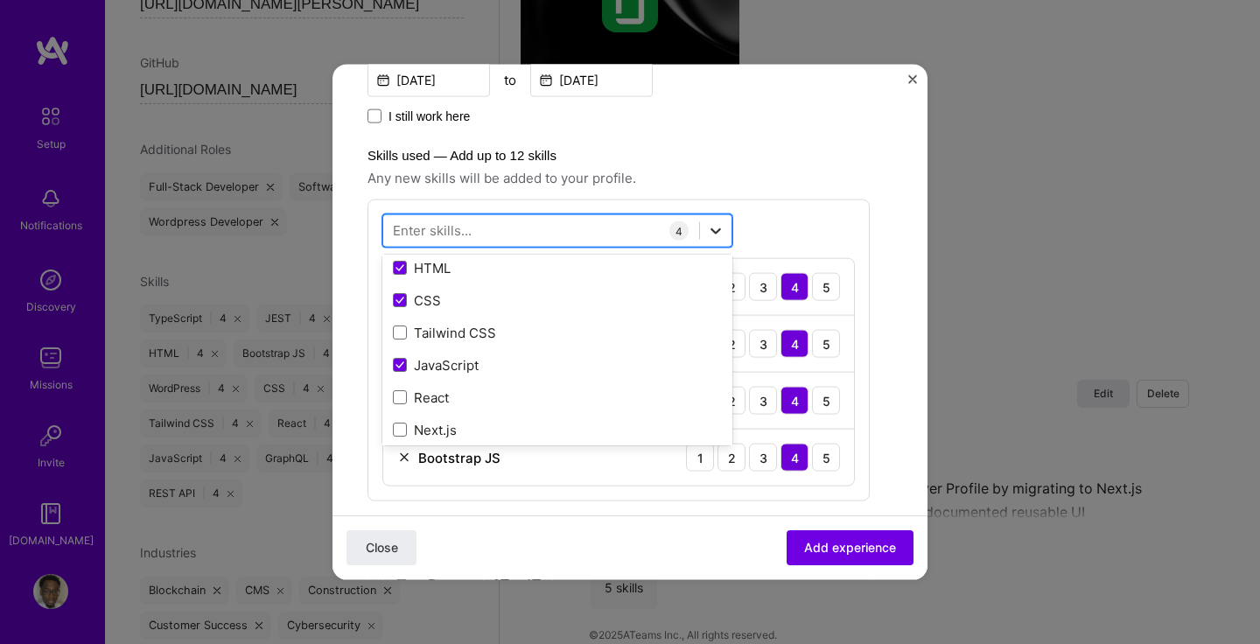
click at [717, 229] on icon at bounding box center [715, 231] width 10 height 6
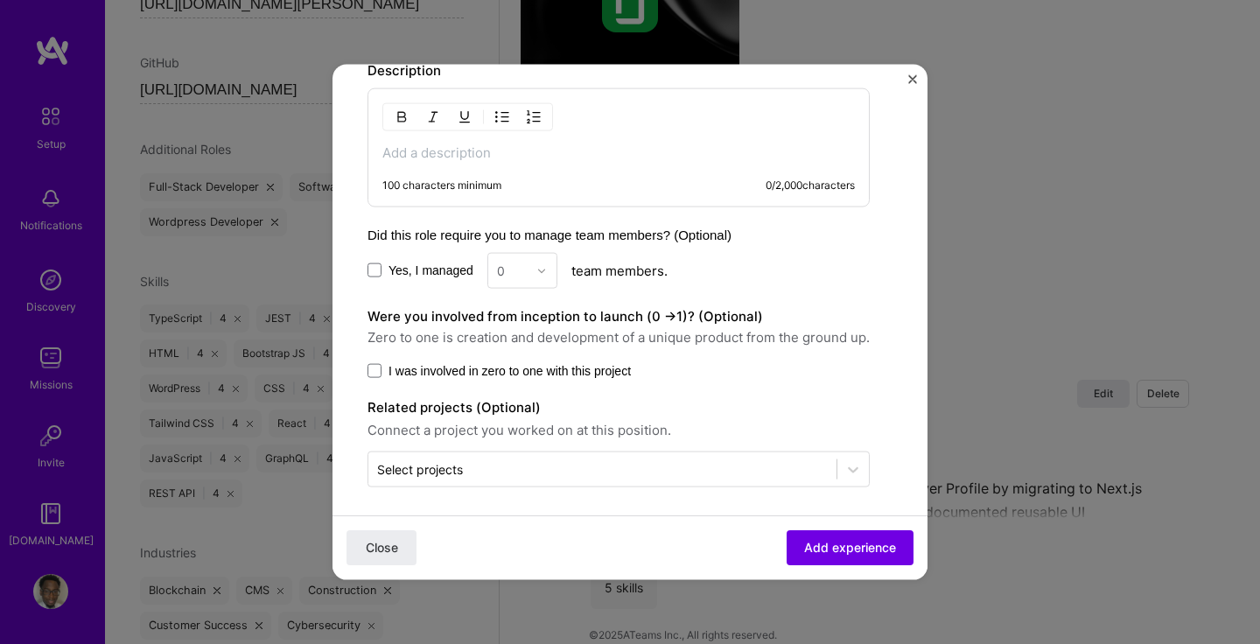
scroll to position [911, 0]
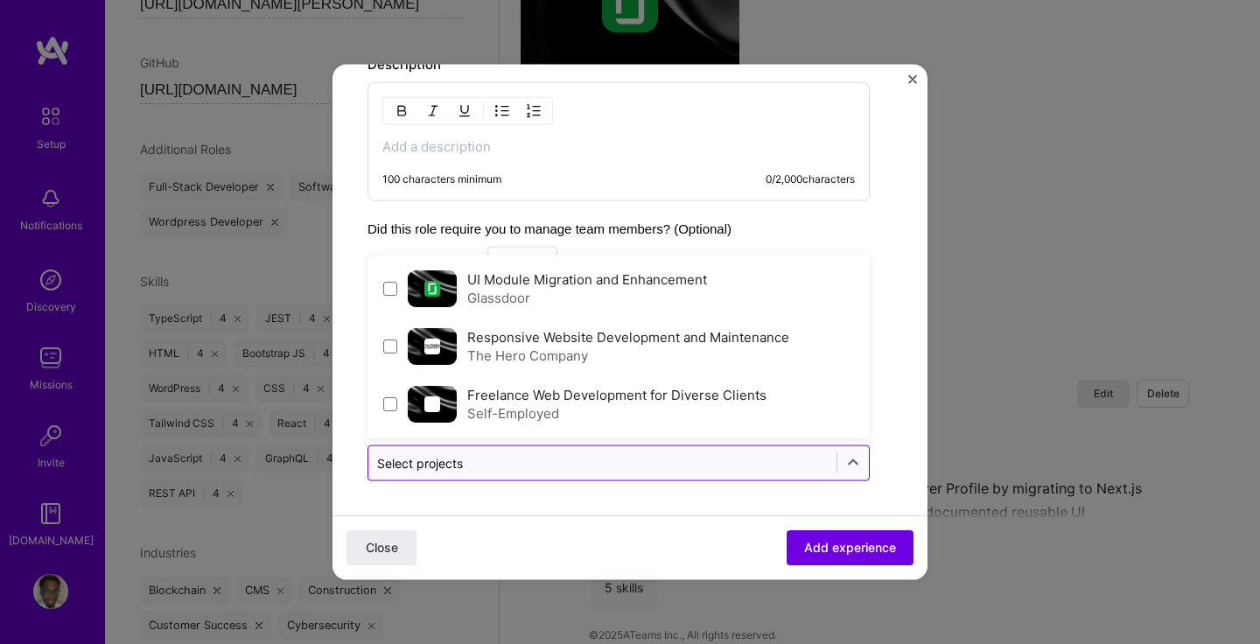
click at [668, 461] on input "text" at bounding box center [602, 463] width 451 height 18
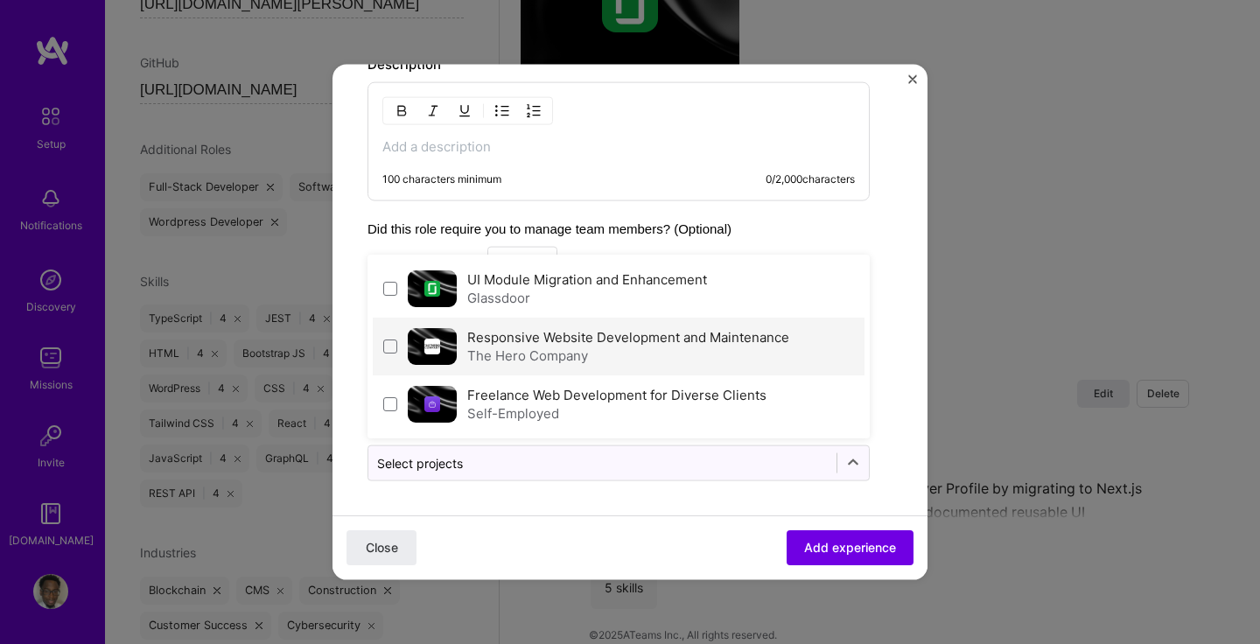
click at [632, 343] on label "Responsive Website Development and Maintenance" at bounding box center [628, 337] width 322 height 17
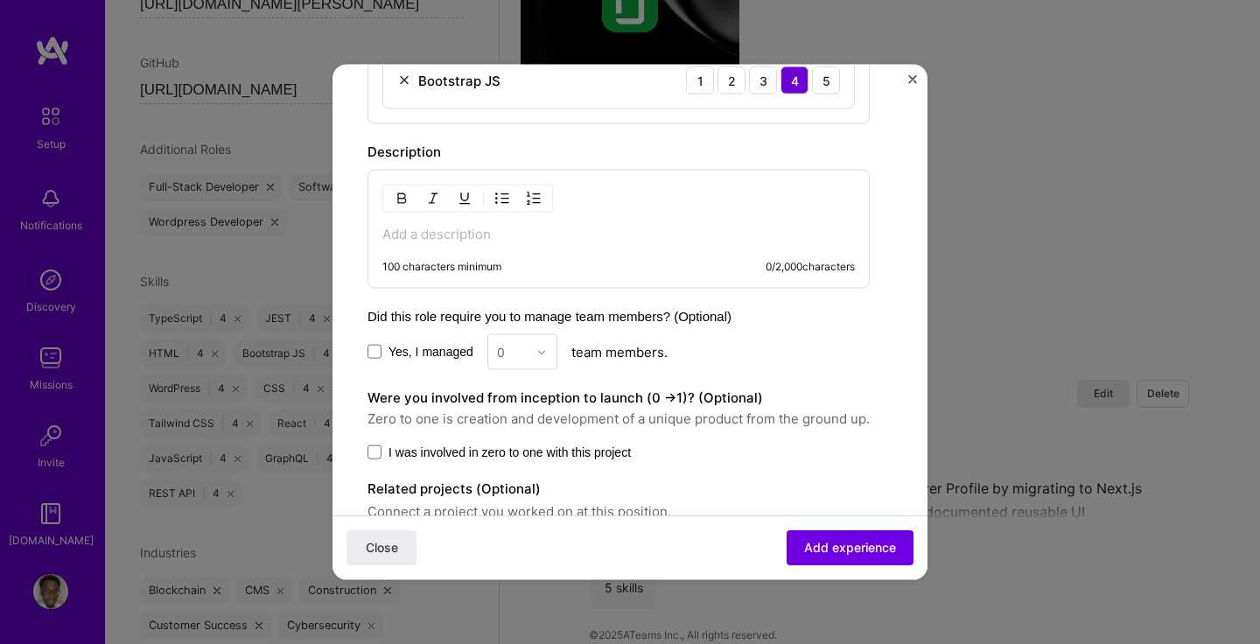
scroll to position [818, 0]
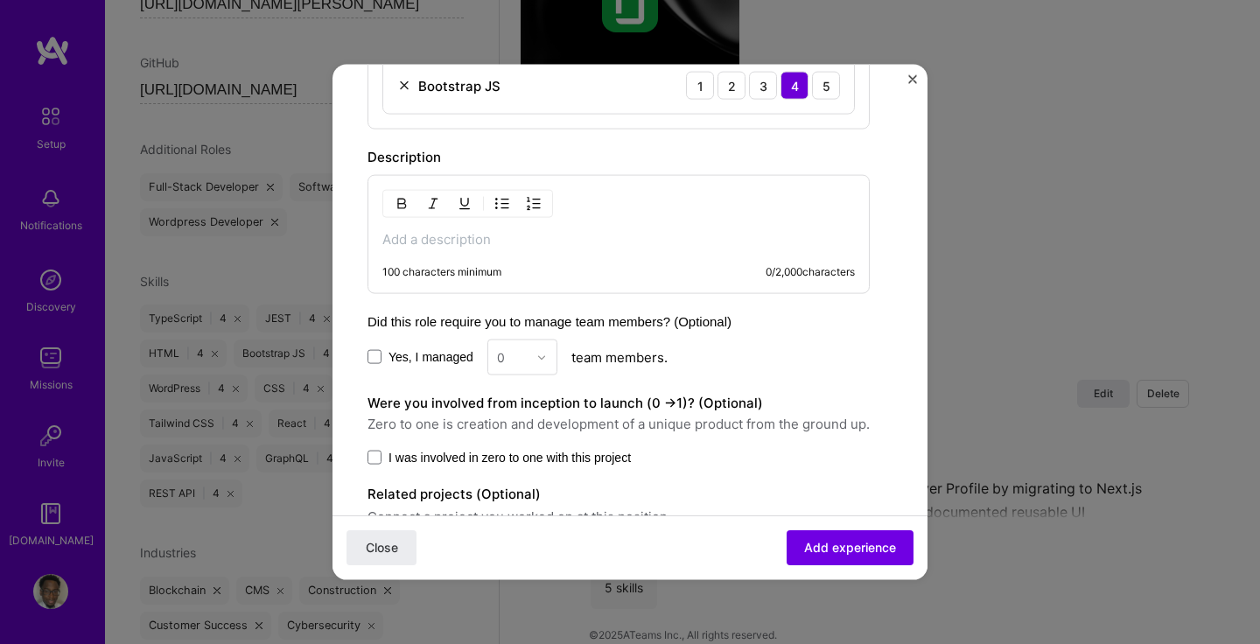
click at [632, 239] on p at bounding box center [618, 239] width 472 height 17
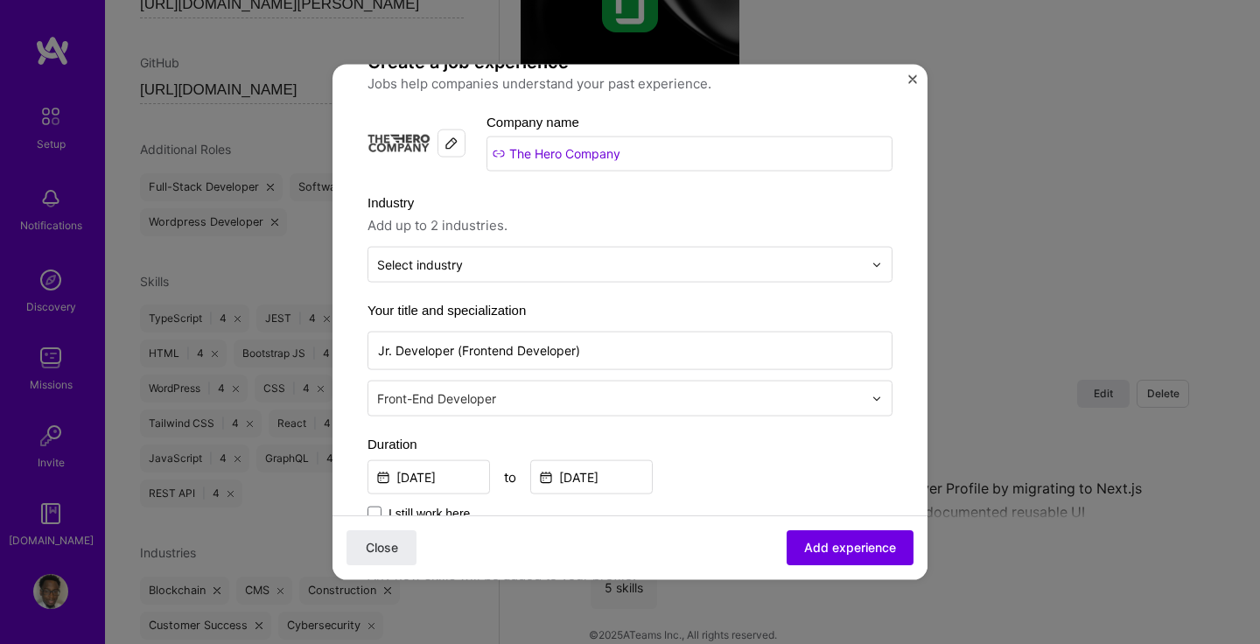
scroll to position [0, 0]
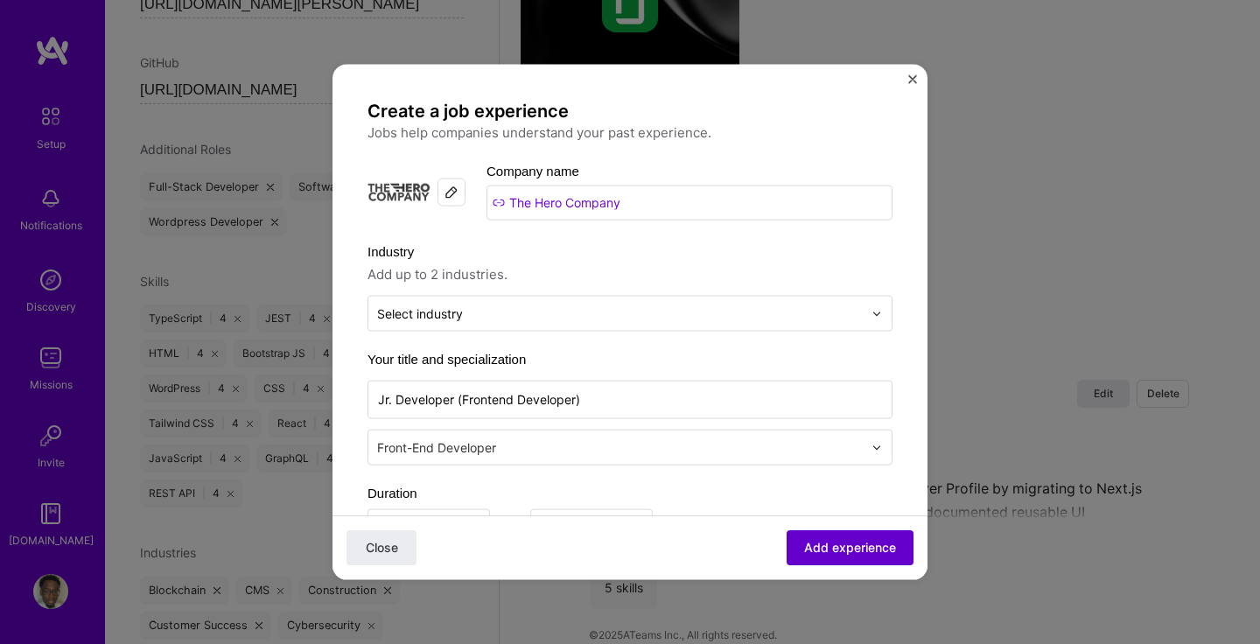
click at [835, 547] on span "Add experience" at bounding box center [850, 547] width 92 height 17
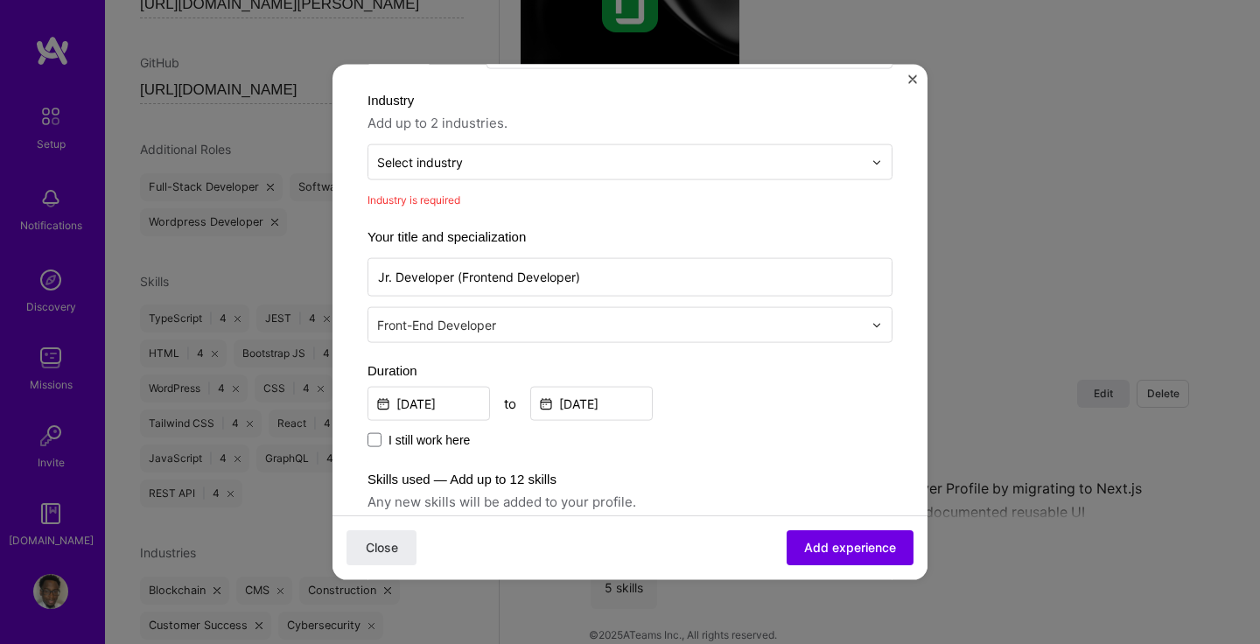
scroll to position [177, 0]
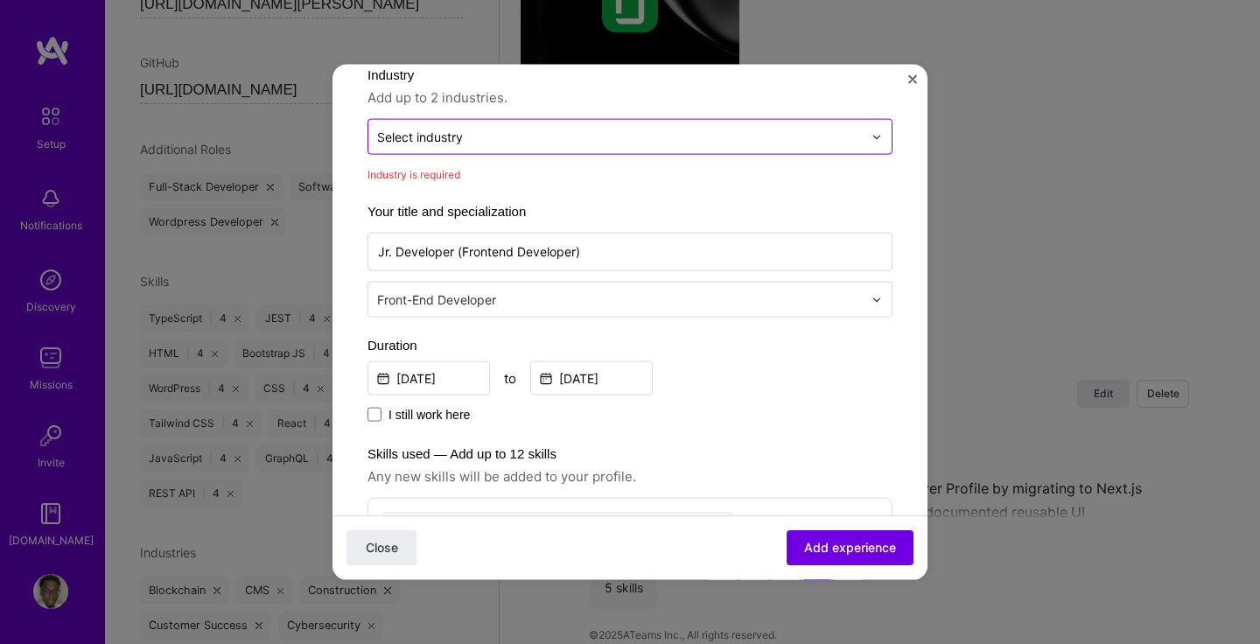
click at [612, 138] on input "text" at bounding box center [620, 137] width 486 height 18
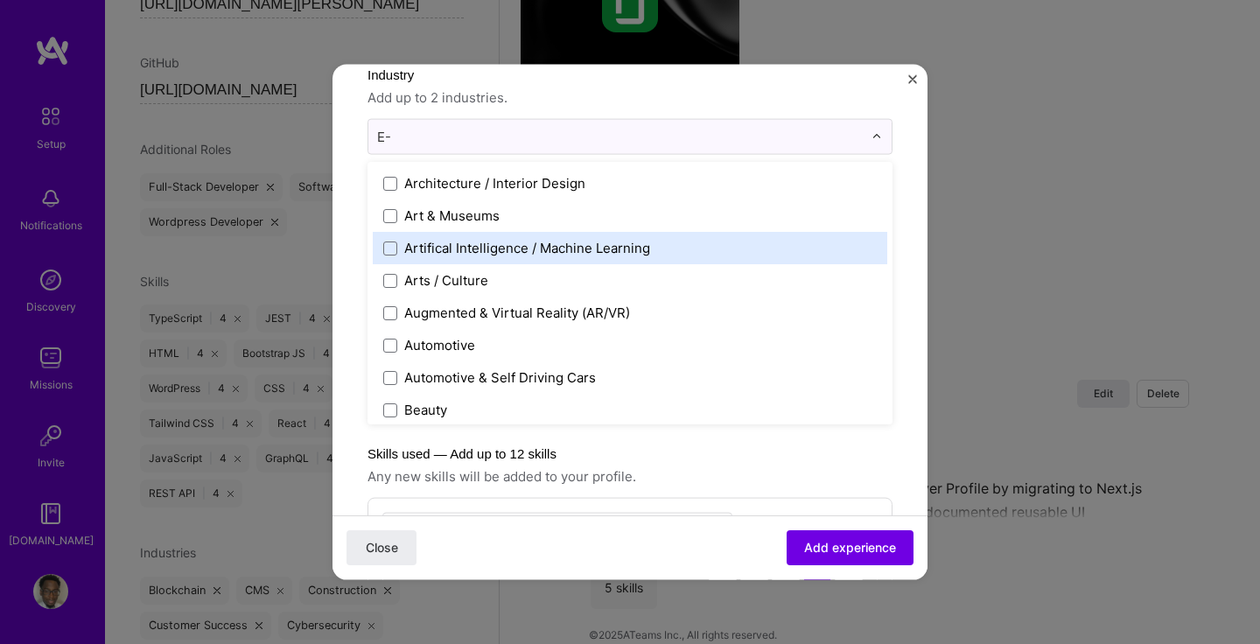
scroll to position [0, 0]
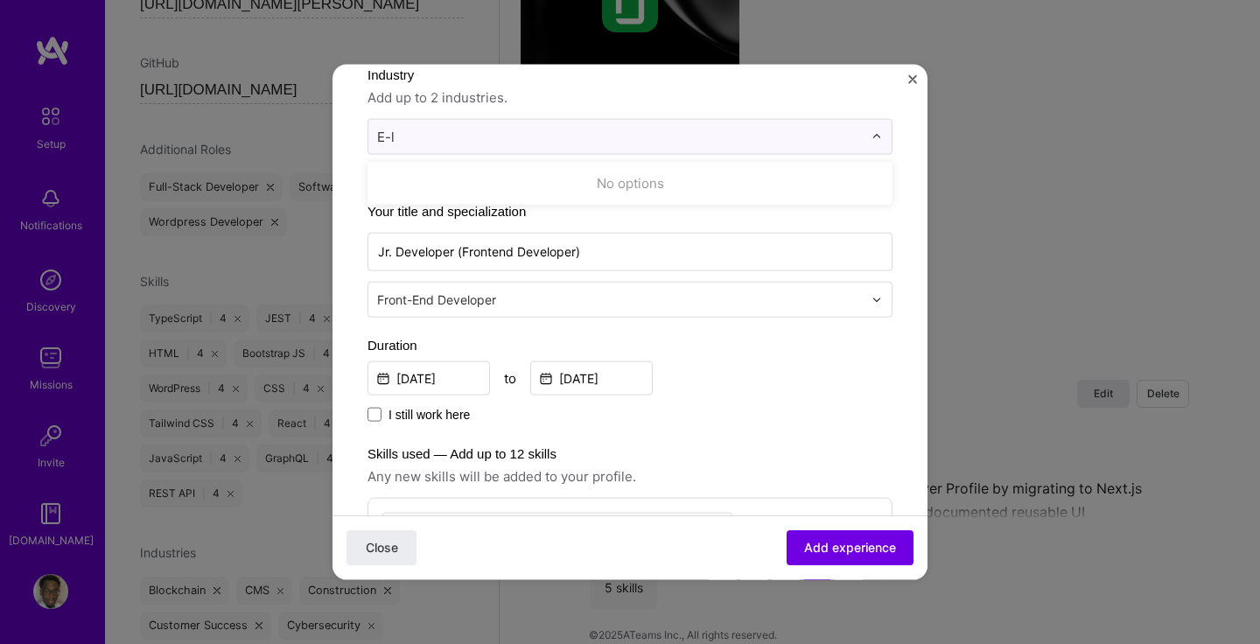
type input "E-"
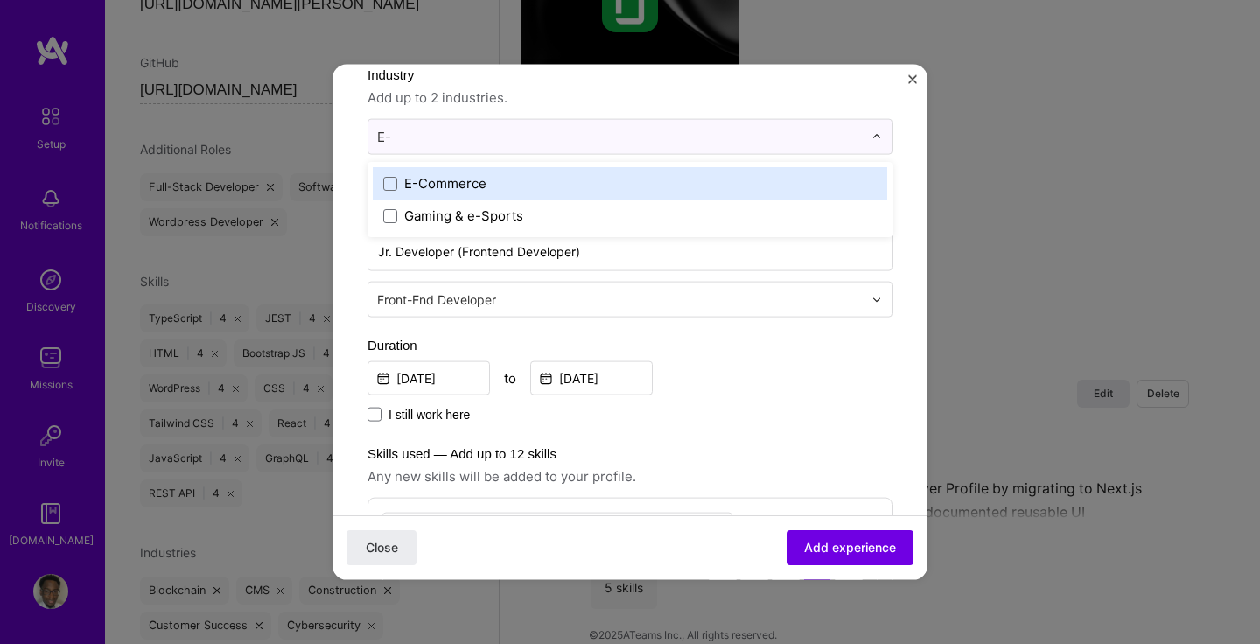
click at [476, 182] on div "E-Commerce" at bounding box center [445, 183] width 82 height 18
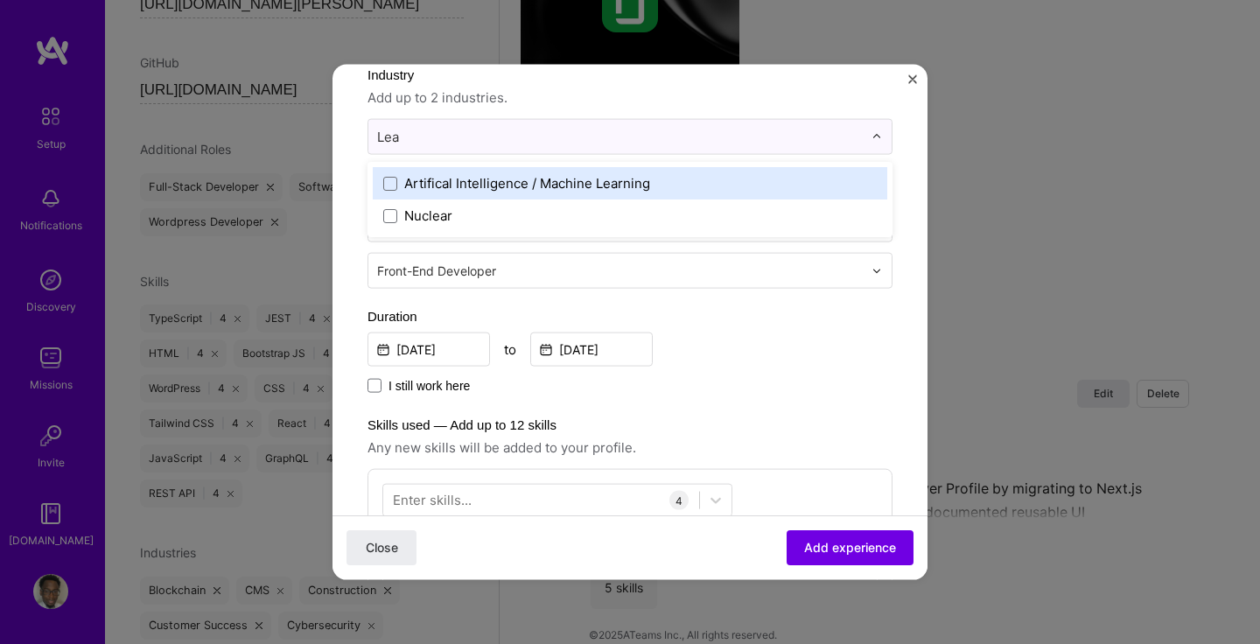
type input "Le"
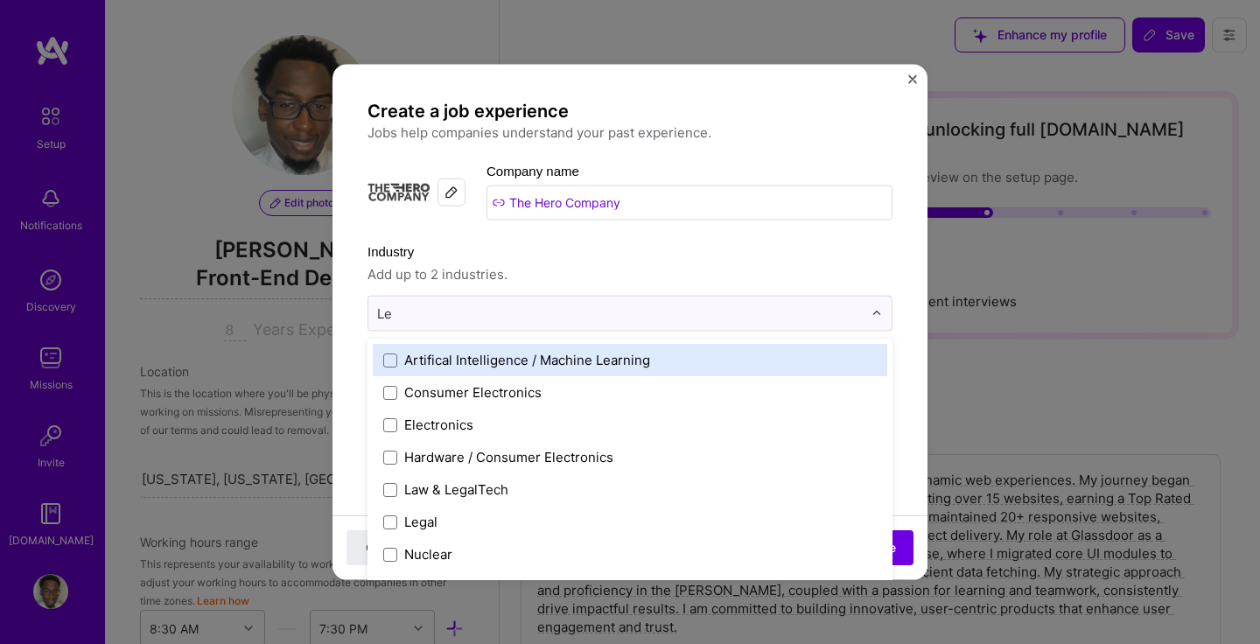
select select "US"
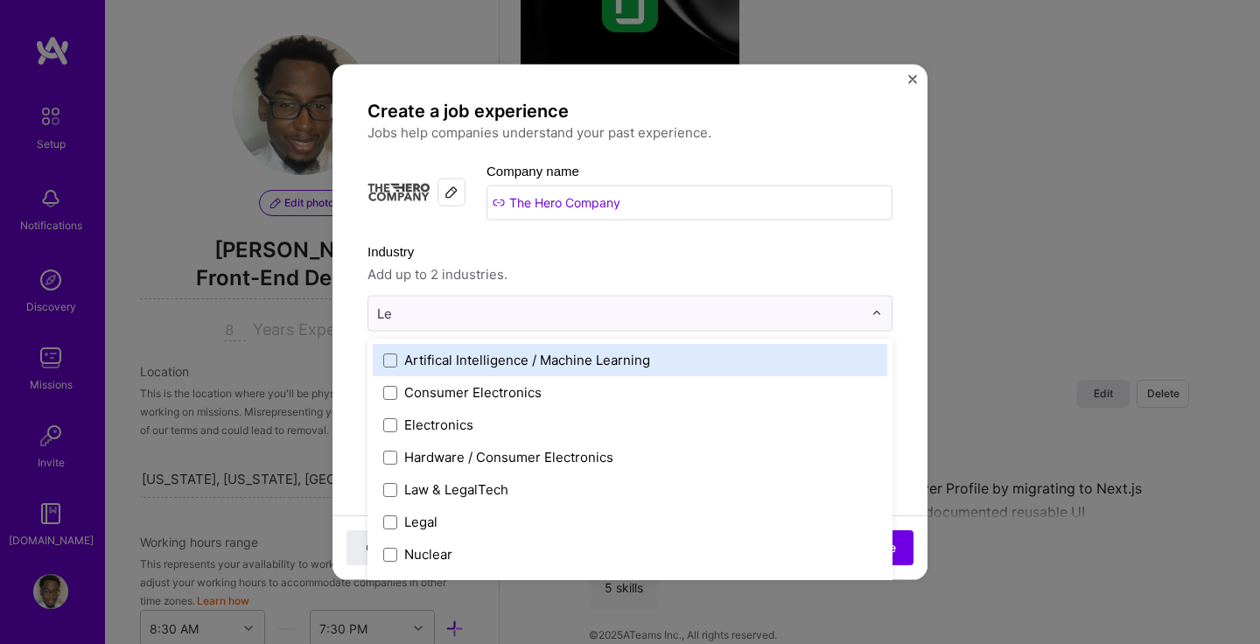
scroll to position [177, 0]
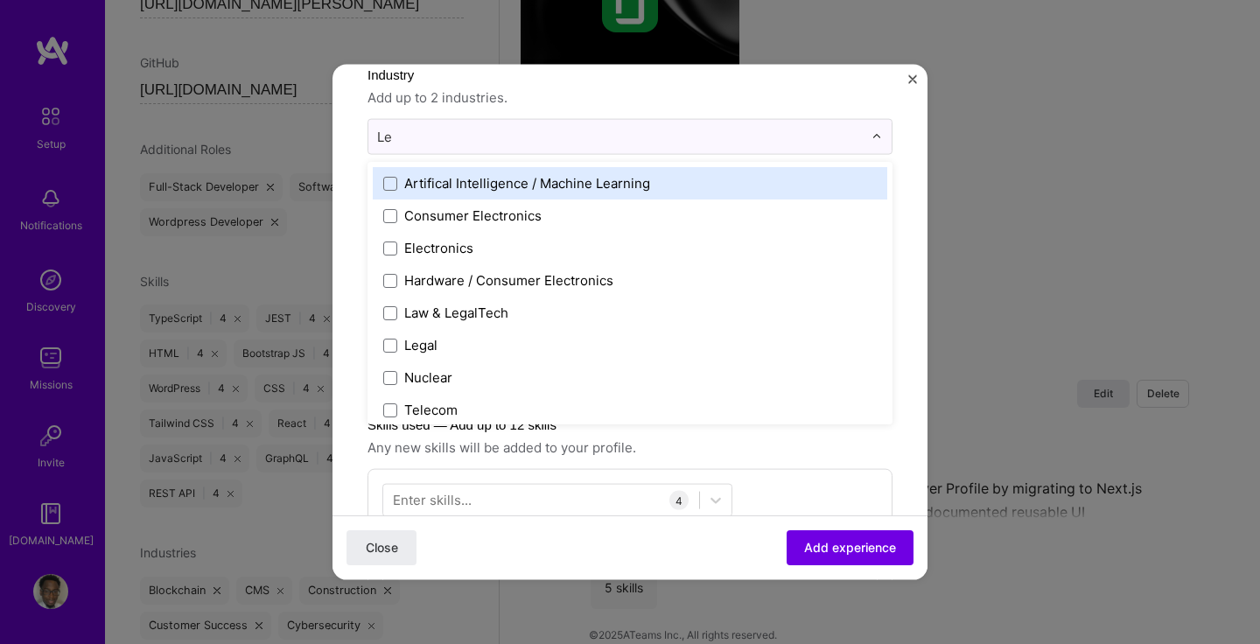
type input "L"
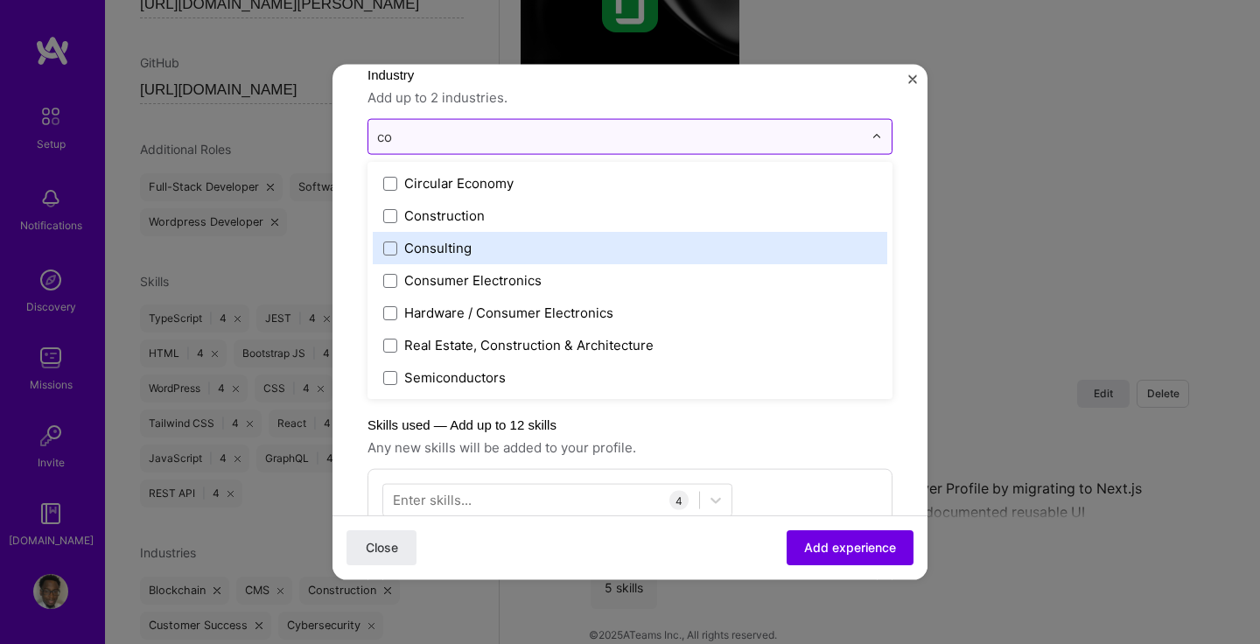
type input "c"
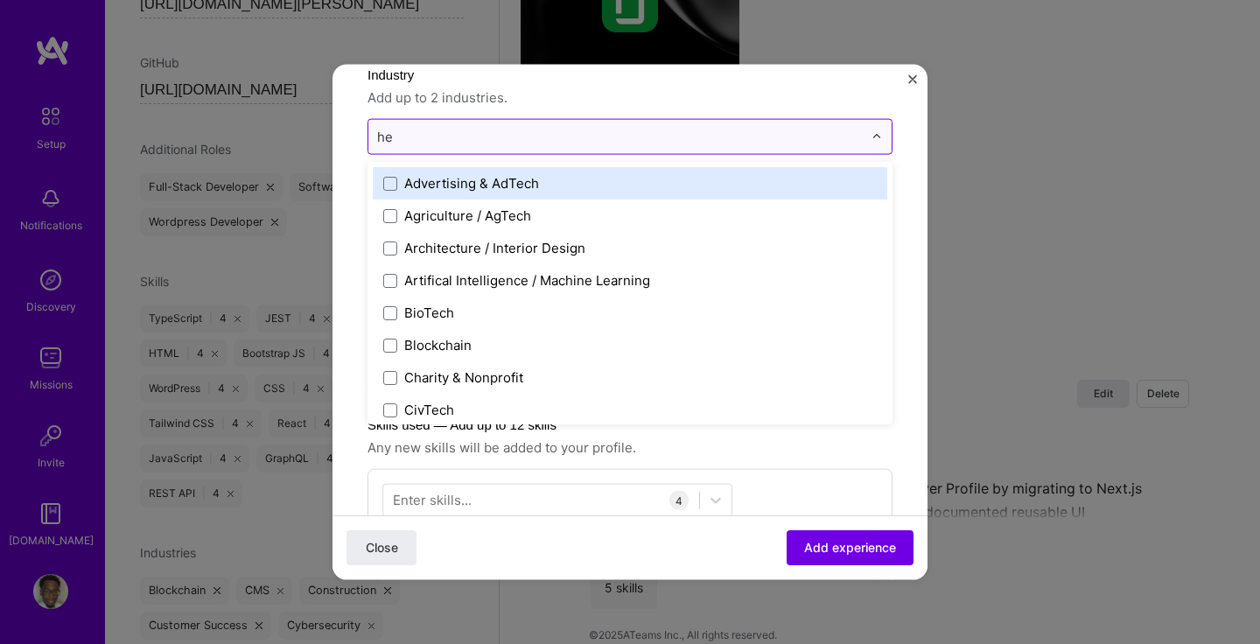
type input "hea"
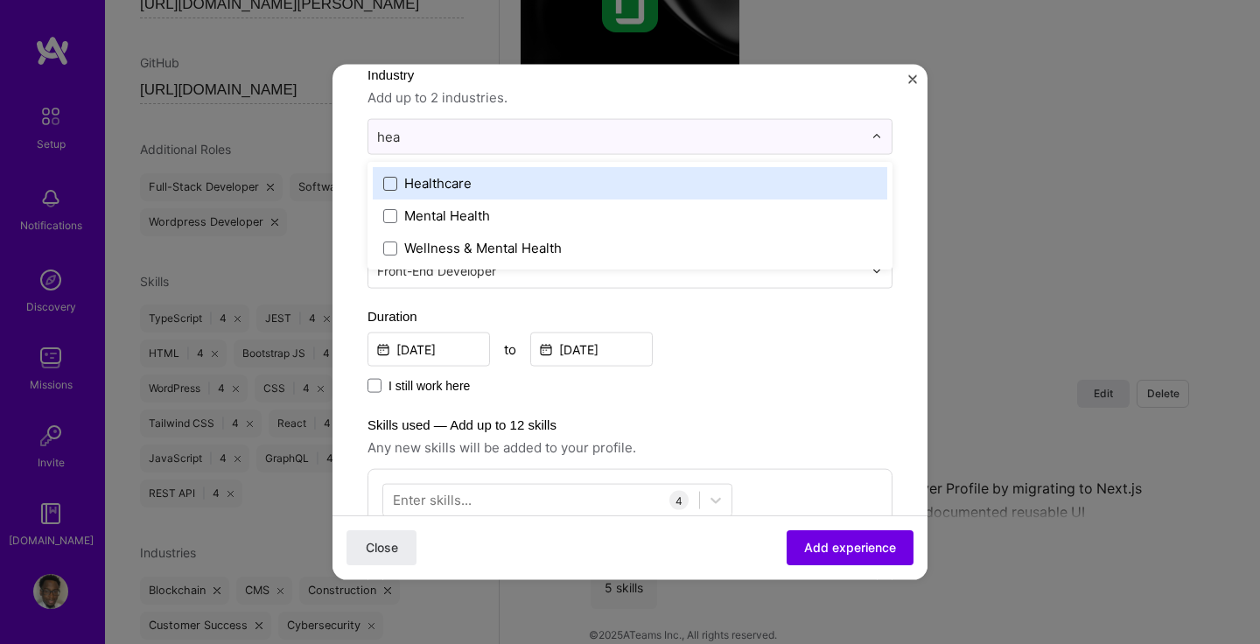
click at [393, 182] on span at bounding box center [390, 183] width 14 height 14
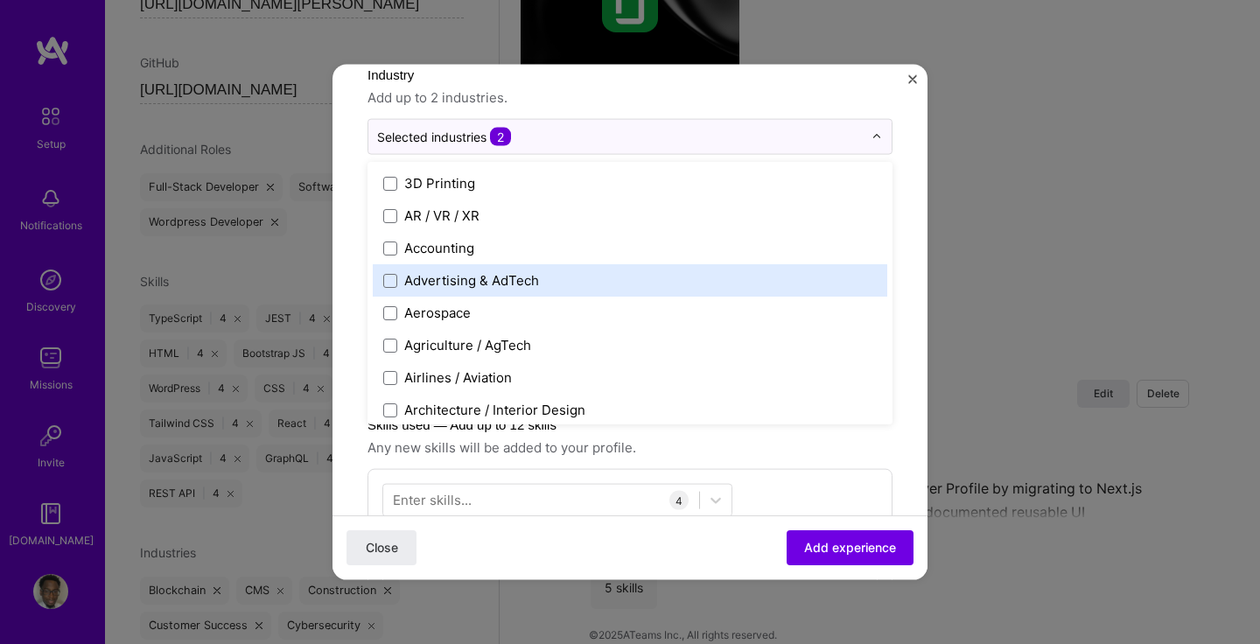
click at [849, 81] on label "Industry" at bounding box center [629, 75] width 525 height 21
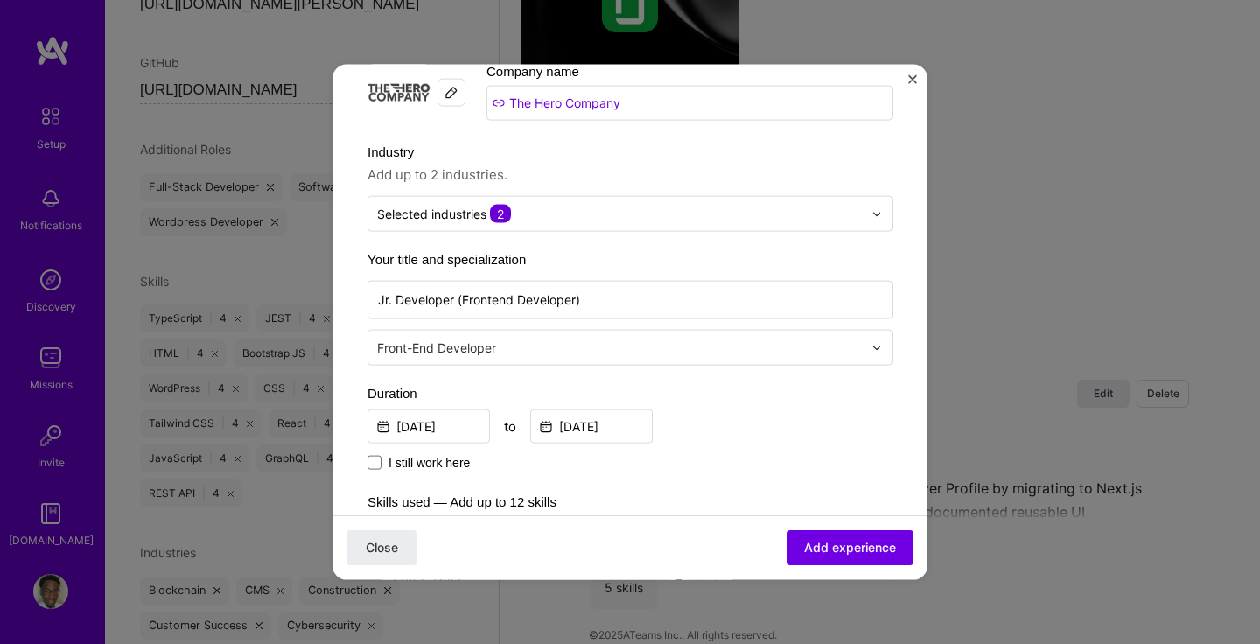
scroll to position [0, 0]
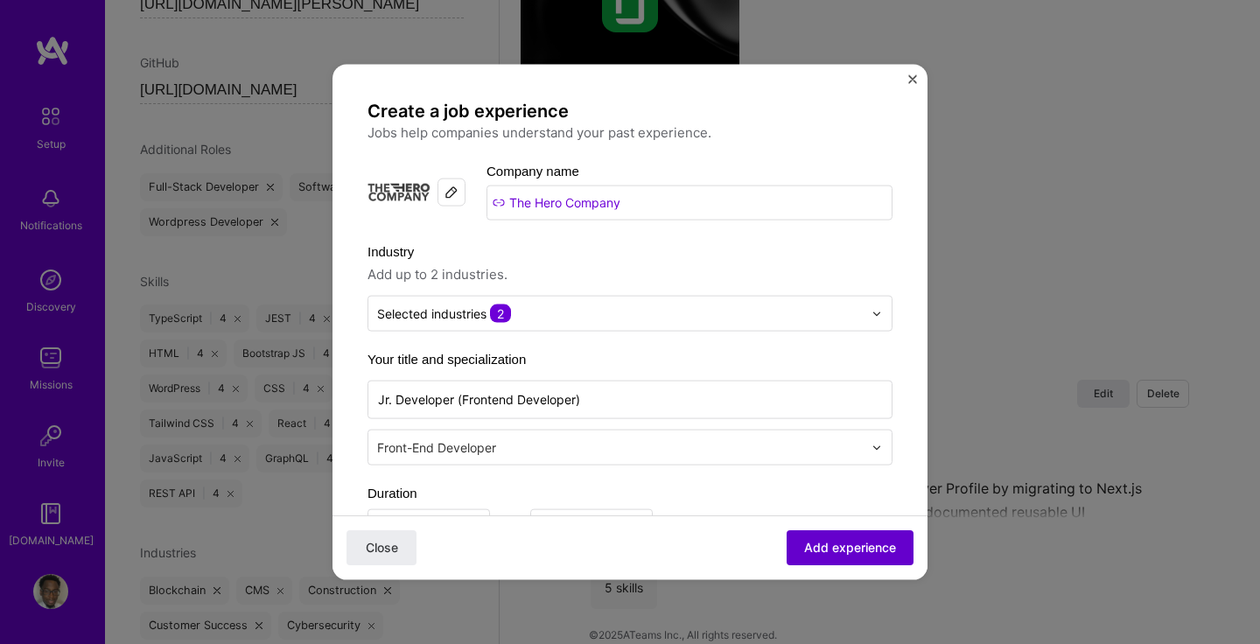
click at [850, 544] on span "Add experience" at bounding box center [850, 547] width 92 height 17
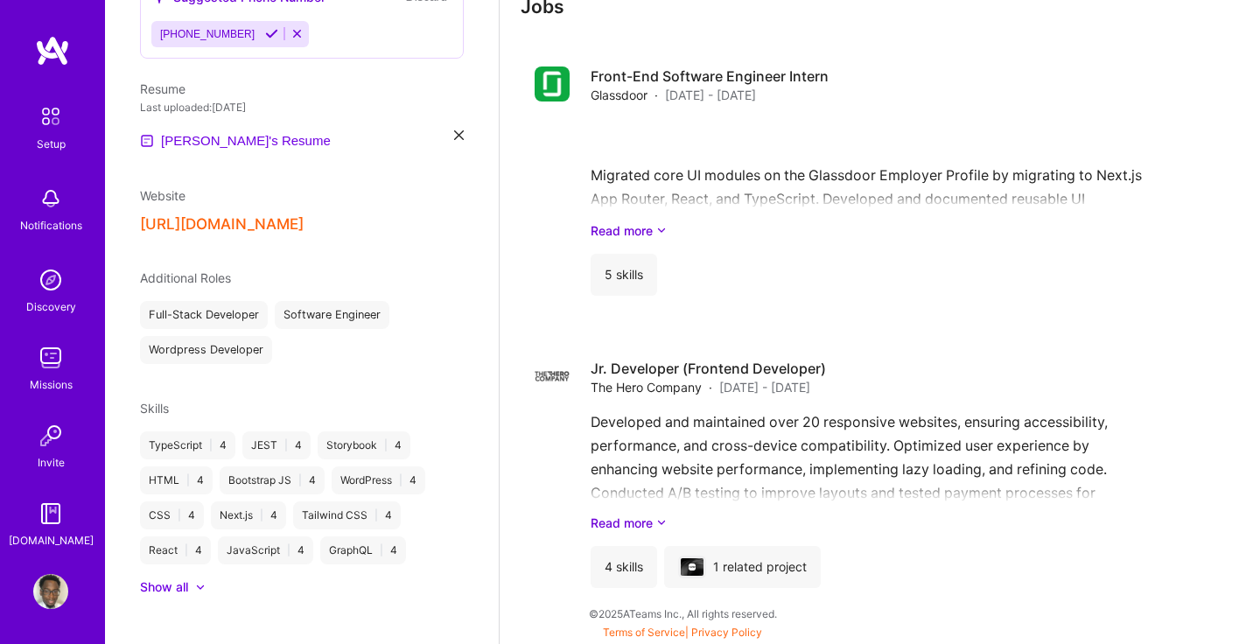
scroll to position [1341, 0]
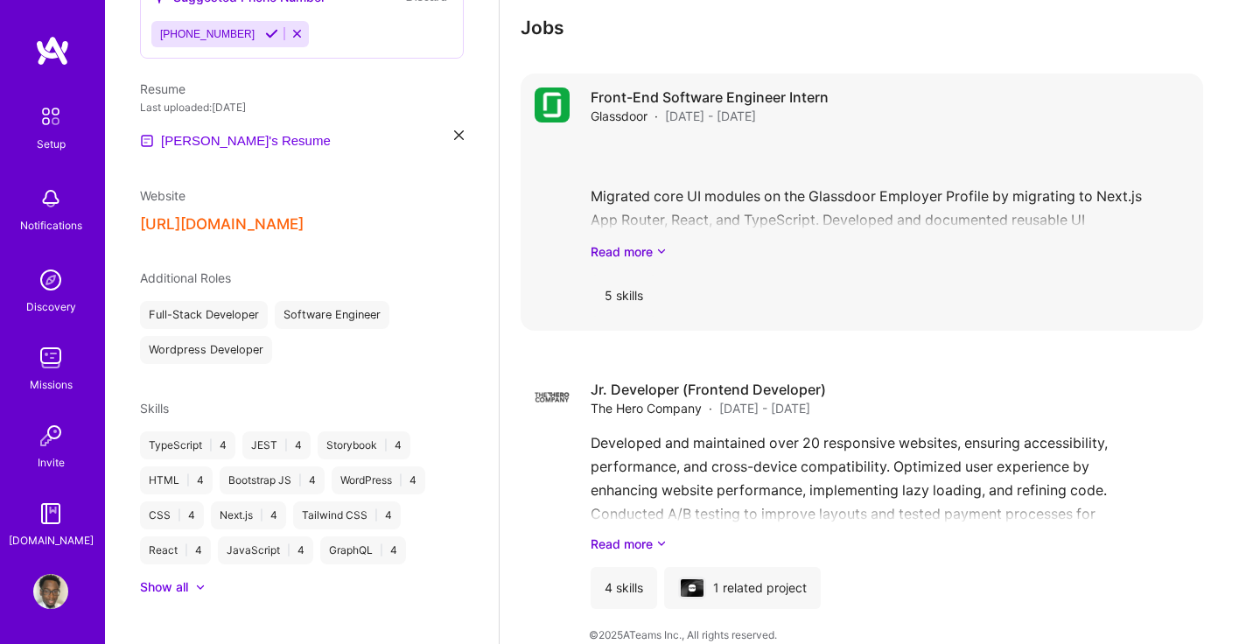
click at [768, 170] on div "Migrated core UI modules on the Glassdoor Employer Profile by migrating to Next…" at bounding box center [890, 200] width 598 height 122
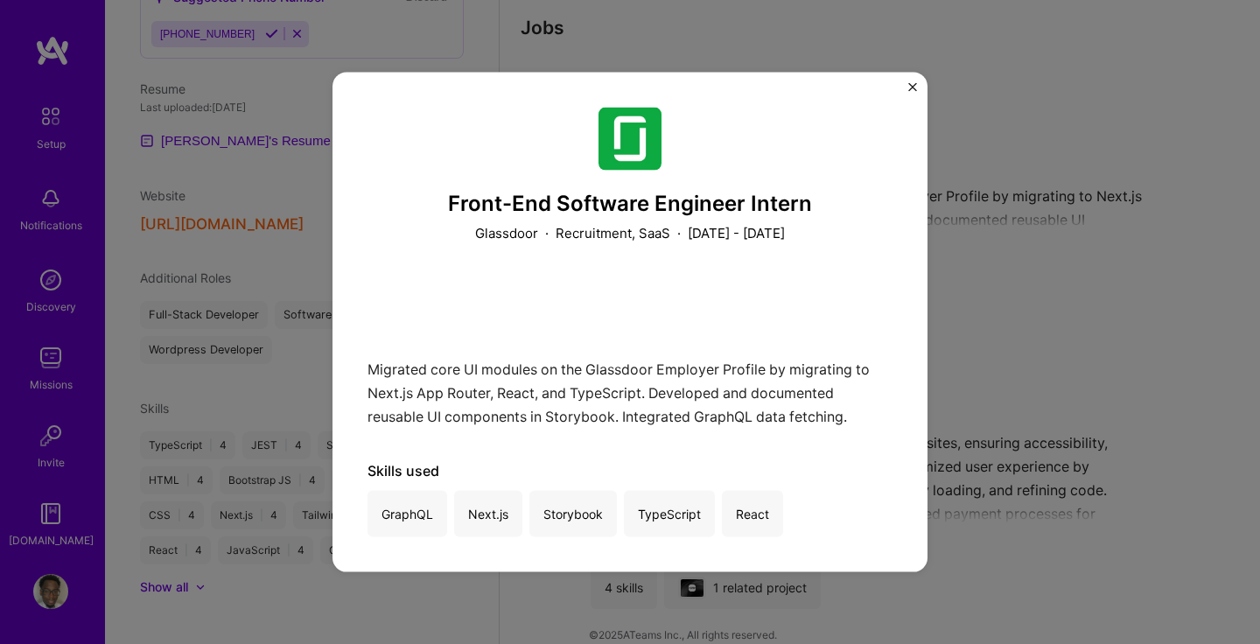
click at [908, 85] on img "Close" at bounding box center [912, 87] width 9 height 9
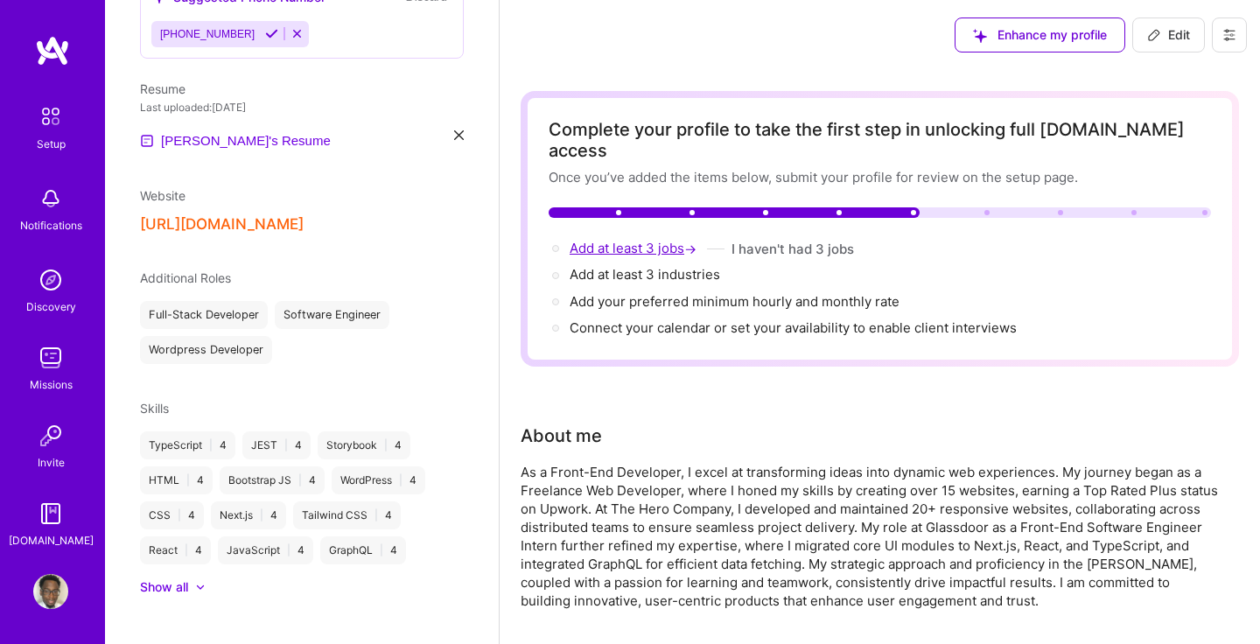
click at [675, 240] on span "Add at least 3 jobs →" at bounding box center [635, 248] width 130 height 17
select select "US"
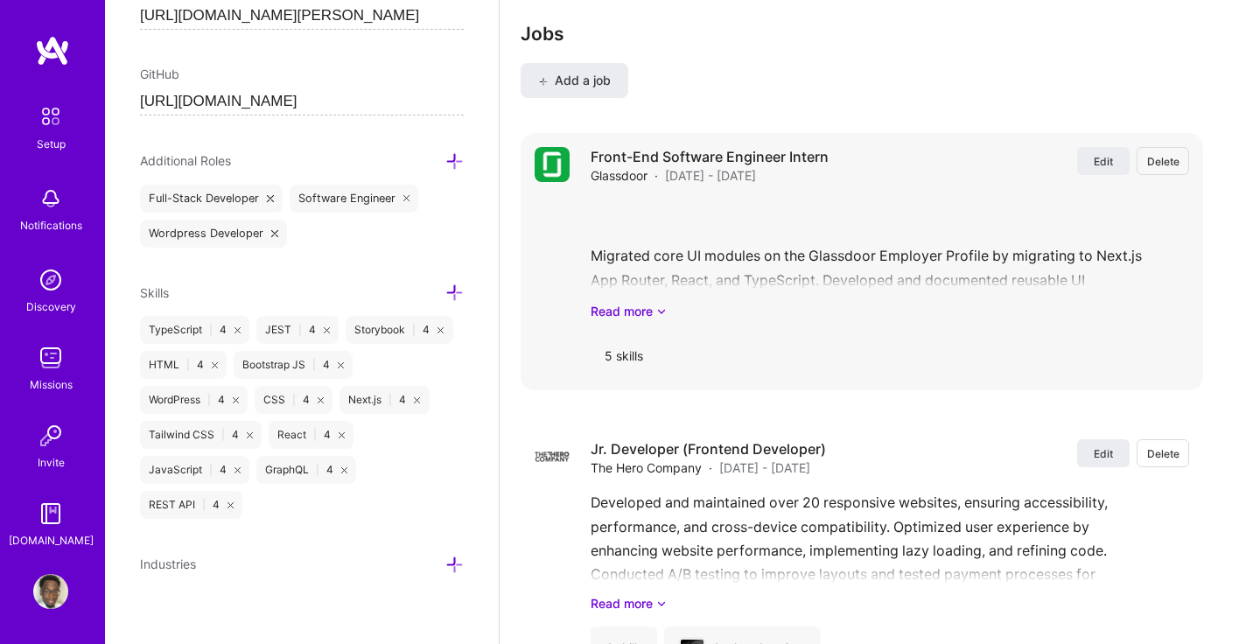
scroll to position [2229, 0]
click at [1086, 145] on button "Edit" at bounding box center [1103, 159] width 52 height 28
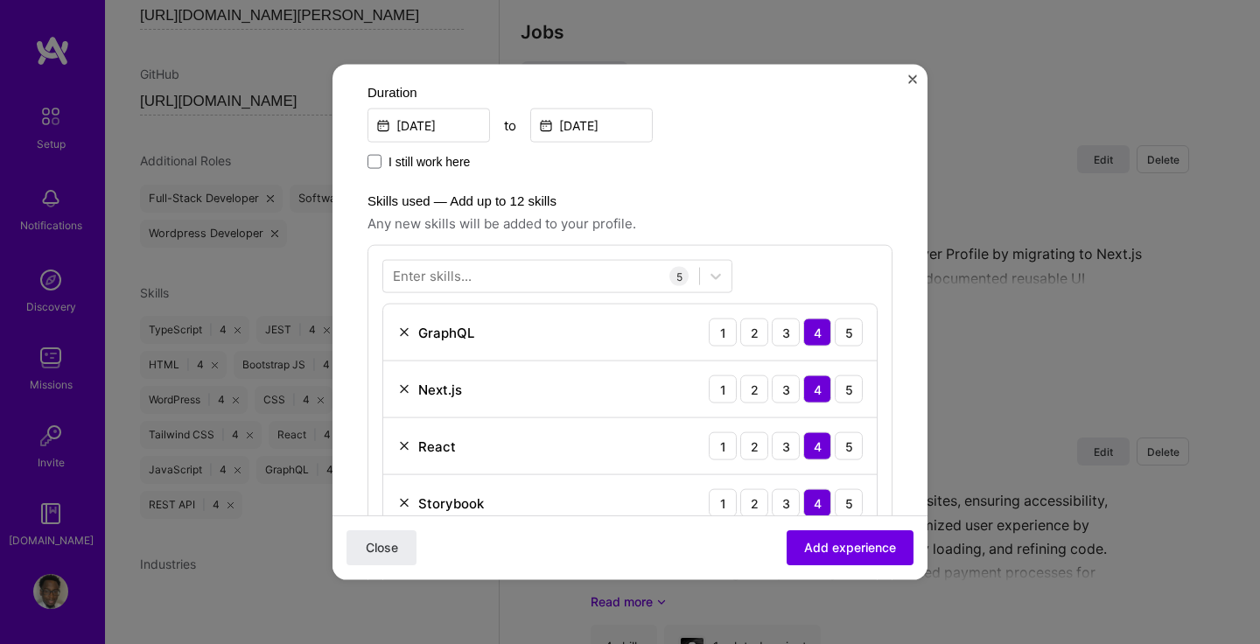
scroll to position [1054, 0]
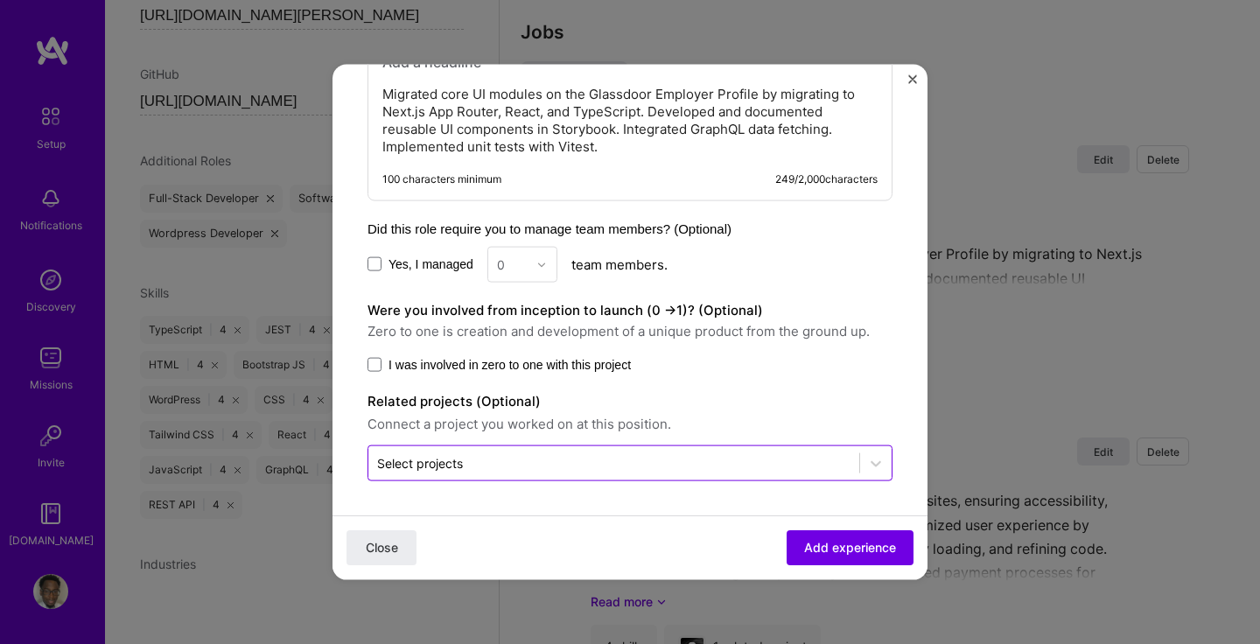
click at [563, 479] on div "Select projects" at bounding box center [629, 463] width 525 height 36
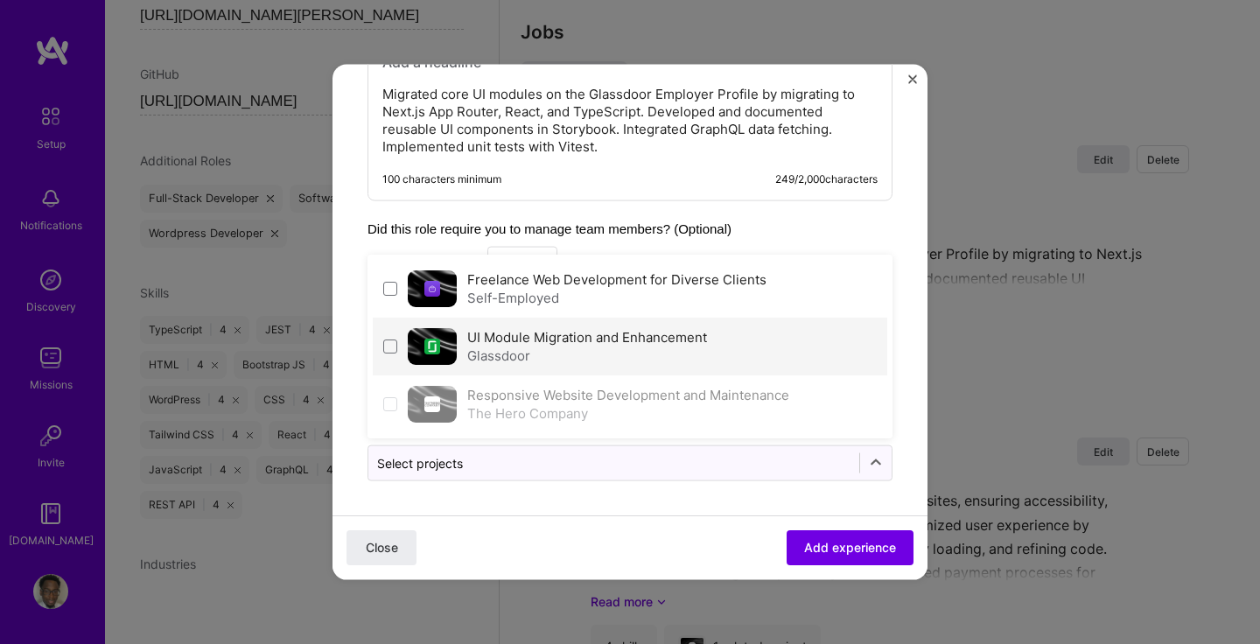
click at [564, 355] on div "Glassdoor" at bounding box center [587, 355] width 240 height 18
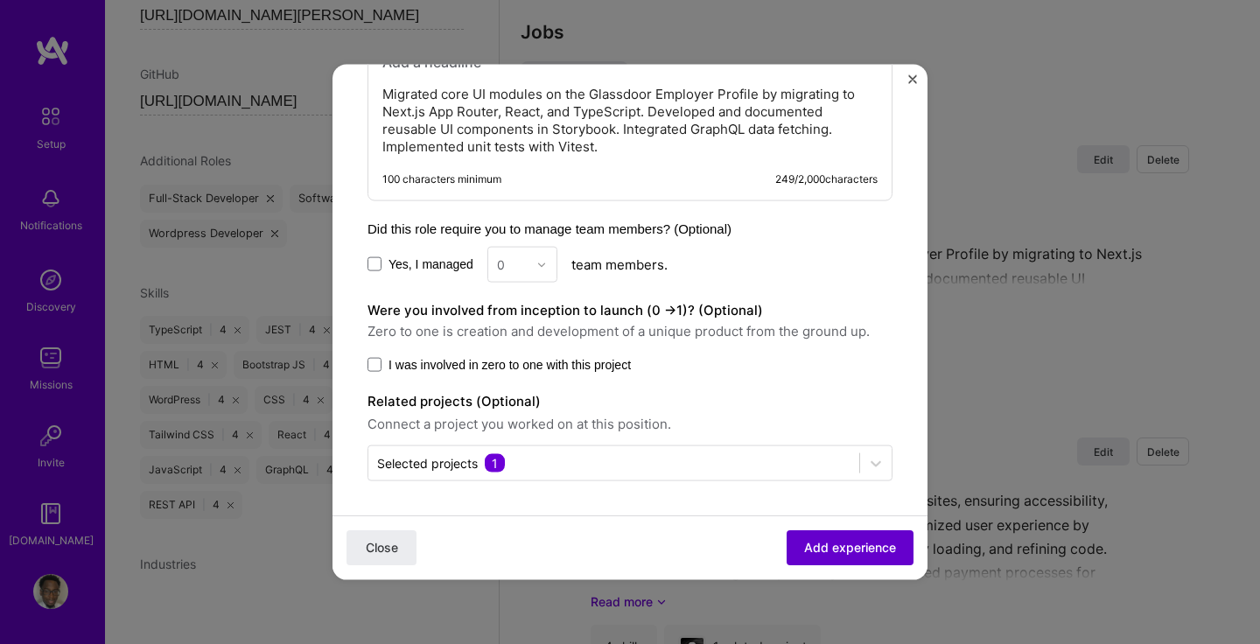
click at [811, 541] on span "Add experience" at bounding box center [850, 547] width 92 height 17
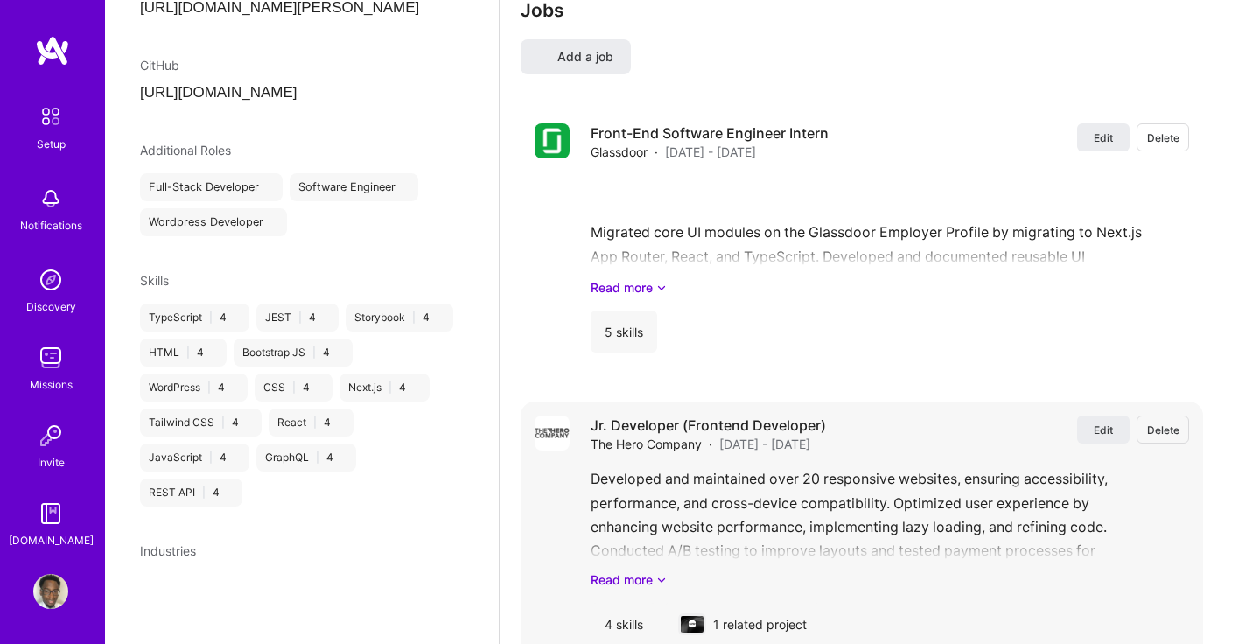
scroll to position [164, 0]
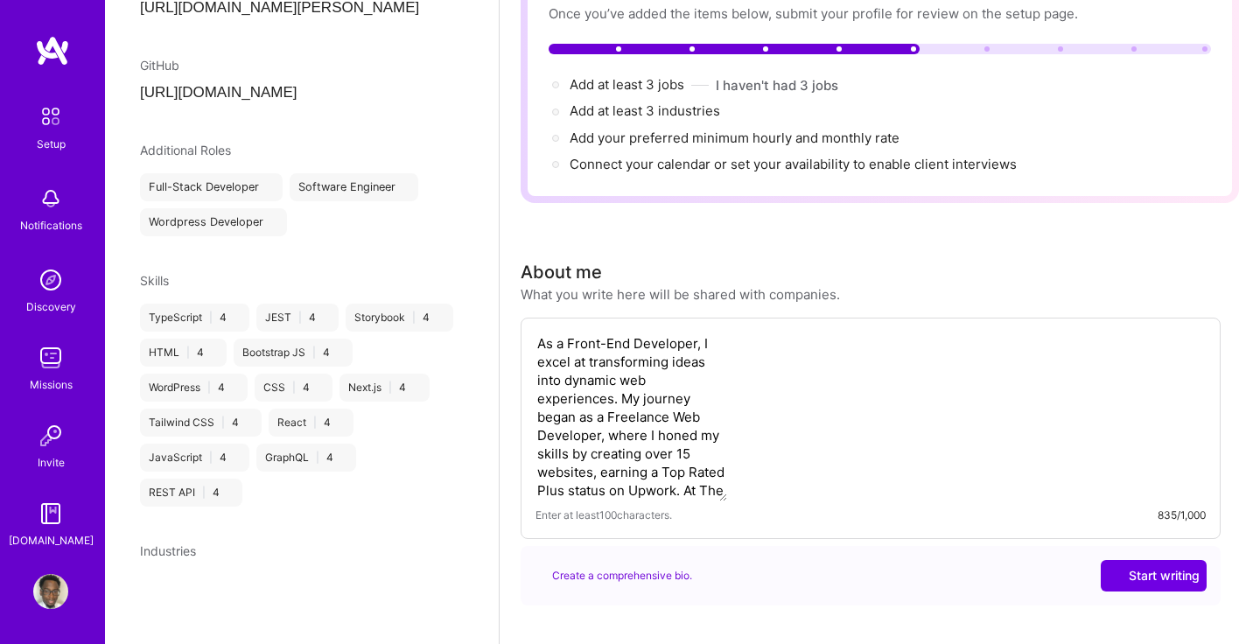
select select "US"
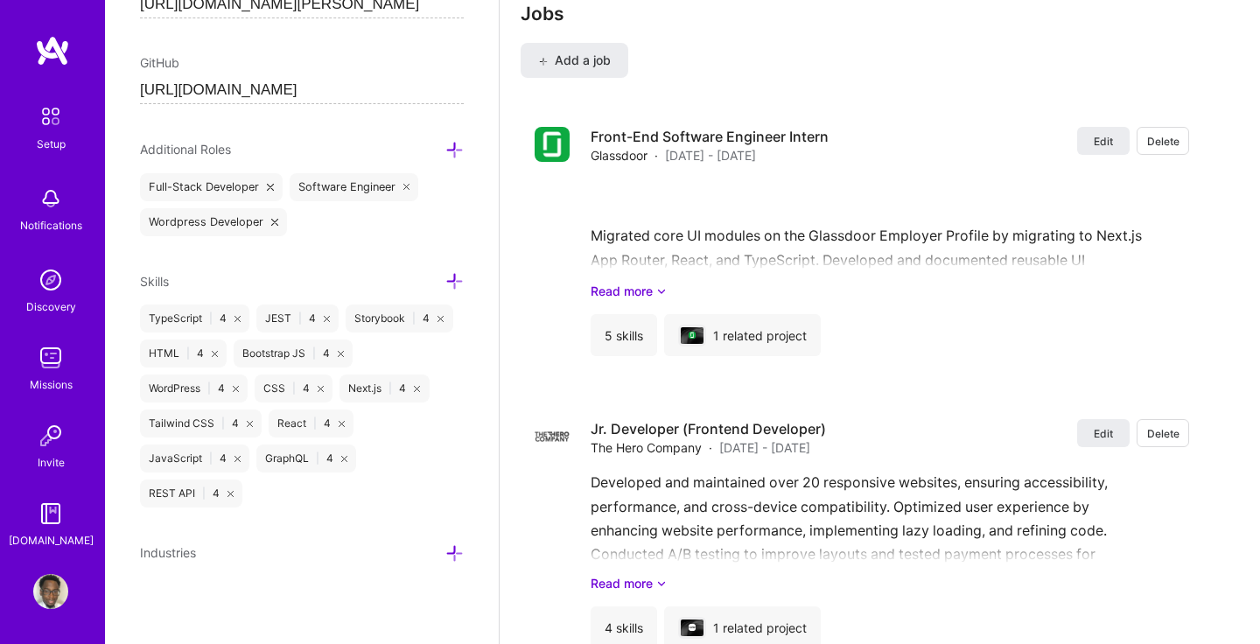
scroll to position [2287, 0]
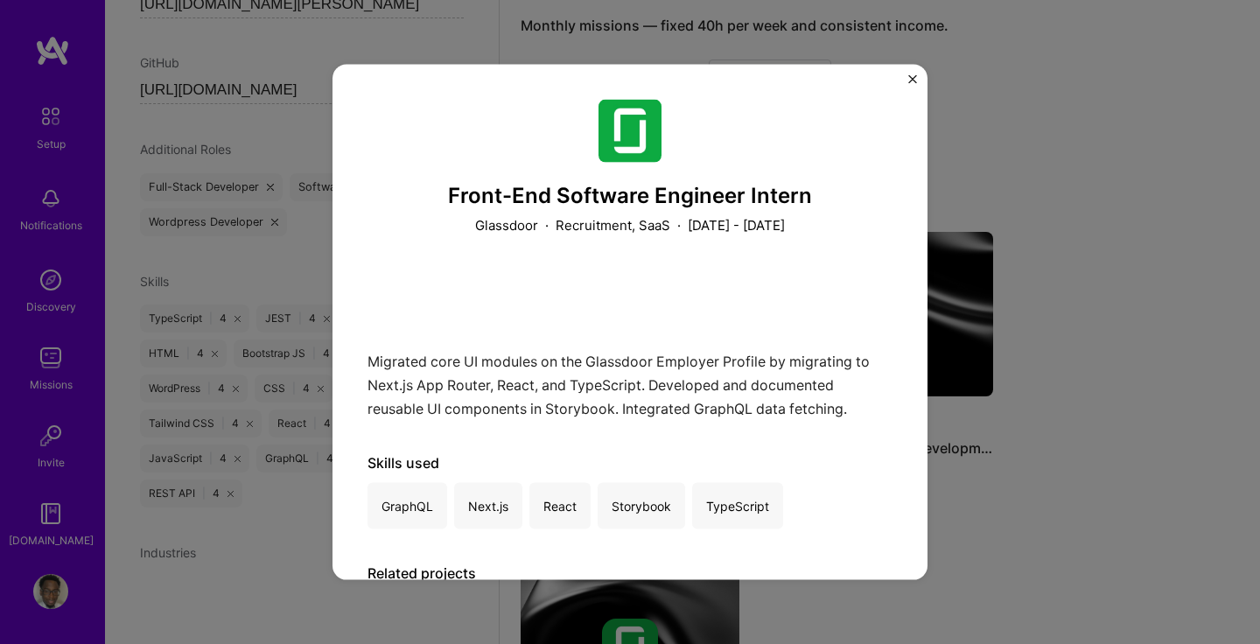
scroll to position [1374, 0]
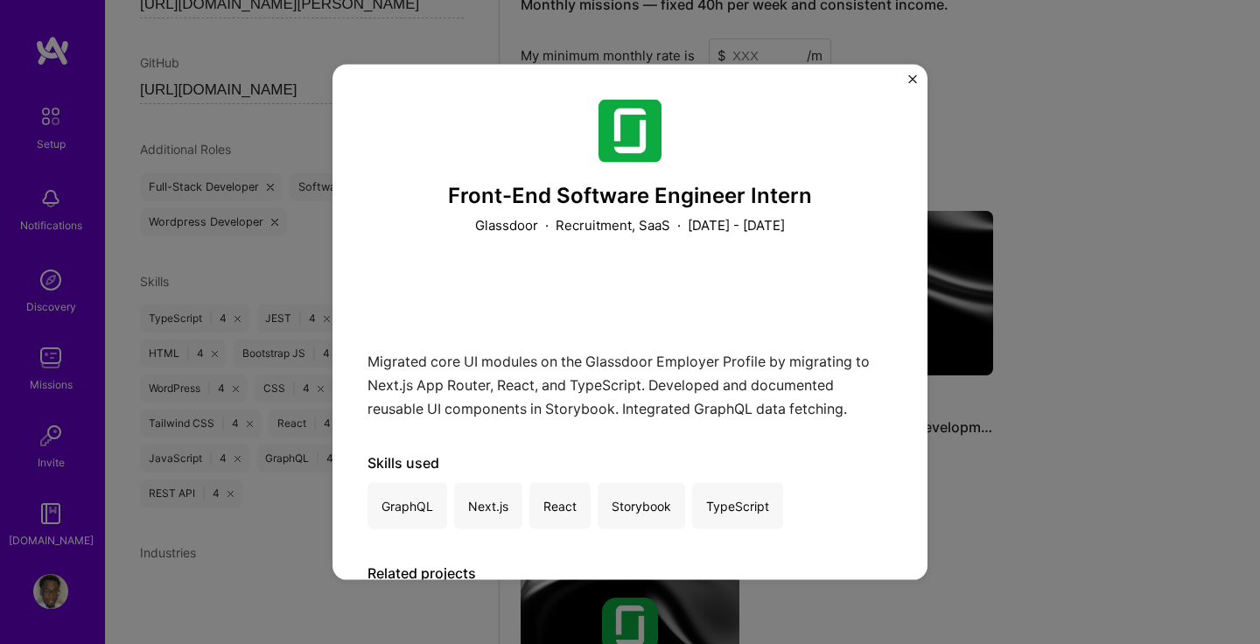
click at [909, 80] on img "Close" at bounding box center [912, 79] width 9 height 9
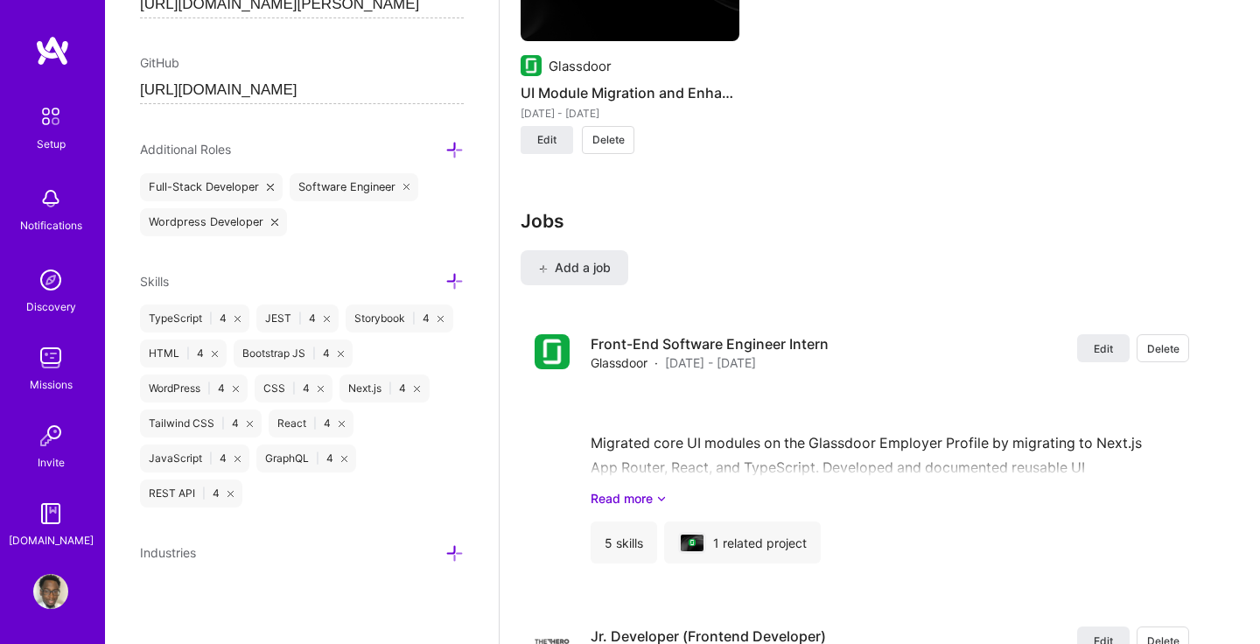
scroll to position [2031, 0]
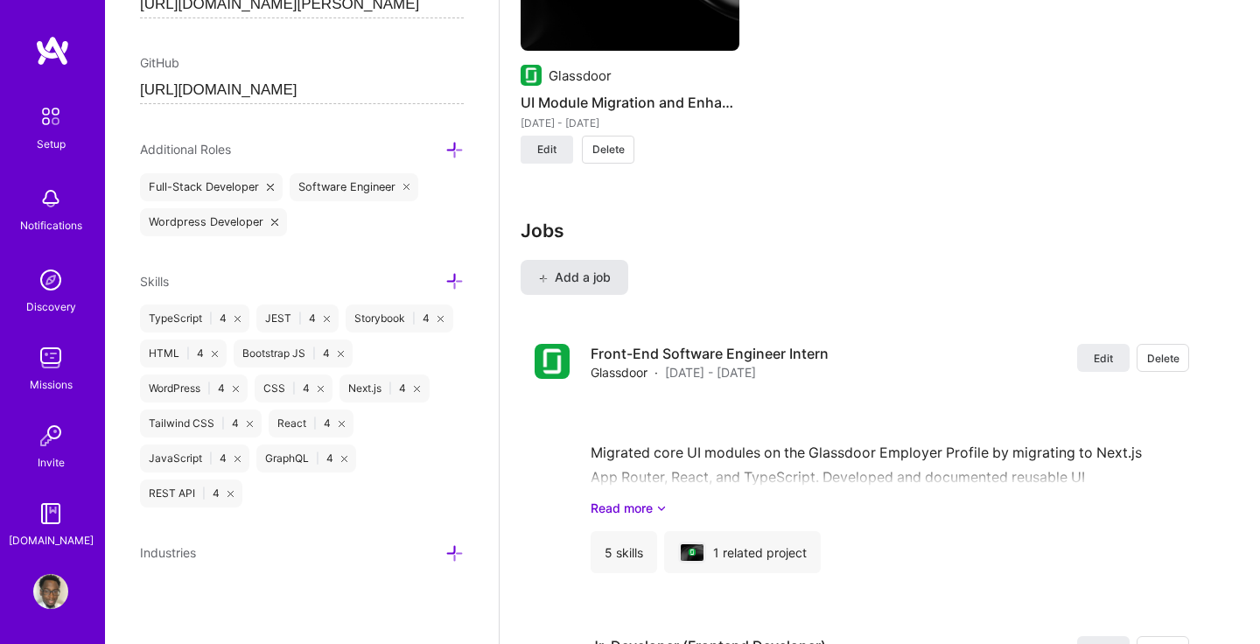
click at [598, 269] on span "Add a job" at bounding box center [574, 277] width 73 height 17
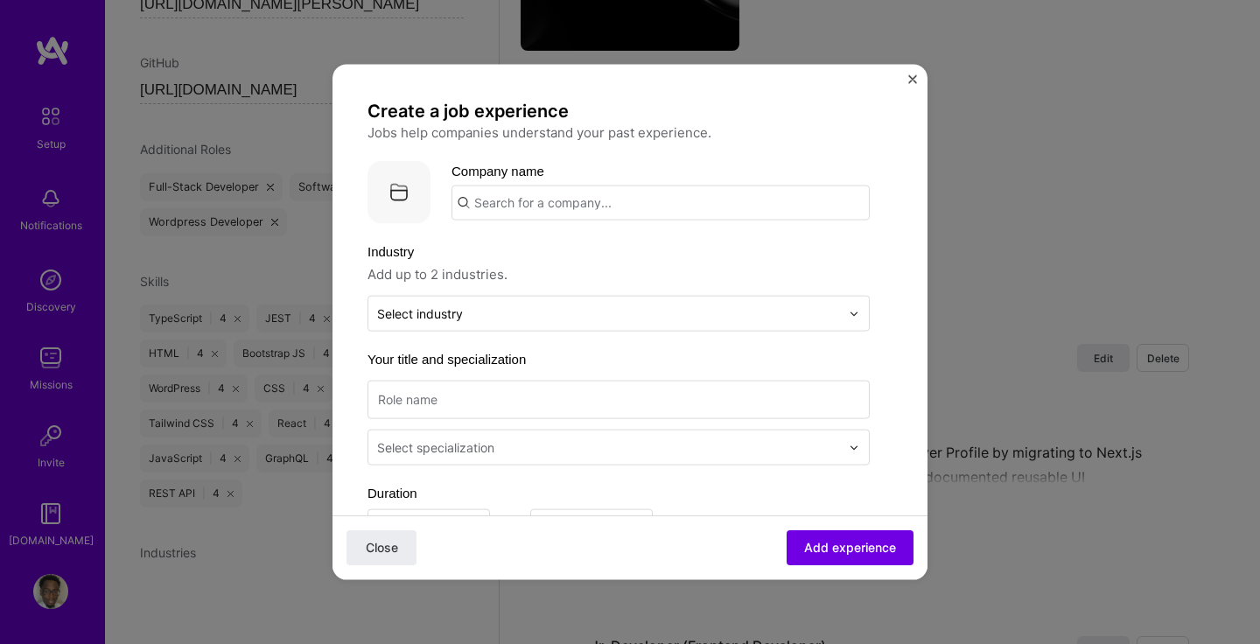
click at [548, 203] on input "text" at bounding box center [660, 202] width 418 height 35
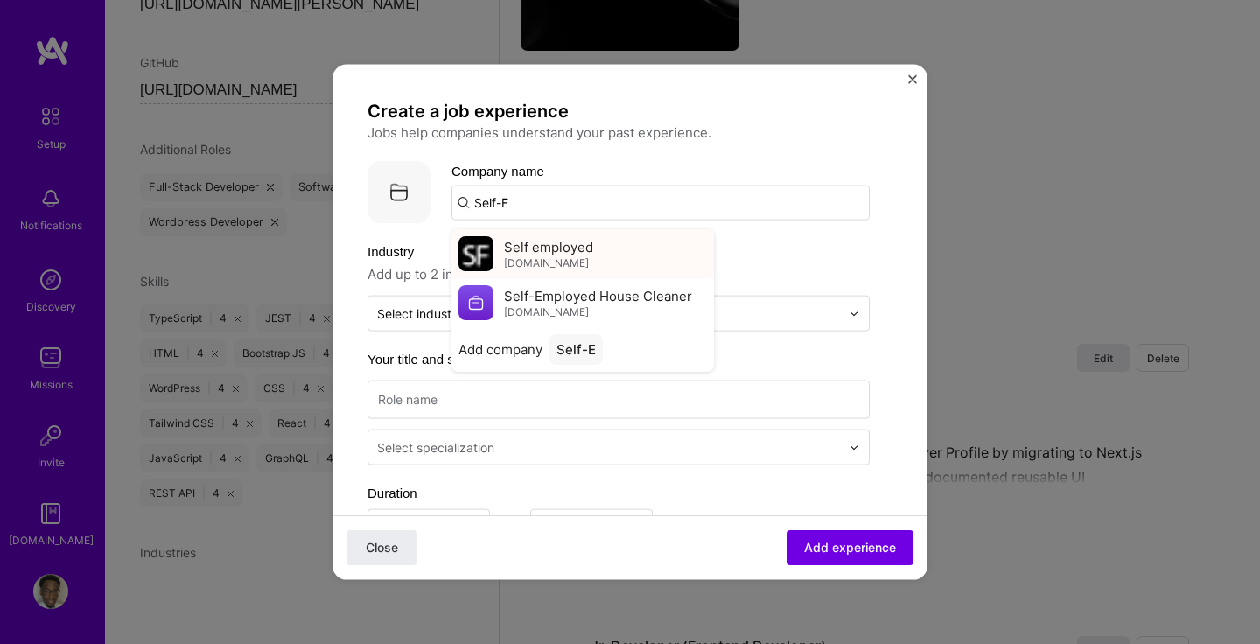
click at [604, 246] on div "Self employed selfemployed.com" at bounding box center [582, 253] width 262 height 49
type input "Self employed"
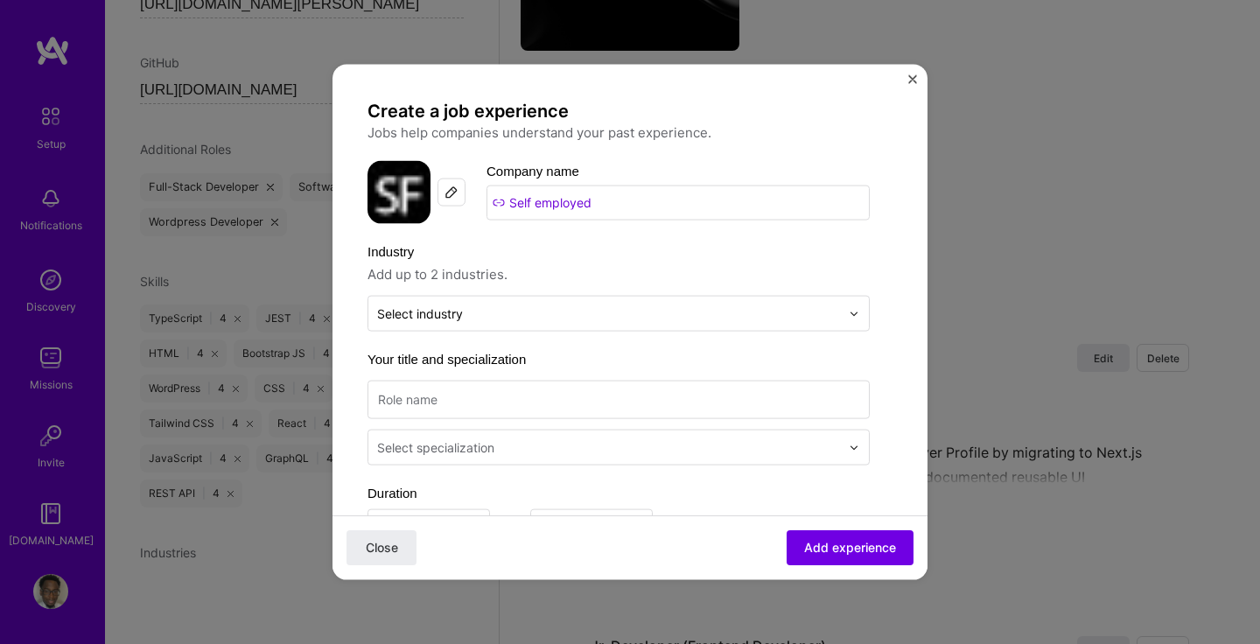
click at [595, 209] on input "Self employed" at bounding box center [677, 202] width 383 height 35
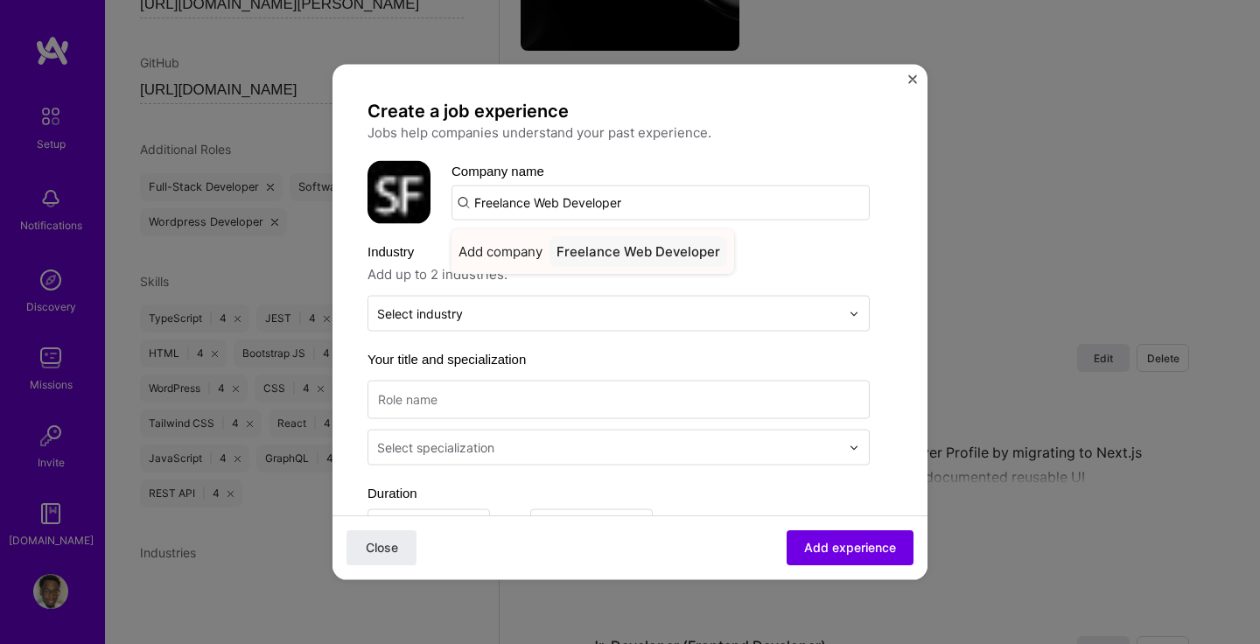
type input "Freelance Web Developer"
click at [629, 250] on div "Freelance Web Developer" at bounding box center [638, 251] width 178 height 31
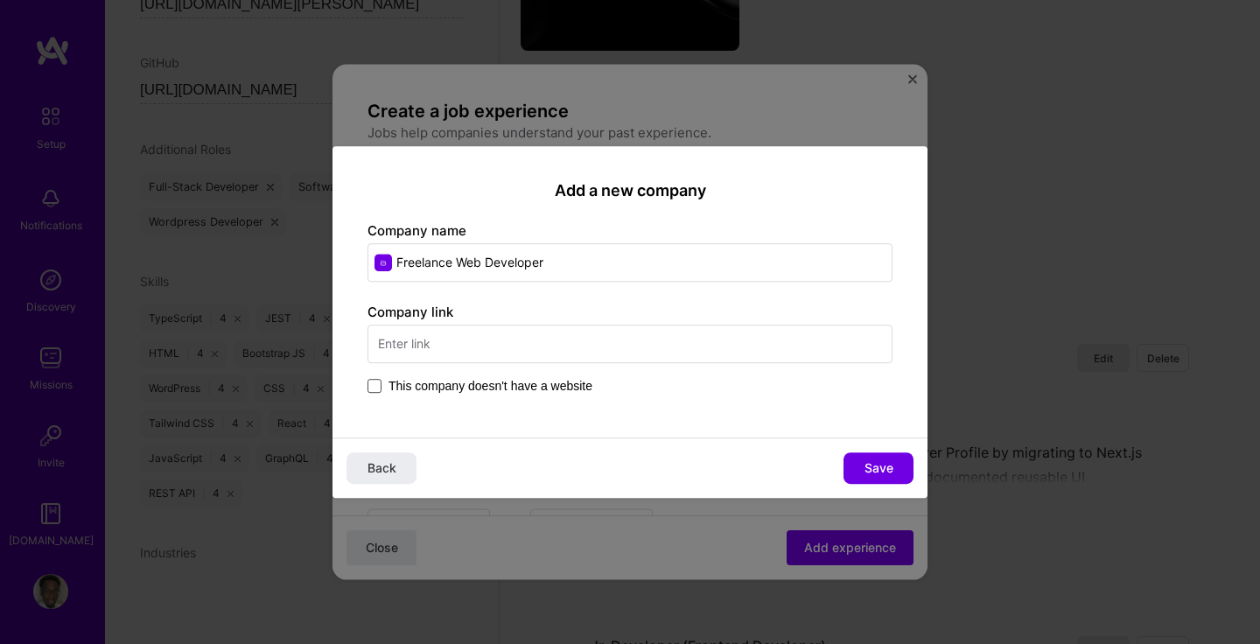
click at [374, 384] on span at bounding box center [374, 386] width 14 height 14
click at [0, 0] on input "This company doesn't have a website" at bounding box center [0, 0] width 0 height 0
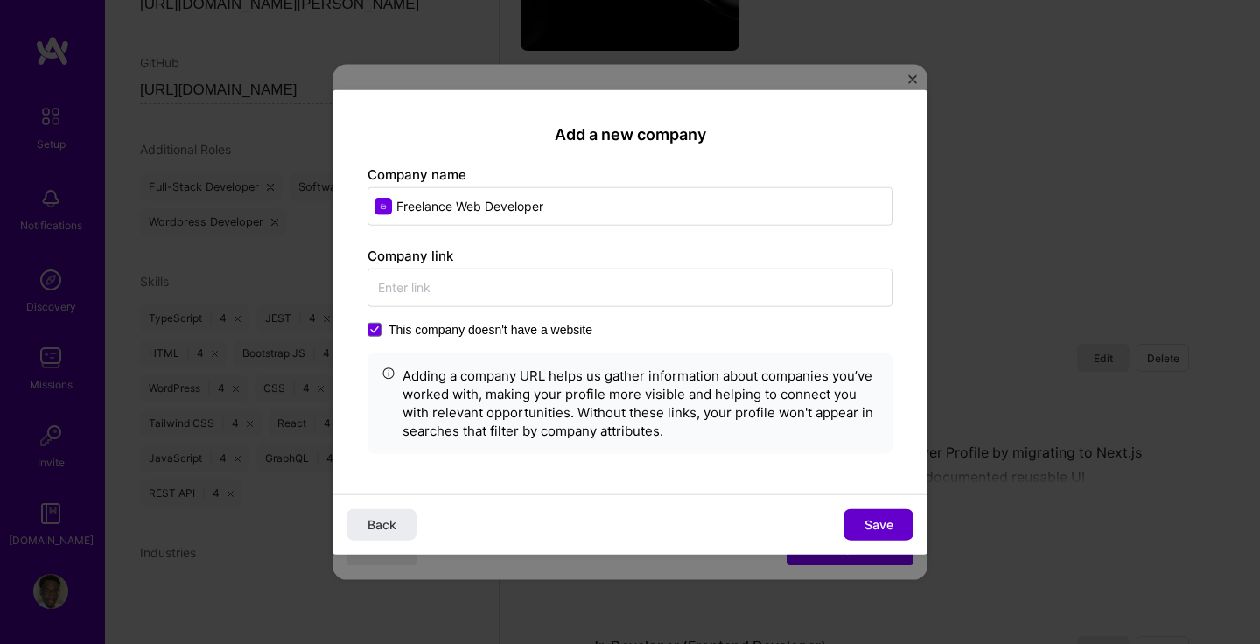
click at [882, 518] on span "Save" at bounding box center [878, 523] width 29 height 17
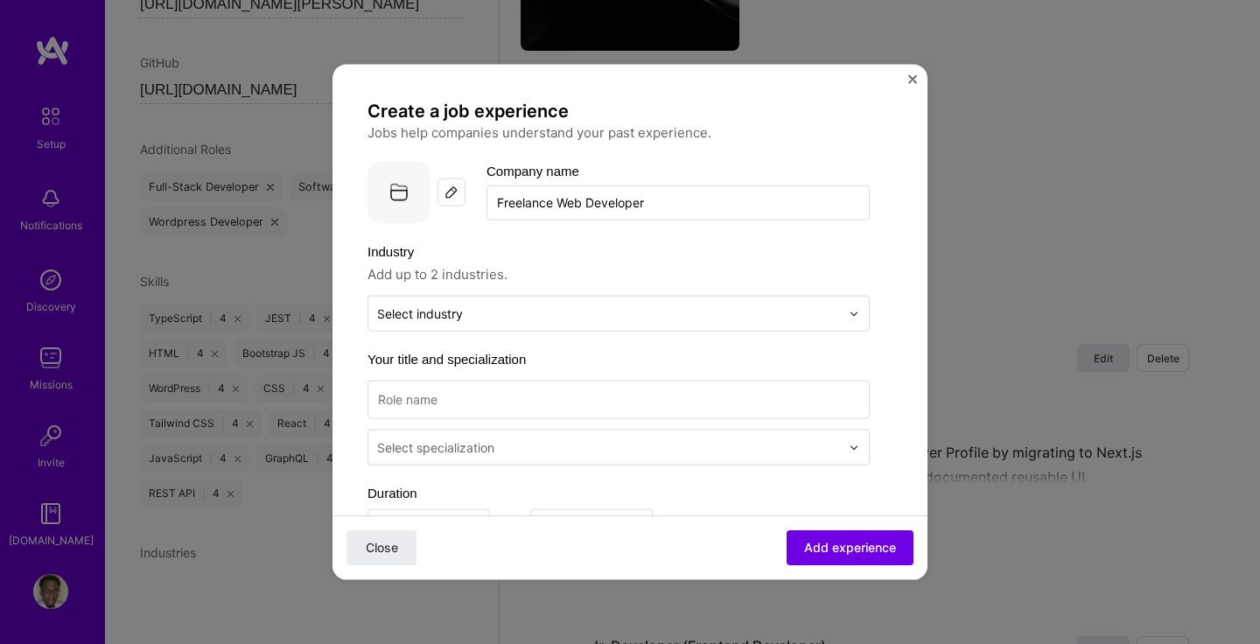
scroll to position [13, 0]
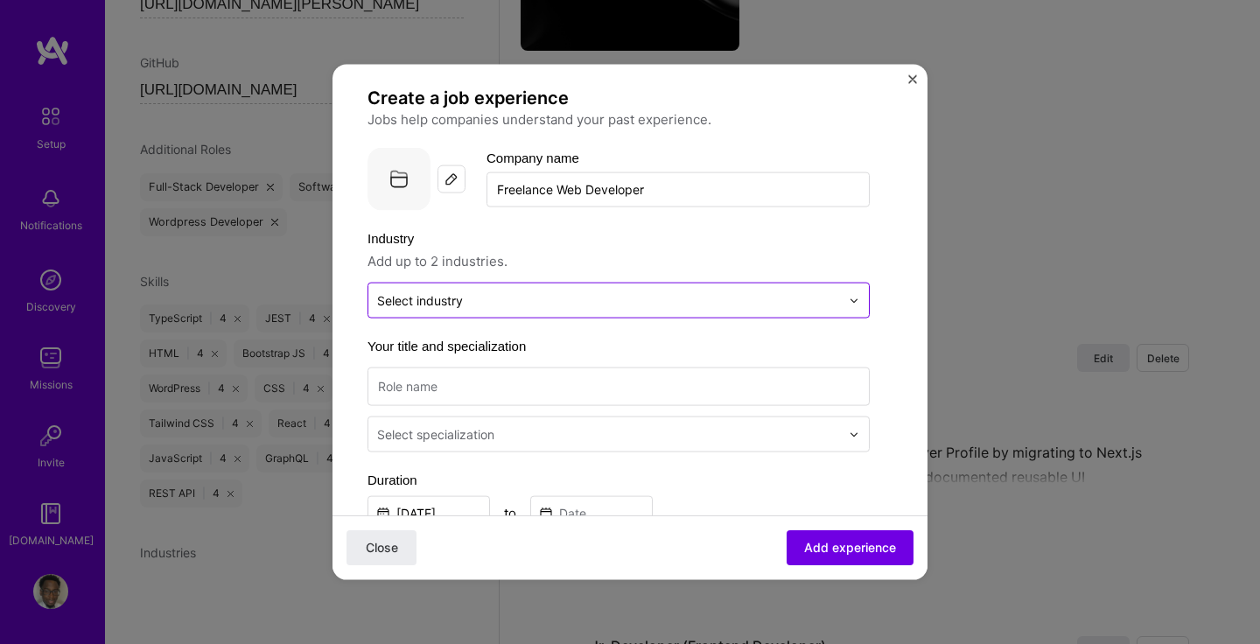
click at [674, 297] on input "text" at bounding box center [608, 300] width 463 height 18
click at [642, 252] on span "Add up to 2 industries." at bounding box center [618, 261] width 502 height 21
click at [616, 384] on input at bounding box center [618, 386] width 502 height 38
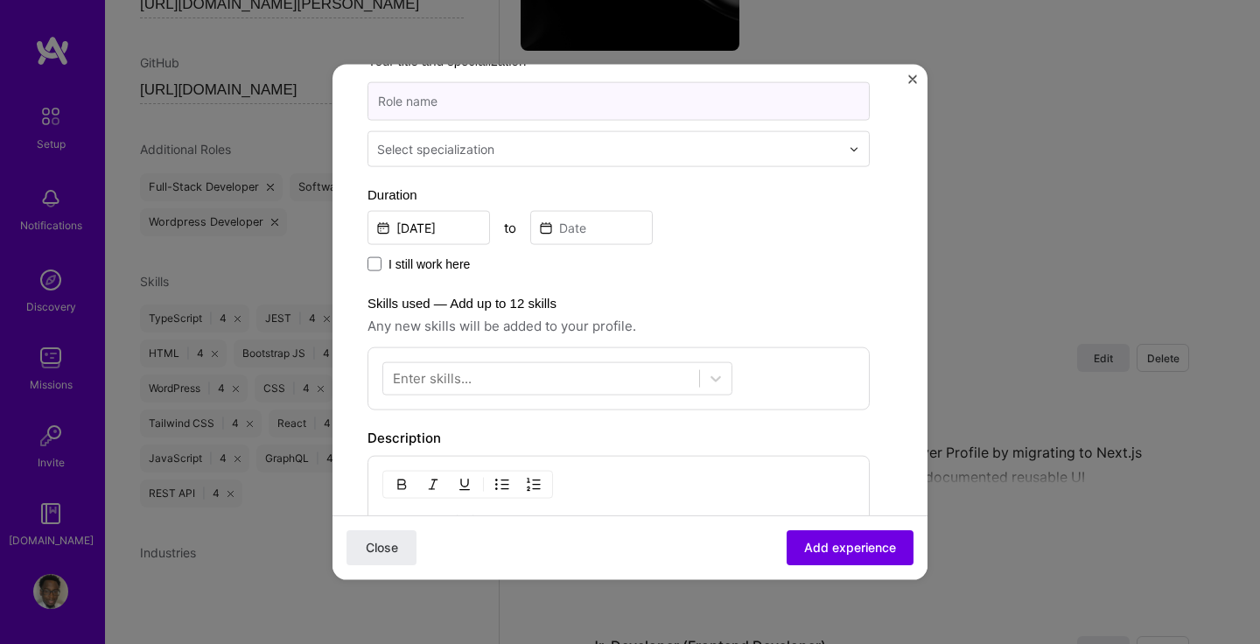
scroll to position [304, 0]
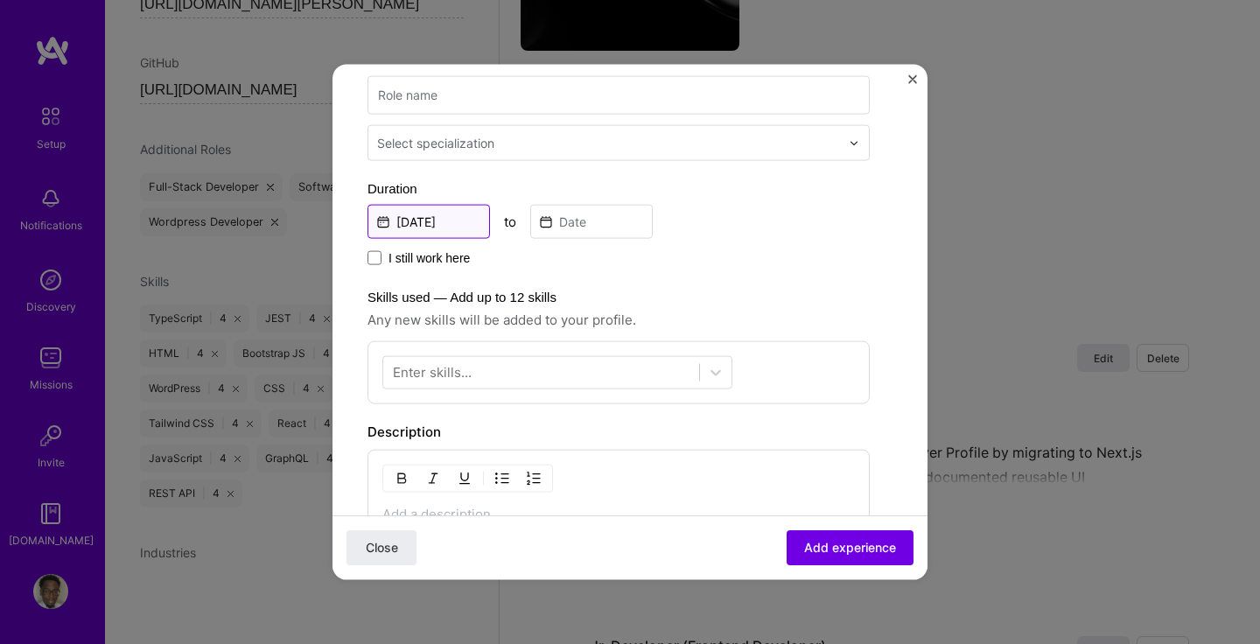
click at [441, 219] on input "[DATE]" at bounding box center [428, 222] width 122 height 34
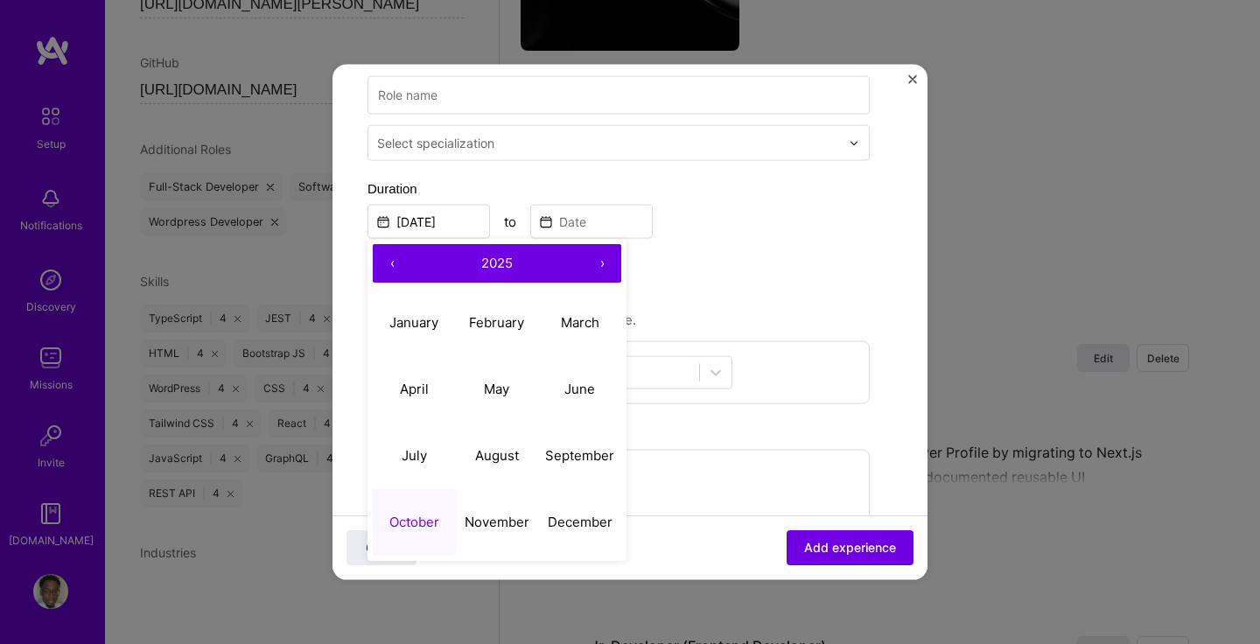
click at [391, 268] on button "‹" at bounding box center [392, 263] width 38 height 38
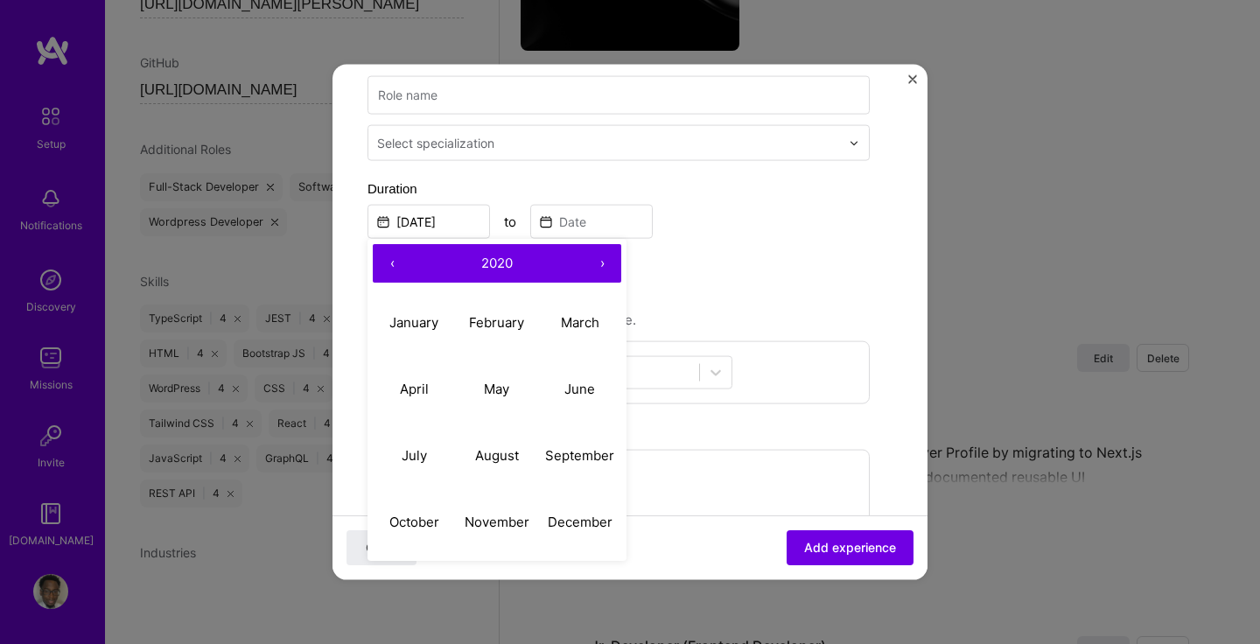
click at [391, 268] on button "‹" at bounding box center [392, 263] width 38 height 38
click at [410, 331] on button "January" at bounding box center [414, 322] width 83 height 66
type input "[DATE]"
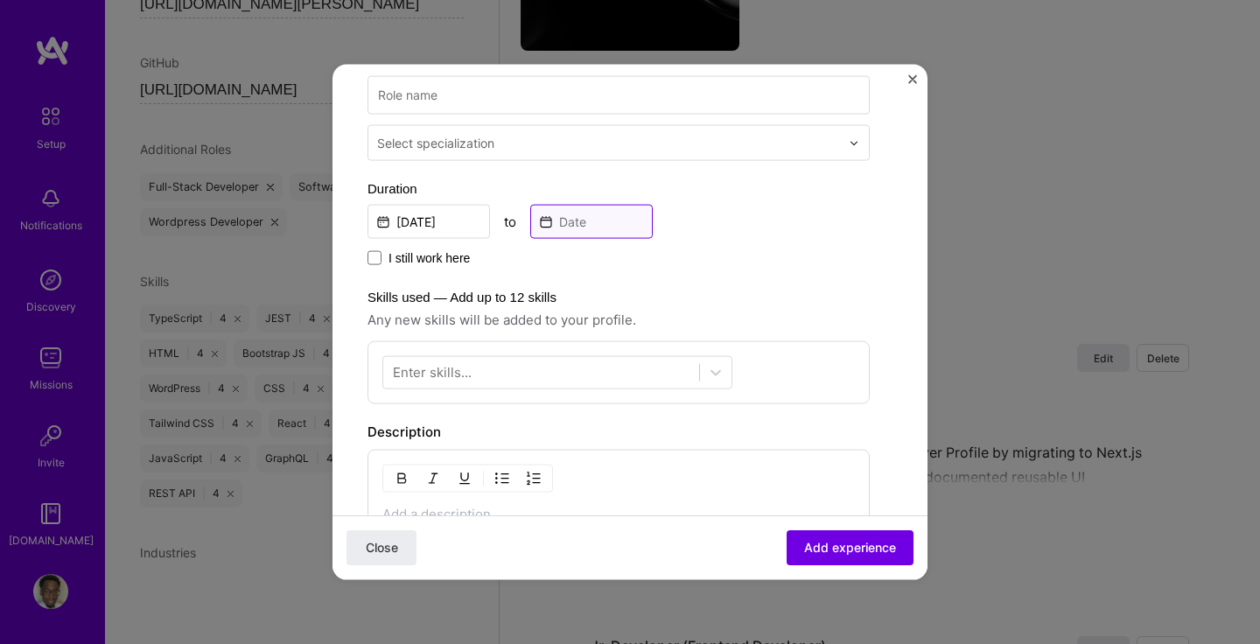
click at [585, 225] on input at bounding box center [591, 222] width 122 height 34
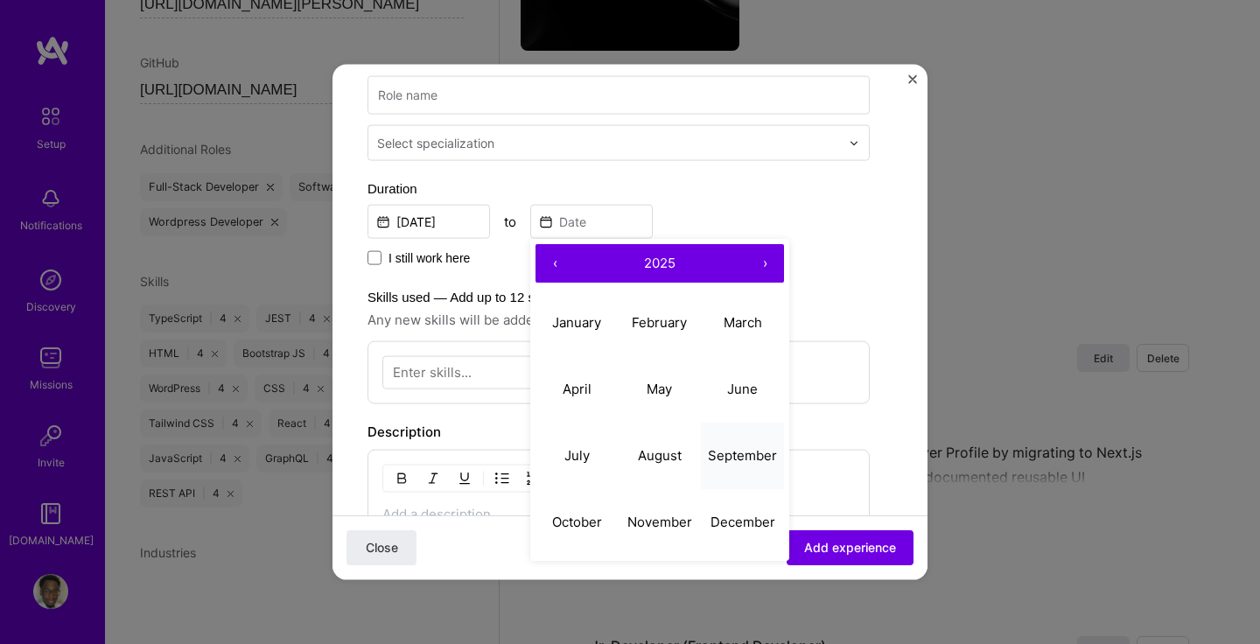
click at [735, 451] on abbr "September" at bounding box center [742, 454] width 69 height 17
type input "[DATE]"
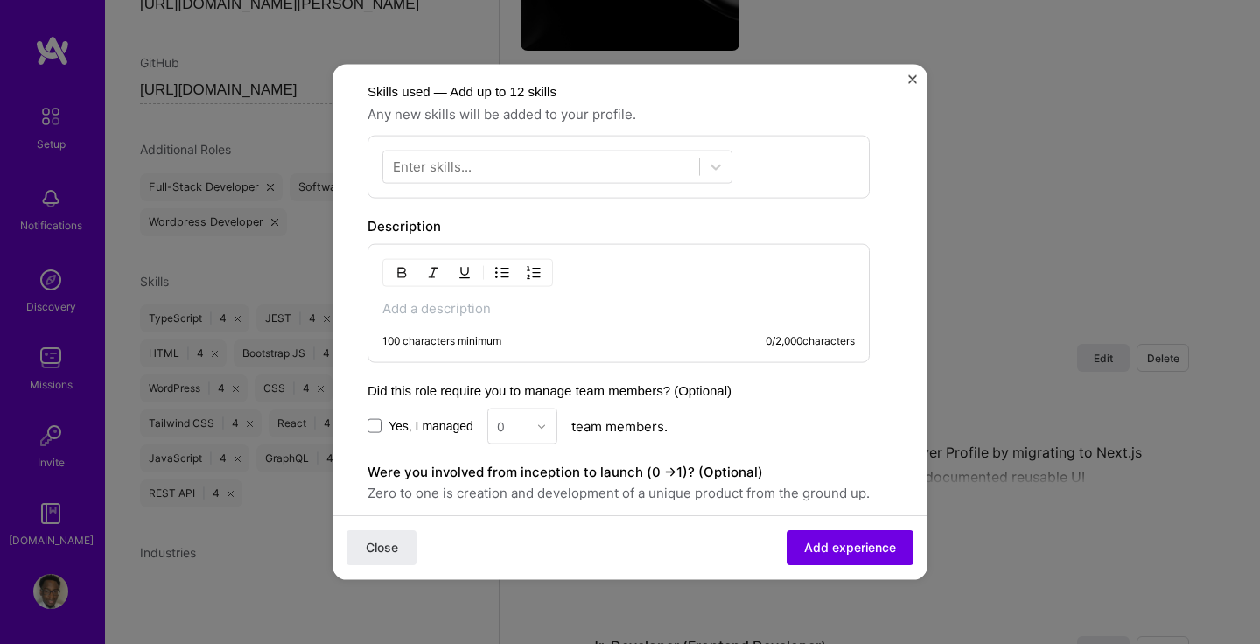
scroll to position [552, 0]
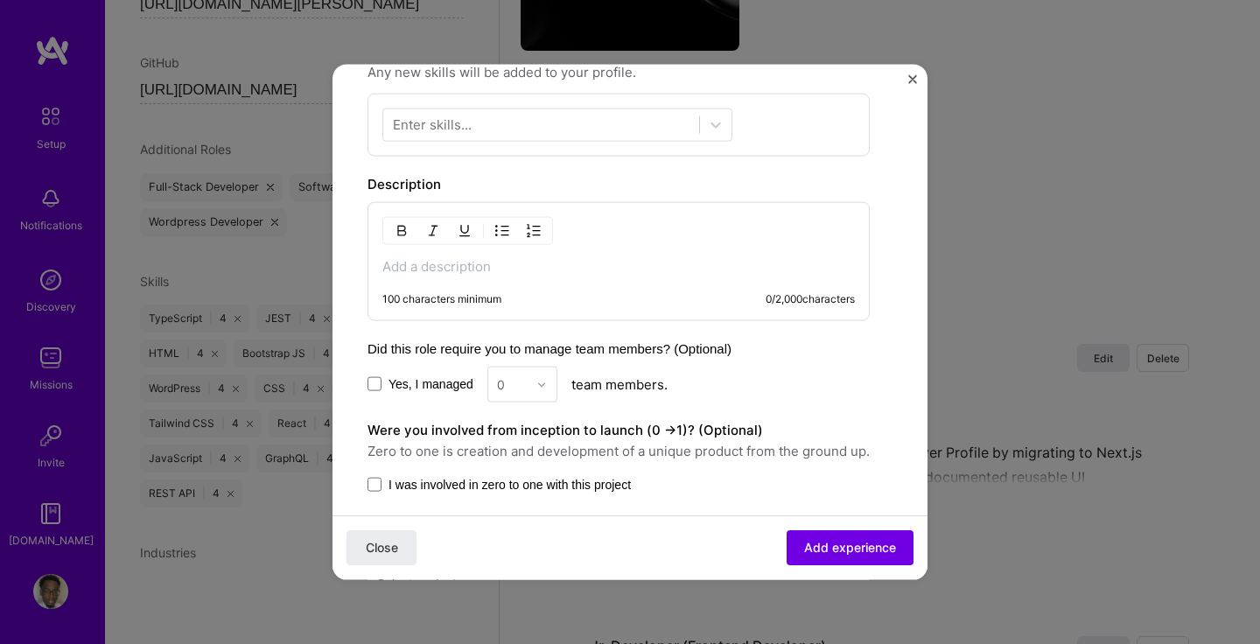
click at [474, 262] on p at bounding box center [618, 266] width 472 height 17
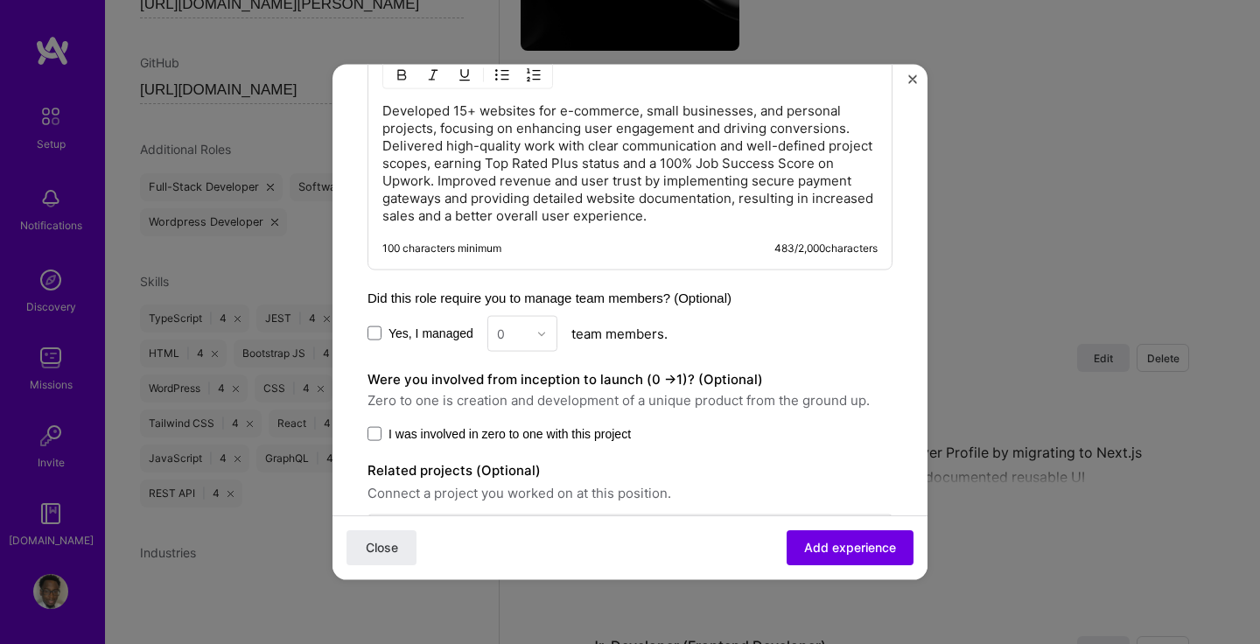
scroll to position [712, 0]
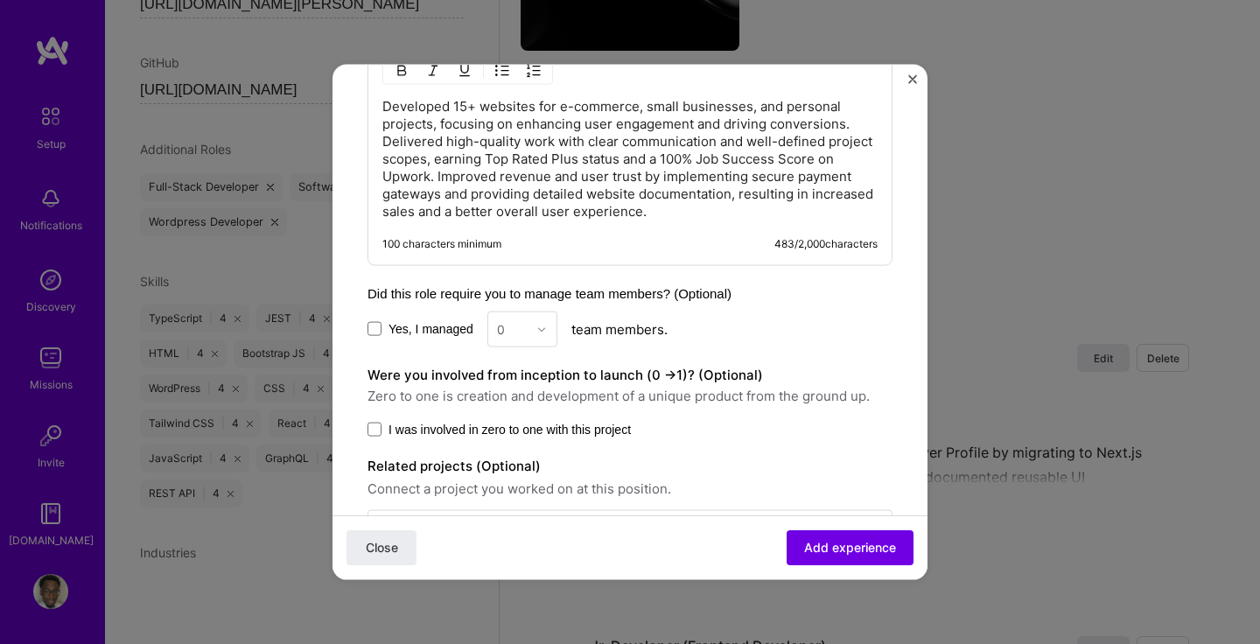
click at [541, 330] on div "0" at bounding box center [522, 329] width 70 height 36
click at [373, 327] on span at bounding box center [374, 329] width 14 height 14
click at [0, 0] on input "Yes, I managed" at bounding box center [0, 0] width 0 height 0
click at [542, 331] on img at bounding box center [541, 329] width 10 height 10
click at [528, 369] on div "1" at bounding box center [522, 376] width 59 height 32
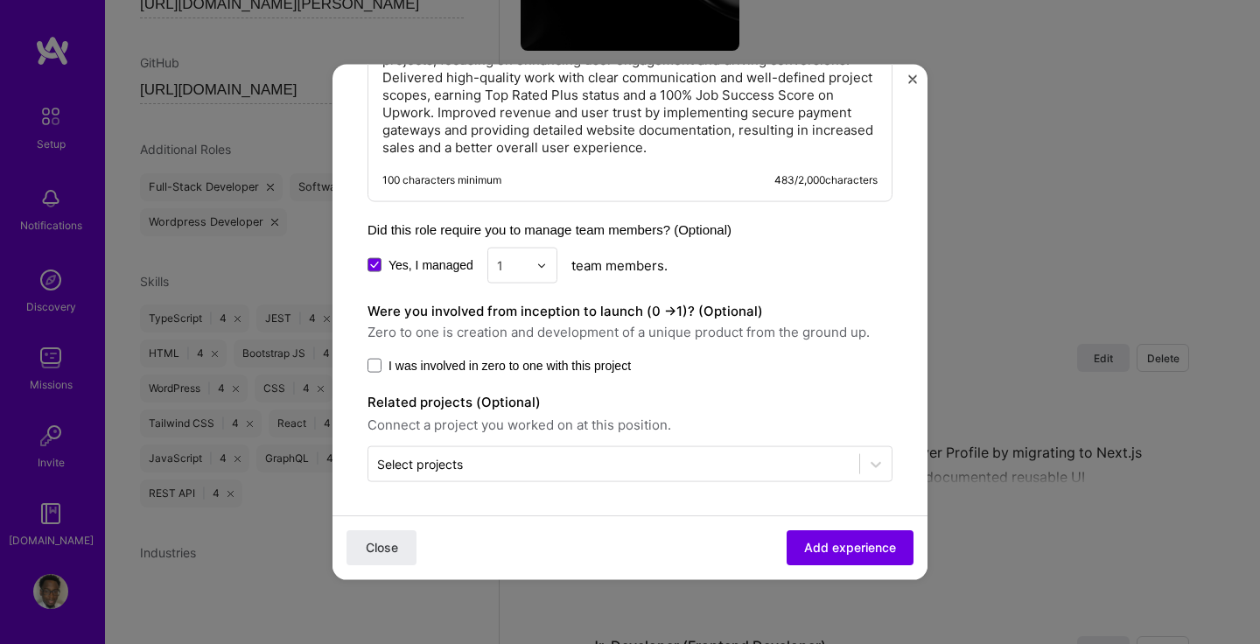
scroll to position [777, 0]
click at [375, 367] on span at bounding box center [374, 365] width 14 height 14
click at [0, 0] on input "I was involved in zero to one with this project" at bounding box center [0, 0] width 0 height 0
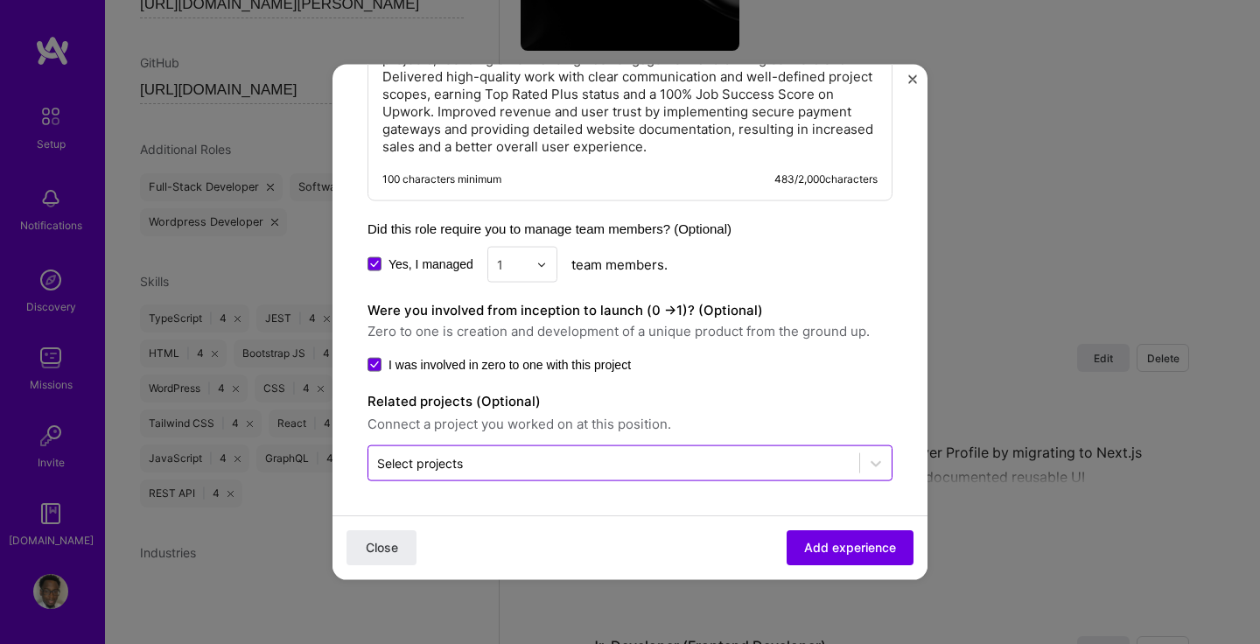
click at [520, 471] on input "text" at bounding box center [613, 463] width 473 height 18
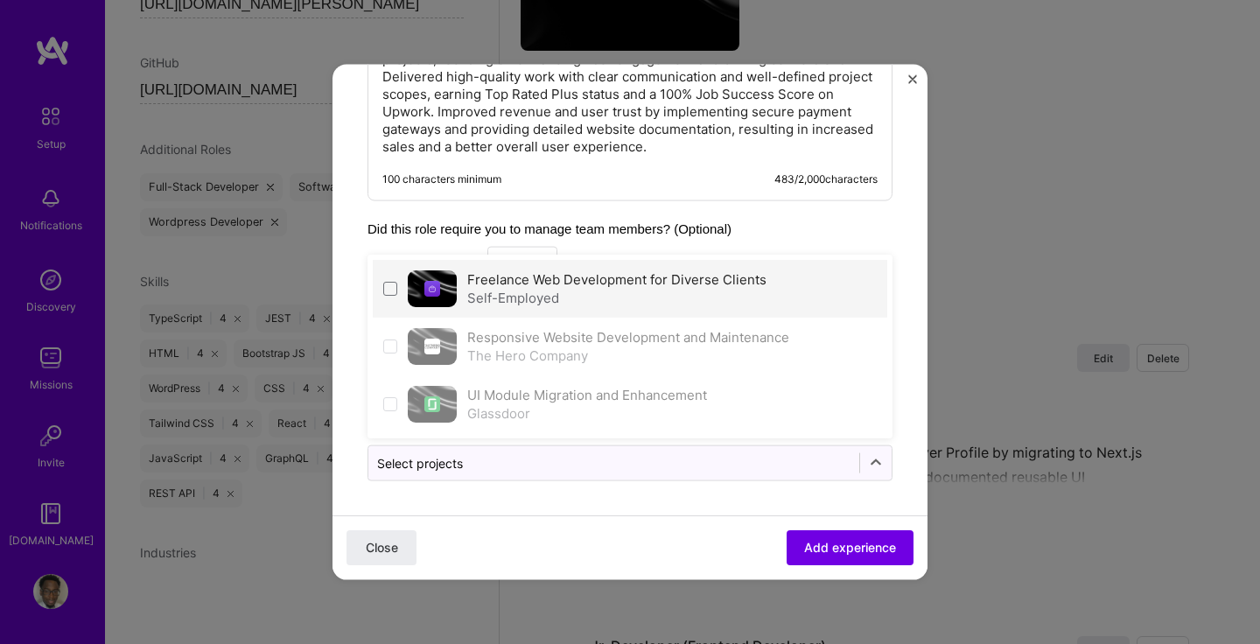
click at [542, 291] on div "Self-Employed" at bounding box center [616, 298] width 299 height 18
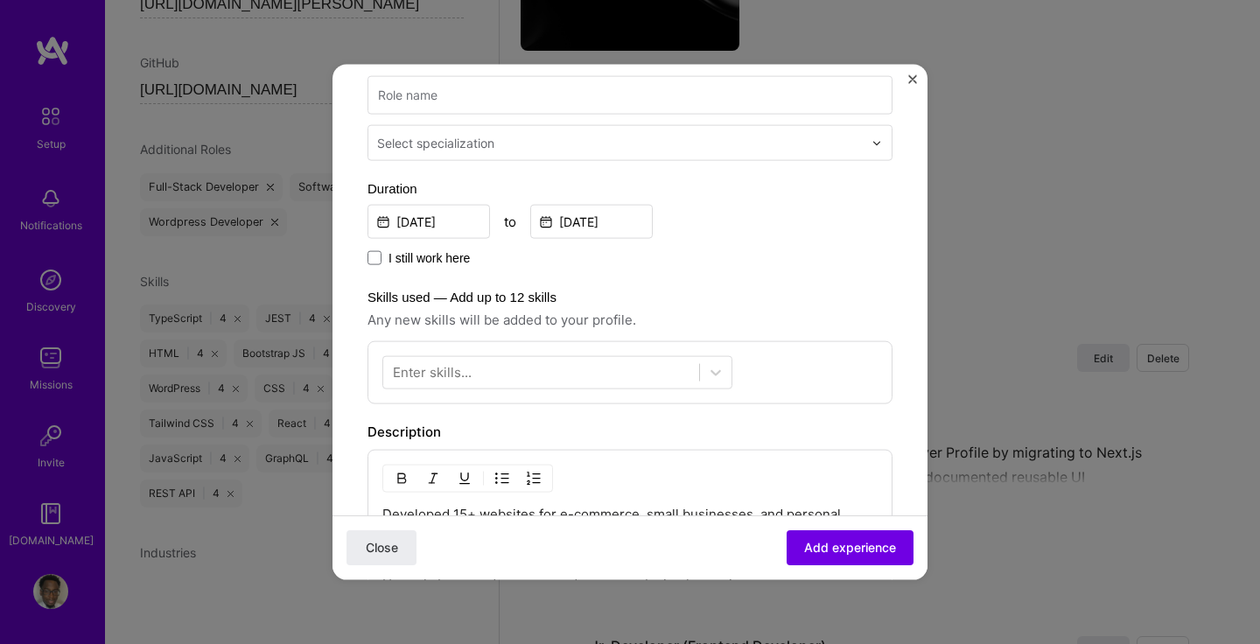
scroll to position [296, 0]
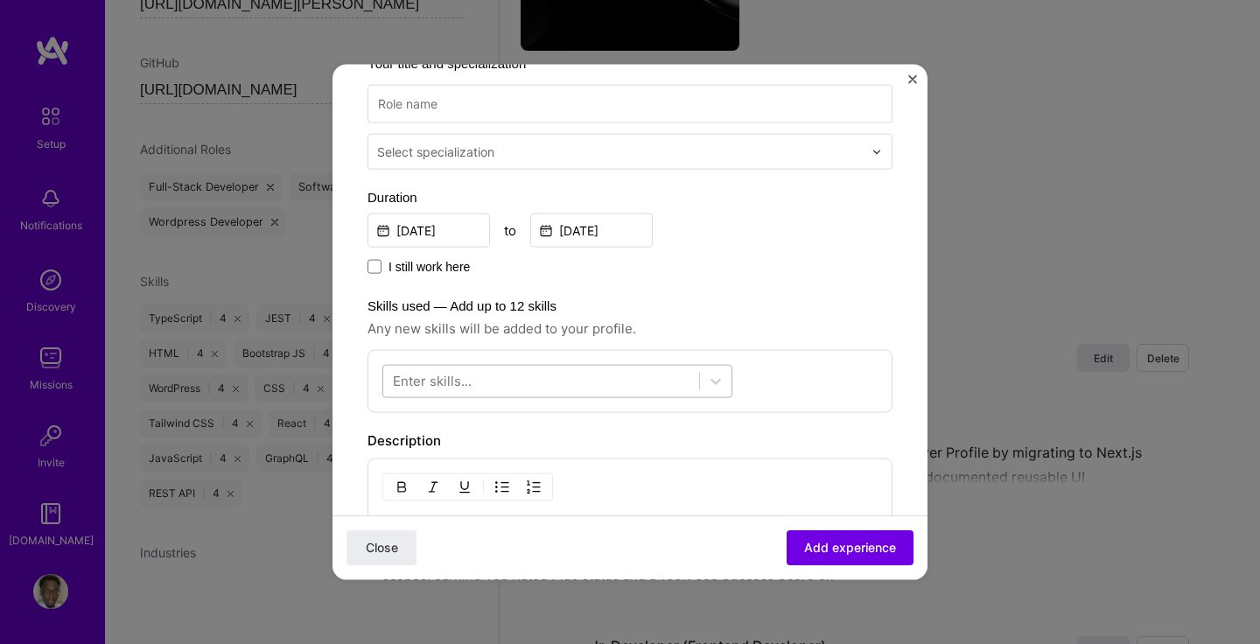
click at [568, 371] on div at bounding box center [541, 381] width 316 height 29
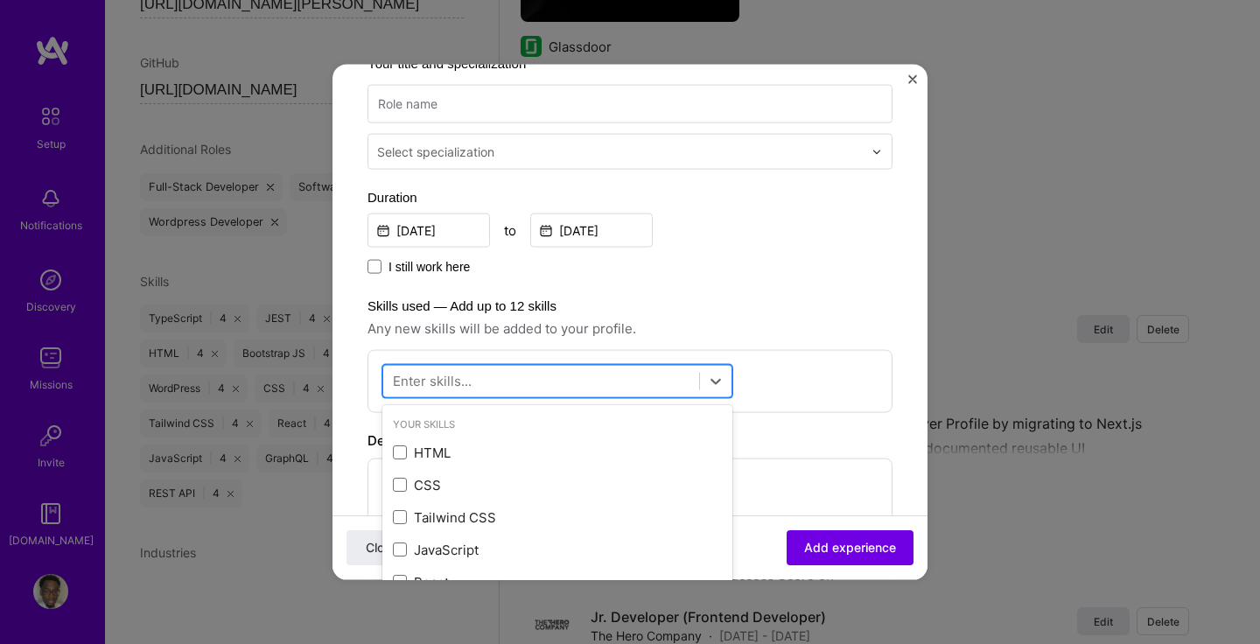
scroll to position [2061, 0]
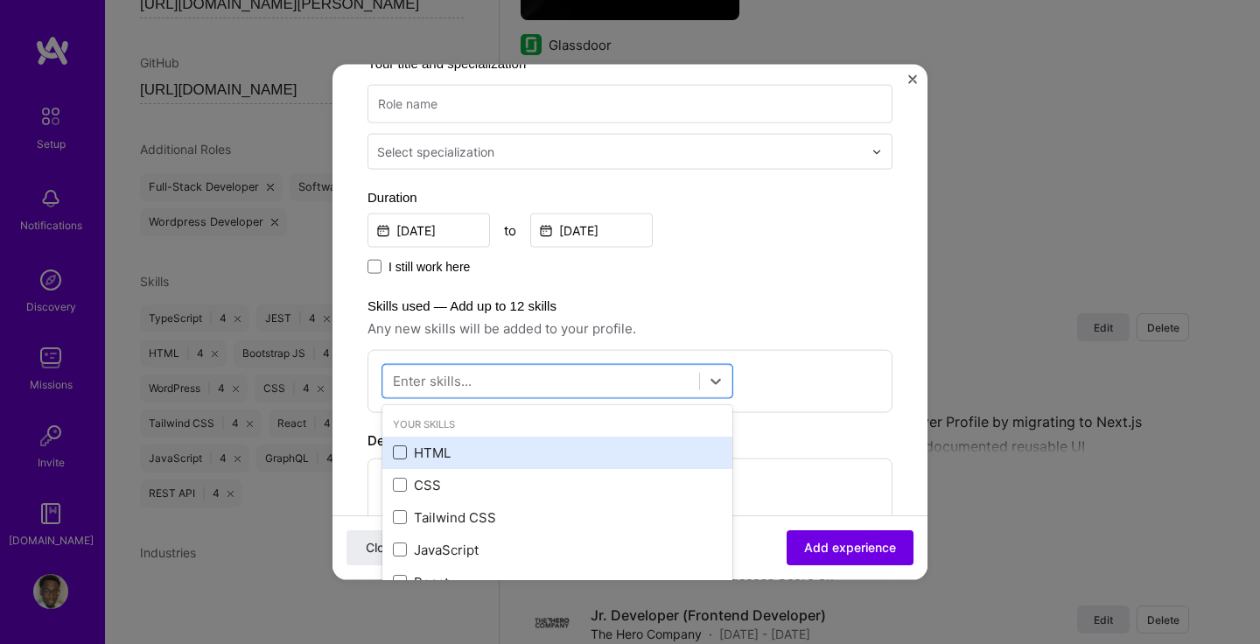
click at [404, 455] on span at bounding box center [400, 452] width 14 height 14
click at [0, 0] on input "checkbox" at bounding box center [0, 0] width 0 height 0
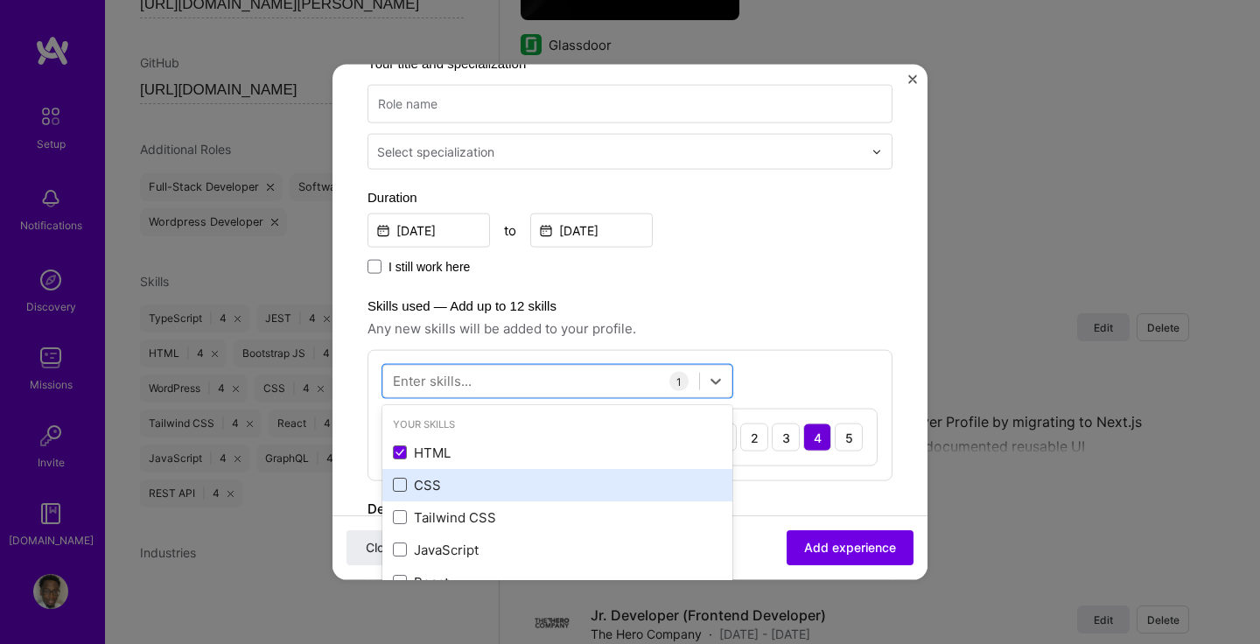
click at [403, 483] on span at bounding box center [400, 485] width 14 height 14
click at [0, 0] on input "checkbox" at bounding box center [0, 0] width 0 height 0
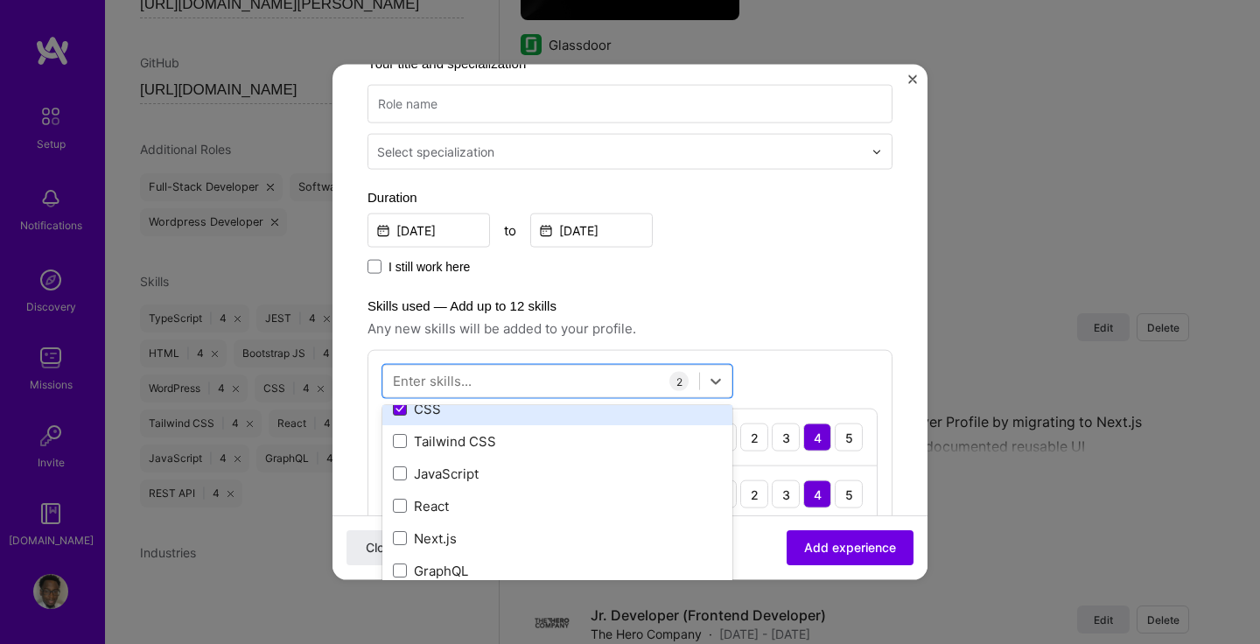
scroll to position [81, 0]
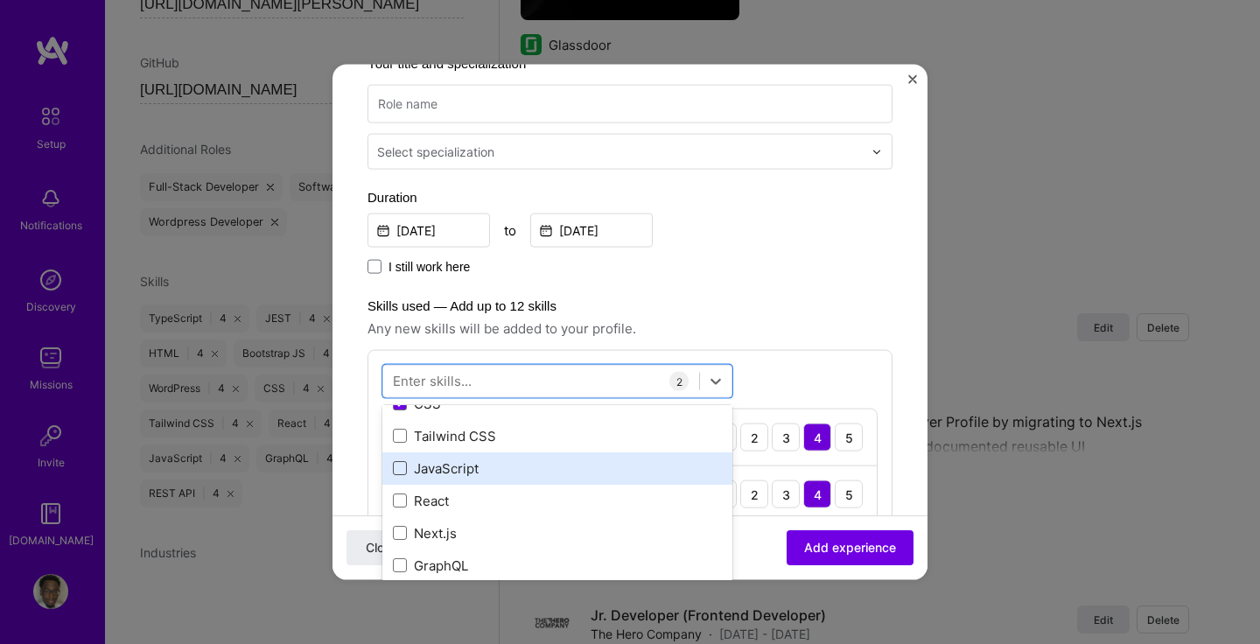
click at [402, 470] on span at bounding box center [400, 468] width 14 height 14
click at [0, 0] on input "checkbox" at bounding box center [0, 0] width 0 height 0
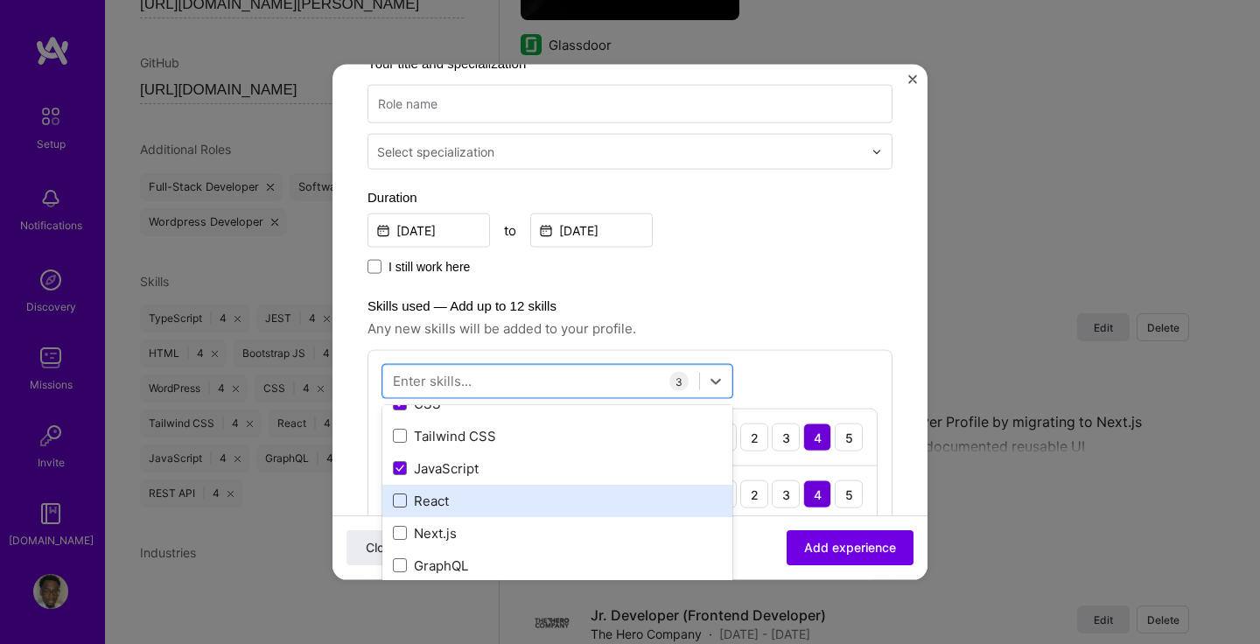
click at [402, 500] on span at bounding box center [400, 500] width 14 height 14
click at [0, 0] on input "checkbox" at bounding box center [0, 0] width 0 height 0
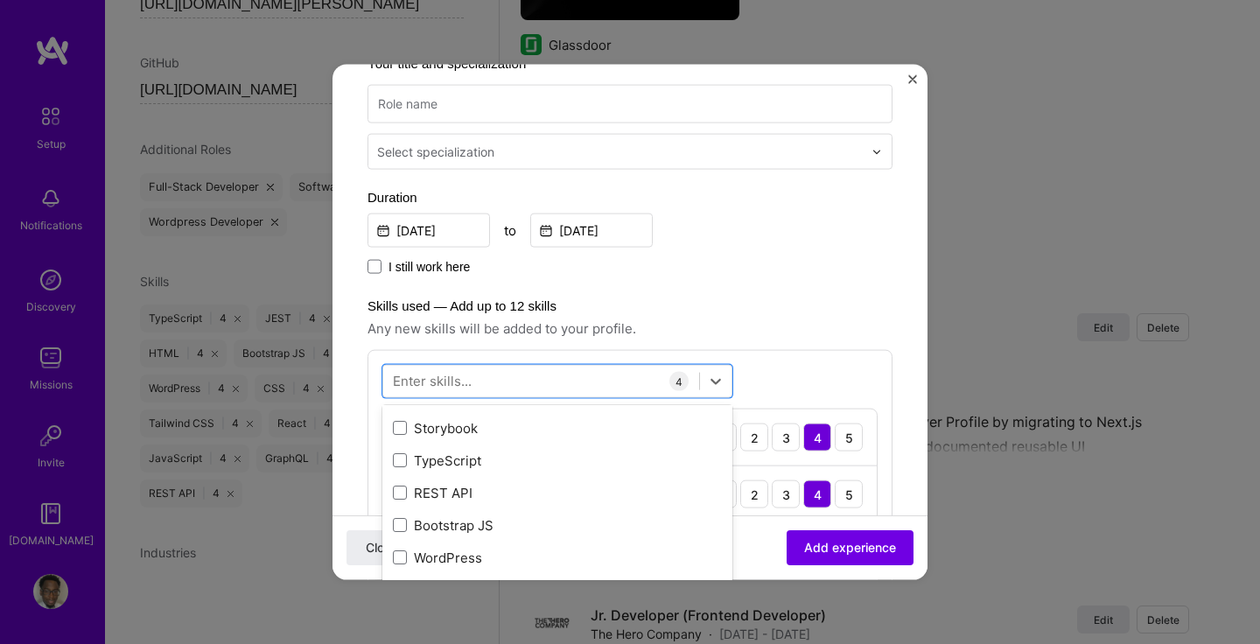
scroll to position [277, 0]
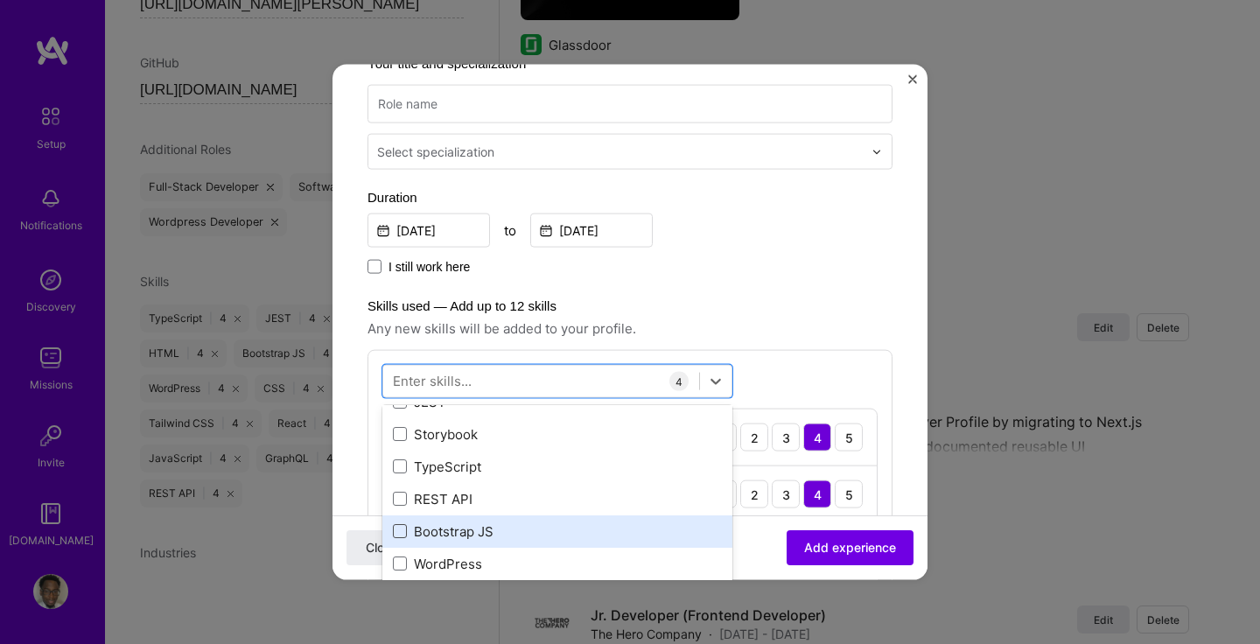
click at [399, 532] on span at bounding box center [400, 531] width 14 height 14
click at [0, 0] on input "checkbox" at bounding box center [0, 0] width 0 height 0
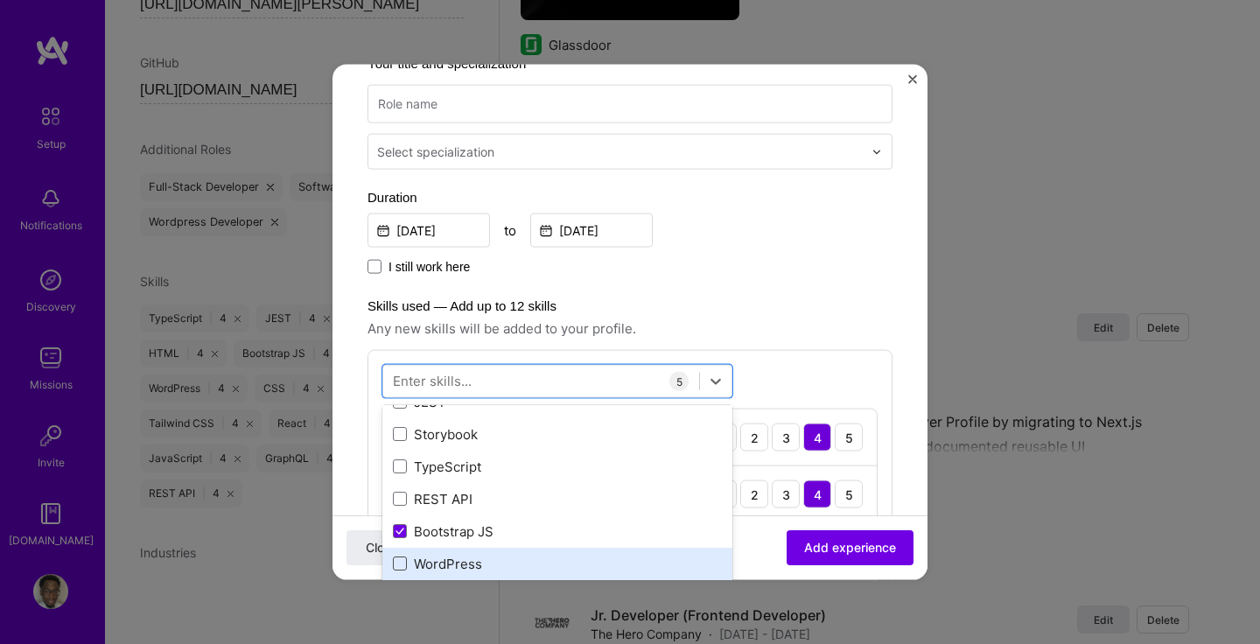
click at [400, 562] on span at bounding box center [400, 563] width 14 height 14
click at [0, 0] on input "checkbox" at bounding box center [0, 0] width 0 height 0
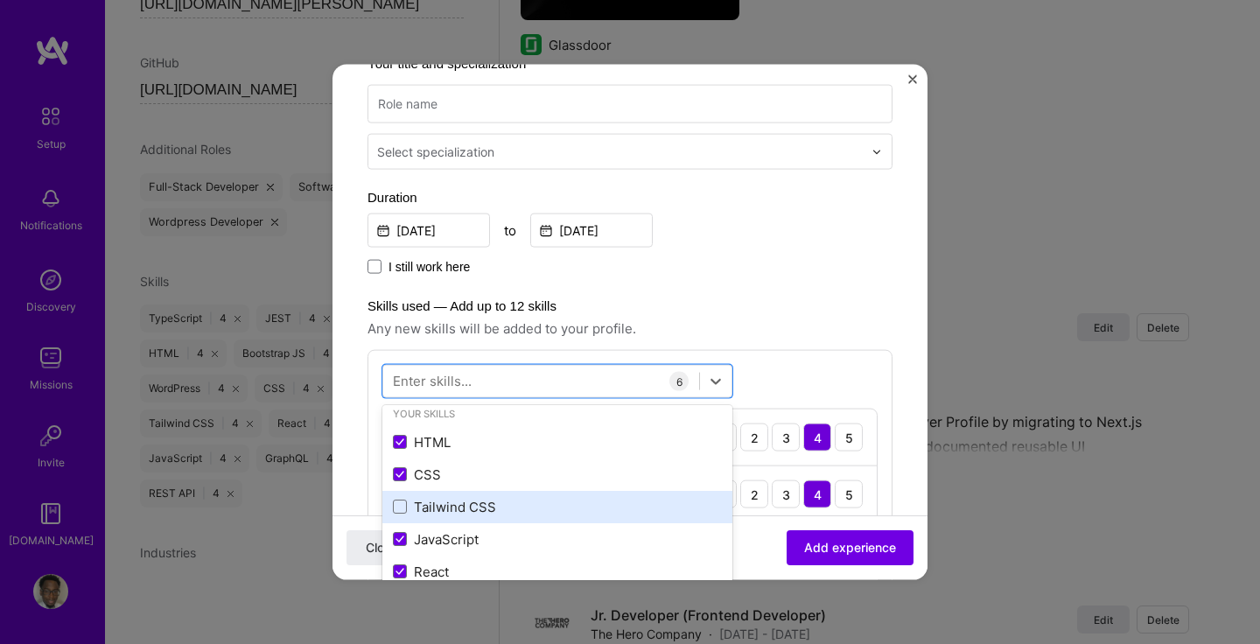
scroll to position [5, 0]
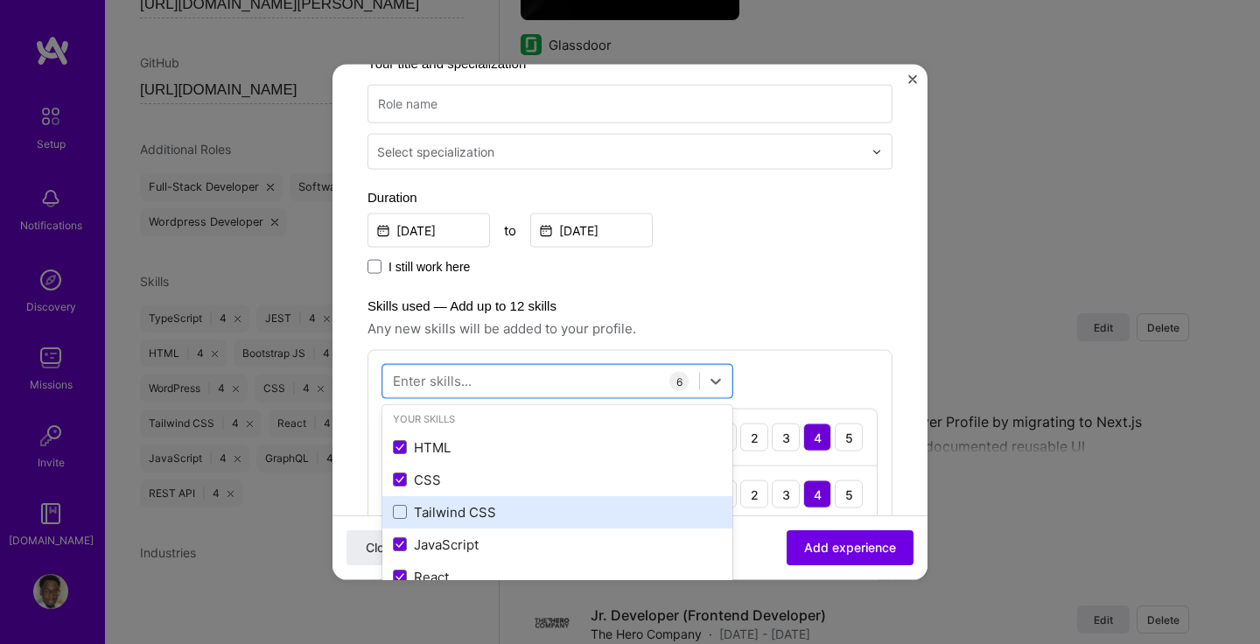
click at [407, 510] on div "Tailwind CSS" at bounding box center [557, 511] width 329 height 18
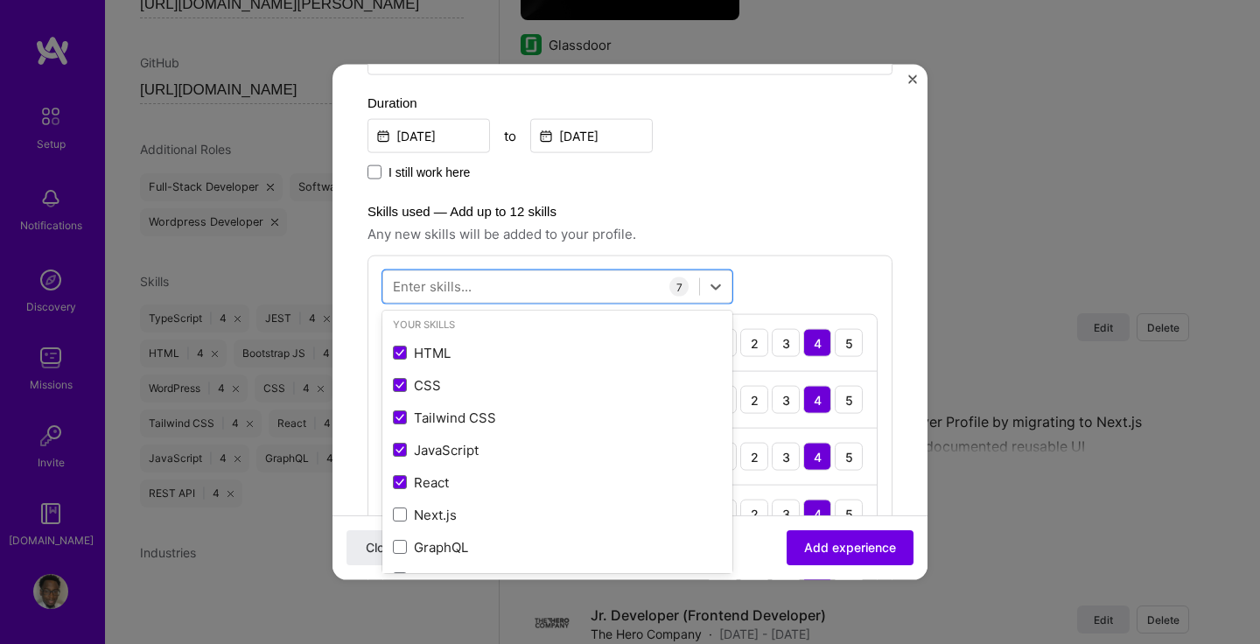
scroll to position [409, 0]
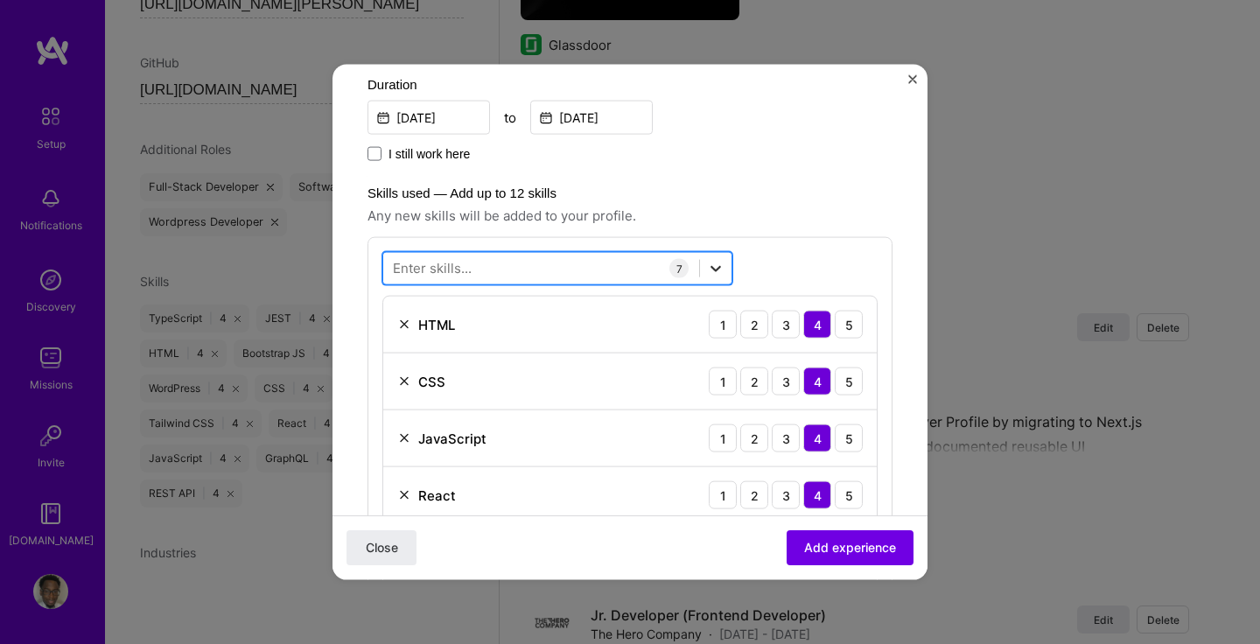
click at [723, 264] on icon at bounding box center [715, 268] width 17 height 17
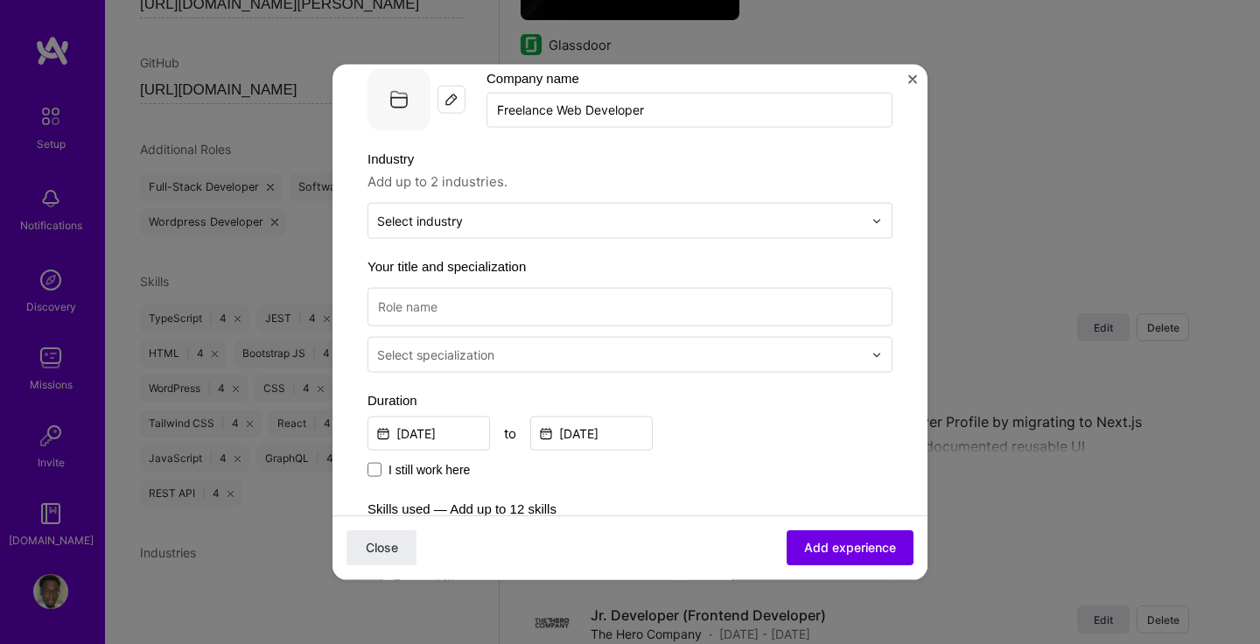
scroll to position [90, 0]
click at [502, 311] on input at bounding box center [629, 309] width 525 height 38
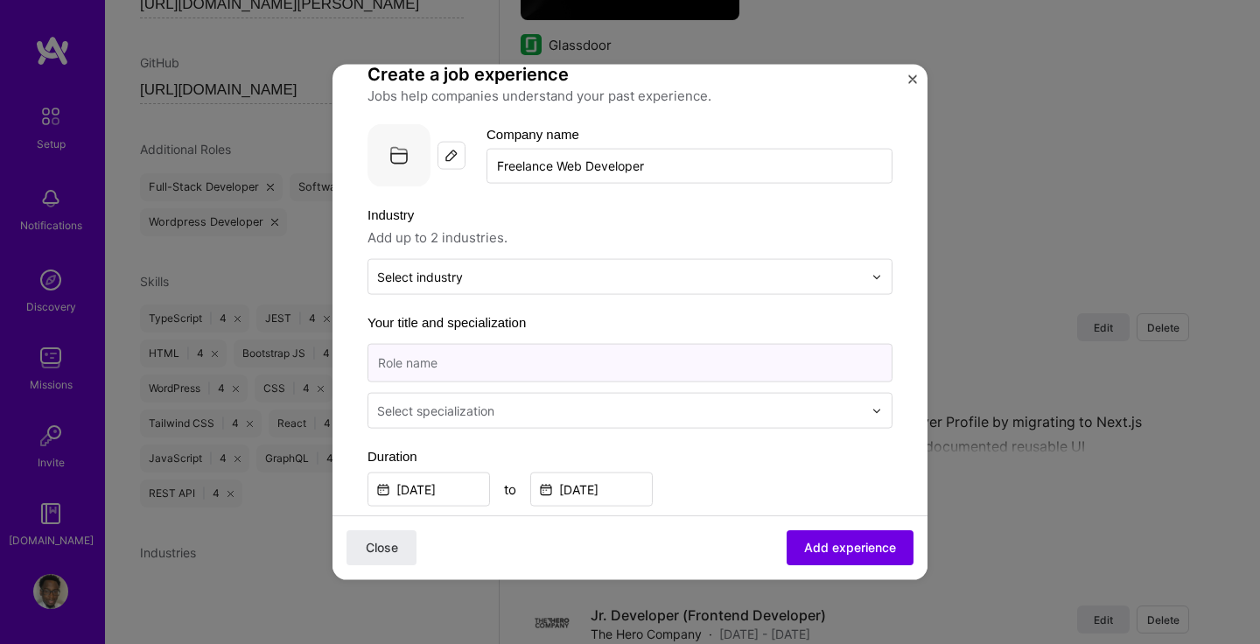
scroll to position [0, 0]
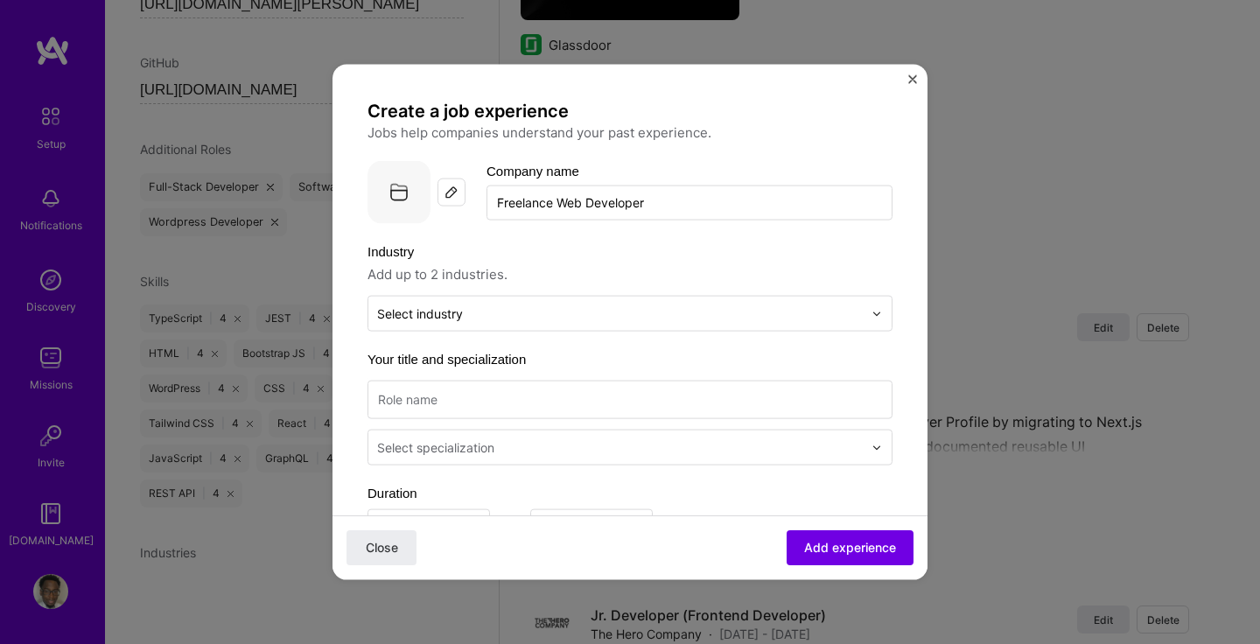
click at [620, 202] on input "Freelance Web Developer" at bounding box center [689, 202] width 406 height 35
click at [445, 411] on input at bounding box center [629, 400] width 525 height 38
paste input "Freelance Web Developer"
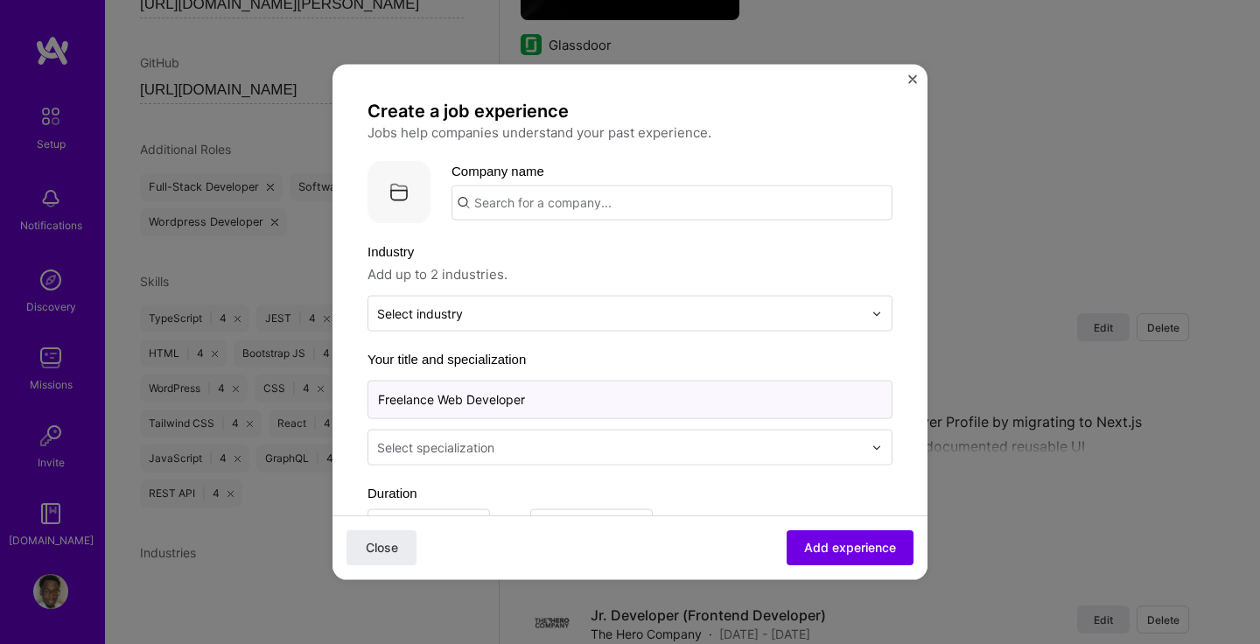
type input "Freelance Web Developer"
click at [483, 456] on div at bounding box center [621, 448] width 489 height 22
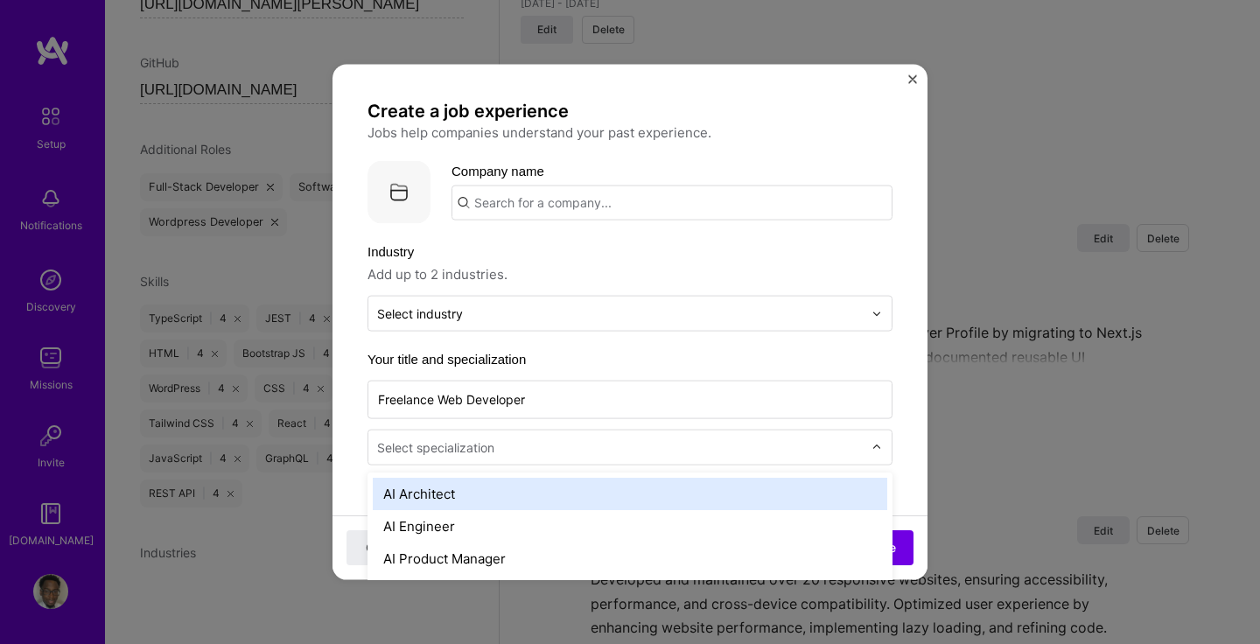
scroll to position [2158, 0]
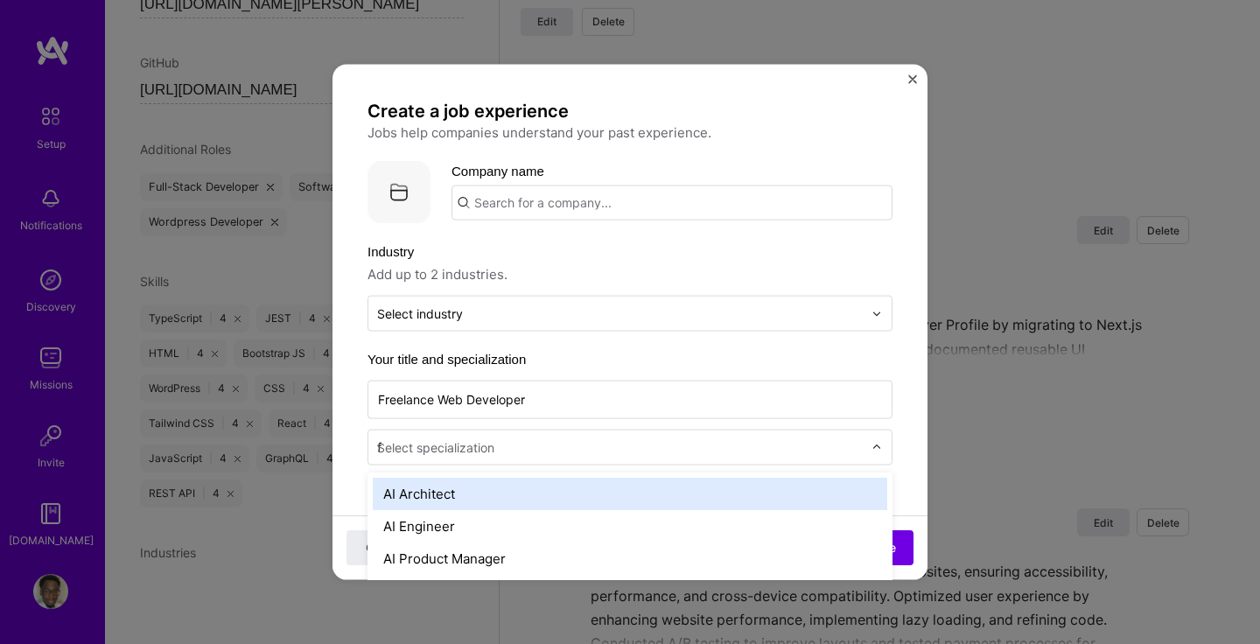
type input "fr"
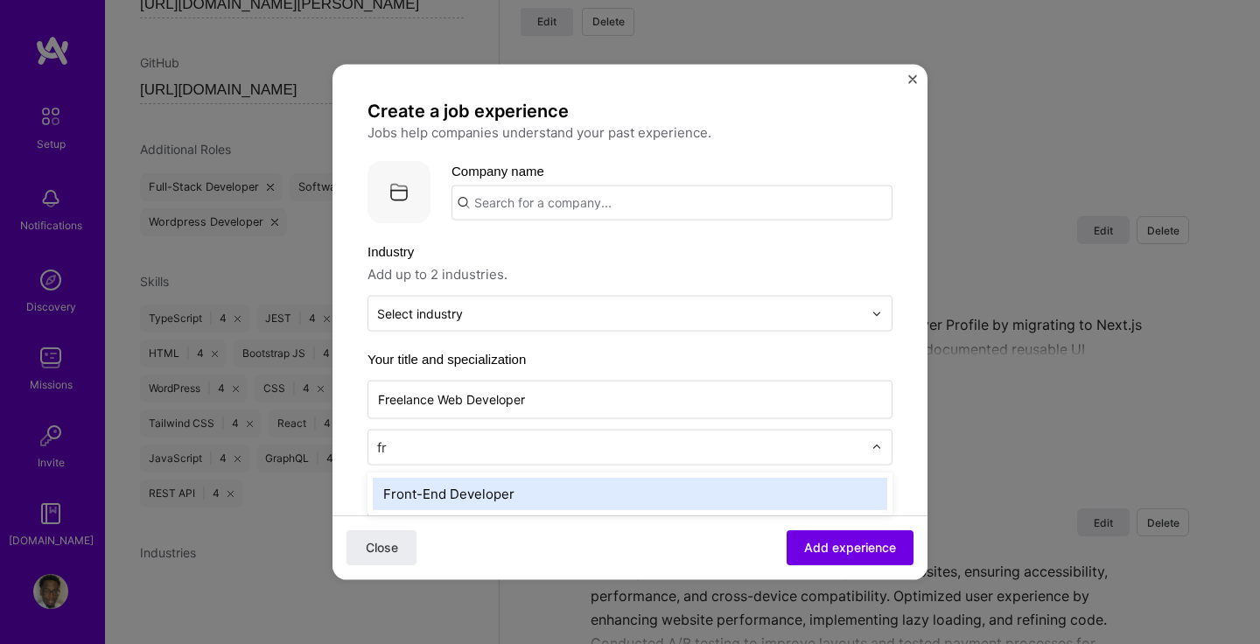
click at [475, 496] on div "Front-End Developer" at bounding box center [630, 494] width 514 height 32
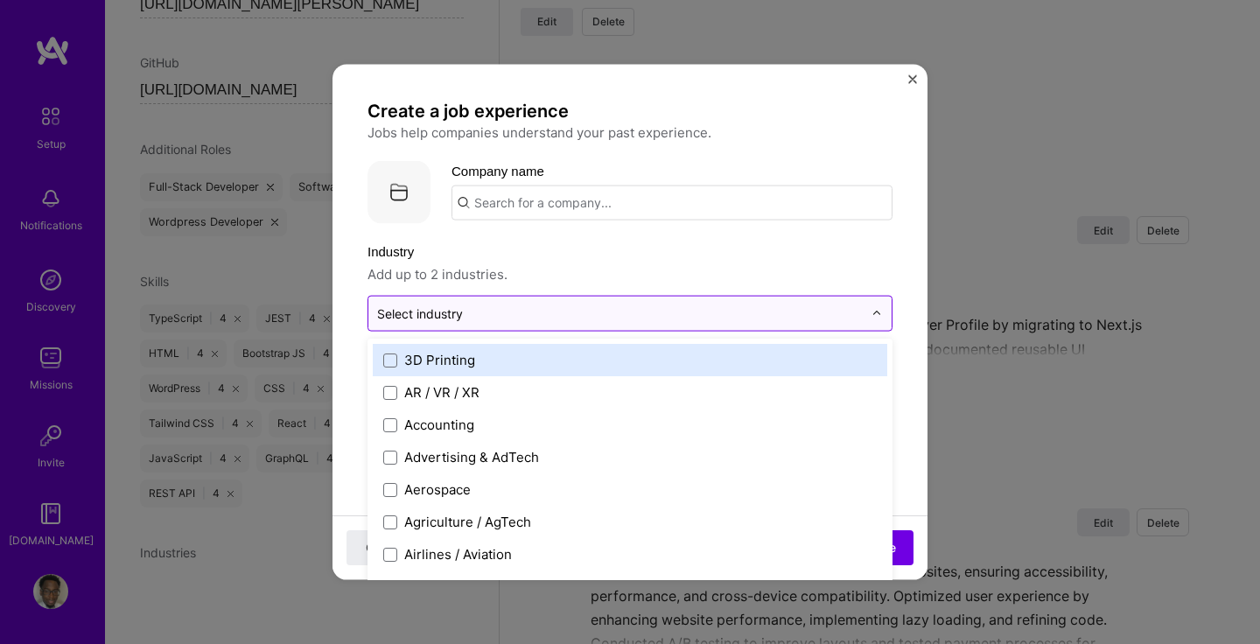
click at [501, 312] on input "text" at bounding box center [620, 313] width 486 height 18
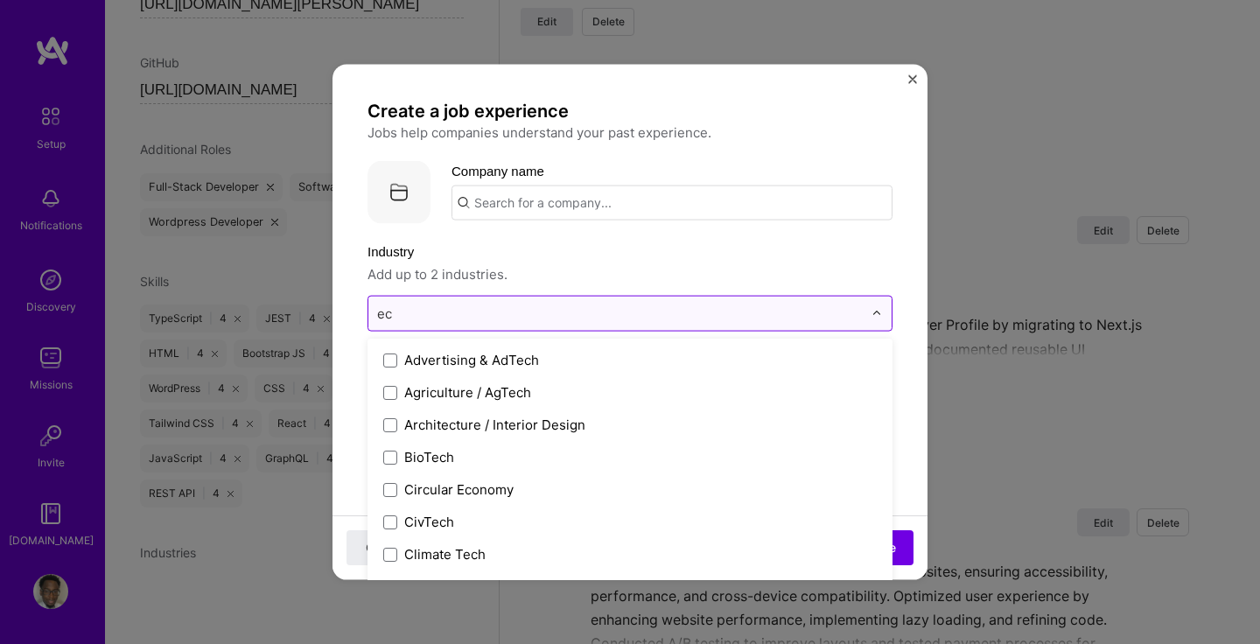
type input "e"
type input "com"
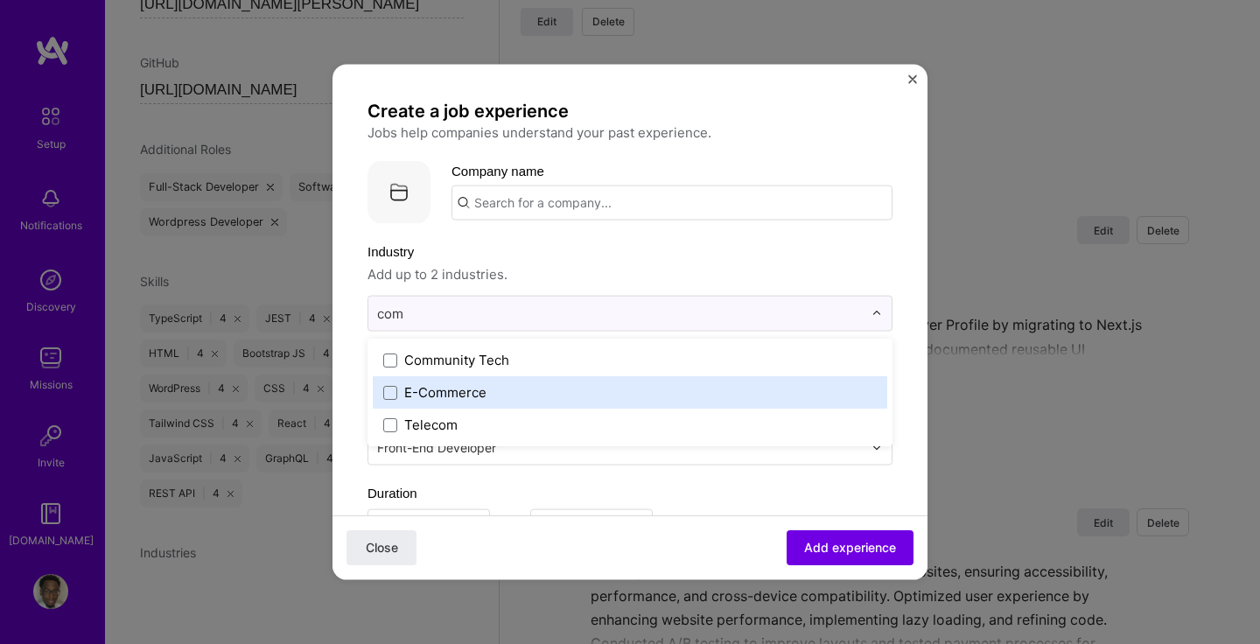
click at [446, 395] on div "E-Commerce" at bounding box center [445, 392] width 82 height 18
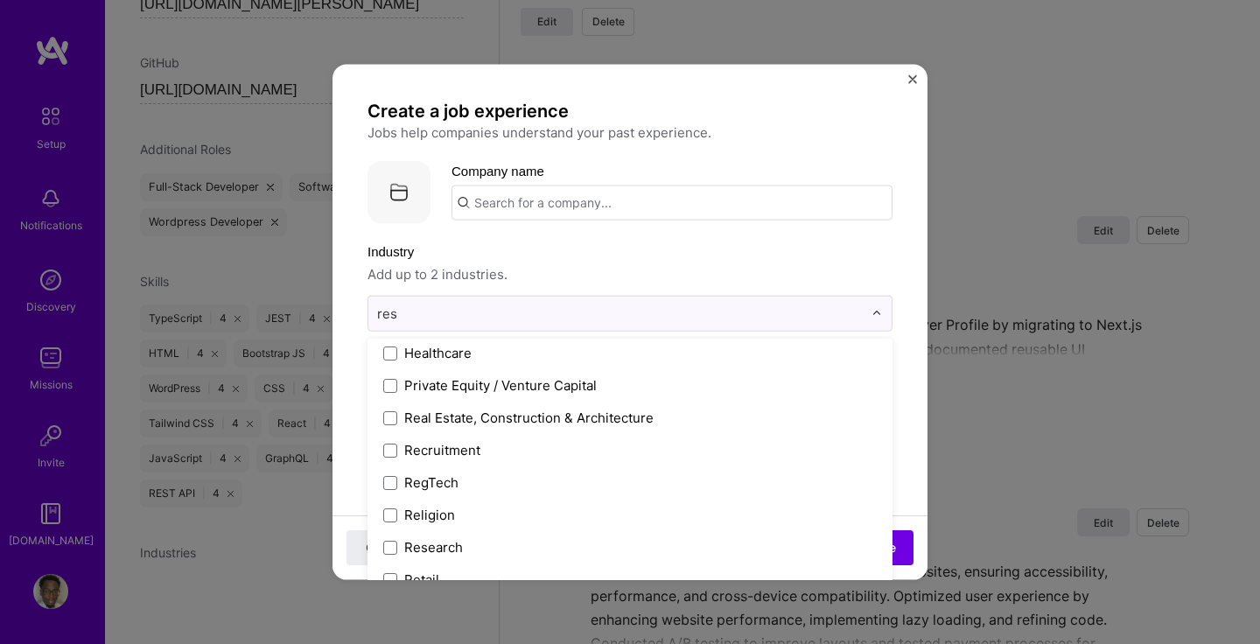
scroll to position [0, 0]
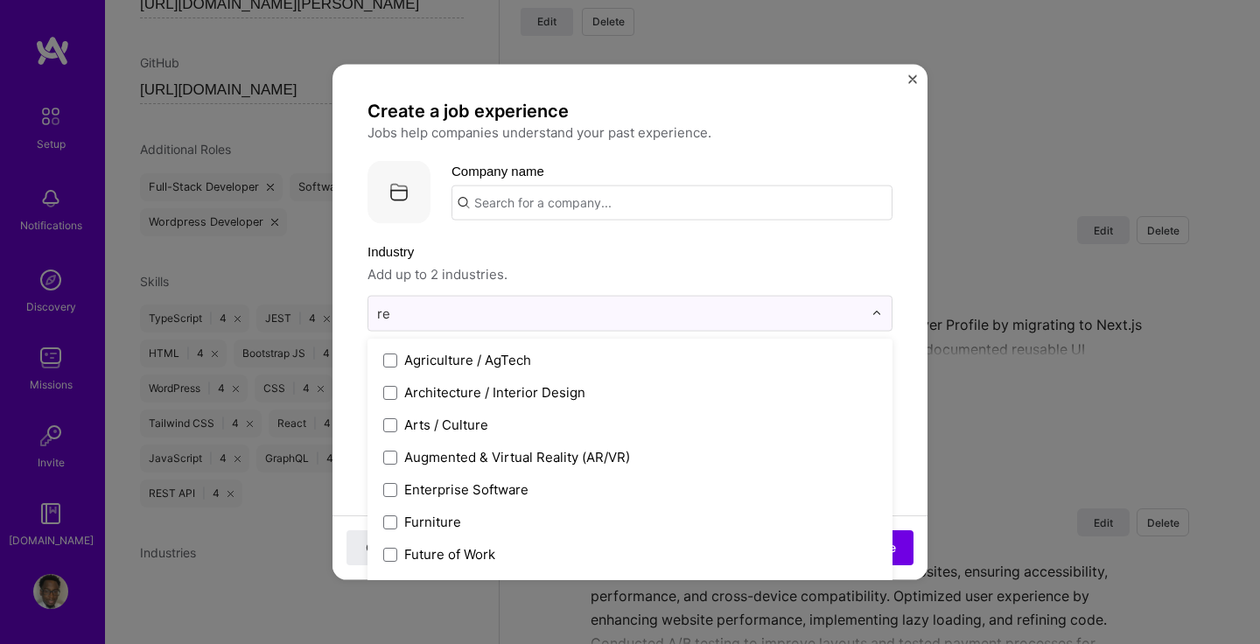
type input "r"
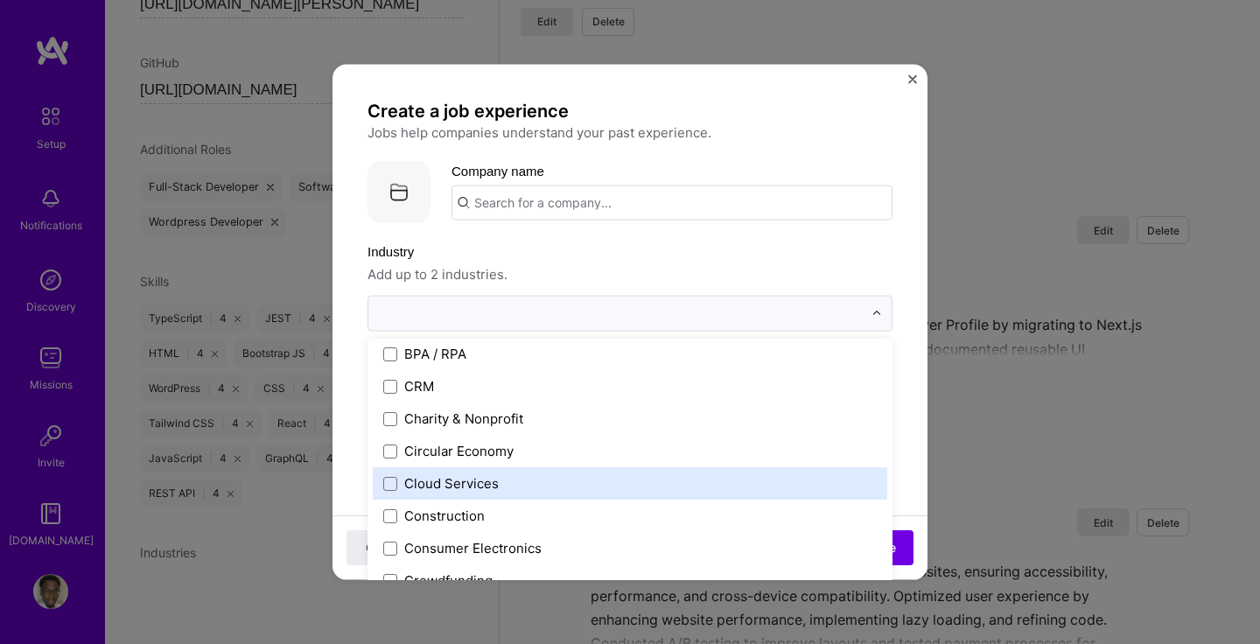
scroll to position [589, 0]
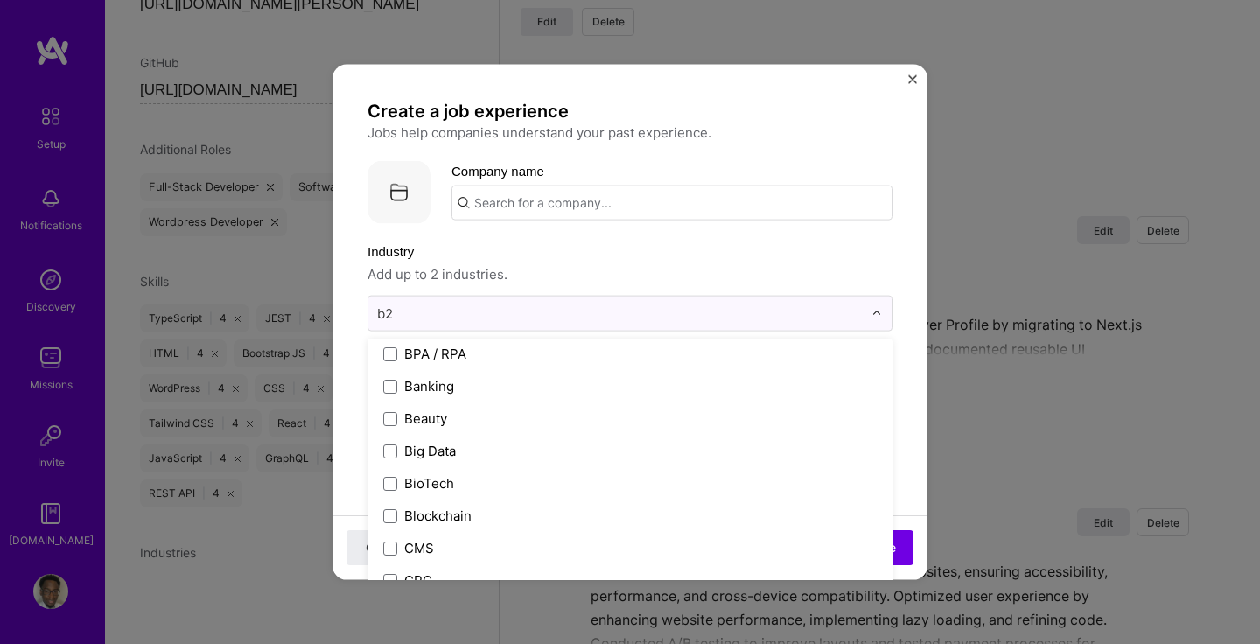
type input "b2b"
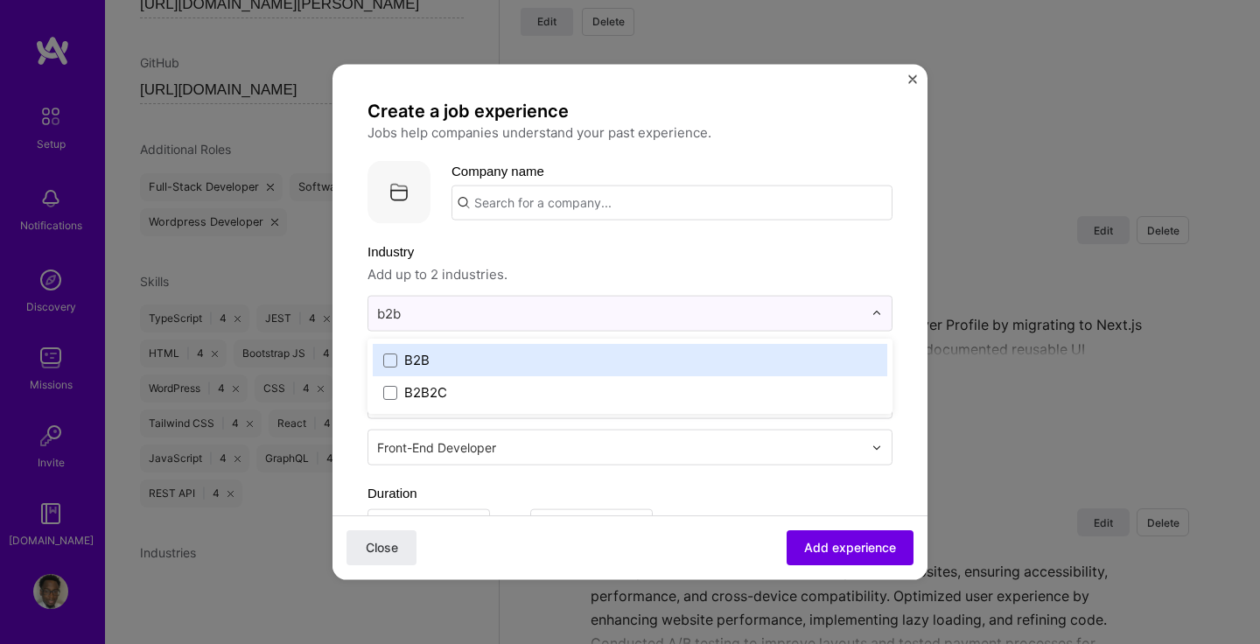
click at [407, 355] on div "B2B" at bounding box center [416, 360] width 25 height 18
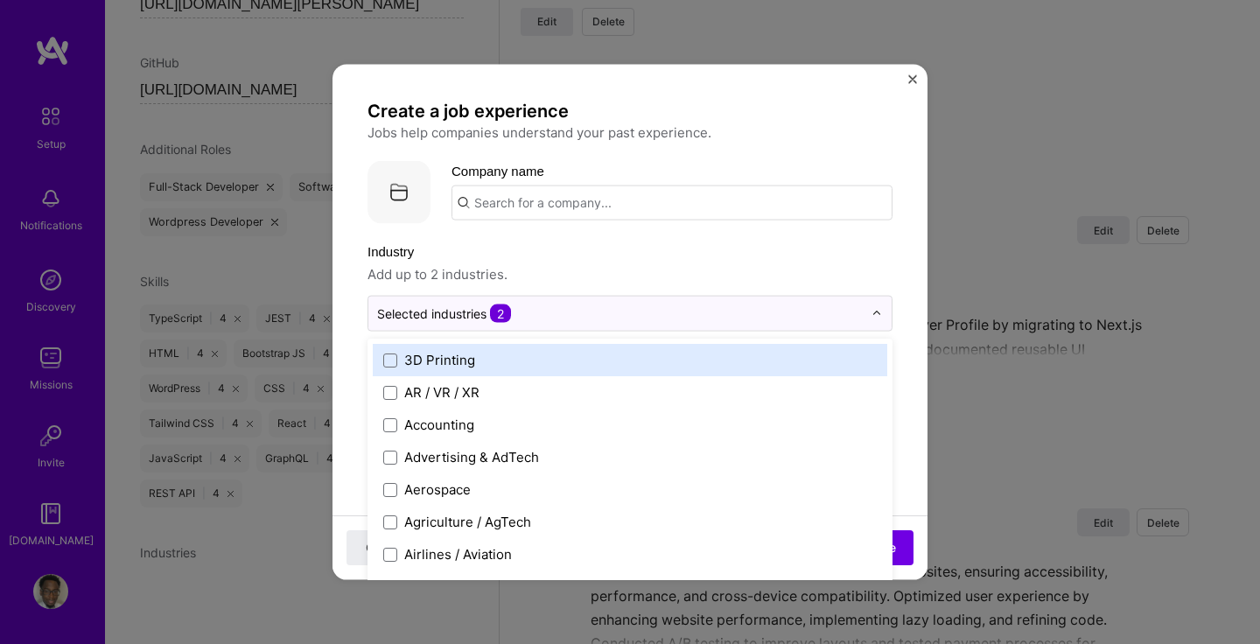
click at [865, 273] on span "Add up to 2 industries." at bounding box center [629, 274] width 525 height 21
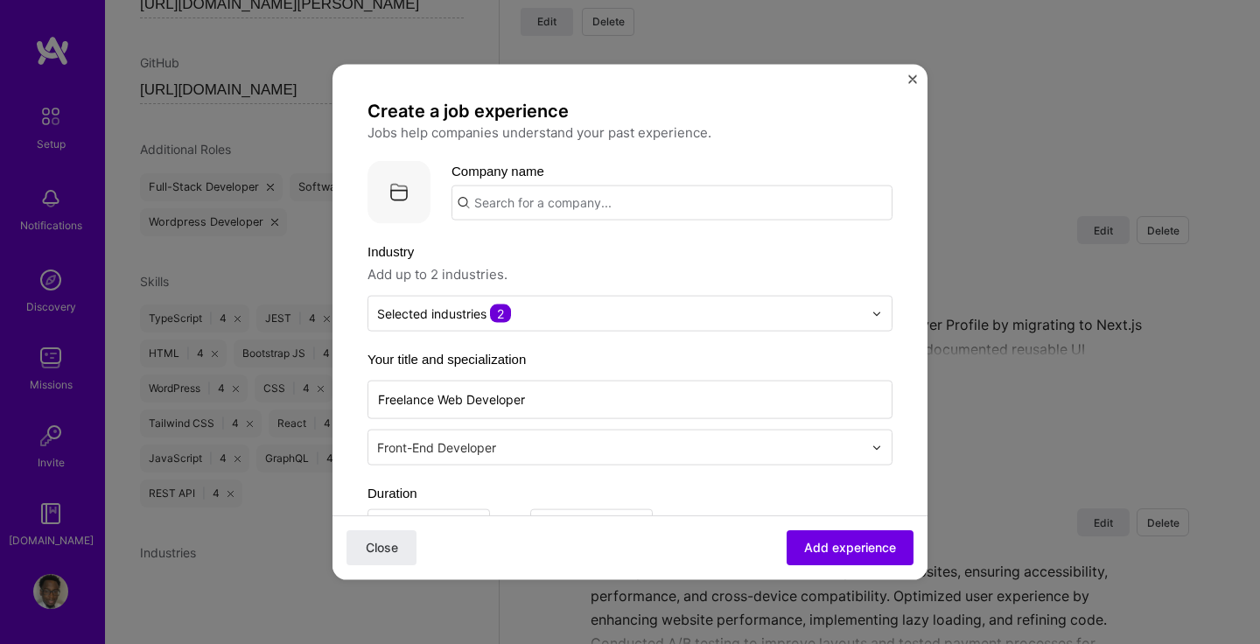
click at [644, 213] on input "text" at bounding box center [671, 202] width 441 height 35
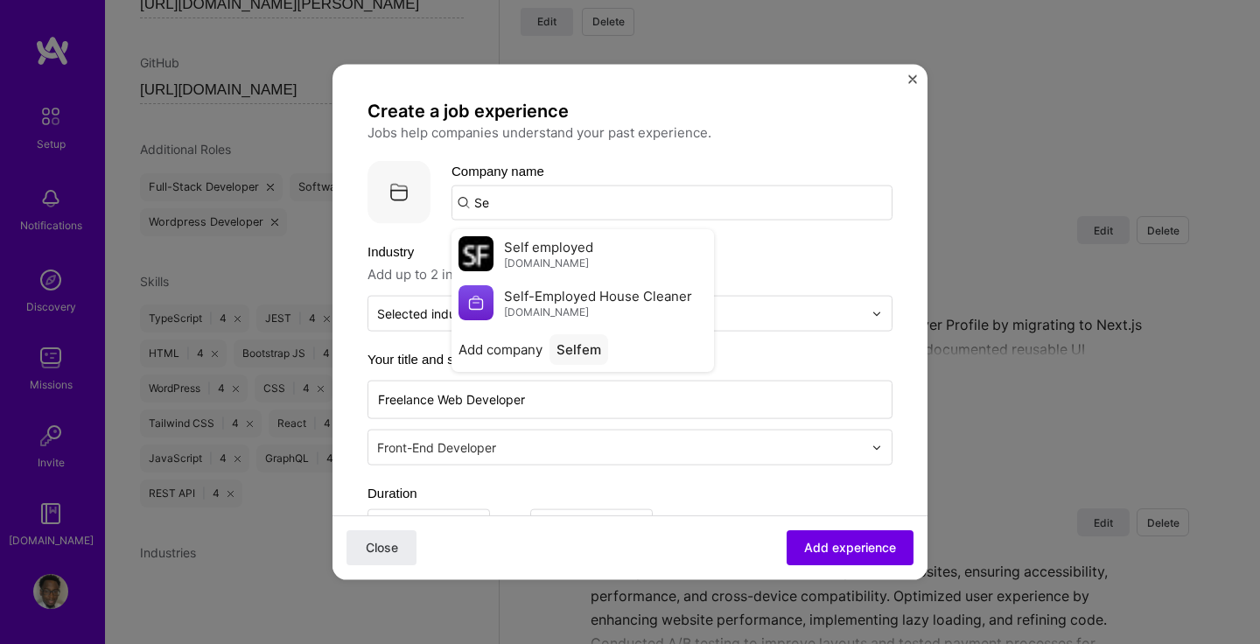
type input "S"
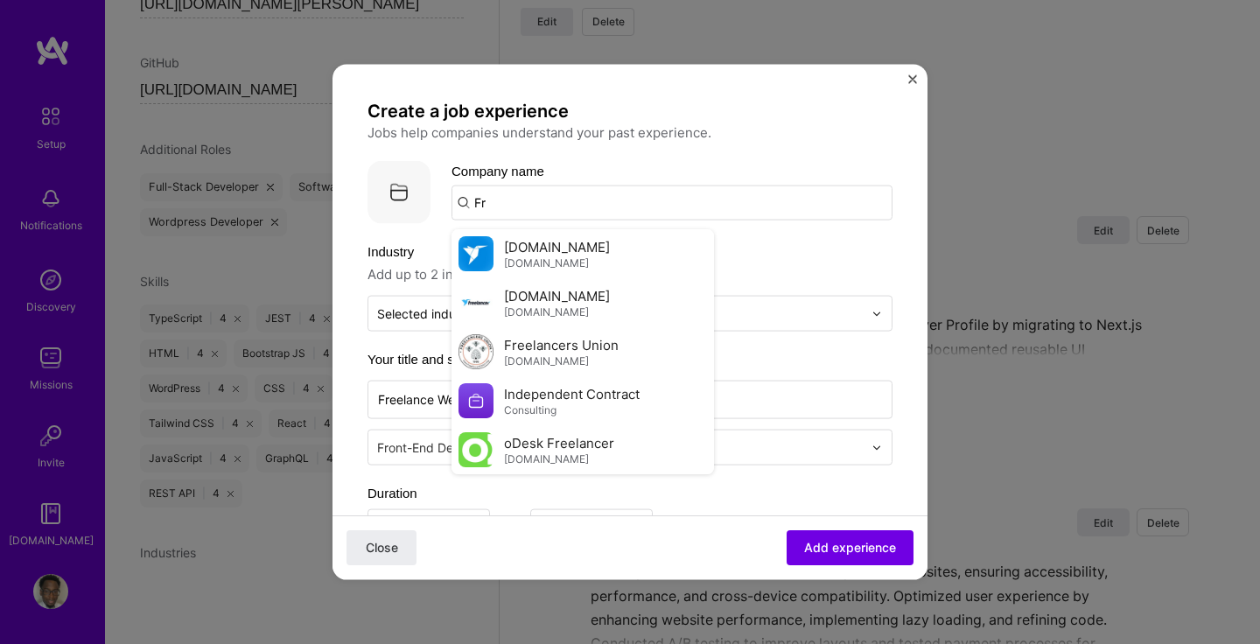
type input "F"
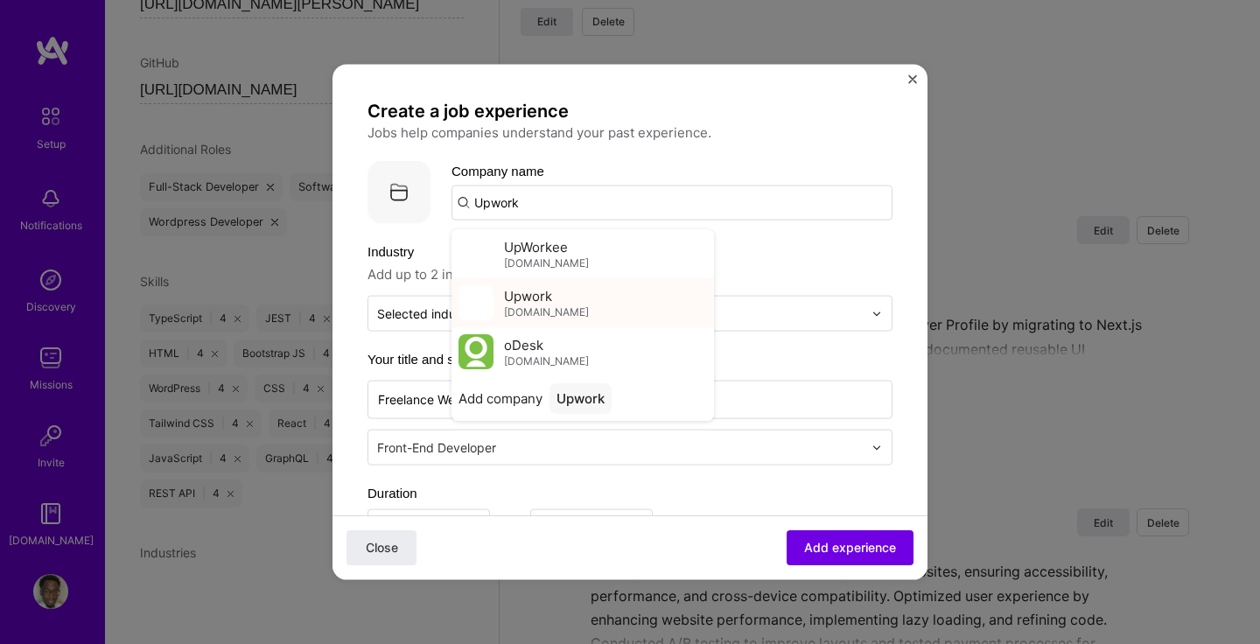
type input "Upwork"
click at [584, 311] on div "Upwork upwork.com" at bounding box center [582, 302] width 262 height 49
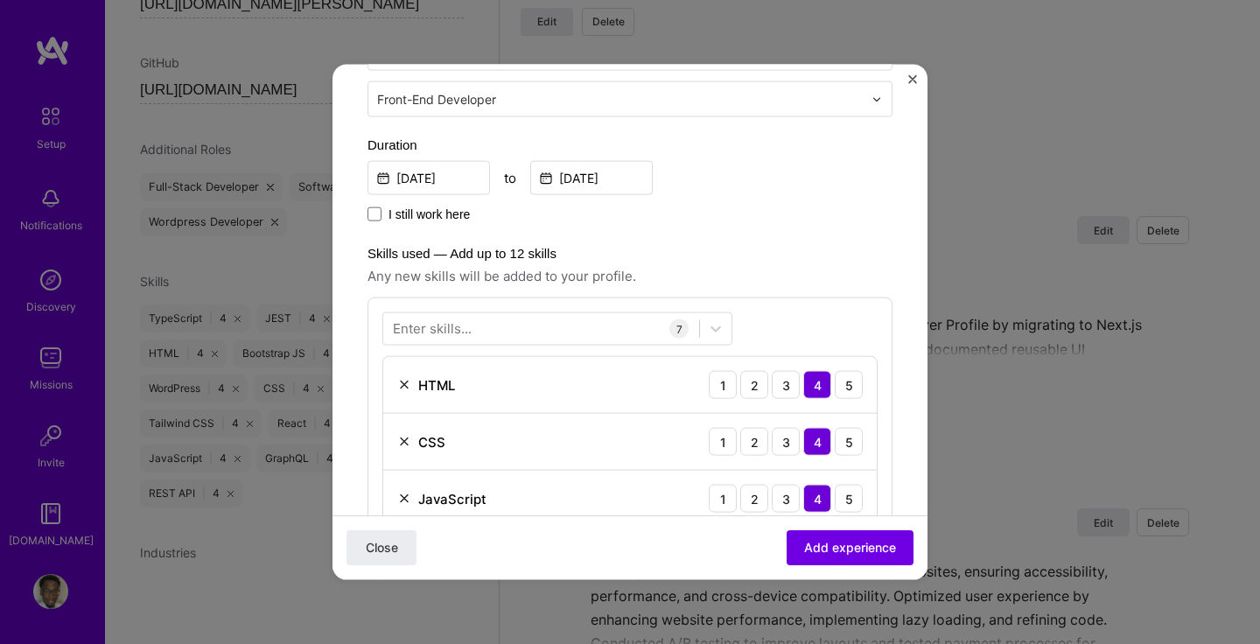
scroll to position [352, 0]
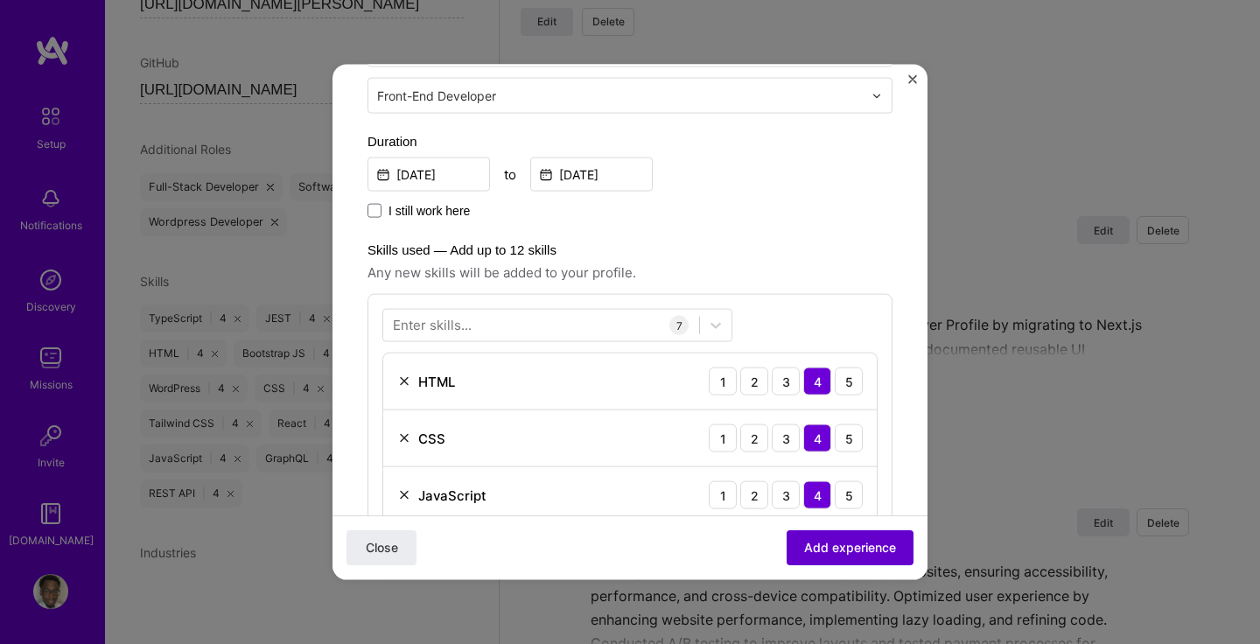
click at [827, 550] on span "Add experience" at bounding box center [850, 547] width 92 height 17
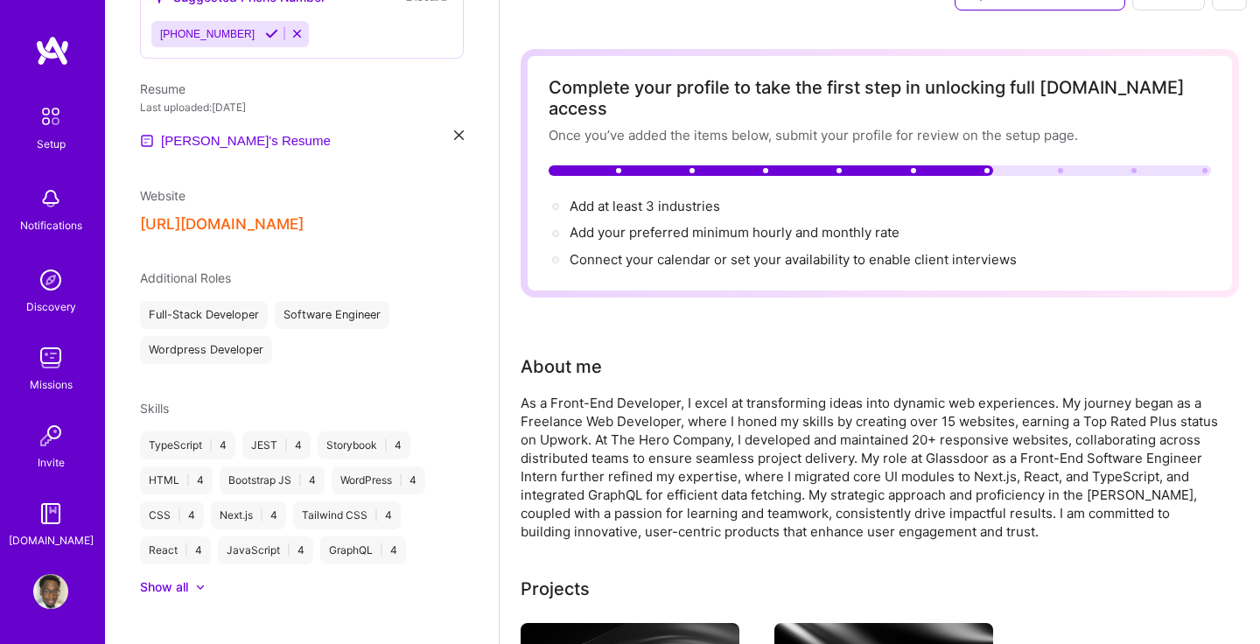
scroll to position [0, 0]
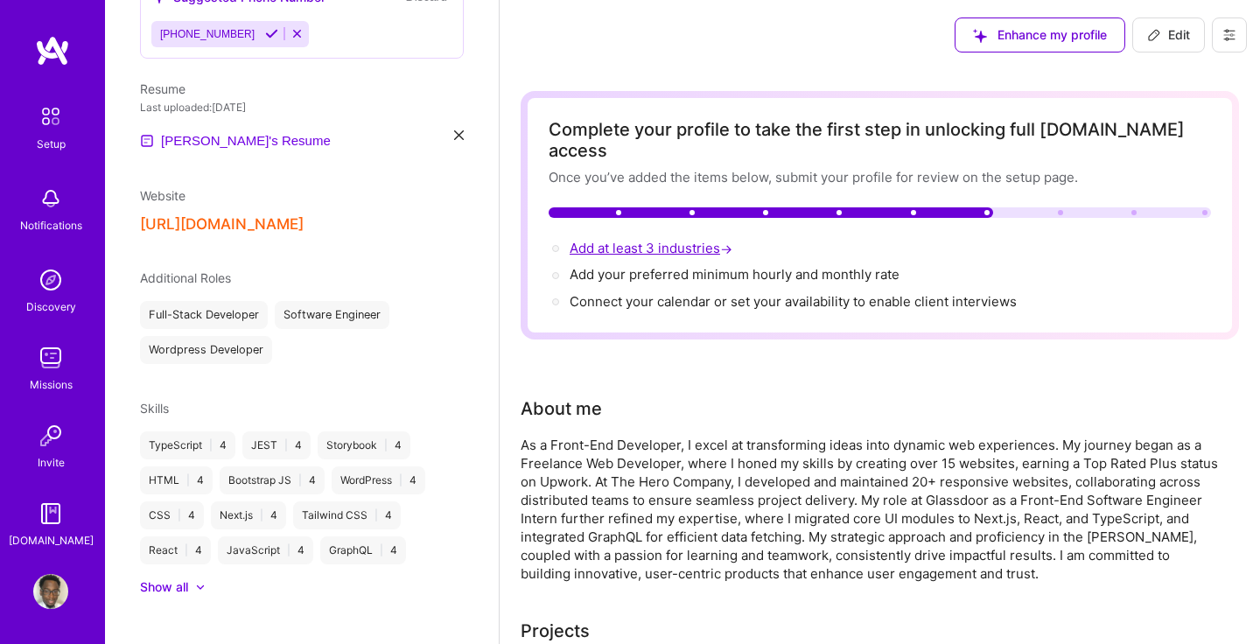
click at [656, 240] on span "Add at least 3 industries →" at bounding box center [653, 248] width 166 height 17
select select "US"
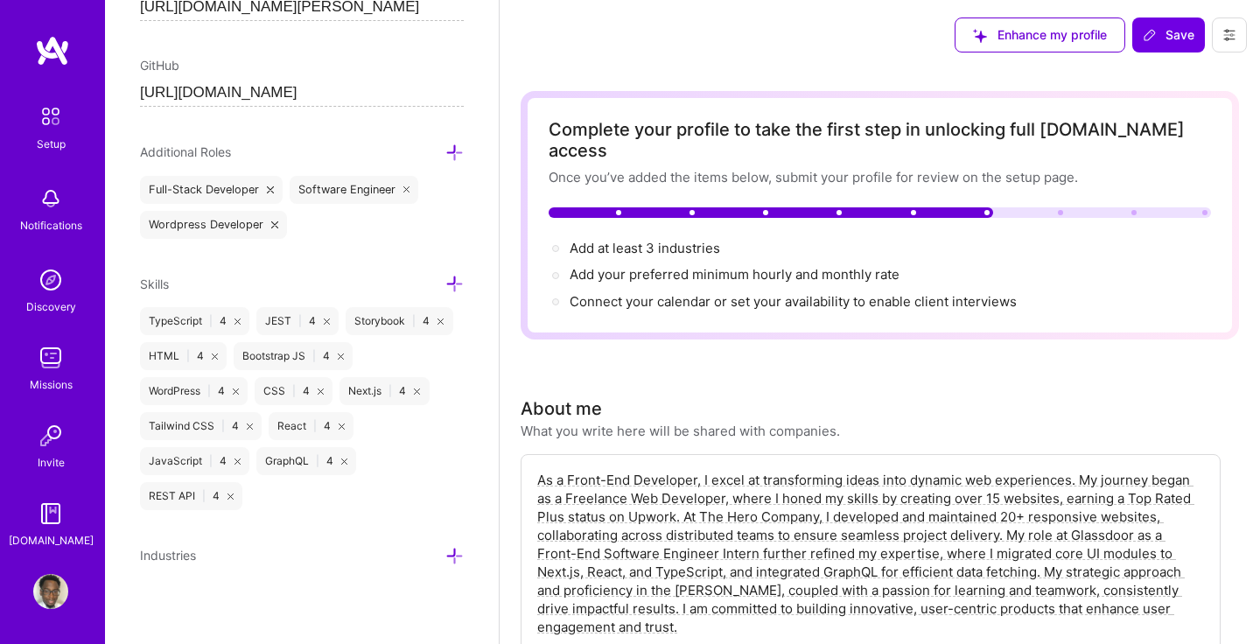
scroll to position [1157, 0]
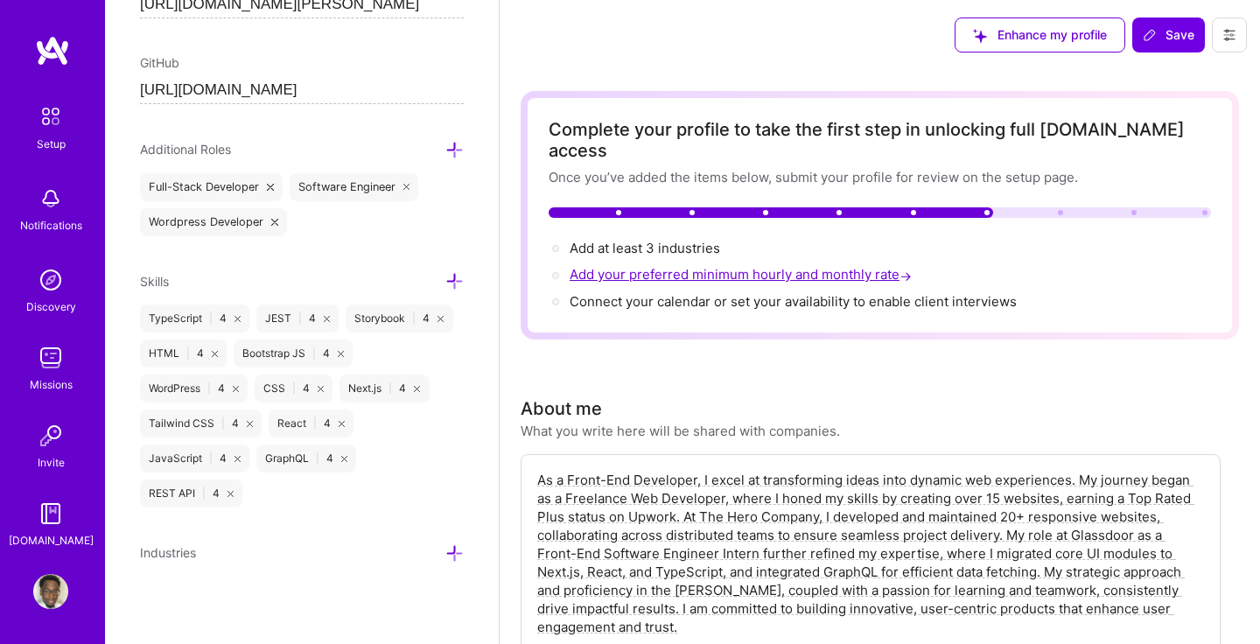
click at [659, 266] on span "Add your preferred minimum hourly and monthly rate →" at bounding box center [743, 274] width 346 height 17
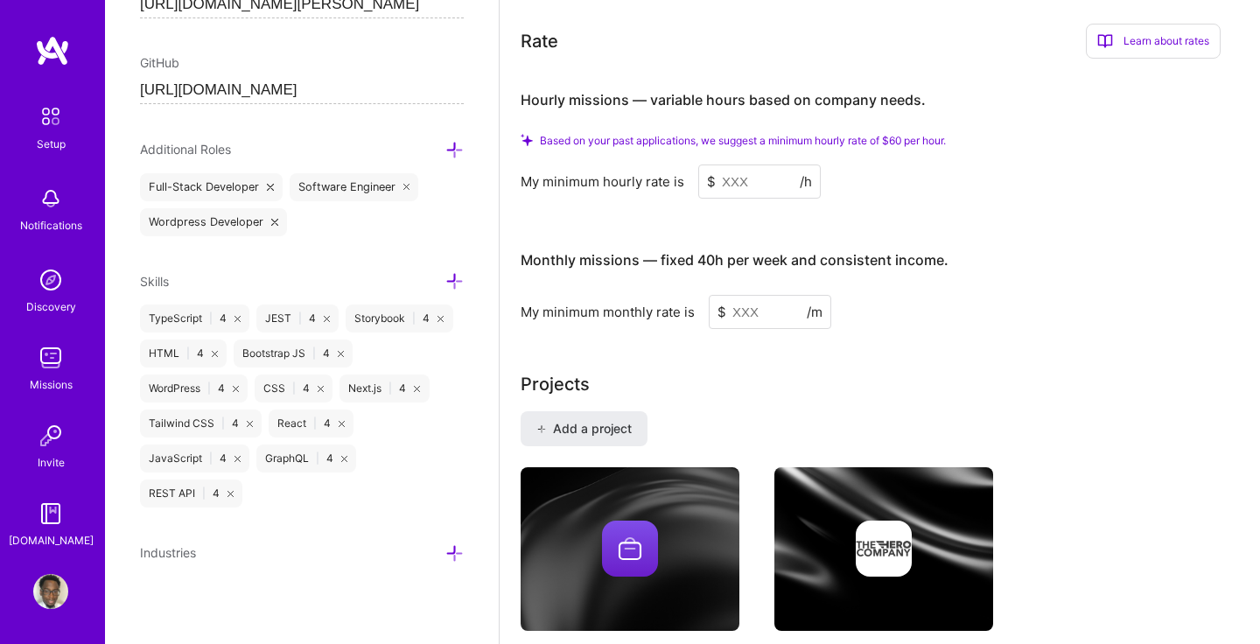
scroll to position [1094, 0]
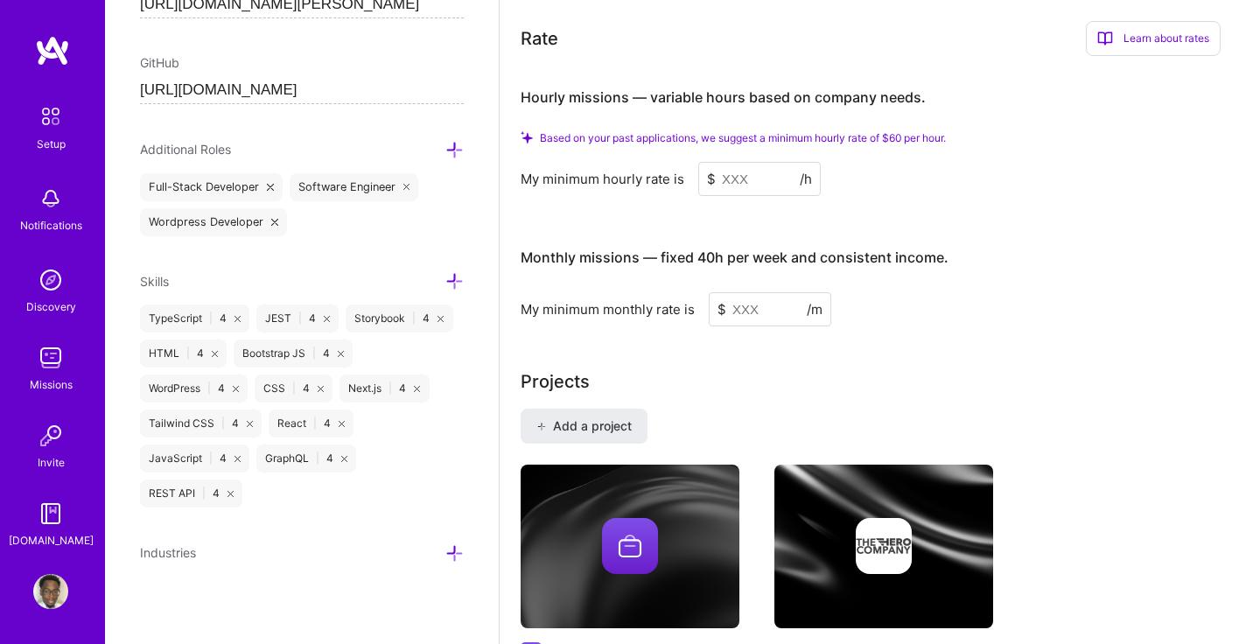
click at [727, 162] on input at bounding box center [759, 179] width 122 height 34
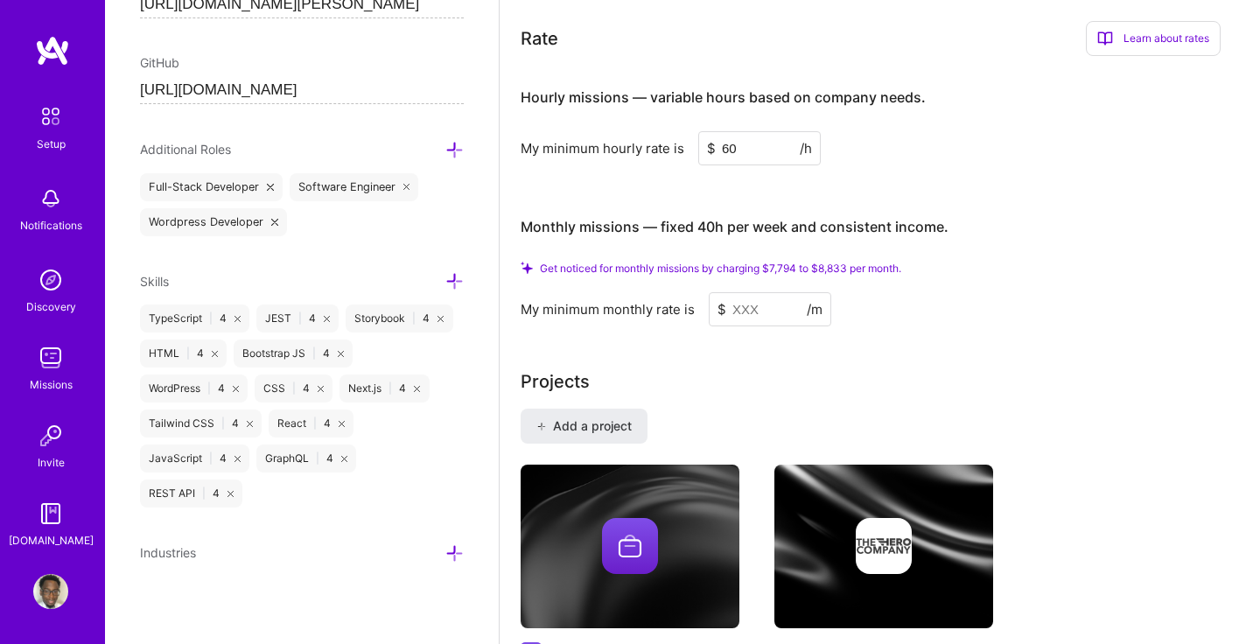
type input "60"
click at [756, 292] on input at bounding box center [770, 309] width 122 height 34
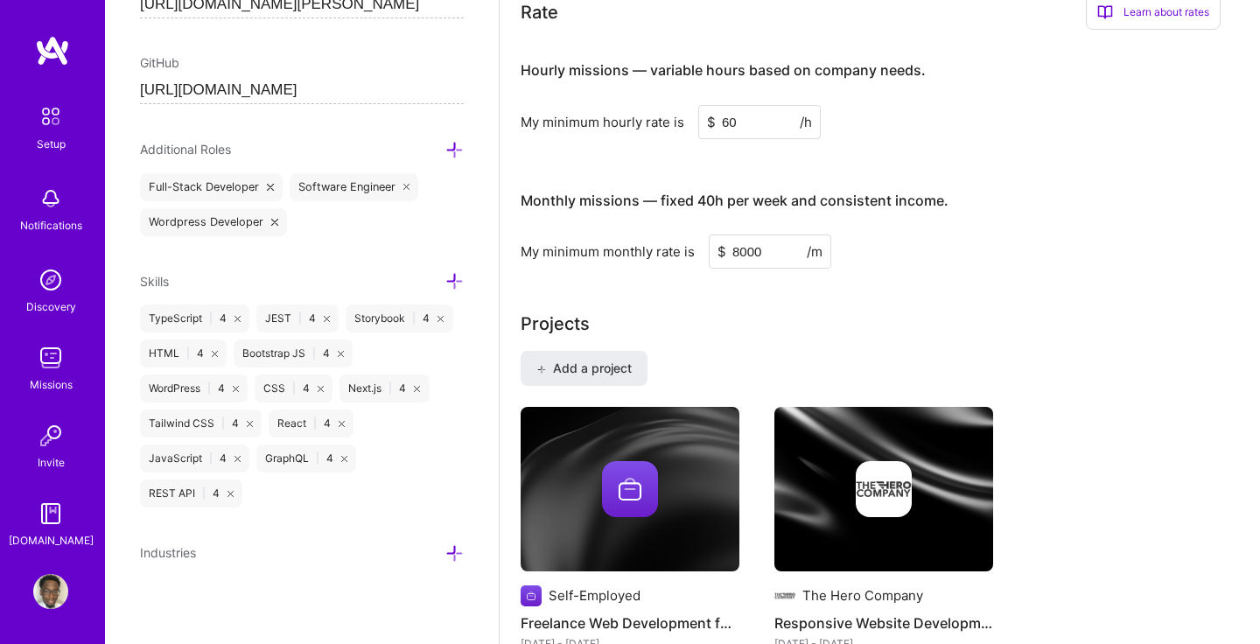
type input "8000"
click at [876, 311] on div "Projects" at bounding box center [880, 324] width 718 height 26
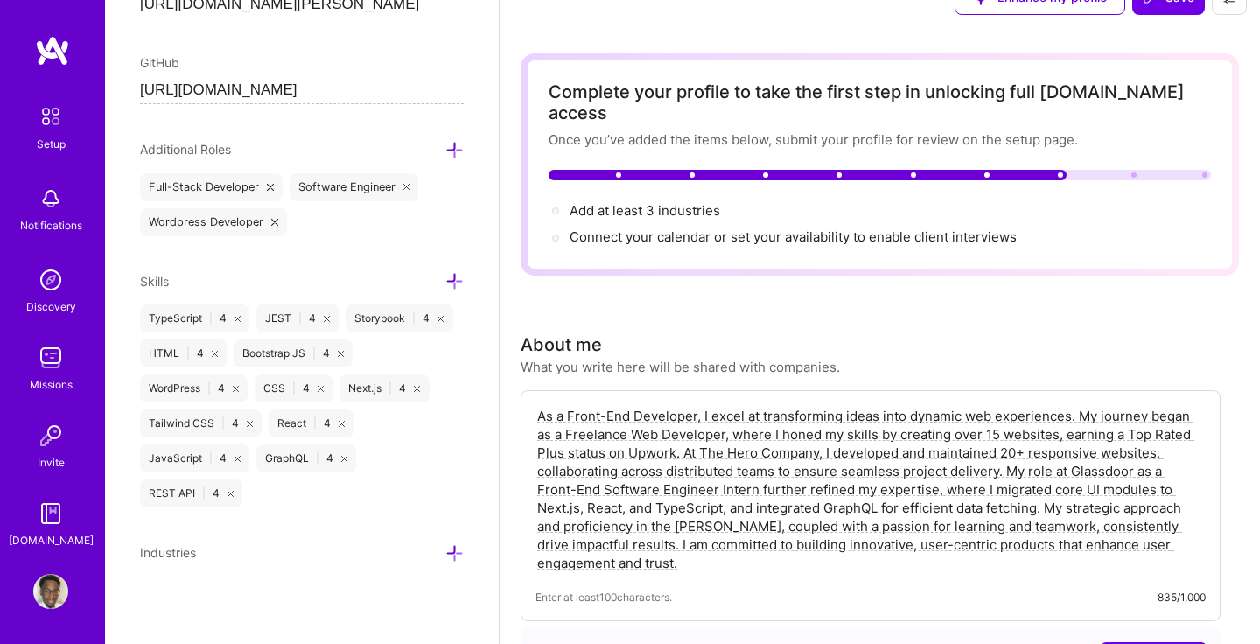
scroll to position [0, 0]
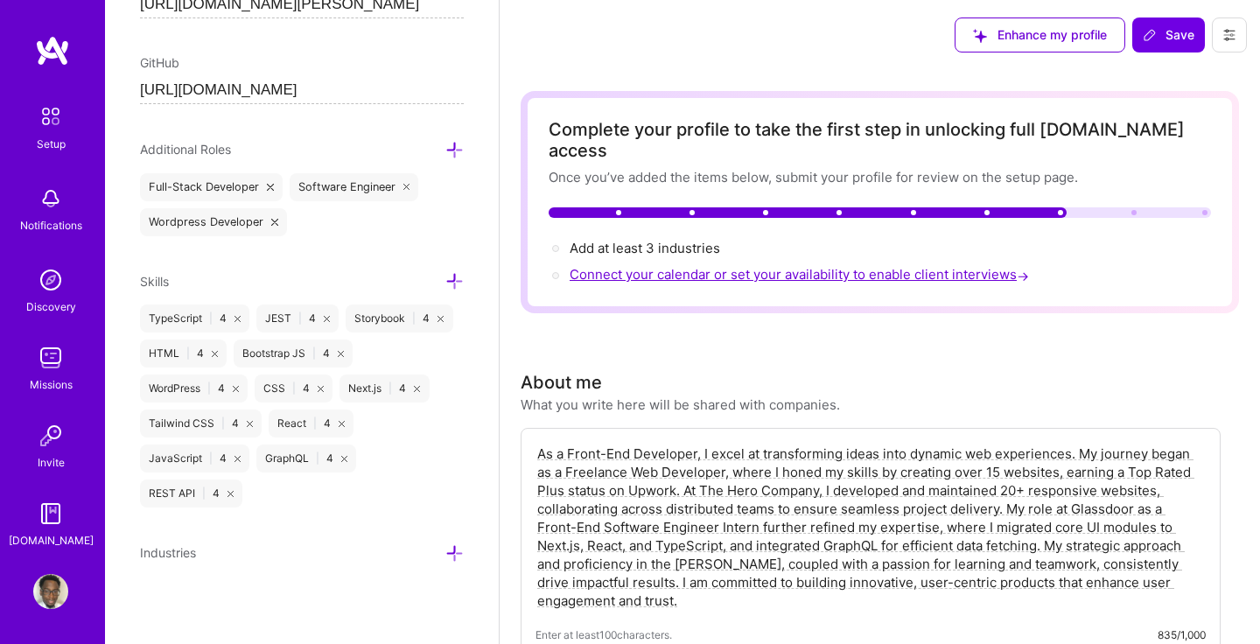
click at [713, 266] on span "Connect your calendar or set your availability to enable client interviews →" at bounding box center [801, 274] width 463 height 17
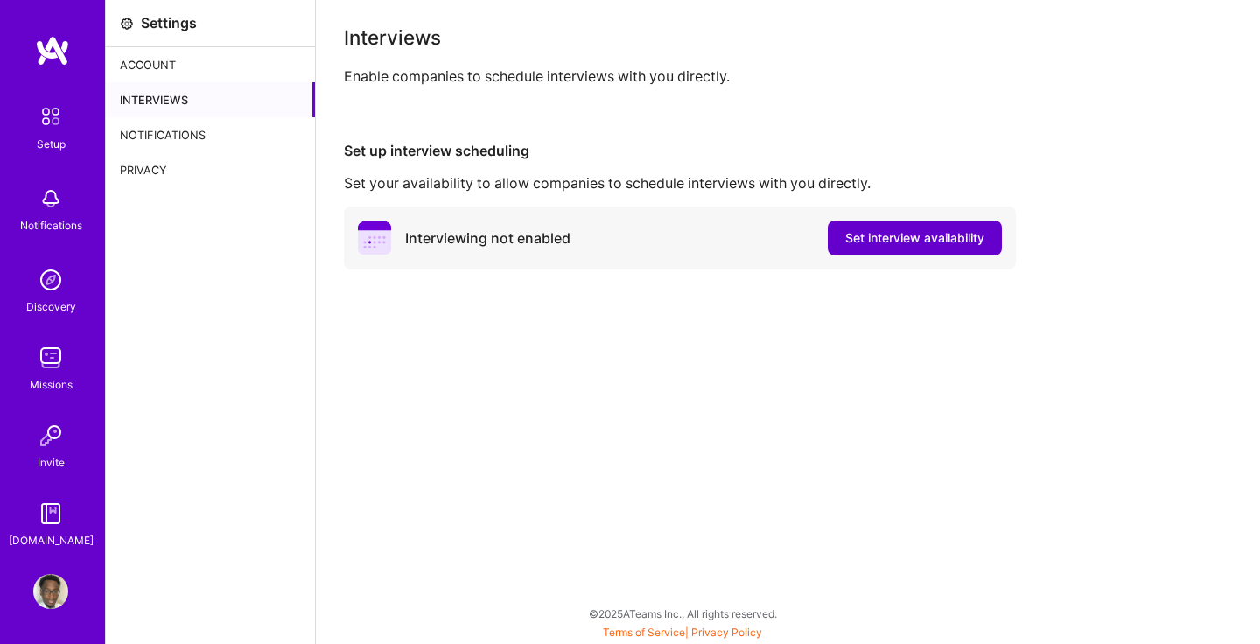
click at [867, 241] on span "Set interview availability" at bounding box center [914, 237] width 139 height 17
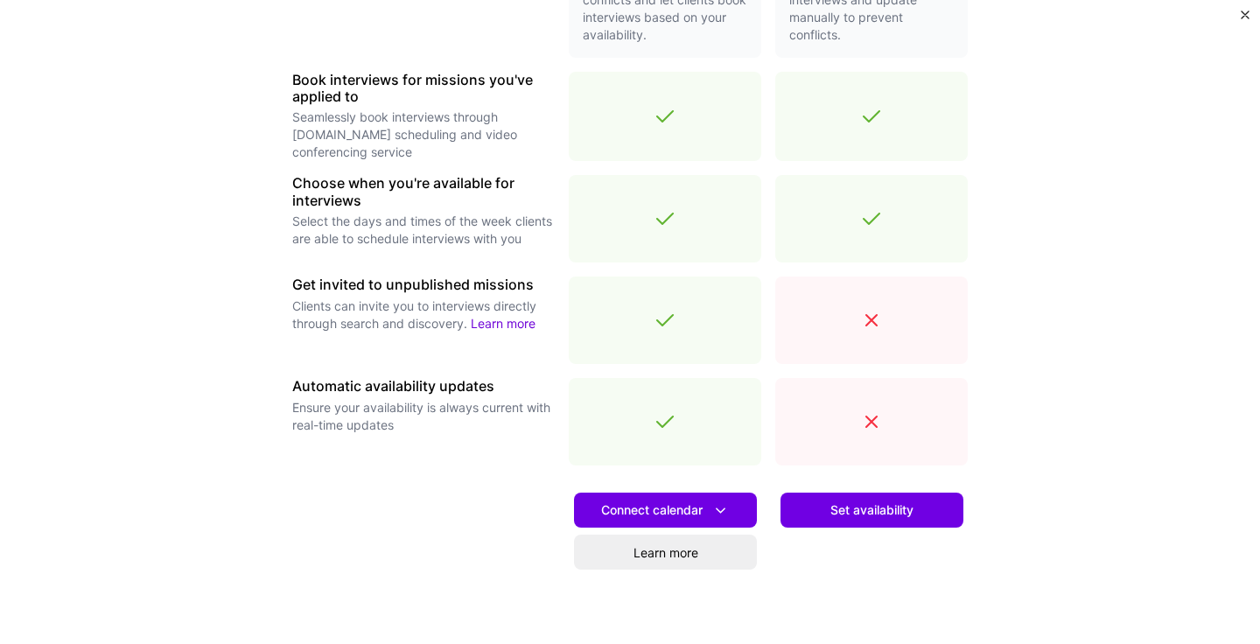
scroll to position [511, 0]
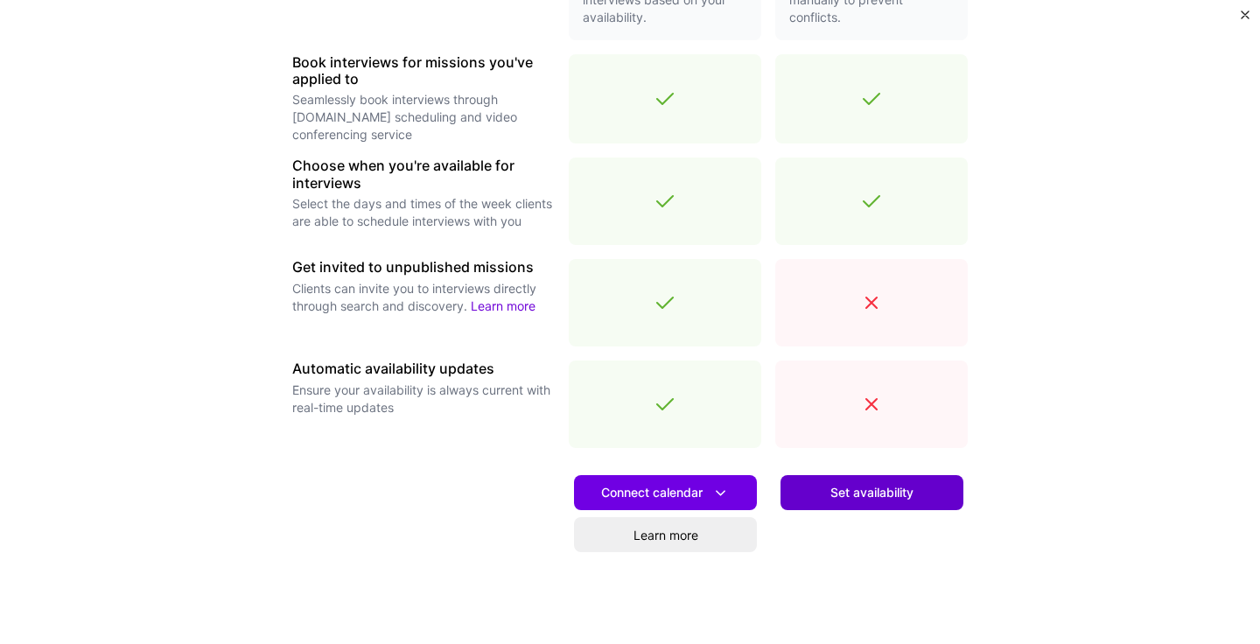
click at [840, 487] on span "Set availability" at bounding box center [871, 492] width 83 height 17
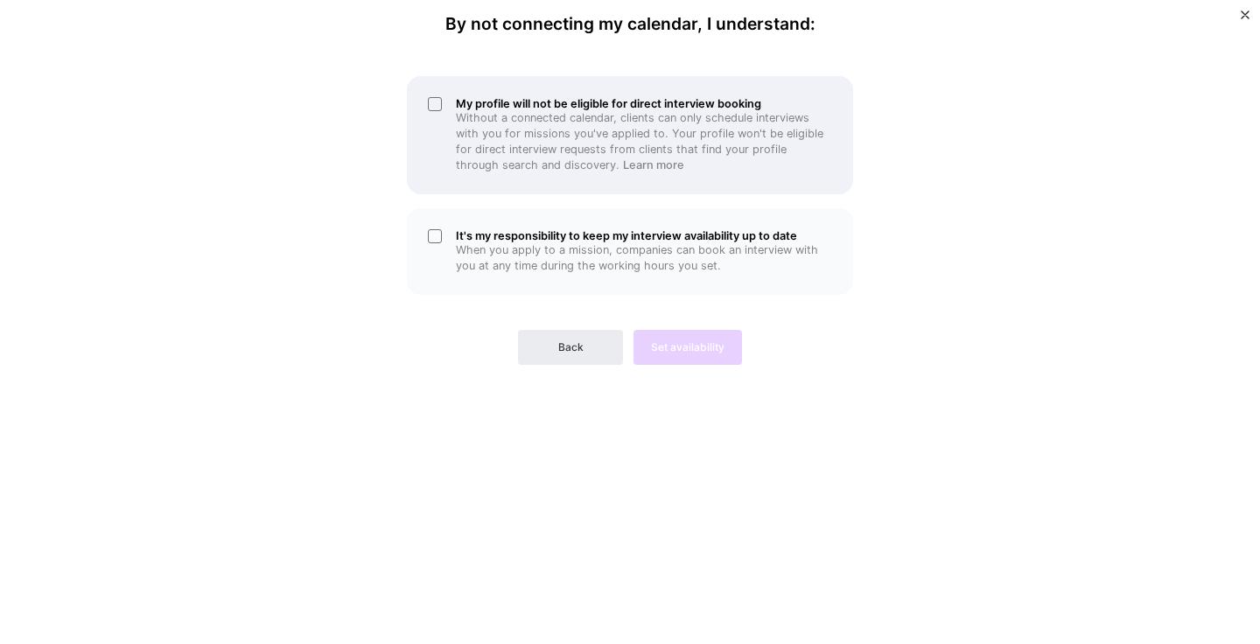
click at [431, 101] on div "My profile will not be eligible for direct interview booking Without a connecte…" at bounding box center [630, 135] width 446 height 118
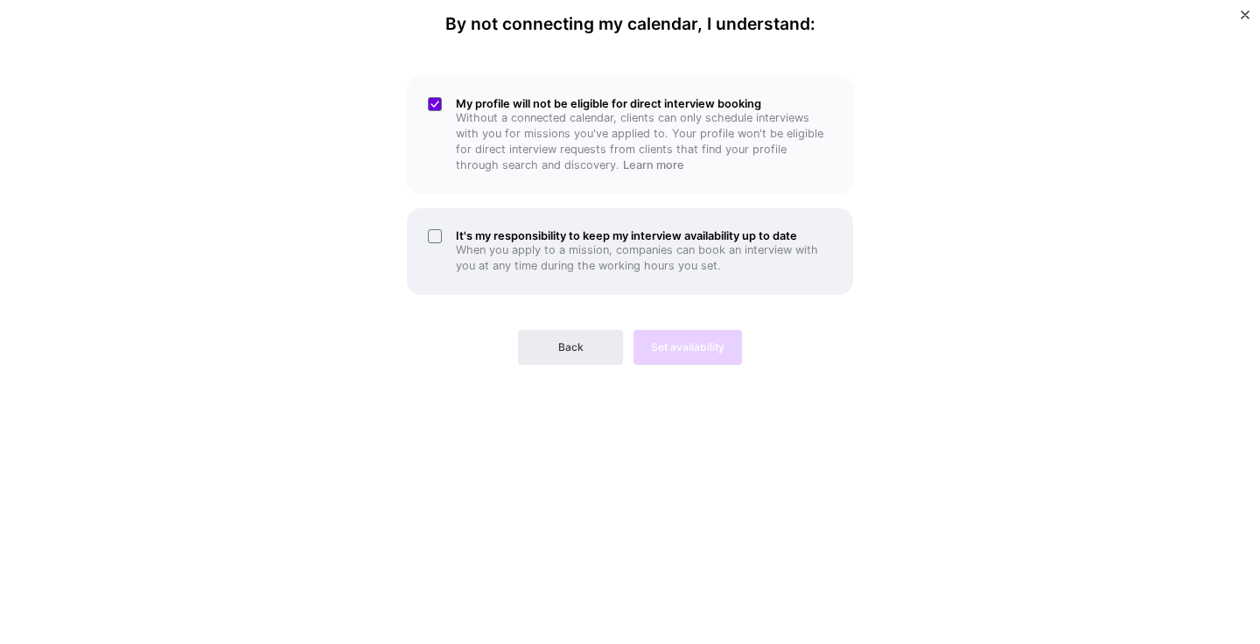
click at [437, 231] on div "It's my responsibility to keep my interview availability up to date When you ap…" at bounding box center [630, 251] width 446 height 87
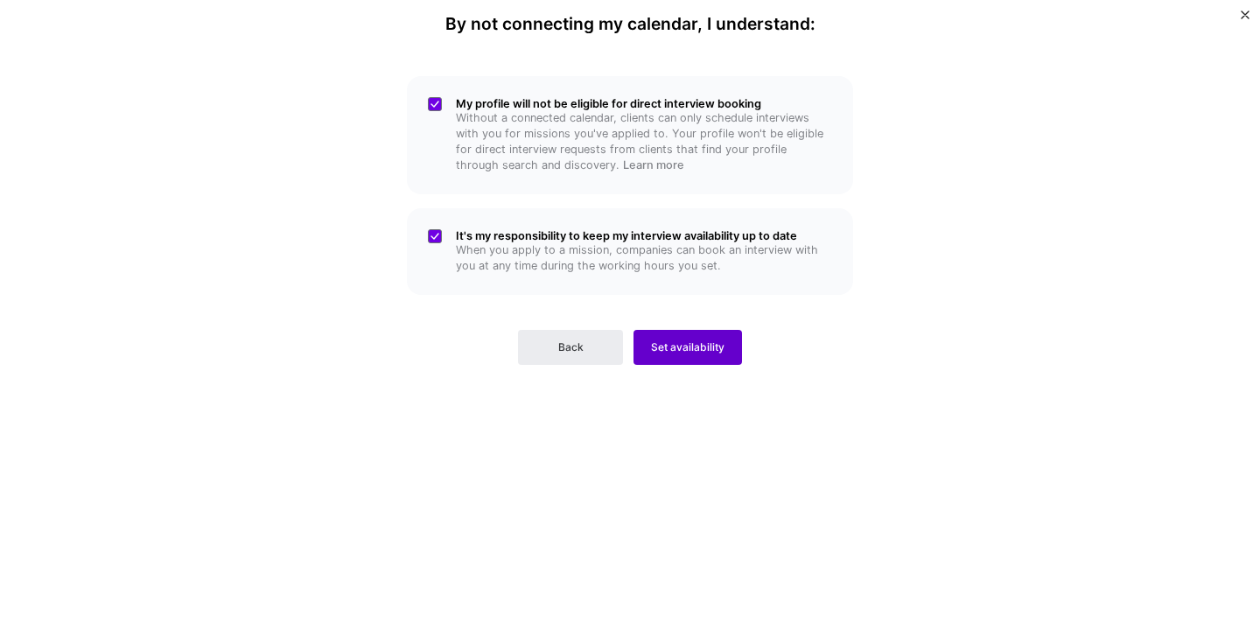
click at [710, 353] on span "Set availability" at bounding box center [687, 347] width 73 height 16
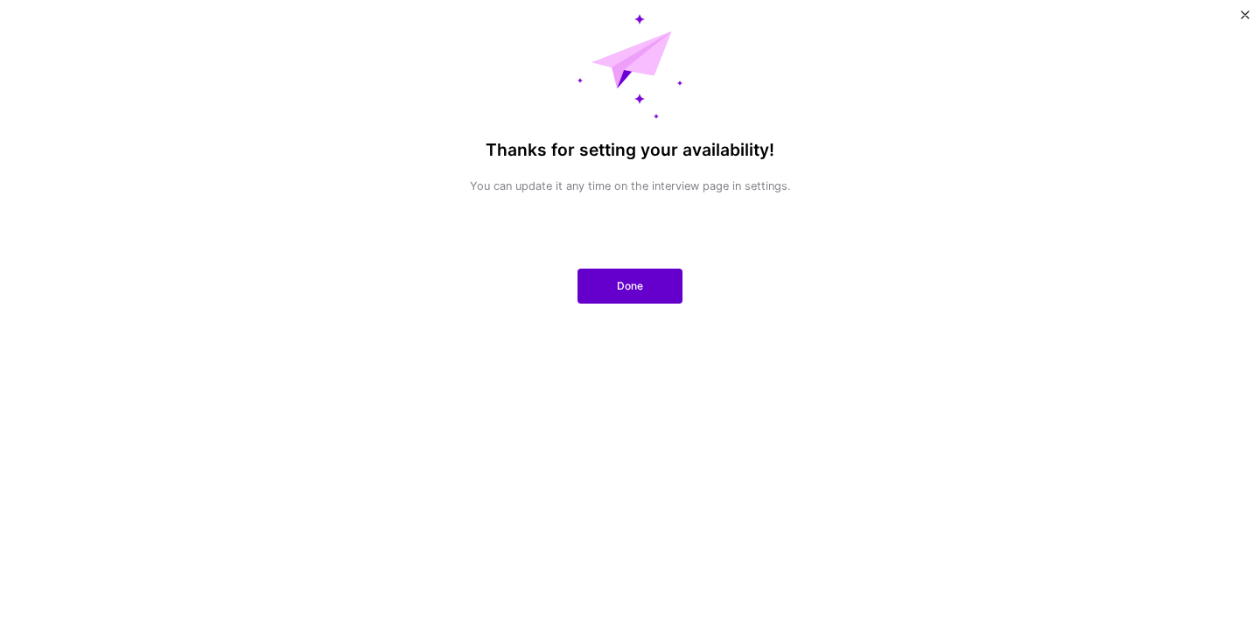
click at [661, 296] on button "Done" at bounding box center [629, 286] width 105 height 35
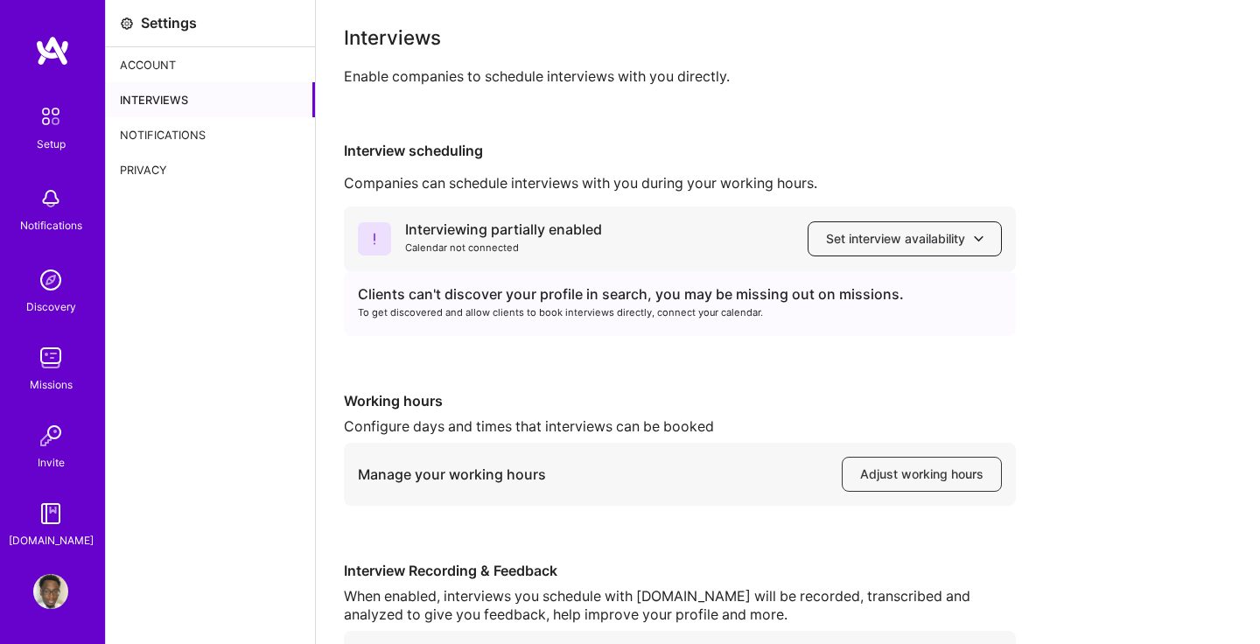
click at [884, 236] on span "Set interview availability" at bounding box center [904, 238] width 157 height 17
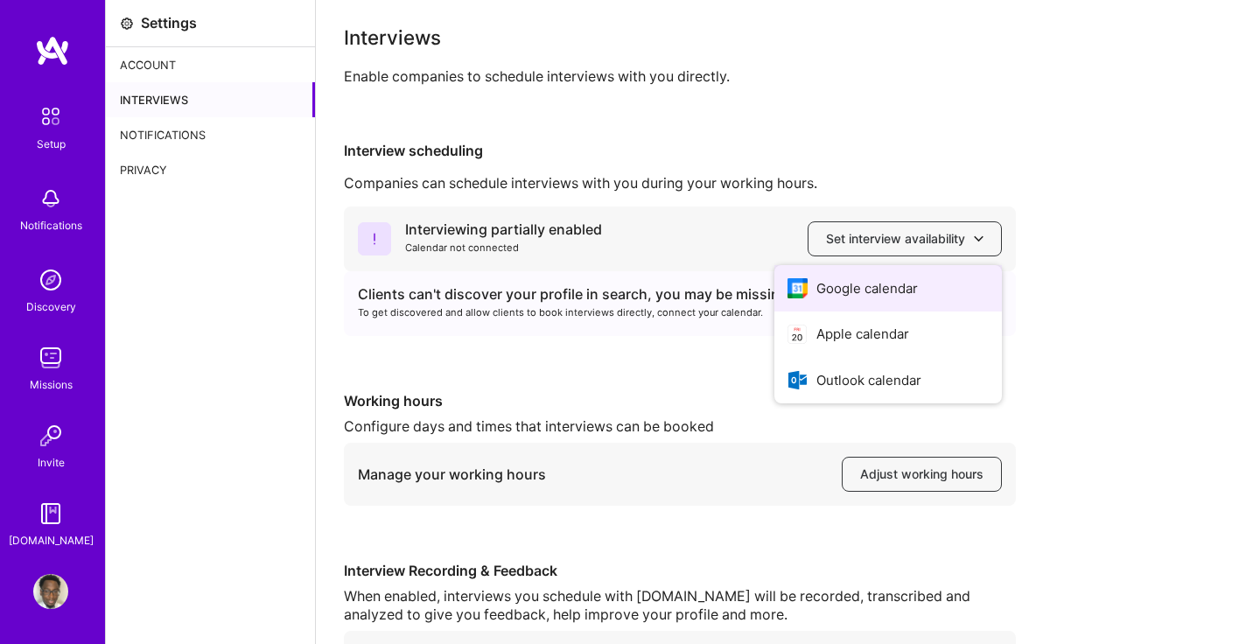
click at [877, 286] on button "Google calendar" at bounding box center [887, 288] width 227 height 46
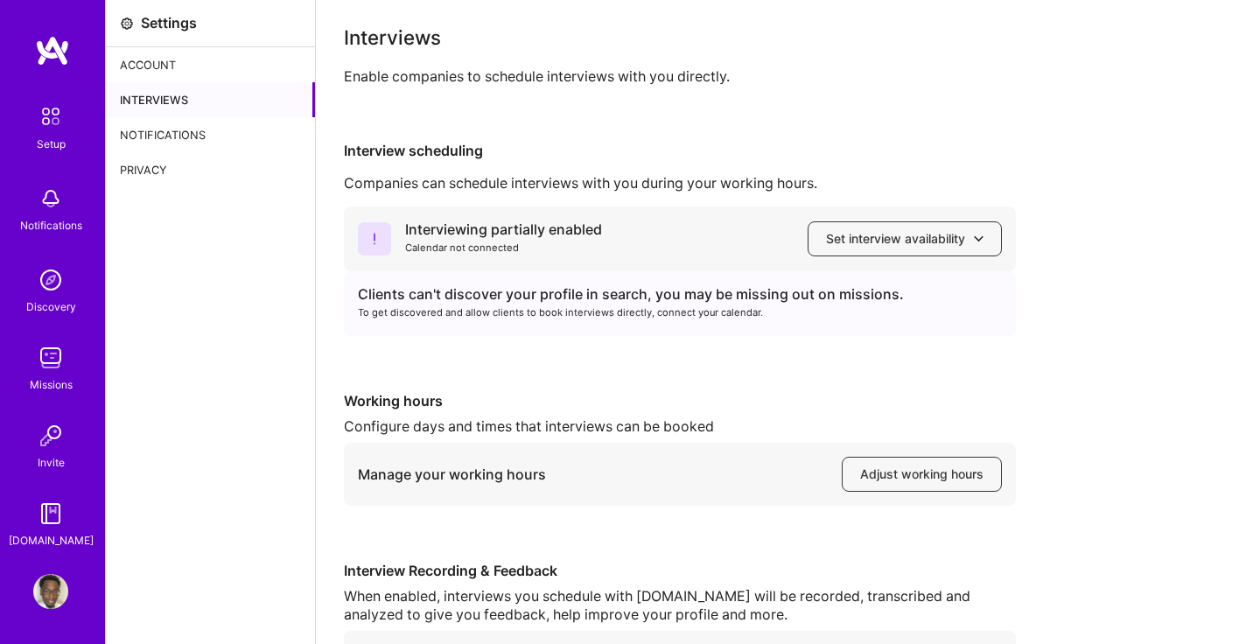
click at [150, 66] on div "Account" at bounding box center [210, 64] width 209 height 35
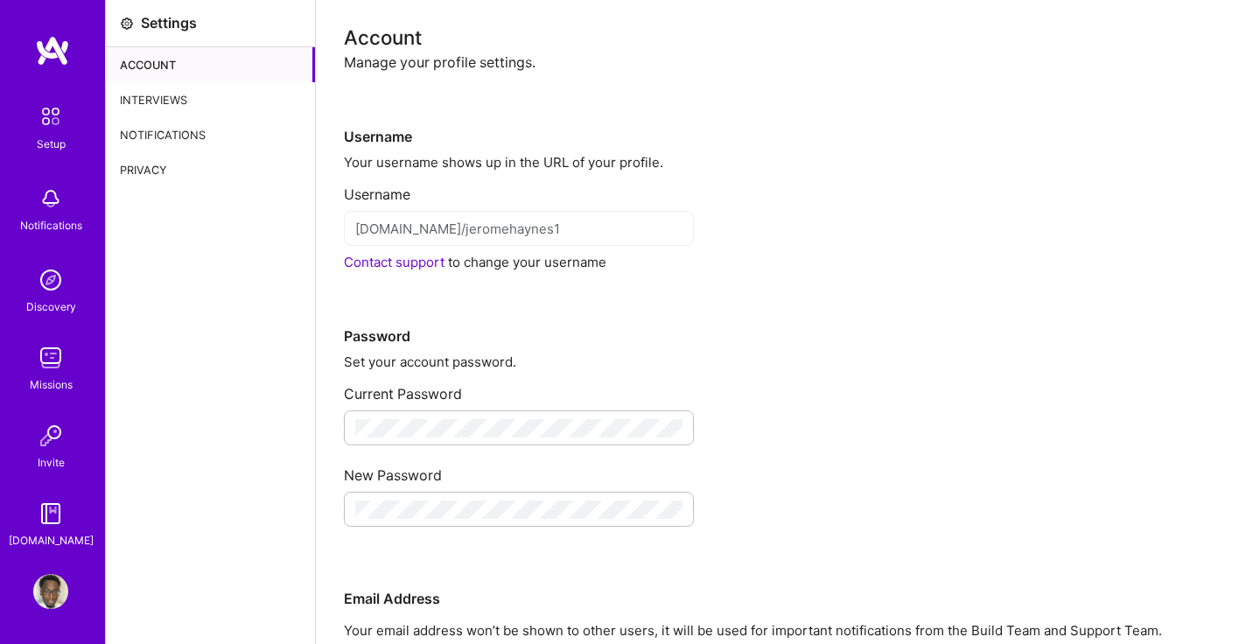
click at [57, 111] on img at bounding box center [50, 116] width 37 height 37
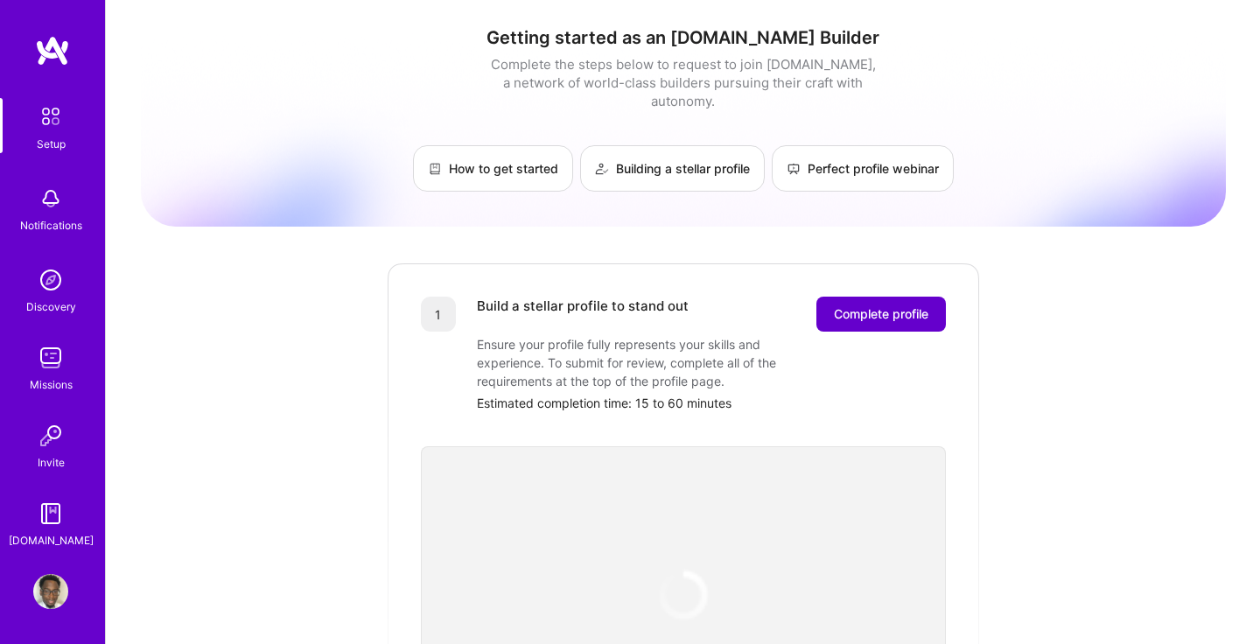
click at [898, 305] on span "Complete profile" at bounding box center [881, 313] width 94 height 17
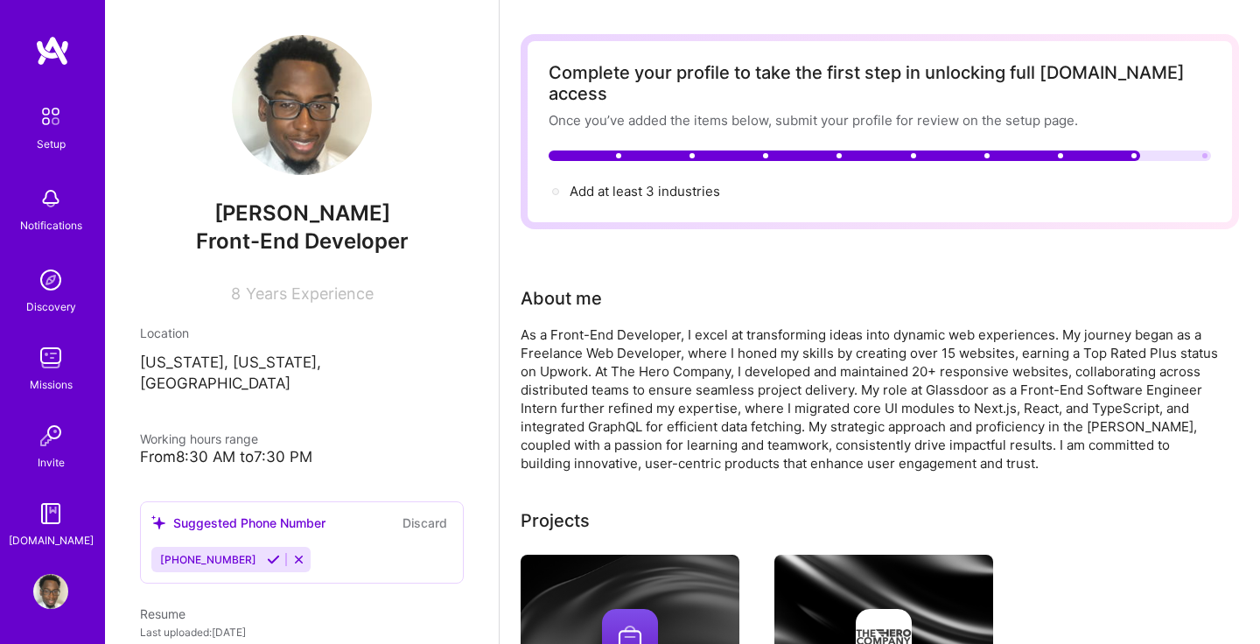
scroll to position [59, 0]
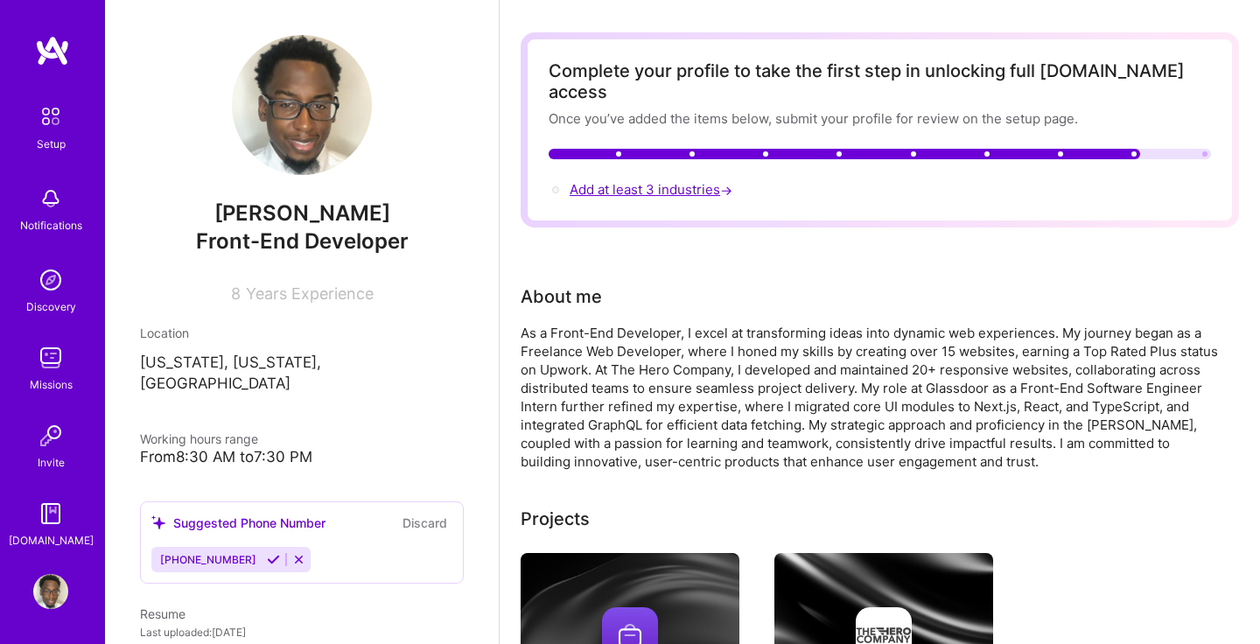
click at [587, 181] on span "Add at least 3 industries →" at bounding box center [653, 189] width 166 height 17
select select "US"
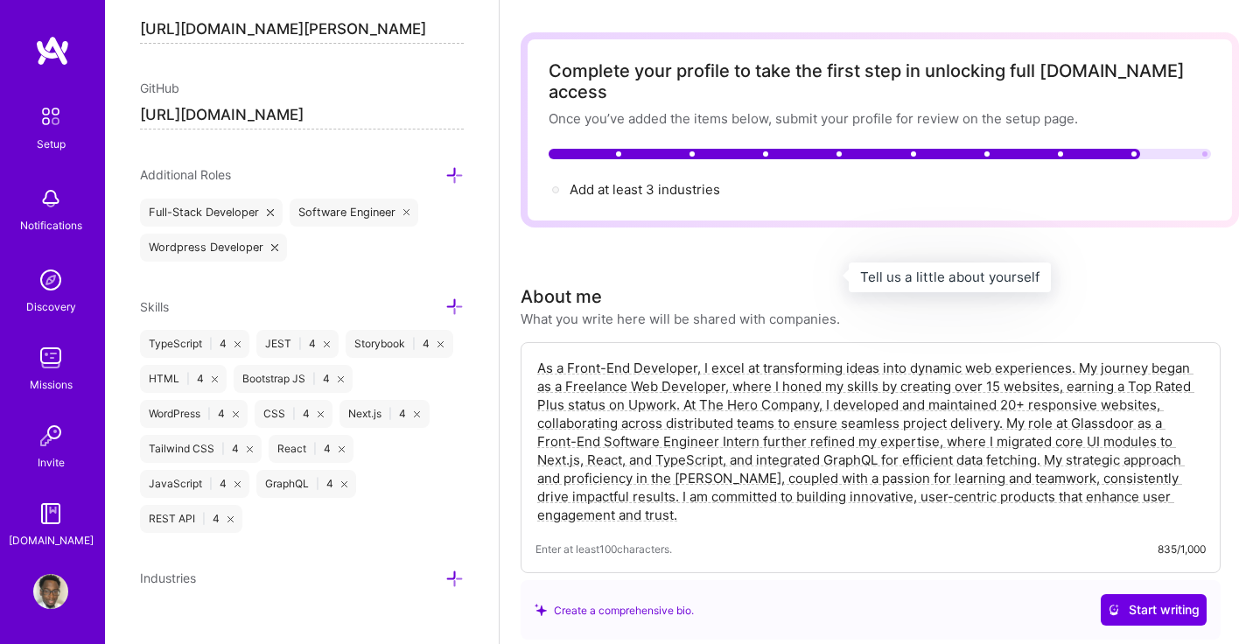
scroll to position [1157, 0]
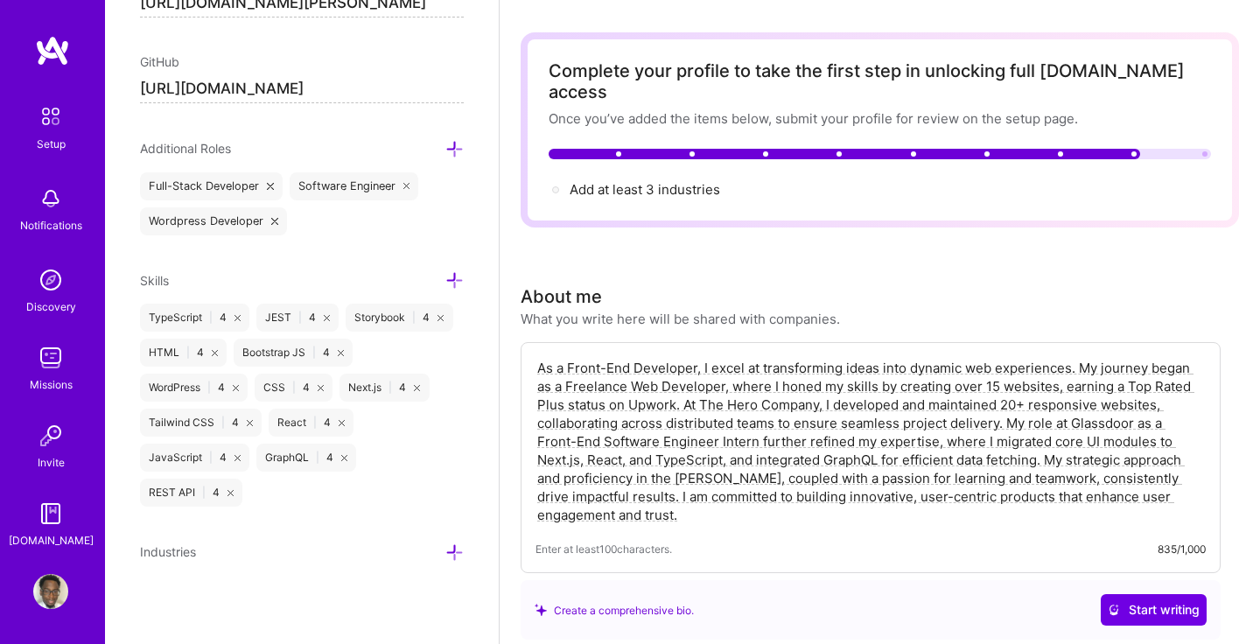
click at [456, 547] on icon at bounding box center [454, 552] width 18 height 18
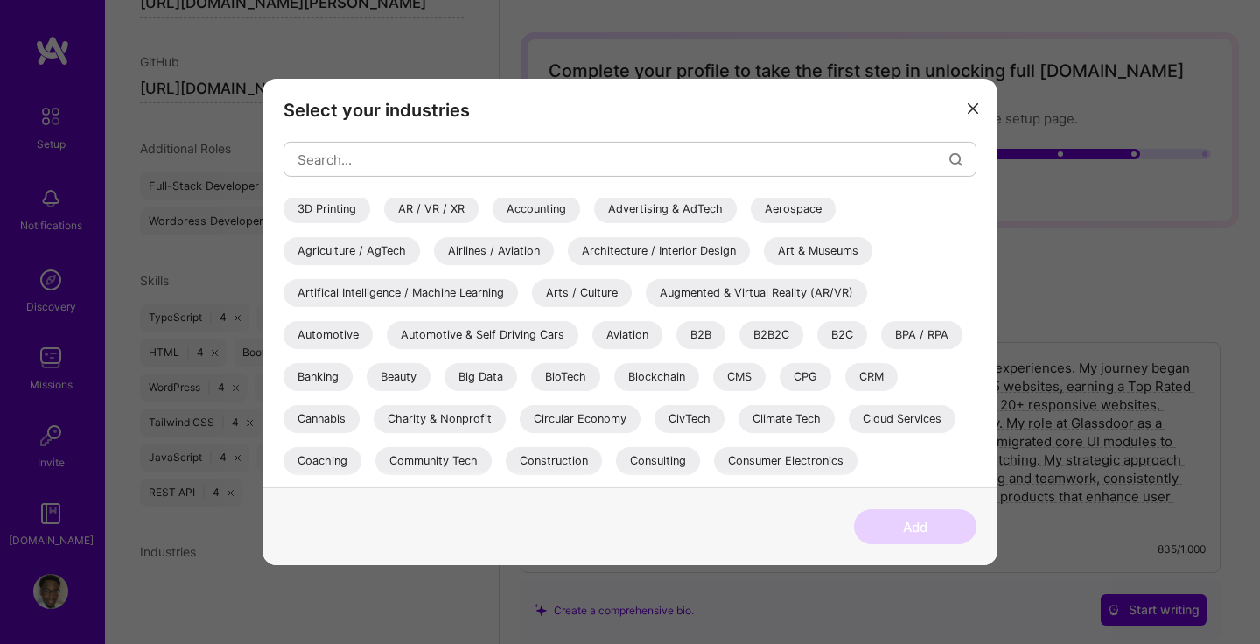
scroll to position [0, 0]
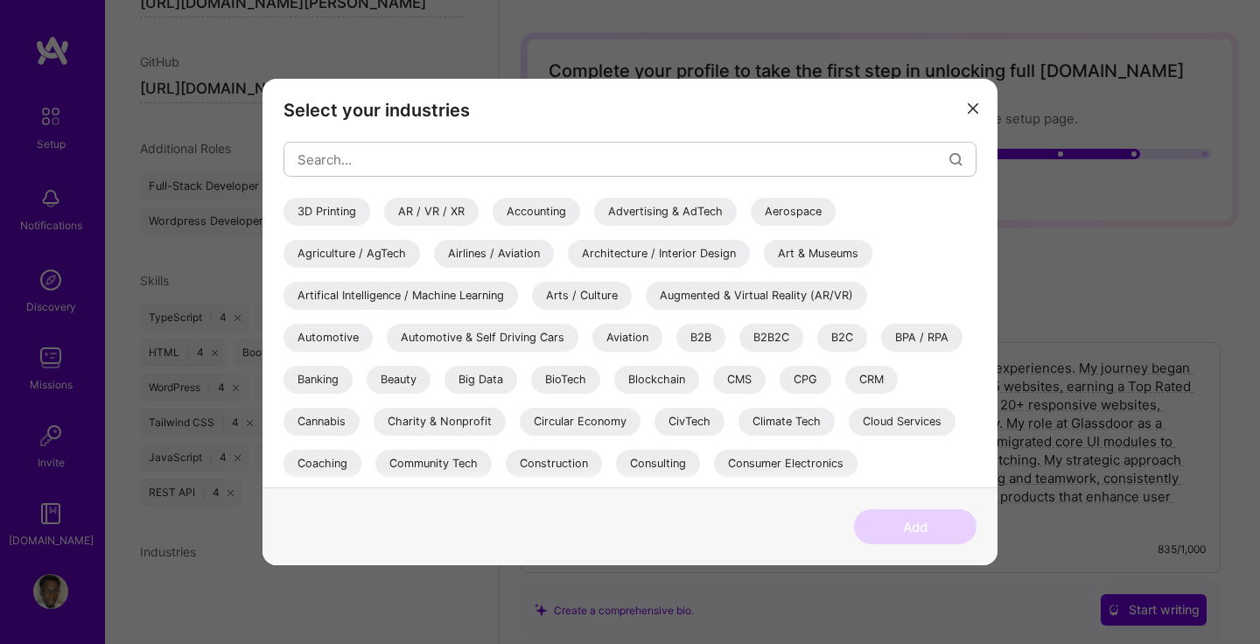
click at [682, 330] on div "B2B" at bounding box center [700, 338] width 49 height 28
click at [883, 518] on button "Add" at bounding box center [915, 526] width 122 height 35
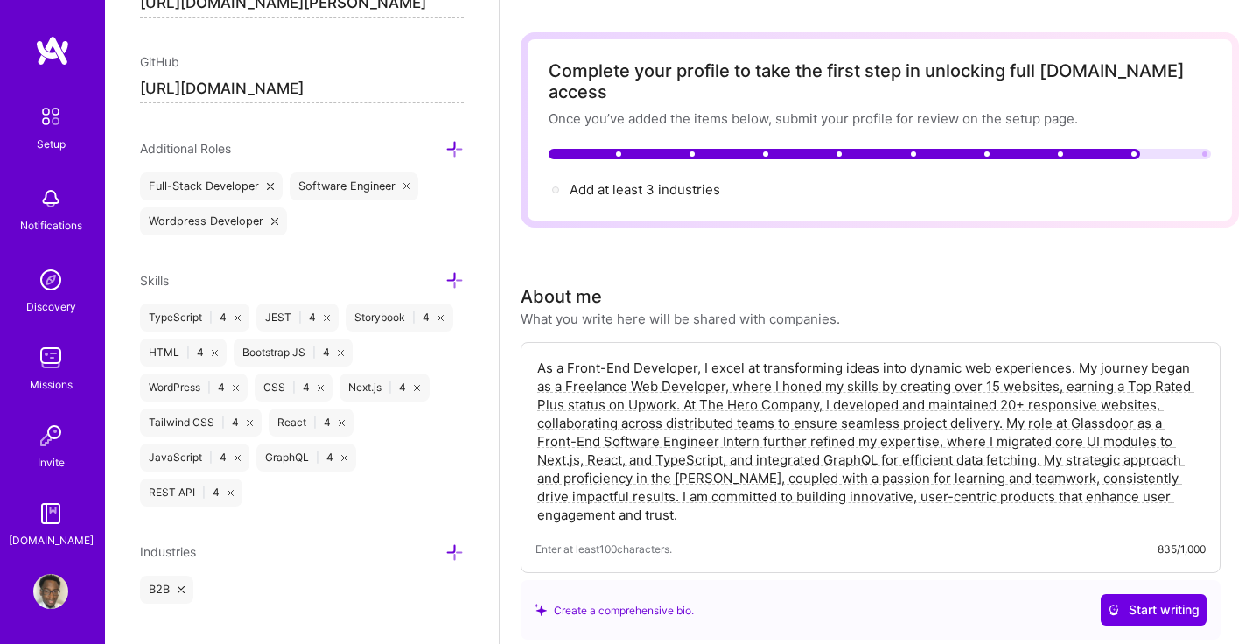
click at [456, 553] on icon at bounding box center [454, 552] width 18 height 18
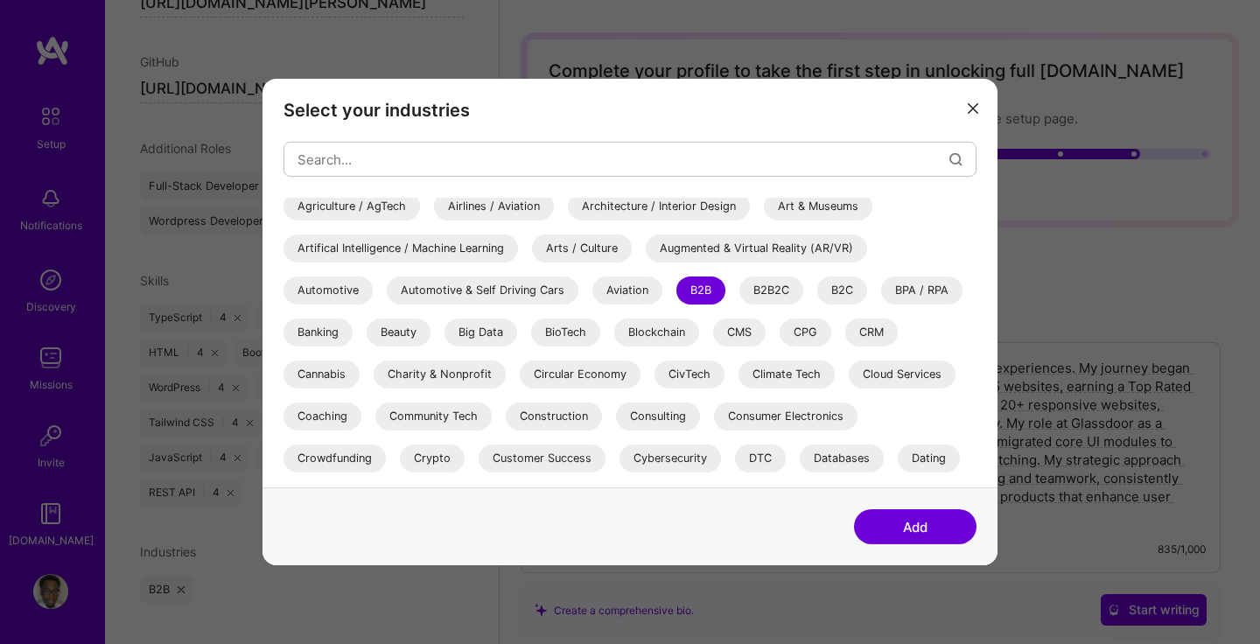
scroll to position [51, 0]
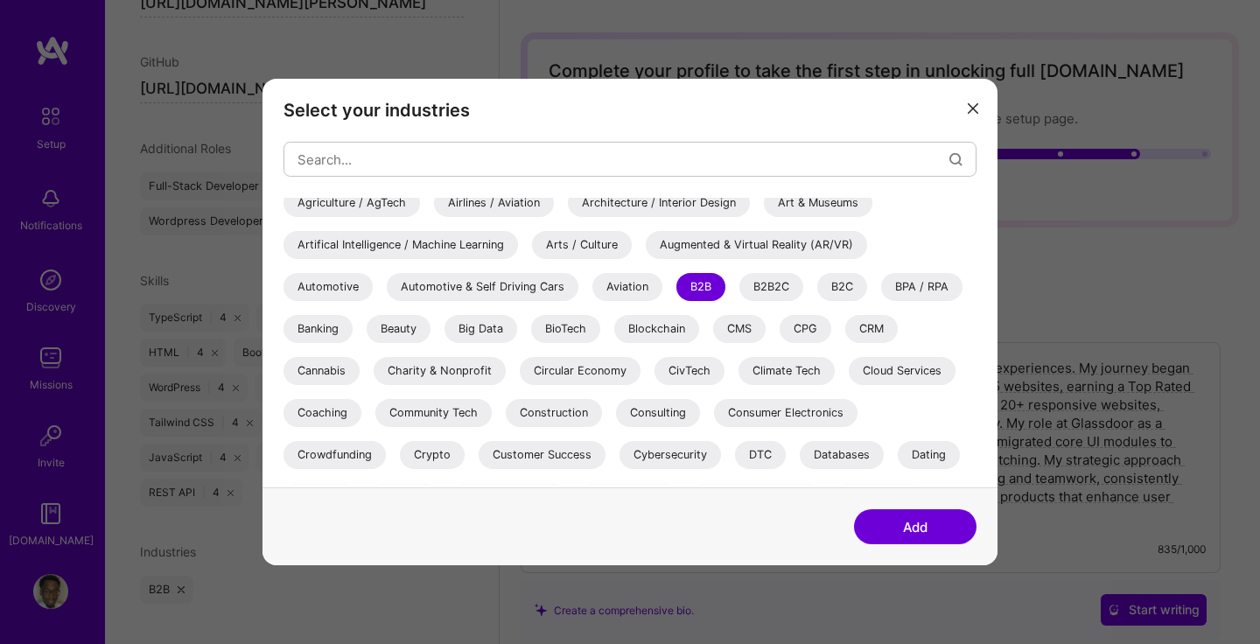
click at [749, 324] on div "CMS" at bounding box center [739, 329] width 52 height 28
click at [872, 528] on button "Add" at bounding box center [915, 526] width 122 height 35
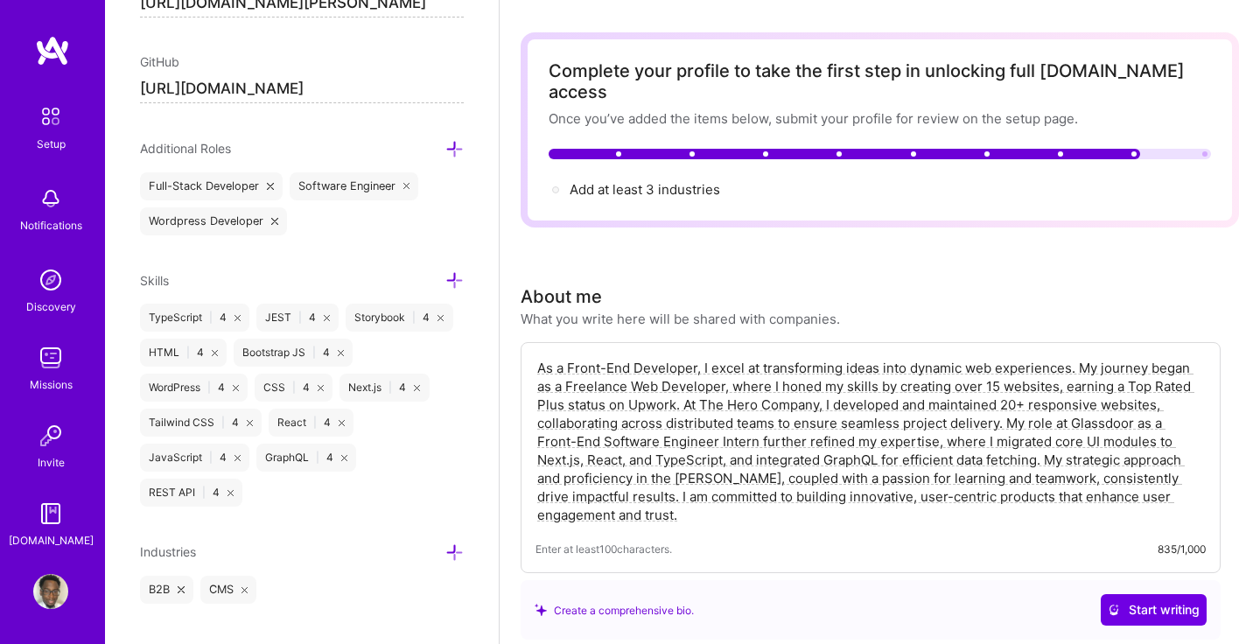
click at [444, 549] on div "Industries" at bounding box center [302, 552] width 324 height 20
click at [447, 551] on icon at bounding box center [454, 552] width 18 height 18
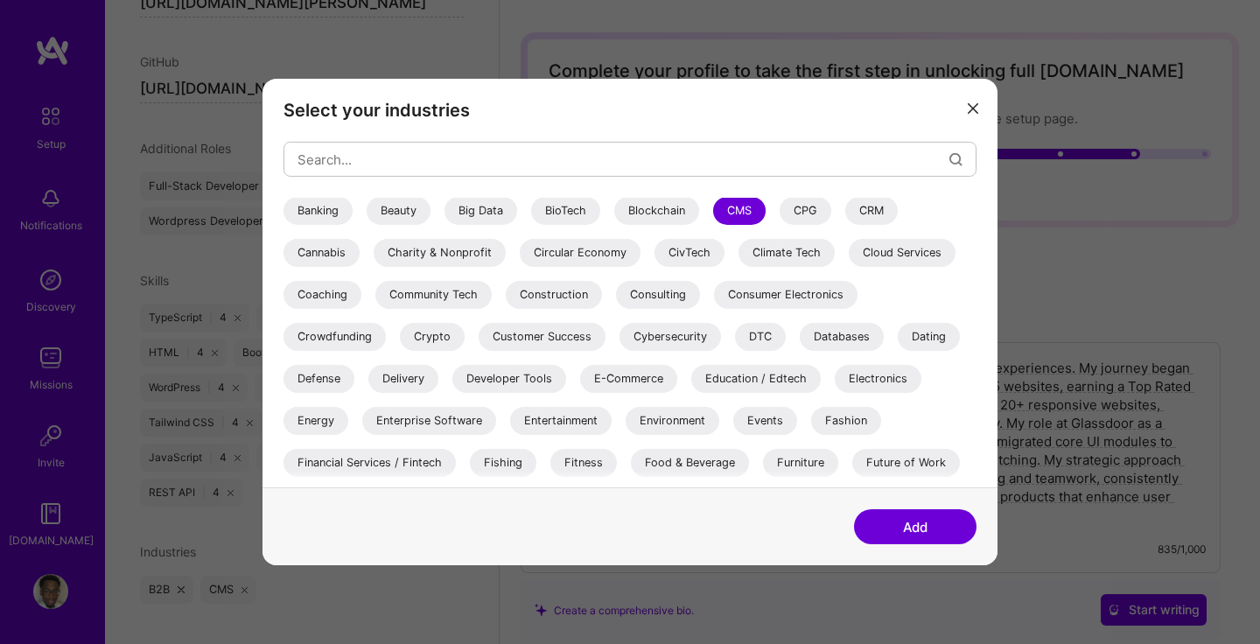
scroll to position [170, 0]
click at [648, 380] on div "E-Commerce" at bounding box center [628, 378] width 97 height 28
click at [884, 535] on button "Add" at bounding box center [915, 526] width 122 height 35
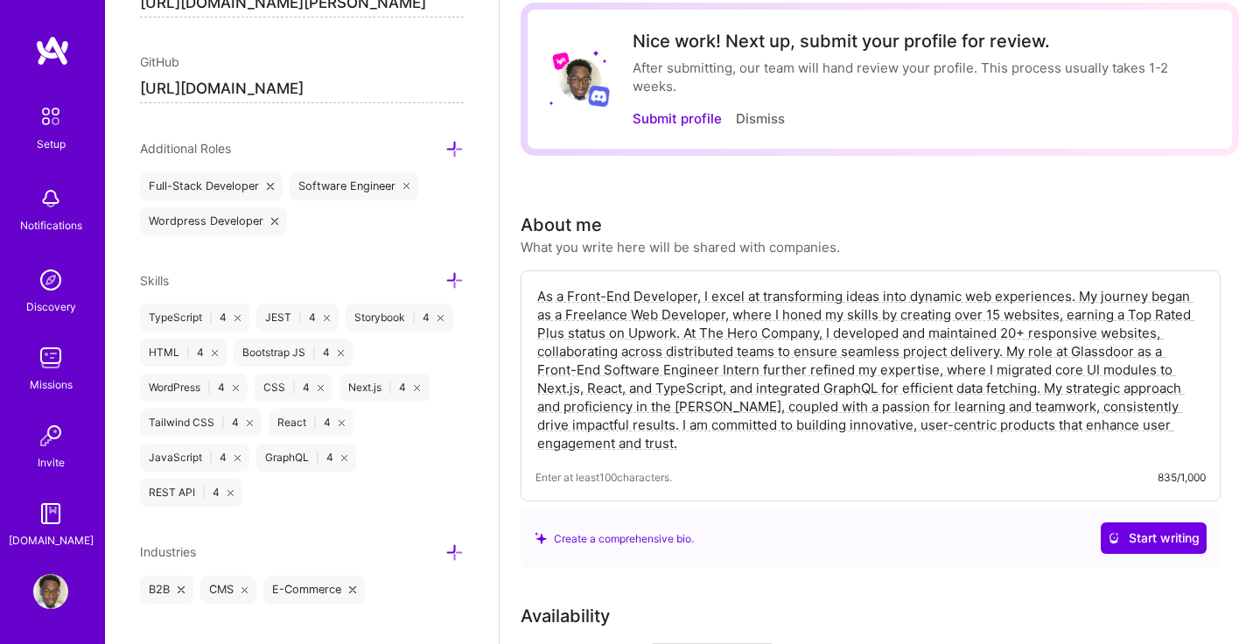
scroll to position [92, 0]
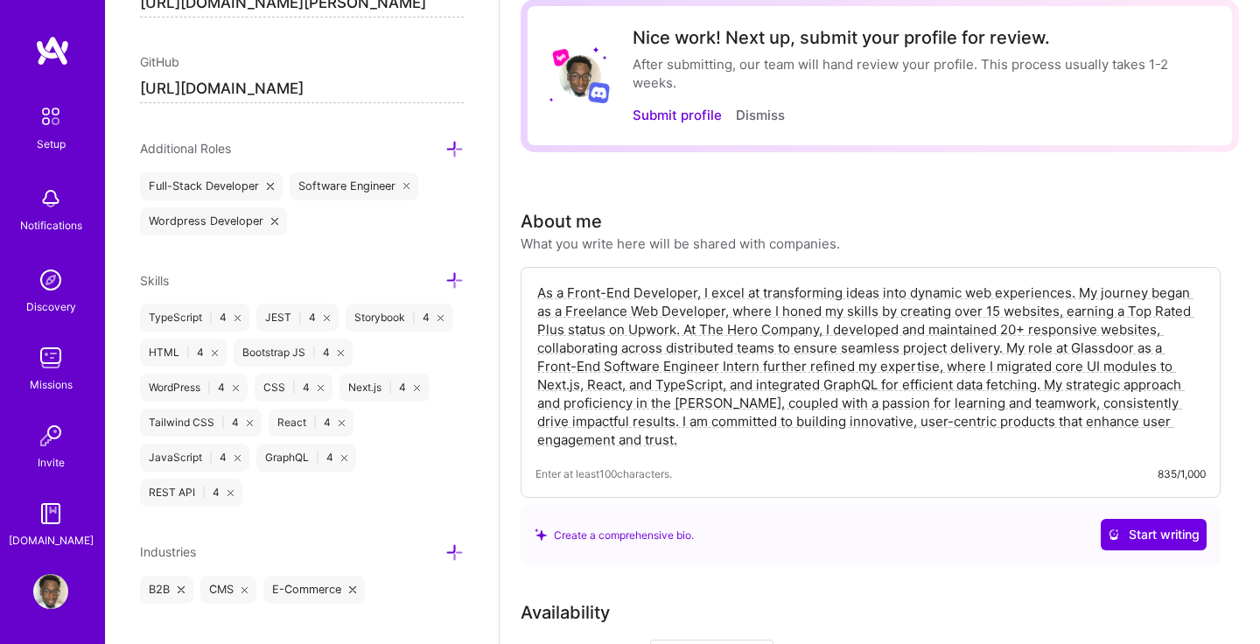
drag, startPoint x: 684, startPoint y: 444, endPoint x: 1044, endPoint y: 393, distance: 363.1
click at [1044, 393] on textarea "As a Front-End Developer, I excel at transforming ideas into dynamic web experi…" at bounding box center [870, 366] width 670 height 169
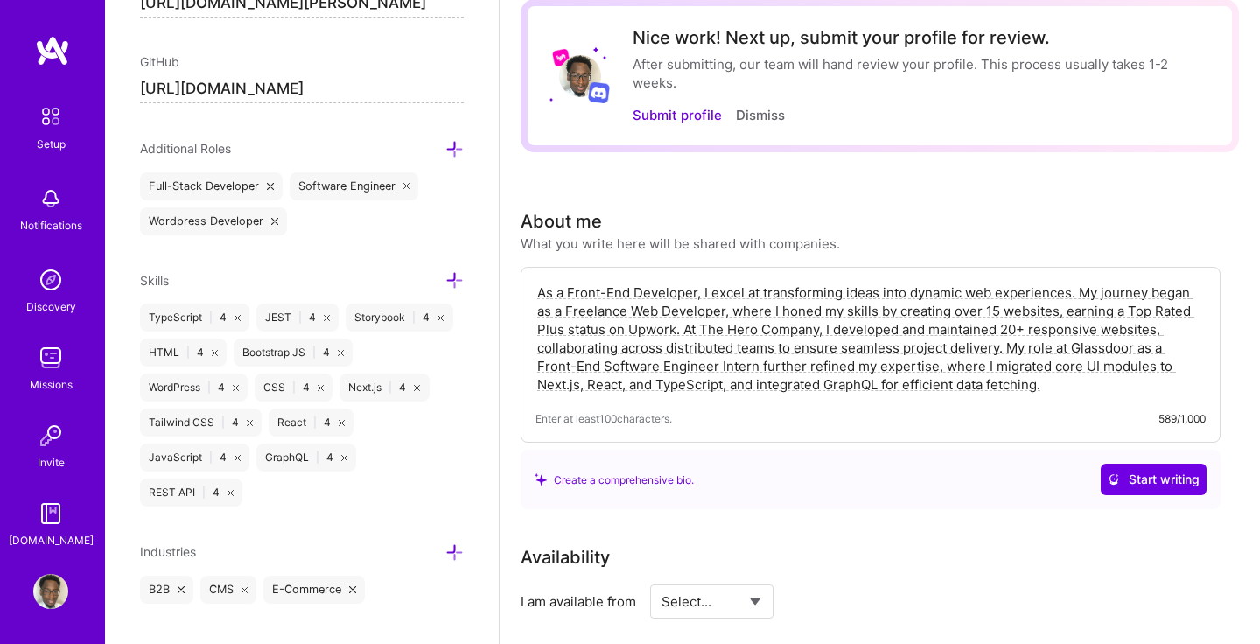
type textarea "As a Front-End Developer, I excel at transforming ideas into dynamic web experi…"
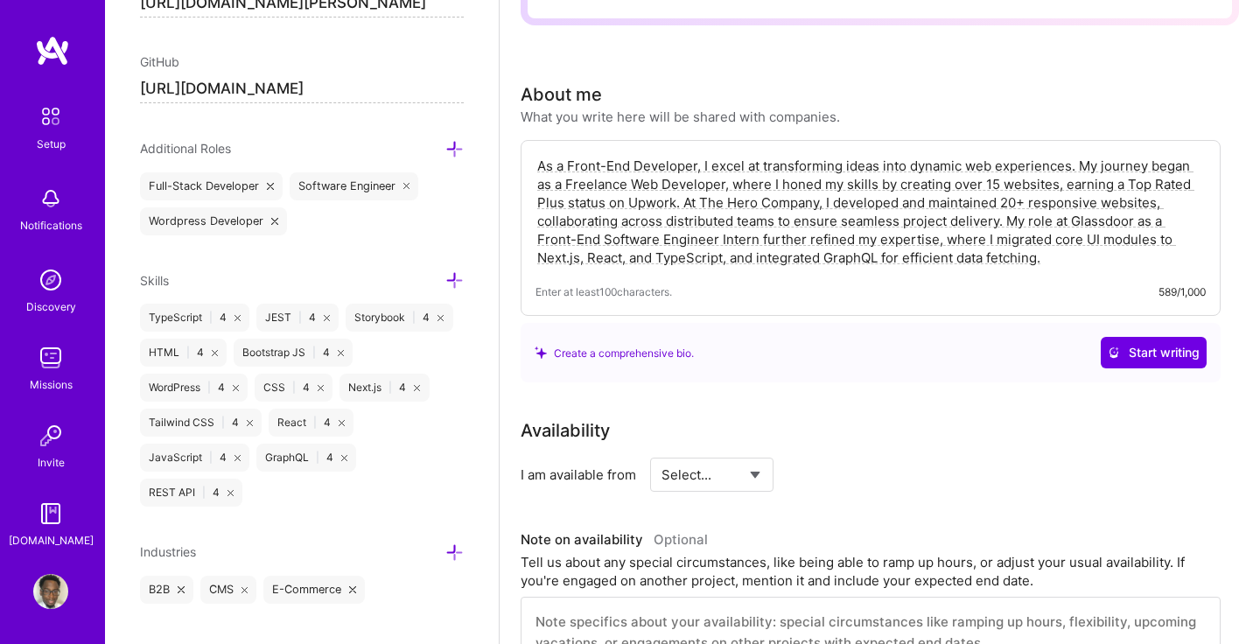
scroll to position [412, 0]
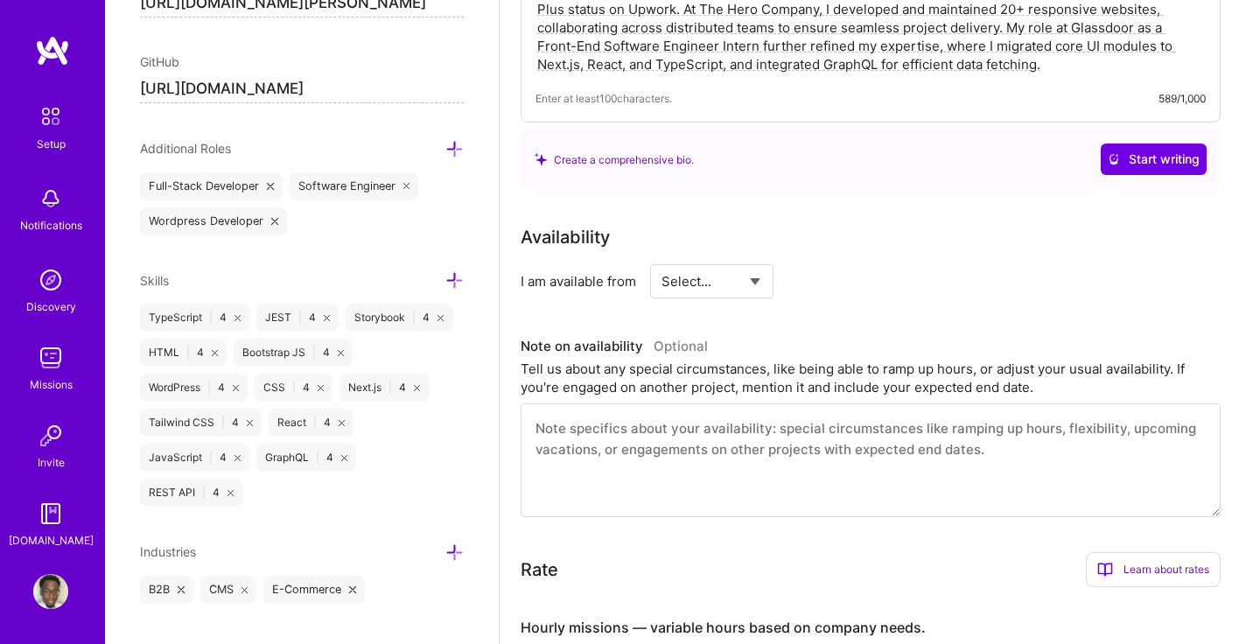
click at [759, 283] on select "Select... Right Now Future Date Not Available" at bounding box center [711, 281] width 101 height 45
select select "Right Now"
click at [661, 259] on select "Select... Right Now Future Date Not Available" at bounding box center [711, 281] width 101 height 45
click at [836, 276] on input at bounding box center [871, 281] width 105 height 34
type input "40"
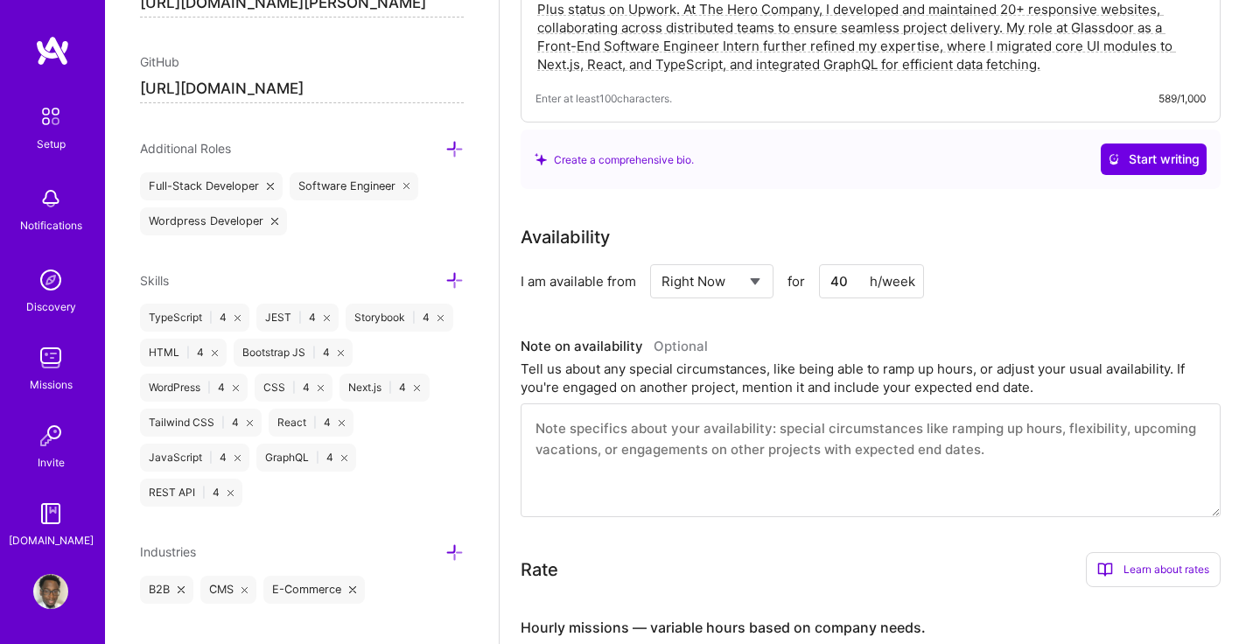
click at [908, 320] on div "Availability I am available from Select... Right Now Future Date Not Available …" at bounding box center [880, 370] width 718 height 293
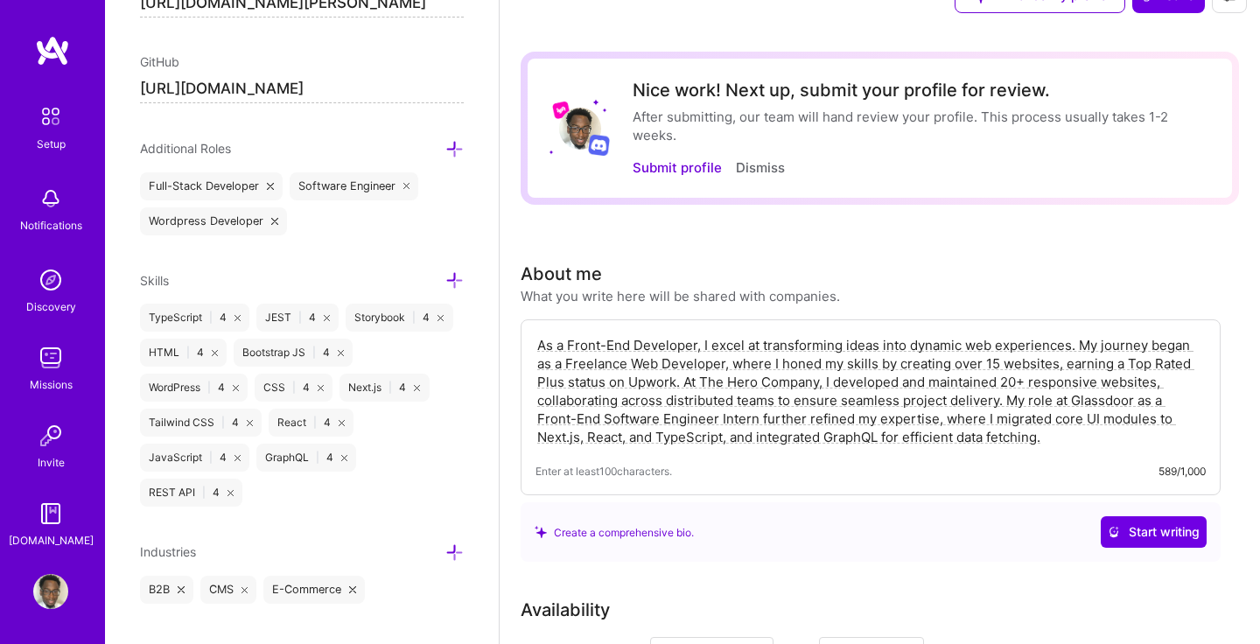
scroll to position [0, 0]
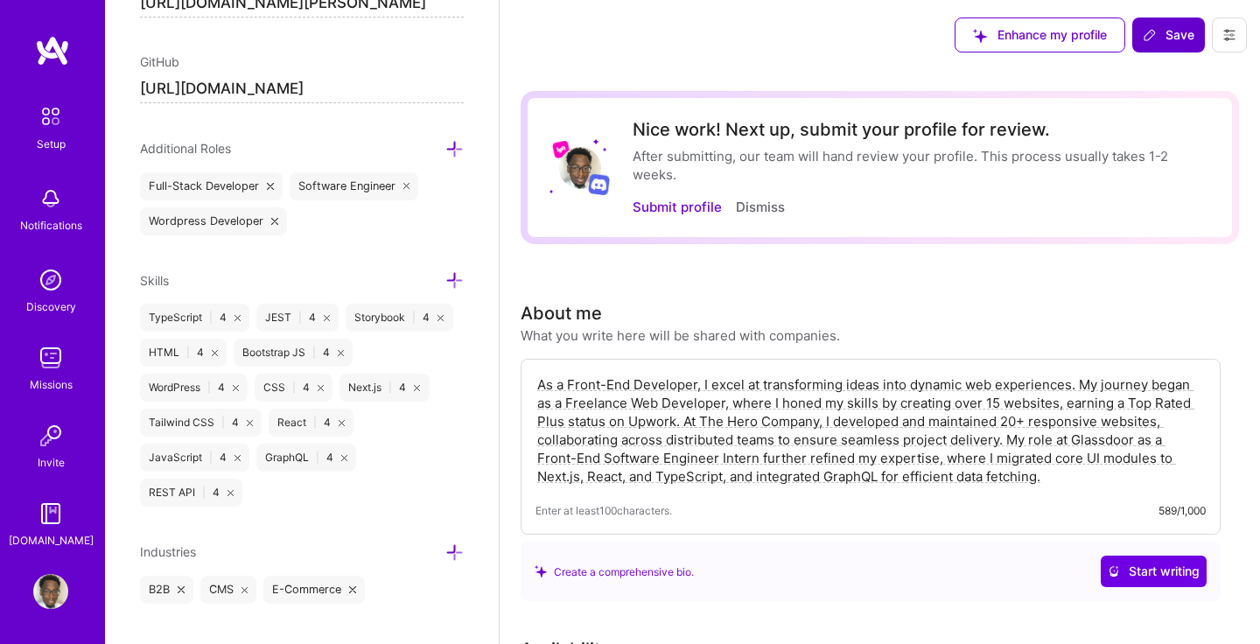
click at [1158, 48] on button "Save" at bounding box center [1168, 34] width 73 height 35
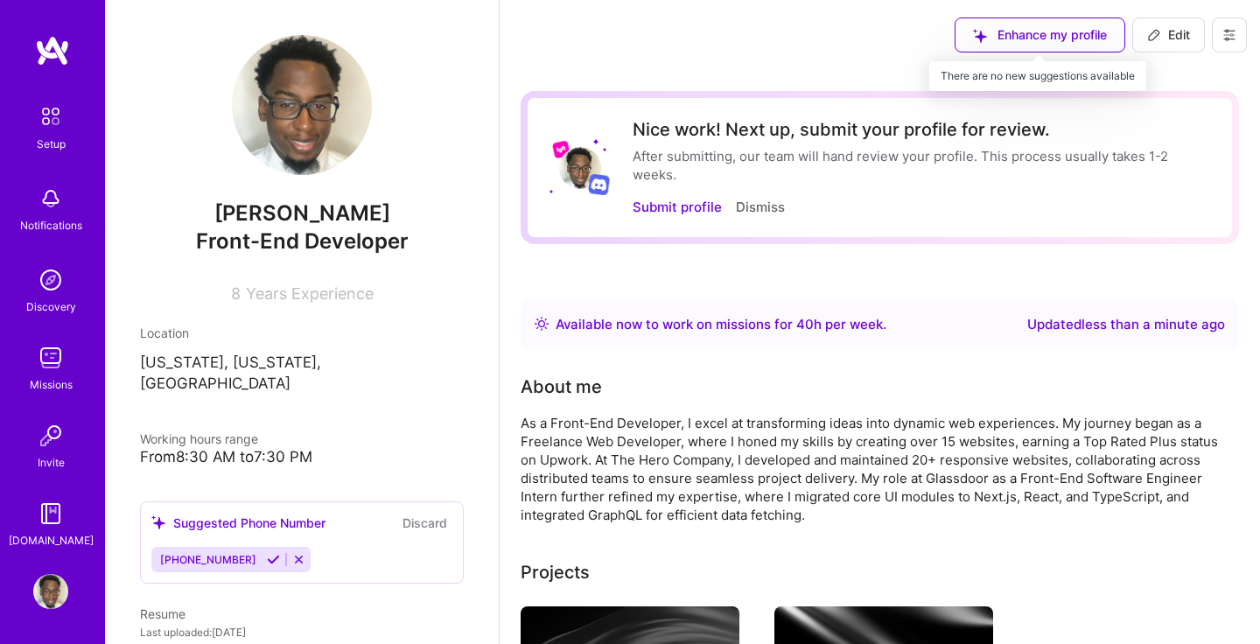
click at [1055, 47] on div "Enhance my profile" at bounding box center [1039, 34] width 171 height 35
click at [684, 208] on button "Submit profile" at bounding box center [677, 207] width 89 height 18
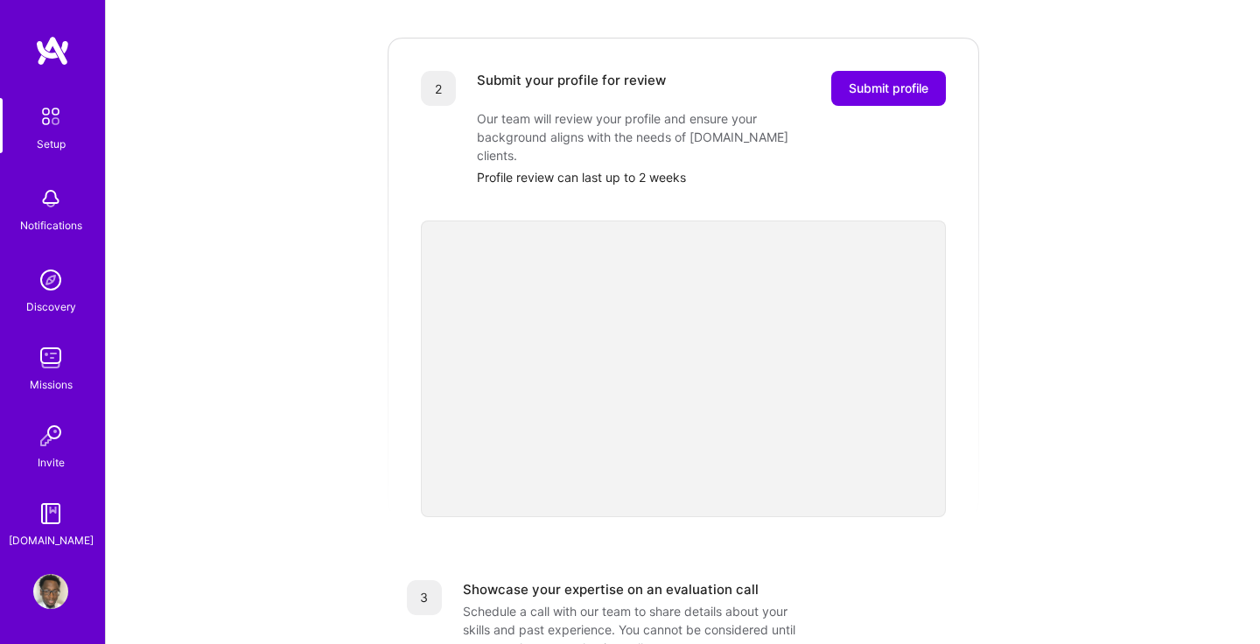
scroll to position [371, 0]
click at [880, 77] on span "Submit profile" at bounding box center [889, 85] width 80 height 17
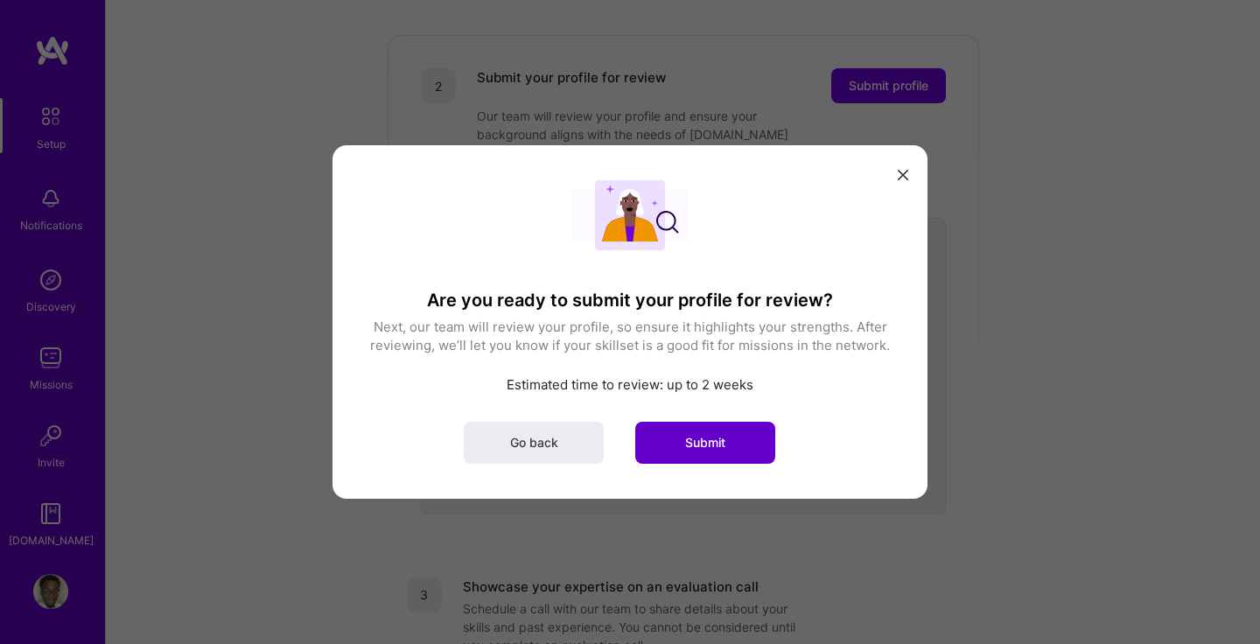
click at [739, 449] on button "Submit" at bounding box center [705, 443] width 140 height 42
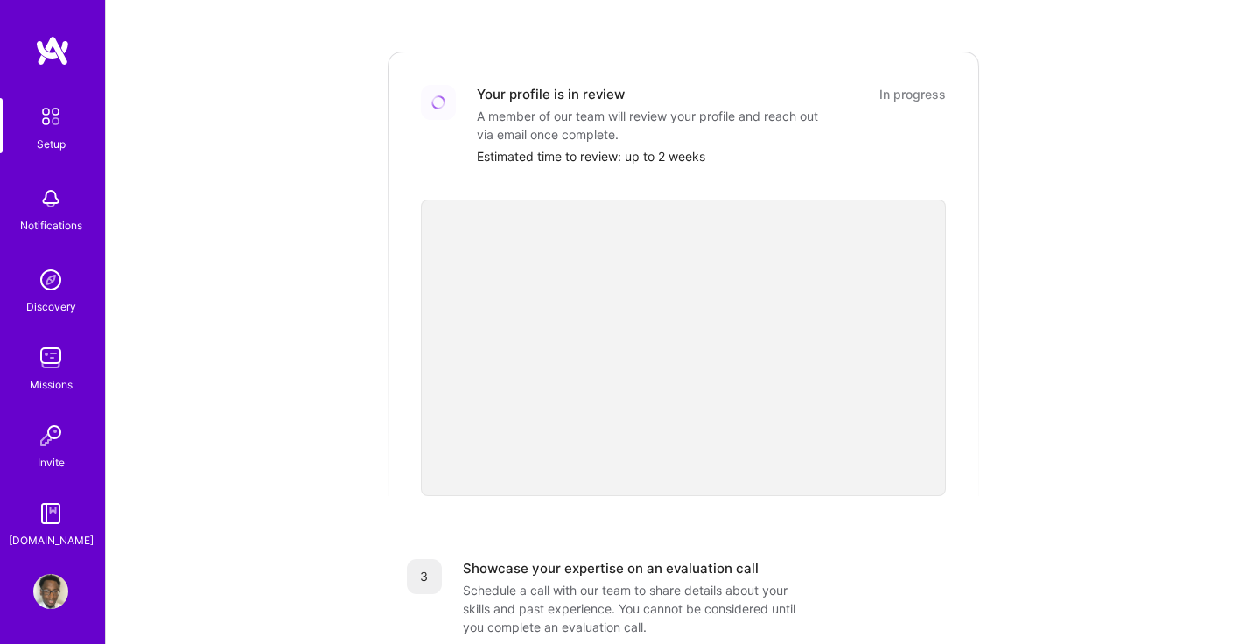
scroll to position [376, 0]
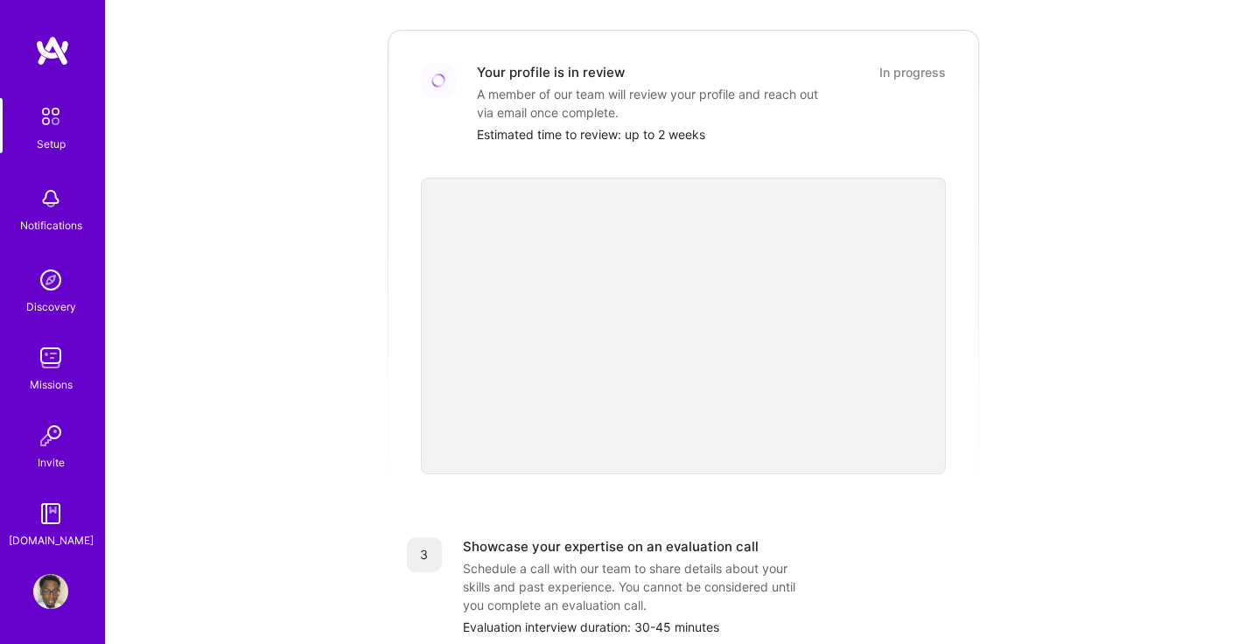
click at [67, 213] on img at bounding box center [50, 198] width 35 height 35
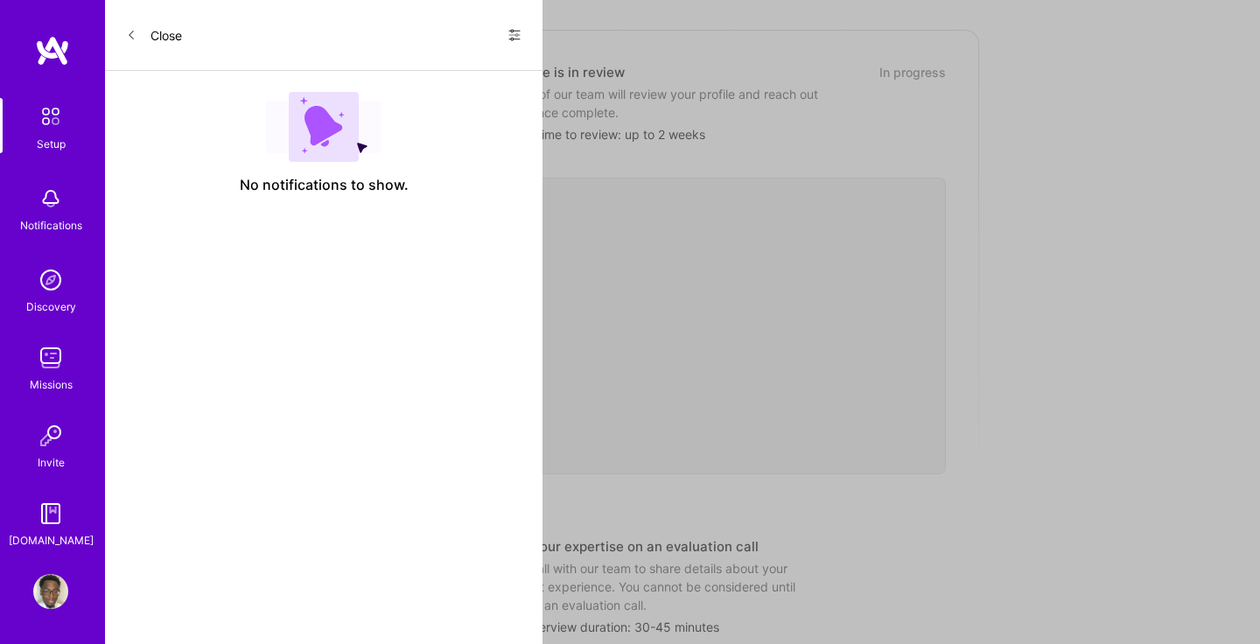
click at [59, 291] on img at bounding box center [50, 279] width 35 height 35
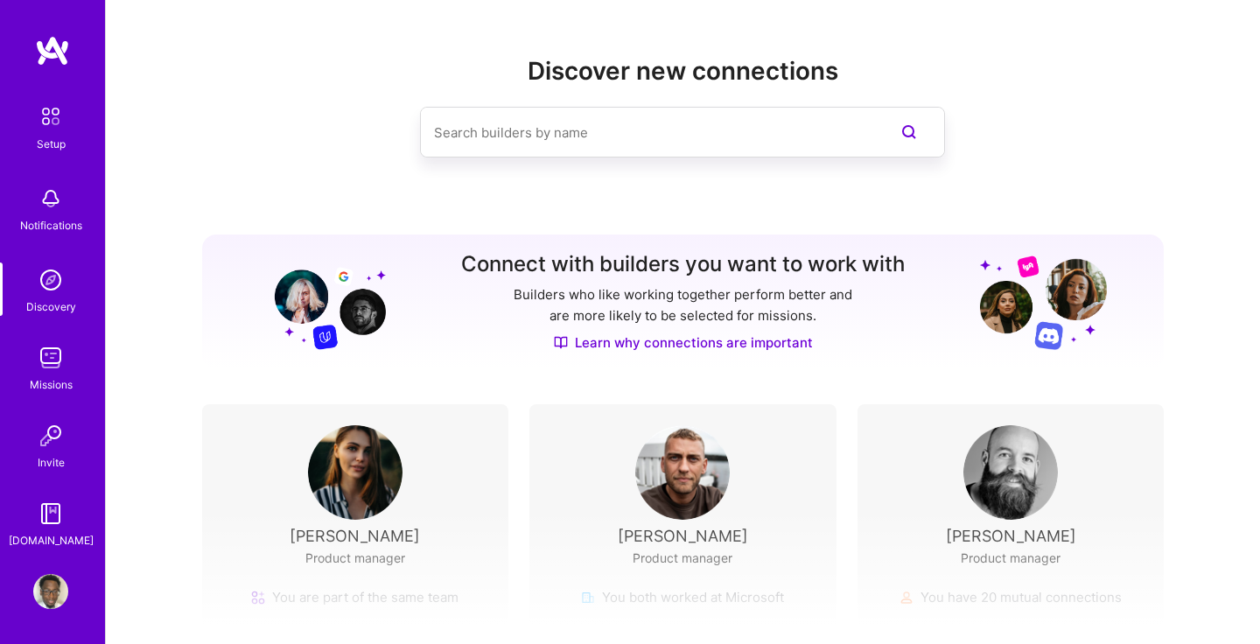
click at [62, 355] on img at bounding box center [50, 357] width 35 height 35
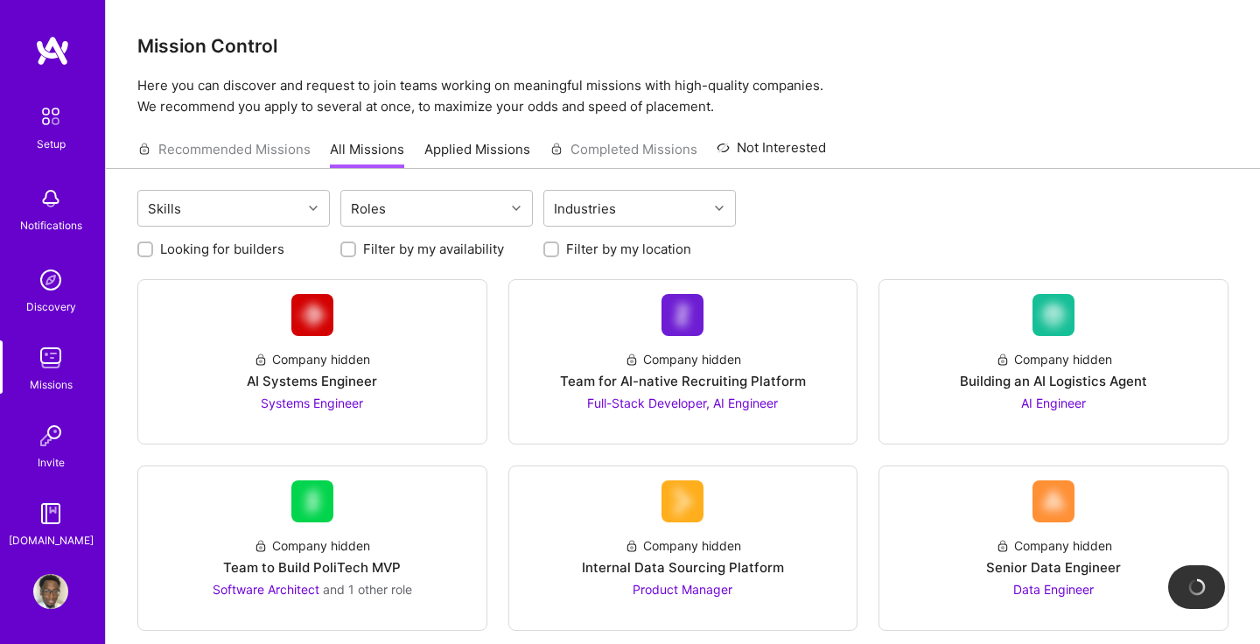
click at [48, 517] on img at bounding box center [50, 513] width 35 height 35
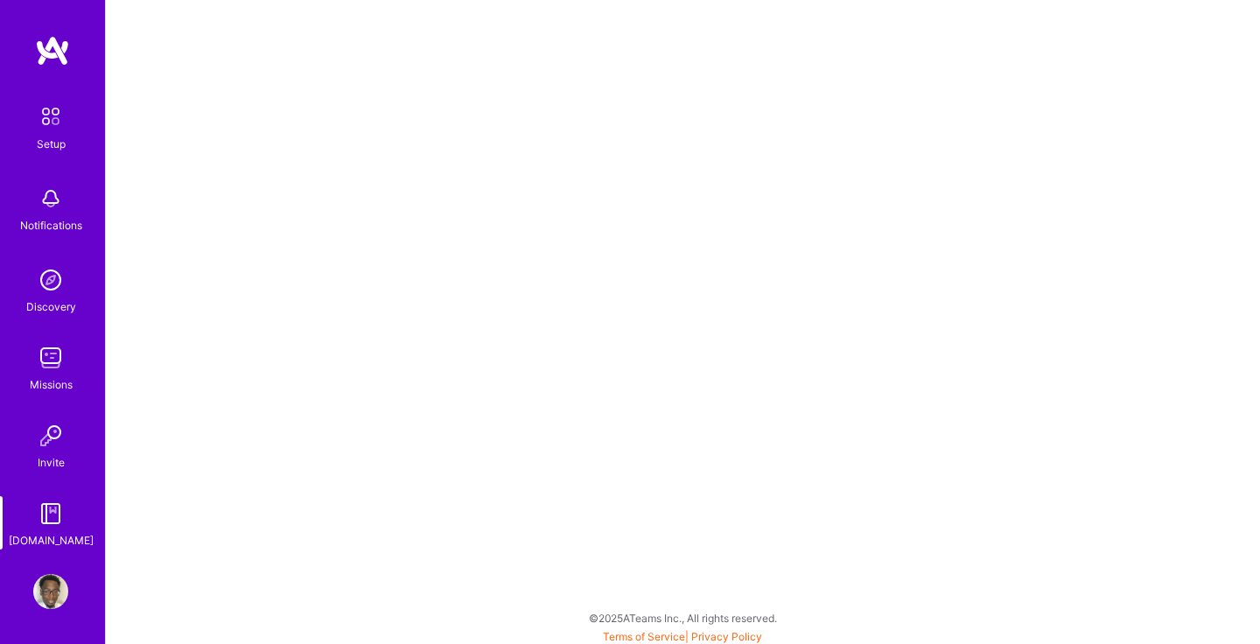
click at [59, 138] on div "Setup" at bounding box center [51, 144] width 29 height 18
